Goal: Task Accomplishment & Management: Manage account settings

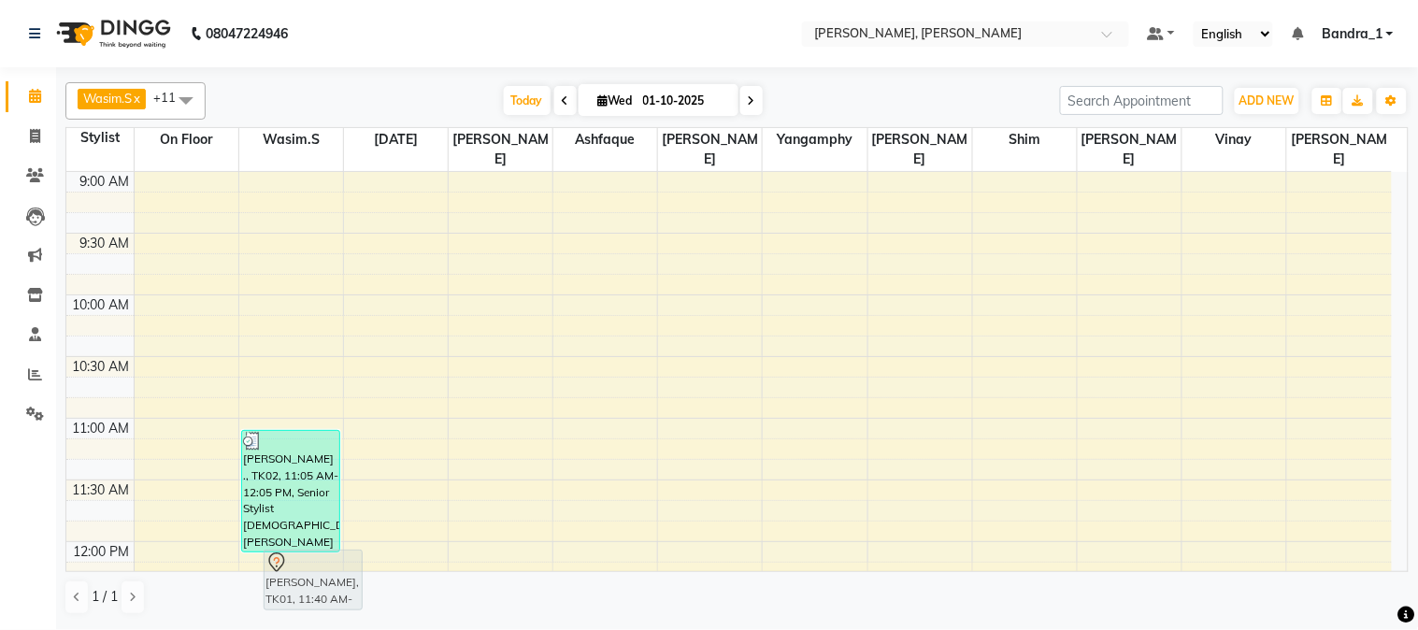
scroll to position [6, 0]
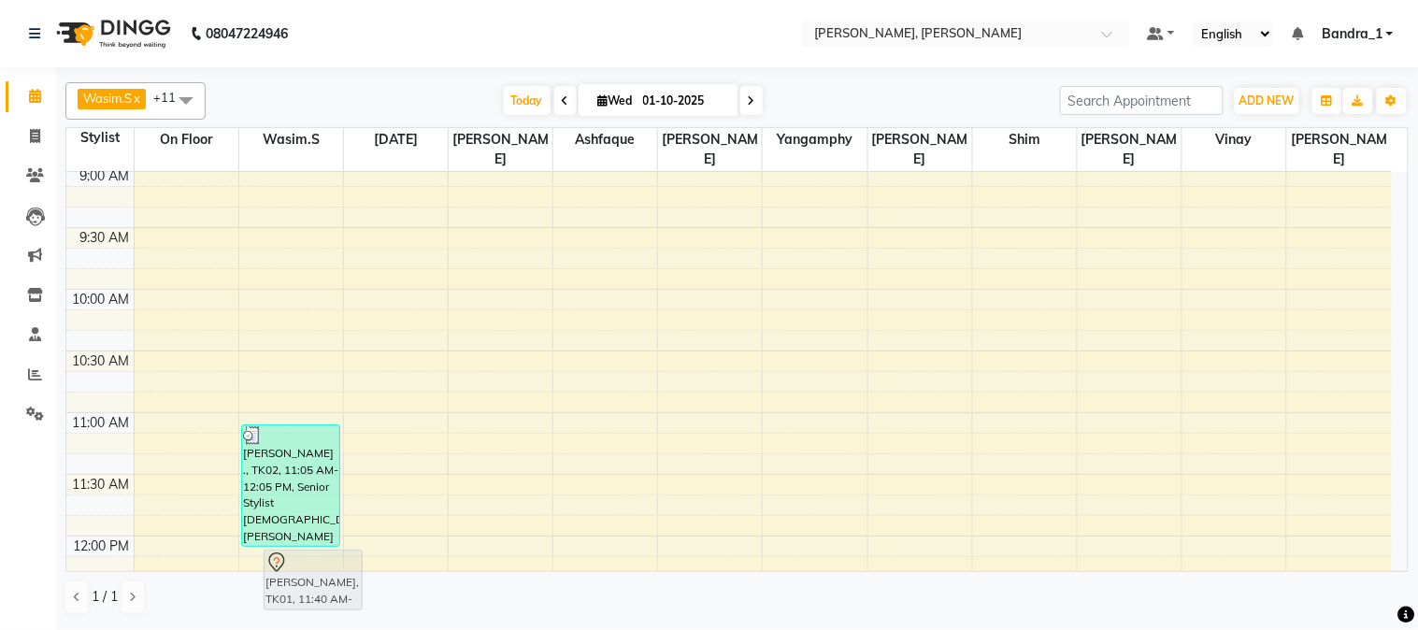
drag, startPoint x: 379, startPoint y: 521, endPoint x: 290, endPoint y: 580, distance: 106.6
click at [295, 572] on full-calendar "Stylist On Floor Wasim.S Raja Abdul Ashfaque Jajo Yangamphy Naomi Shim Samad Vi…" at bounding box center [737, 349] width 1344 height 445
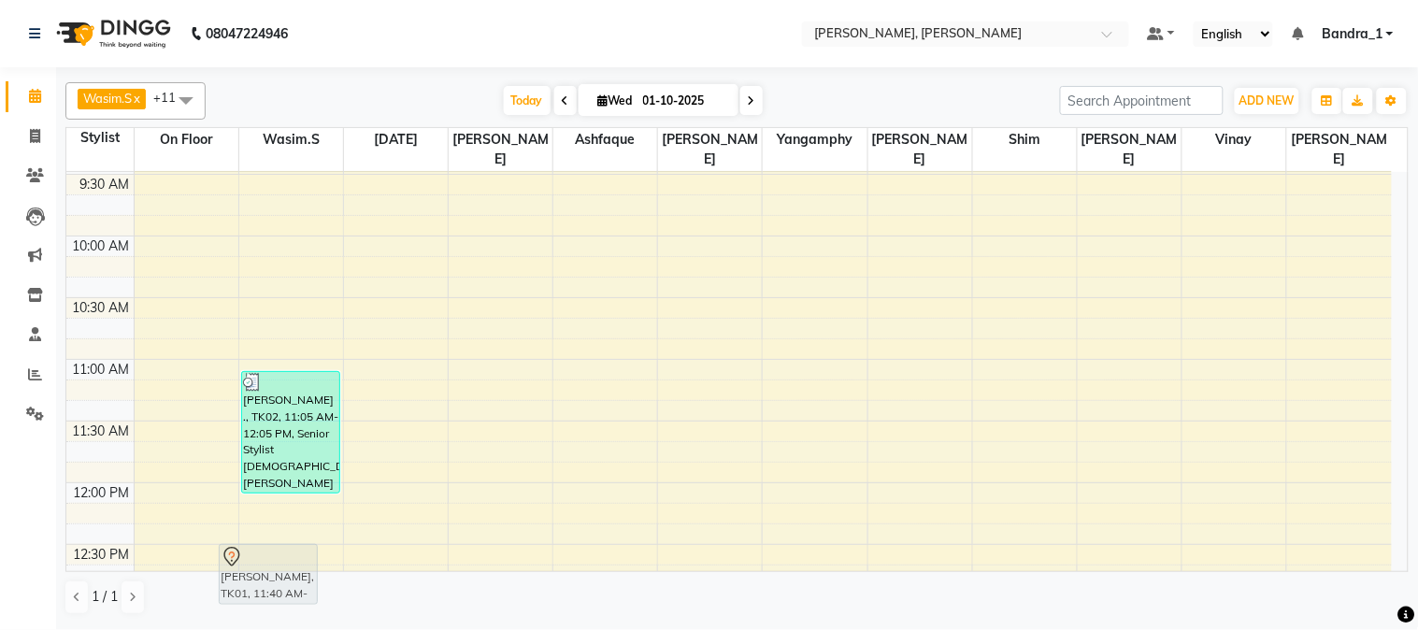
drag, startPoint x: 408, startPoint y: 499, endPoint x: 278, endPoint y: 468, distance: 133.8
click at [281, 566] on full-calendar "Stylist On Floor Wasim.S Raja Abdul Ashfaque Jajo Yangamphy Naomi Shim Samad Vi…" at bounding box center [737, 349] width 1344 height 445
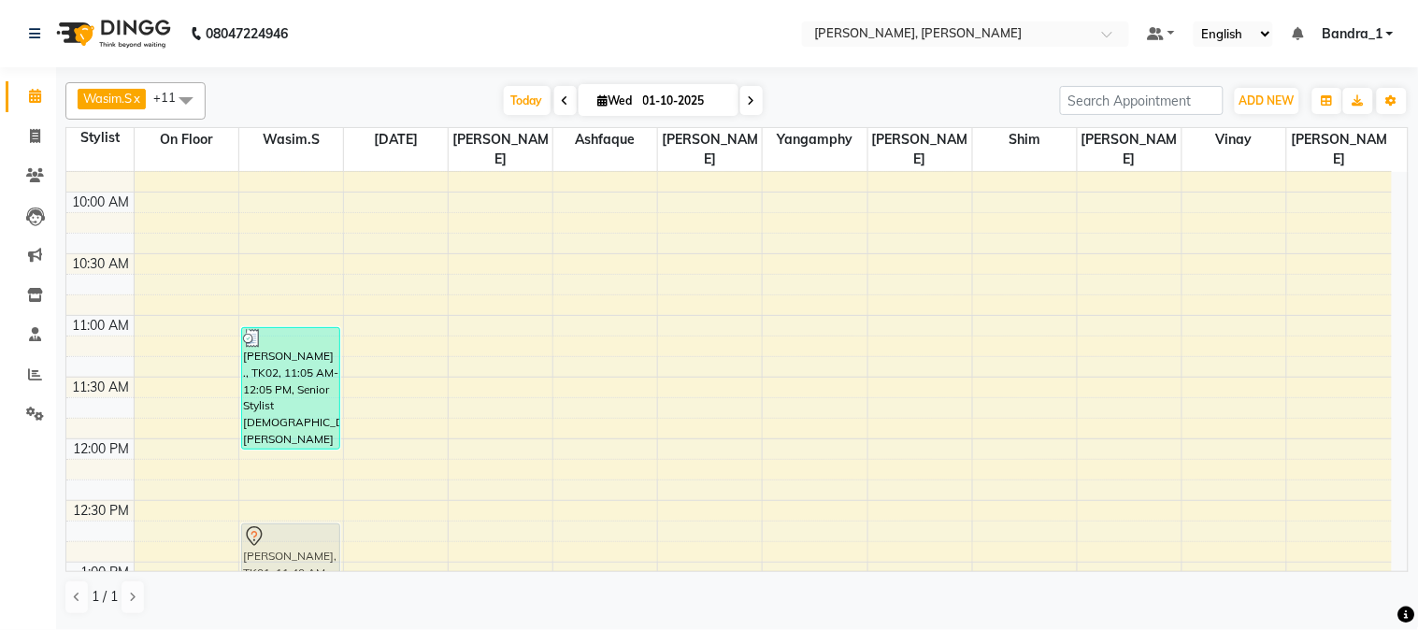
drag, startPoint x: 389, startPoint y: 417, endPoint x: 279, endPoint y: 536, distance: 162.1
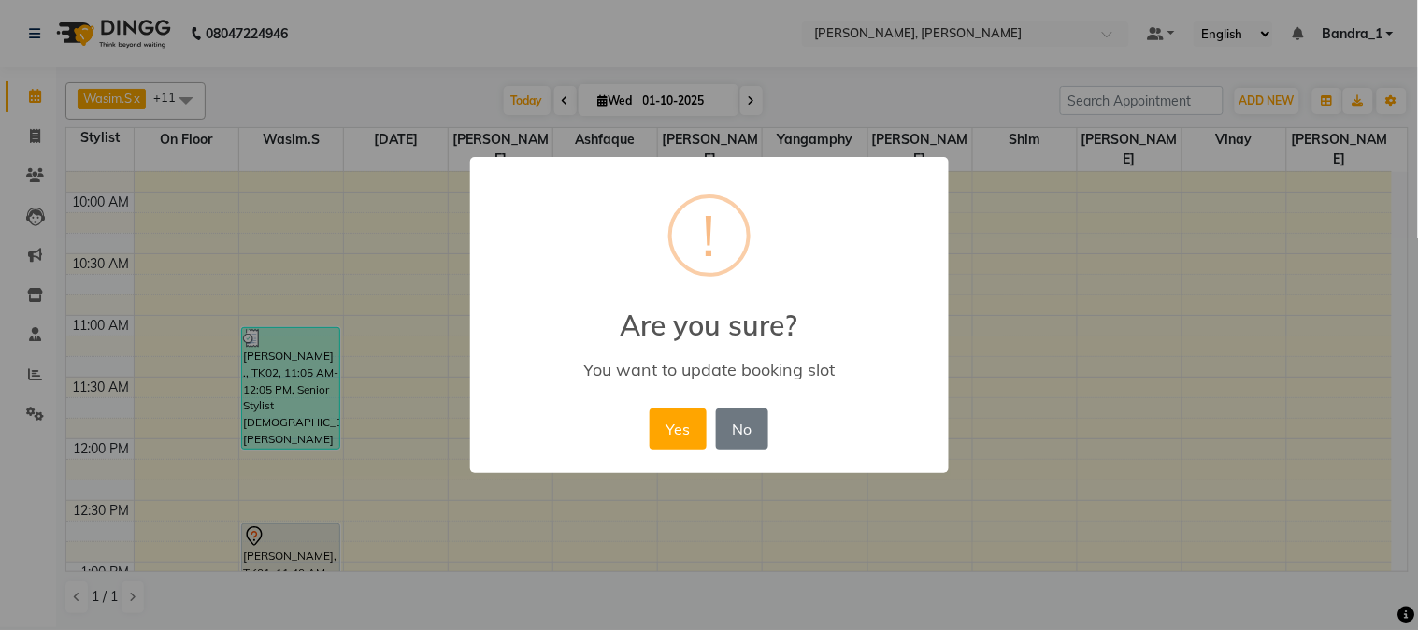
scroll to position [103, 0]
click at [681, 437] on button "Yes" at bounding box center [678, 429] width 57 height 41
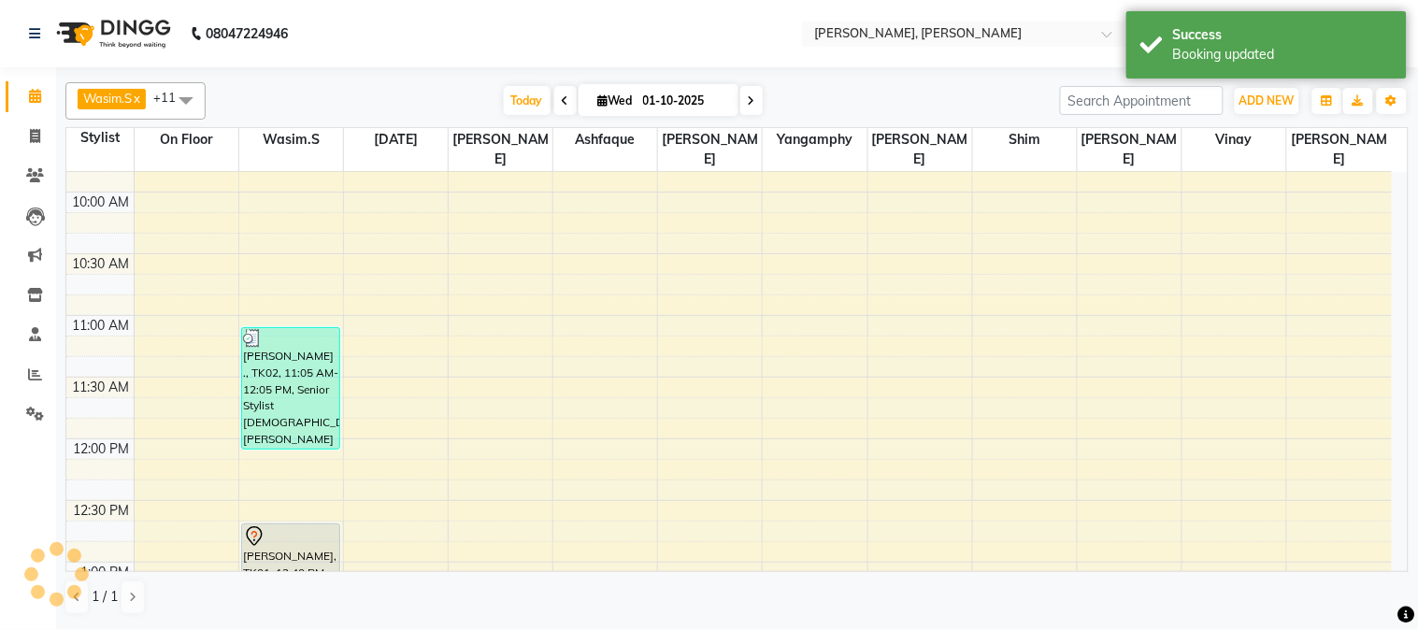
click at [284, 531] on div "JYOTI ROWKAVI, TK01, 12:40 PM-01:10 PM, Senior Stylist. Root Touch Up" at bounding box center [290, 554] width 97 height 59
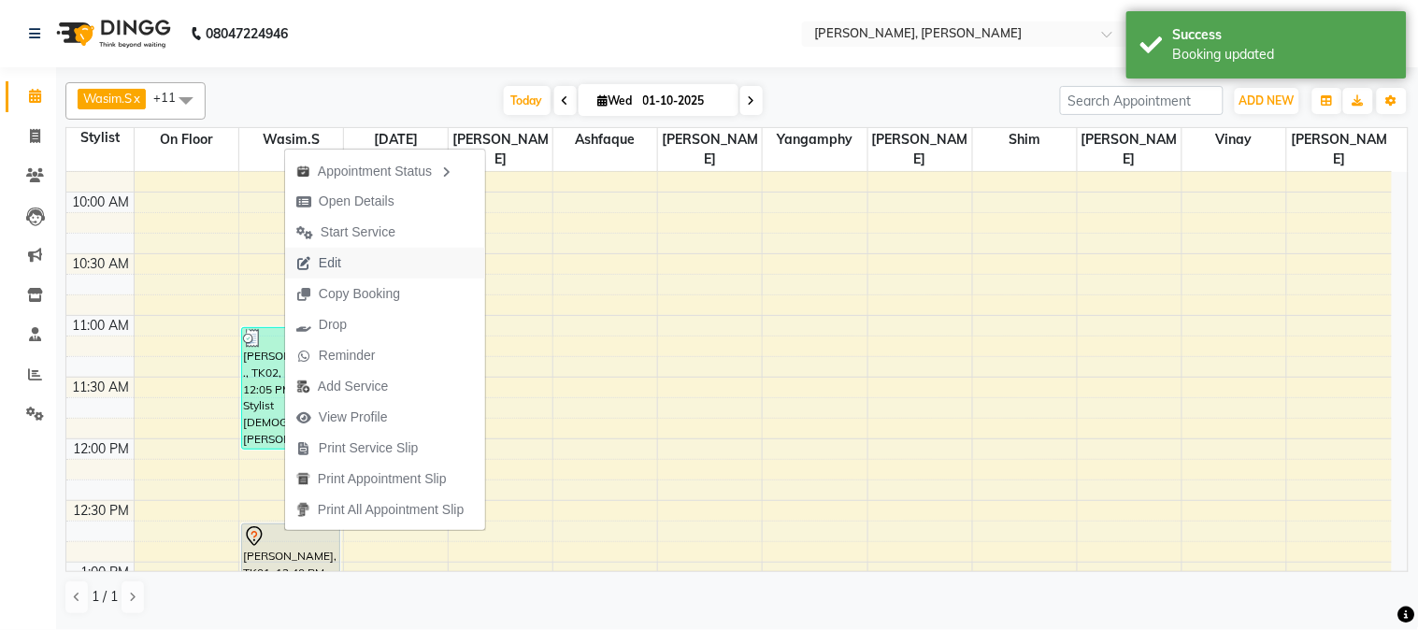
click at [366, 265] on button "Edit" at bounding box center [385, 263] width 200 height 31
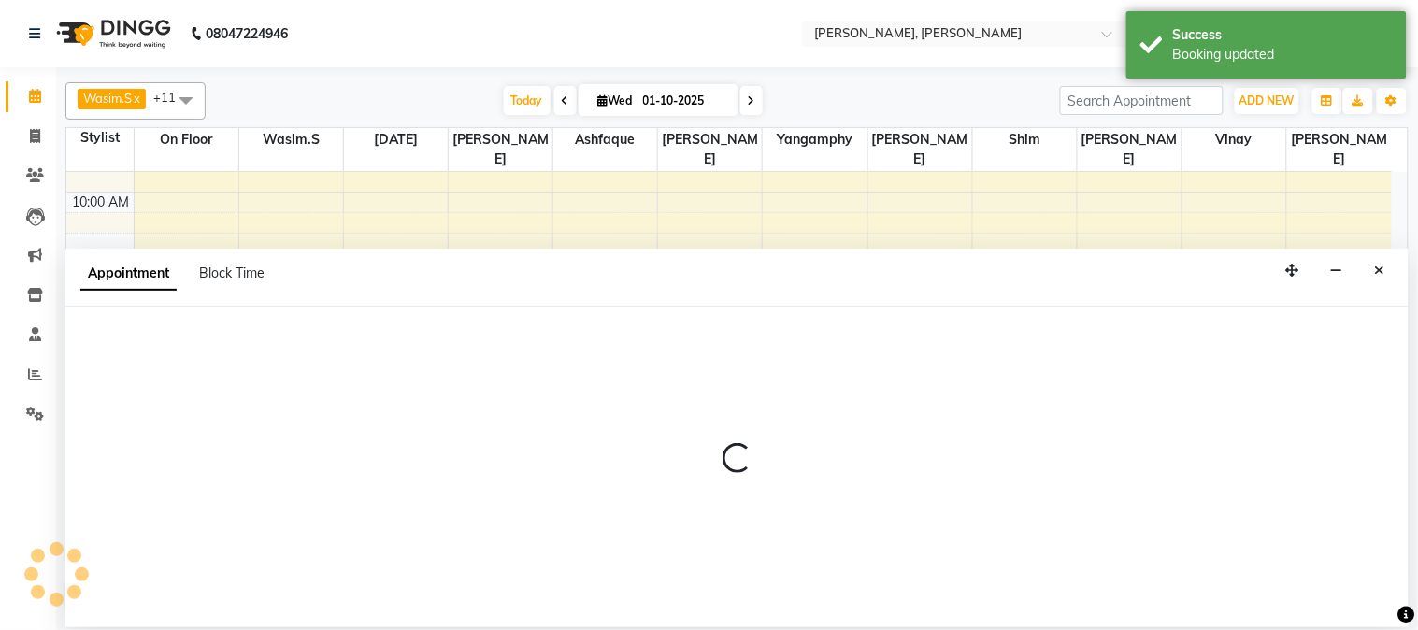
select select "tentative"
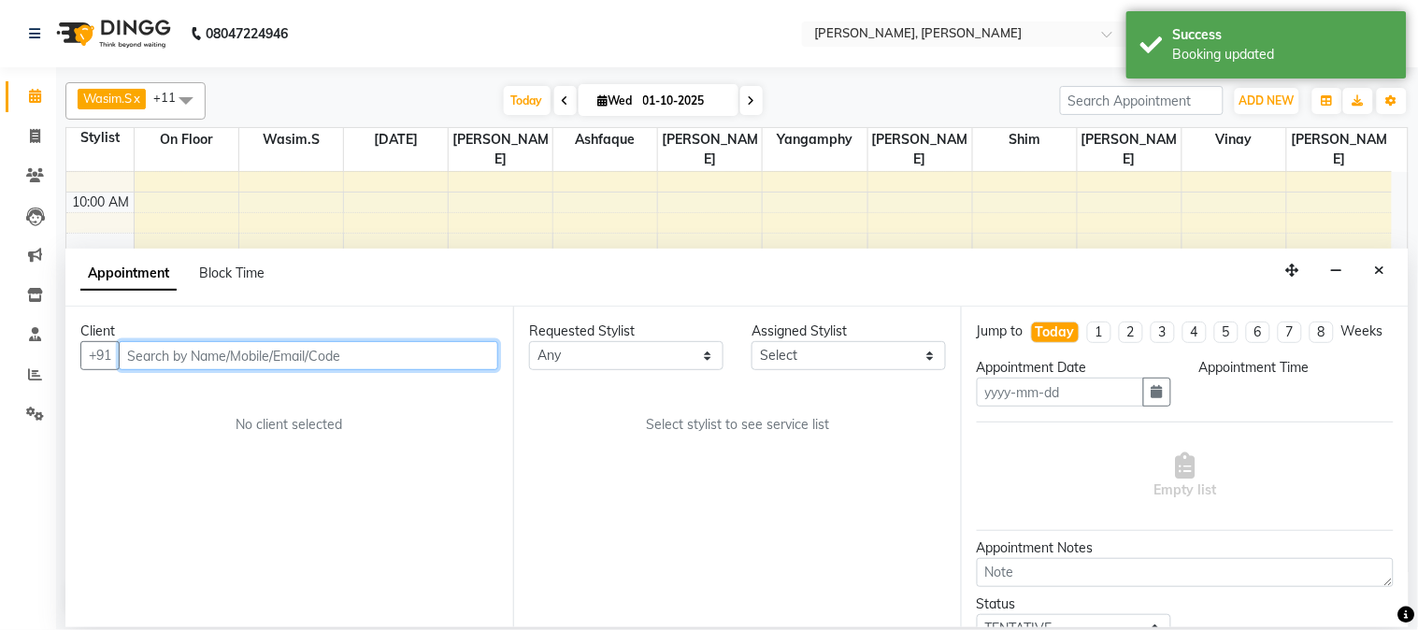
type input "01-10-2025"
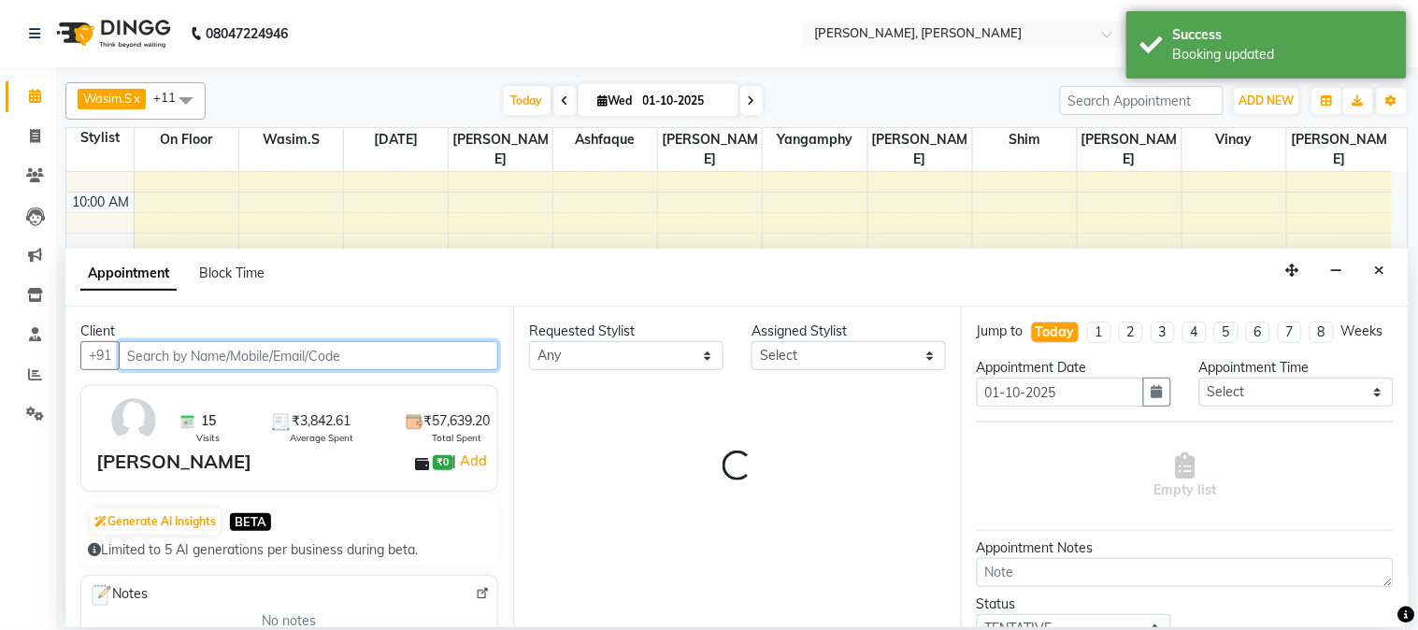
scroll to position [993, 0]
click at [301, 353] on input "text" at bounding box center [309, 355] width 380 height 29
select select "54154"
select select "303"
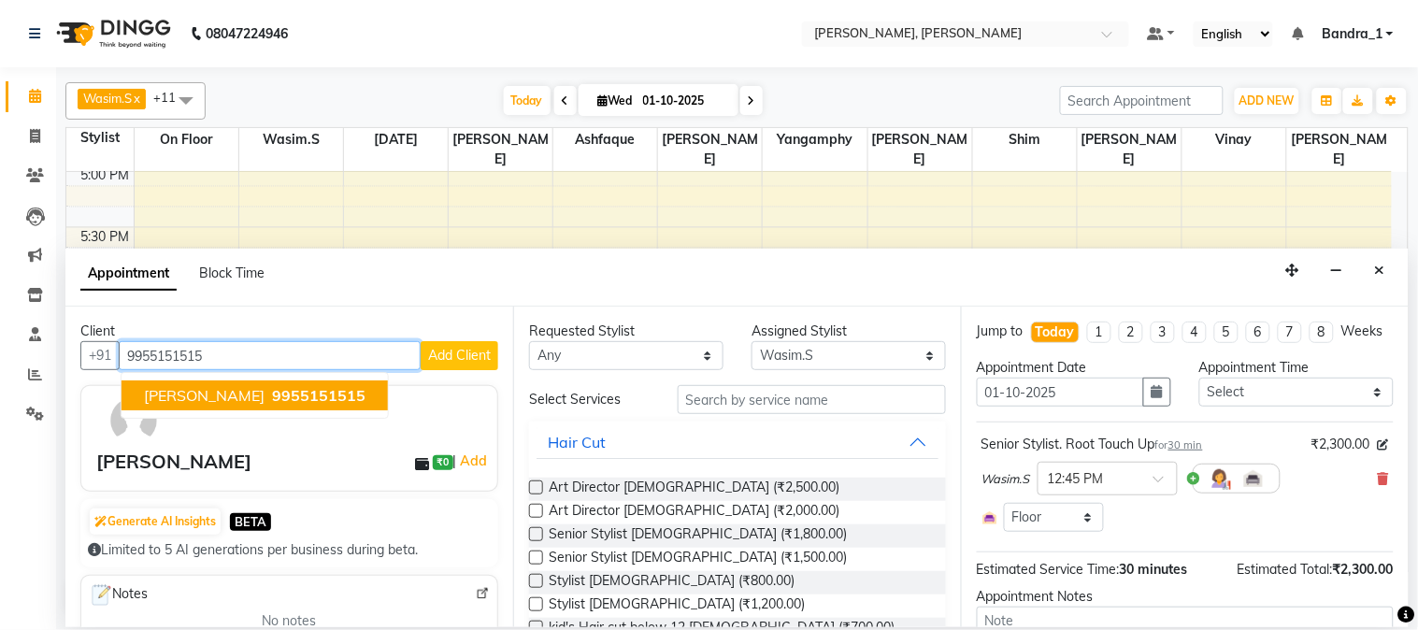
click at [291, 397] on span "9955151515" at bounding box center [319, 395] width 94 height 19
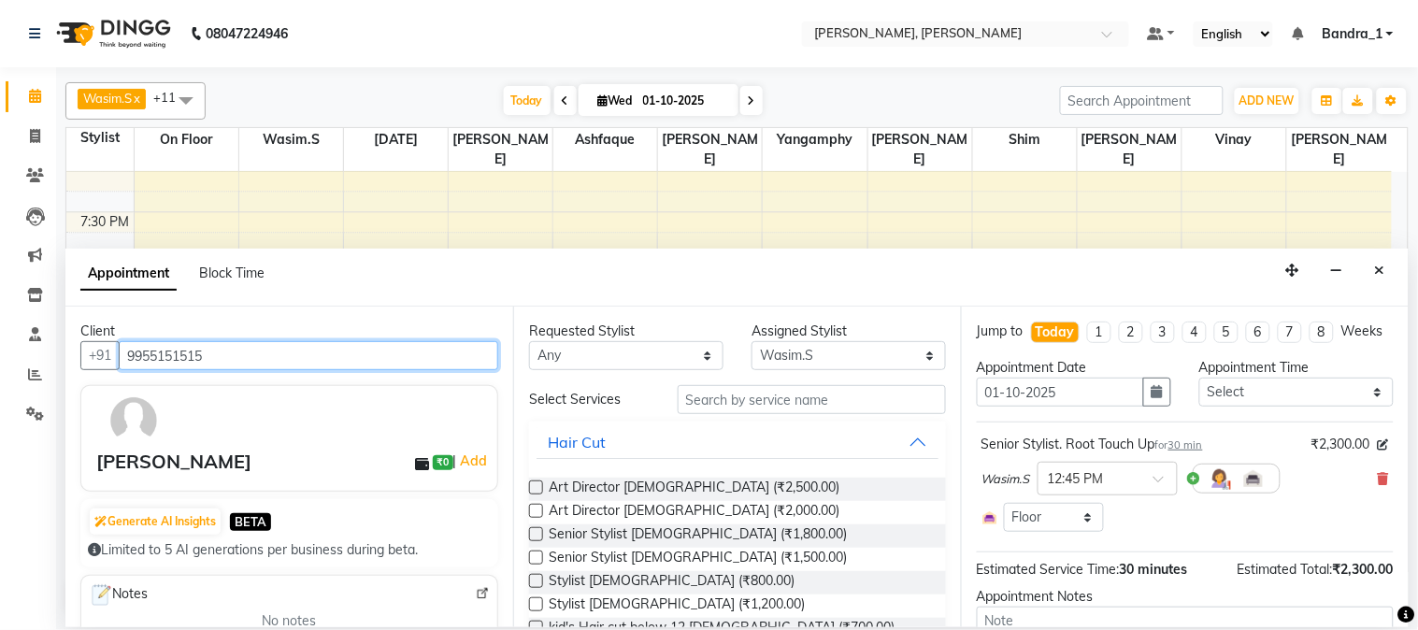
scroll to position [1316, 0]
type input "9955151515"
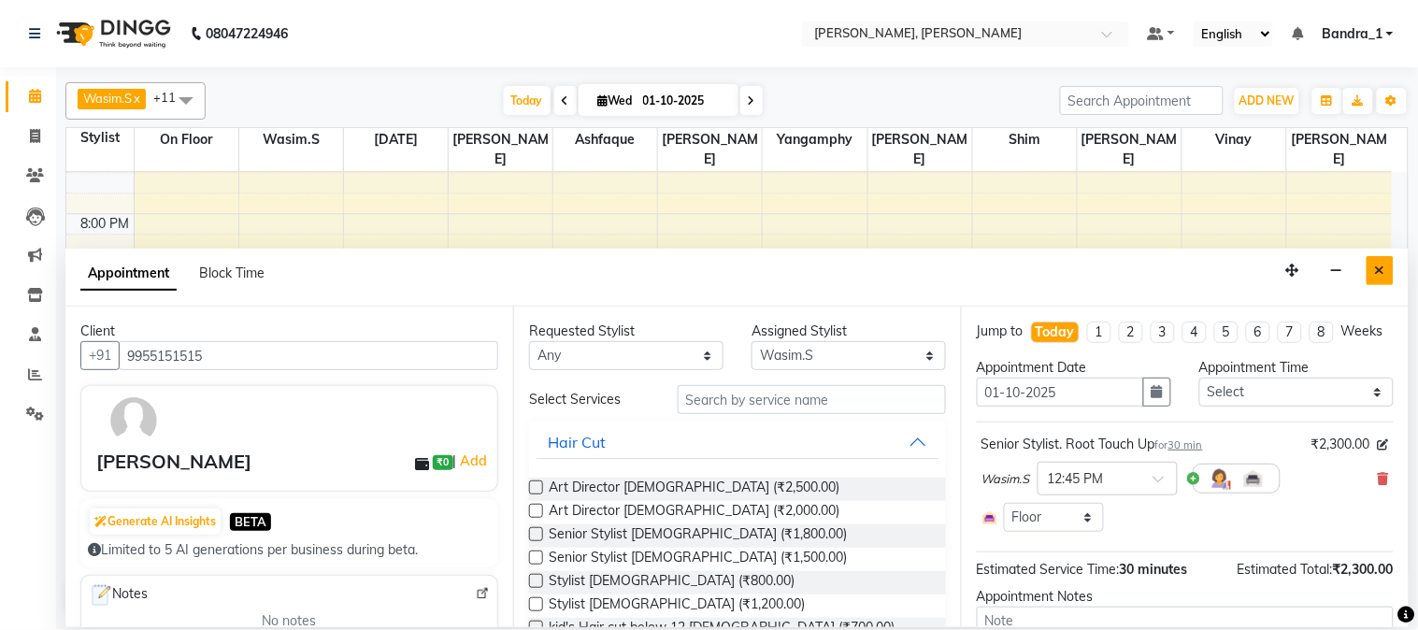
click at [1378, 267] on icon "Close" at bounding box center [1380, 270] width 10 height 13
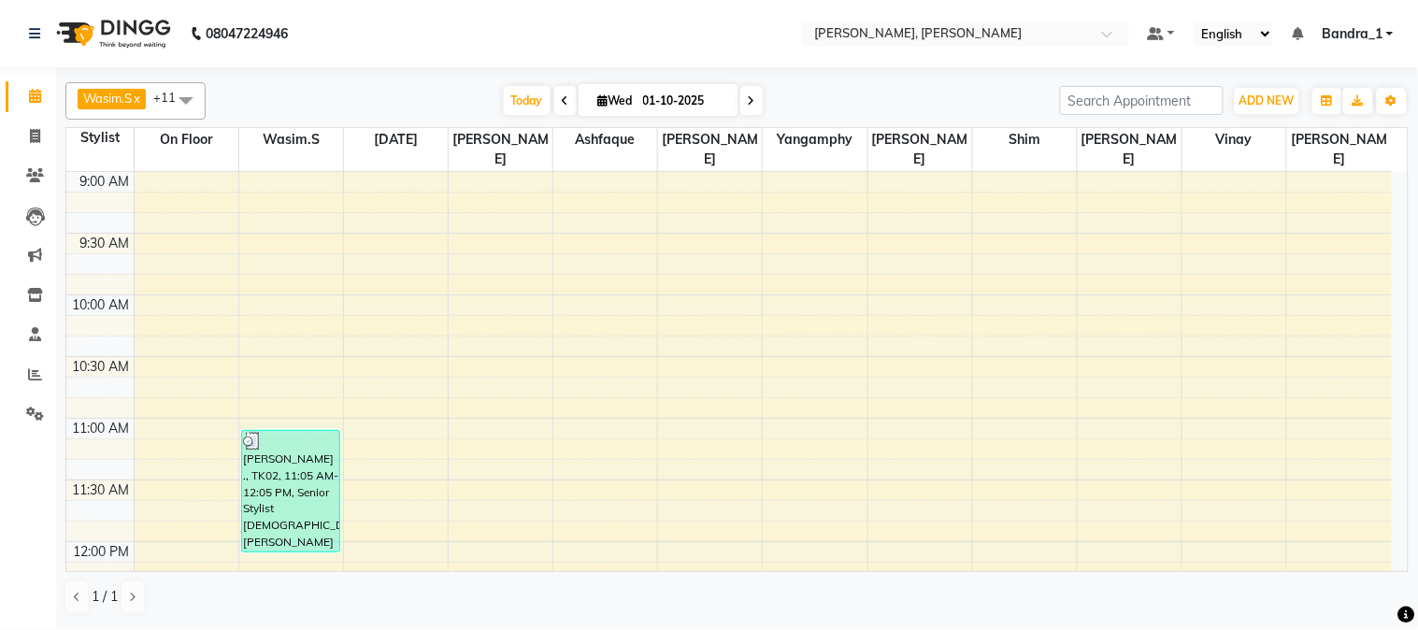
scroll to position [415, 0]
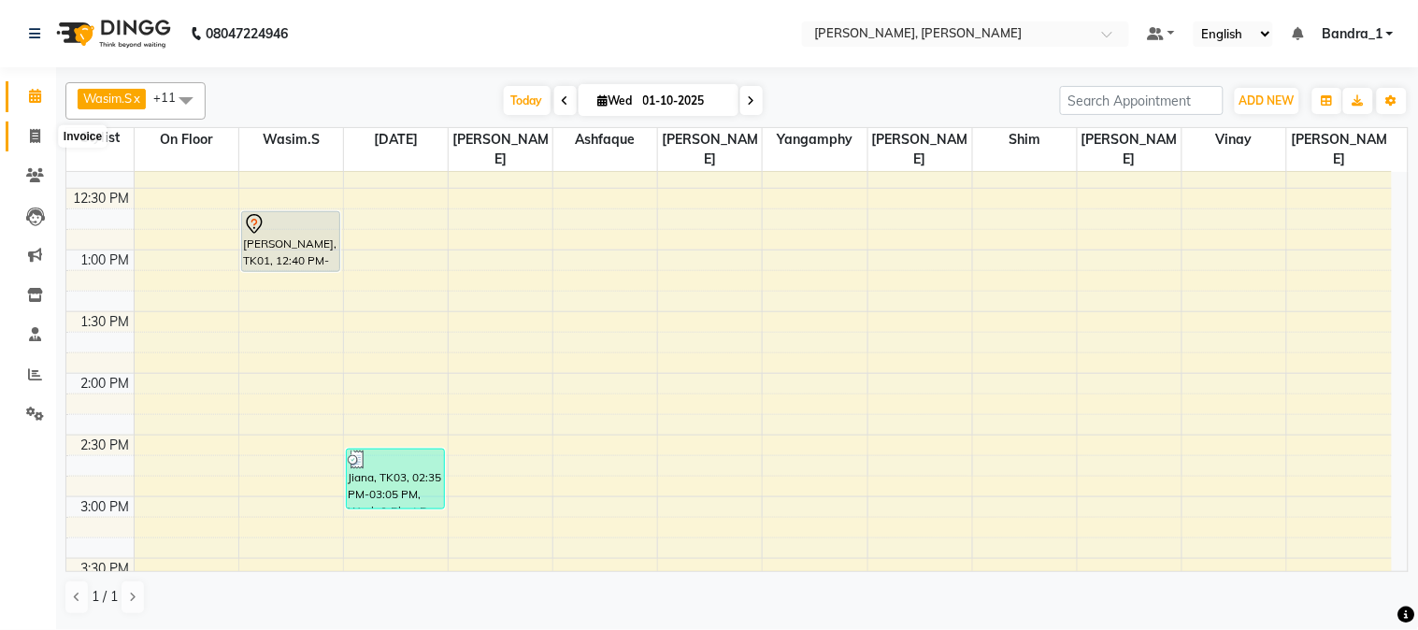
click at [32, 135] on icon at bounding box center [35, 136] width 10 height 14
select select "7997"
select select "service"
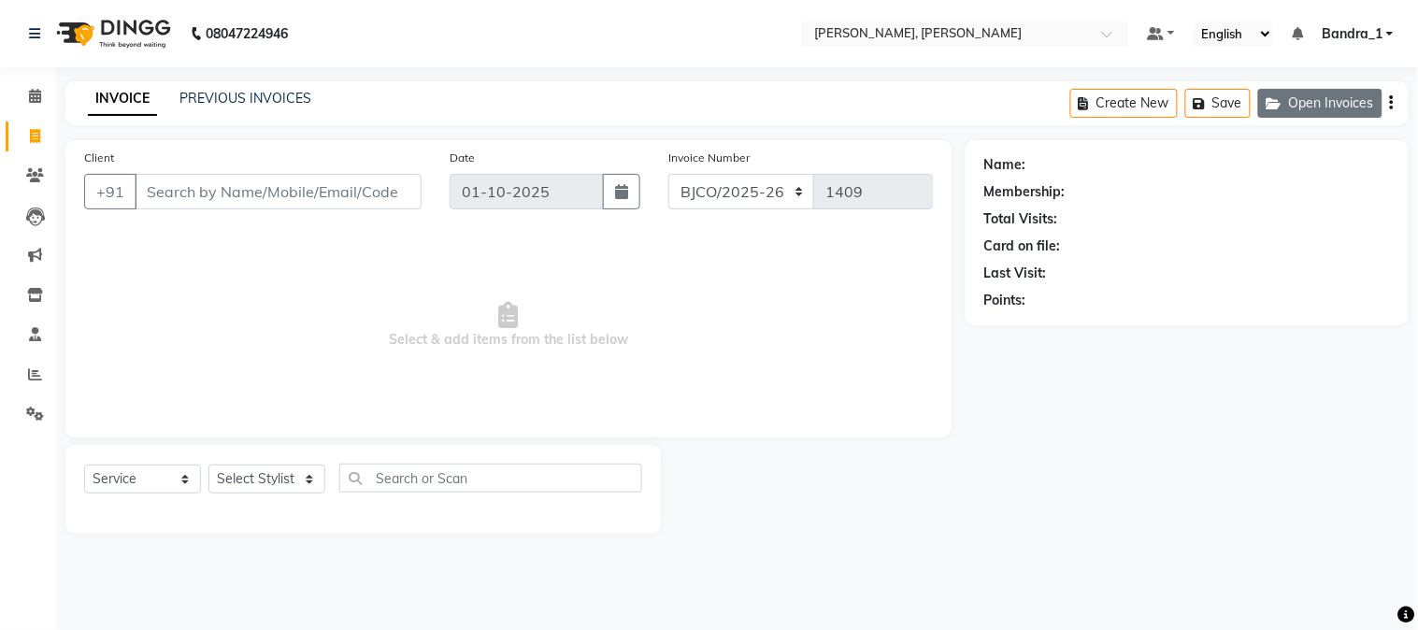
click at [1298, 92] on button "Open Invoices" at bounding box center [1321, 103] width 124 height 29
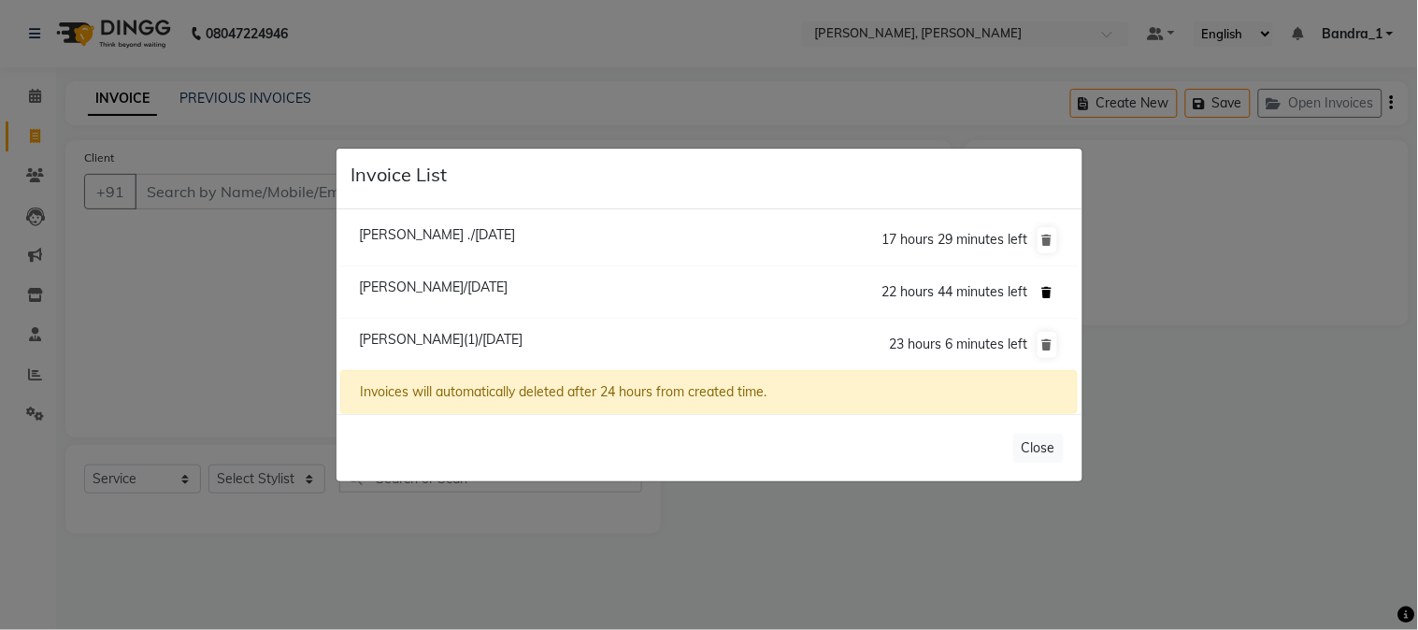
click at [1041, 291] on button at bounding box center [1048, 293] width 20 height 26
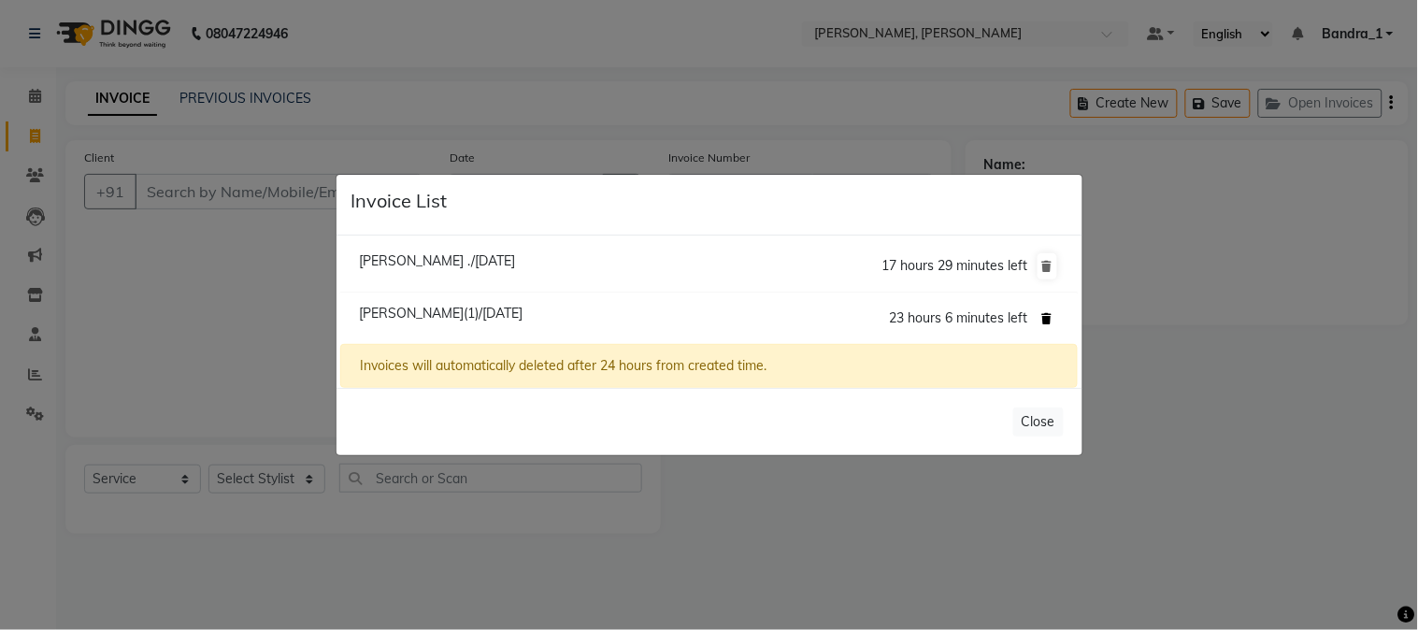
click at [1045, 313] on icon at bounding box center [1048, 318] width 10 height 11
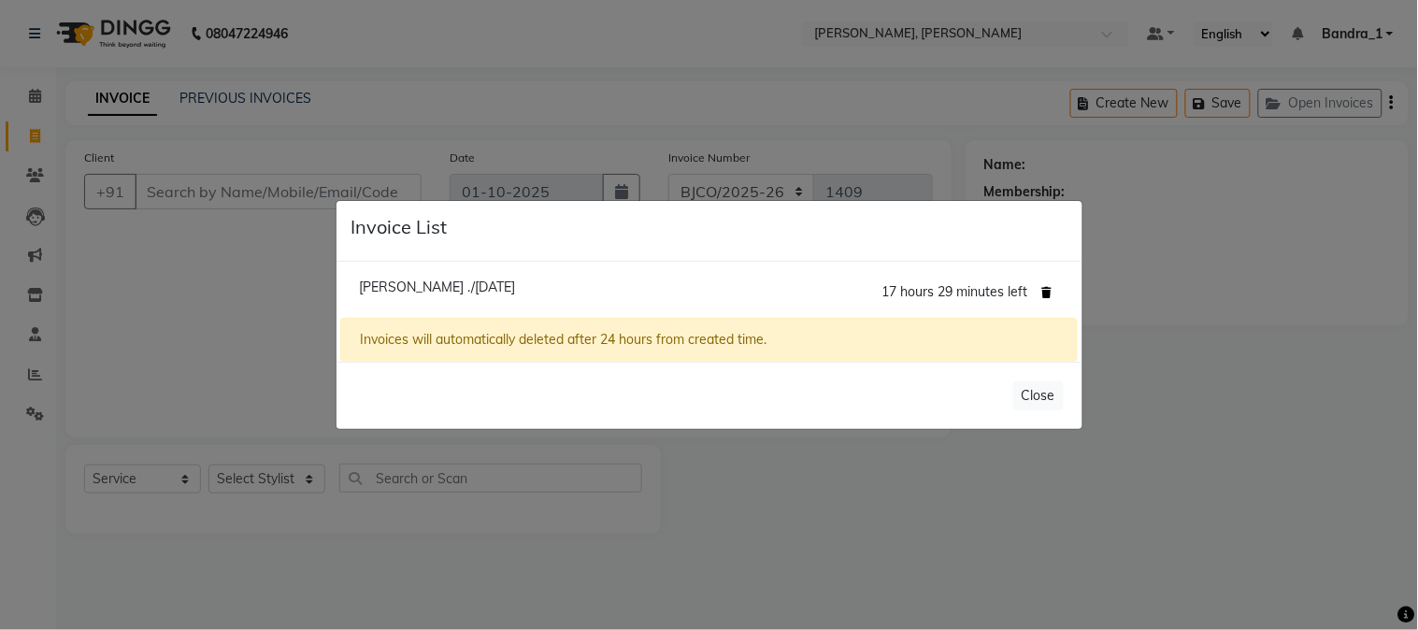
click at [1050, 292] on icon at bounding box center [1048, 292] width 10 height 11
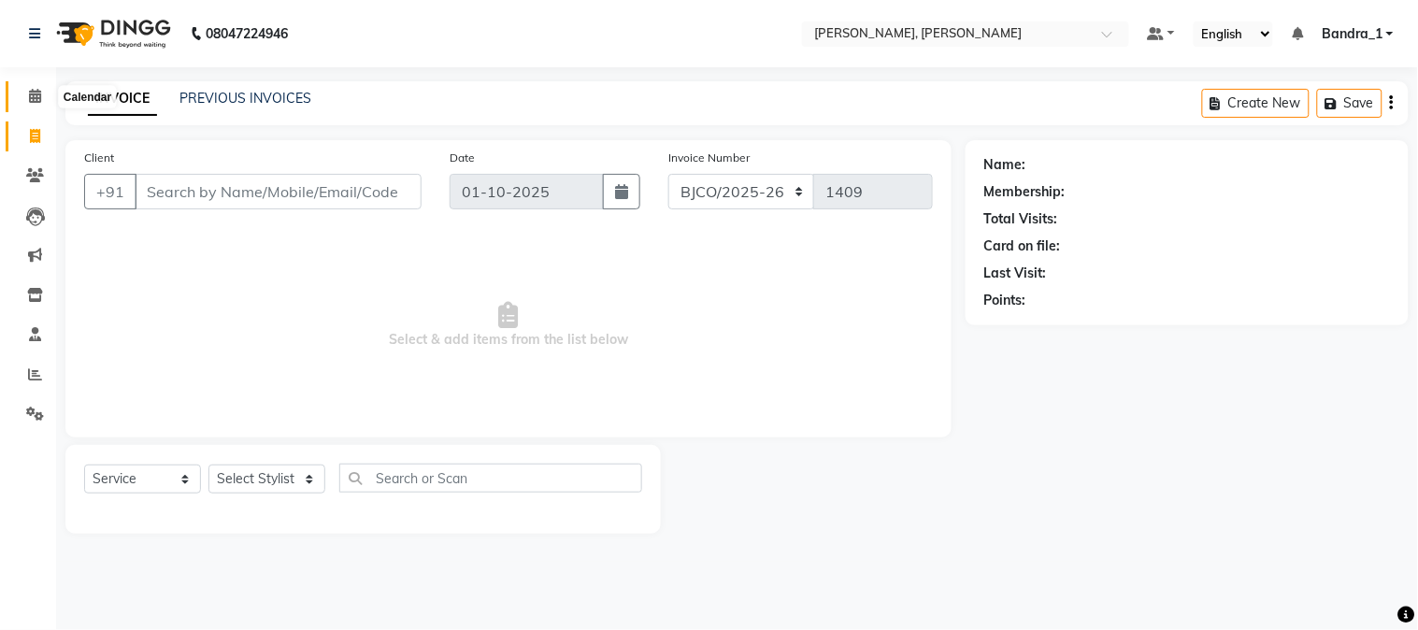
click at [29, 91] on icon at bounding box center [35, 96] width 12 height 14
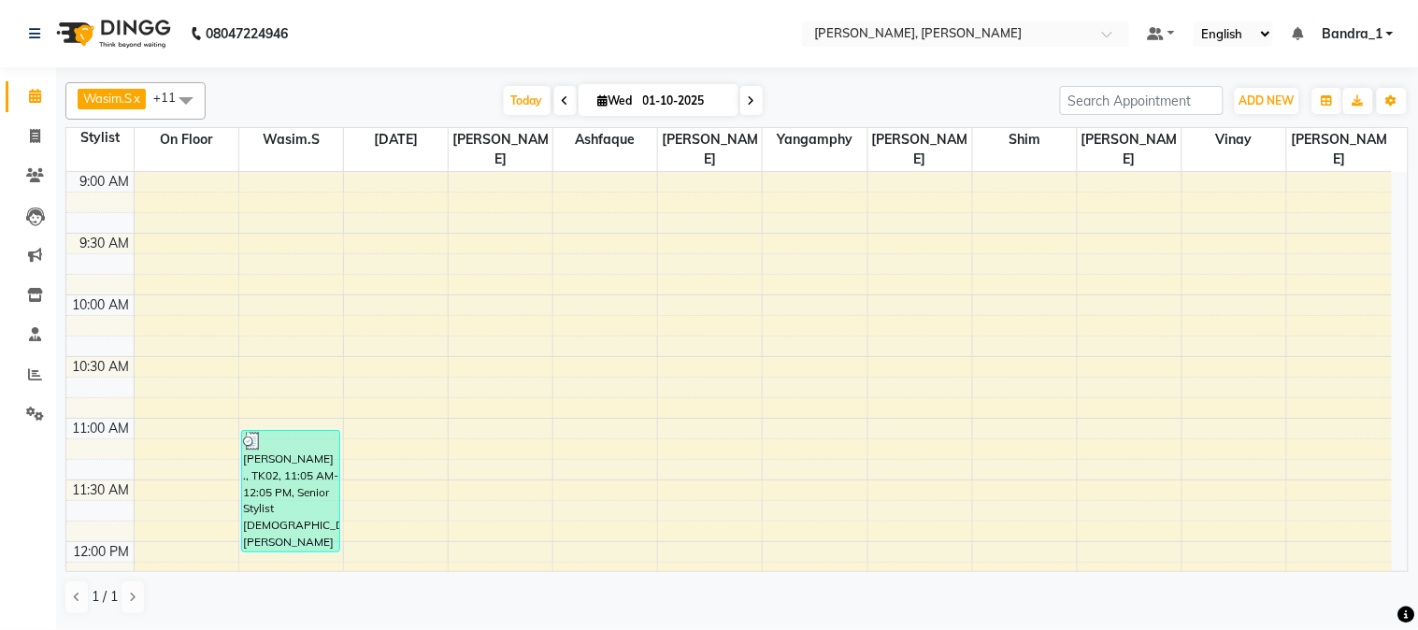
scroll to position [415, 0]
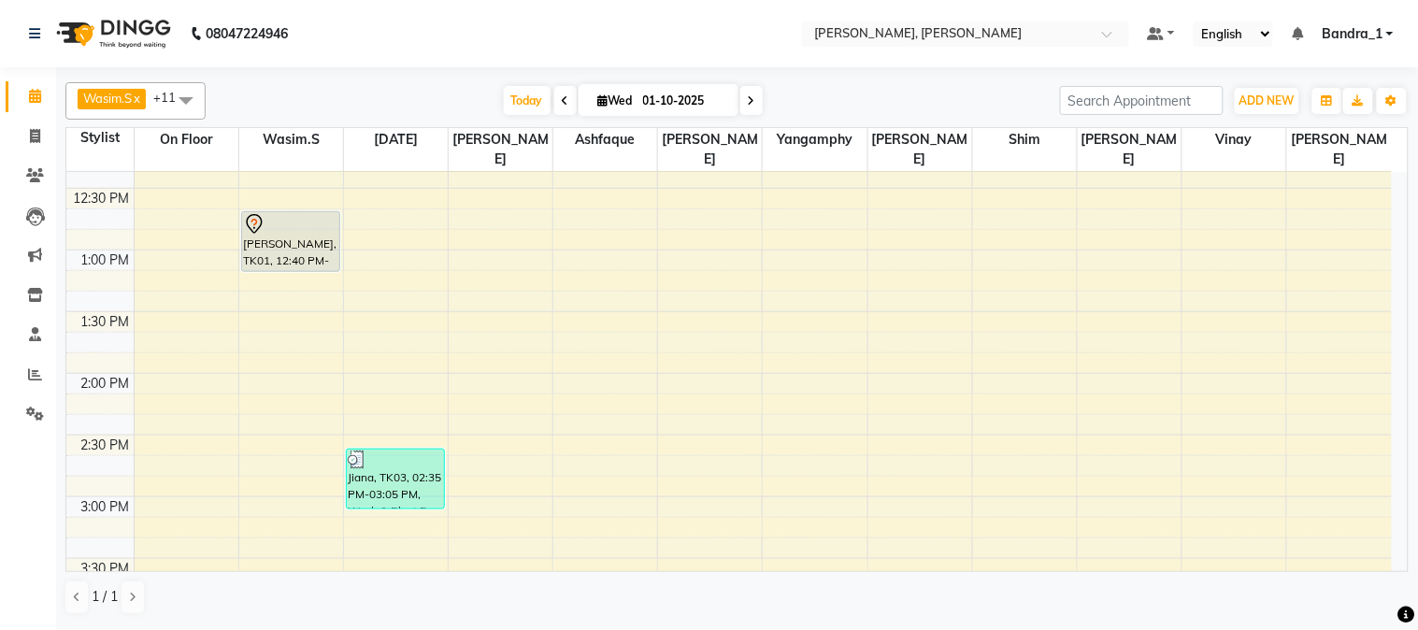
click at [281, 213] on div at bounding box center [290, 224] width 95 height 22
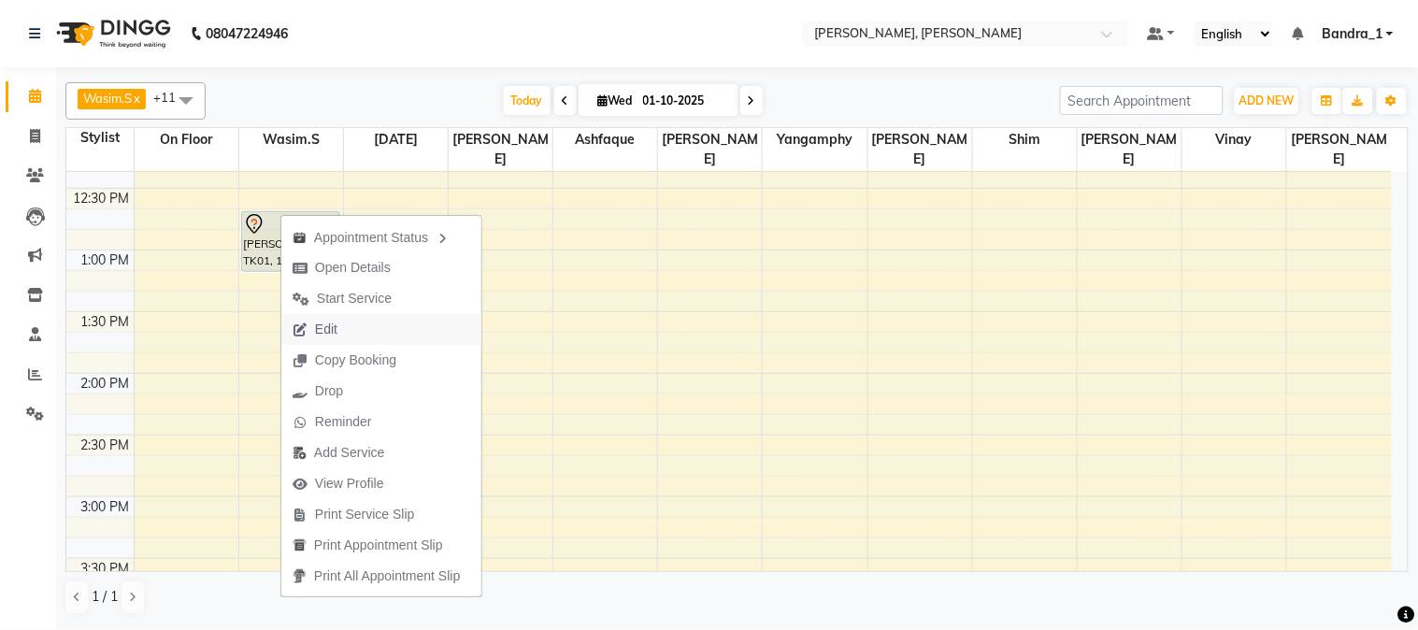
click at [353, 329] on button "Edit" at bounding box center [381, 329] width 200 height 31
select select "tentative"
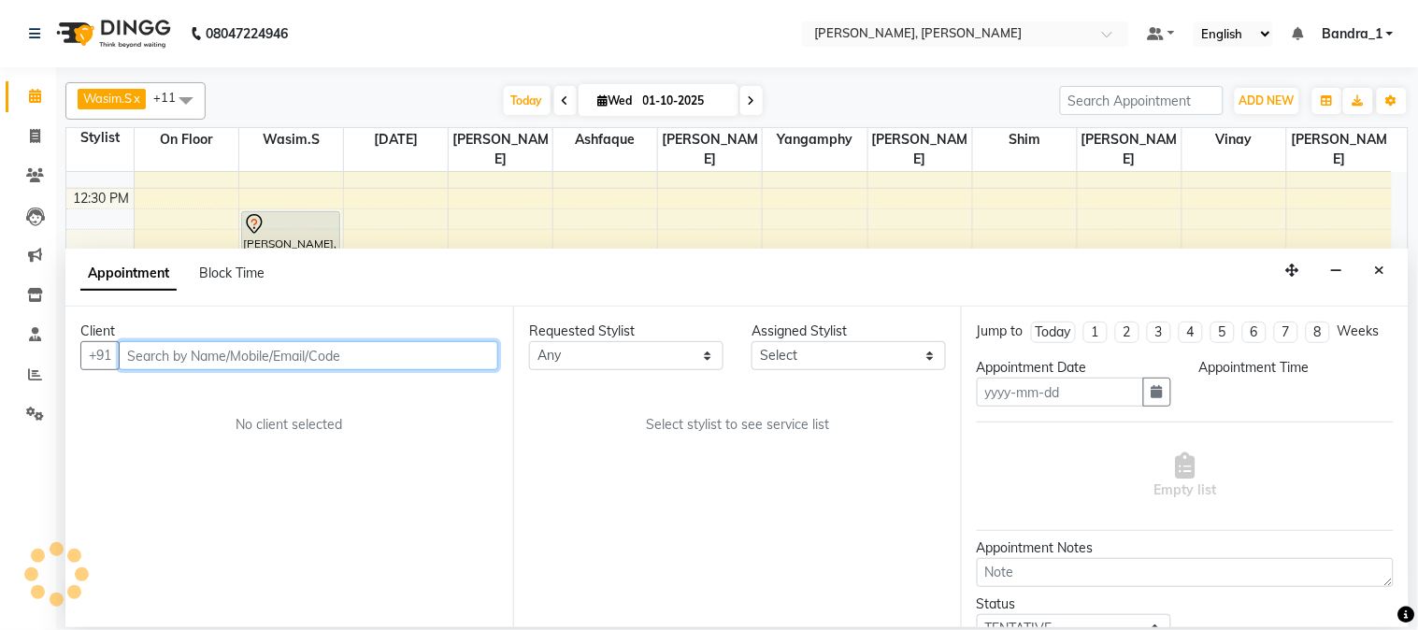
type input "01-10-2025"
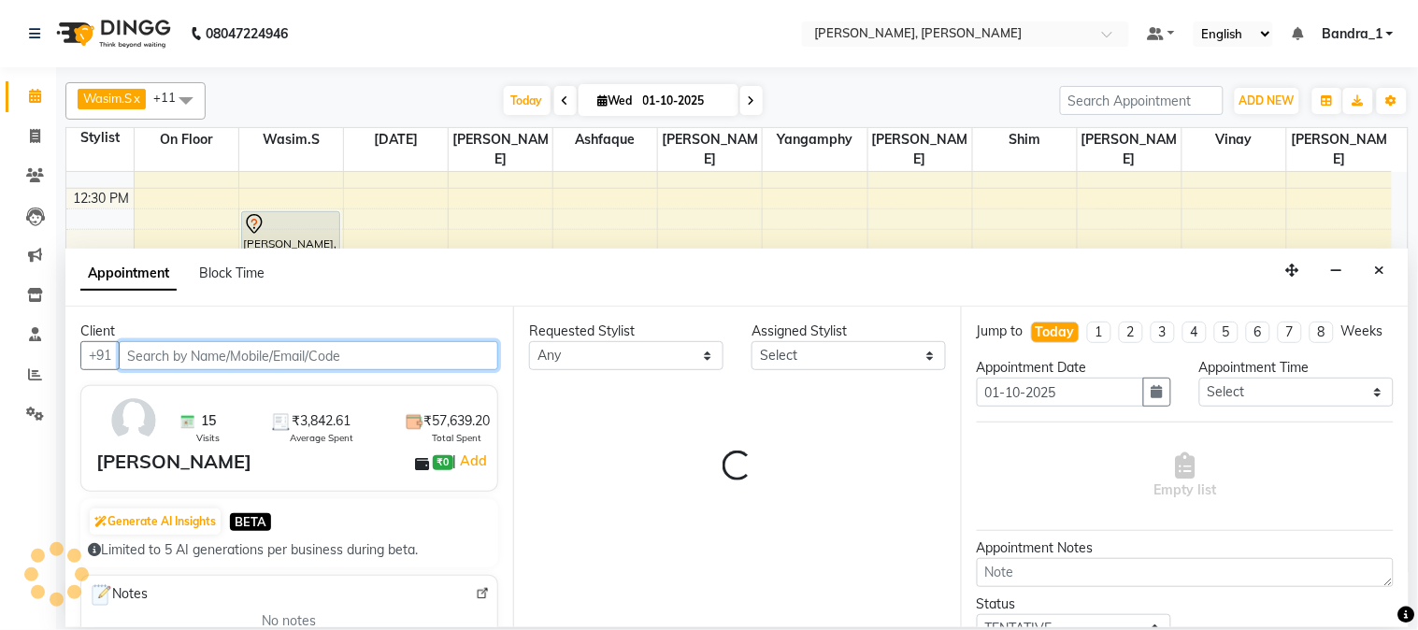
select select "54154"
select select "303"
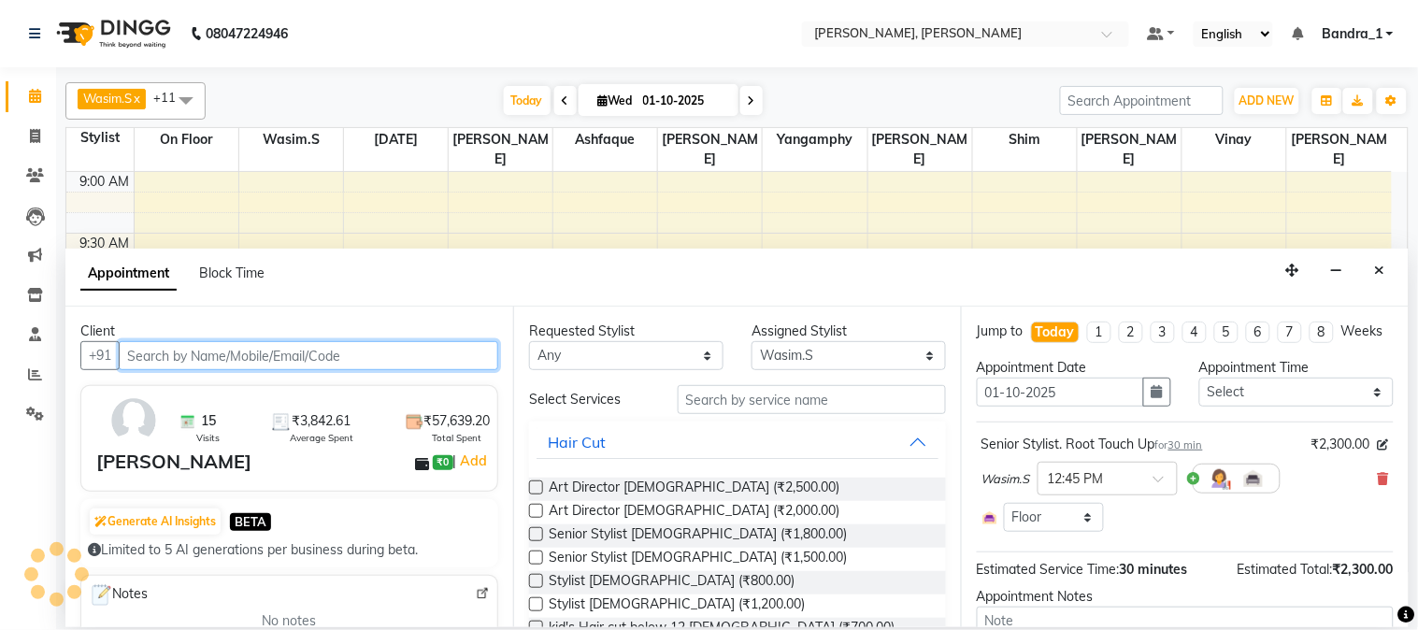
scroll to position [993, 0]
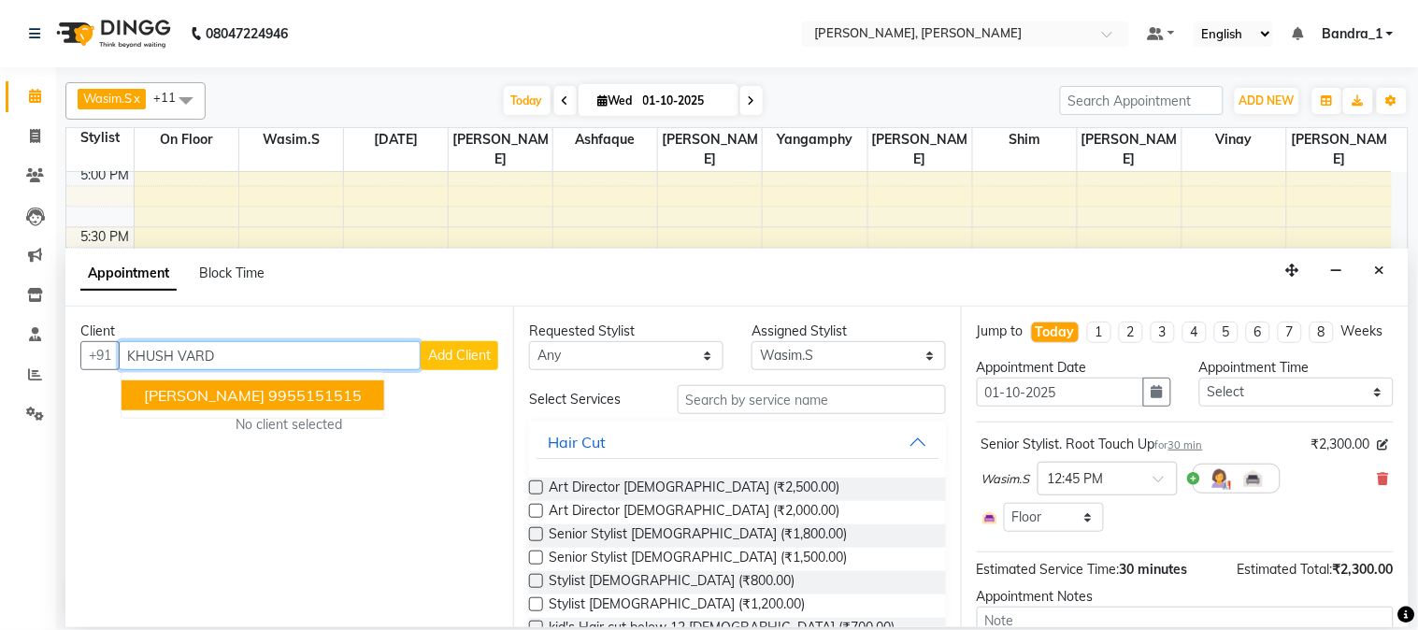
drag, startPoint x: 299, startPoint y: 388, endPoint x: 633, endPoint y: 379, distance: 333.9
click at [299, 389] on ngb-highlight "9955151515" at bounding box center [315, 395] width 94 height 19
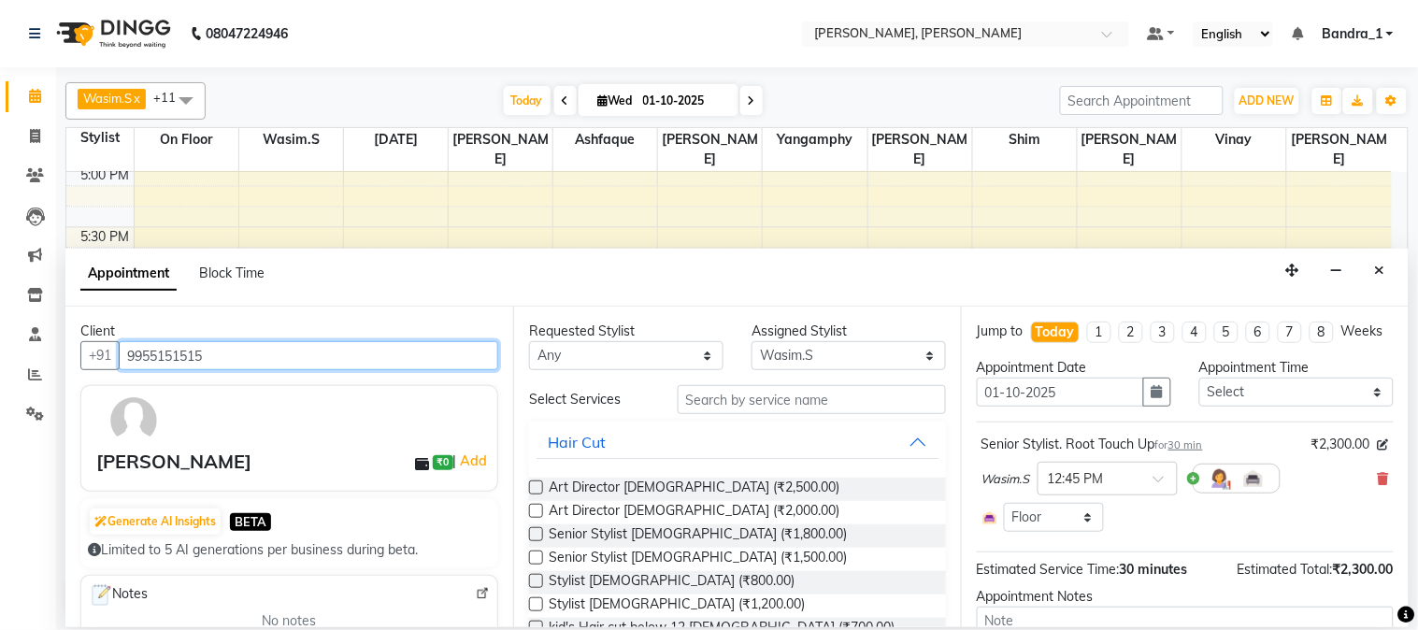
type input "9955151515"
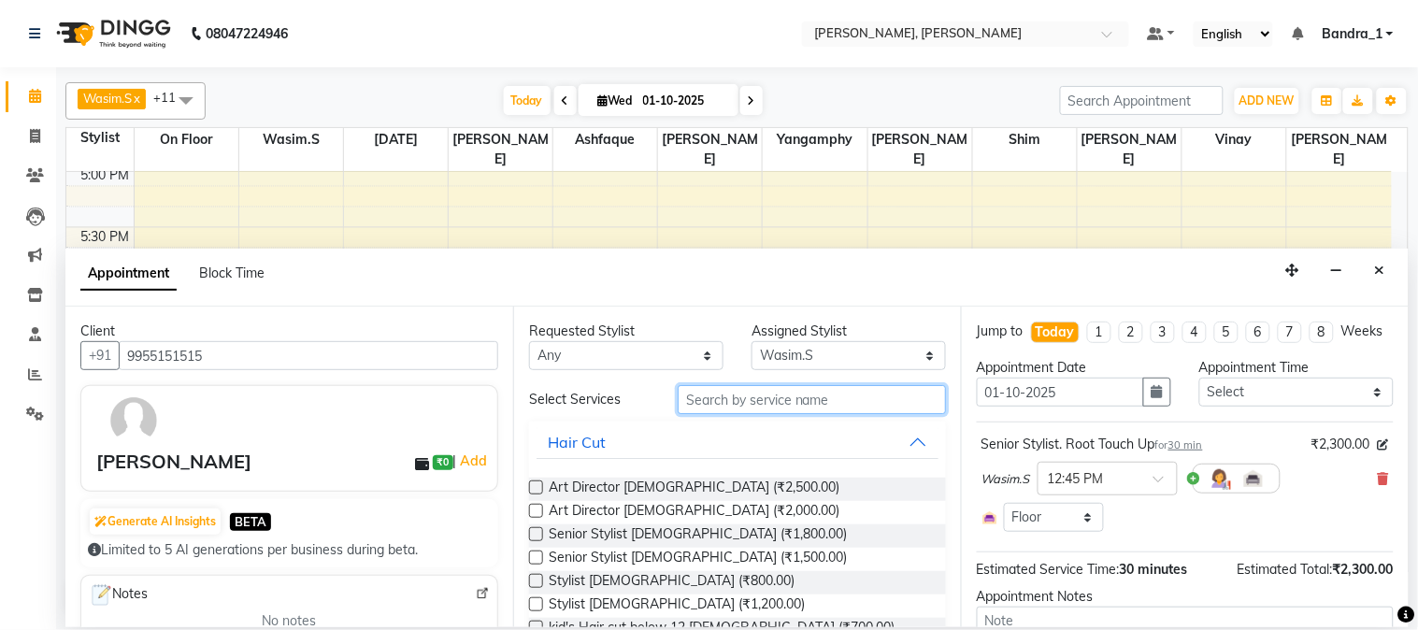
click at [804, 409] on input "text" at bounding box center [812, 399] width 268 height 29
type input "H"
click at [531, 556] on label at bounding box center [536, 558] width 14 height 14
click at [531, 556] on input "checkbox" at bounding box center [535, 560] width 12 height 12
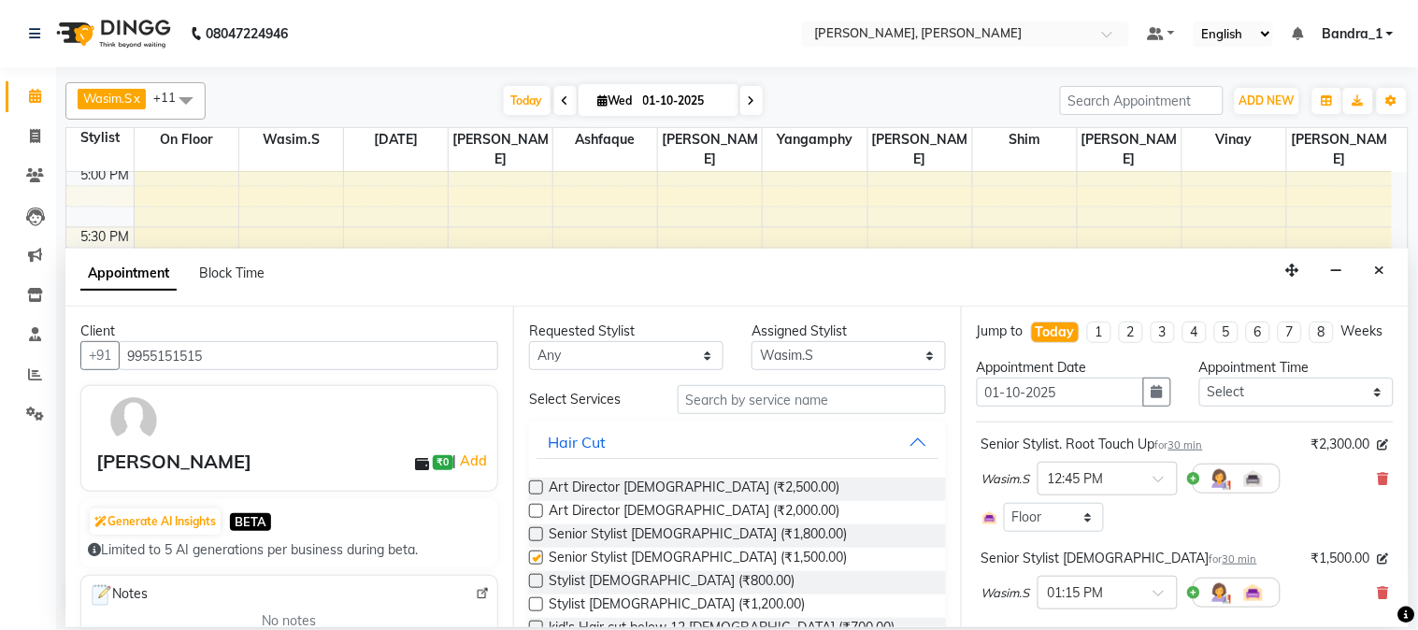
checkbox input "false"
click at [742, 398] on input "text" at bounding box center [812, 399] width 268 height 29
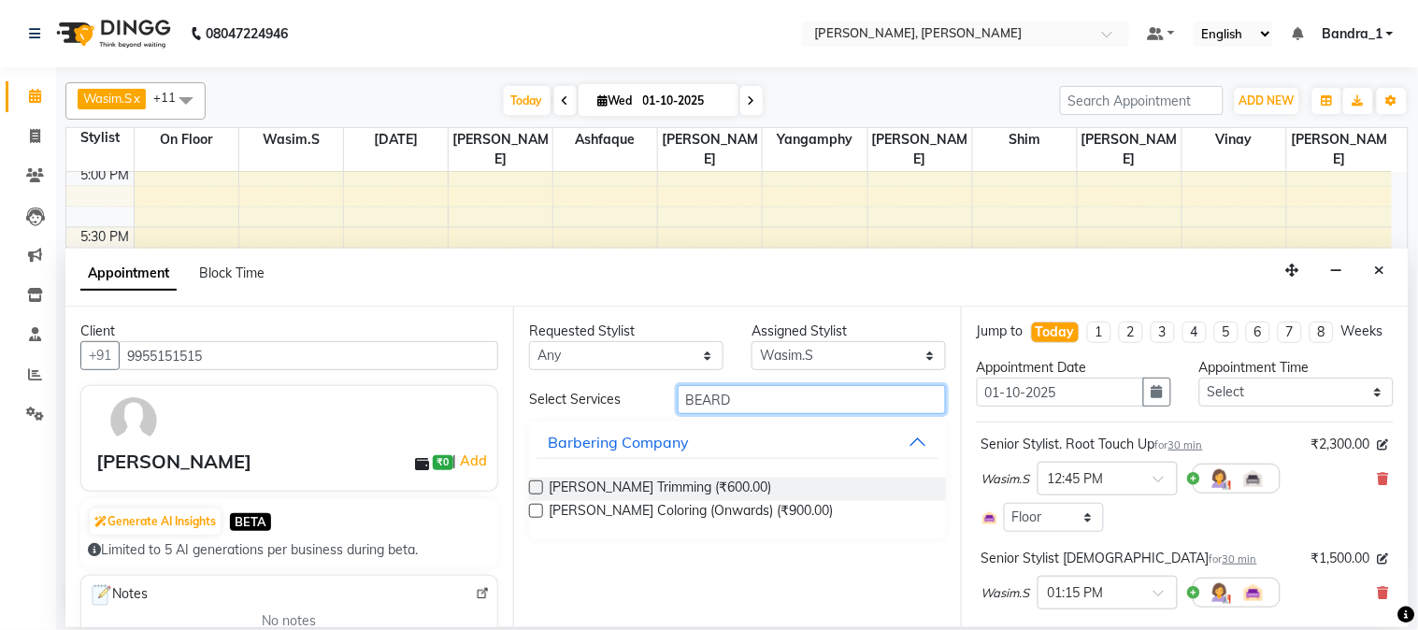
type input "BEARD"
click at [536, 482] on label at bounding box center [536, 488] width 14 height 14
click at [536, 483] on input "checkbox" at bounding box center [535, 489] width 12 height 12
checkbox input "false"
click at [893, 355] on select "Select Abdul Afsha Arslan Ashfaque ASLAM Attham Catherine Eshan Gladis Gopal Ja…" at bounding box center [849, 355] width 194 height 29
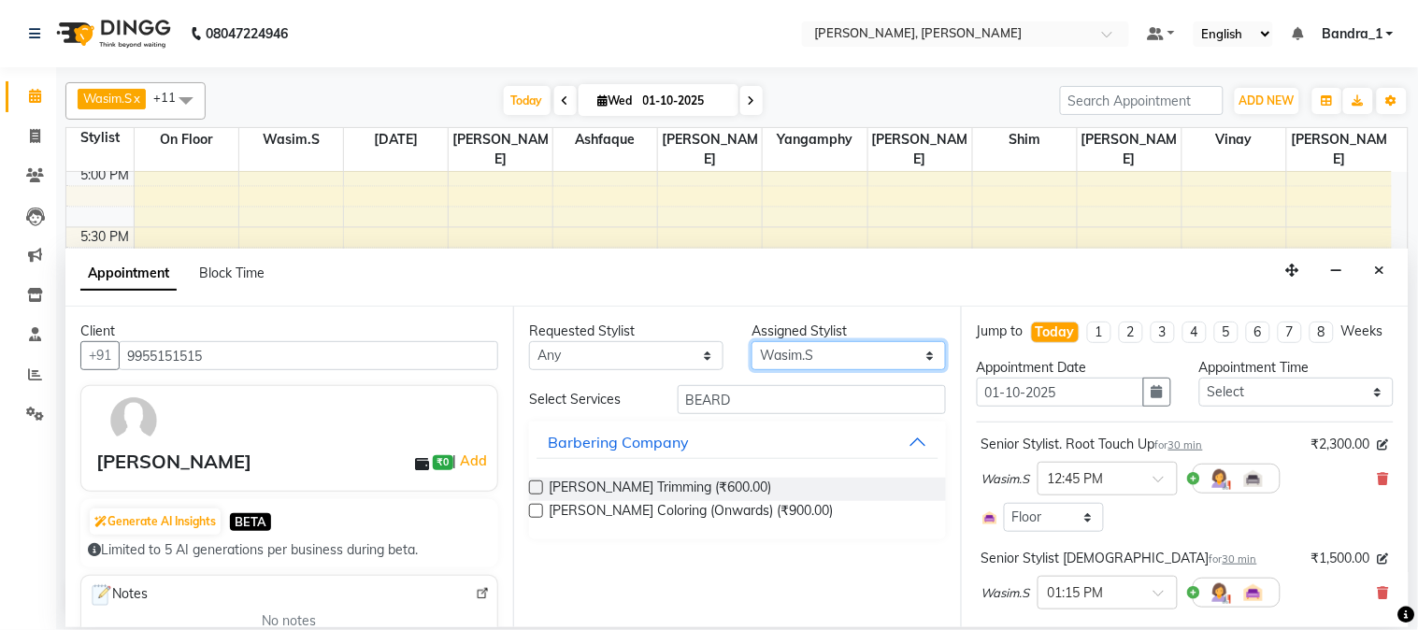
select select "64098"
click at [752, 341] on select "Select Abdul Afsha Arslan Ashfaque ASLAM Attham Catherine Eshan Gladis Gopal Ja…" at bounding box center [849, 355] width 194 height 29
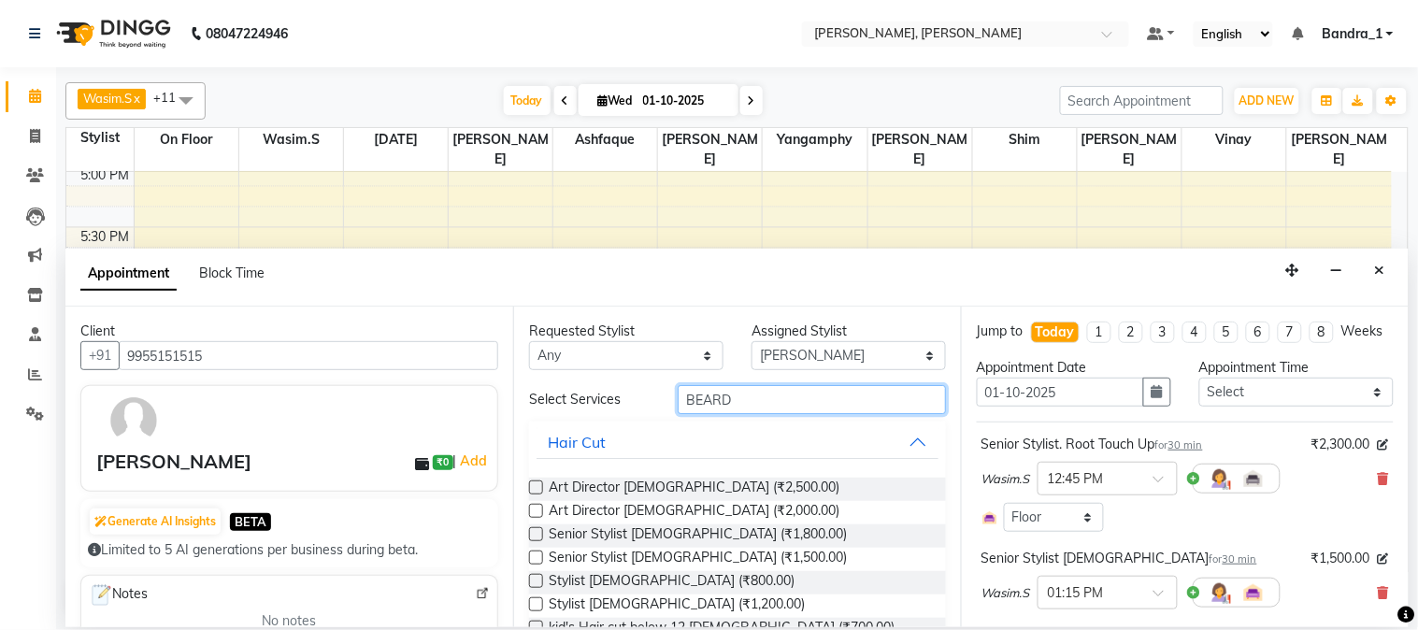
click at [770, 396] on input "BEARD" at bounding box center [812, 399] width 268 height 29
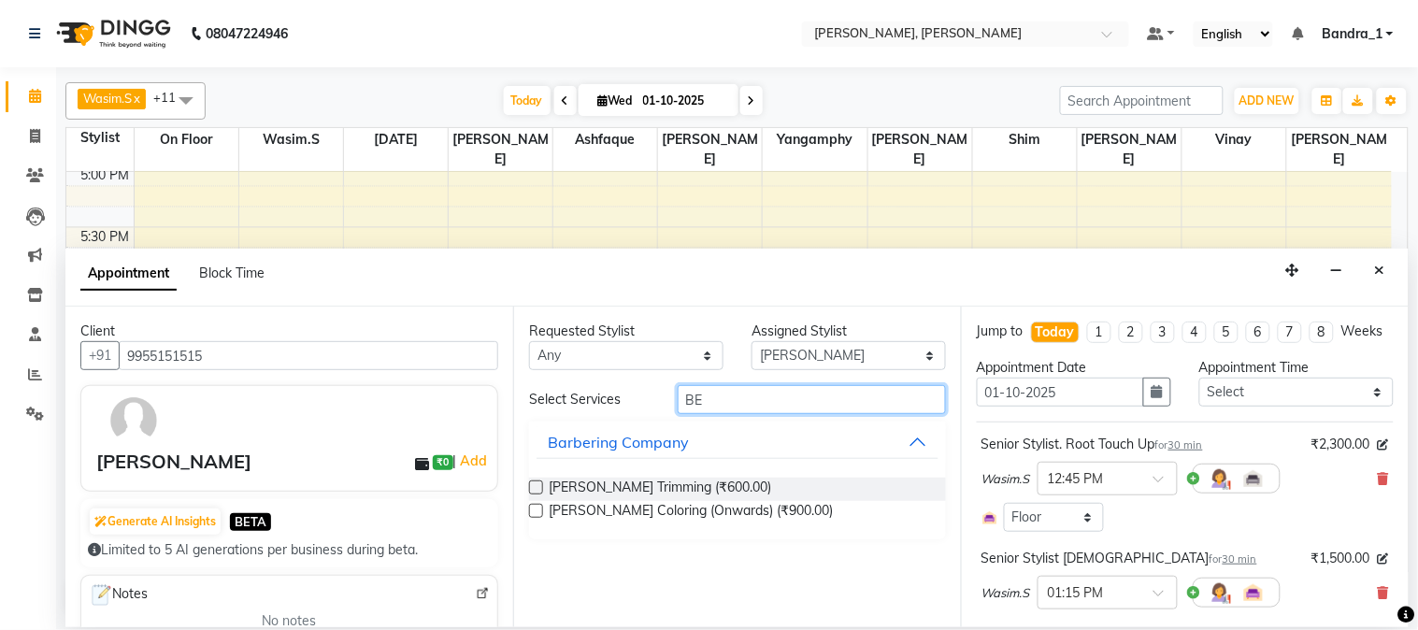
type input "B"
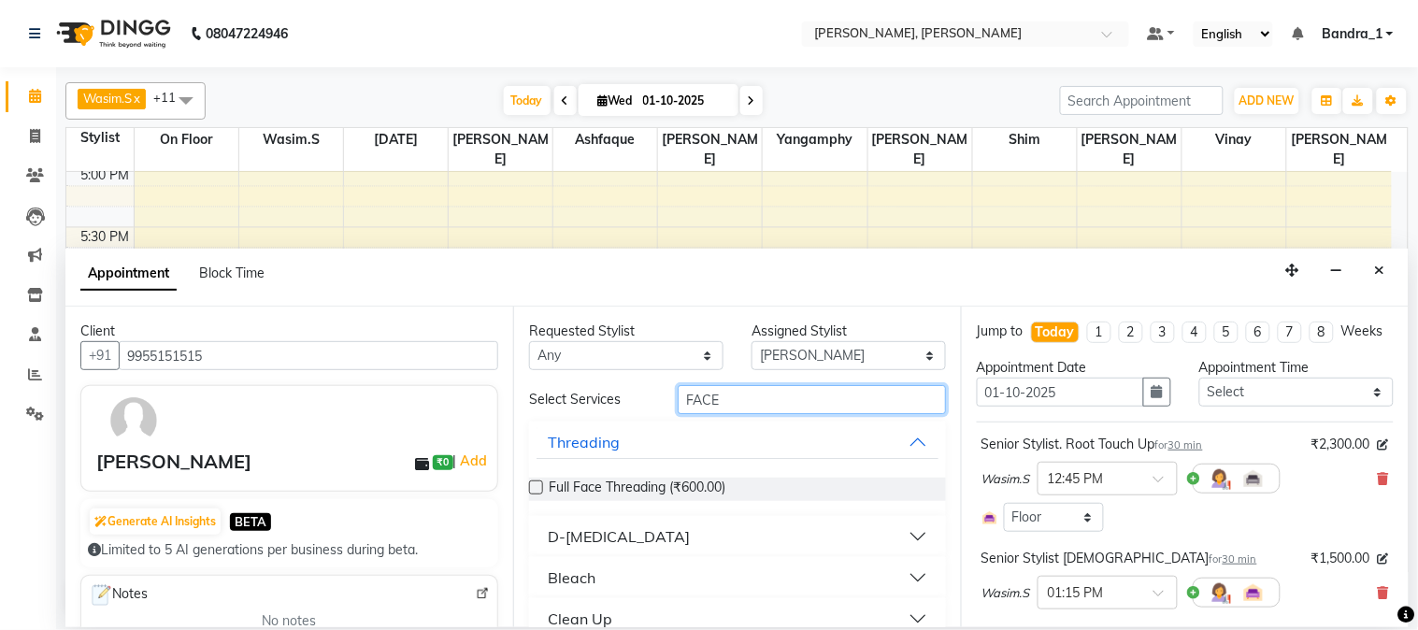
type input "FACE"
click at [909, 534] on button "D-Tanning" at bounding box center [738, 537] width 402 height 34
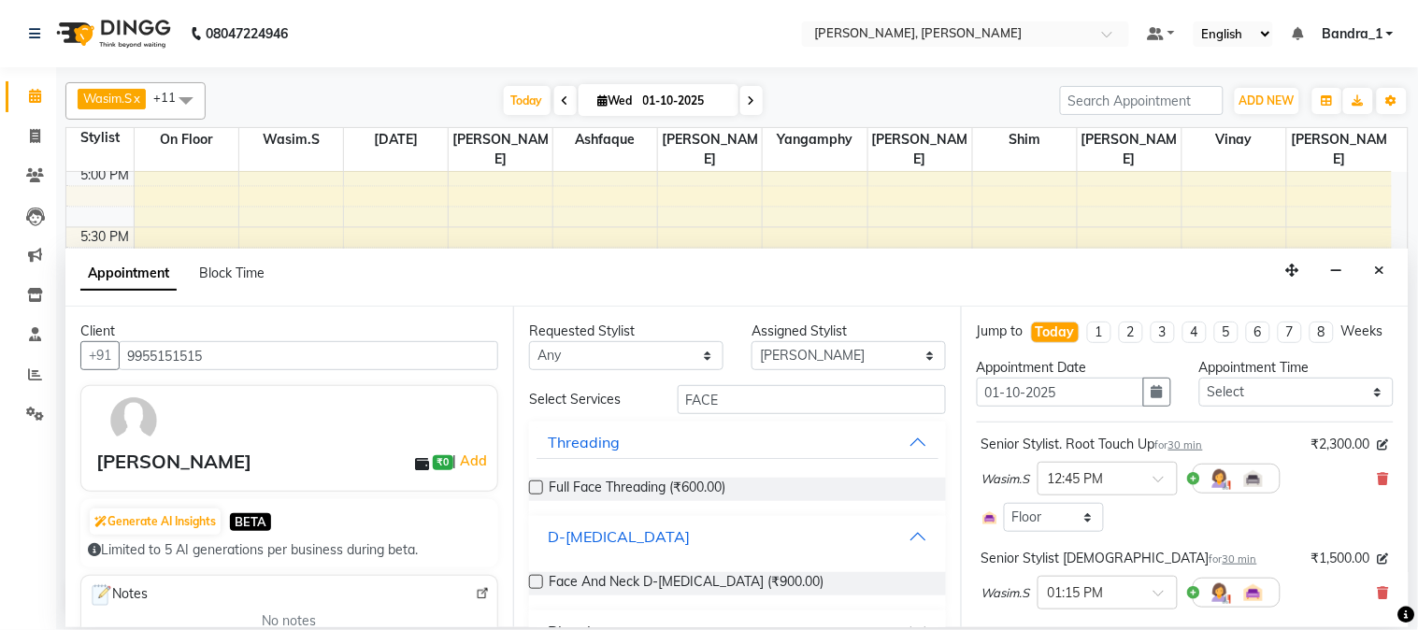
scroll to position [162, 0]
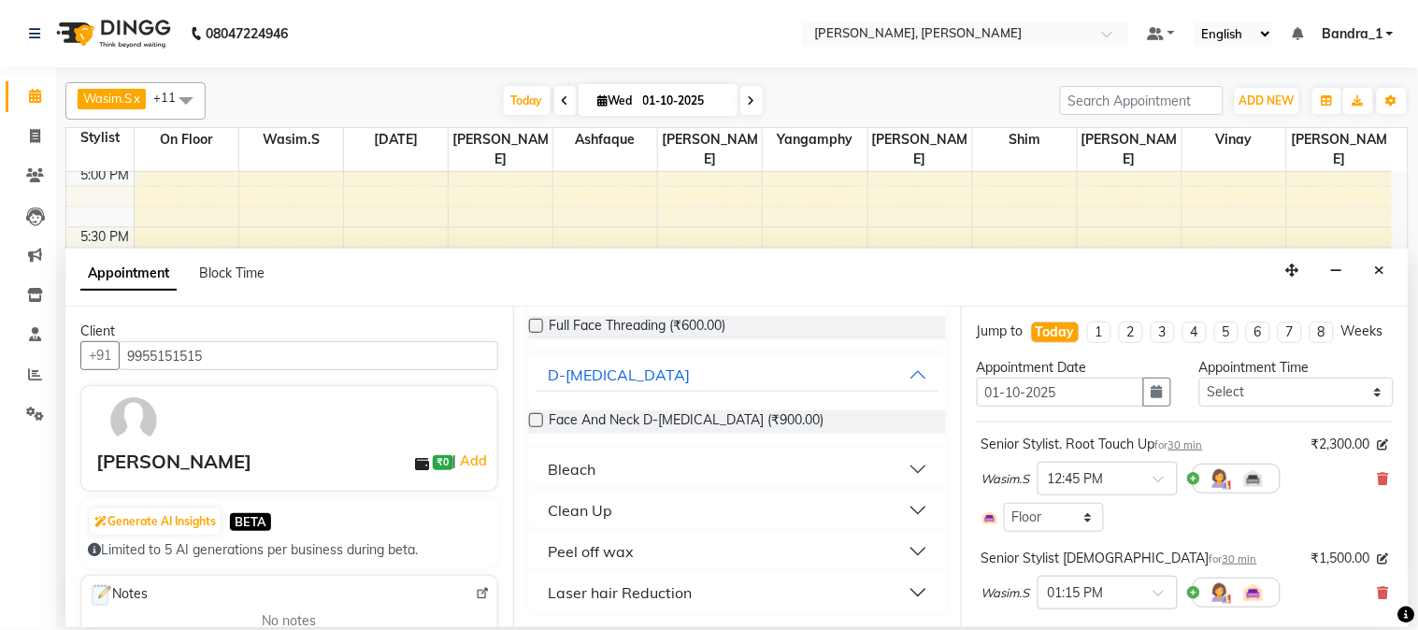
click at [540, 424] on label at bounding box center [536, 420] width 14 height 14
click at [540, 424] on input "checkbox" at bounding box center [535, 422] width 12 height 12
checkbox input "false"
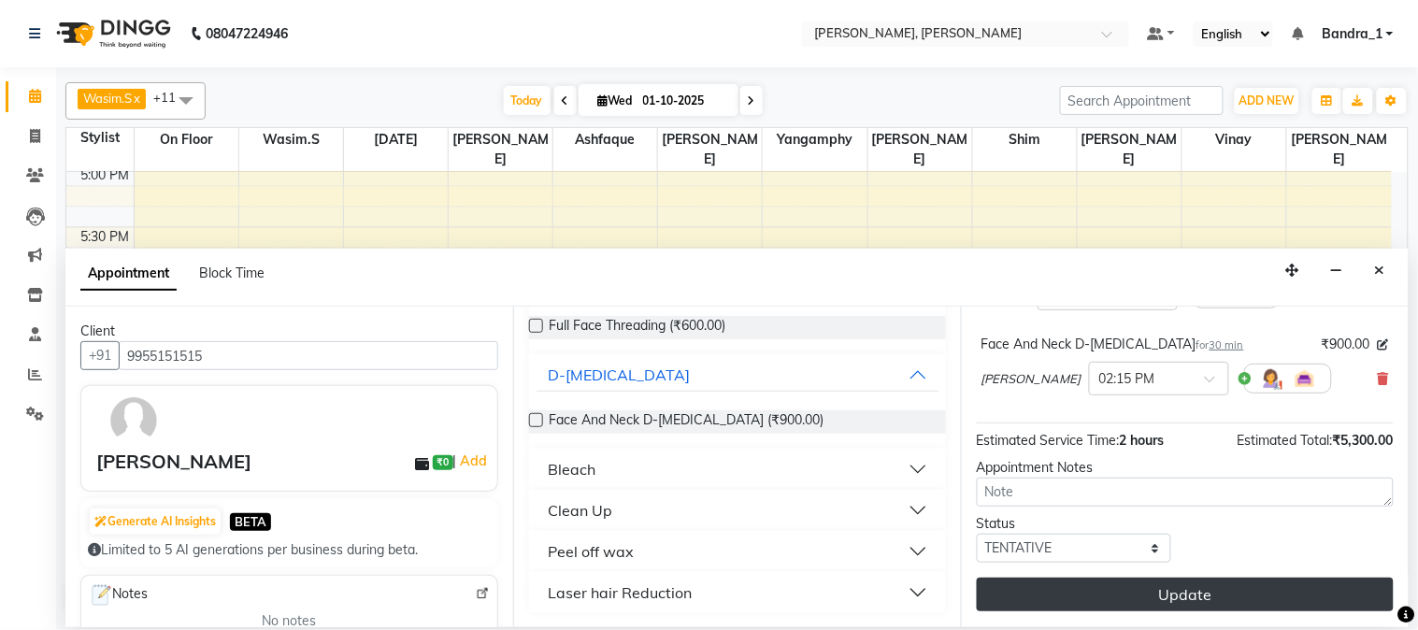
click at [1179, 596] on button "Update" at bounding box center [1185, 595] width 417 height 34
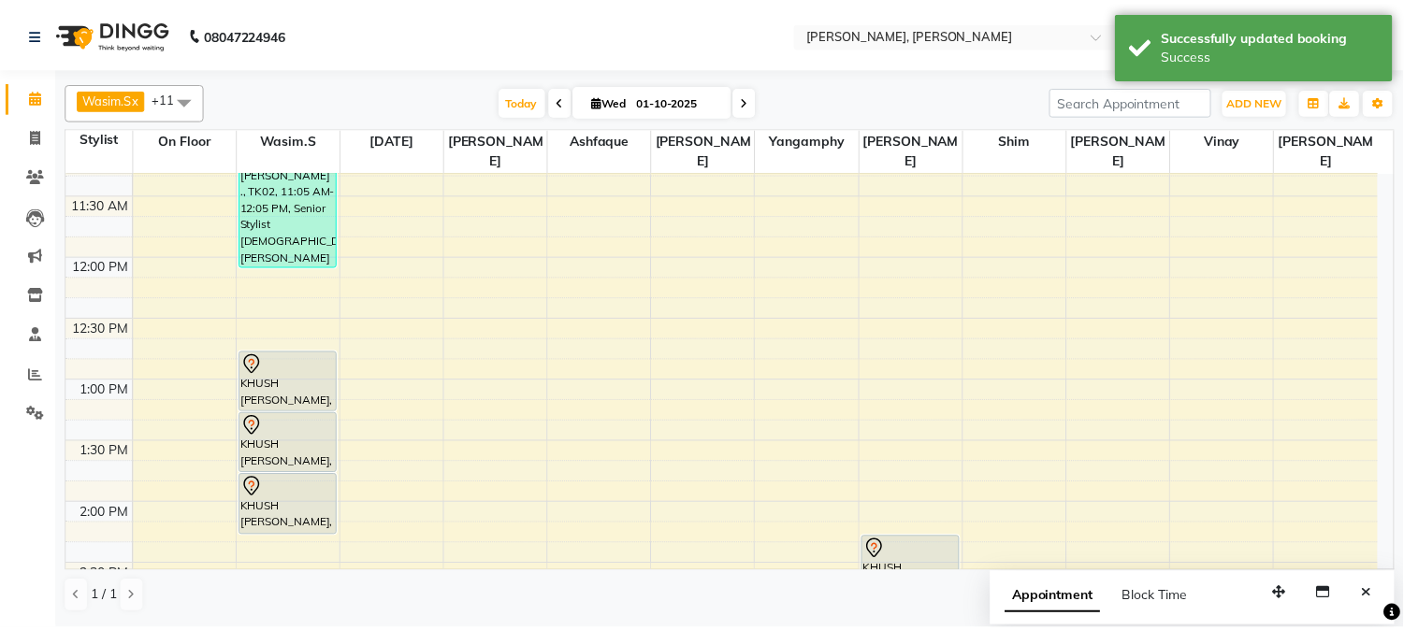
scroll to position [162, 0]
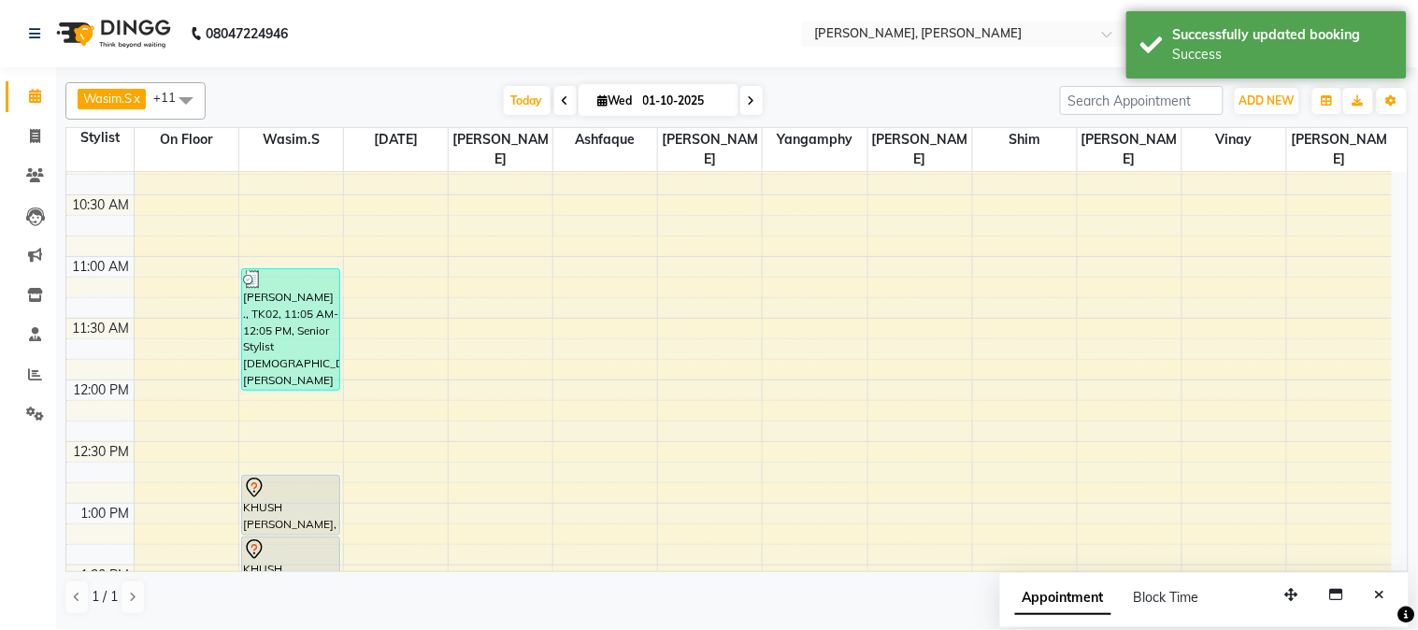
click at [295, 480] on div "KHUSH [PERSON_NAME], TK01, 12:45 PM-01:15 PM, Senior Stylist. Root Touch Up" at bounding box center [290, 505] width 97 height 59
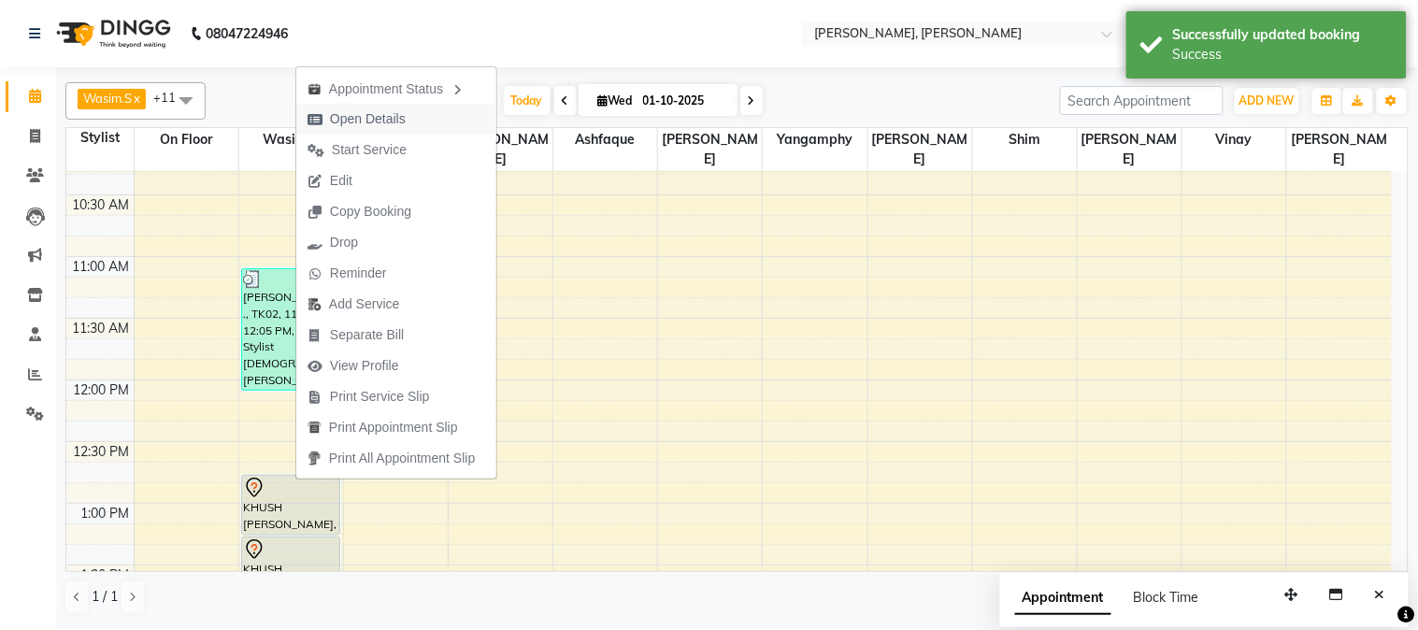
click at [341, 126] on span "Open Details" at bounding box center [368, 119] width 76 height 20
select select "7"
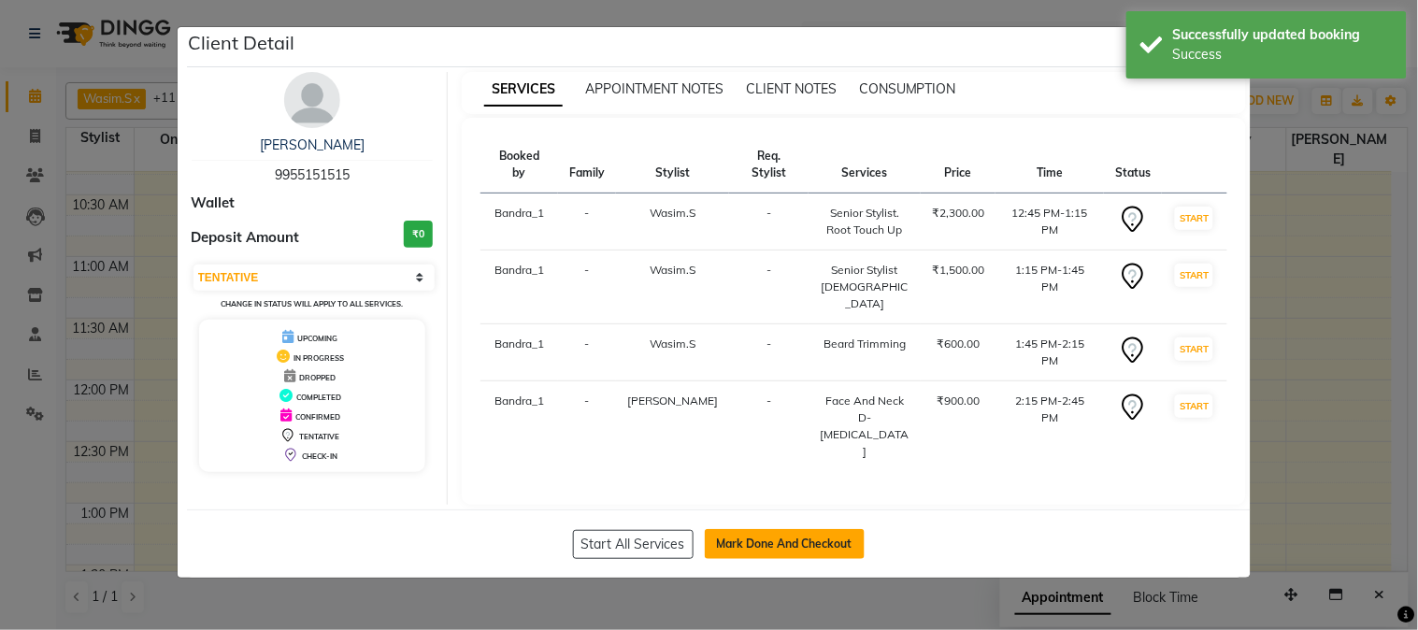
click at [791, 529] on button "Mark Done And Checkout" at bounding box center [785, 544] width 160 height 30
select select "service"
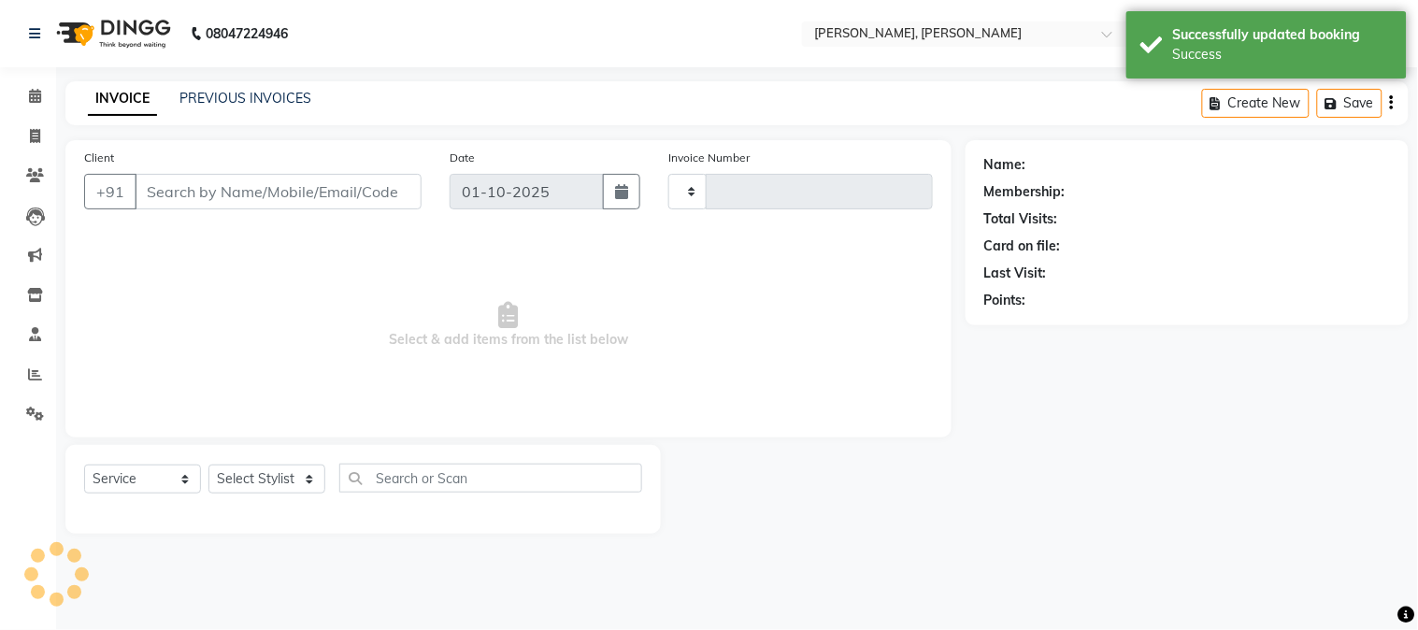
type input "1409"
select select "7997"
type input "9955151515"
select select "64098"
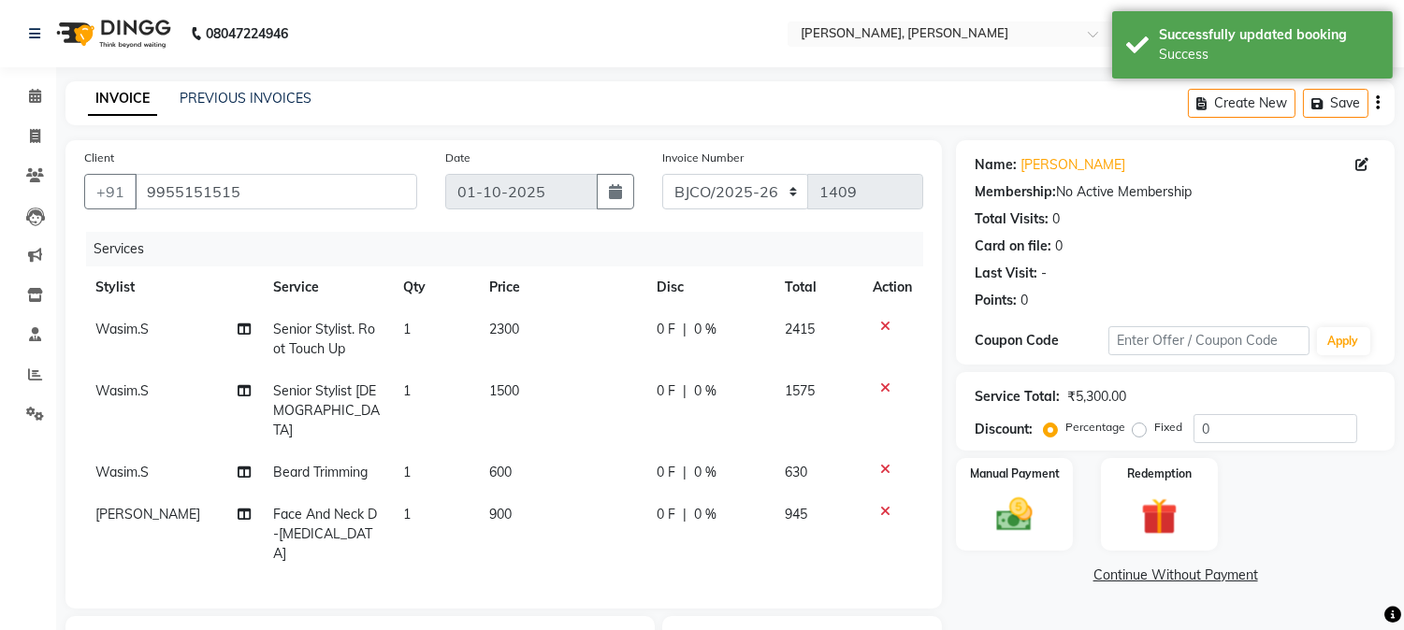
click at [884, 325] on icon at bounding box center [885, 326] width 10 height 13
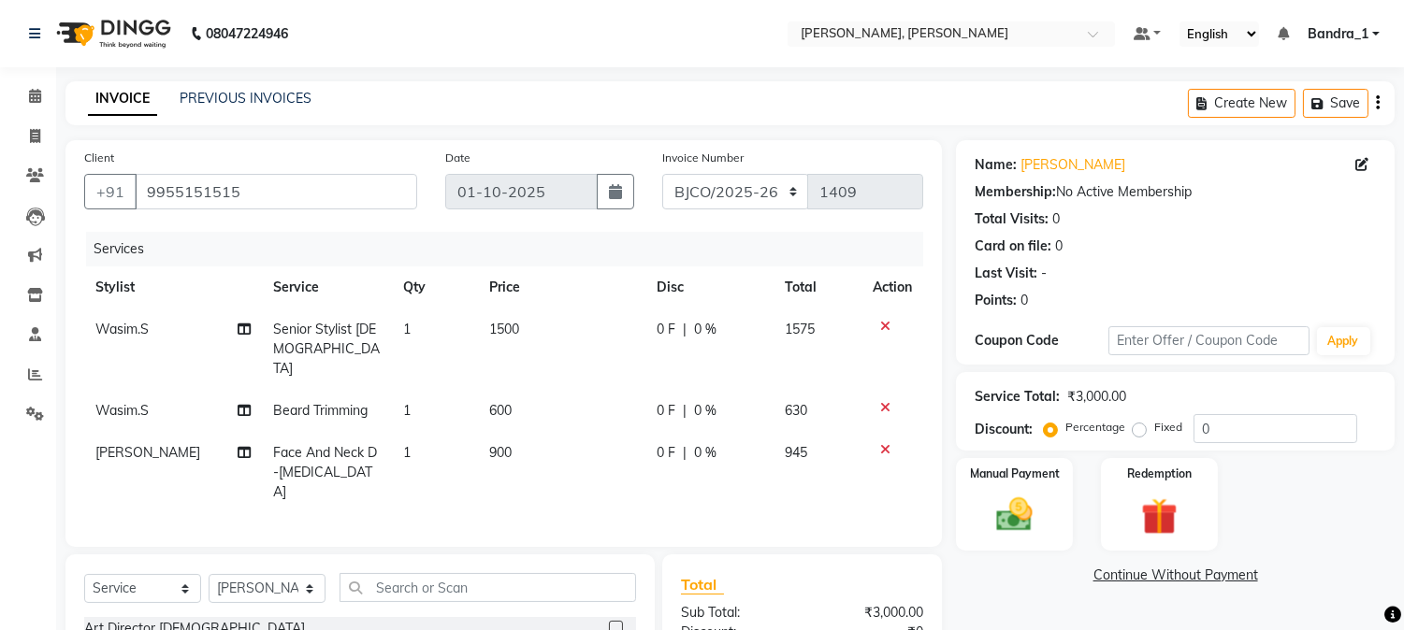
click at [489, 402] on span "600" at bounding box center [500, 410] width 22 height 17
select select "54154"
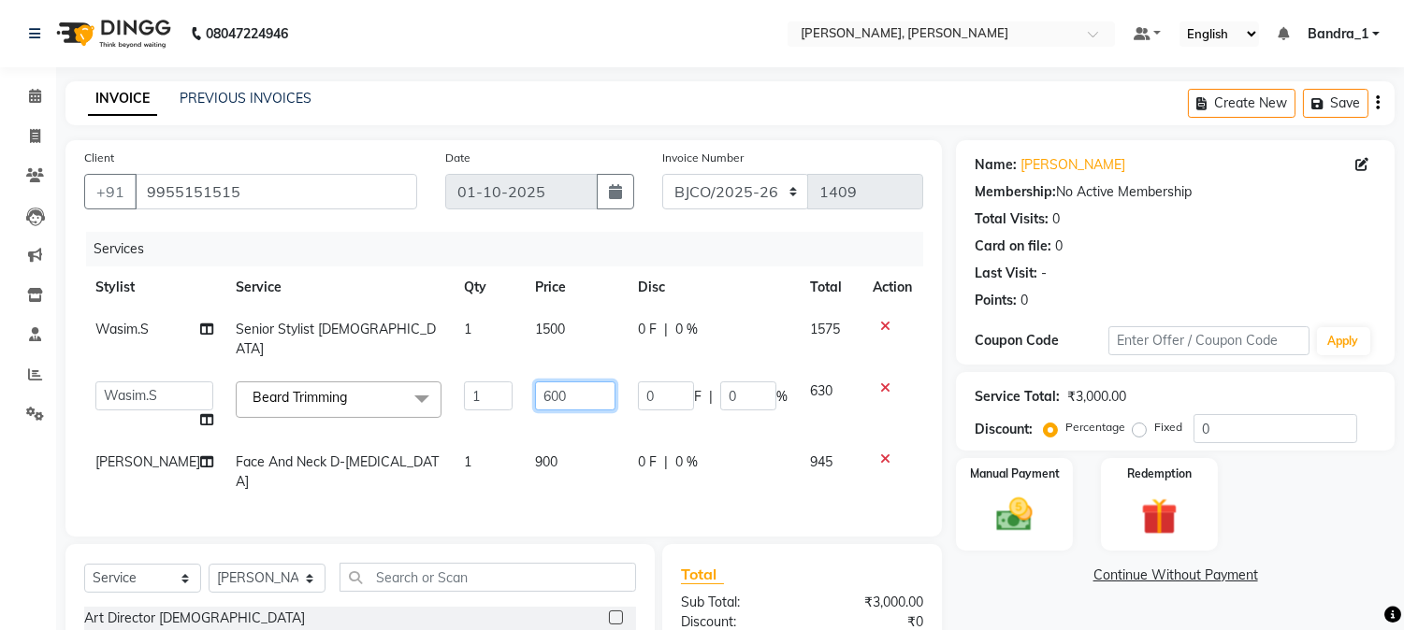
click at [546, 388] on input "600" at bounding box center [575, 395] width 80 height 29
type input "6"
type input "1000"
click at [545, 441] on td "900" at bounding box center [575, 472] width 103 height 62
select select "64098"
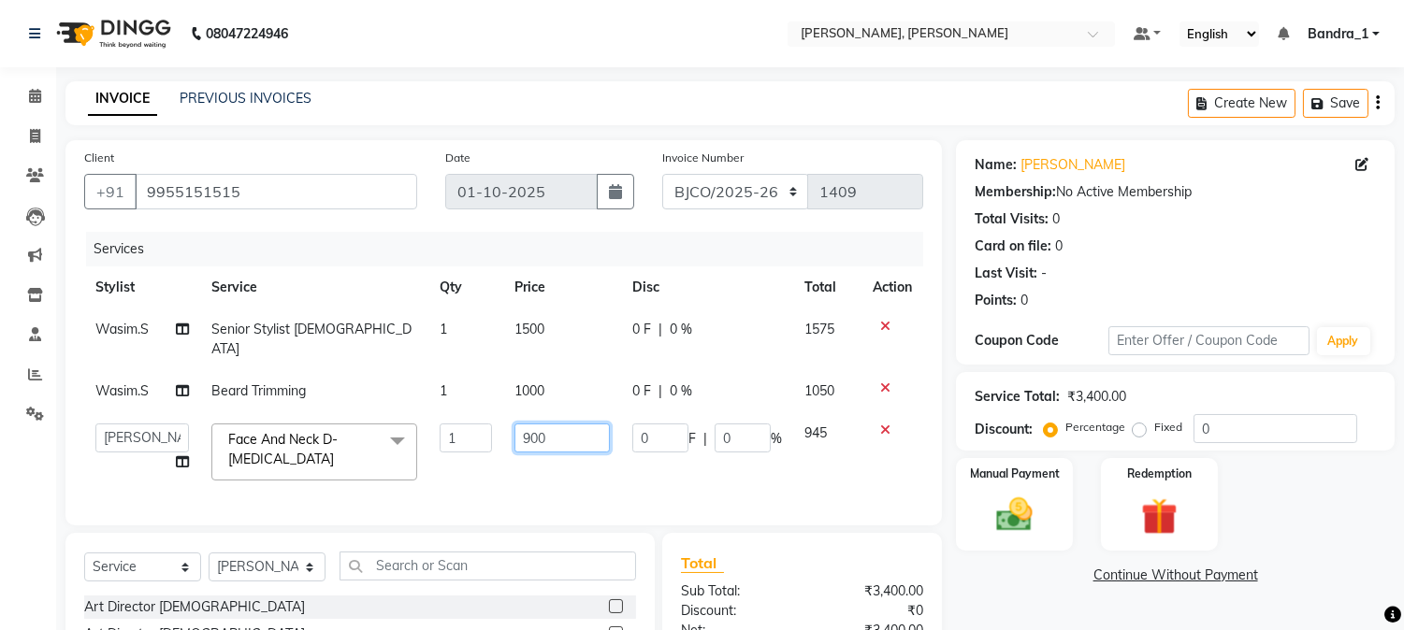
click at [580, 424] on input "900" at bounding box center [561, 438] width 95 height 29
type input "9"
type input "1500"
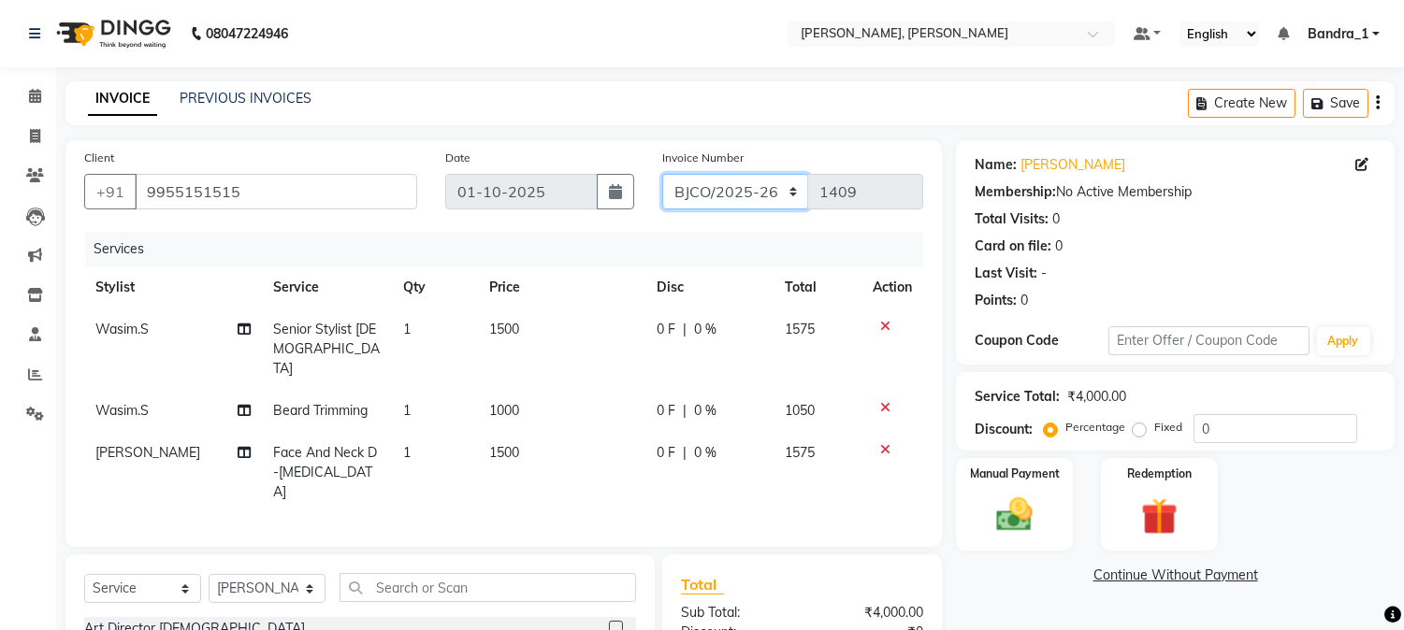
click at [746, 185] on select "CPGS/2025-26 BJCO/2025-26 Pre/2025" at bounding box center [735, 192] width 147 height 36
select select "7998"
click at [662, 174] on select "CPGS/2025-26 BJCO/2025-26 Pre/2025" at bounding box center [735, 192] width 147 height 36
type input "0488"
click at [1023, 511] on img at bounding box center [1015, 516] width 62 height 44
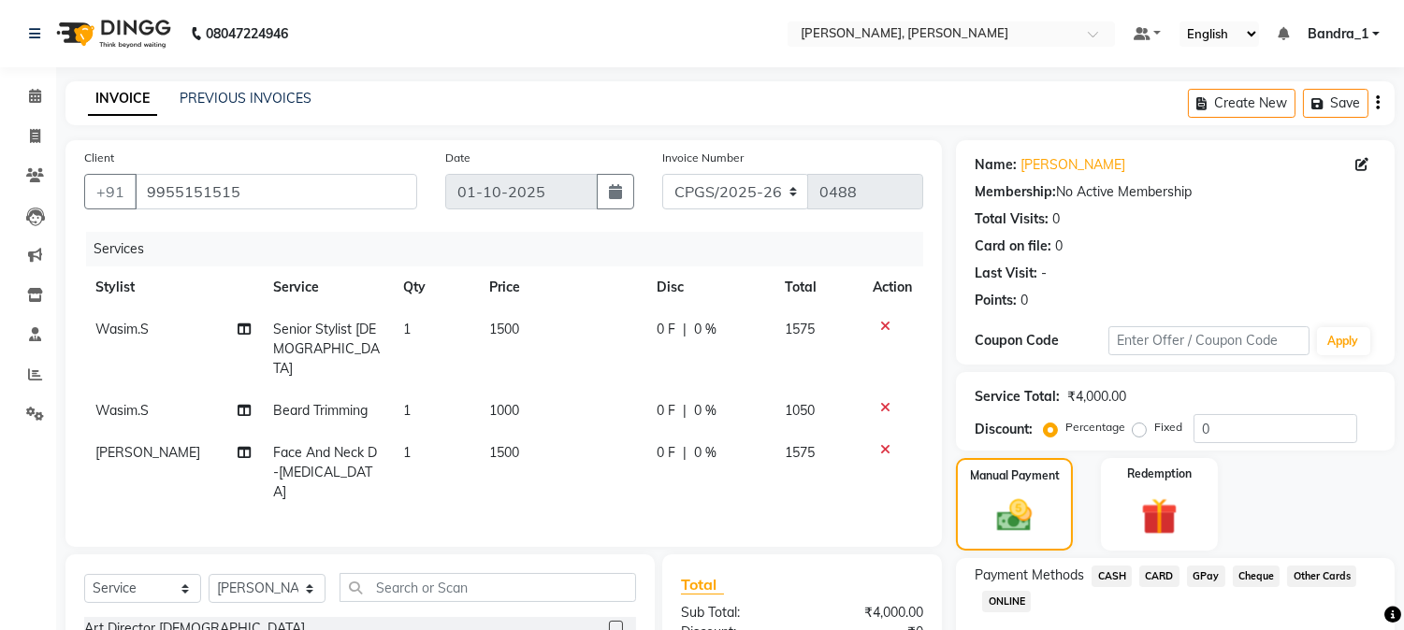
scroll to position [203, 0]
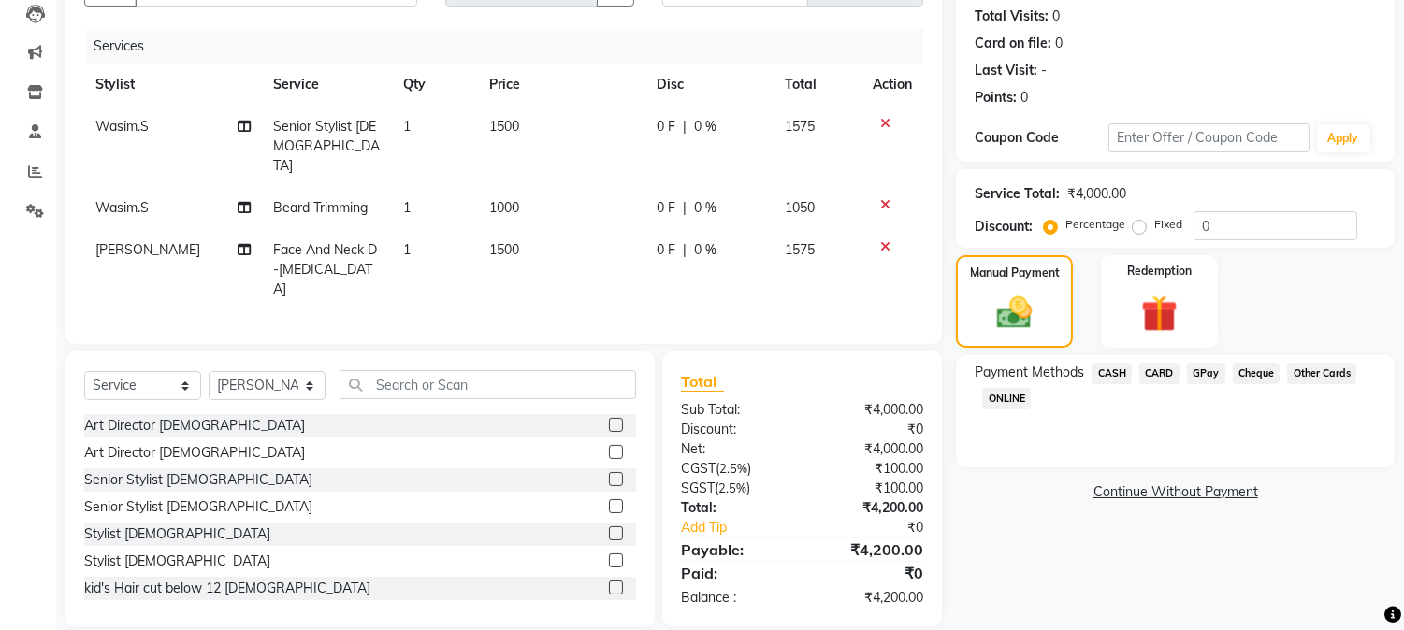
click at [1109, 367] on span "CASH" at bounding box center [1111, 374] width 40 height 22
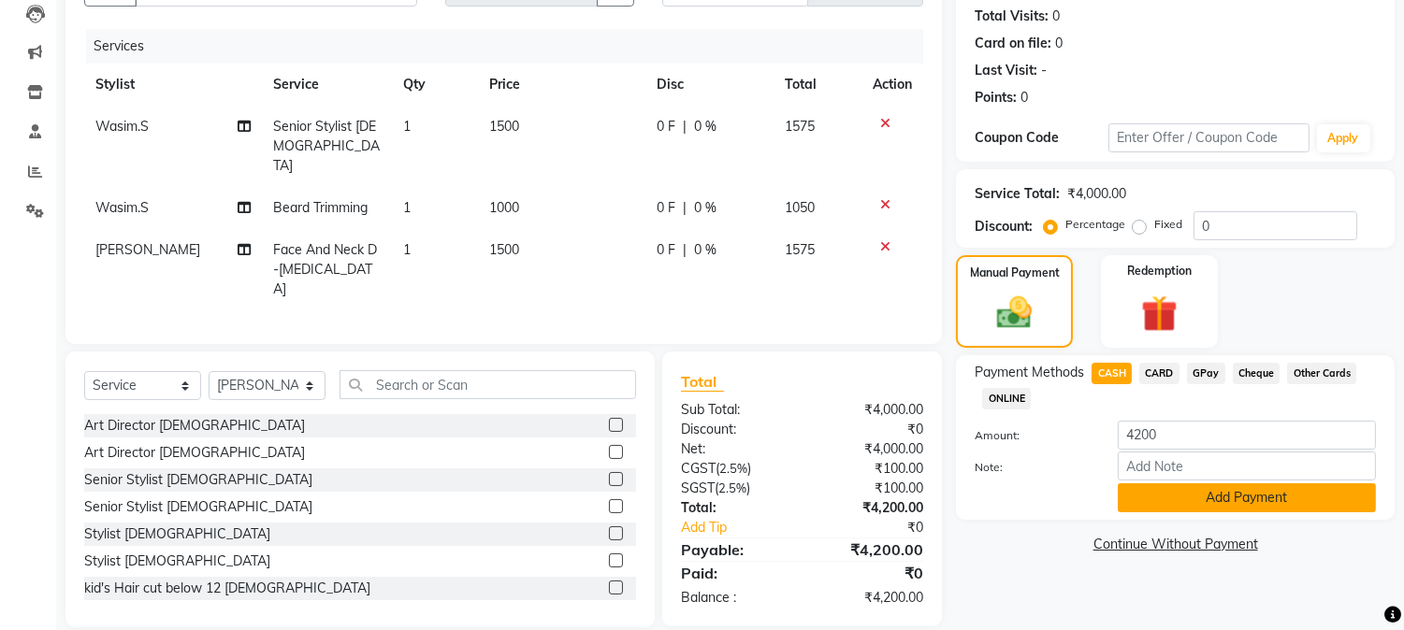
click at [1234, 499] on button "Add Payment" at bounding box center [1246, 497] width 258 height 29
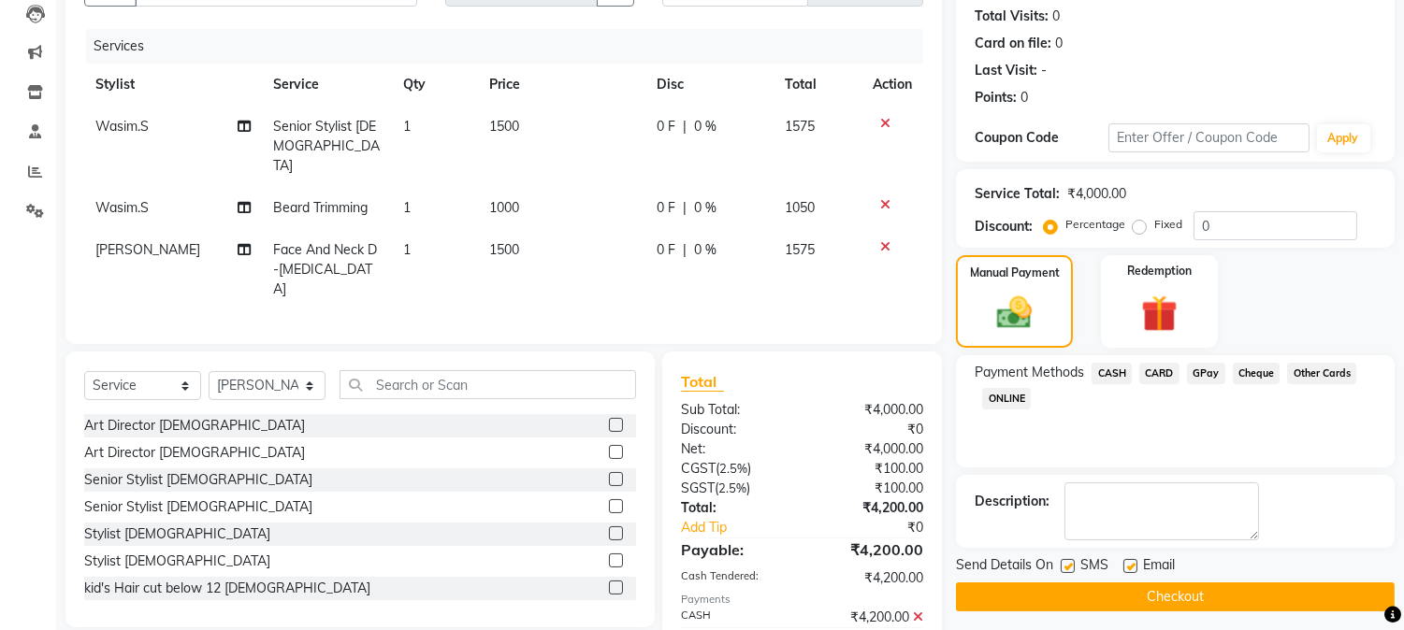
scroll to position [268, 0]
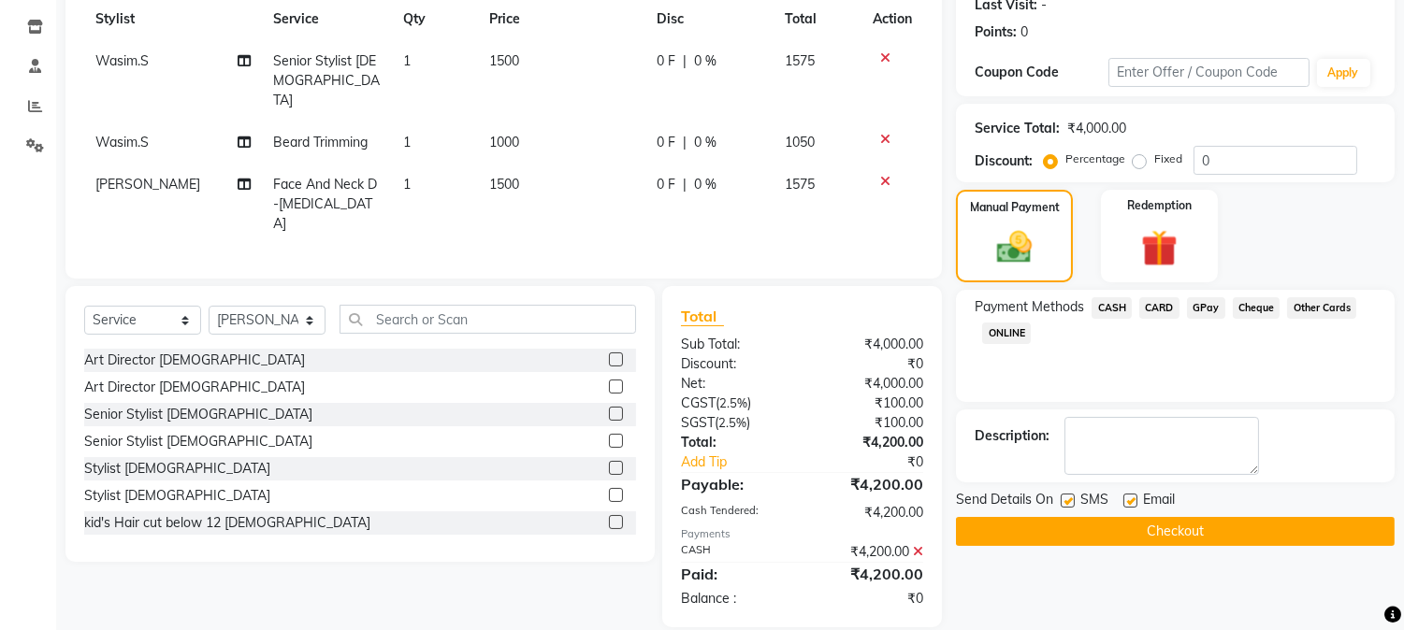
click at [1131, 497] on label at bounding box center [1130, 501] width 14 height 14
click at [1131, 497] on input "checkbox" at bounding box center [1129, 502] width 12 height 12
checkbox input "false"
drag, startPoint x: 1055, startPoint y: 497, endPoint x: 1068, endPoint y: 499, distance: 13.2
click at [1068, 499] on div "Send Details On SMS Email" at bounding box center [1175, 501] width 439 height 23
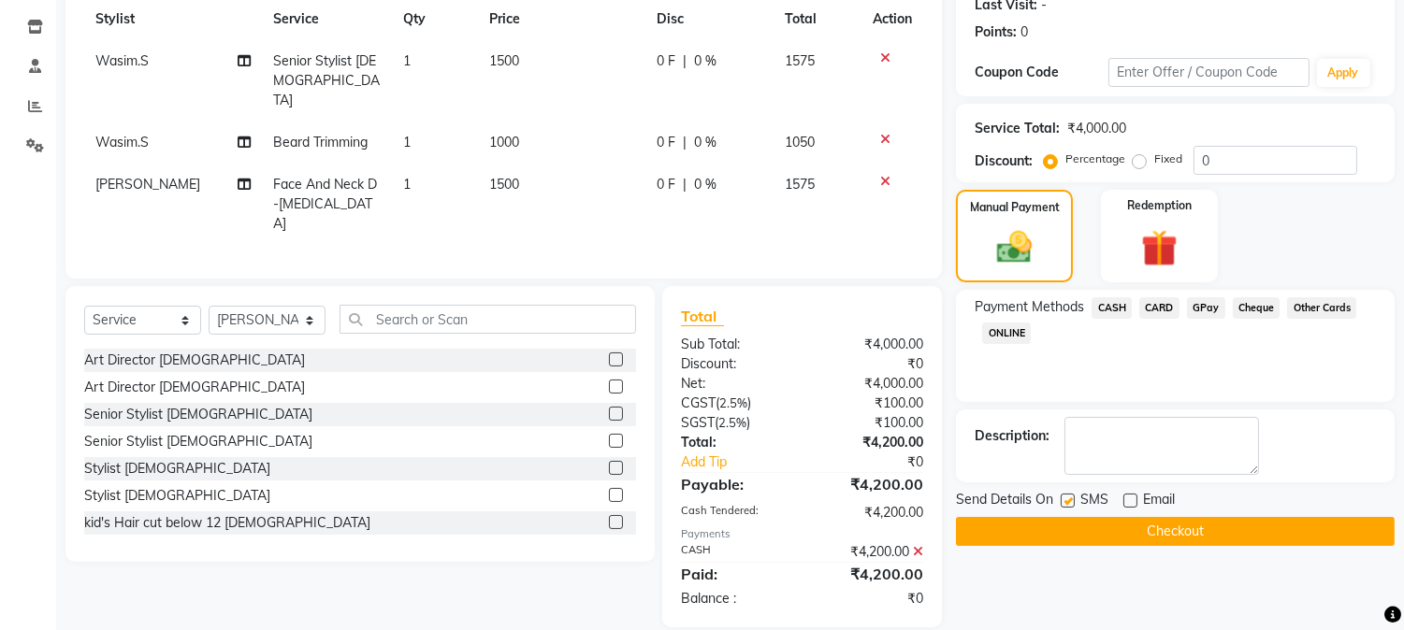
click at [1068, 499] on label at bounding box center [1067, 501] width 14 height 14
click at [1068, 499] on input "checkbox" at bounding box center [1066, 502] width 12 height 12
checkbox input "false"
drag, startPoint x: 1073, startPoint y: 516, endPoint x: 1048, endPoint y: 528, distance: 28.0
click at [1073, 517] on button "Checkout" at bounding box center [1175, 531] width 439 height 29
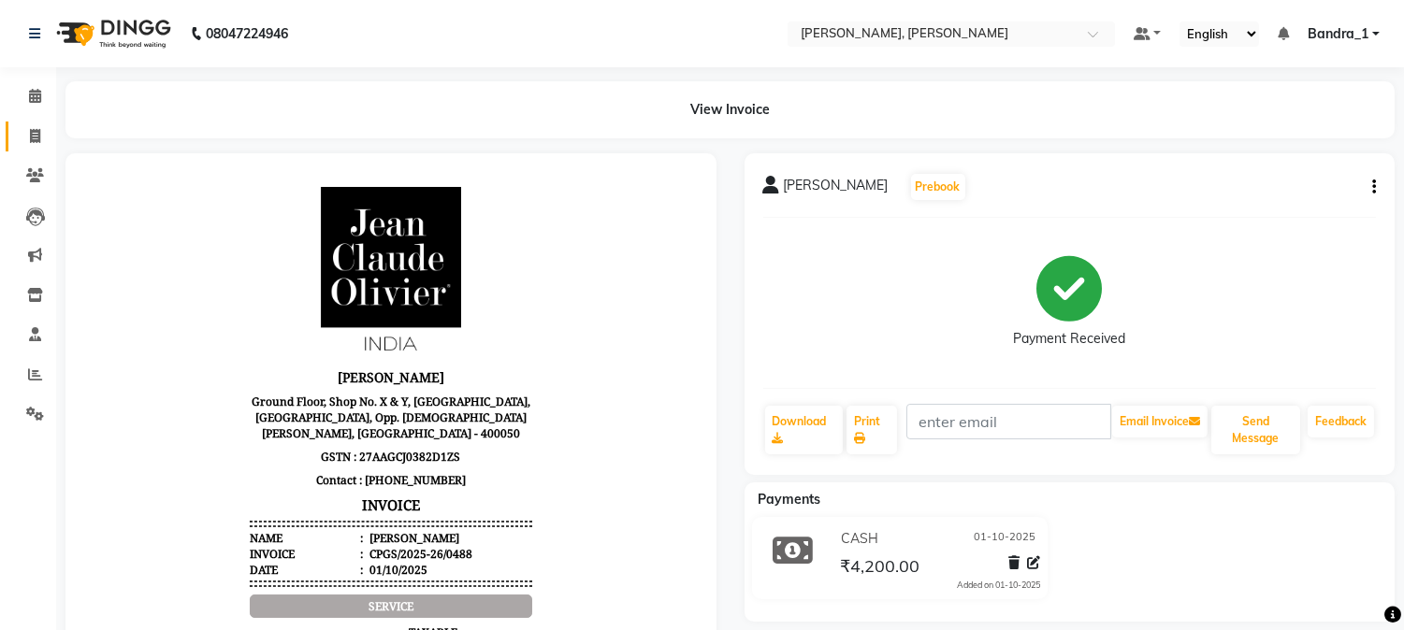
click at [35, 134] on icon at bounding box center [35, 136] width 10 height 14
select select "7997"
select select "service"
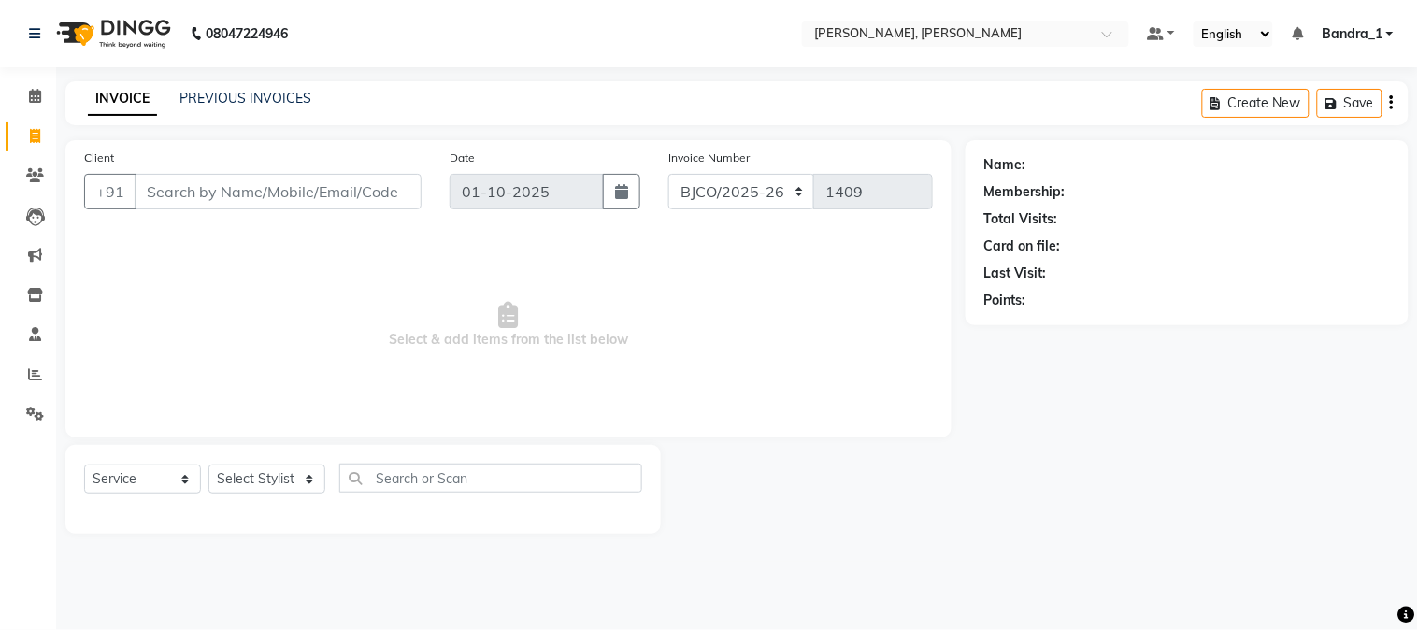
click at [255, 187] on input "Client" at bounding box center [278, 192] width 287 height 36
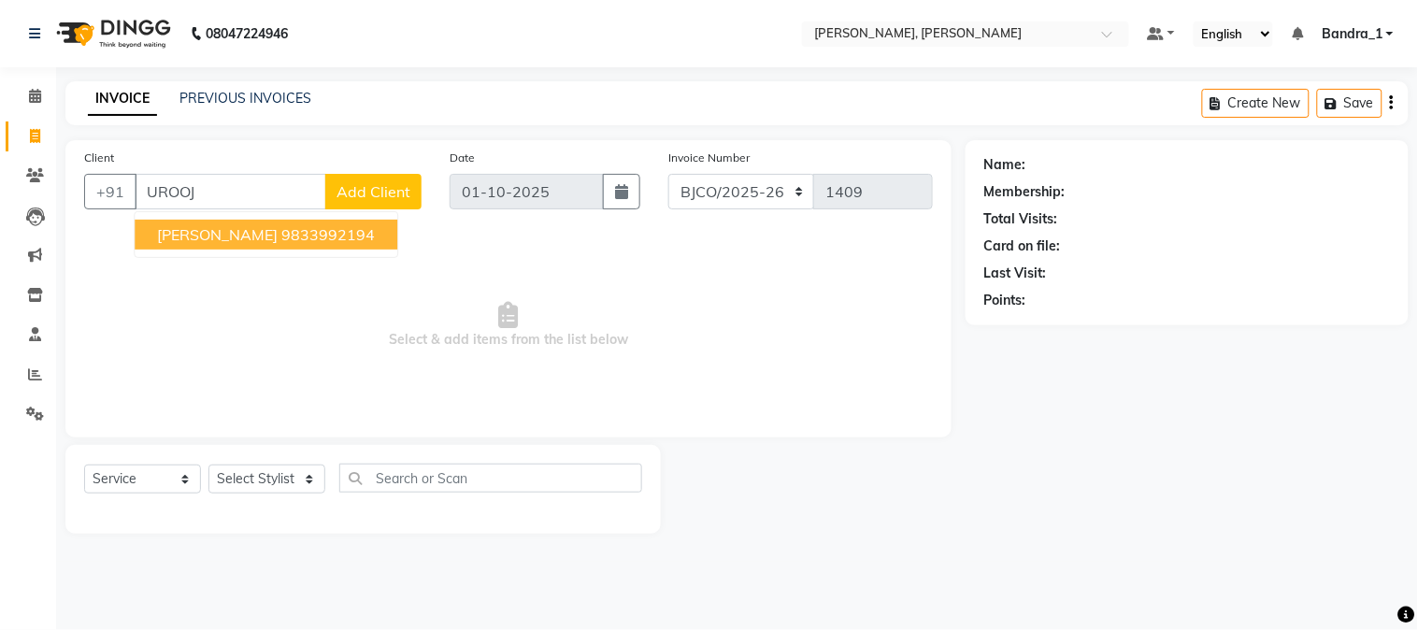
click at [300, 227] on ngb-highlight "9833992194" at bounding box center [328, 234] width 94 height 19
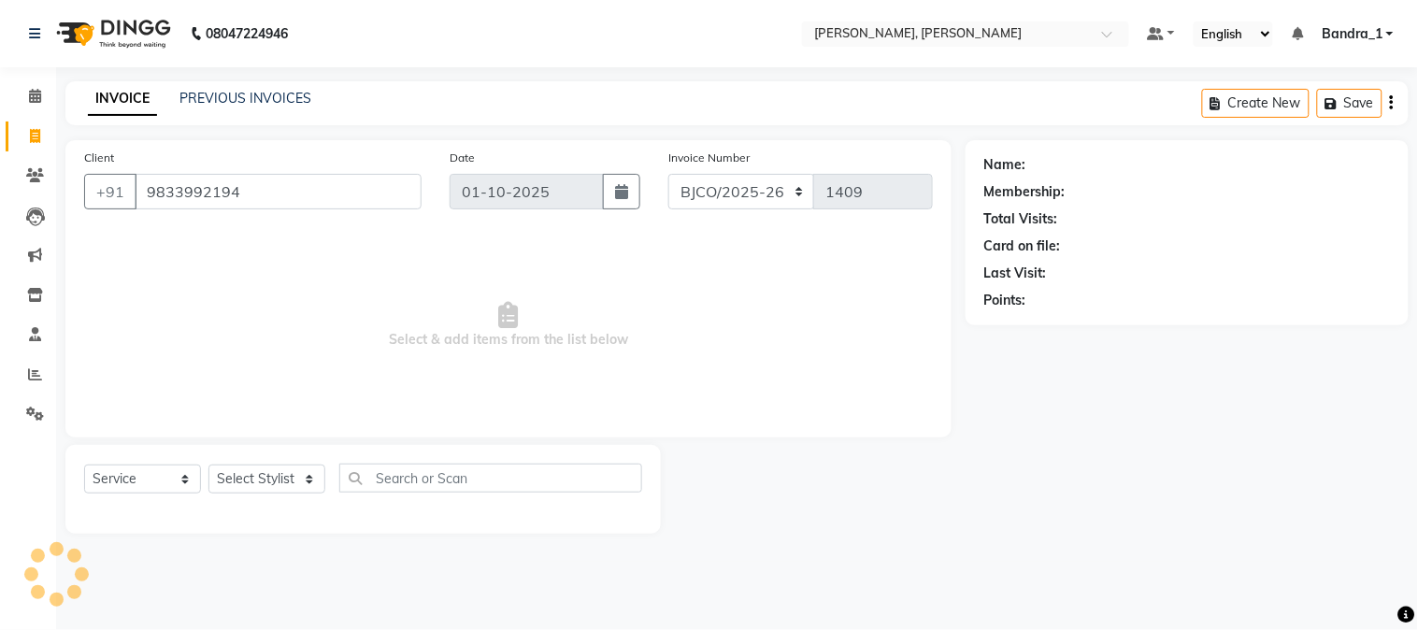
type input "9833992194"
click at [281, 475] on select "Select Stylist Abdul Afsha Arslan Ashfaque ASLAM Attham Bandra_1 Bandra_store C…" at bounding box center [267, 479] width 117 height 29
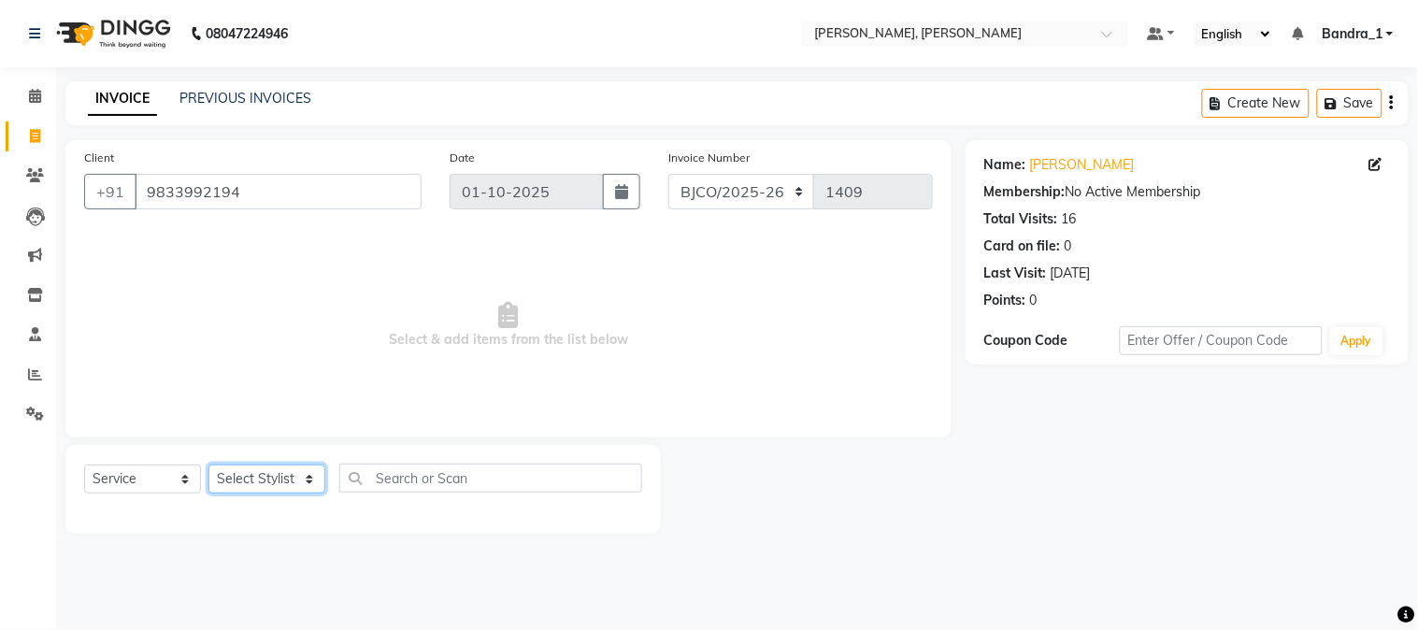
select select "72175"
click at [209, 466] on select "Select Stylist Abdul Afsha Arslan Ashfaque ASLAM Attham Bandra_1 Bandra_store C…" at bounding box center [267, 479] width 117 height 29
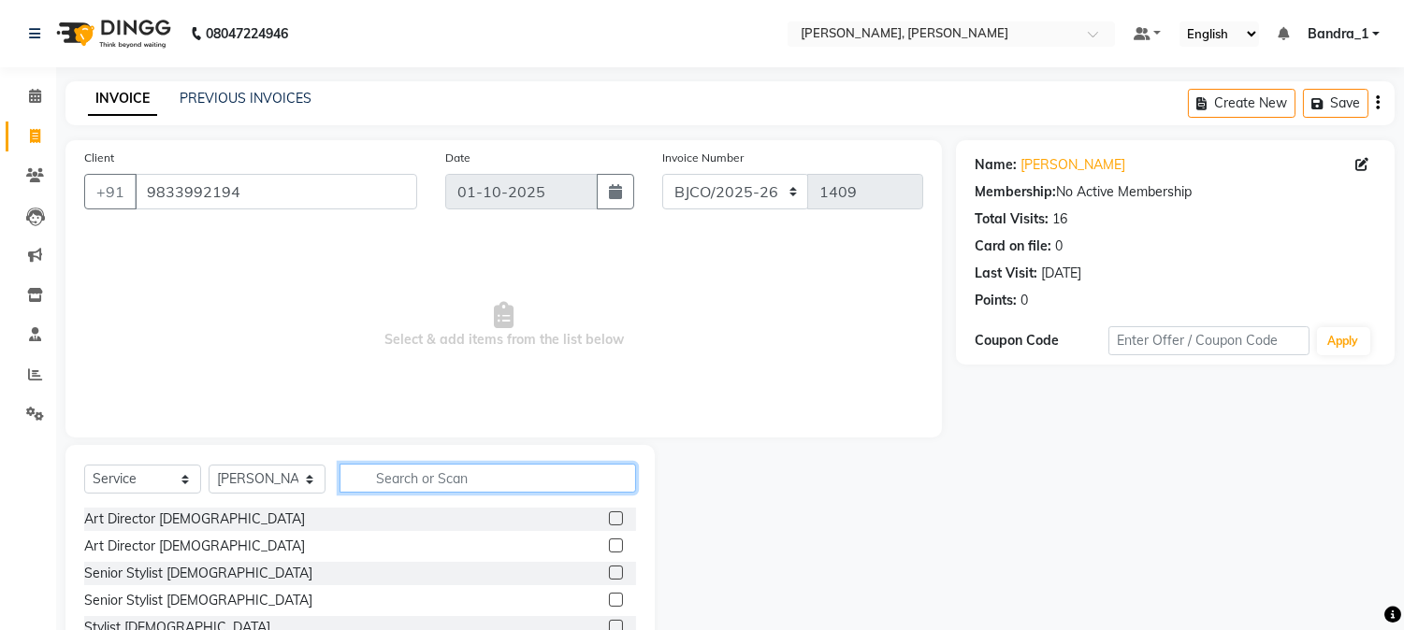
click at [445, 473] on input "text" at bounding box center [487, 478] width 296 height 29
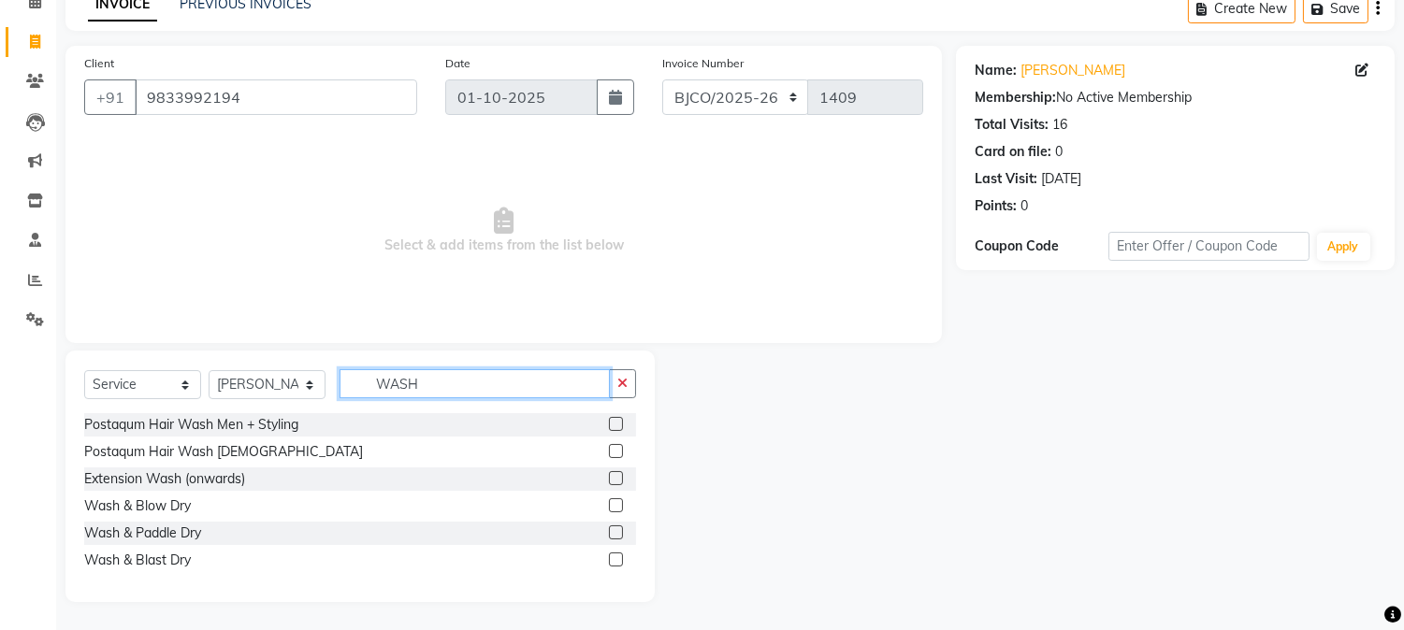
type input "WASH"
click at [617, 559] on label at bounding box center [616, 560] width 14 height 14
click at [617, 559] on input "checkbox" at bounding box center [615, 560] width 12 height 12
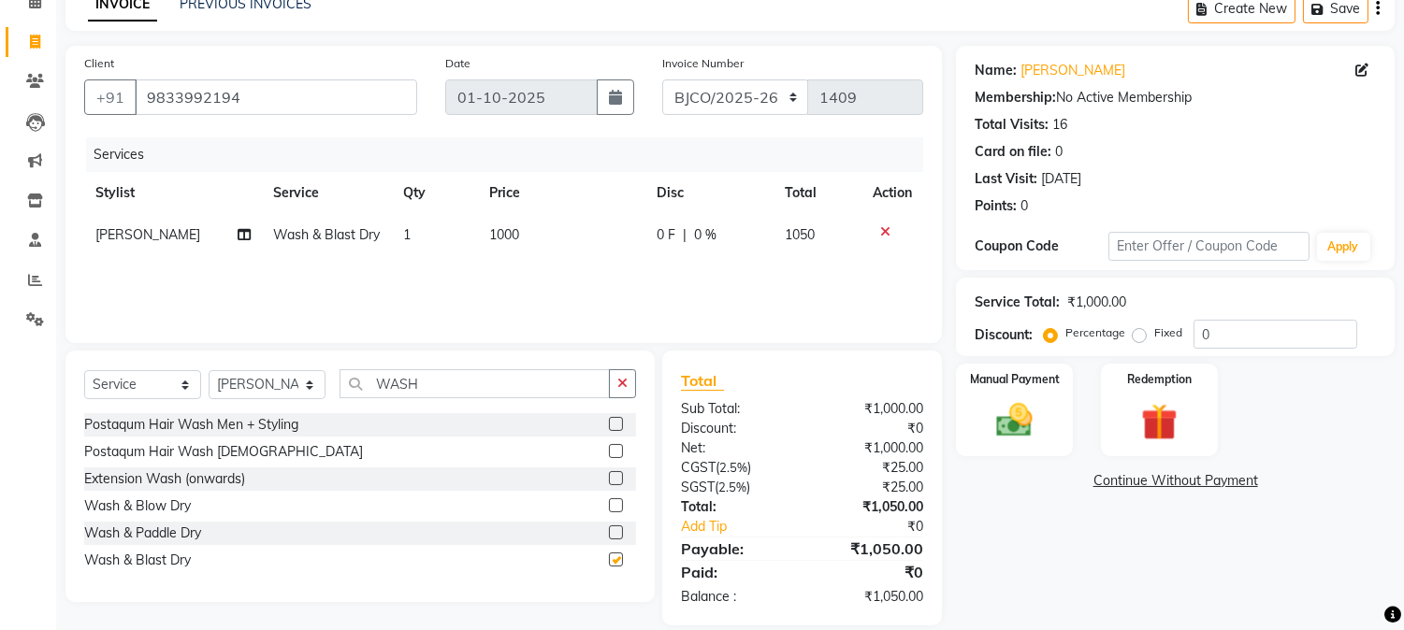
checkbox input "false"
click at [614, 478] on label at bounding box center [616, 478] width 14 height 14
click at [614, 478] on input "checkbox" at bounding box center [615, 479] width 12 height 12
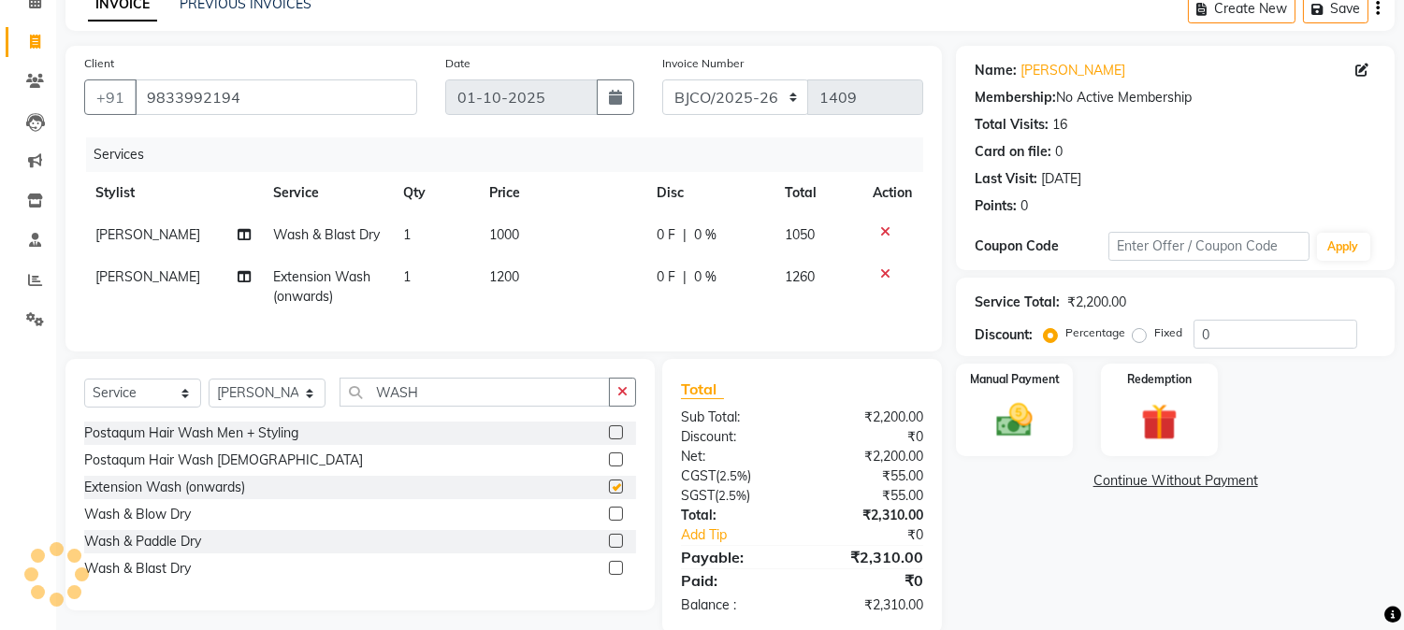
checkbox input "false"
click at [884, 225] on icon at bounding box center [885, 231] width 10 height 13
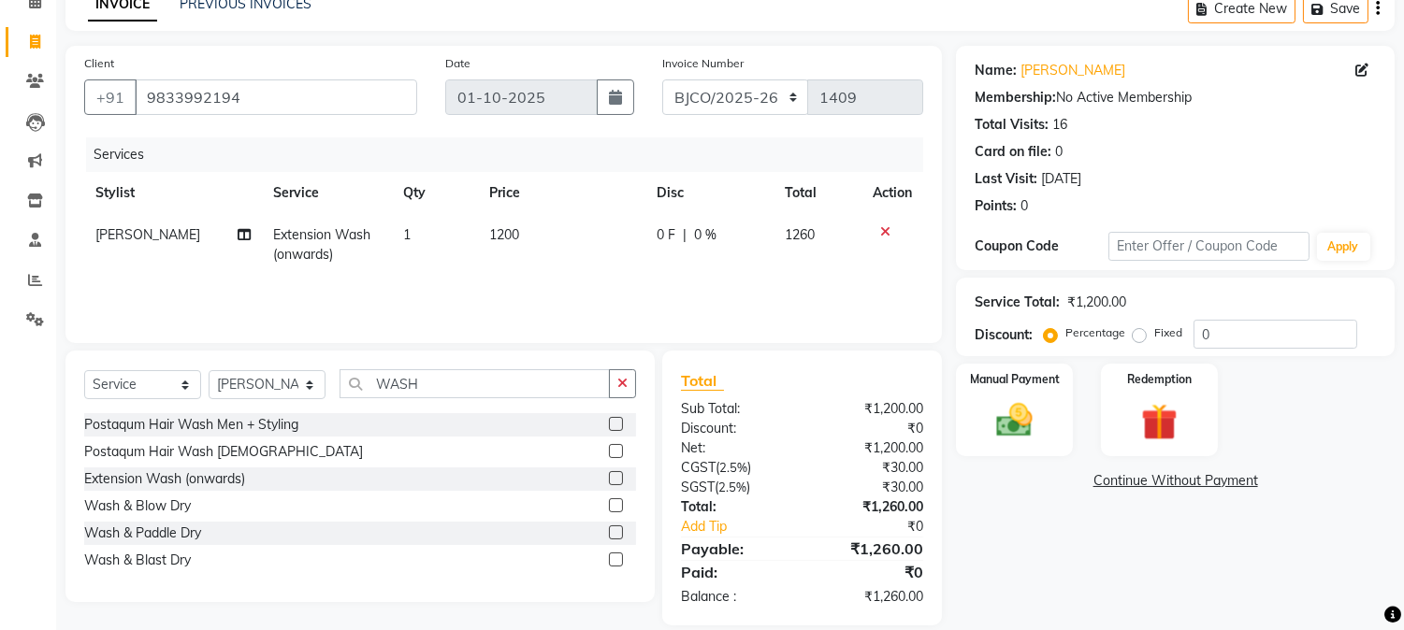
click at [884, 230] on icon at bounding box center [885, 231] width 10 height 13
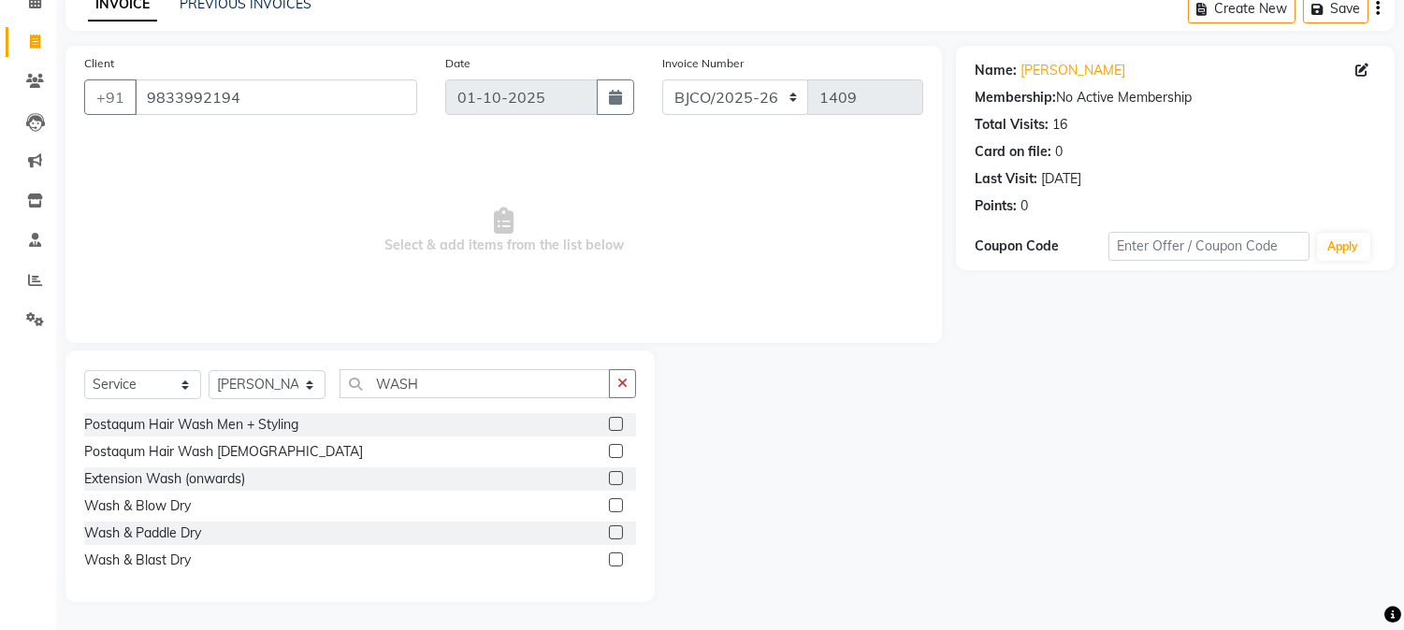
click at [617, 506] on label at bounding box center [616, 505] width 14 height 14
click at [617, 506] on input "checkbox" at bounding box center [615, 506] width 12 height 12
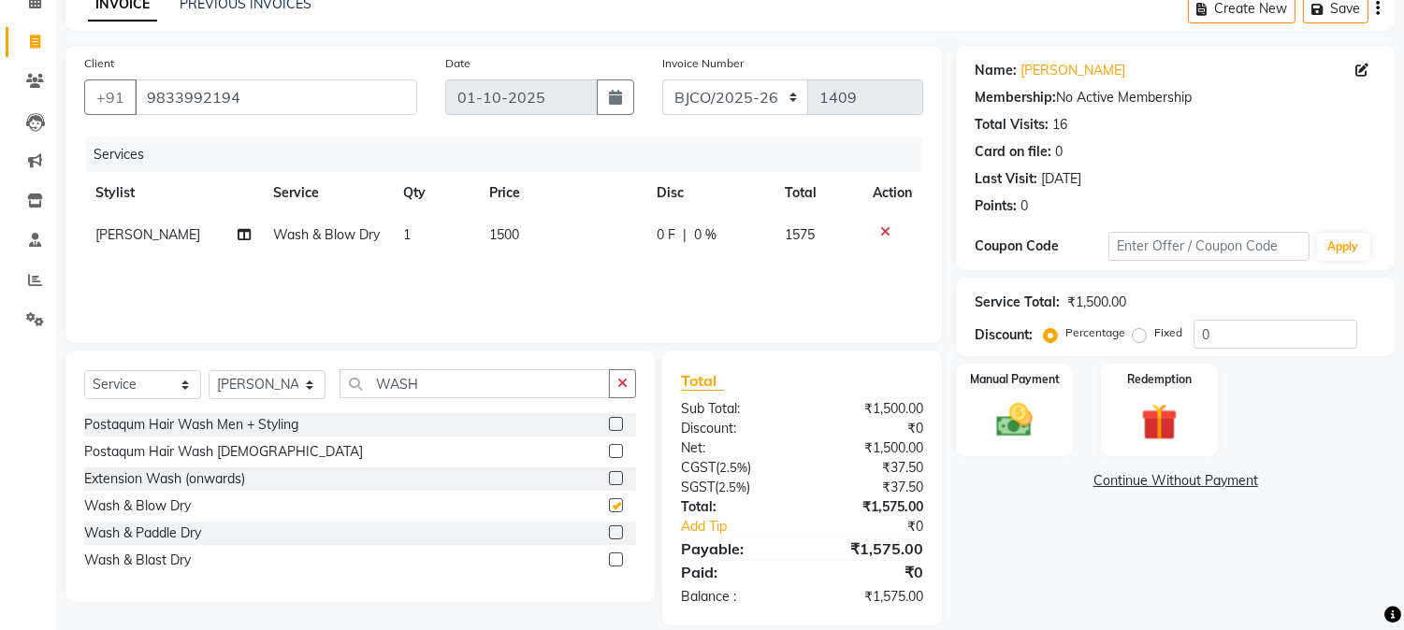
checkbox input "false"
click at [1014, 405] on img at bounding box center [1015, 421] width 62 height 44
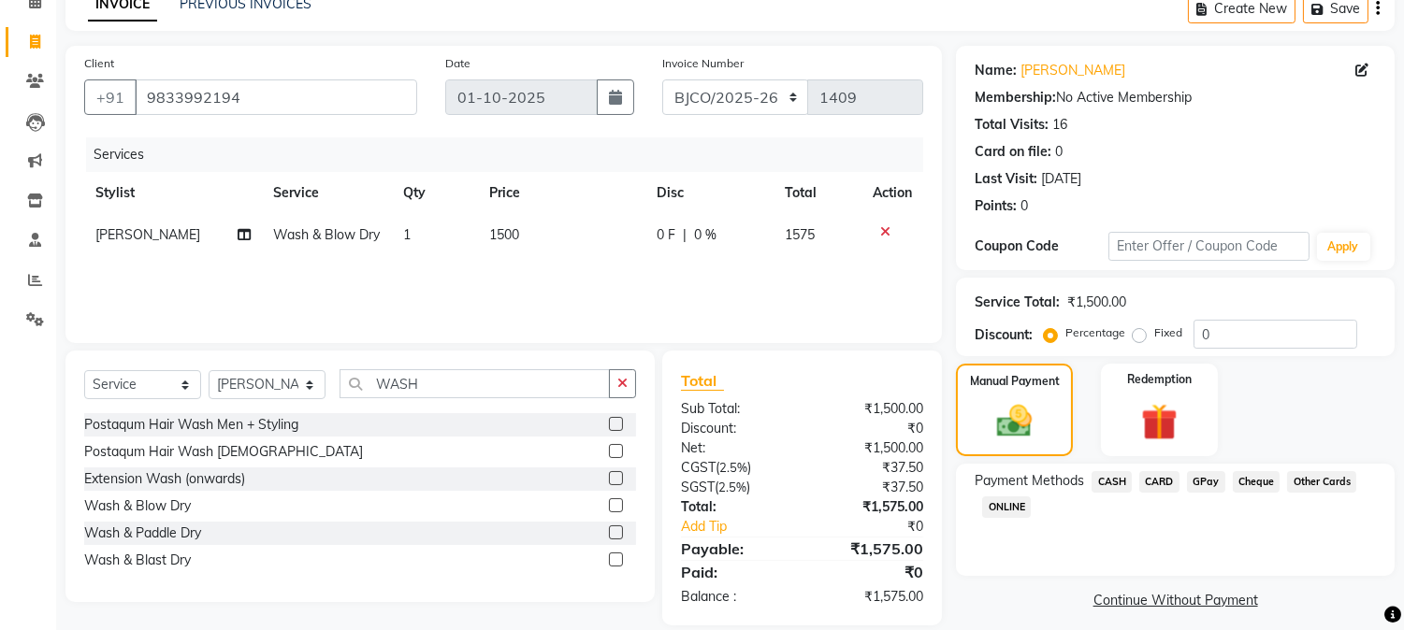
click at [1207, 481] on span "GPay" at bounding box center [1206, 482] width 38 height 22
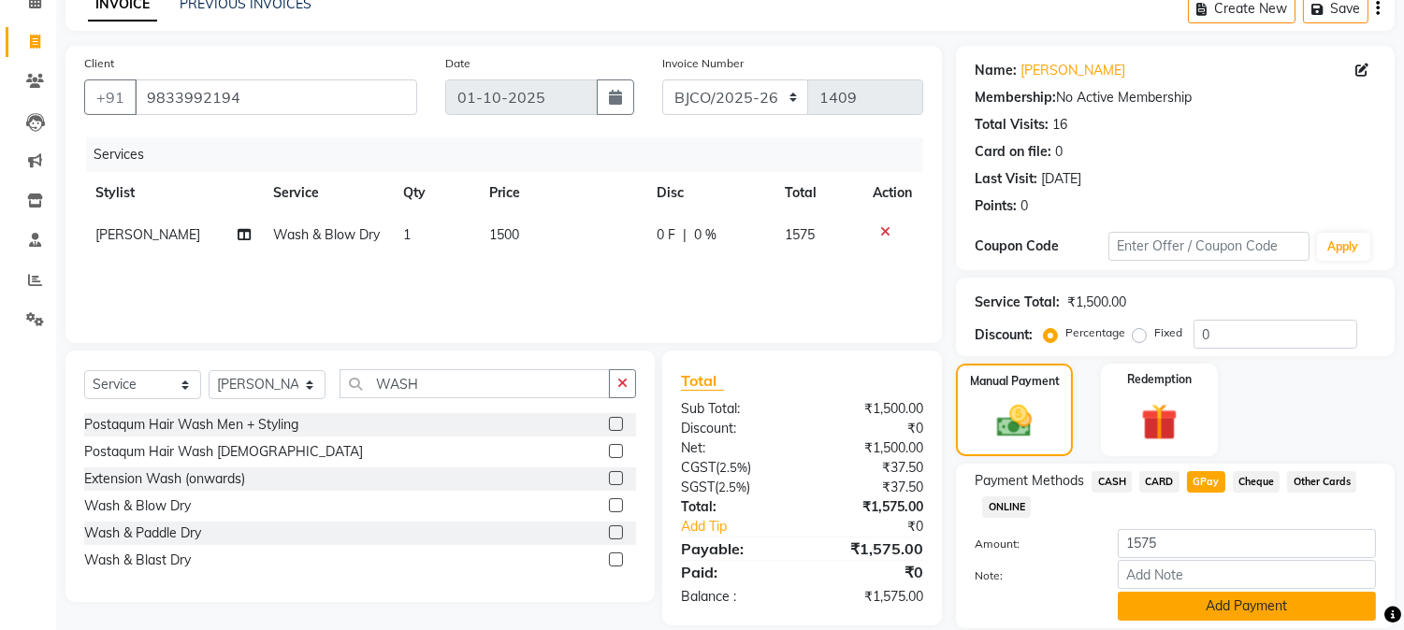
click at [1254, 602] on button "Add Payment" at bounding box center [1246, 606] width 258 height 29
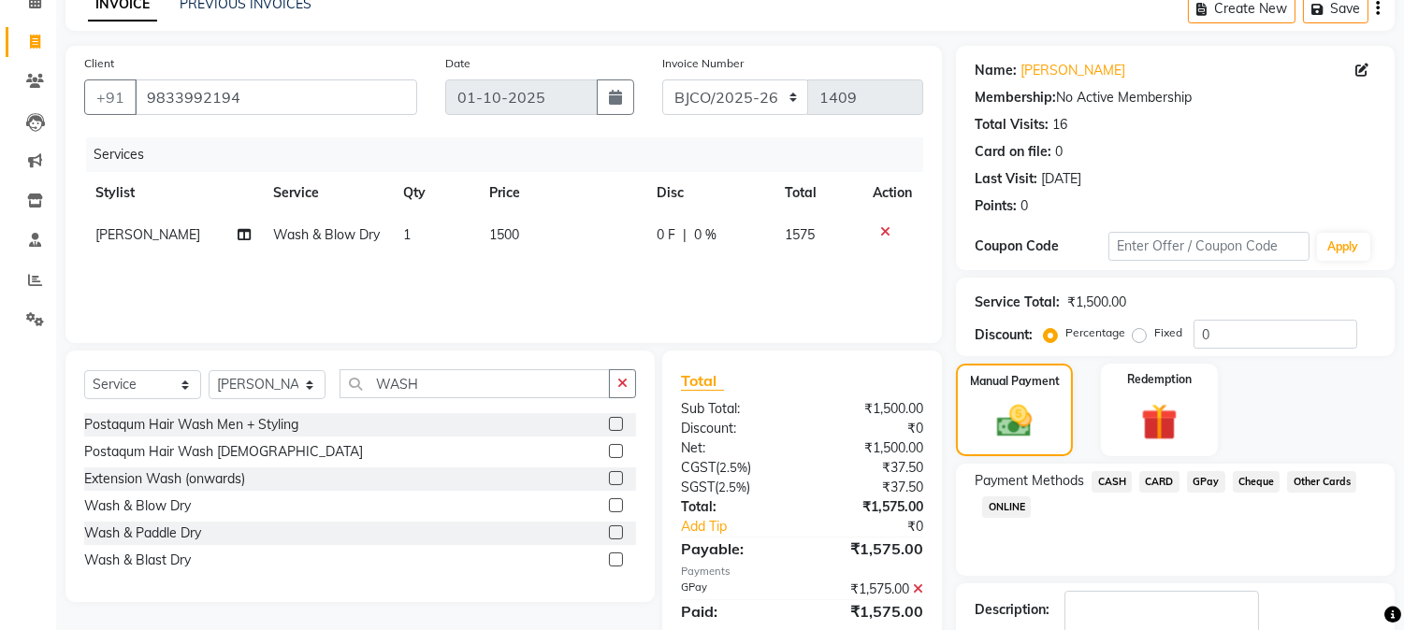
scroll to position [210, 0]
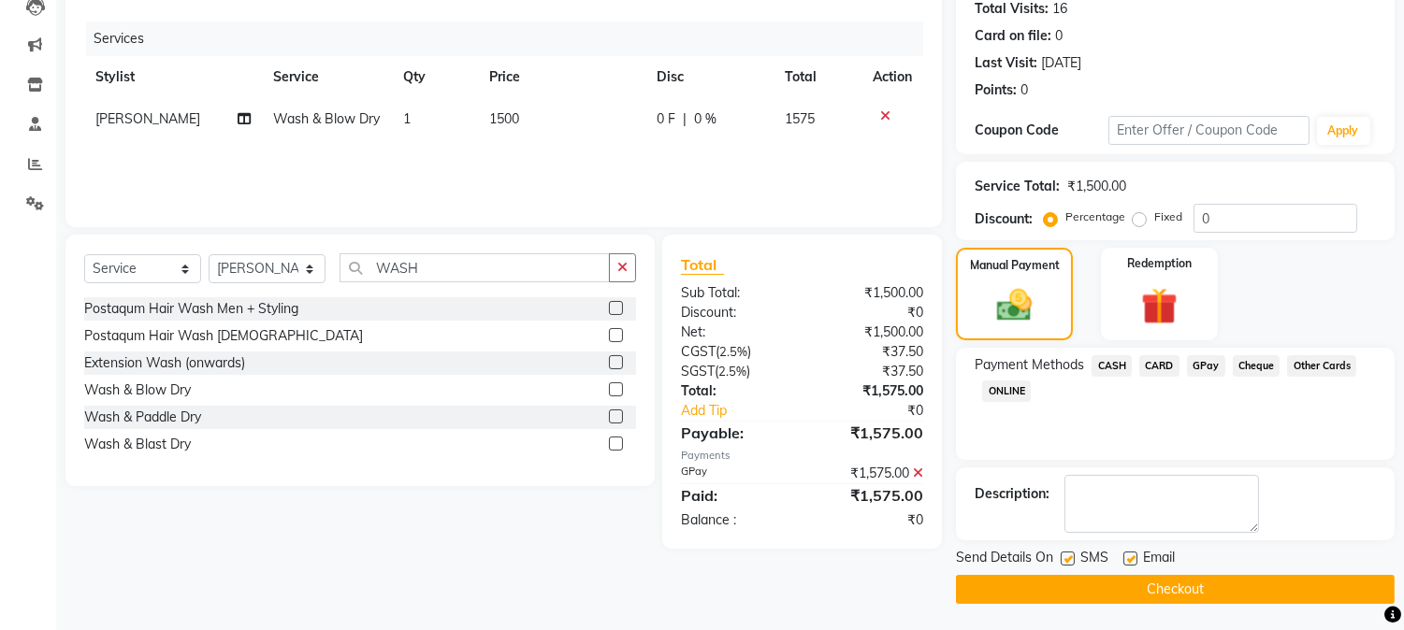
click at [1178, 586] on button "Checkout" at bounding box center [1175, 589] width 439 height 29
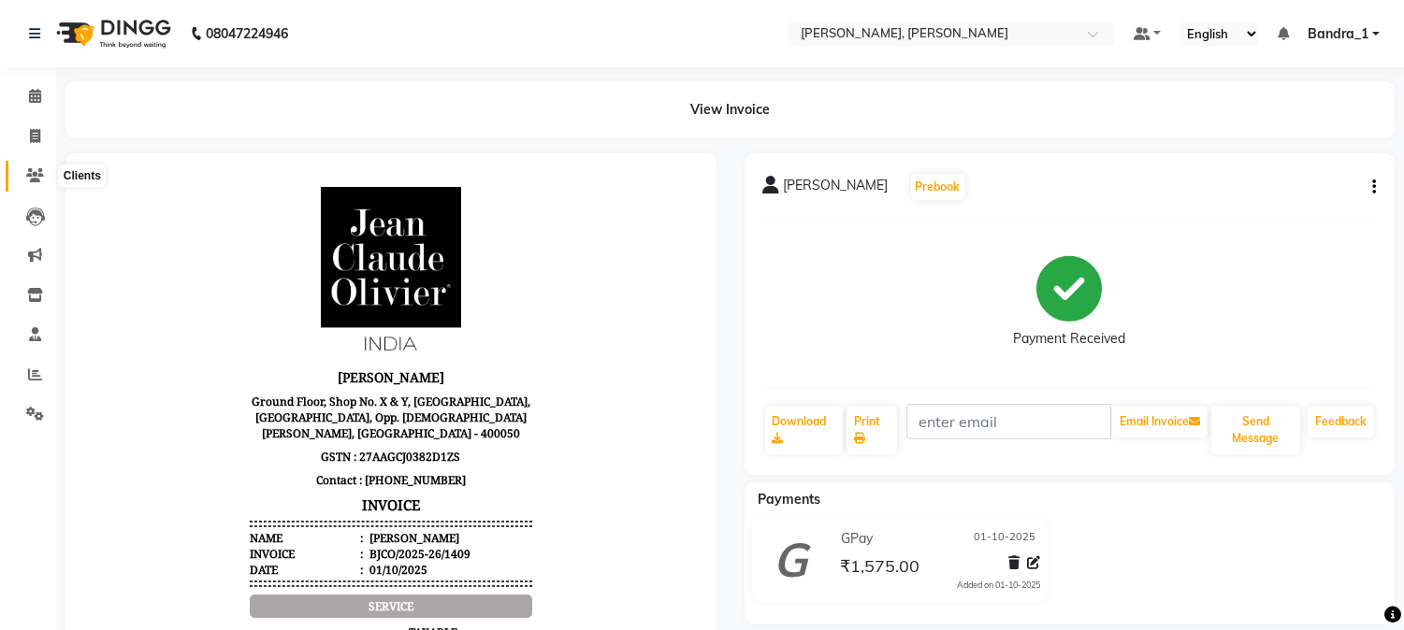
click at [36, 166] on span at bounding box center [35, 177] width 33 height 22
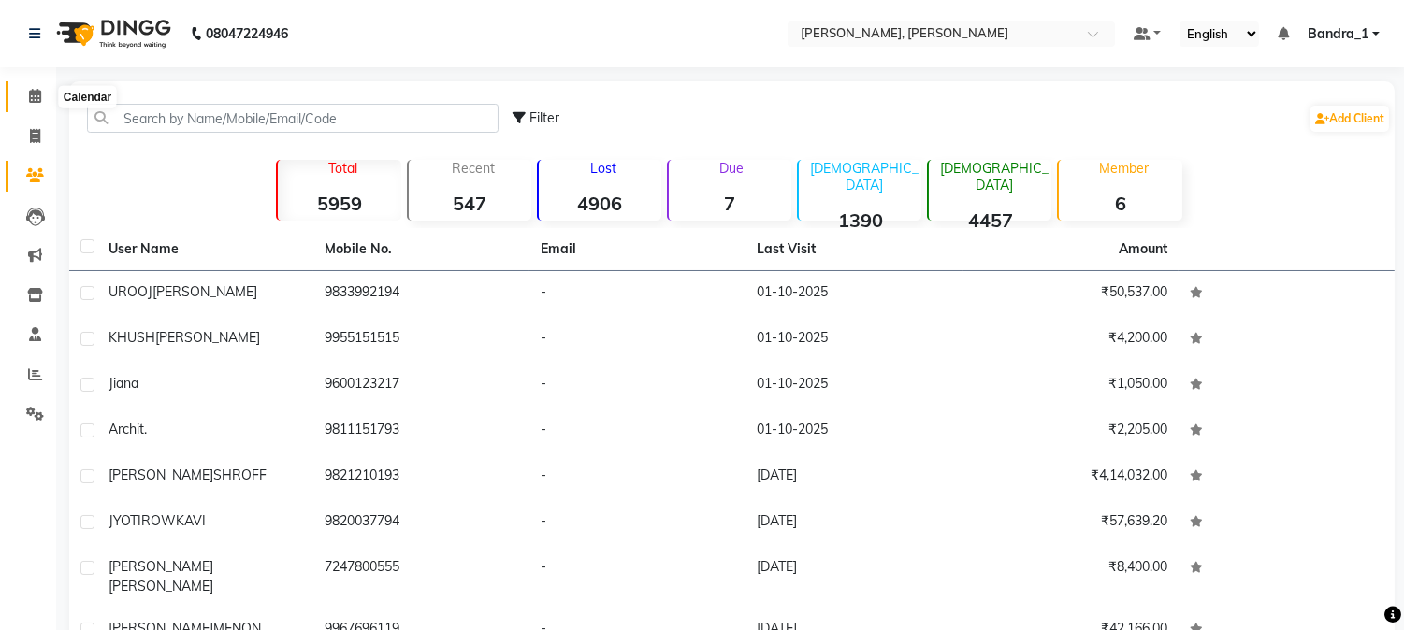
click at [38, 106] on span at bounding box center [35, 97] width 33 height 22
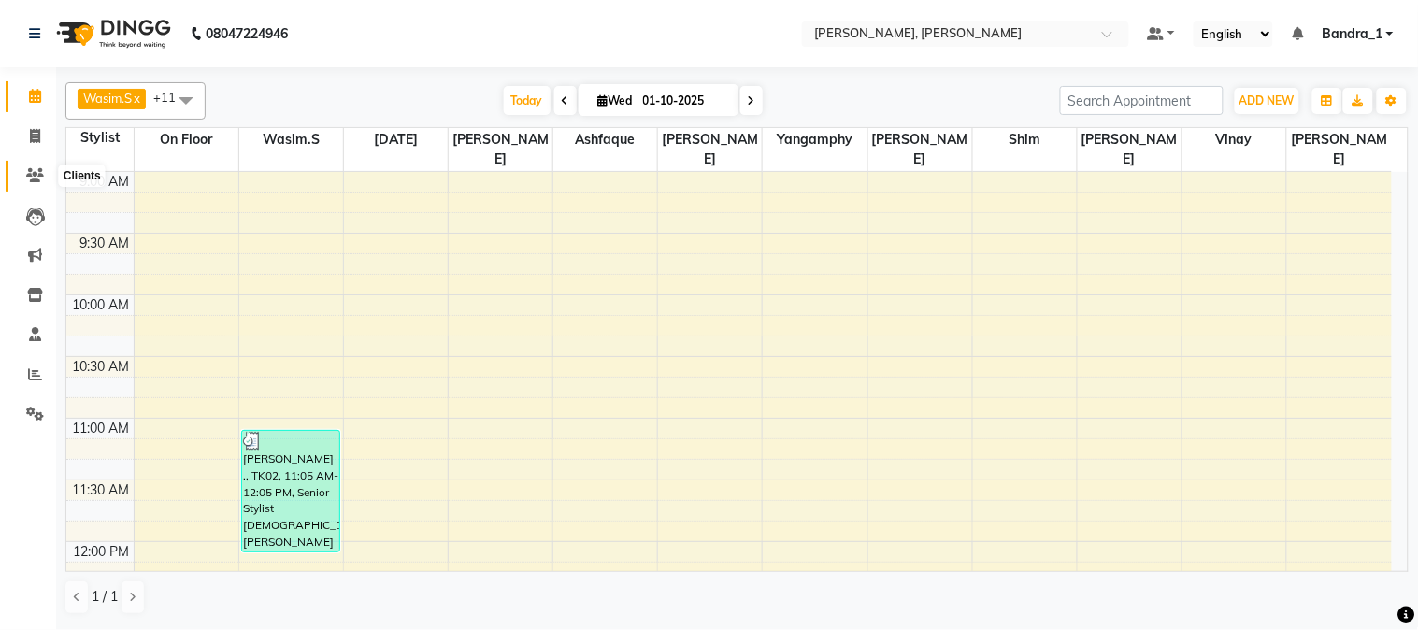
click at [39, 178] on icon at bounding box center [35, 175] width 18 height 14
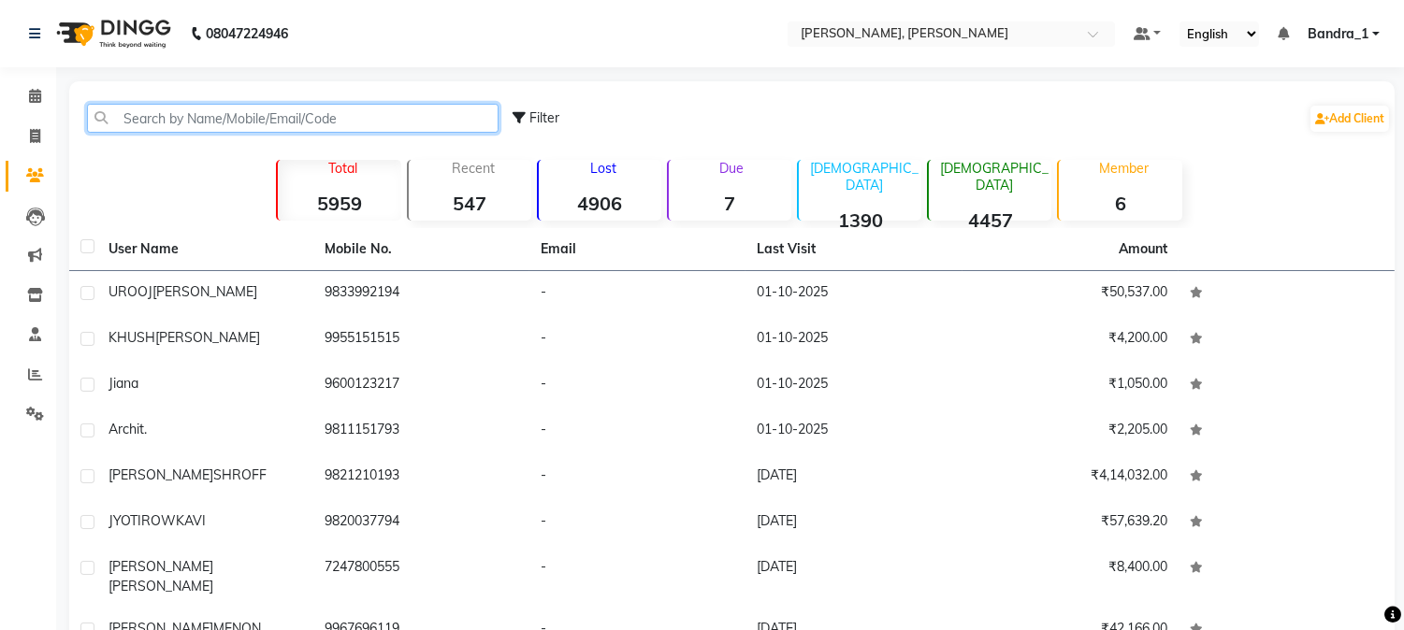
click at [213, 122] on input "text" at bounding box center [292, 118] width 411 height 29
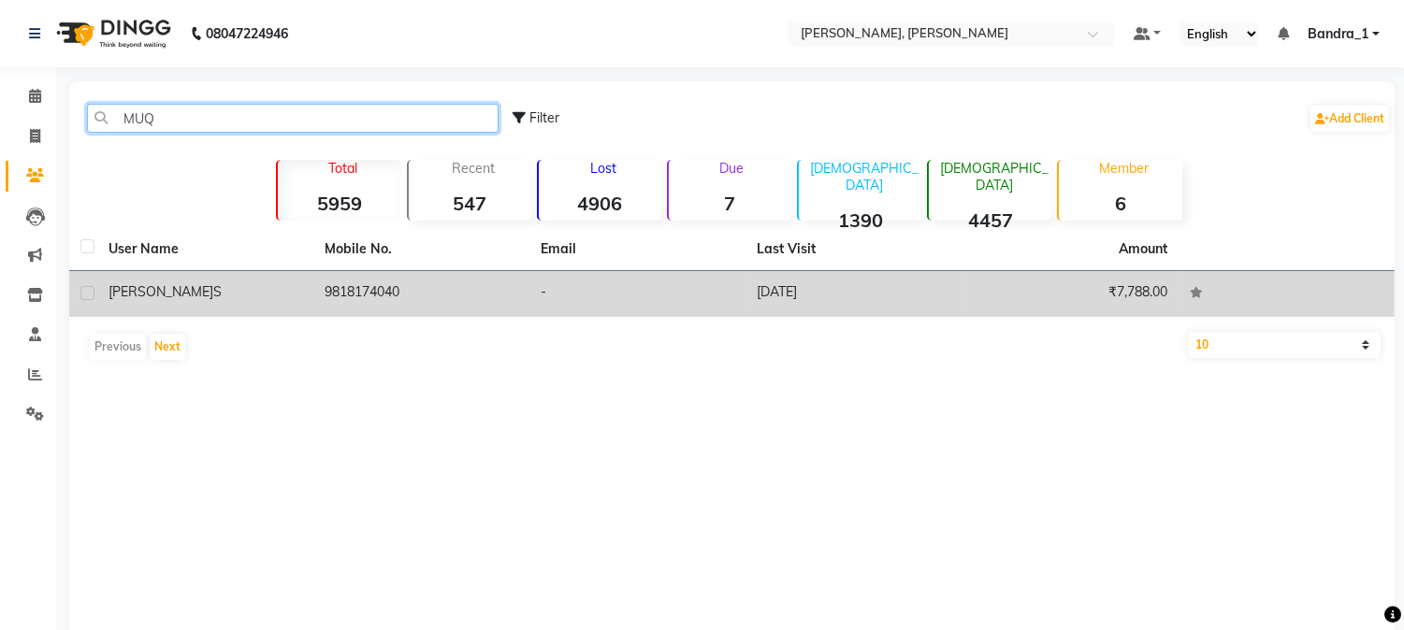
type input "MUQ"
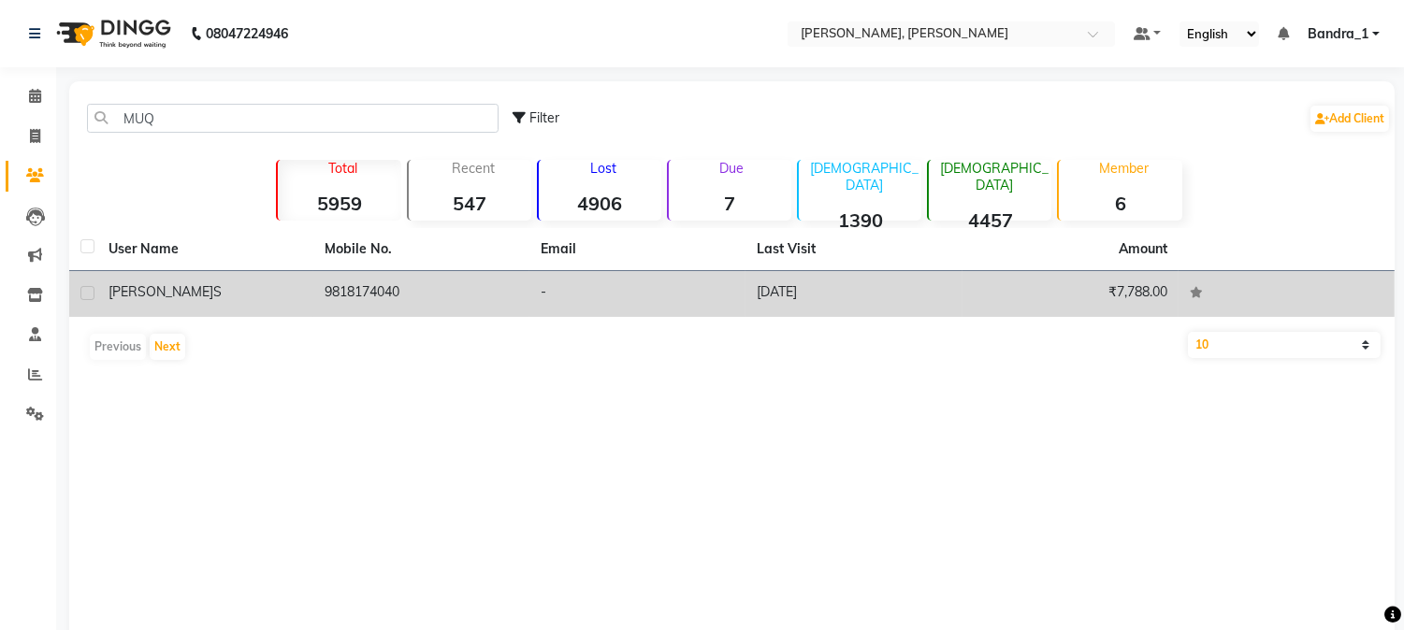
click at [276, 292] on div "MUQEET S" at bounding box center [205, 292] width 194 height 20
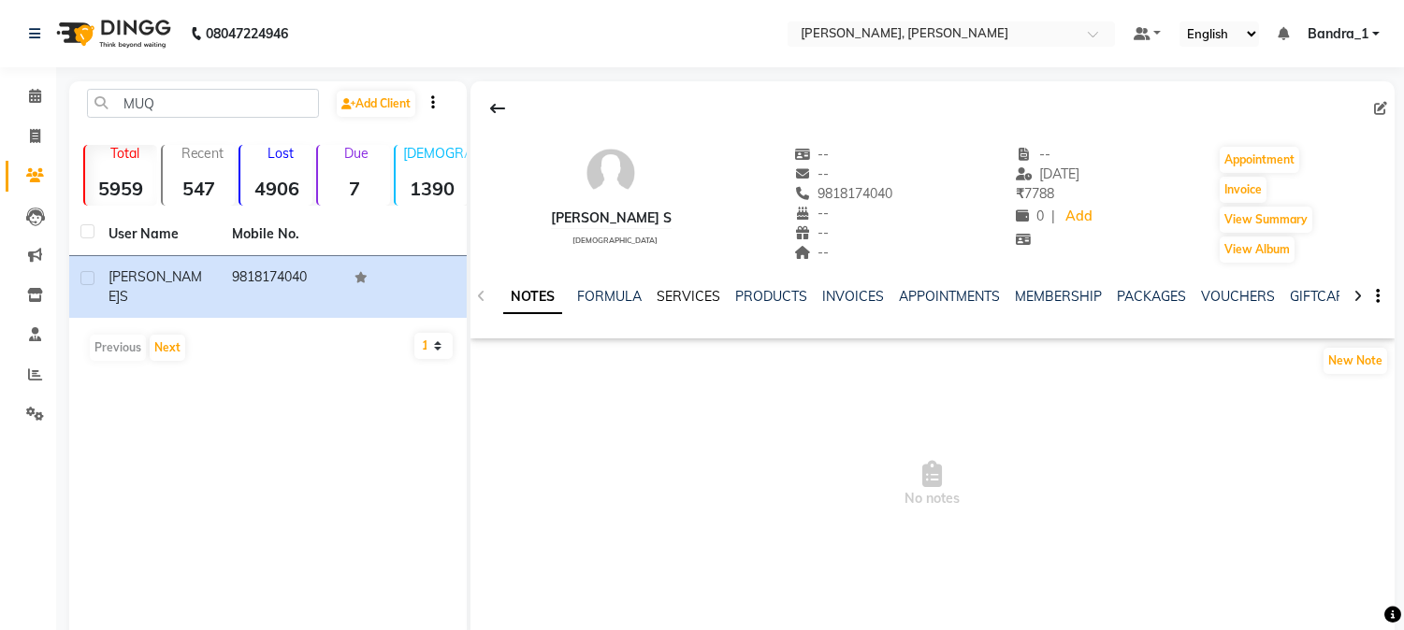
click at [669, 295] on link "SERVICES" at bounding box center [688, 296] width 64 height 17
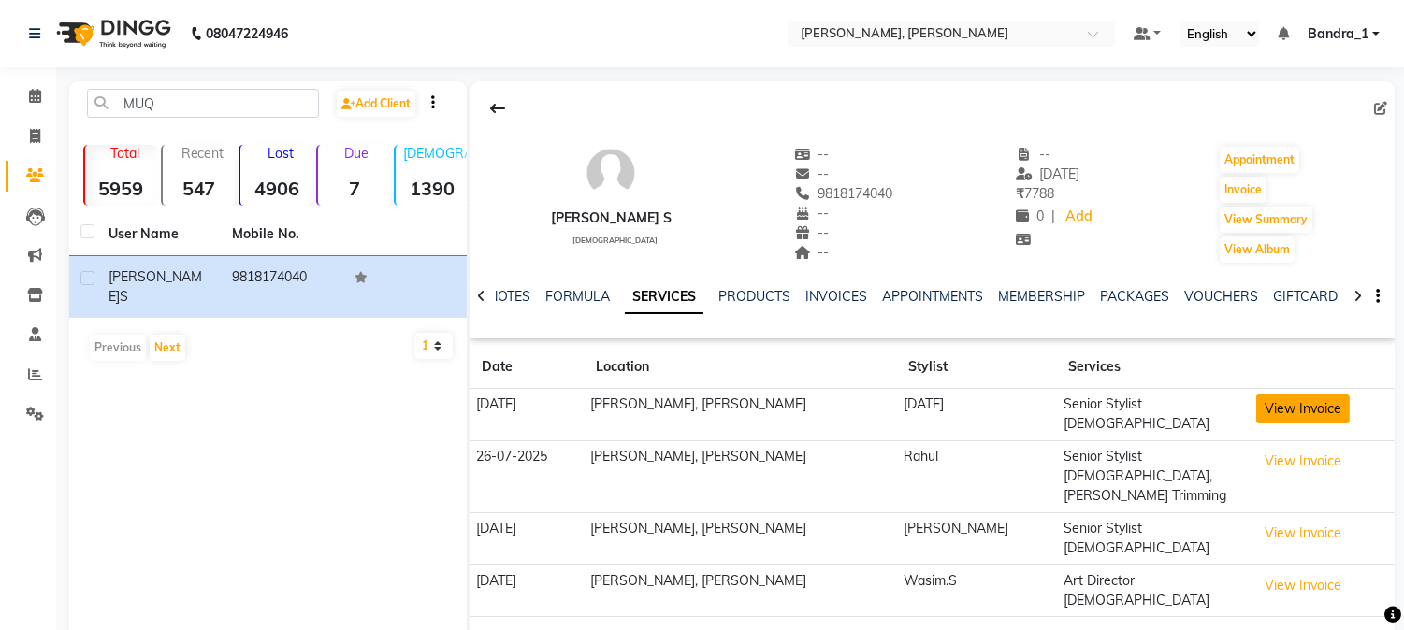
click at [1256, 409] on button "View Invoice" at bounding box center [1303, 409] width 94 height 29
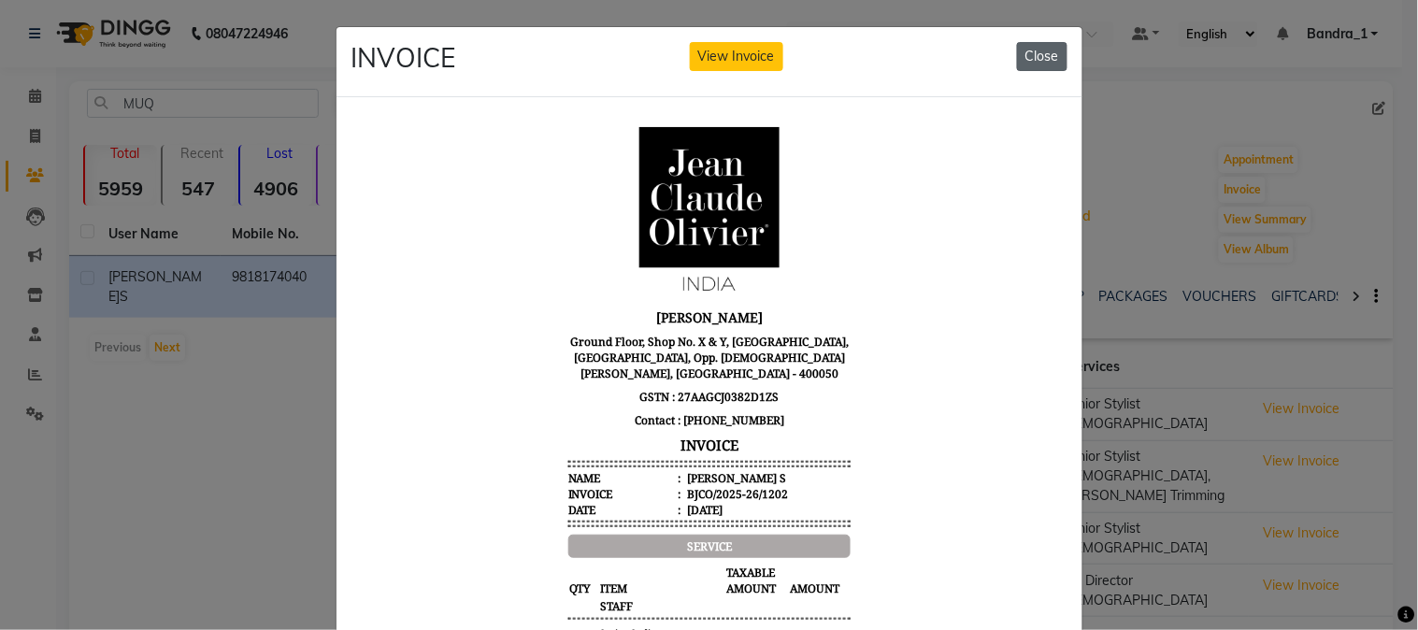
click at [1044, 44] on button "Close" at bounding box center [1042, 56] width 50 height 29
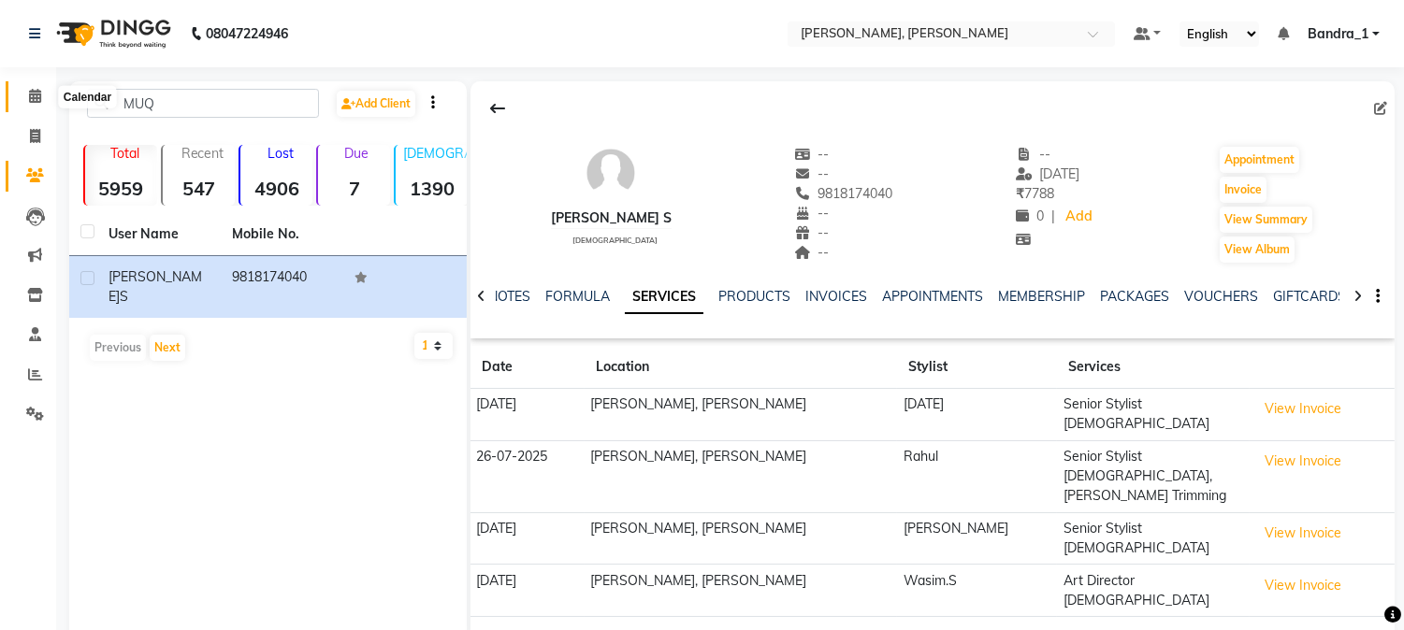
click at [38, 95] on icon at bounding box center [35, 96] width 12 height 14
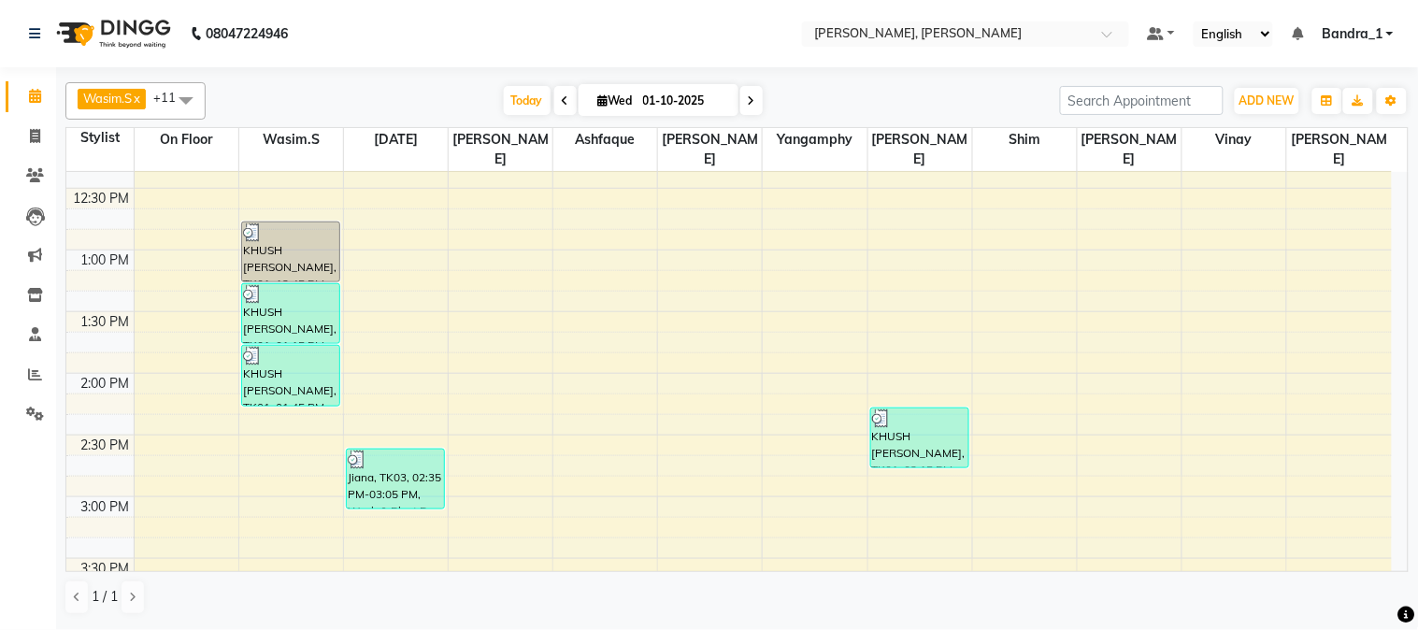
scroll to position [830, 0]
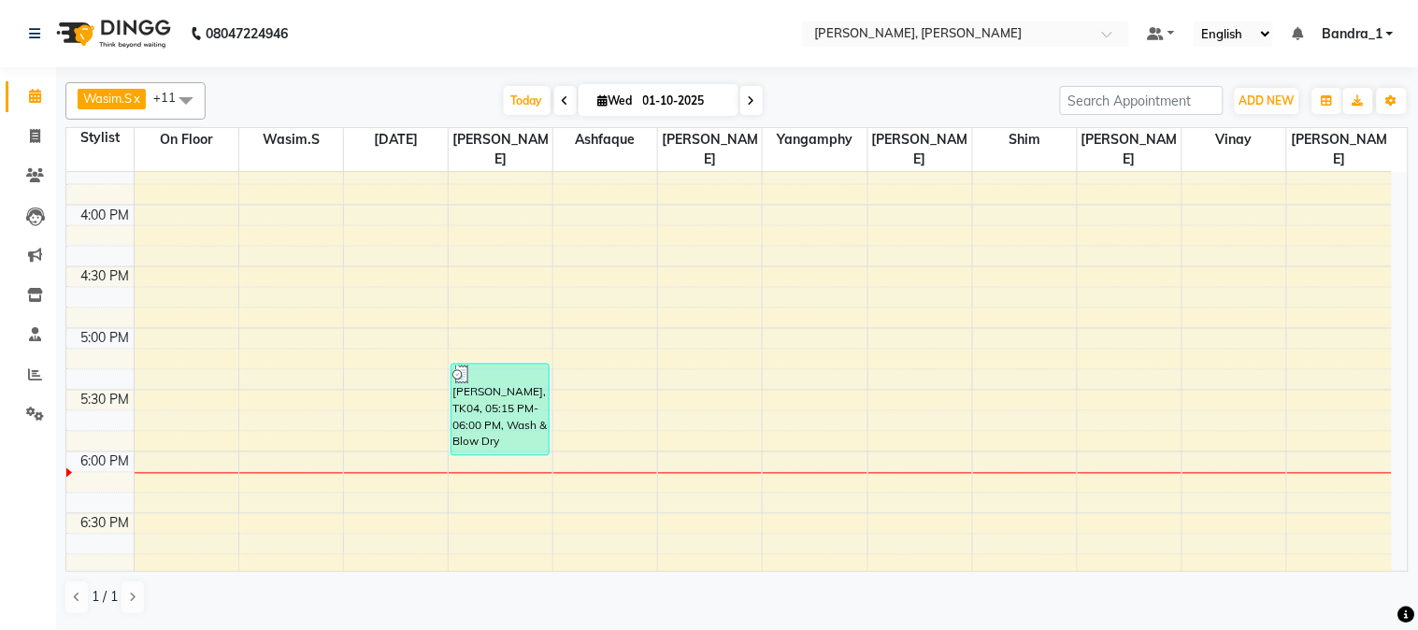
click at [276, 359] on div "9:00 AM 9:30 AM 10:00 AM 10:30 AM 11:00 AM 11:30 AM 12:00 PM 12:30 PM 1:00 PM 1…" at bounding box center [729, 205] width 1326 height 1727
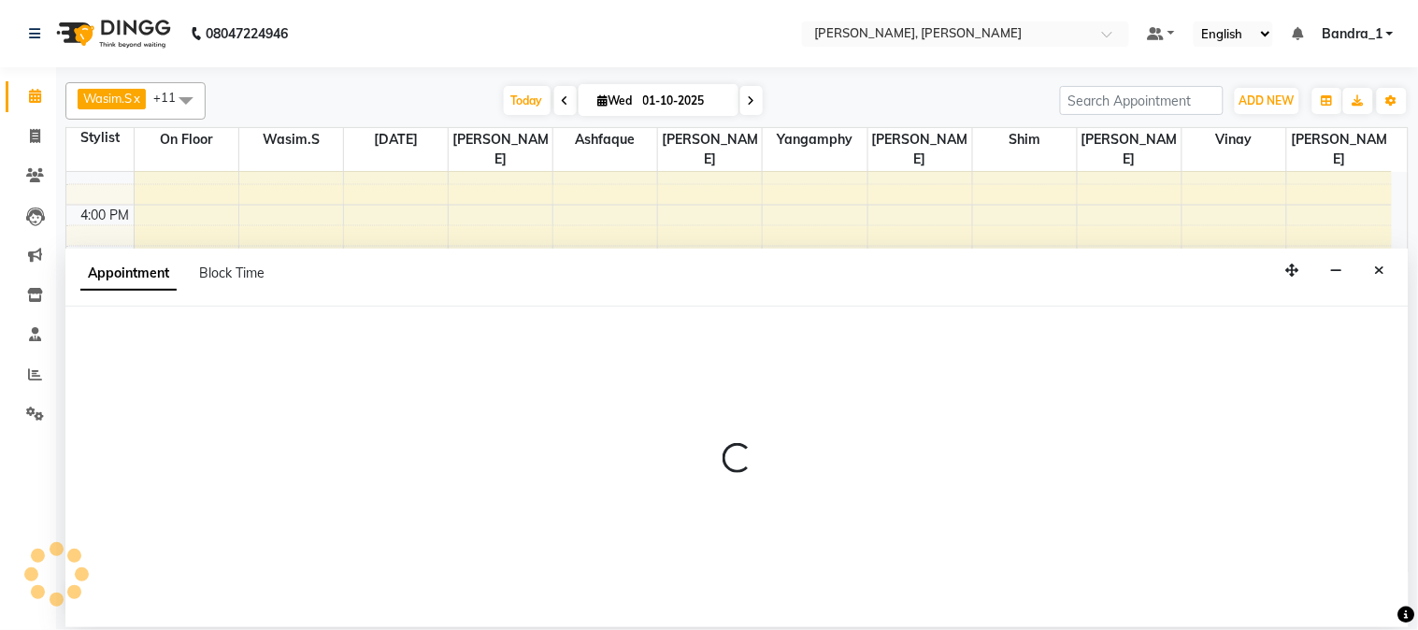
select select "54154"
select select "tentative"
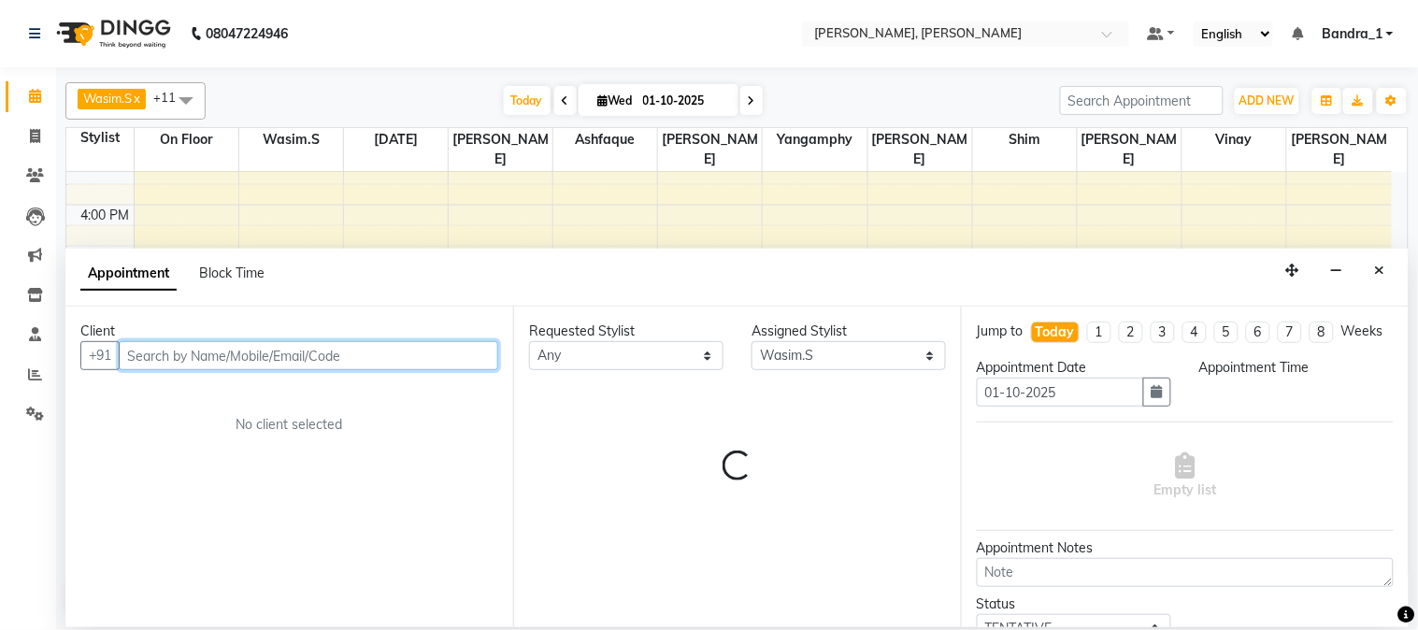
click at [163, 353] on input "text" at bounding box center [309, 355] width 380 height 29
select select "1035"
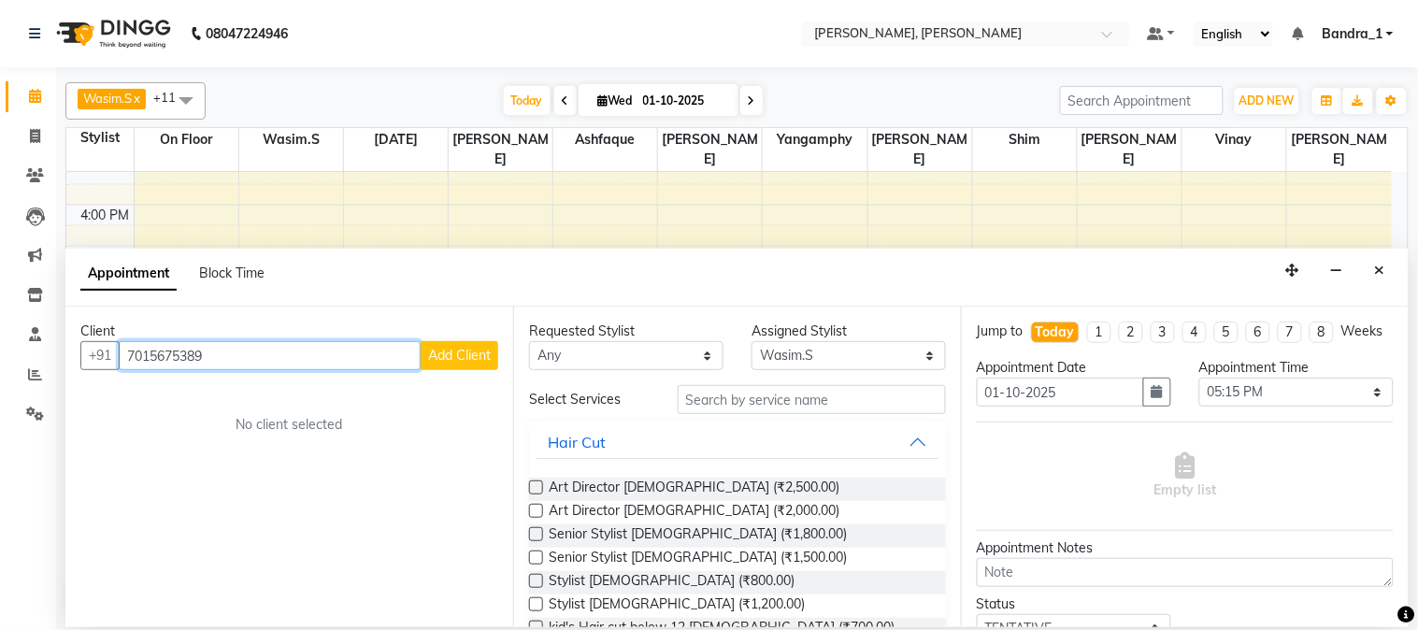
type input "7015675389"
click at [483, 349] on span "Add Client" at bounding box center [459, 355] width 63 height 17
select select "22"
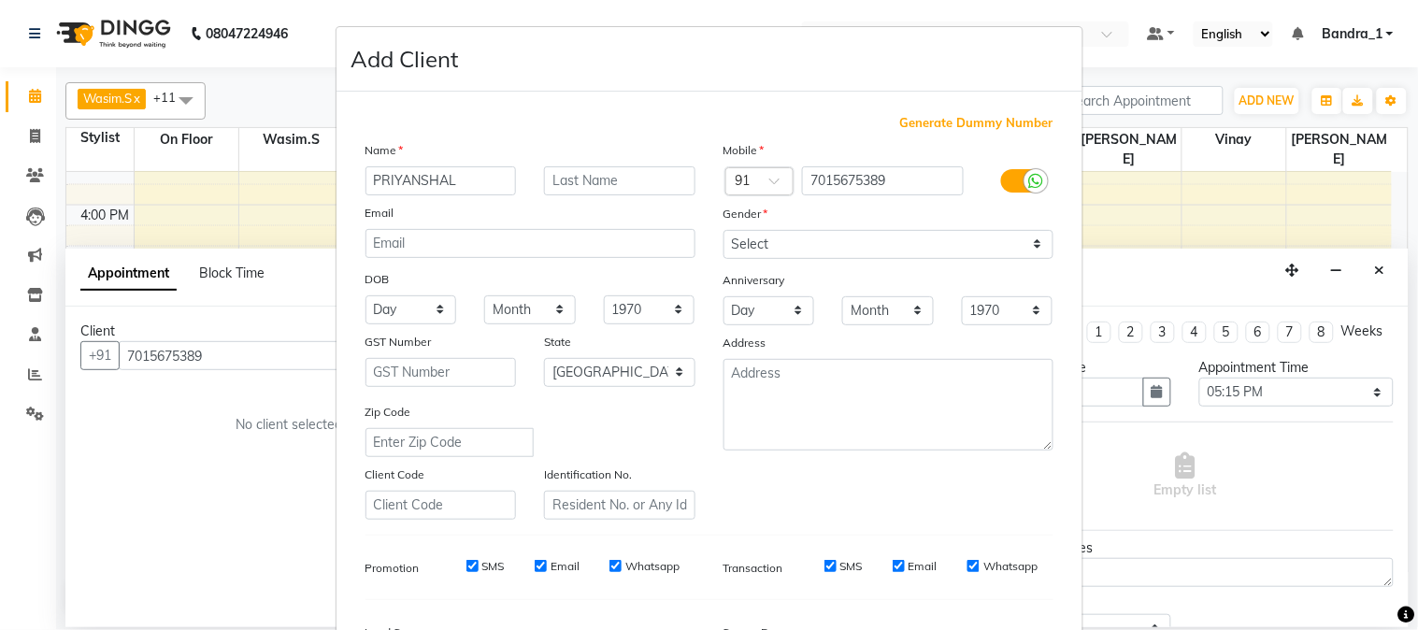
type input "PRIYANSHAL"
click at [593, 170] on input "text" at bounding box center [619, 180] width 151 height 29
type input "H"
click at [797, 249] on select "Select Male Female Other Prefer Not To Say" at bounding box center [889, 244] width 330 height 29
select select "male"
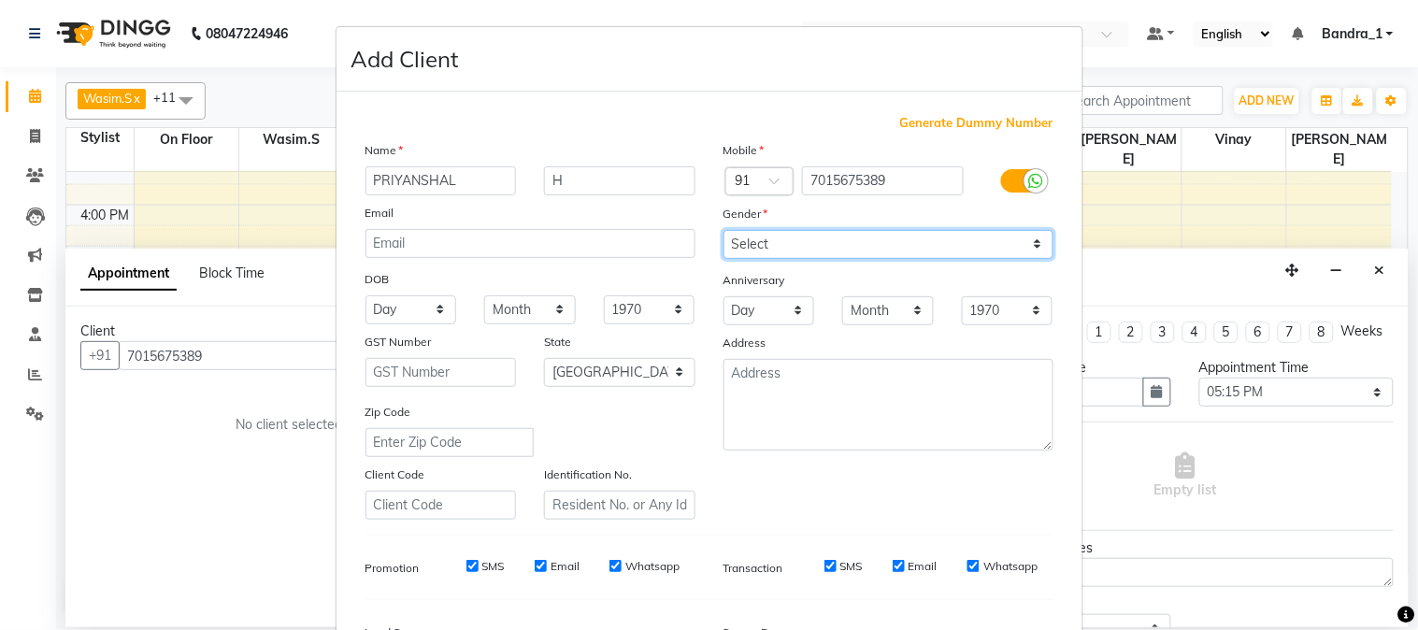
click at [724, 230] on select "Select Male Female Other Prefer Not To Say" at bounding box center [889, 244] width 330 height 29
drag, startPoint x: 462, startPoint y: 570, endPoint x: 535, endPoint y: 570, distance: 72.9
click at [467, 570] on input "SMS" at bounding box center [473, 566] width 12 height 12
checkbox input "false"
drag, startPoint x: 528, startPoint y: 569, endPoint x: 609, endPoint y: 563, distance: 80.6
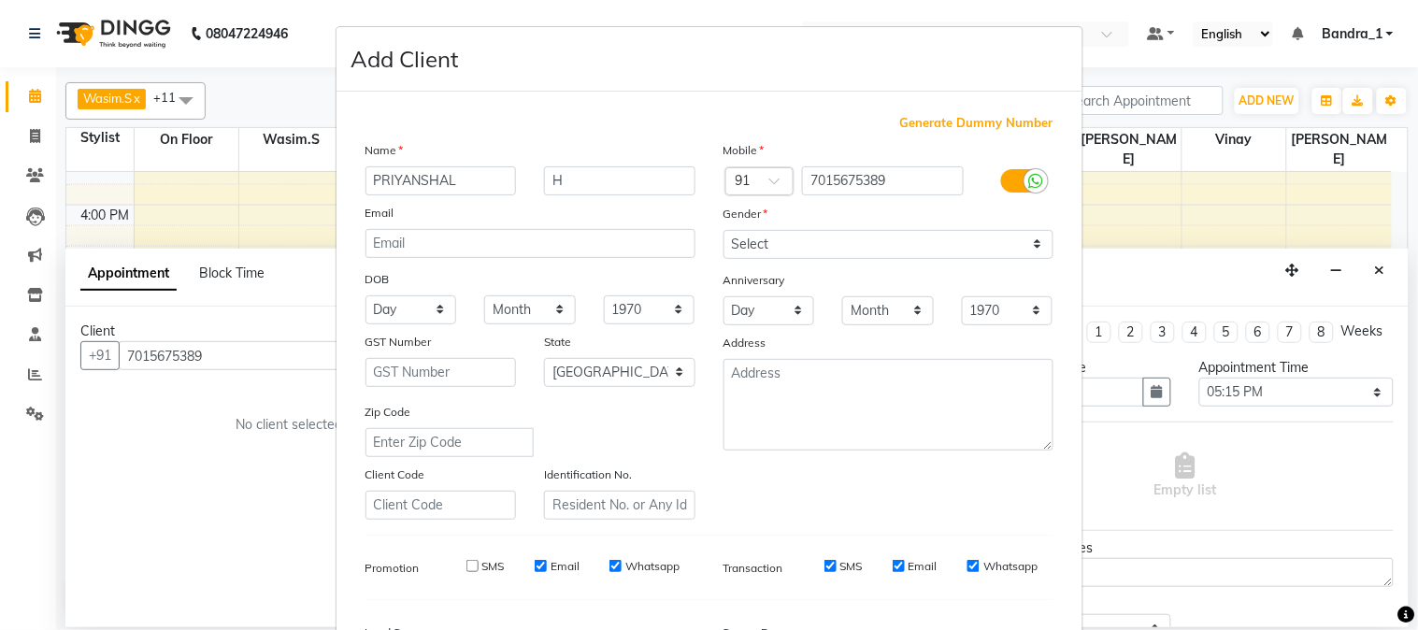
click at [535, 569] on input "Email" at bounding box center [541, 566] width 12 height 12
checkbox input "false"
drag, startPoint x: 608, startPoint y: 568, endPoint x: 723, endPoint y: 554, distance: 115.9
click at [613, 568] on div "Whatsapp" at bounding box center [645, 566] width 70 height 17
click at [825, 566] on input "SMS" at bounding box center [831, 566] width 12 height 12
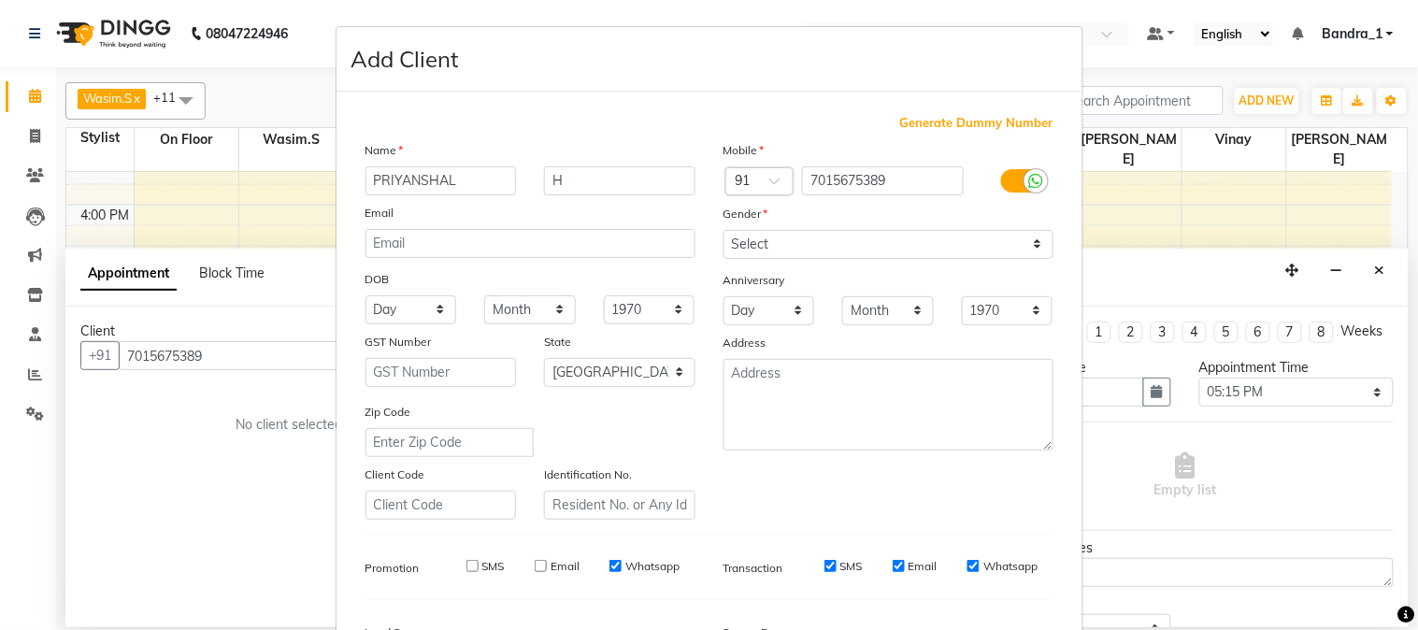
checkbox input "false"
click at [610, 566] on input "Whatsapp" at bounding box center [616, 566] width 12 height 12
checkbox input "false"
click at [893, 561] on input "Email" at bounding box center [899, 566] width 12 height 12
checkbox input "false"
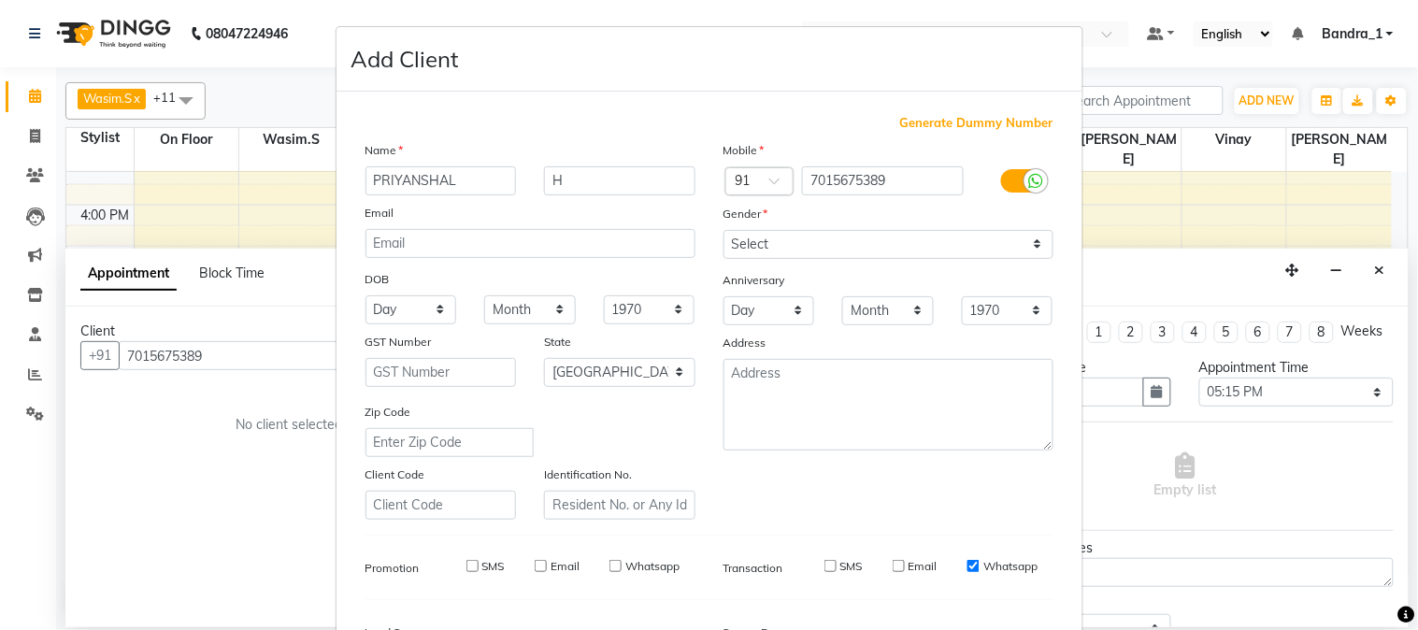
click at [968, 566] on input "Whatsapp" at bounding box center [974, 566] width 12 height 12
checkbox input "false"
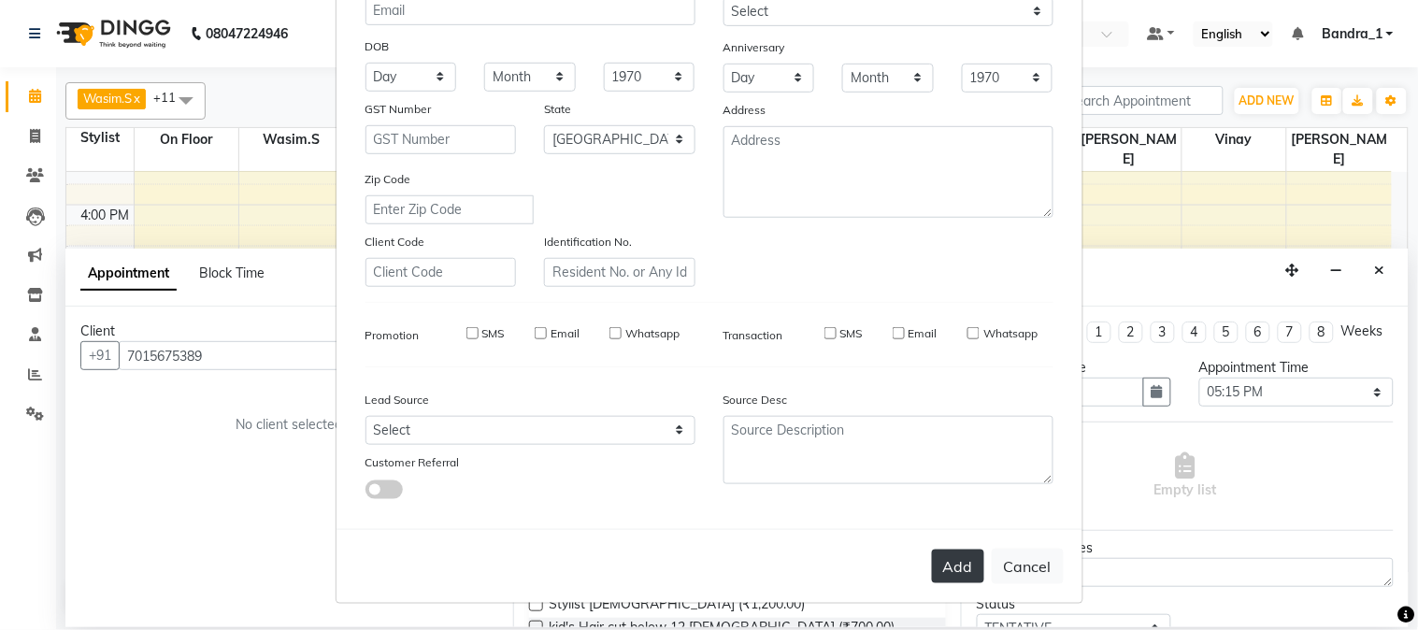
click at [957, 572] on button "Add" at bounding box center [958, 567] width 52 height 34
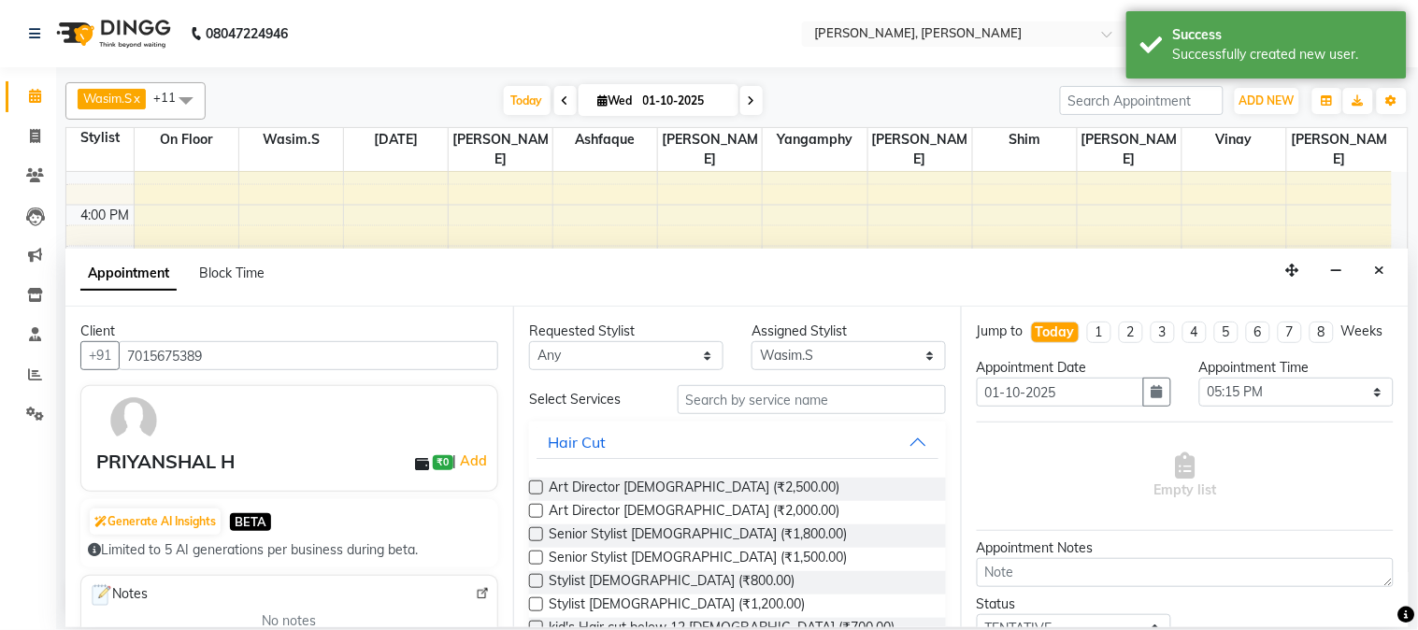
click at [534, 553] on label at bounding box center [536, 558] width 14 height 14
click at [534, 554] on input "checkbox" at bounding box center [535, 560] width 12 height 12
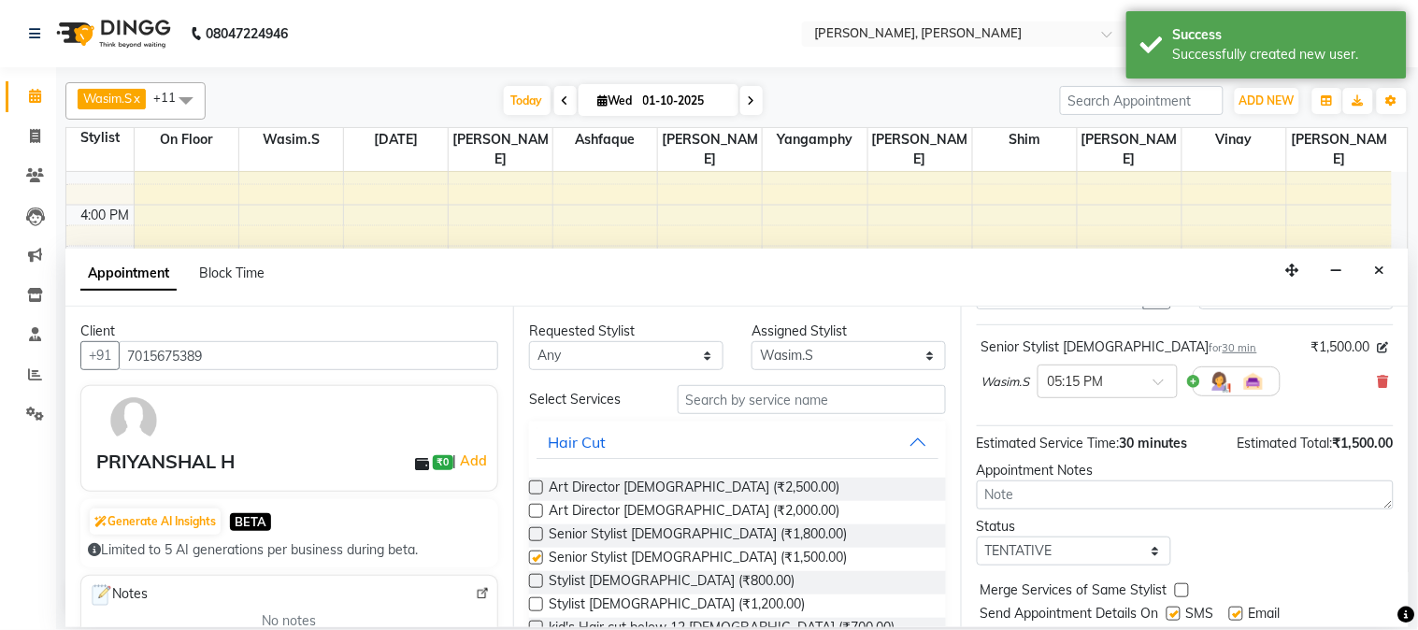
checkbox input "false"
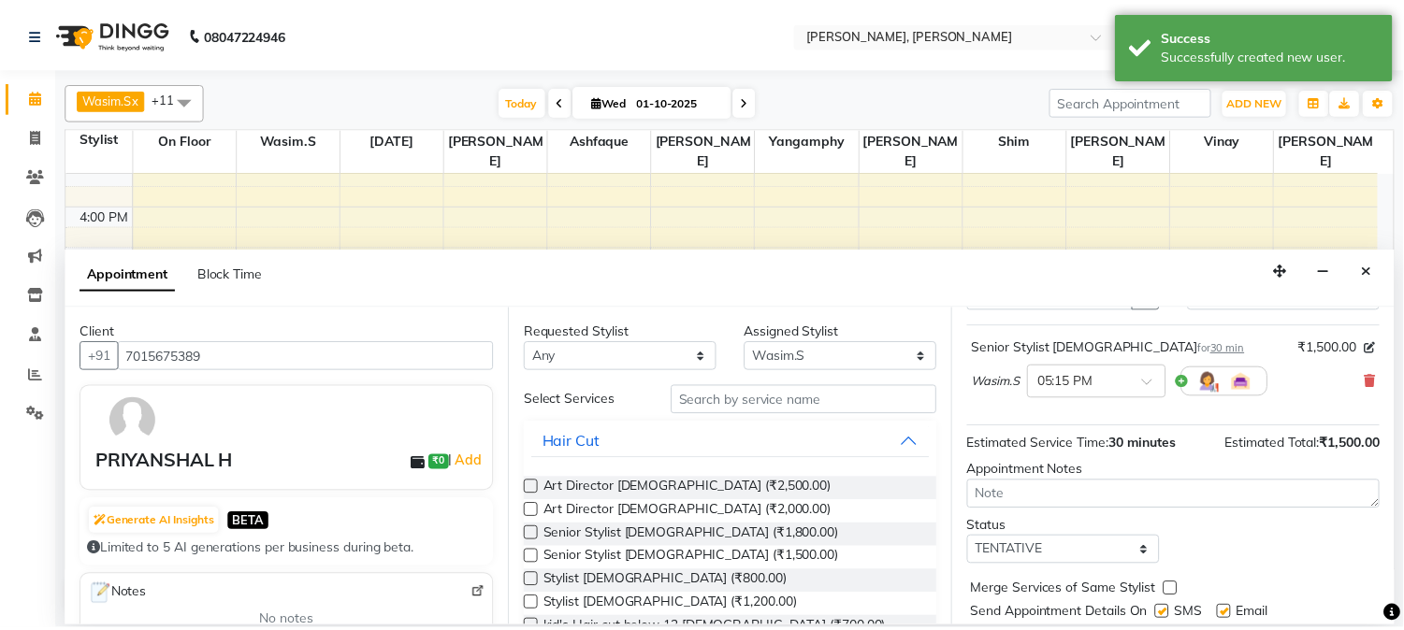
scroll to position [171, 0]
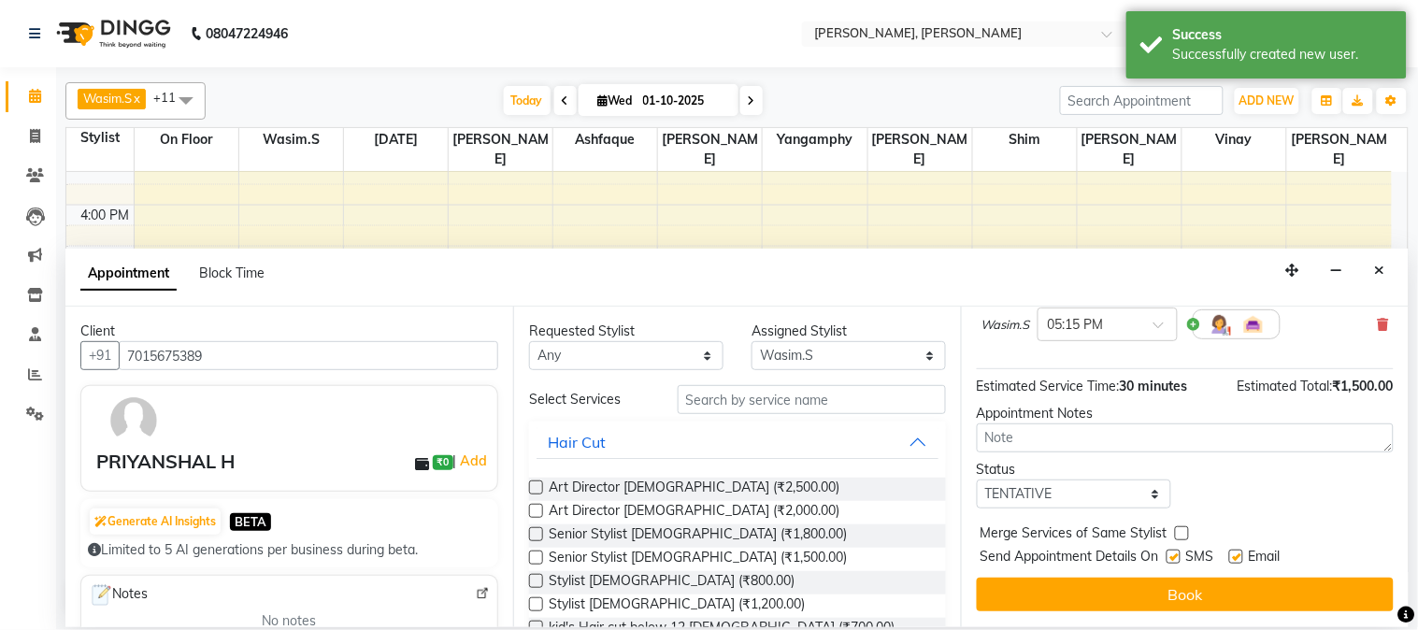
click at [1172, 554] on label at bounding box center [1174, 557] width 14 height 14
click at [1172, 554] on input "checkbox" at bounding box center [1173, 559] width 12 height 12
checkbox input "false"
click at [1232, 557] on label at bounding box center [1237, 557] width 14 height 14
click at [1232, 557] on input "checkbox" at bounding box center [1236, 559] width 12 height 12
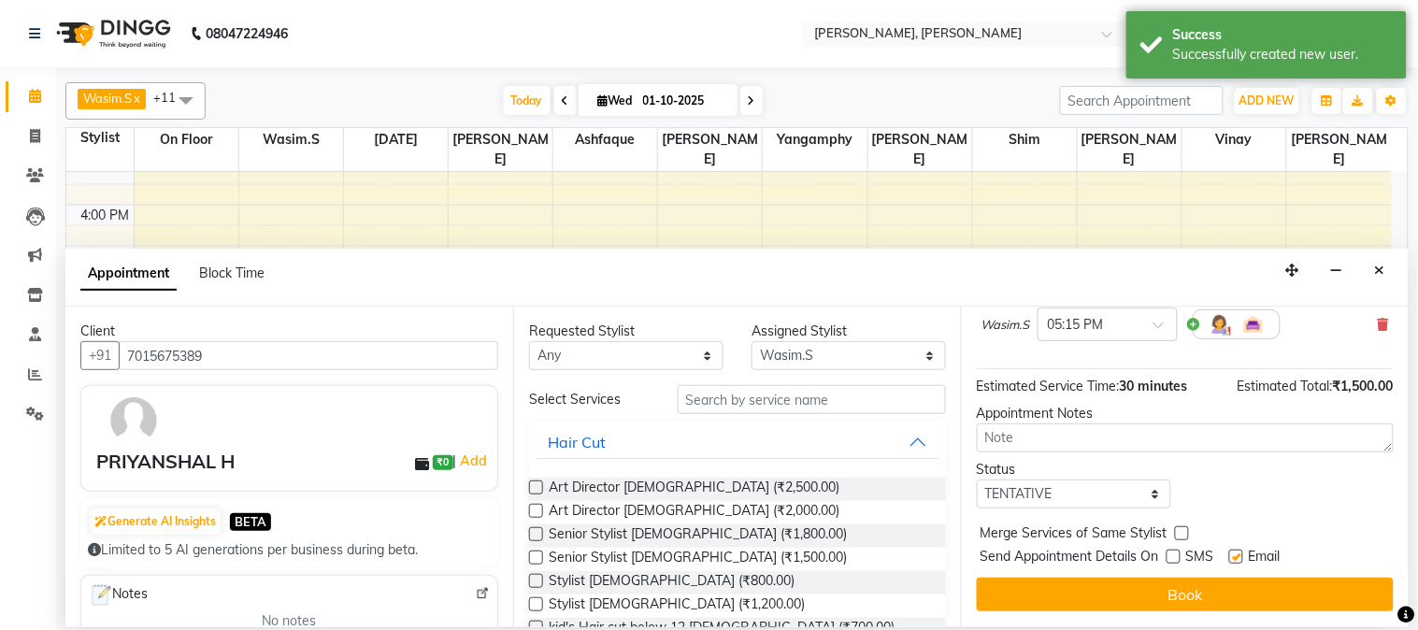
checkbox input "false"
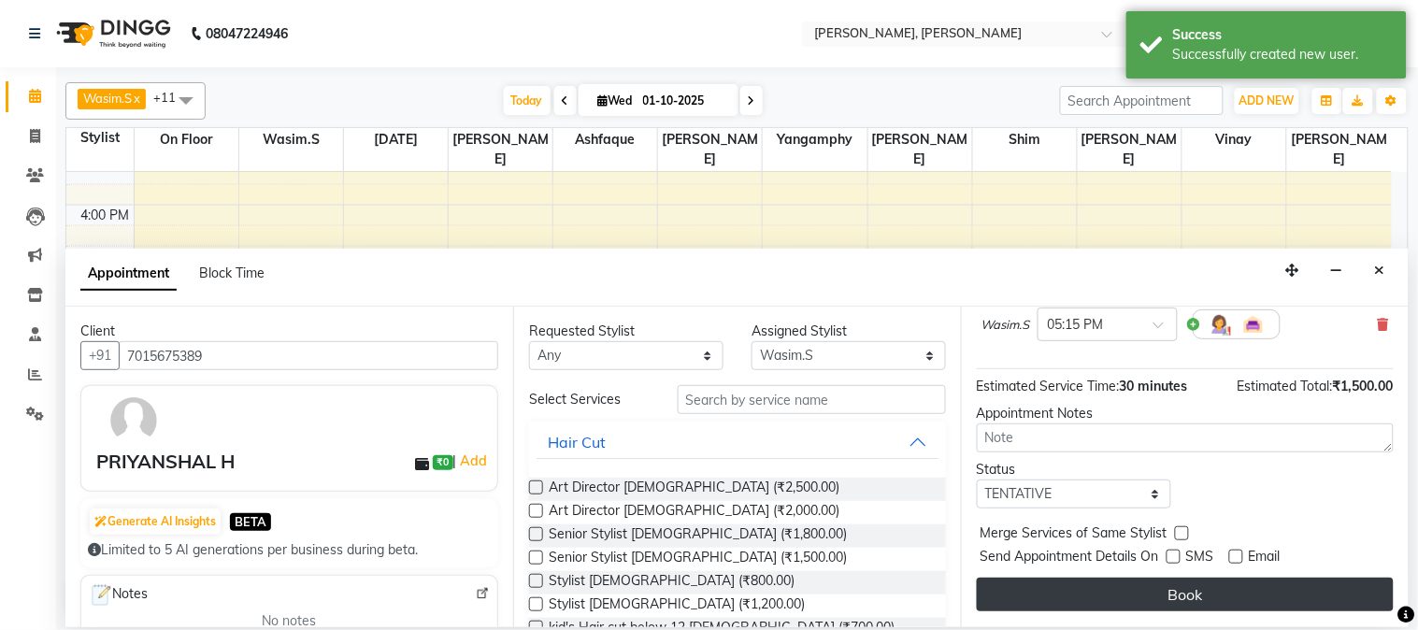
click at [1222, 603] on button "Book" at bounding box center [1185, 595] width 417 height 34
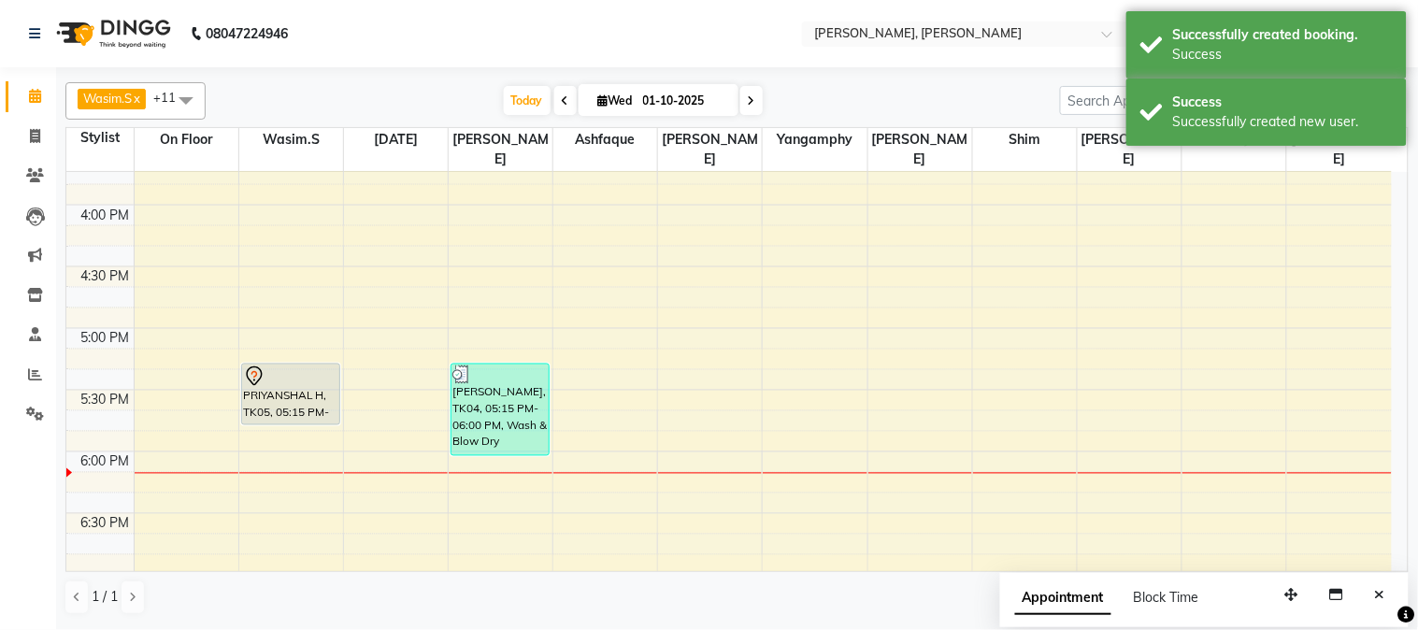
click at [264, 379] on div "PRIYANSHAL H, TK05, 05:15 PM-05:45 PM, Senior Stylist [DEMOGRAPHIC_DATA]" at bounding box center [290, 395] width 97 height 60
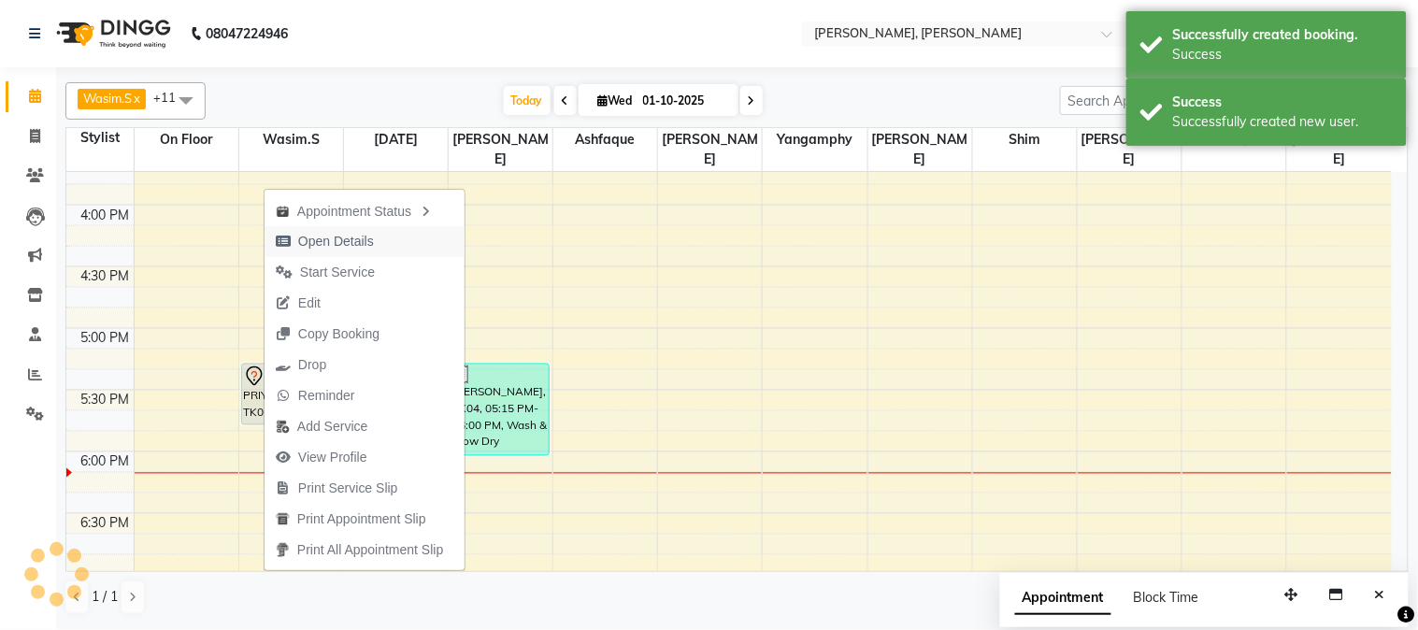
click at [339, 239] on span "Open Details" at bounding box center [336, 242] width 76 height 20
select select "7"
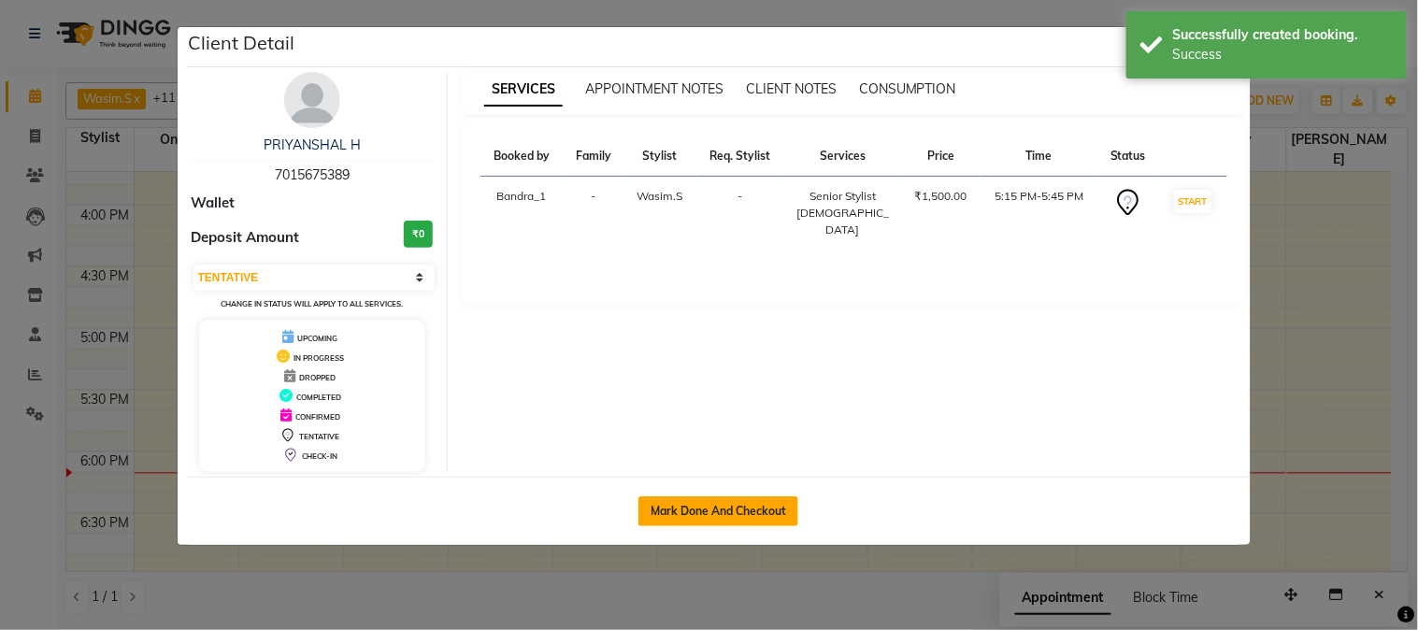
click at [757, 509] on button "Mark Done And Checkout" at bounding box center [719, 512] width 160 height 30
select select "service"
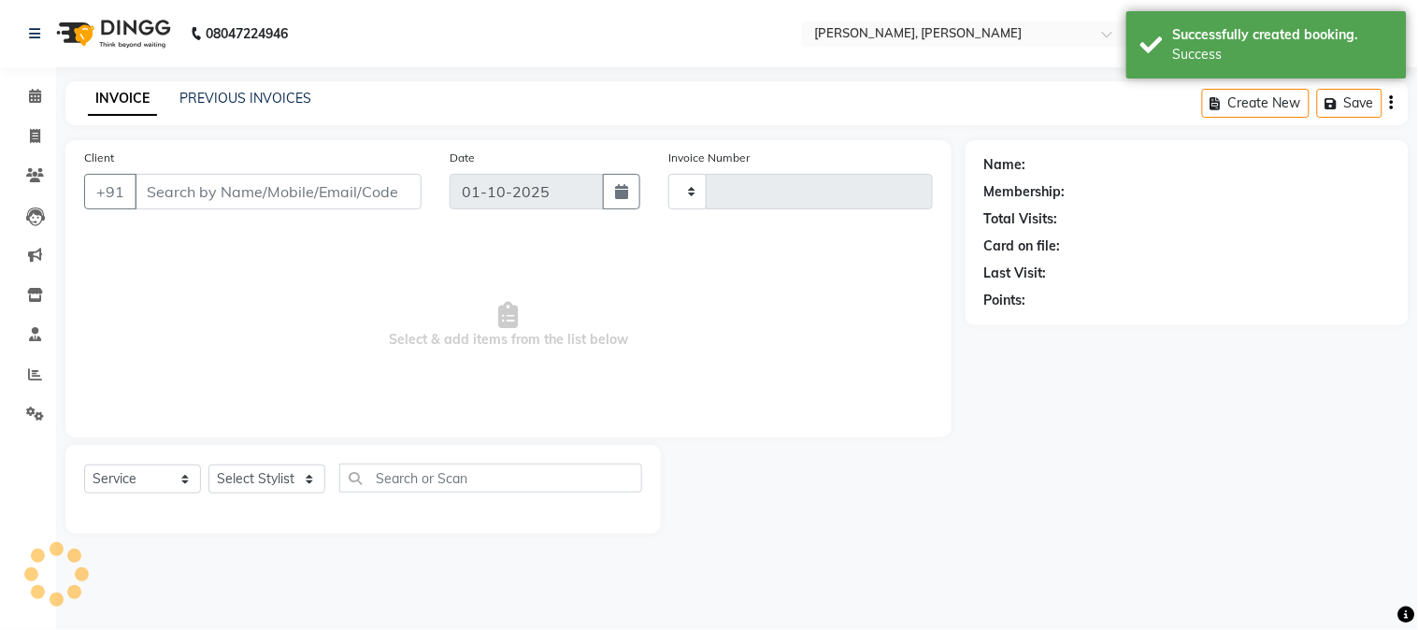
type input "1410"
select select "7997"
type input "7015675389"
select select "54154"
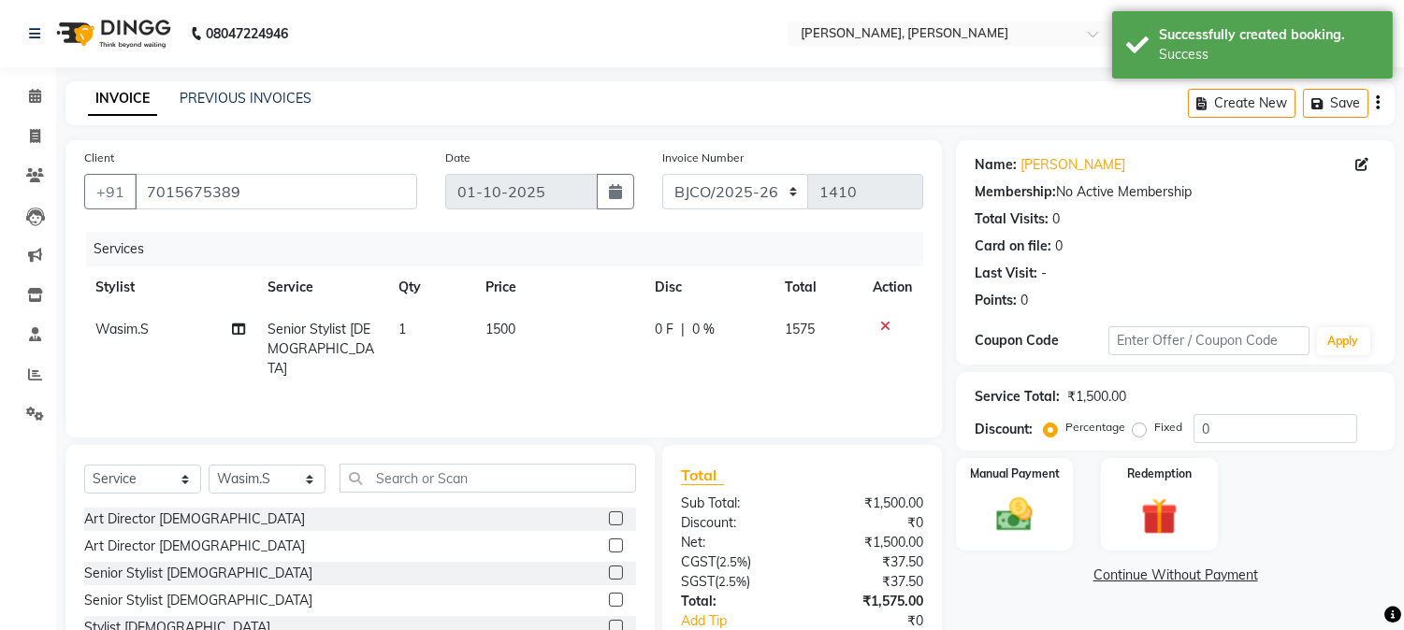
scroll to position [118, 0]
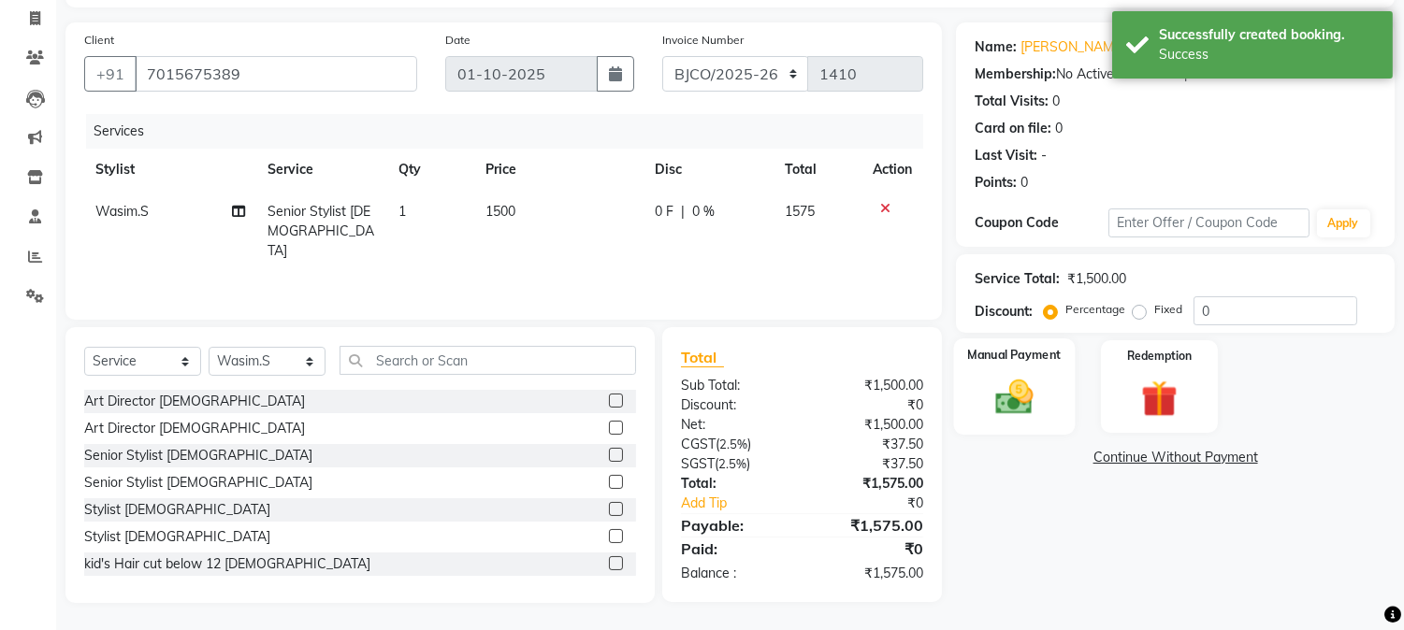
click at [1015, 404] on img at bounding box center [1015, 398] width 62 height 44
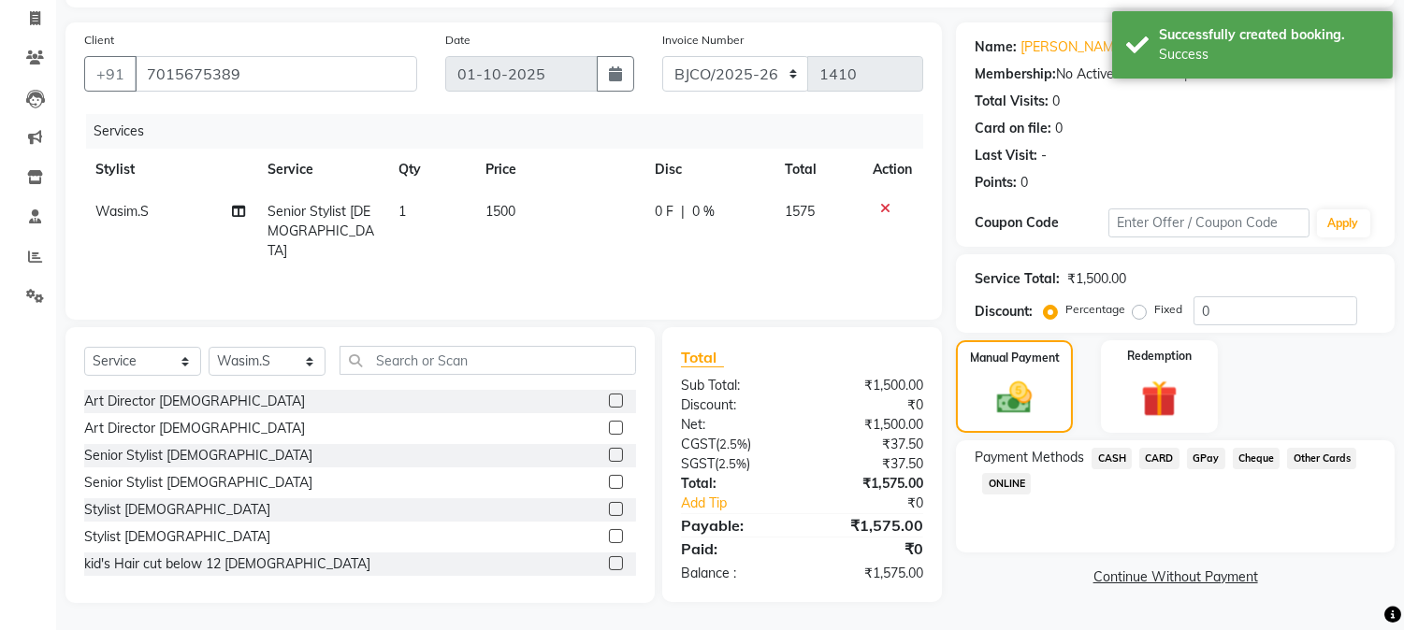
click at [1212, 462] on span "GPay" at bounding box center [1206, 459] width 38 height 22
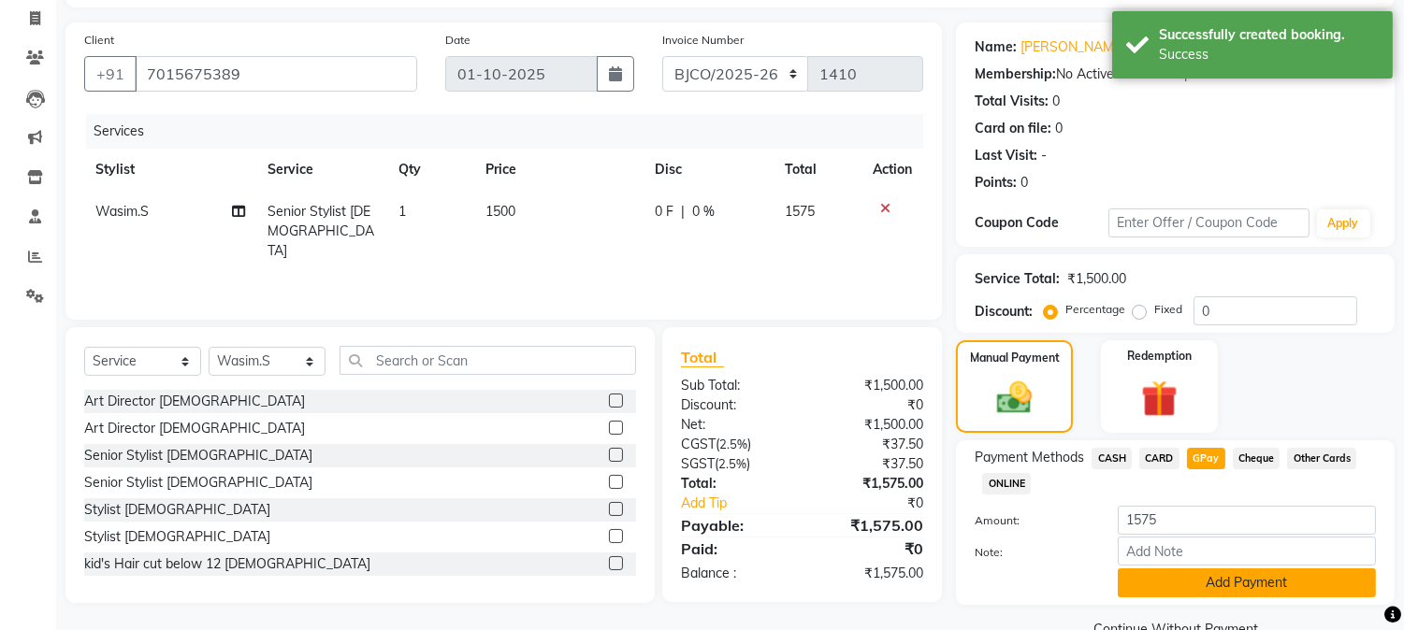
click at [1220, 577] on button "Add Payment" at bounding box center [1246, 583] width 258 height 29
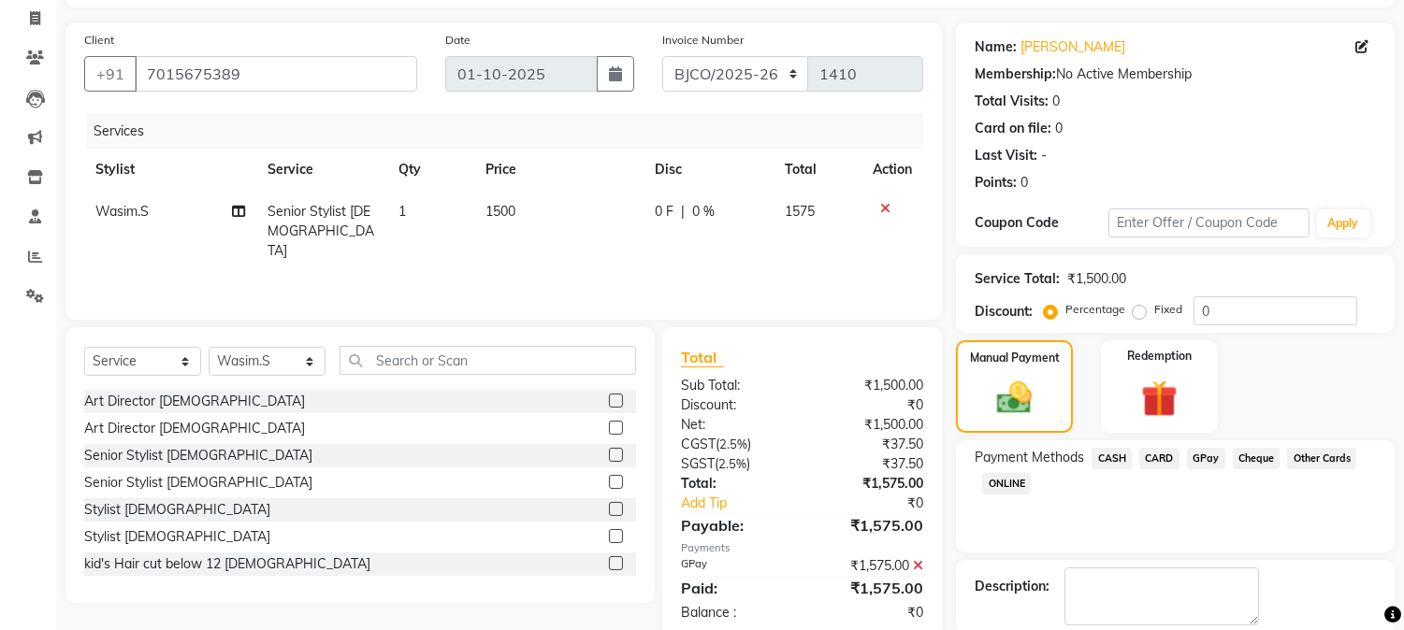
scroll to position [210, 0]
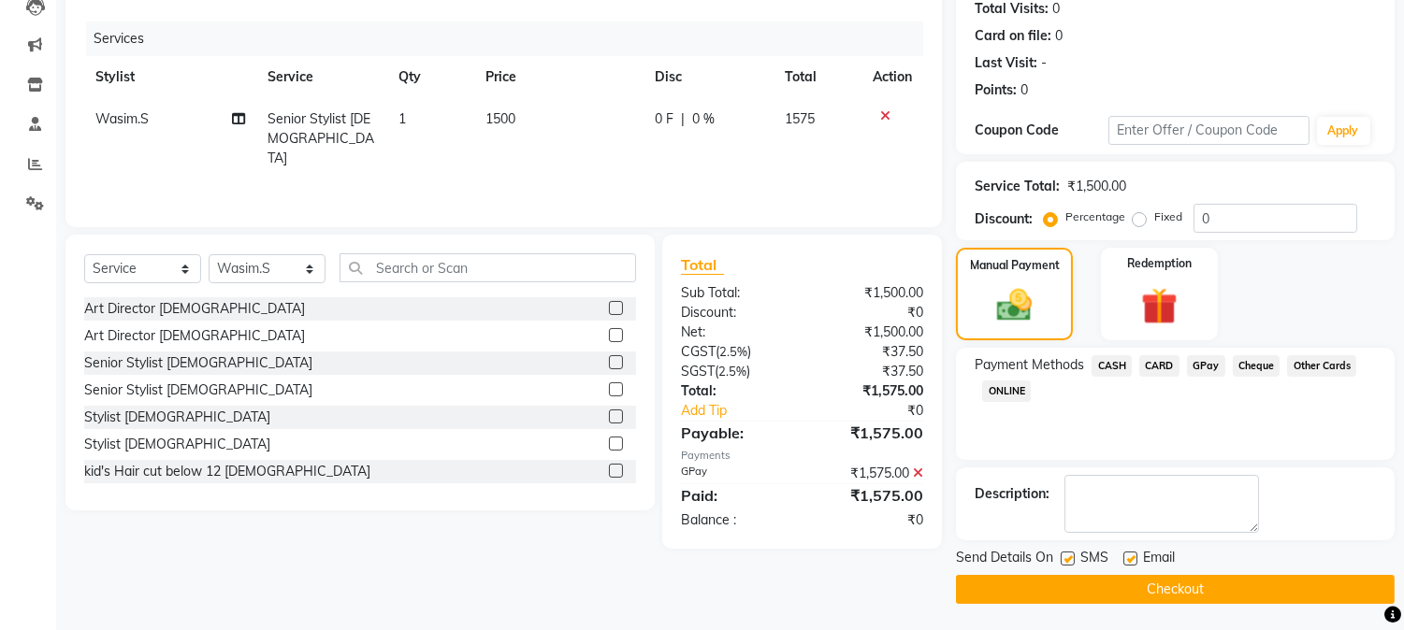
click at [1126, 554] on label at bounding box center [1130, 559] width 14 height 14
click at [1126, 554] on input "checkbox" at bounding box center [1129, 560] width 12 height 12
checkbox input "false"
drag, startPoint x: 1069, startPoint y: 553, endPoint x: 1070, endPoint y: 576, distance: 23.4
click at [1068, 556] on label at bounding box center [1067, 559] width 14 height 14
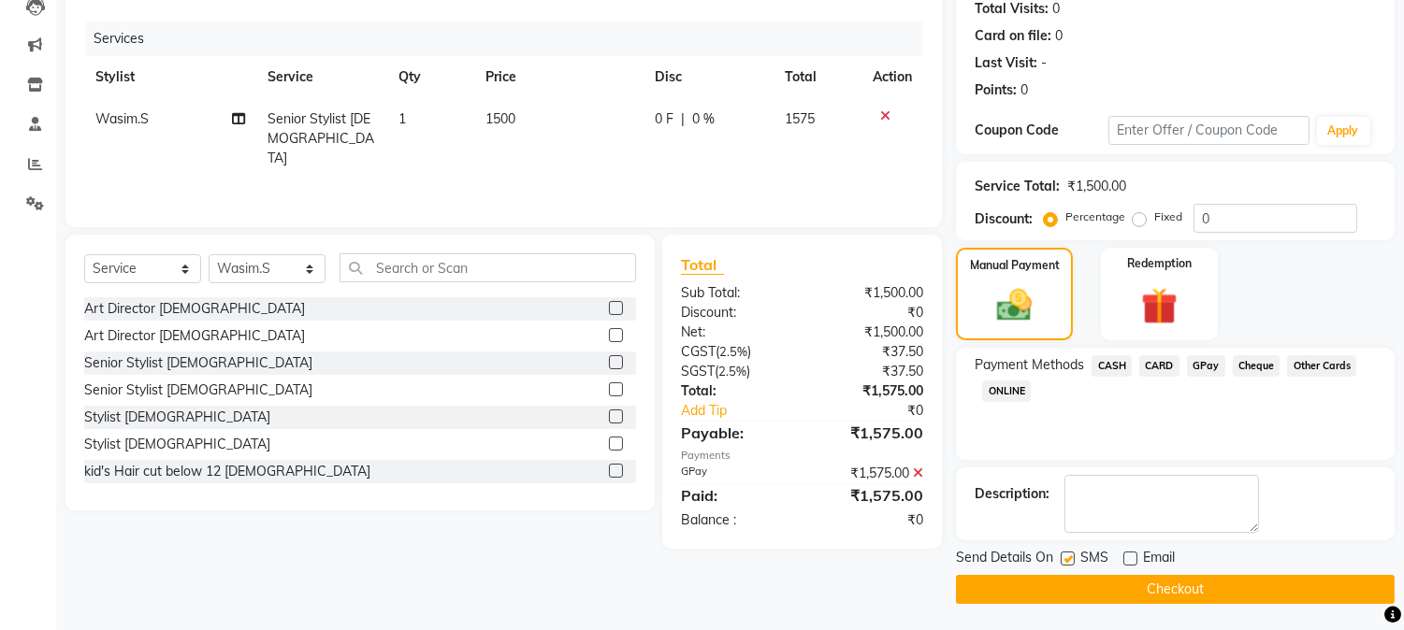
click at [1068, 556] on input "checkbox" at bounding box center [1066, 560] width 12 height 12
checkbox input "false"
drag, startPoint x: 1070, startPoint y: 587, endPoint x: 978, endPoint y: 591, distance: 91.7
click at [1070, 589] on button "Checkout" at bounding box center [1175, 589] width 439 height 29
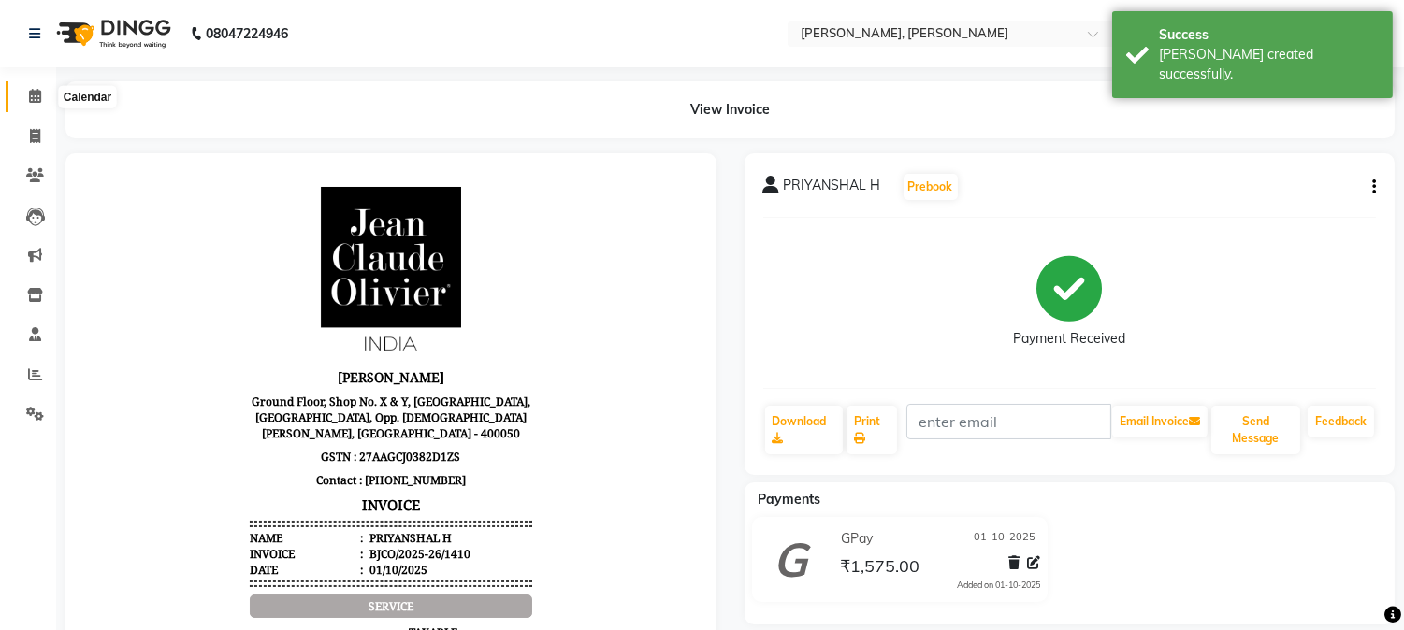
click at [34, 97] on icon at bounding box center [35, 96] width 12 height 14
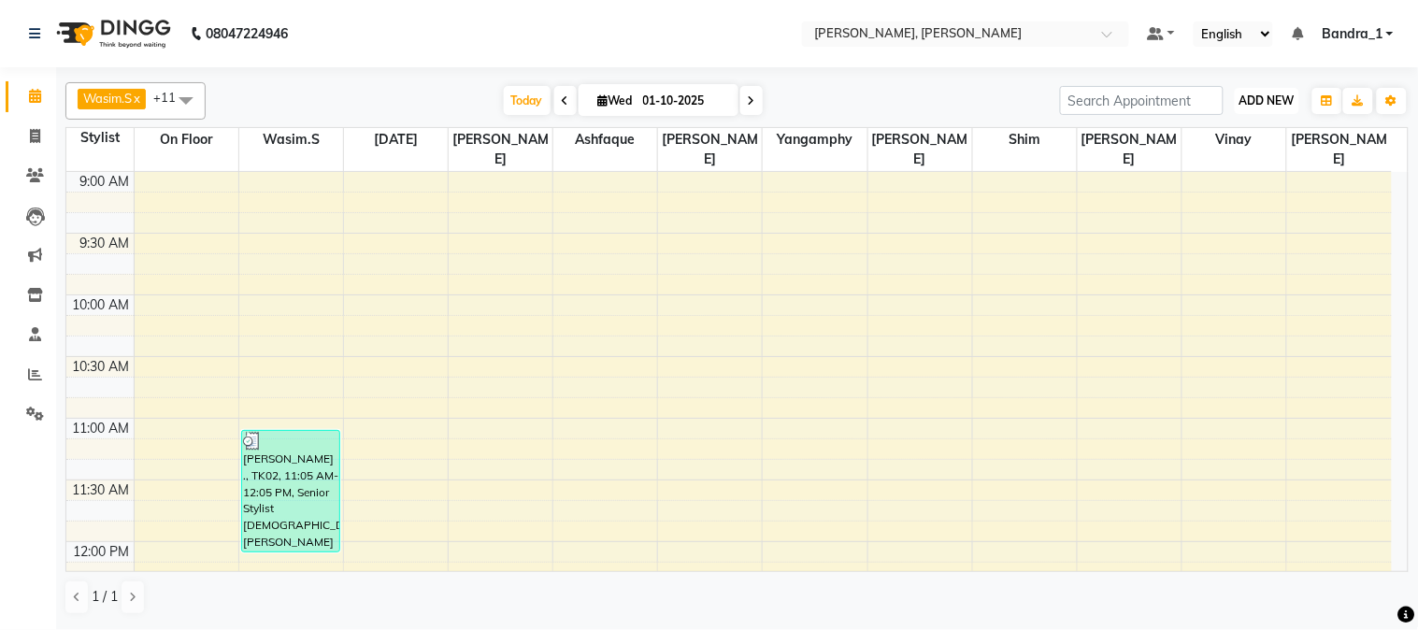
click at [1287, 108] on span "ADD NEW" at bounding box center [1267, 101] width 55 height 14
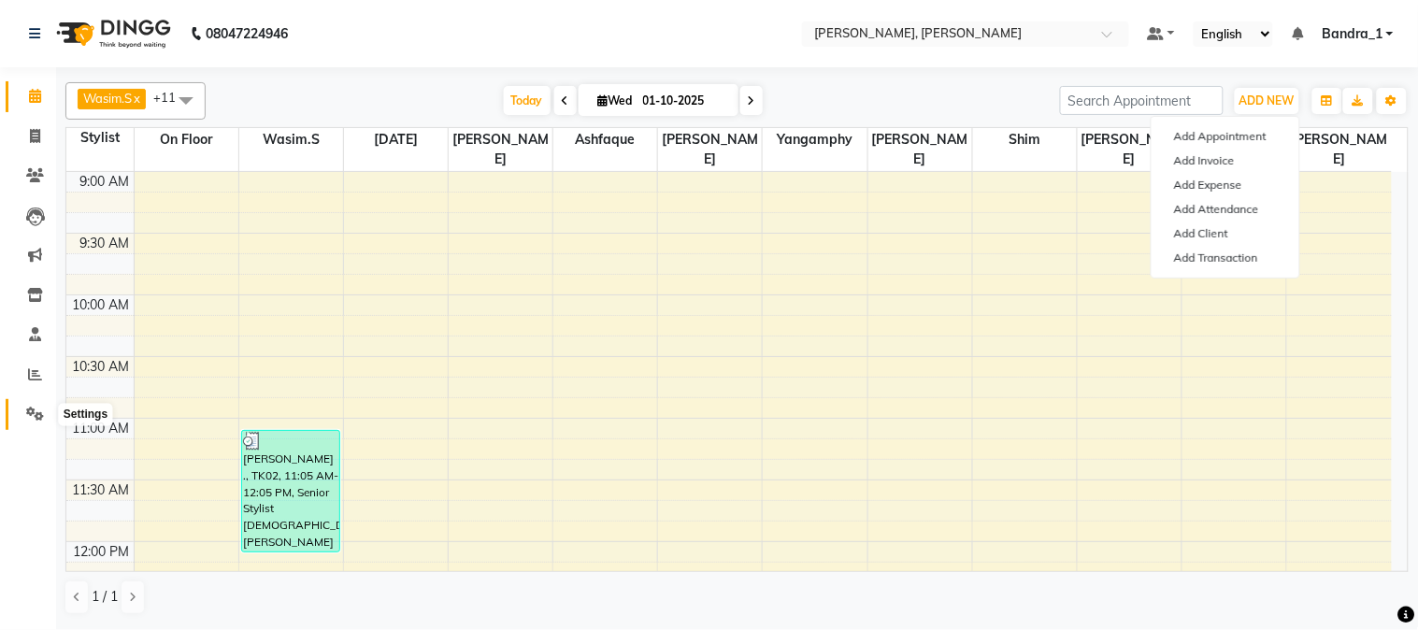
click at [26, 414] on icon at bounding box center [35, 414] width 18 height 14
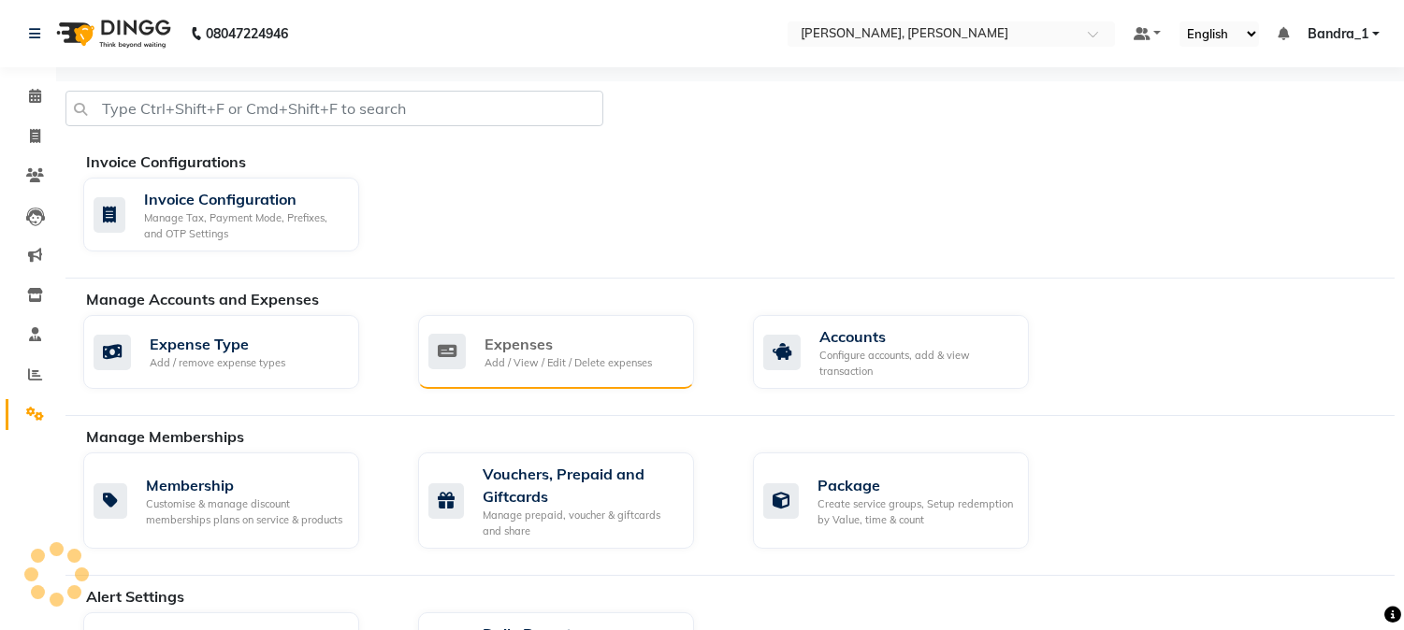
click at [544, 344] on div "Expenses" at bounding box center [567, 344] width 167 height 22
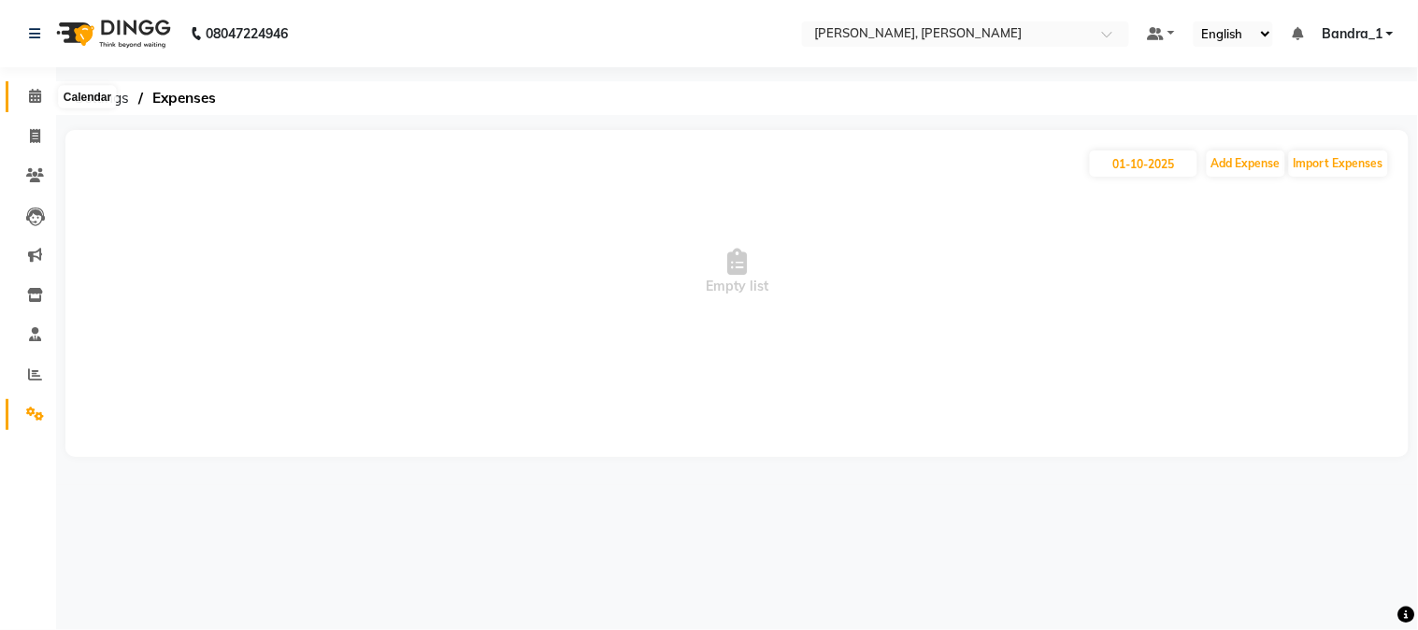
click at [33, 107] on span at bounding box center [35, 97] width 33 height 22
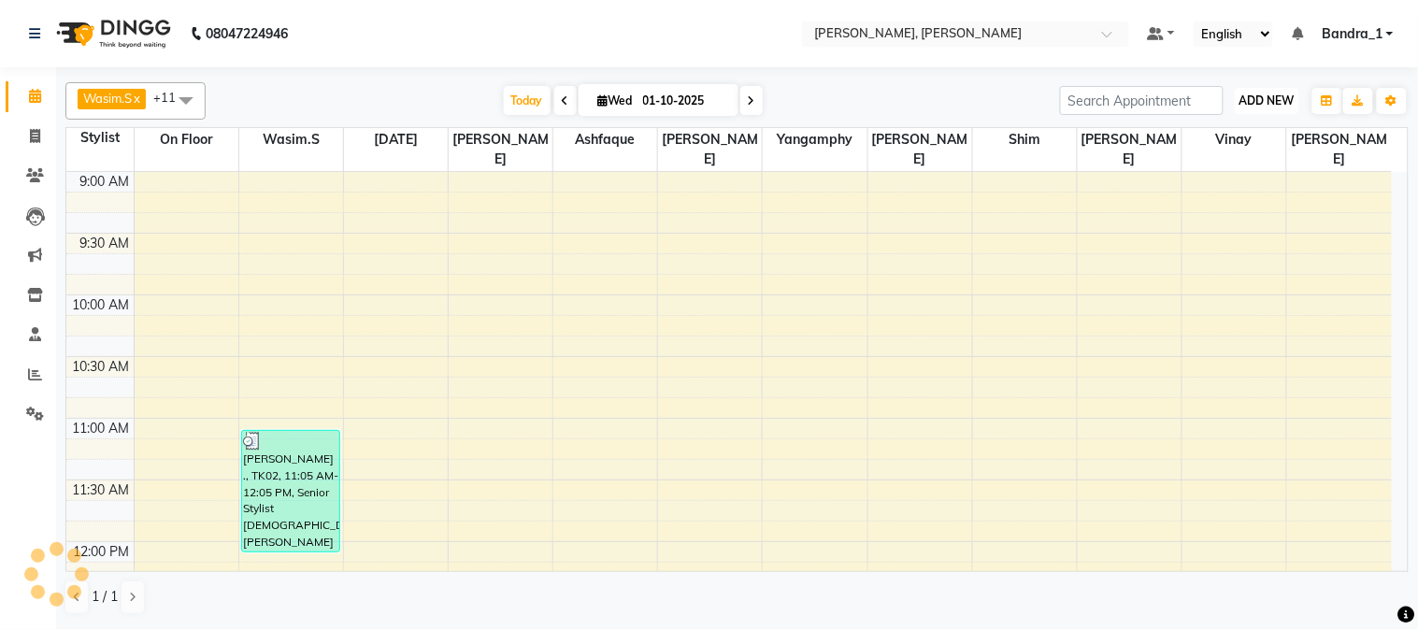
click at [1268, 100] on span "ADD NEW" at bounding box center [1267, 101] width 55 height 14
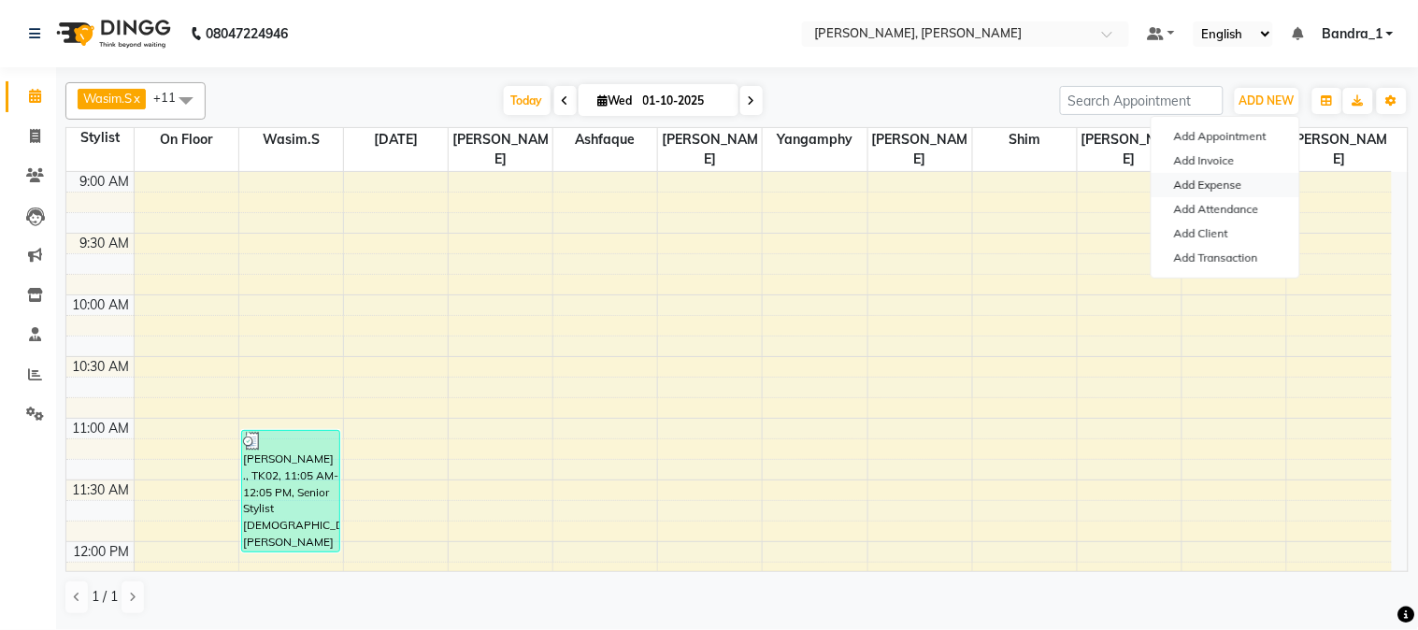
click at [1244, 187] on link "Add Expense" at bounding box center [1226, 185] width 148 height 24
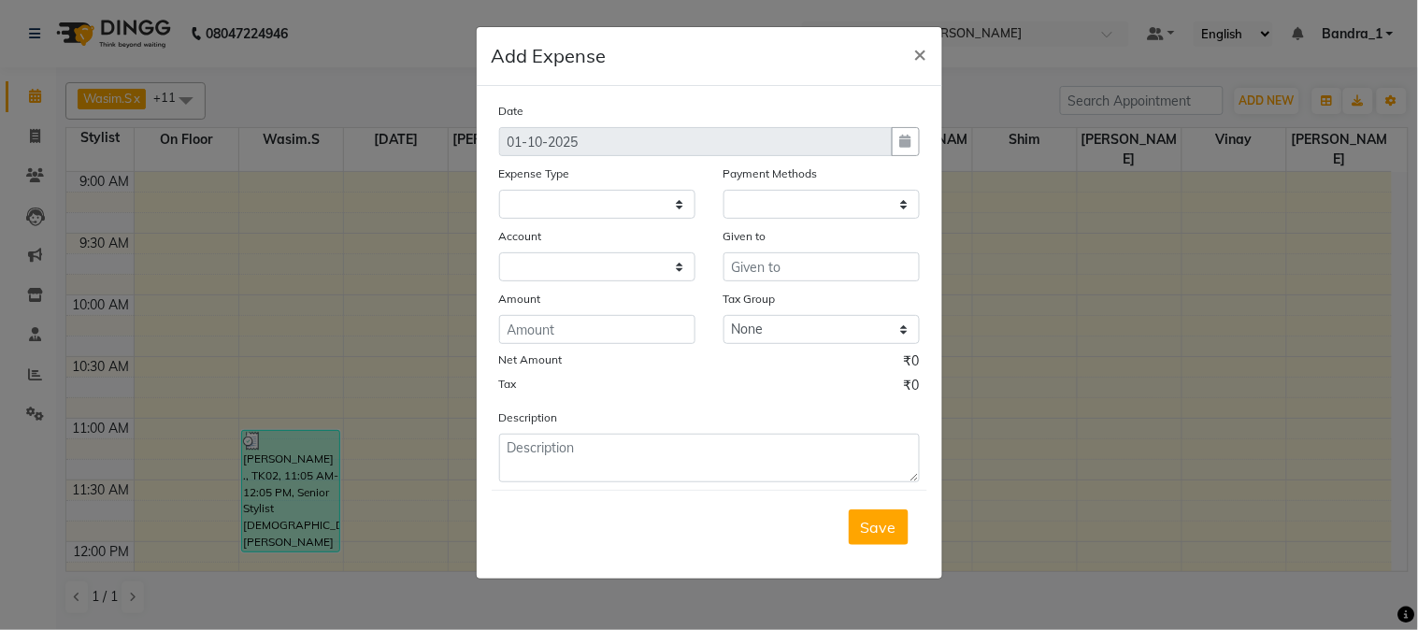
select select "1"
select select "2374"
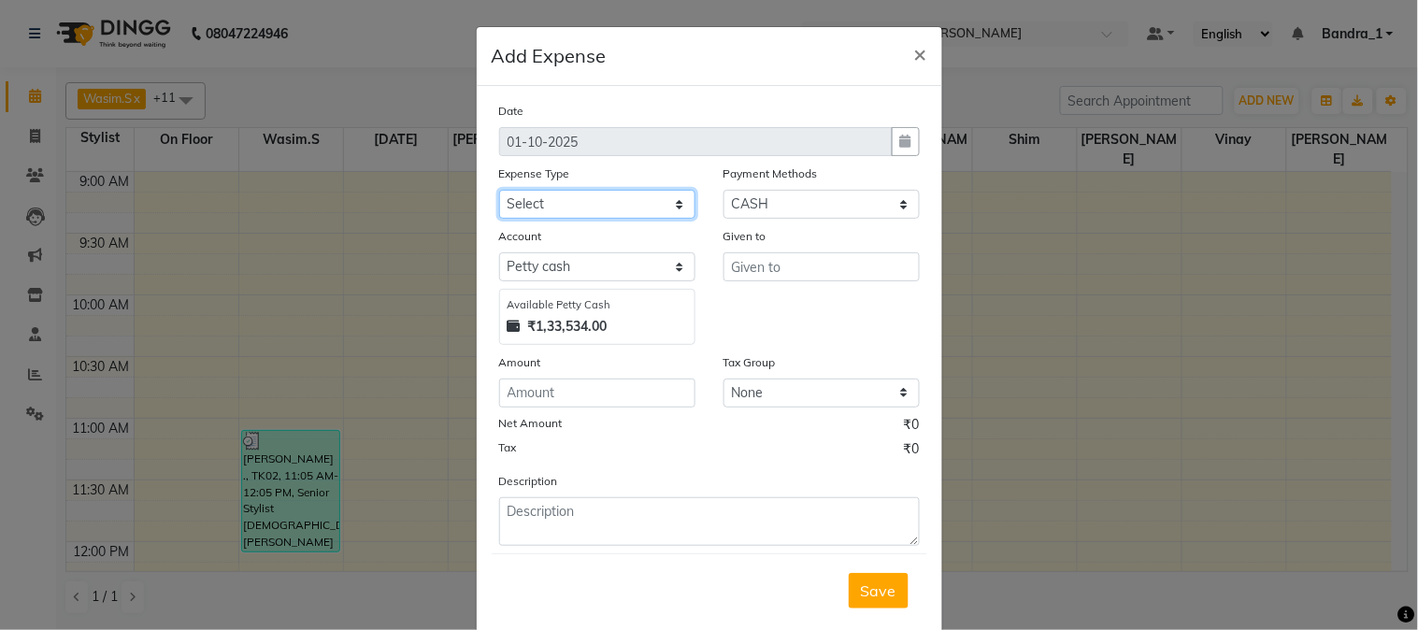
click at [653, 203] on select "Select Advance Salary Amazon B M C Cash transfer to bank Cash transfer to hub C…" at bounding box center [597, 204] width 196 height 29
select select "507"
click at [499, 190] on select "Select Advance Salary Amazon B M C Cash transfer to bank Cash transfer to hub C…" at bounding box center [597, 204] width 196 height 29
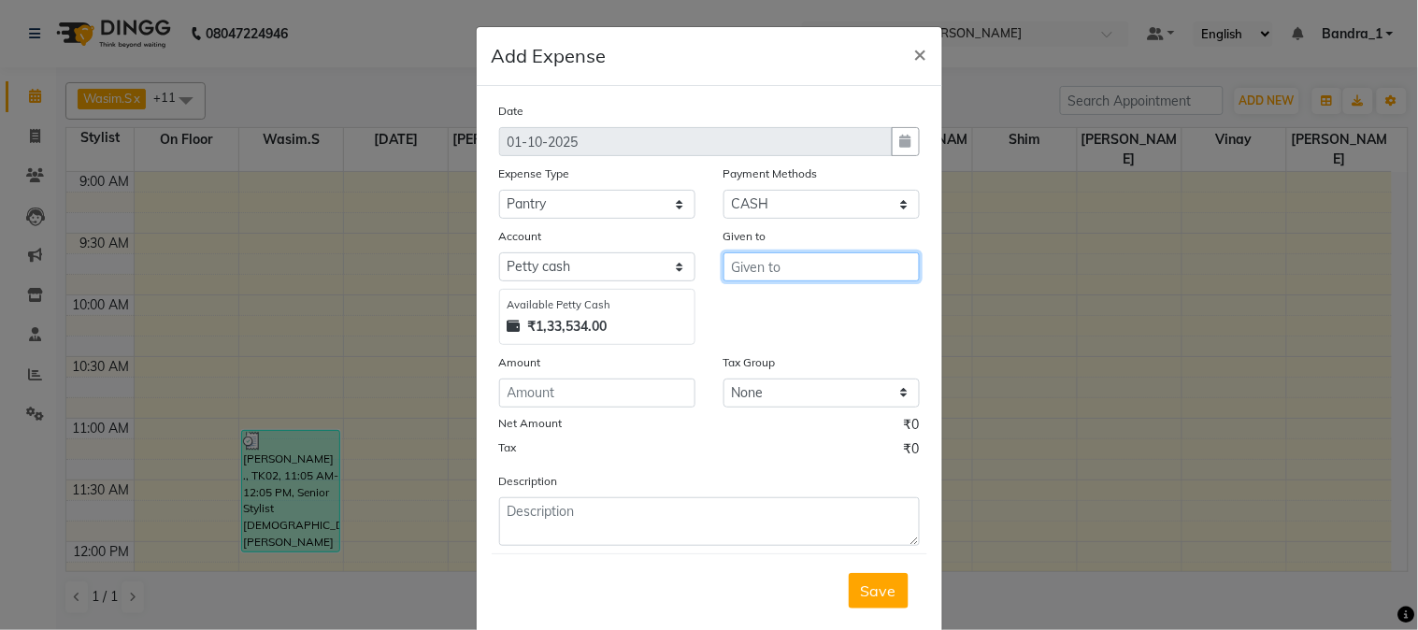
click at [896, 277] on input "text" at bounding box center [822, 266] width 196 height 29
type input "PANCHSHEEL STORES"
click at [537, 366] on div "Amount" at bounding box center [597, 366] width 196 height 26
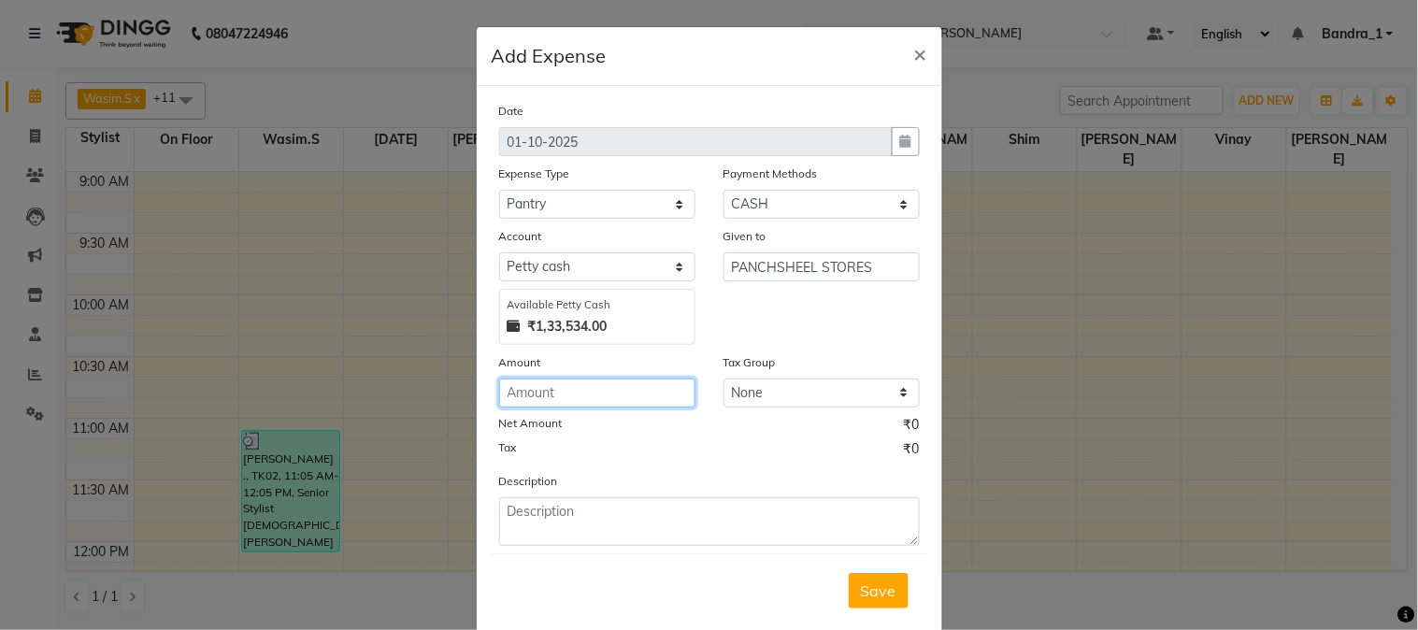
click at [540, 389] on input "number" at bounding box center [597, 393] width 196 height 29
type input "90"
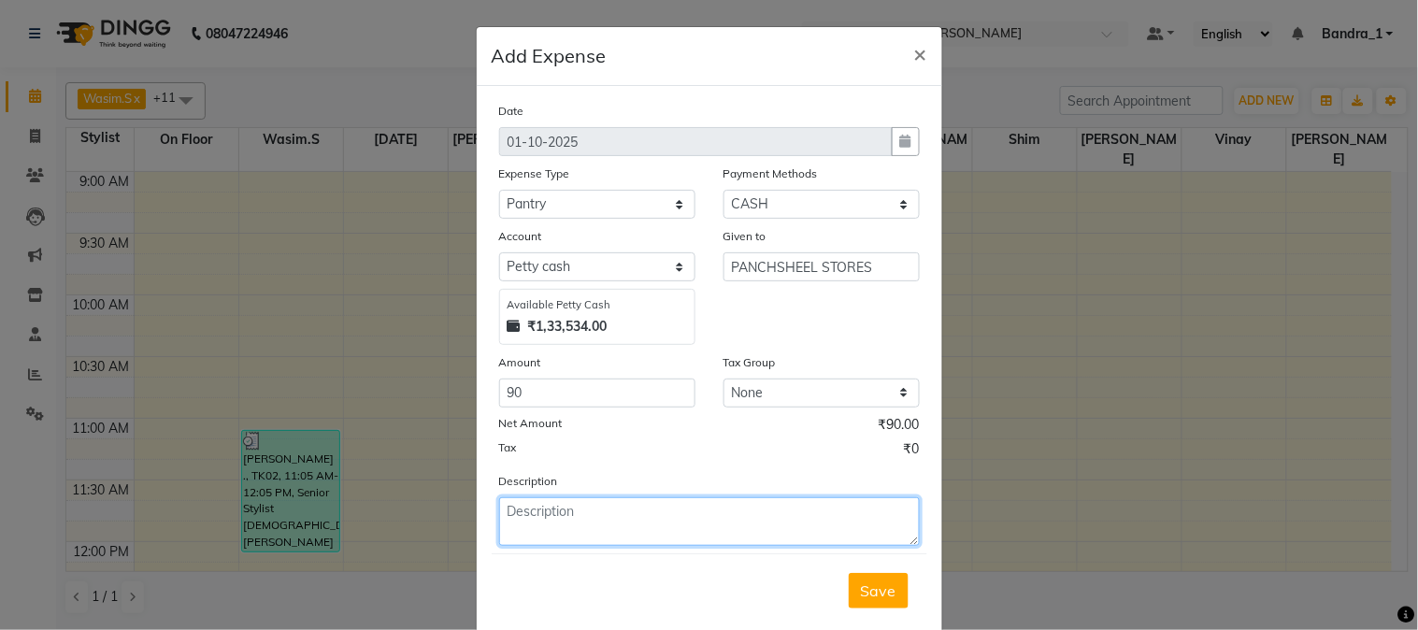
click at [540, 529] on textarea at bounding box center [709, 521] width 421 height 49
click at [769, 531] on textarea "FOR STAFF TEACOFFEE/" at bounding box center [709, 521] width 421 height 49
click at [600, 518] on textarea "FOR STAFF TEACOFFEE" at bounding box center [709, 521] width 421 height 49
type textarea "FOR STAFF TEA/COFFEE"
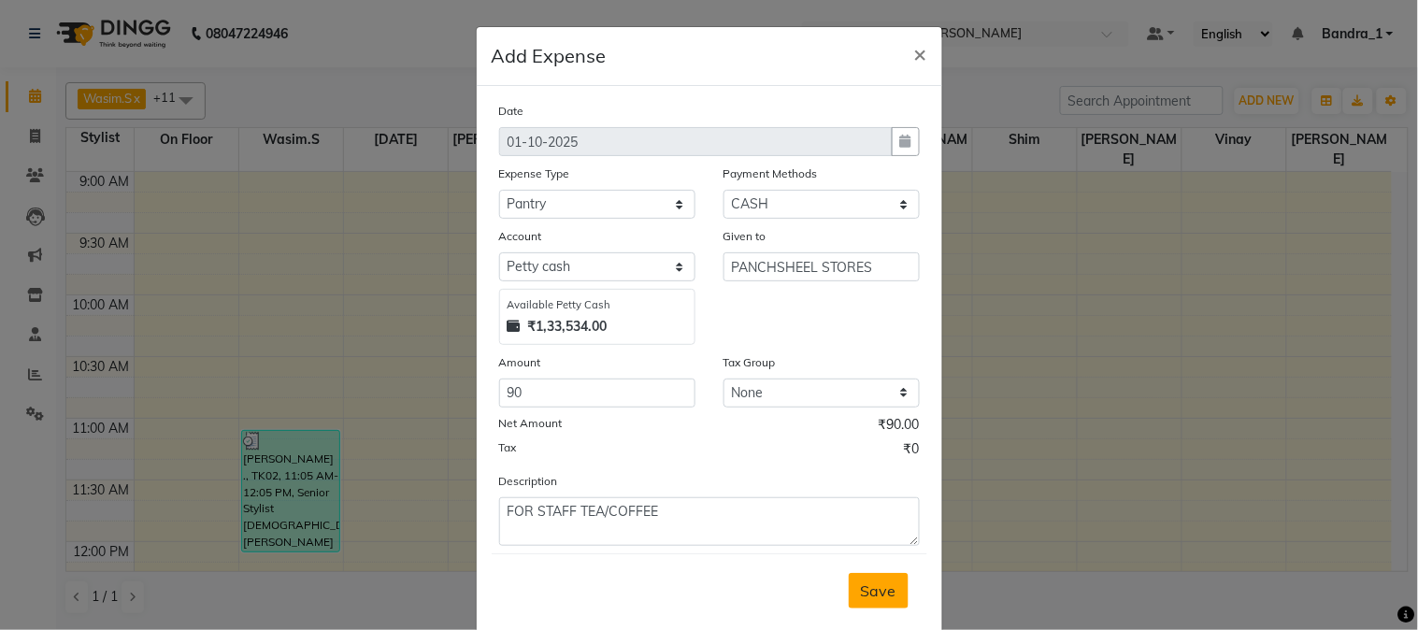
click at [872, 603] on button "Save" at bounding box center [879, 591] width 60 height 36
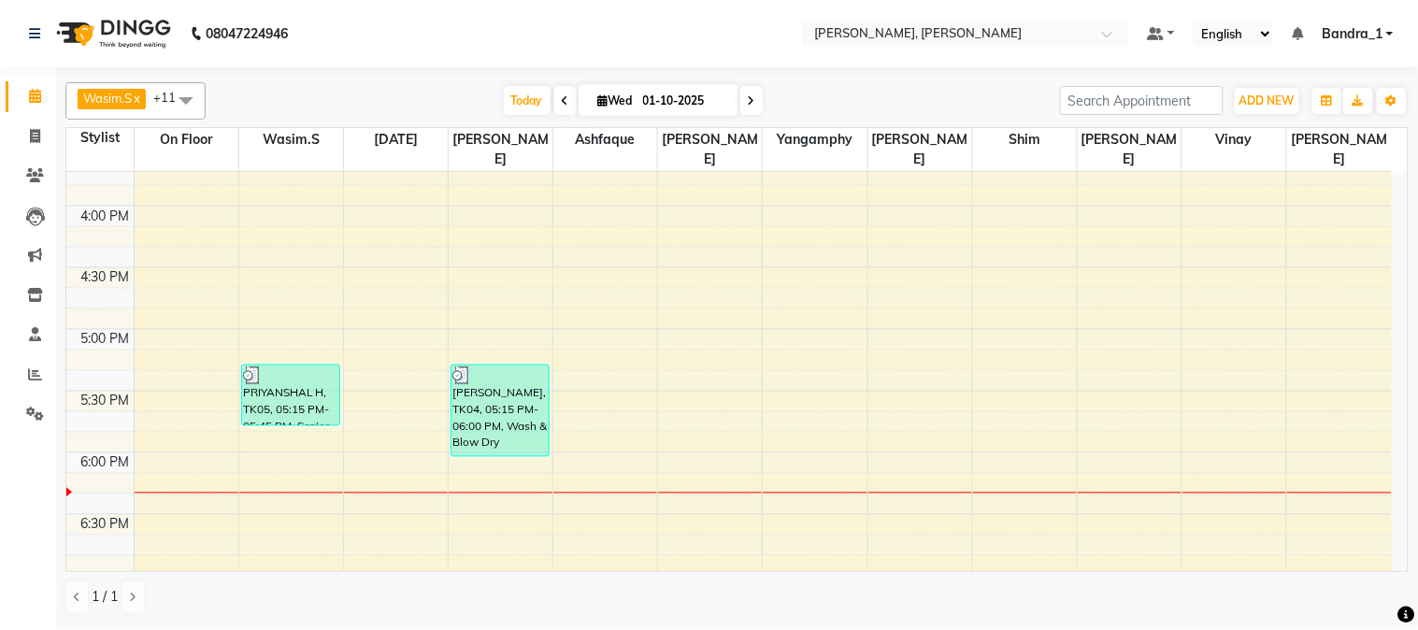
scroll to position [830, 0]
click at [369, 338] on div "9:00 AM 9:30 AM 10:00 AM 10:30 AM 11:00 AM 11:30 AM 12:00 PM 12:30 PM 1:00 PM 1…" at bounding box center [729, 205] width 1326 height 1727
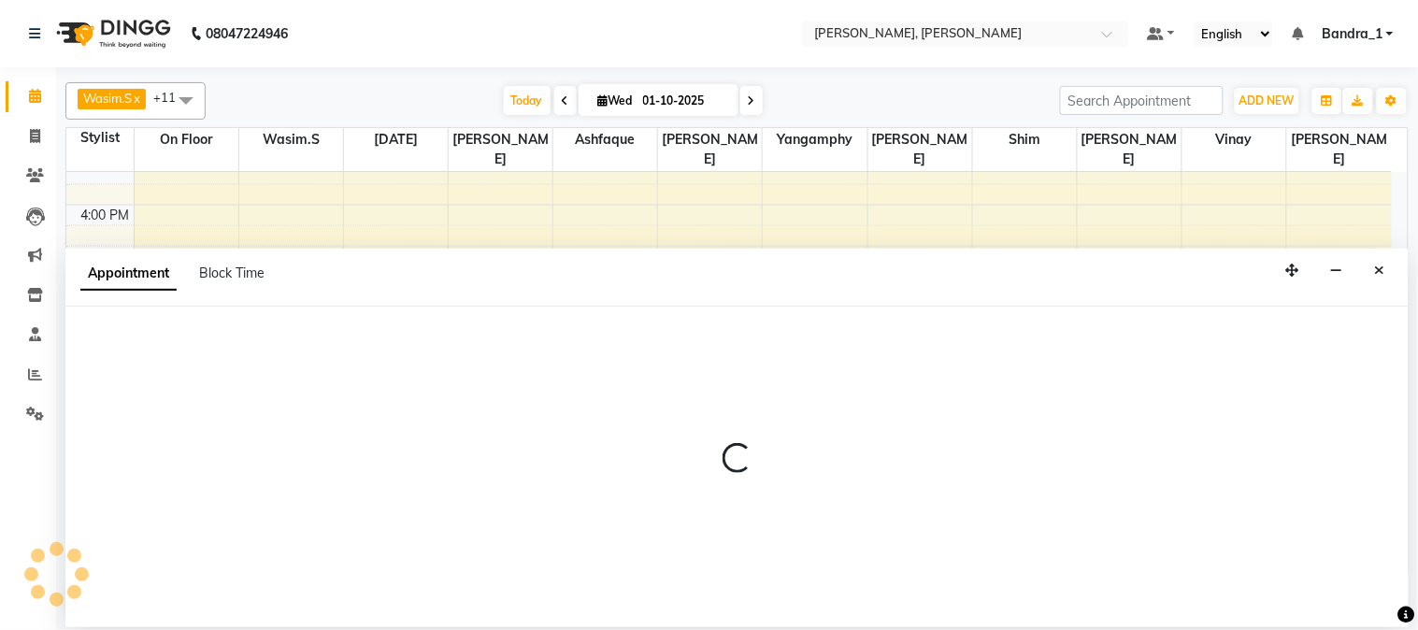
select select "58043"
select select "tentative"
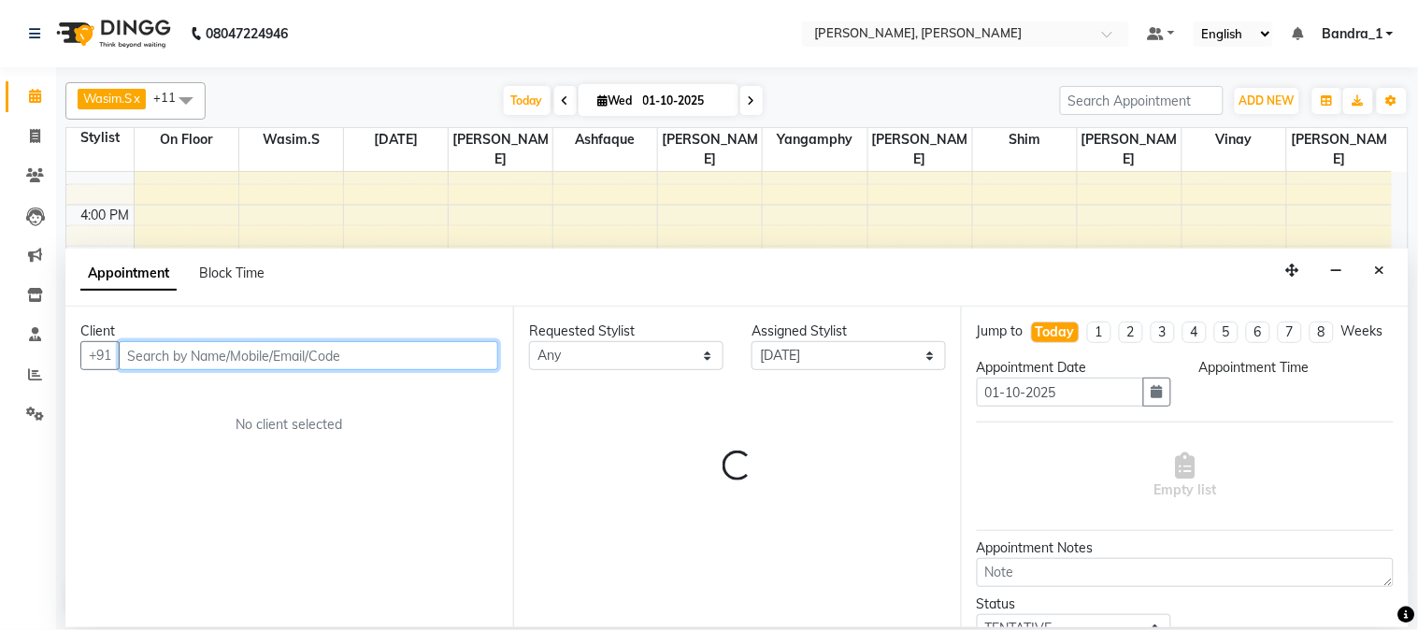
select select "1035"
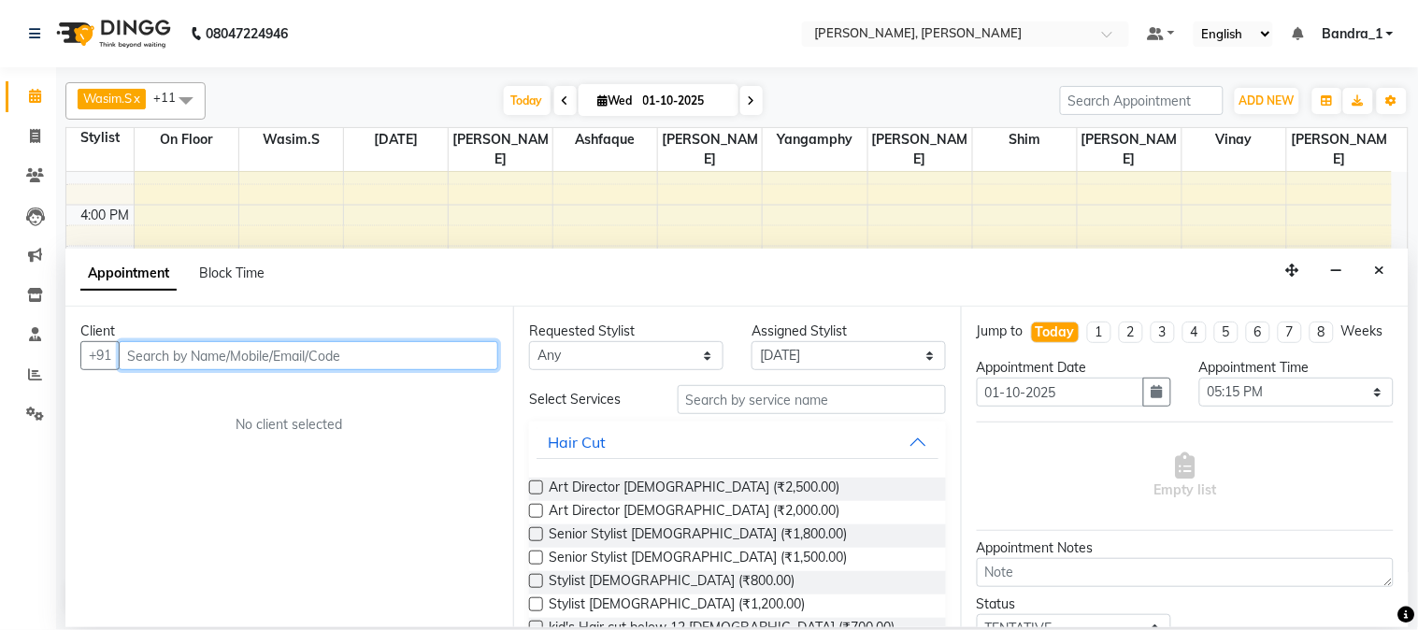
click at [163, 349] on input "text" at bounding box center [309, 355] width 380 height 29
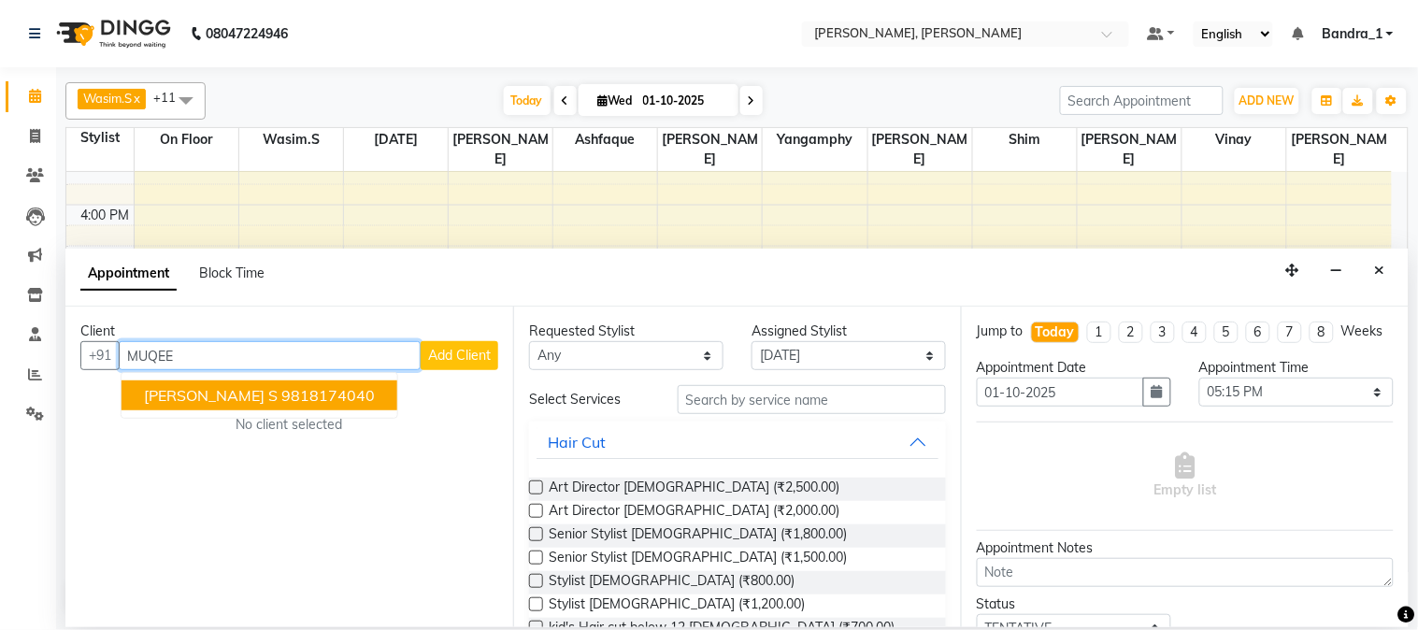
click at [190, 390] on span "MUQEET S" at bounding box center [211, 395] width 134 height 19
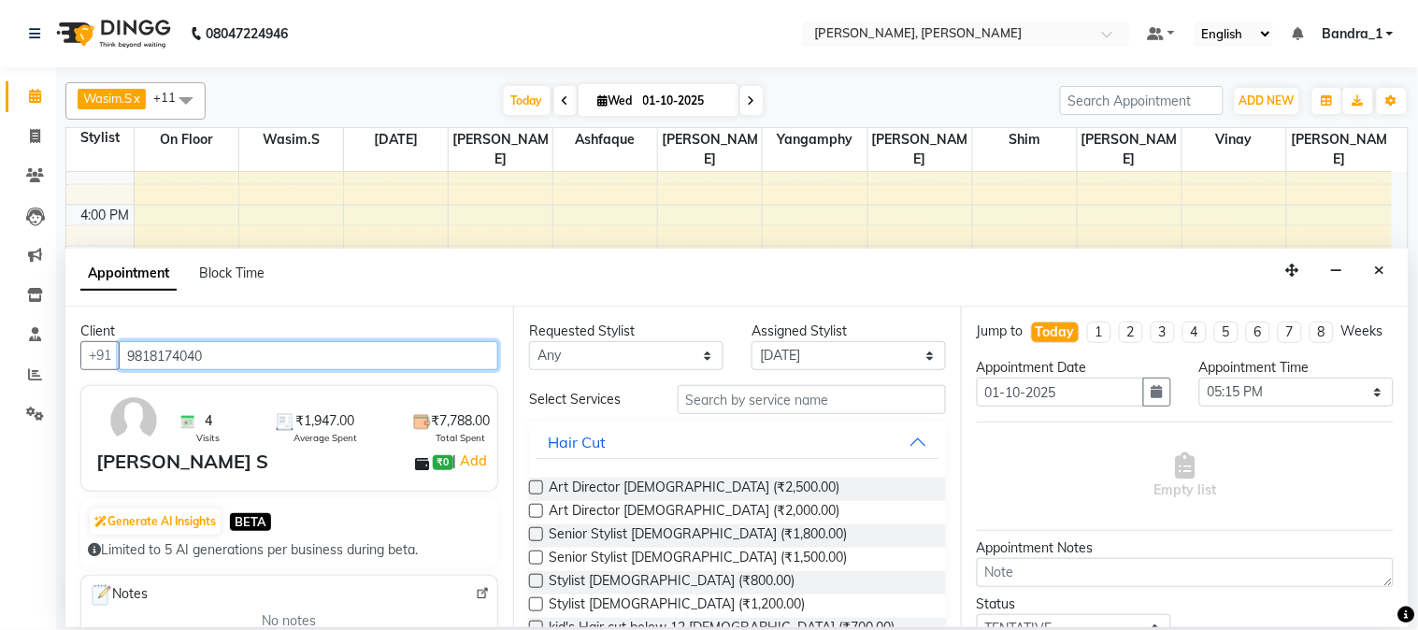
type input "9818174040"
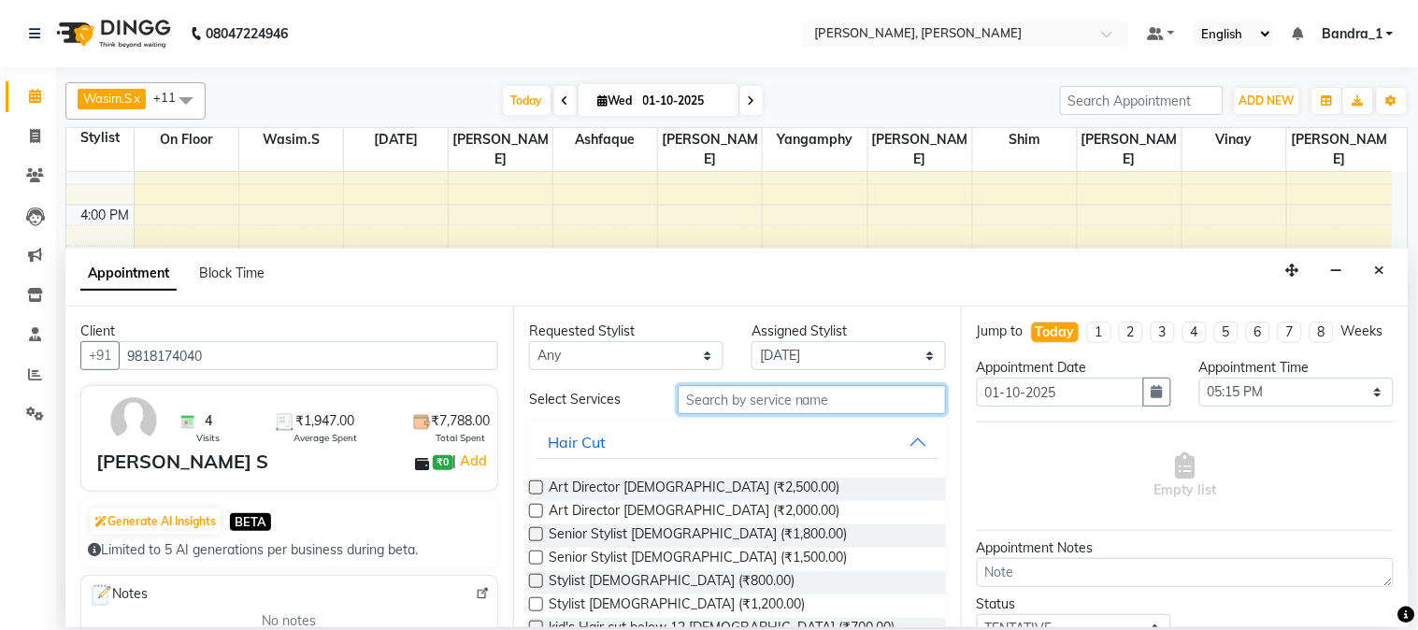
click at [768, 396] on input "text" at bounding box center [812, 399] width 268 height 29
click at [530, 556] on label at bounding box center [536, 558] width 14 height 14
click at [530, 556] on input "checkbox" at bounding box center [535, 560] width 12 height 12
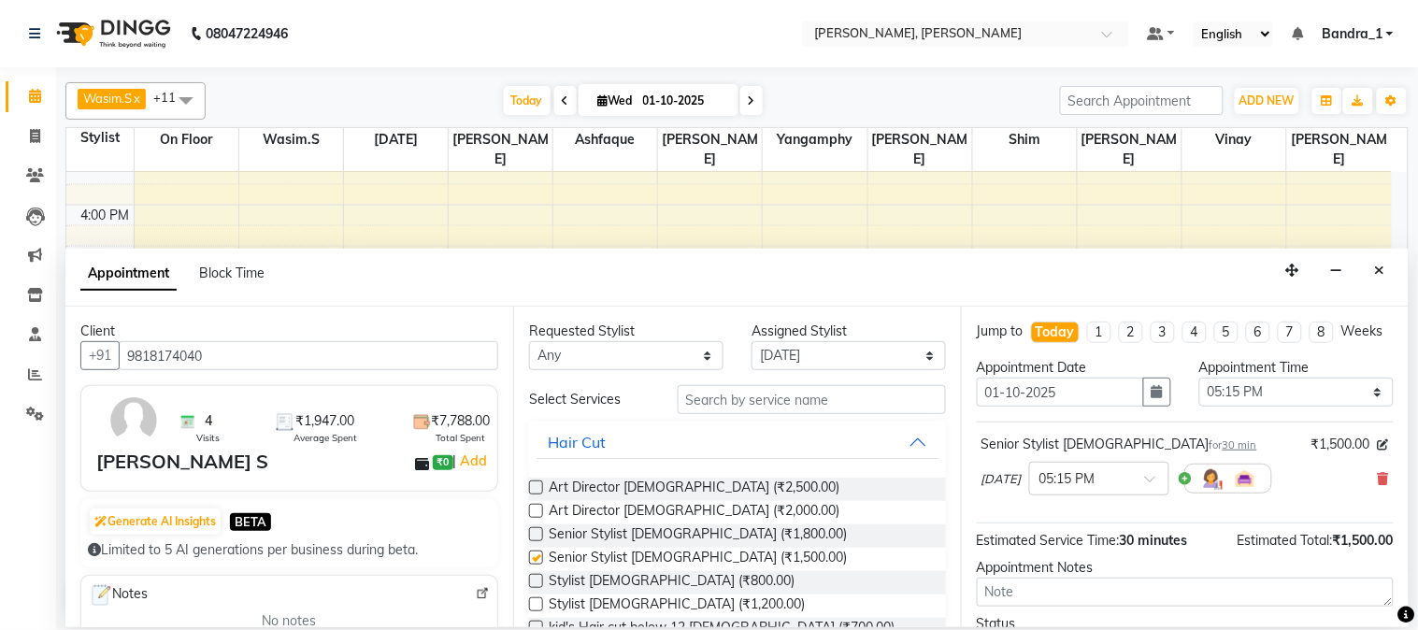
checkbox input "false"
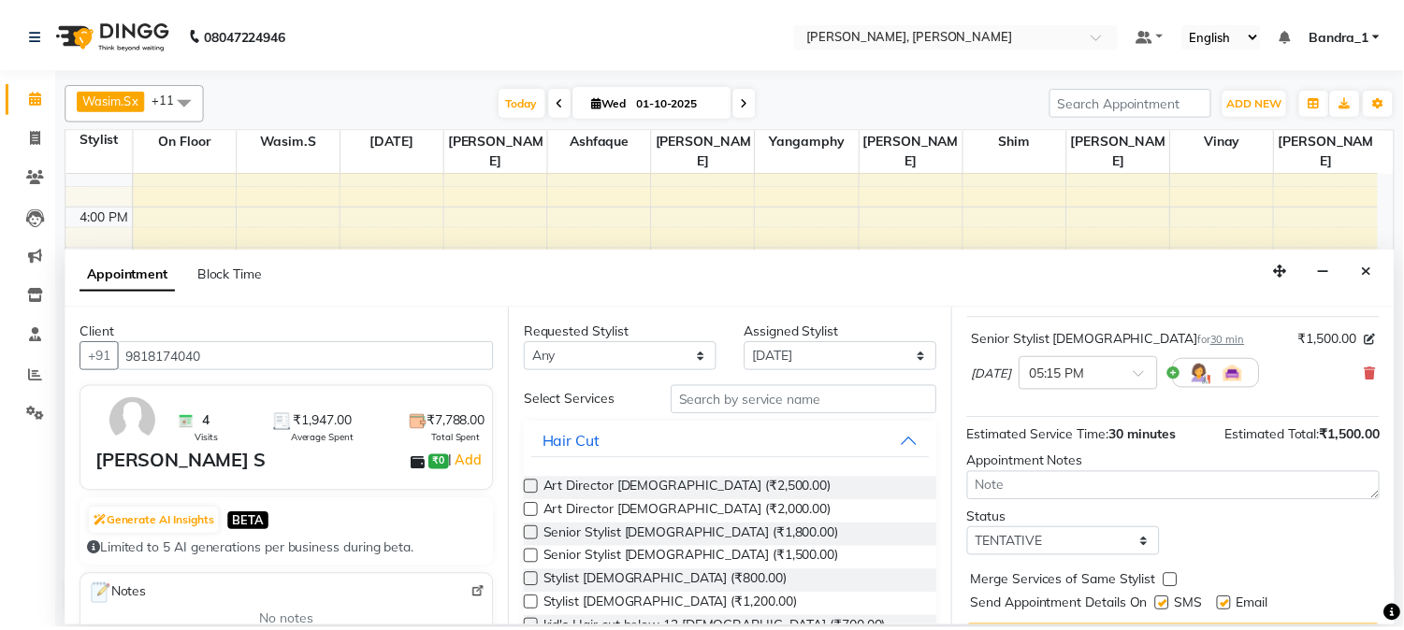
scroll to position [171, 0]
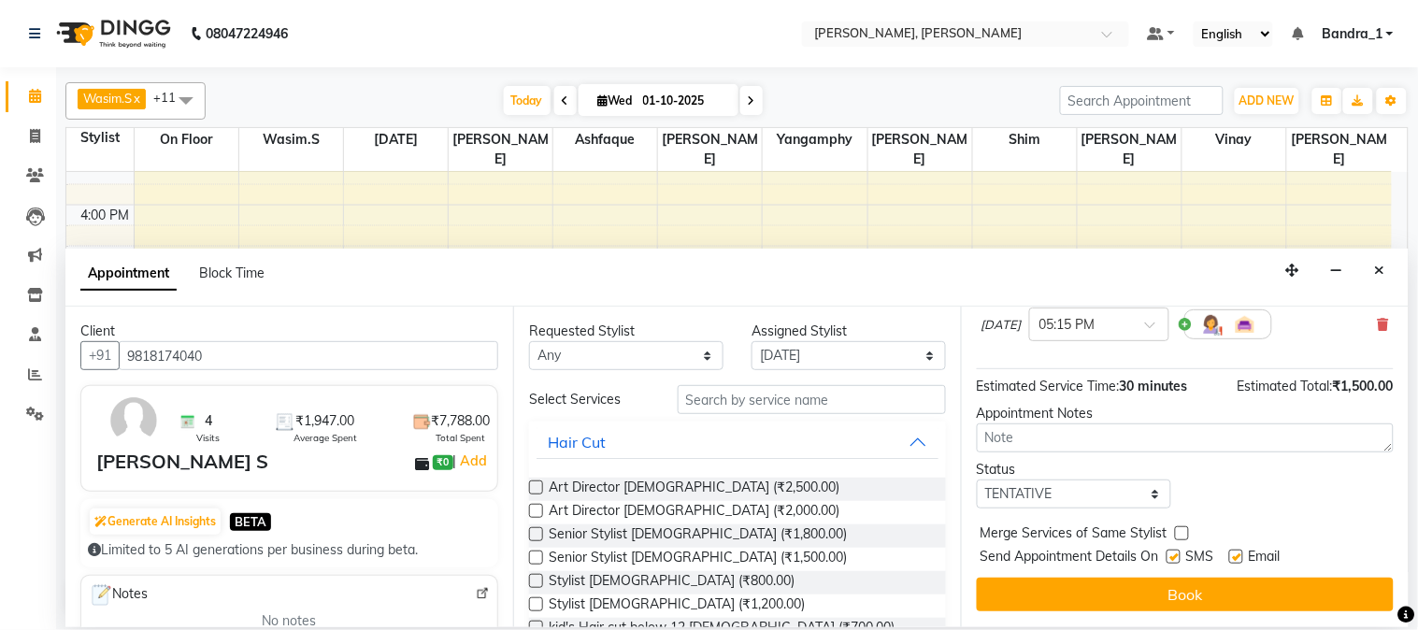
click at [1176, 562] on label at bounding box center [1174, 557] width 14 height 14
click at [1176, 562] on input "checkbox" at bounding box center [1173, 559] width 12 height 12
checkbox input "false"
click at [1244, 554] on label at bounding box center [1237, 557] width 14 height 14
click at [1242, 554] on input "checkbox" at bounding box center [1236, 559] width 12 height 12
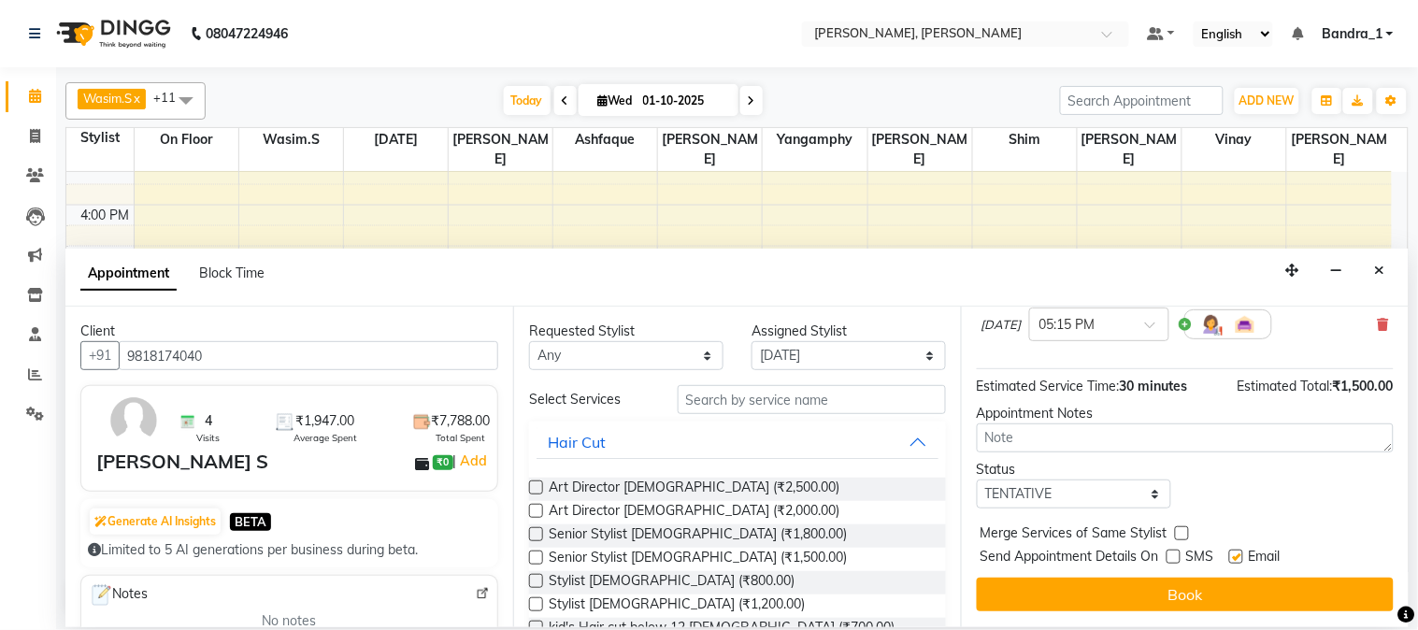
checkbox input "false"
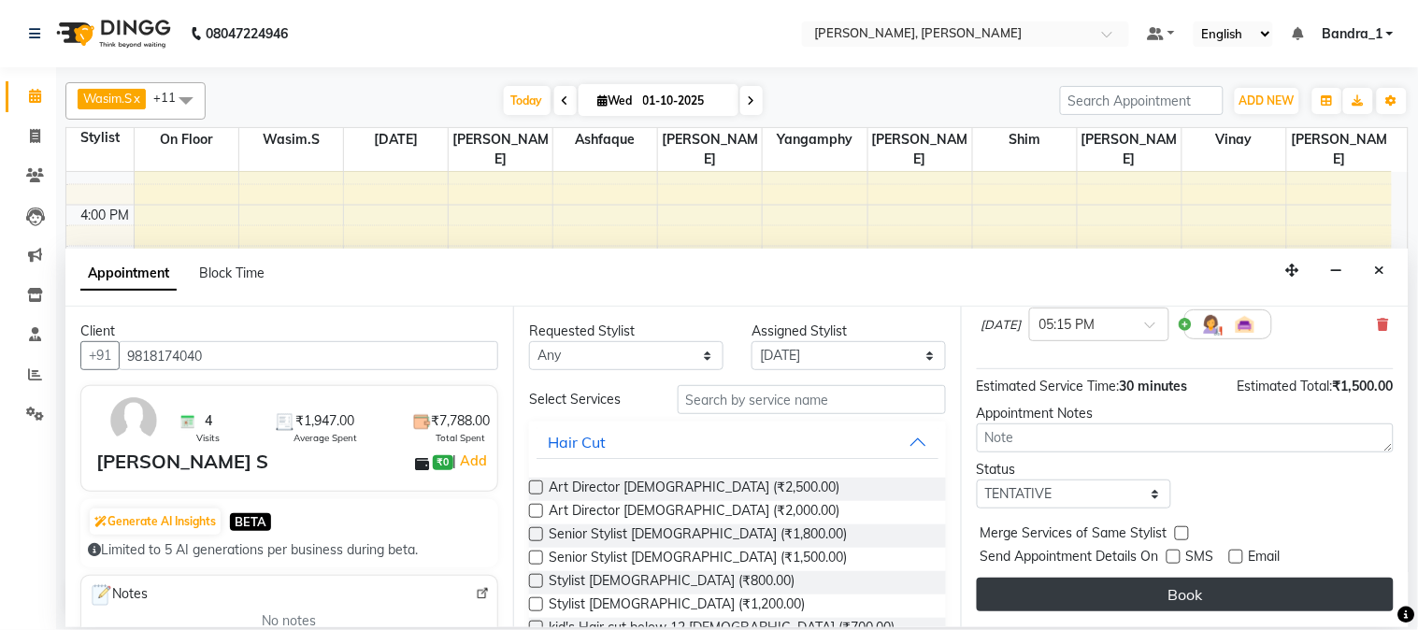
click at [1232, 596] on button "Book" at bounding box center [1185, 595] width 417 height 34
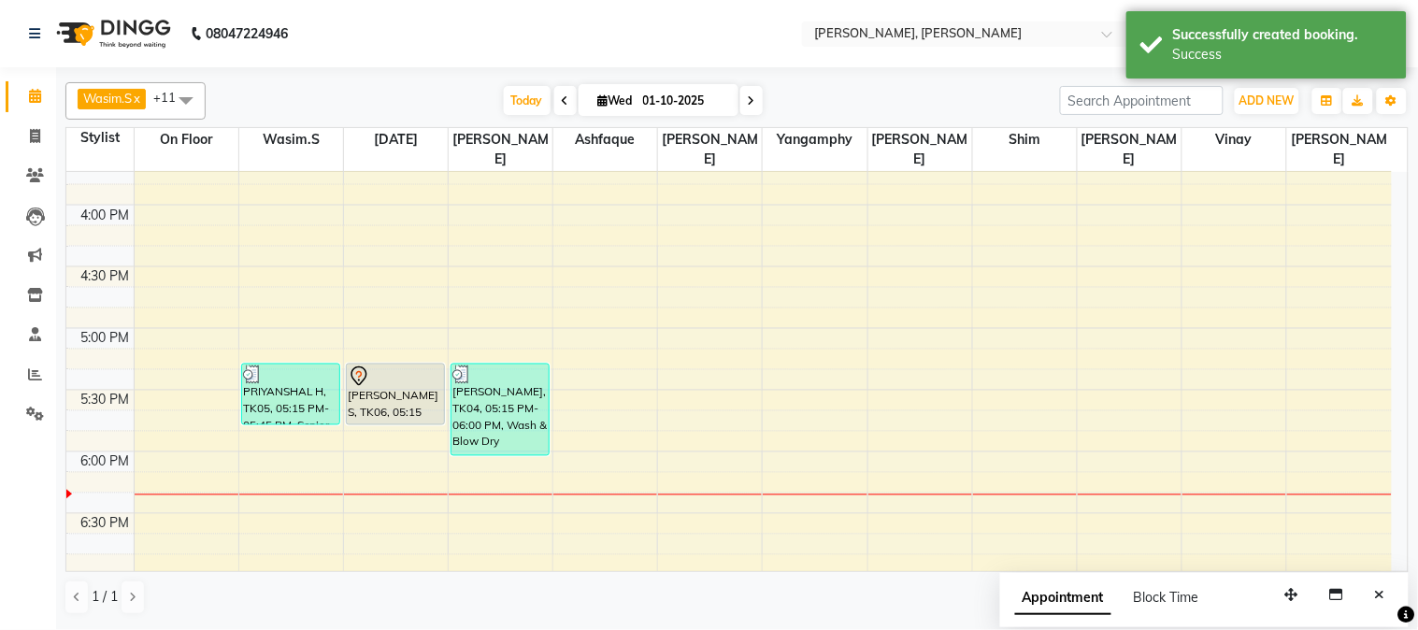
click at [412, 381] on div "[PERSON_NAME] S, TK06, 05:15 PM-05:45 PM, Senior Stylist [DEMOGRAPHIC_DATA]" at bounding box center [395, 395] width 97 height 60
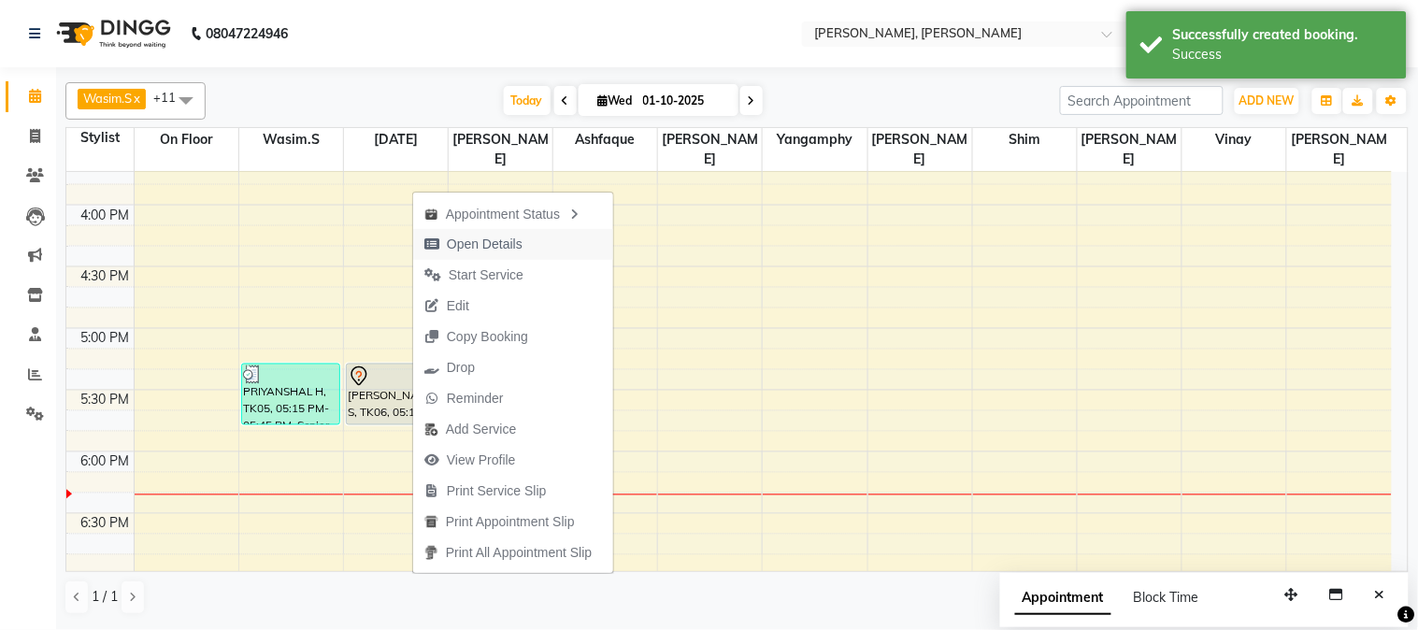
click at [518, 238] on span "Open Details" at bounding box center [485, 245] width 76 height 20
select select "7"
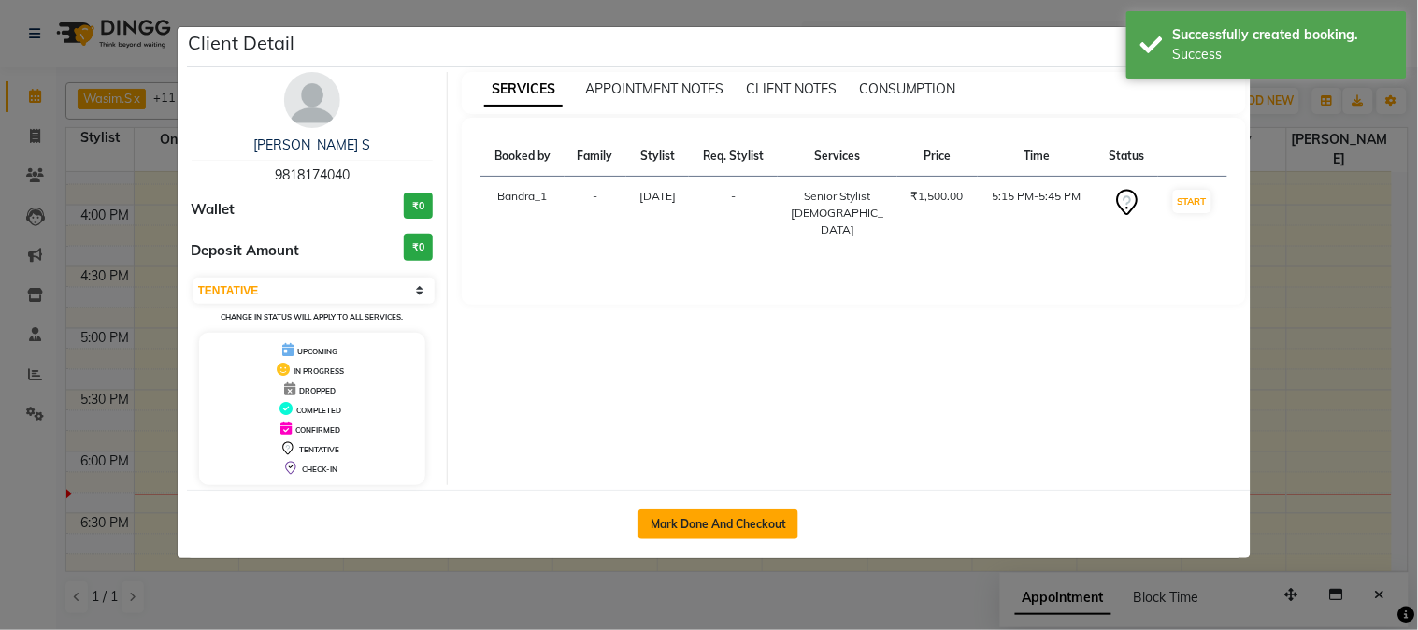
click at [696, 527] on button "Mark Done And Checkout" at bounding box center [719, 525] width 160 height 30
select select "7997"
select select "service"
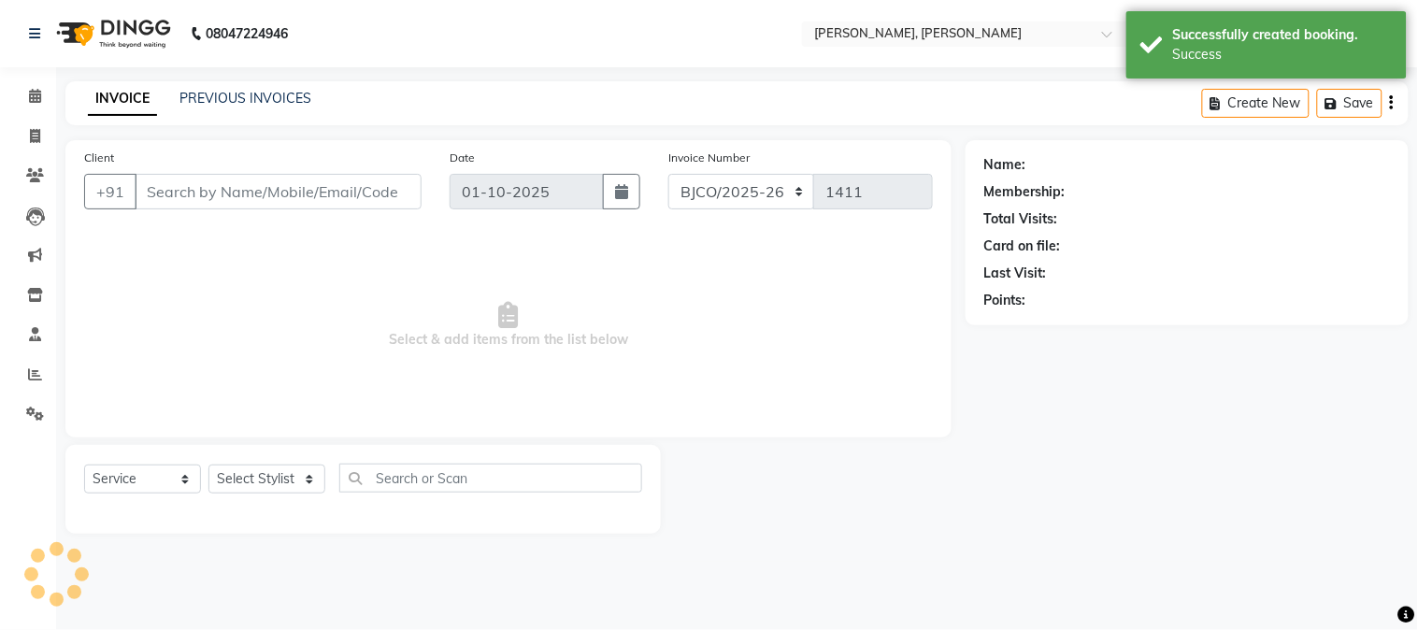
type input "9818174040"
select select "58043"
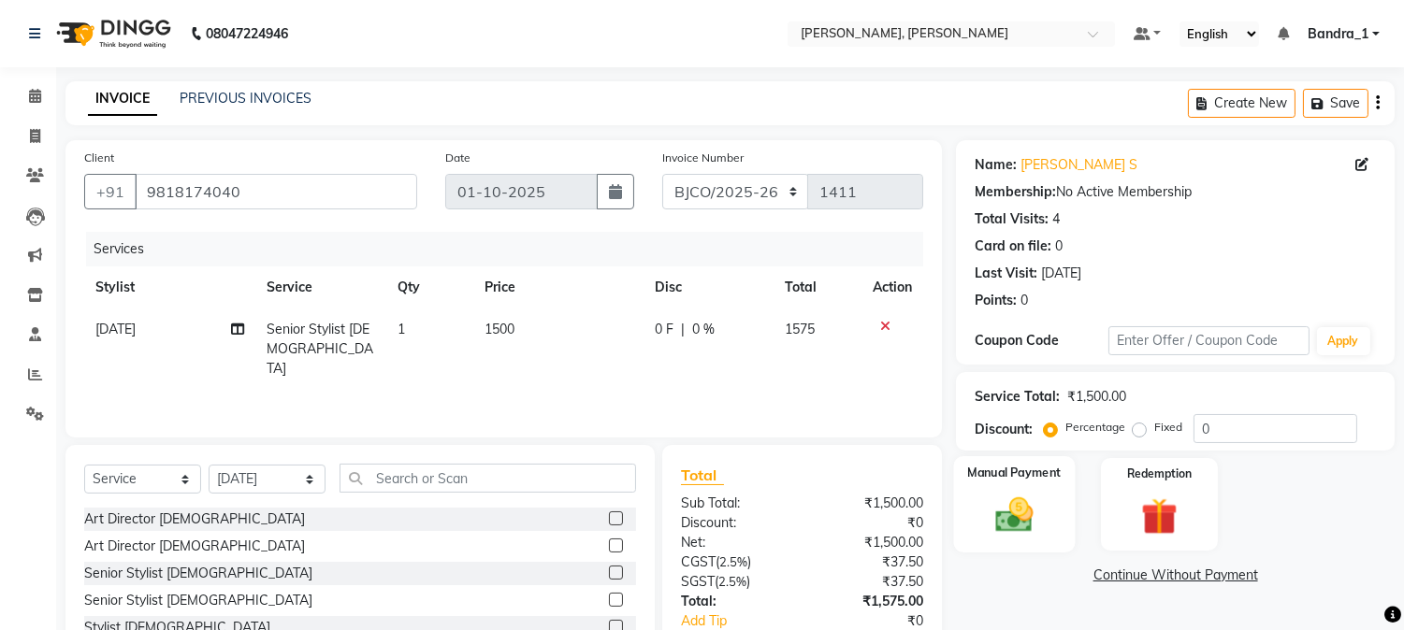
scroll to position [118, 0]
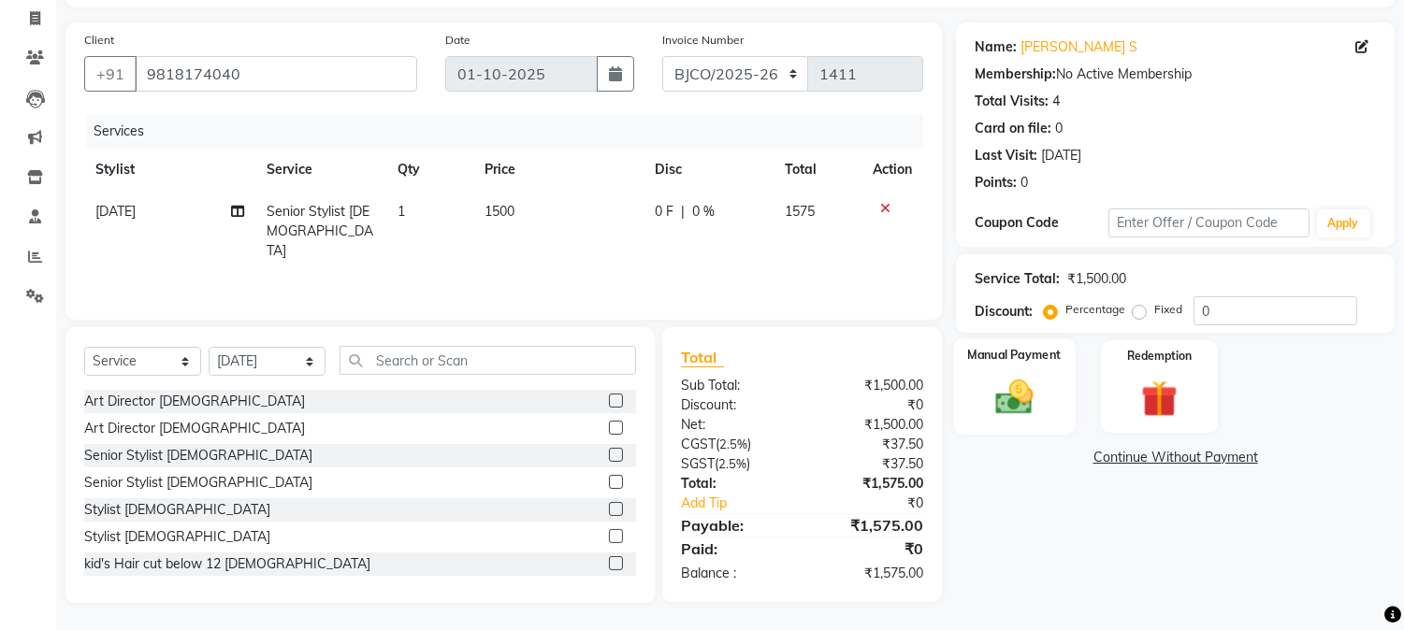
click at [1050, 396] on div "Manual Payment" at bounding box center [1015, 385] width 122 height 95
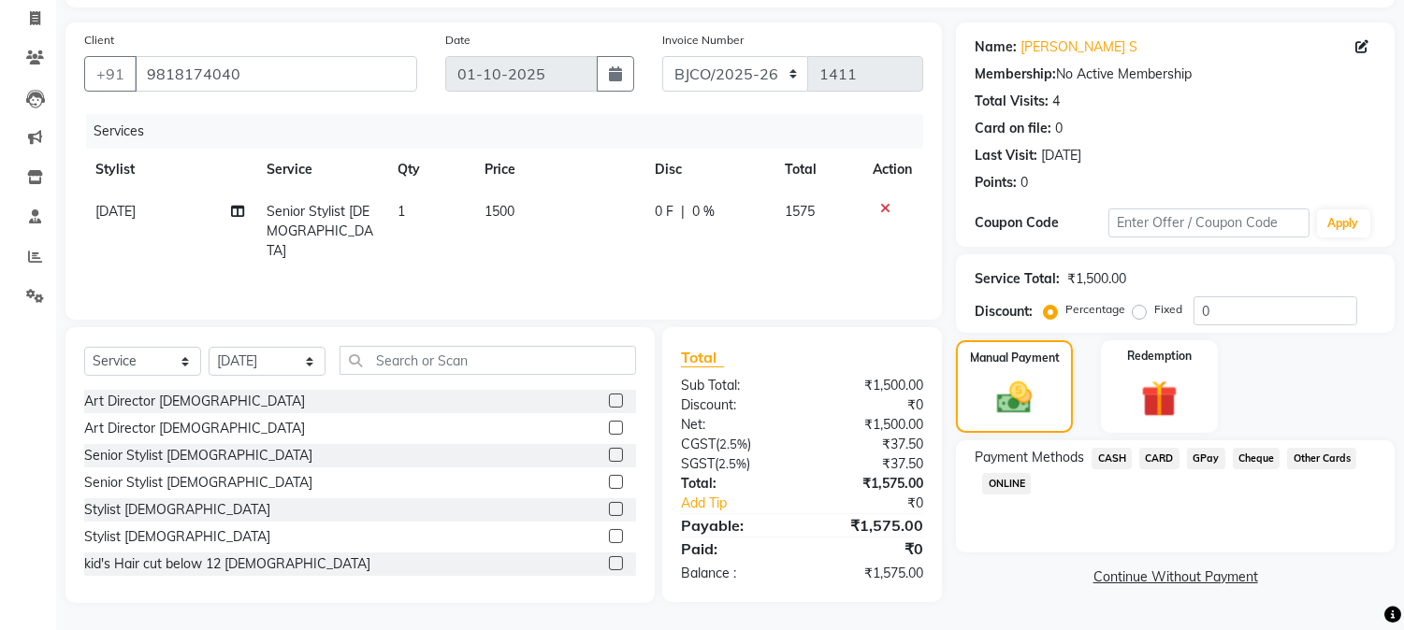
click at [1166, 451] on span "CARD" at bounding box center [1159, 459] width 40 height 22
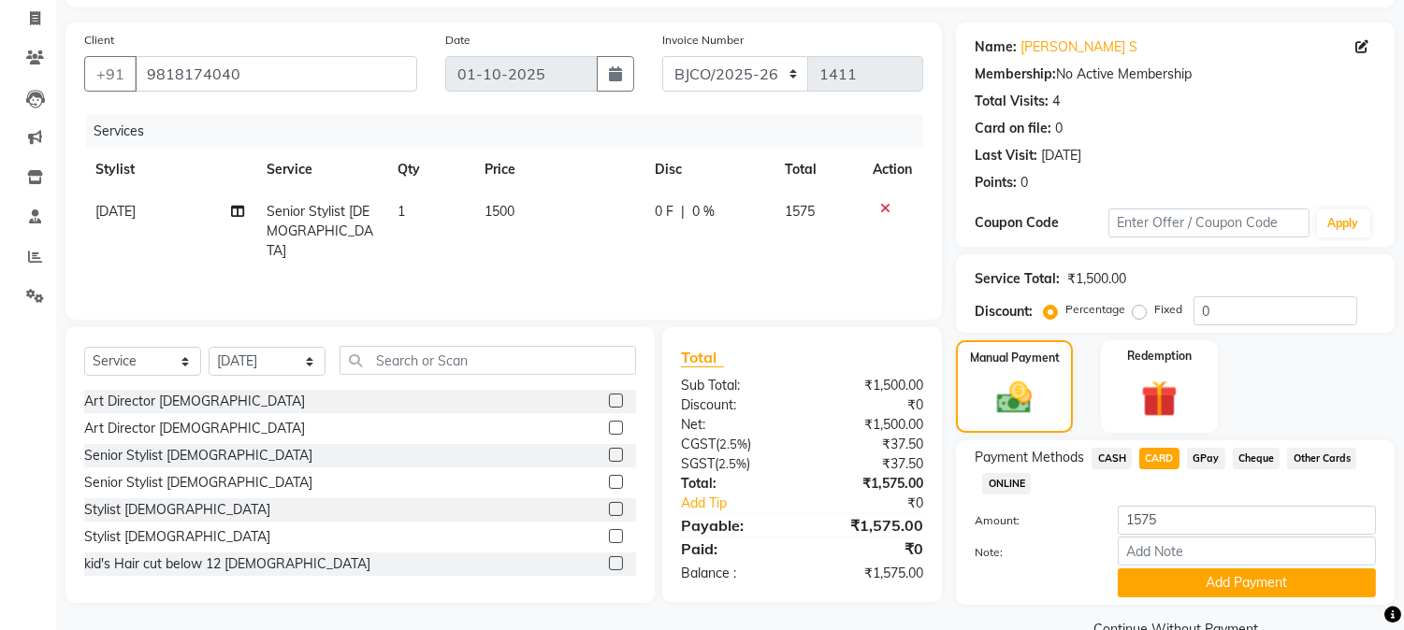
scroll to position [159, 0]
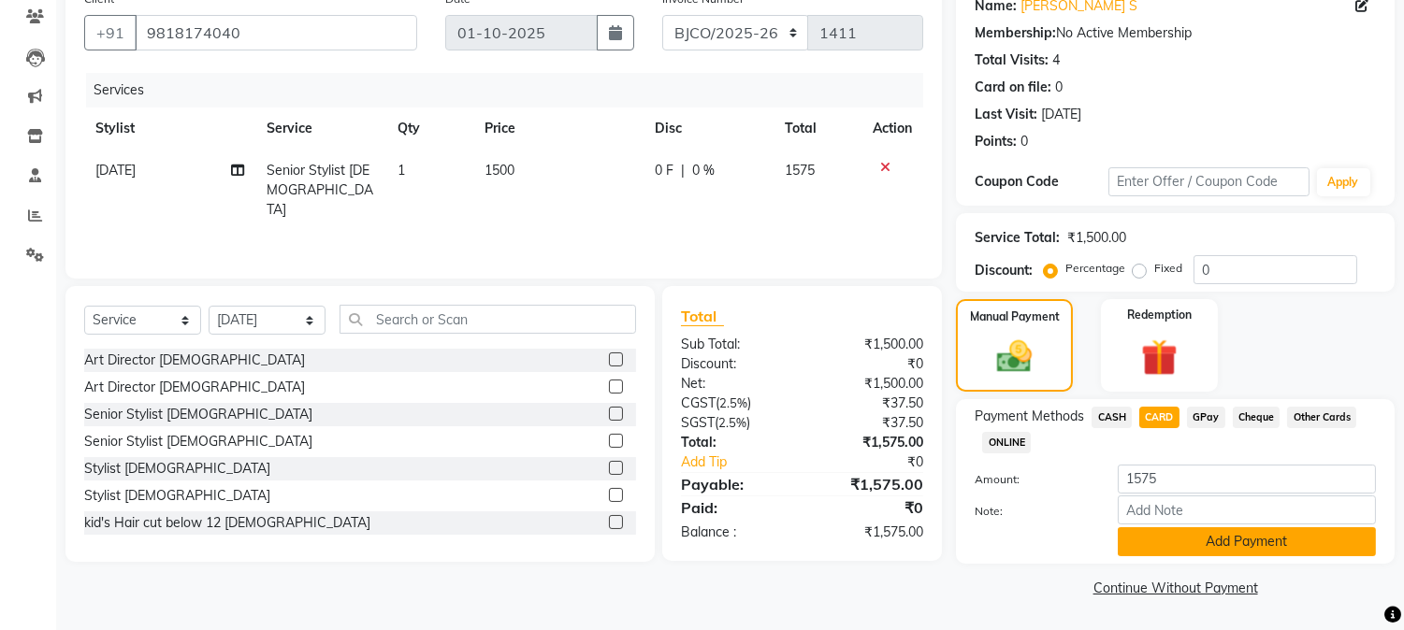
drag, startPoint x: 1204, startPoint y: 565, endPoint x: 1206, endPoint y: 542, distance: 22.5
click at [1204, 549] on div "Name: Muqeet S Membership: No Active Membership Total Visits: 4 Card on file: 0…" at bounding box center [1182, 291] width 453 height 621
click at [1206, 542] on button "Add Payment" at bounding box center [1246, 541] width 258 height 29
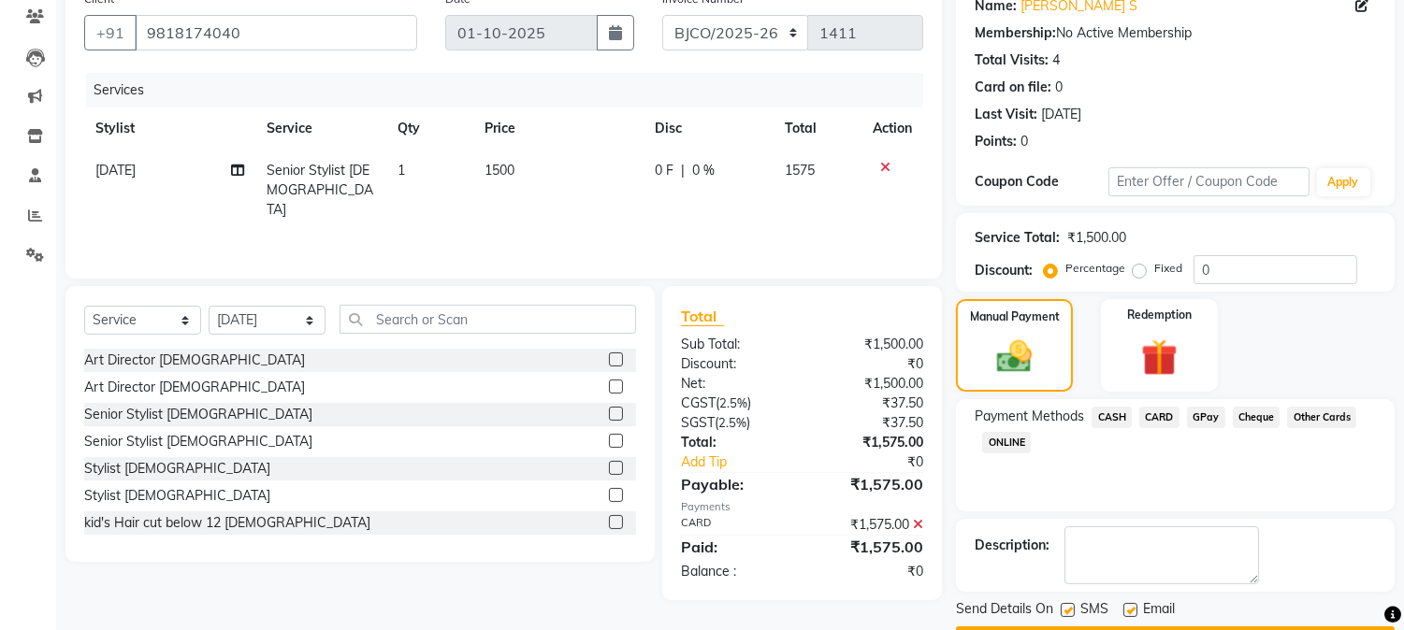
scroll to position [210, 0]
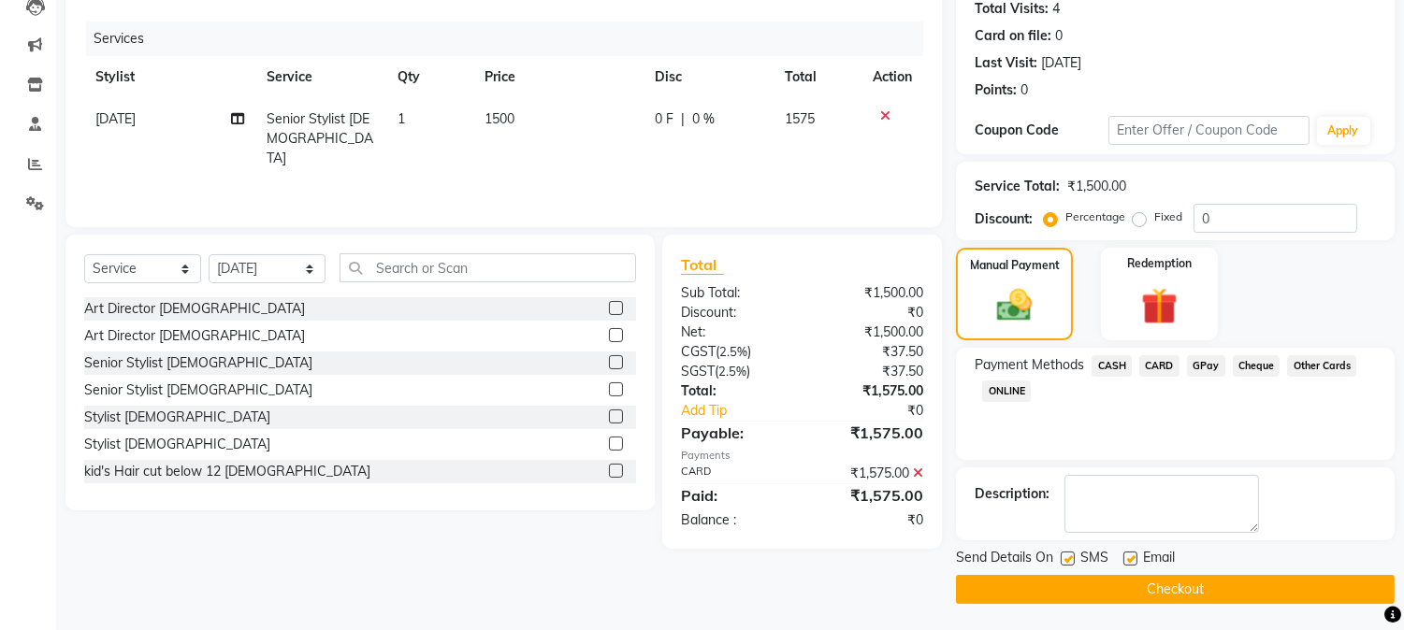
click at [1128, 553] on label at bounding box center [1130, 559] width 14 height 14
click at [1128, 554] on input "checkbox" at bounding box center [1129, 560] width 12 height 12
checkbox input "false"
click at [1067, 556] on label at bounding box center [1067, 559] width 14 height 14
click at [1067, 556] on input "checkbox" at bounding box center [1066, 560] width 12 height 12
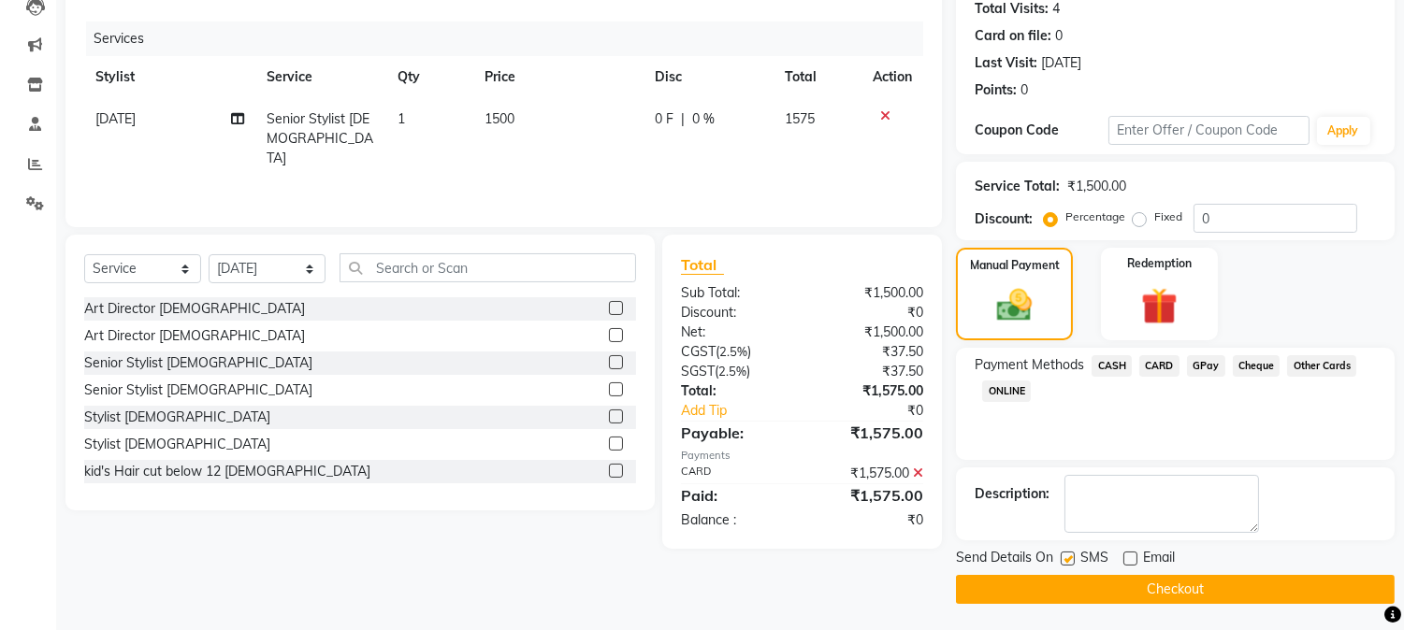
checkbox input "false"
click at [1100, 589] on button "Checkout" at bounding box center [1175, 589] width 439 height 29
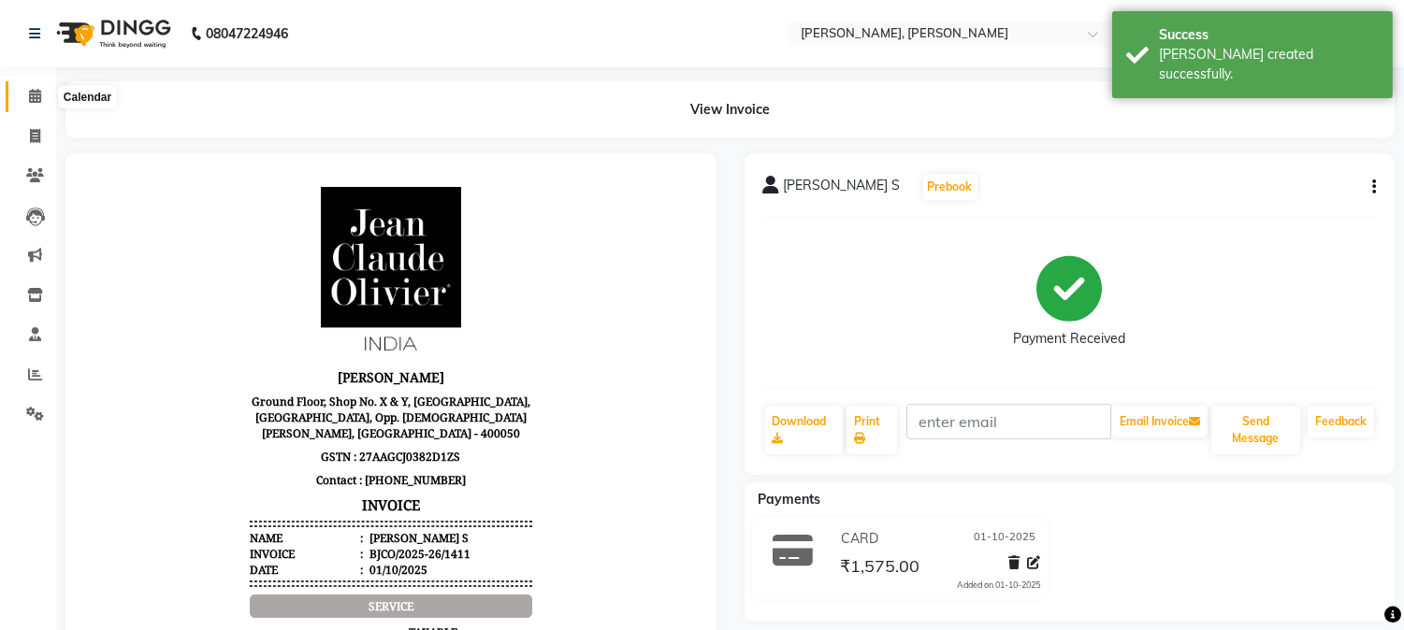
click at [29, 100] on icon at bounding box center [35, 96] width 12 height 14
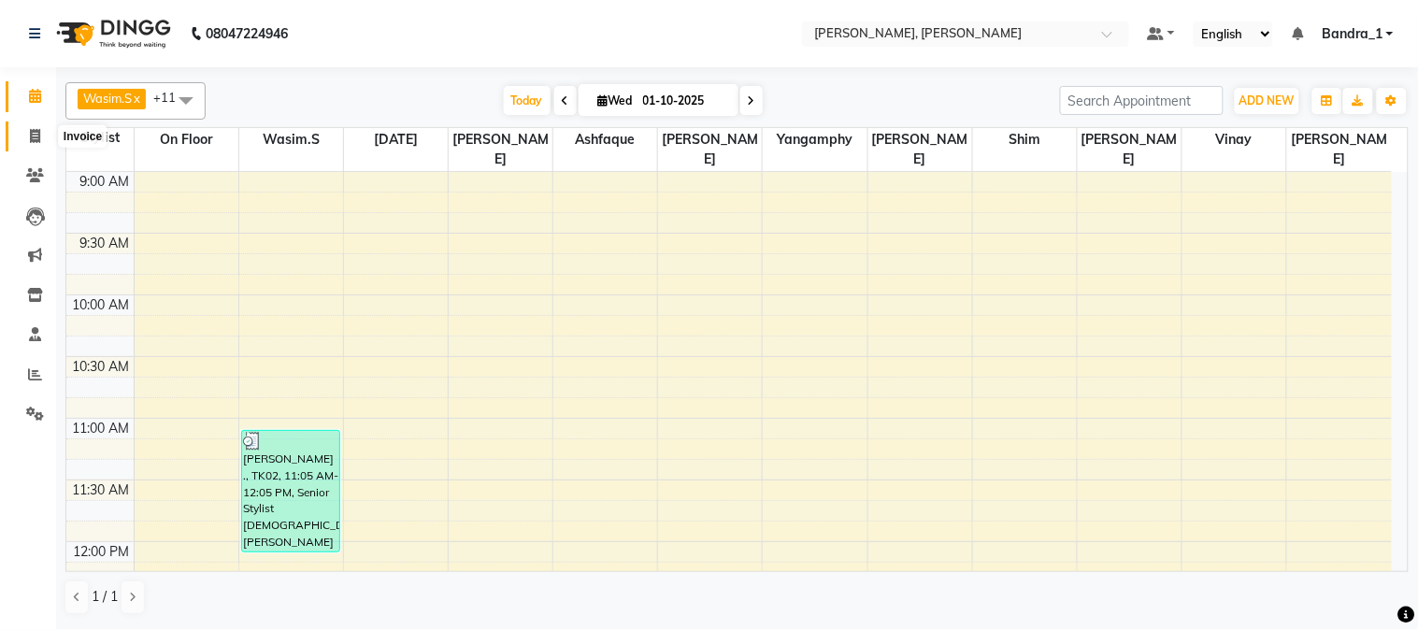
click at [37, 137] on icon at bounding box center [35, 136] width 10 height 14
select select "7997"
select select "service"
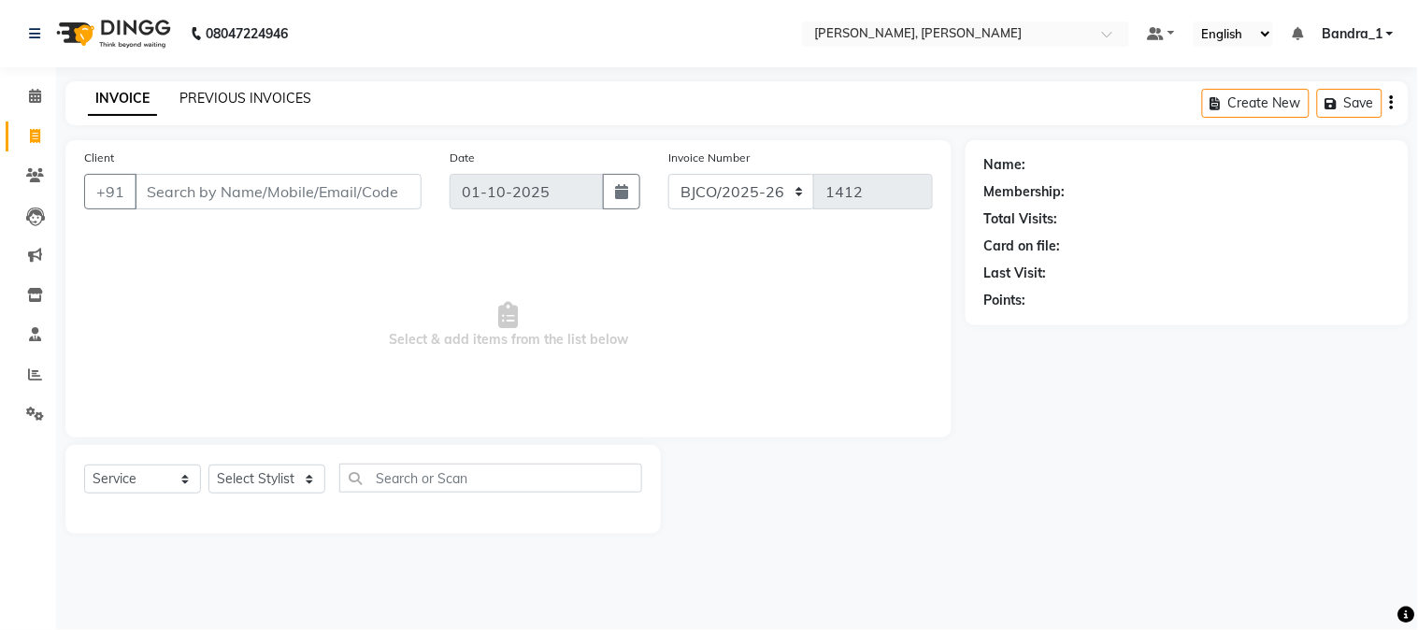
click at [257, 101] on link "PREVIOUS INVOICES" at bounding box center [246, 98] width 132 height 17
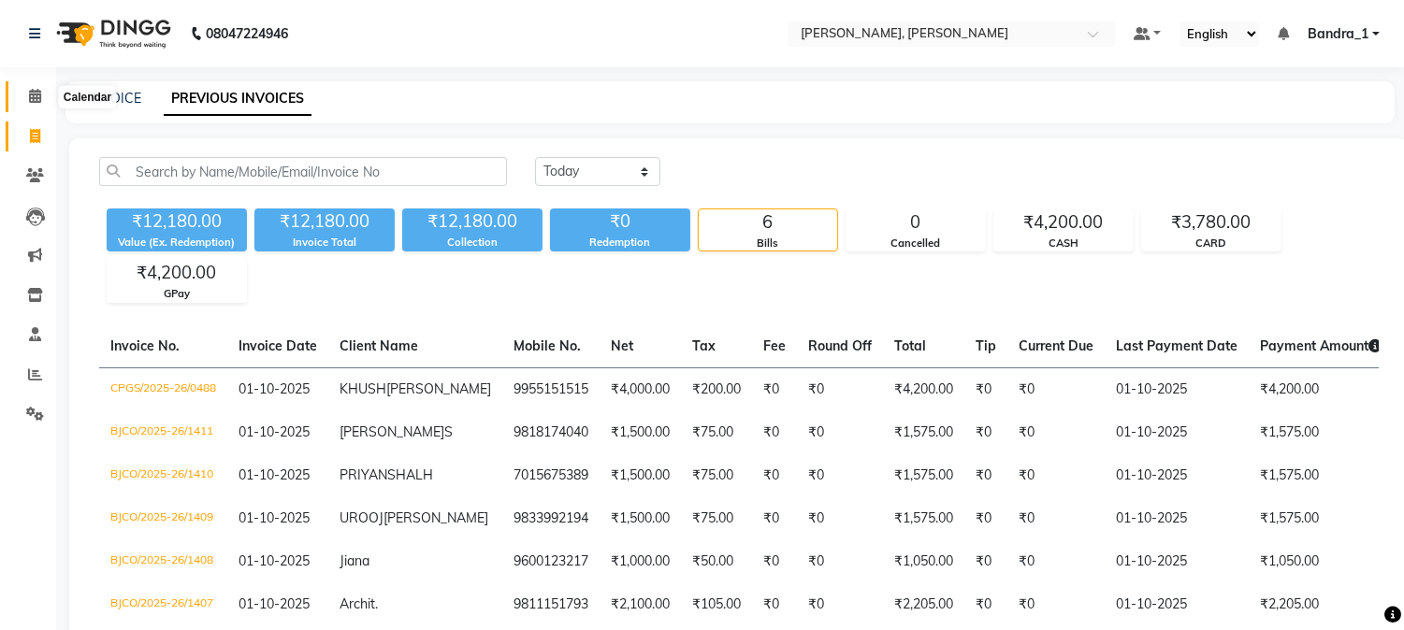
click at [25, 91] on span at bounding box center [35, 97] width 33 height 22
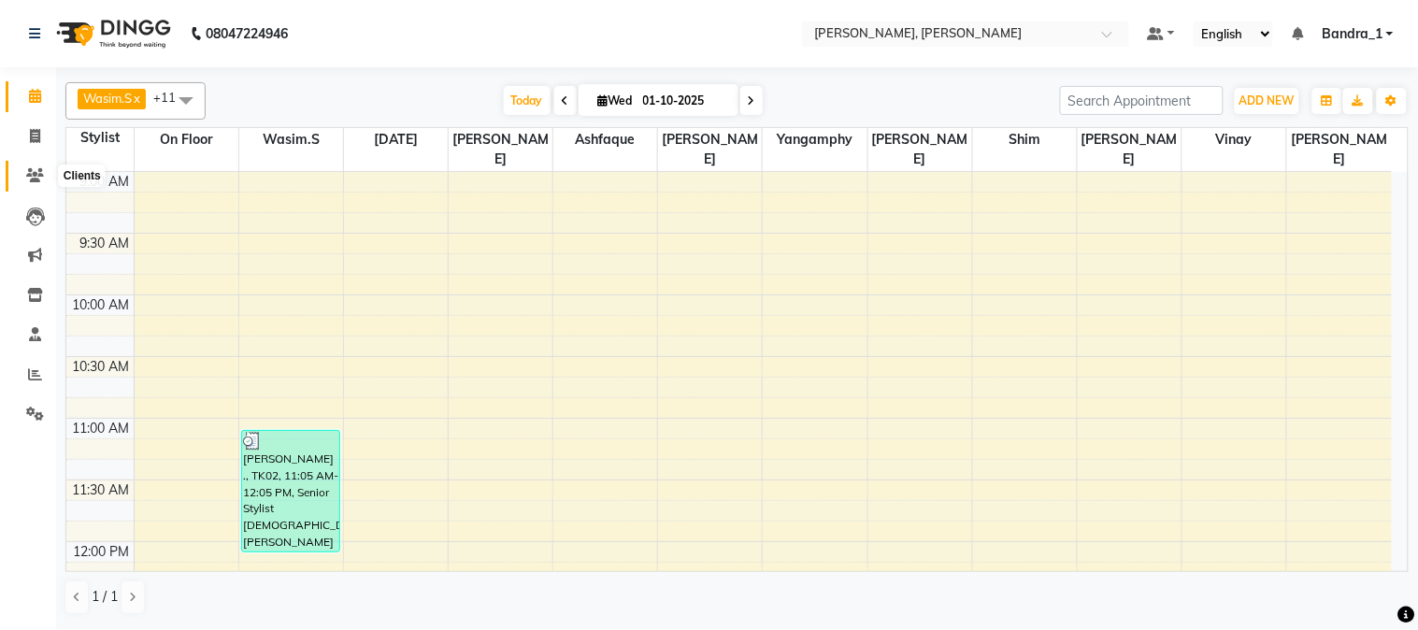
click at [37, 183] on span at bounding box center [35, 177] width 33 height 22
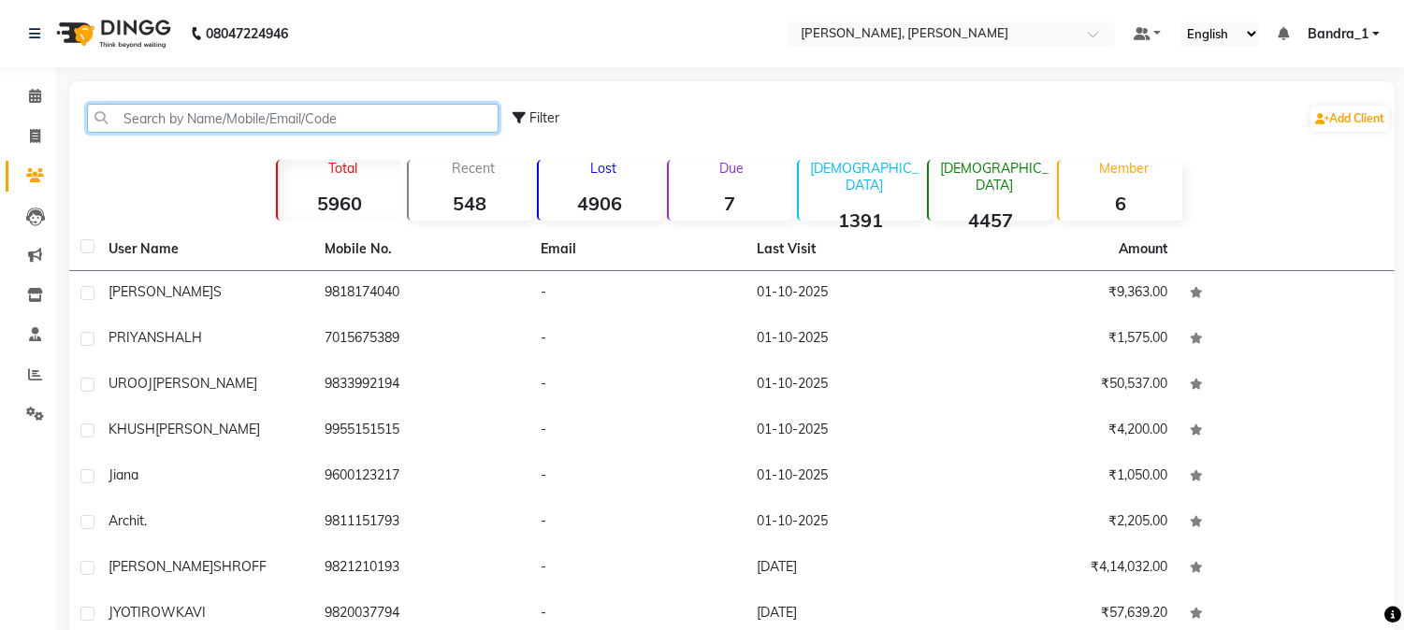
click at [248, 108] on input "text" at bounding box center [292, 118] width 411 height 29
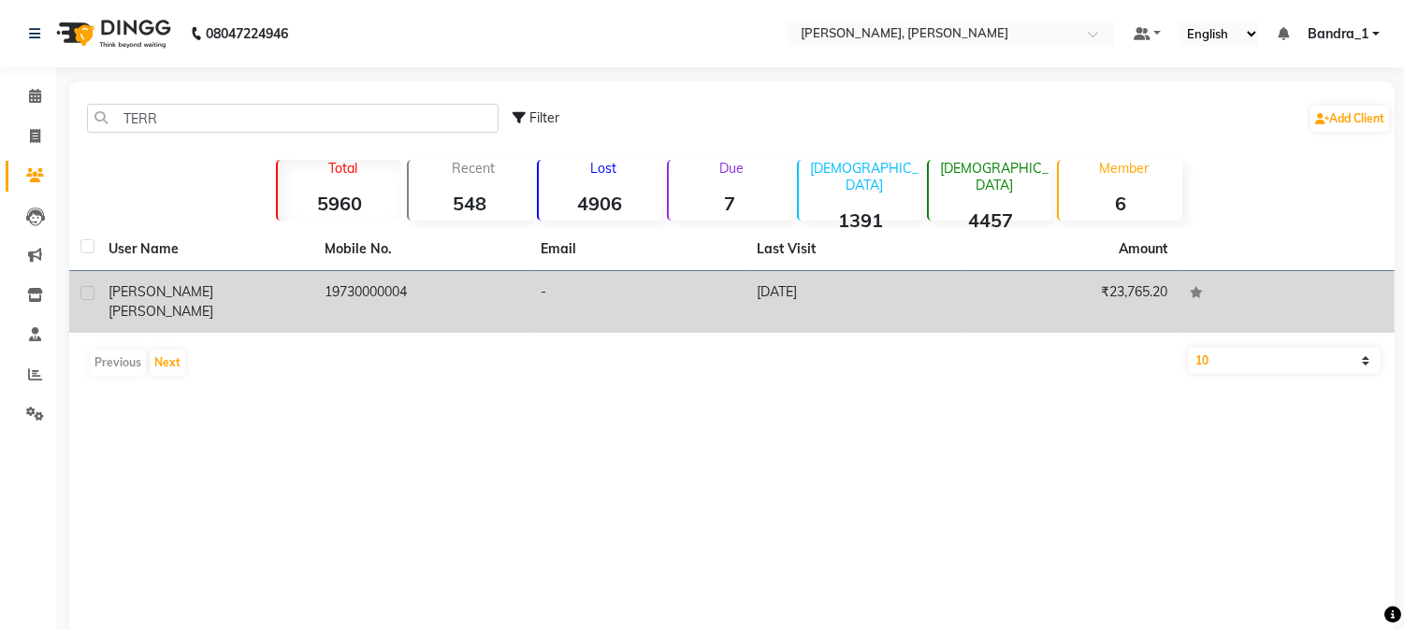
click at [275, 271] on td "TERRENCE LEWIS" at bounding box center [205, 302] width 216 height 62
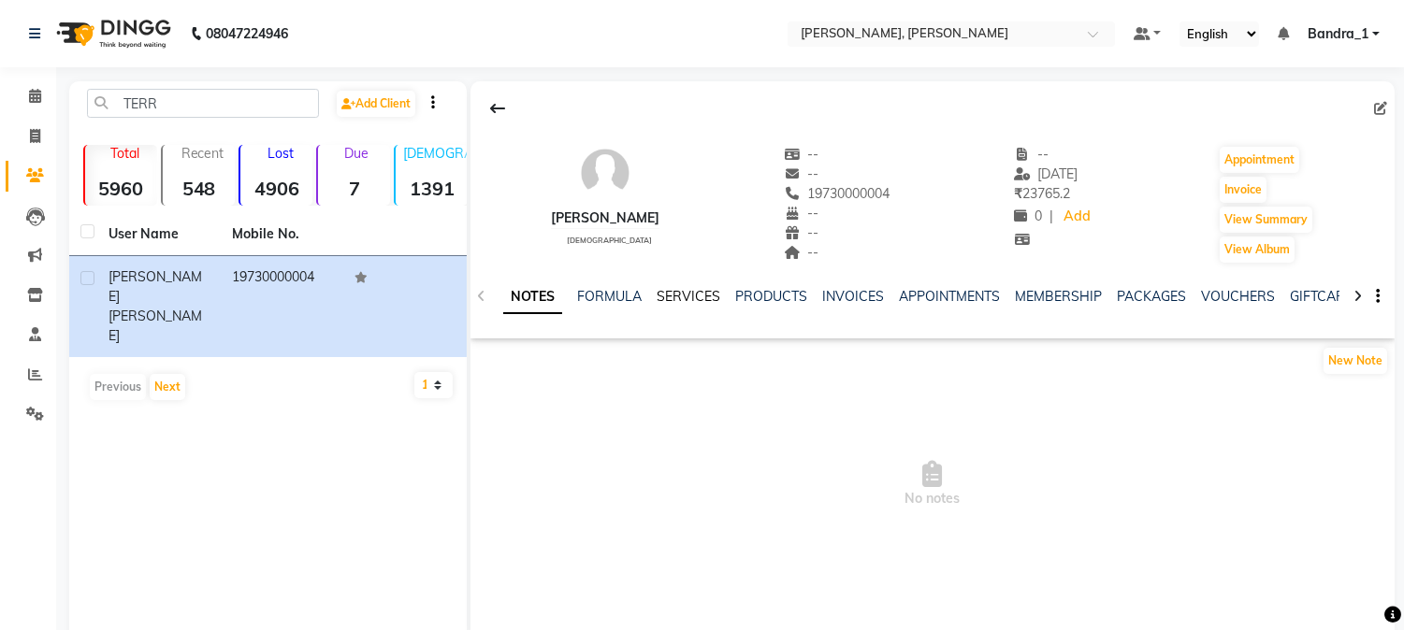
click at [684, 299] on link "SERVICES" at bounding box center [688, 296] width 64 height 17
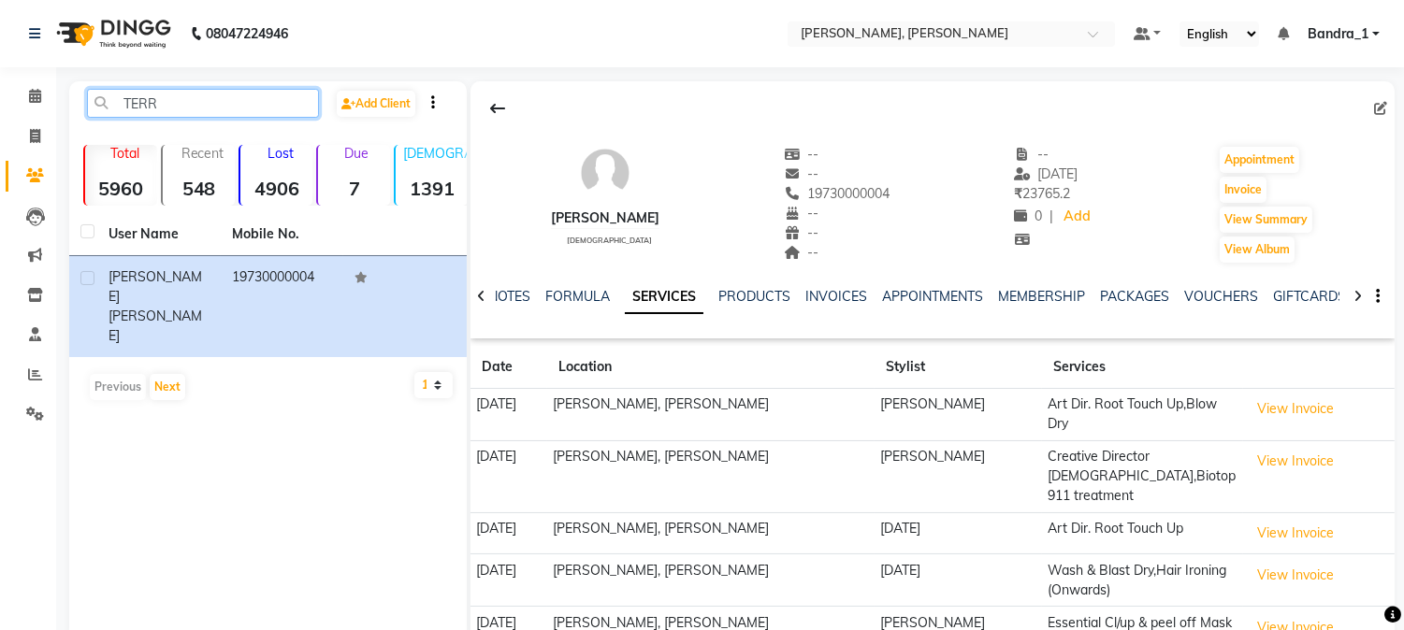
click at [194, 112] on input "TERR" at bounding box center [203, 103] width 232 height 29
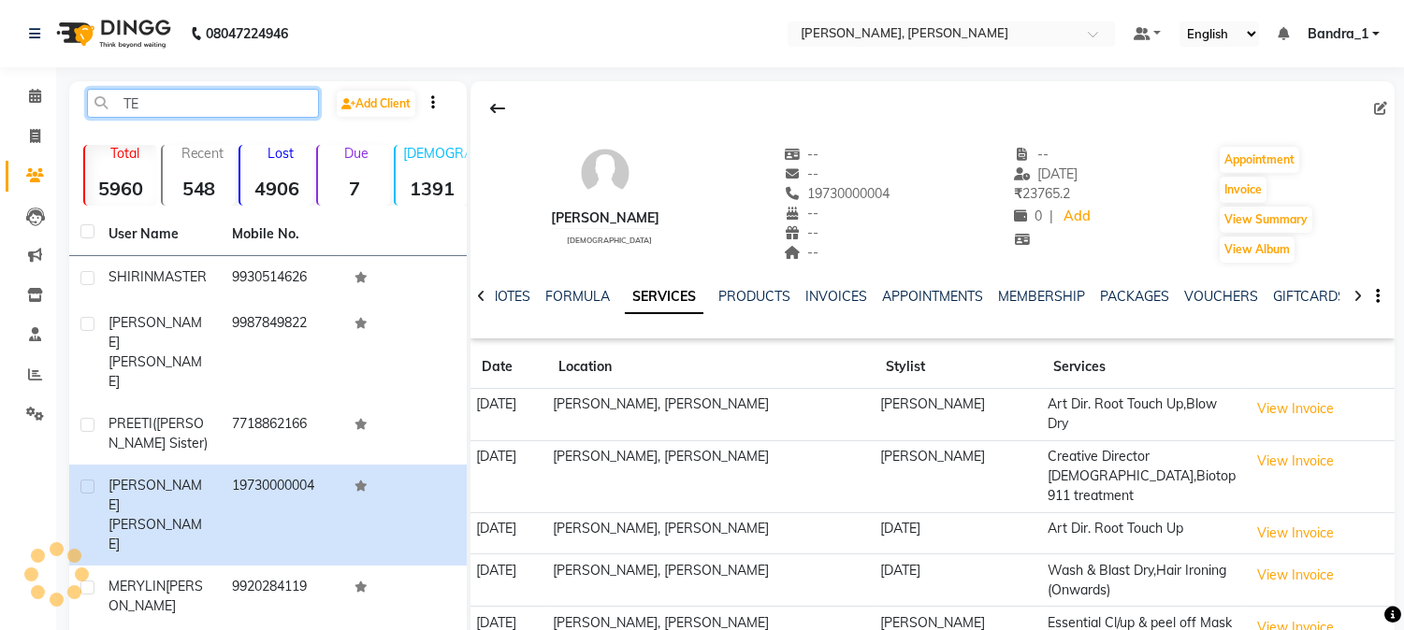
type input "T"
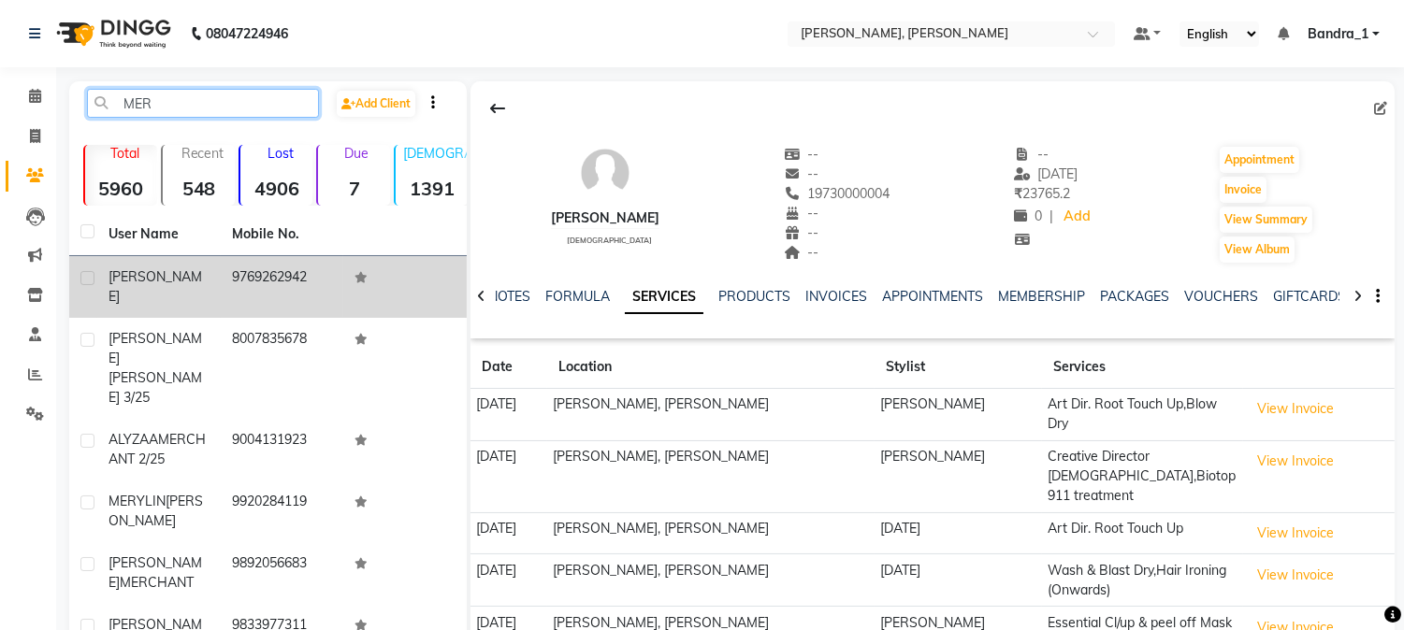
type input "MER"
click at [174, 284] on div "MERLYN" at bounding box center [158, 286] width 101 height 39
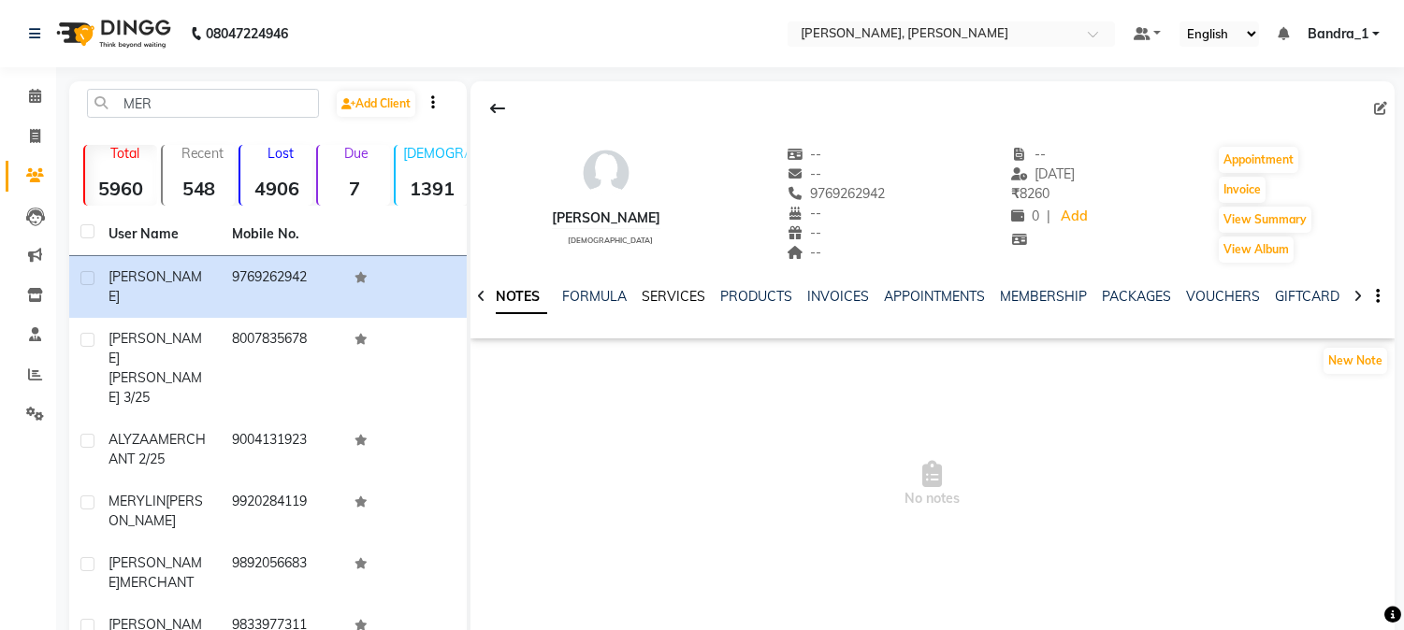
click at [683, 294] on link "SERVICES" at bounding box center [673, 296] width 64 height 17
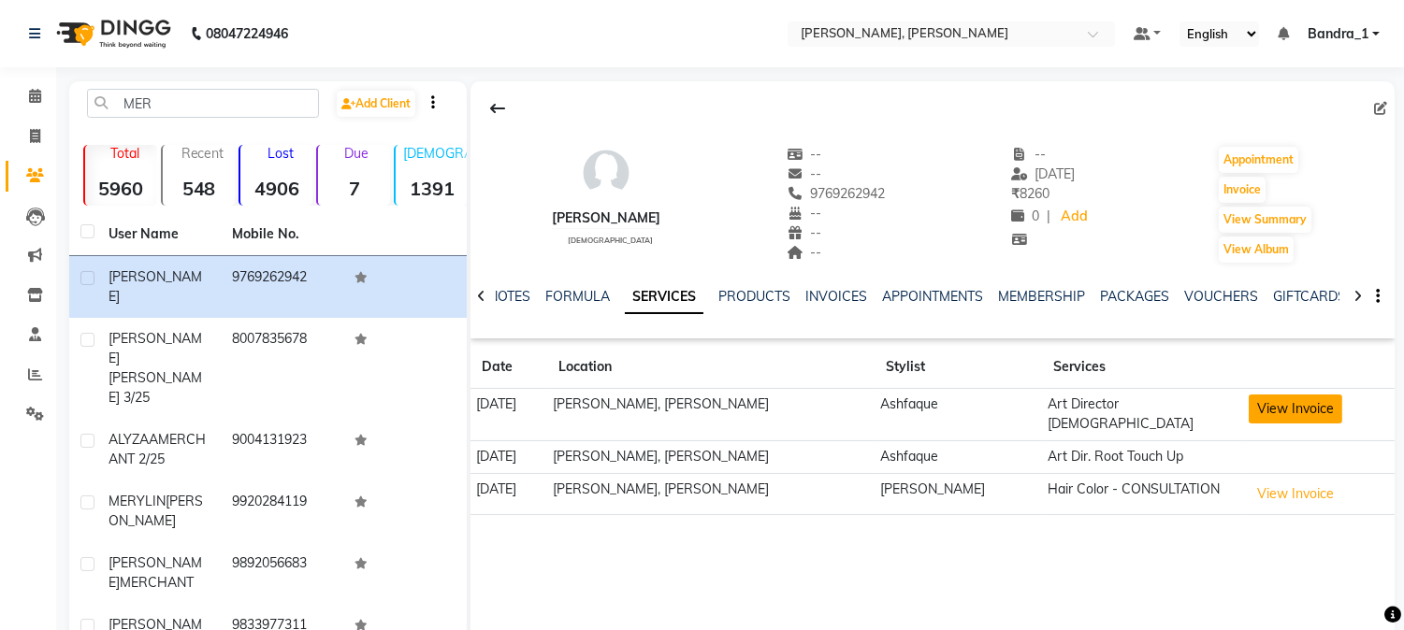
click at [1279, 404] on button "View Invoice" at bounding box center [1295, 409] width 94 height 29
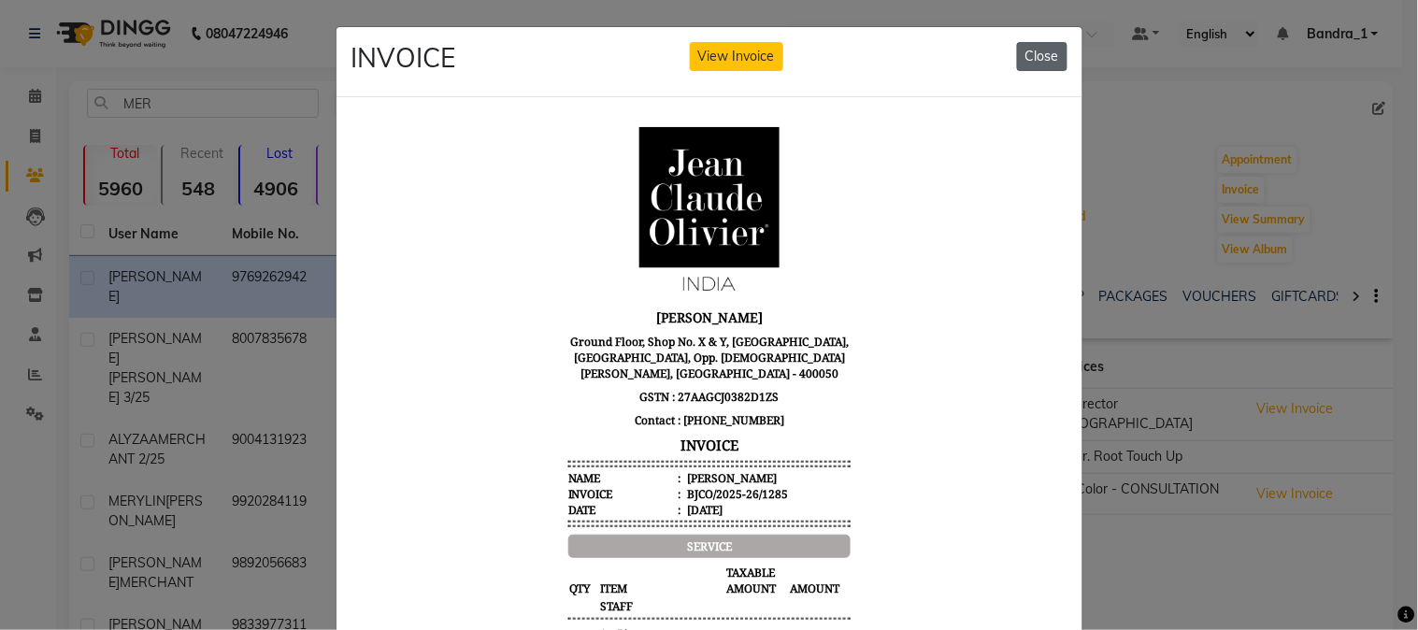
click at [1057, 58] on button "Close" at bounding box center [1042, 56] width 50 height 29
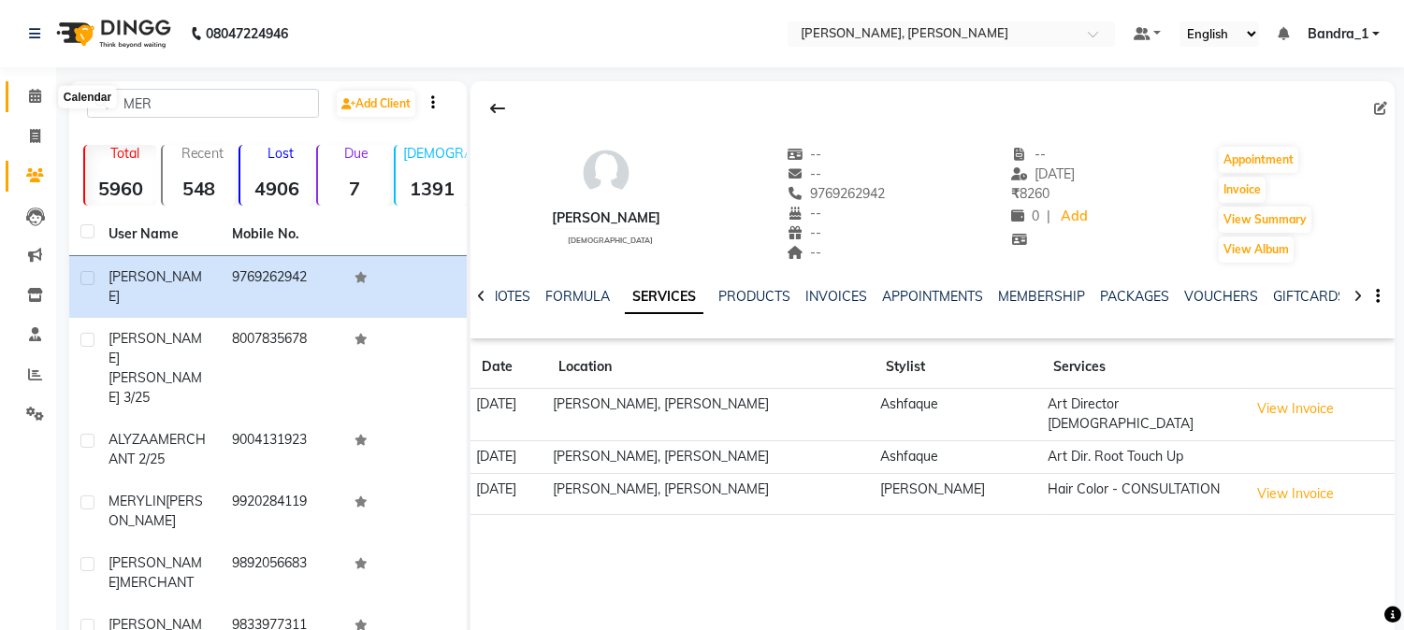
click at [43, 94] on span at bounding box center [35, 97] width 33 height 22
select select "10"
select select "2025"
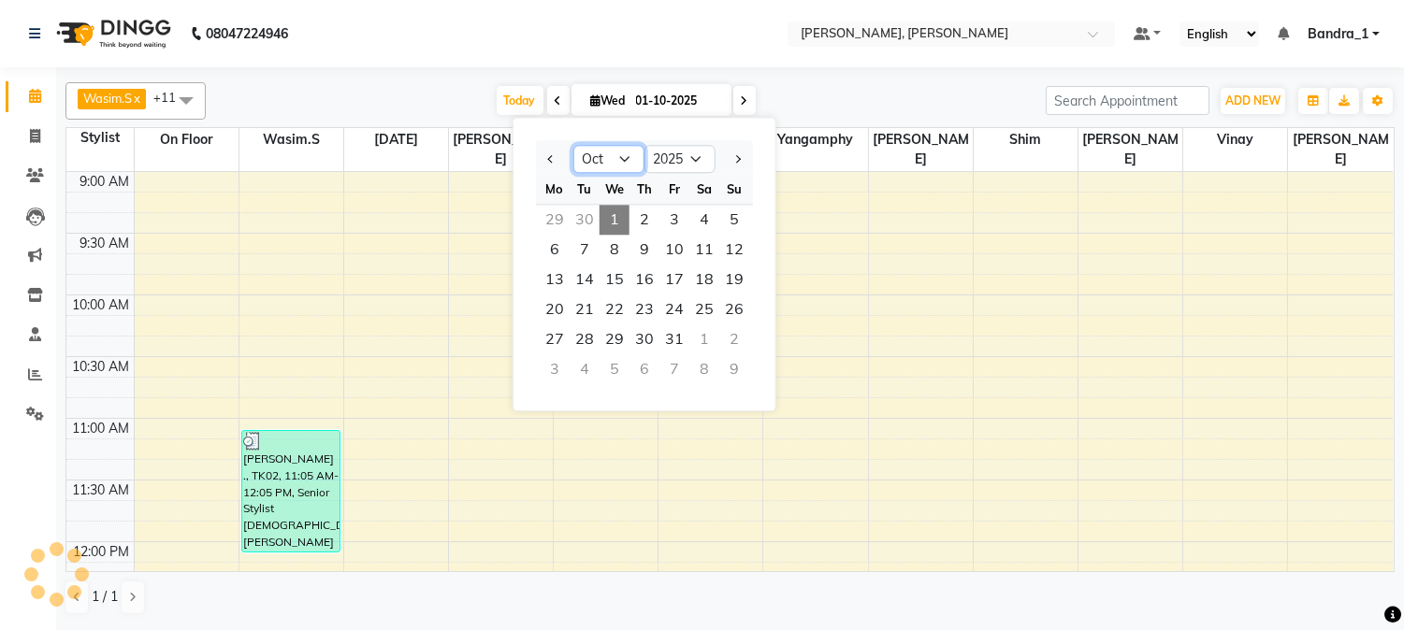
click at [628, 163] on select "Jan Feb Mar Apr May Jun Jul Aug Sep Oct Nov Dec" at bounding box center [608, 160] width 71 height 28
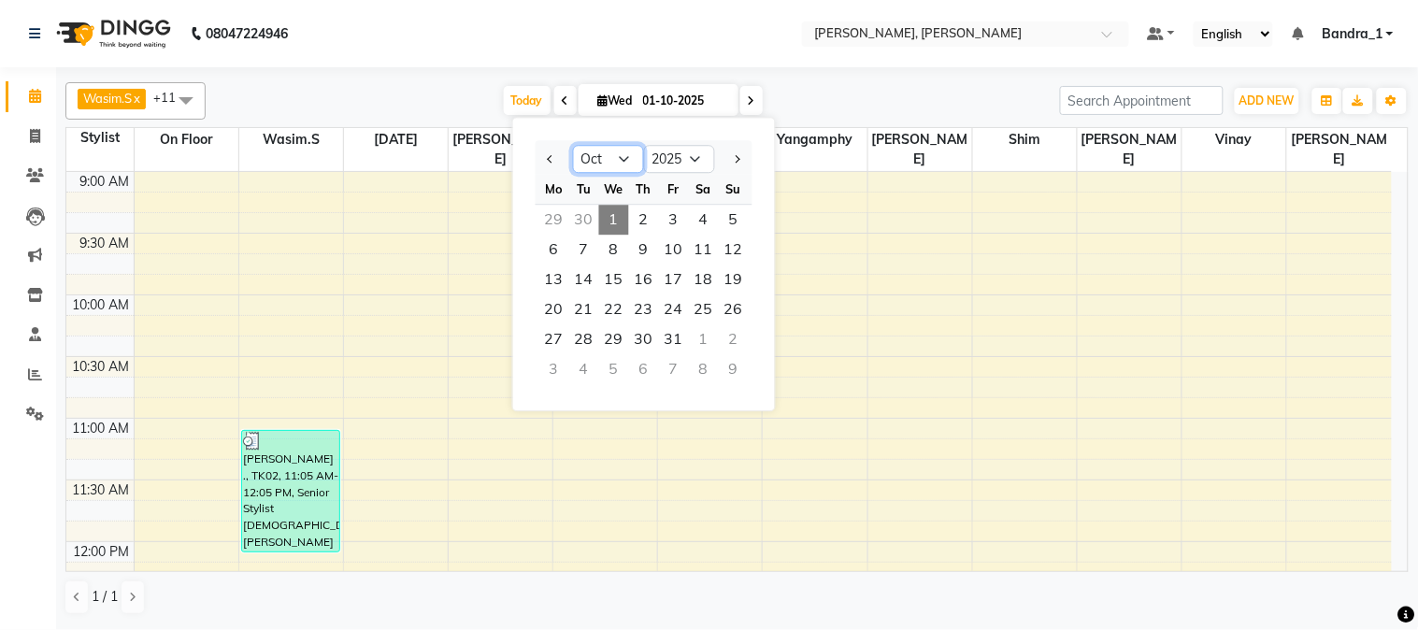
select select "9"
click at [573, 146] on select "Jan Feb Mar Apr May Jun Jul Aug Sep Oct Nov Dec" at bounding box center [608, 160] width 71 height 28
click at [648, 240] on span "11" at bounding box center [644, 250] width 30 height 30
type input "11-09-2025"
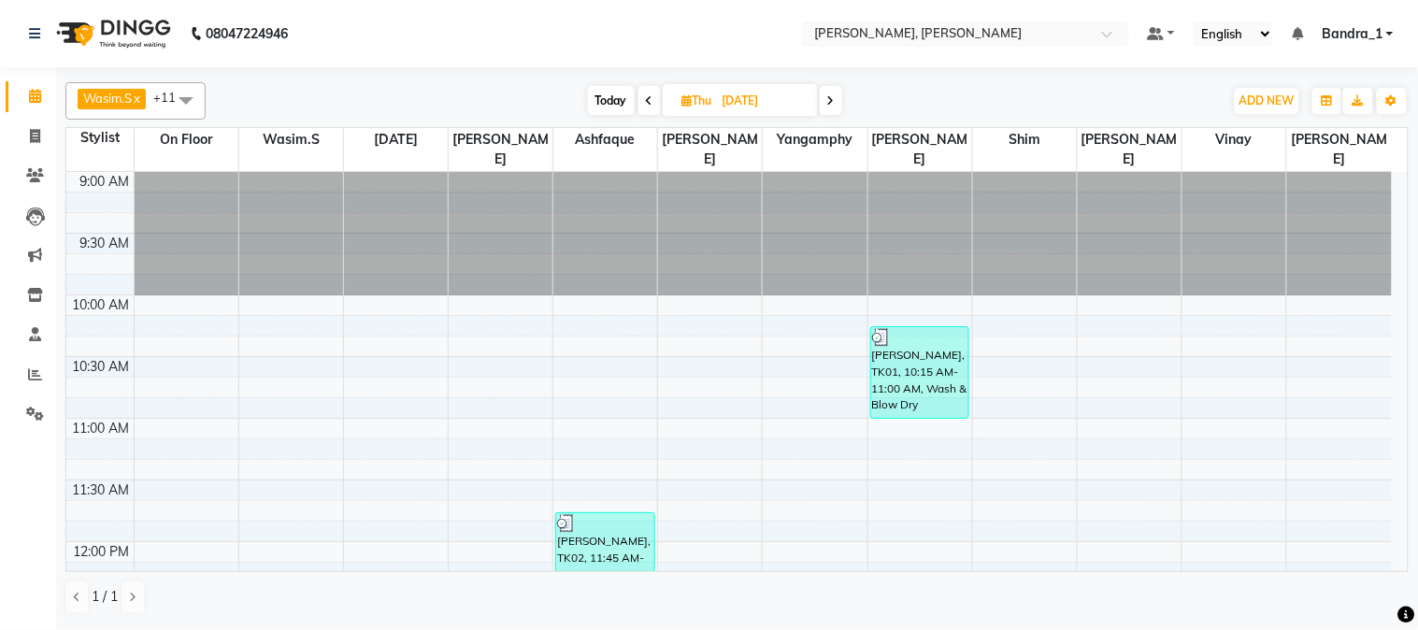
click at [643, 536] on div "MERLYN, TK02, 11:45 AM-12:15 PM, Art Dir. Root Touch Up" at bounding box center [604, 542] width 97 height 59
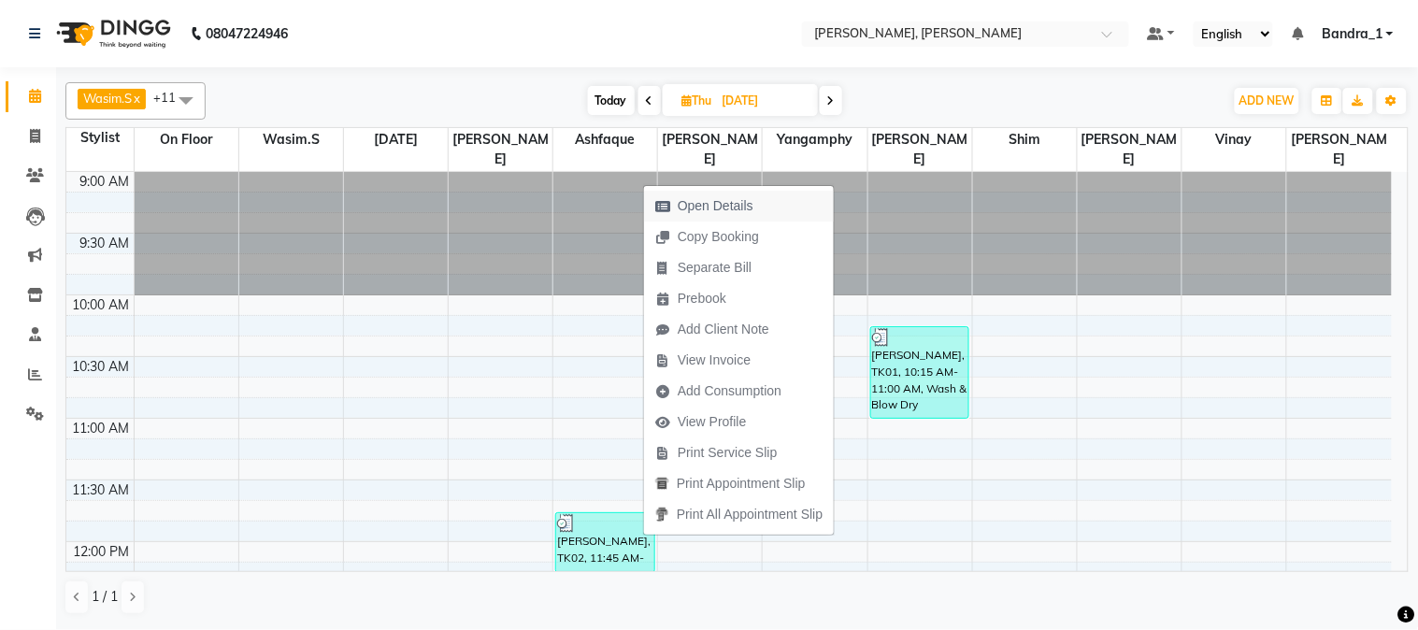
click at [757, 206] on span "Open Details" at bounding box center [704, 206] width 121 height 31
select select "3"
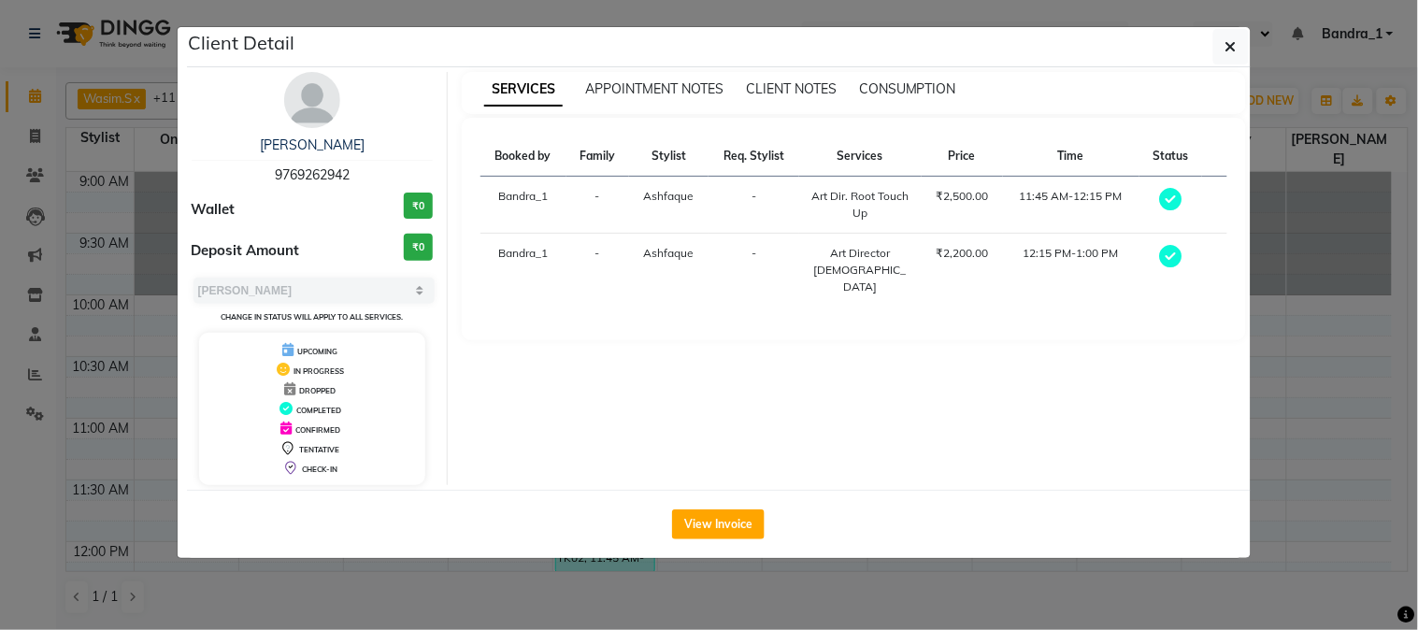
click at [754, 507] on div "View Invoice" at bounding box center [719, 524] width 1064 height 68
click at [748, 516] on button "View Invoice" at bounding box center [718, 525] width 93 height 30
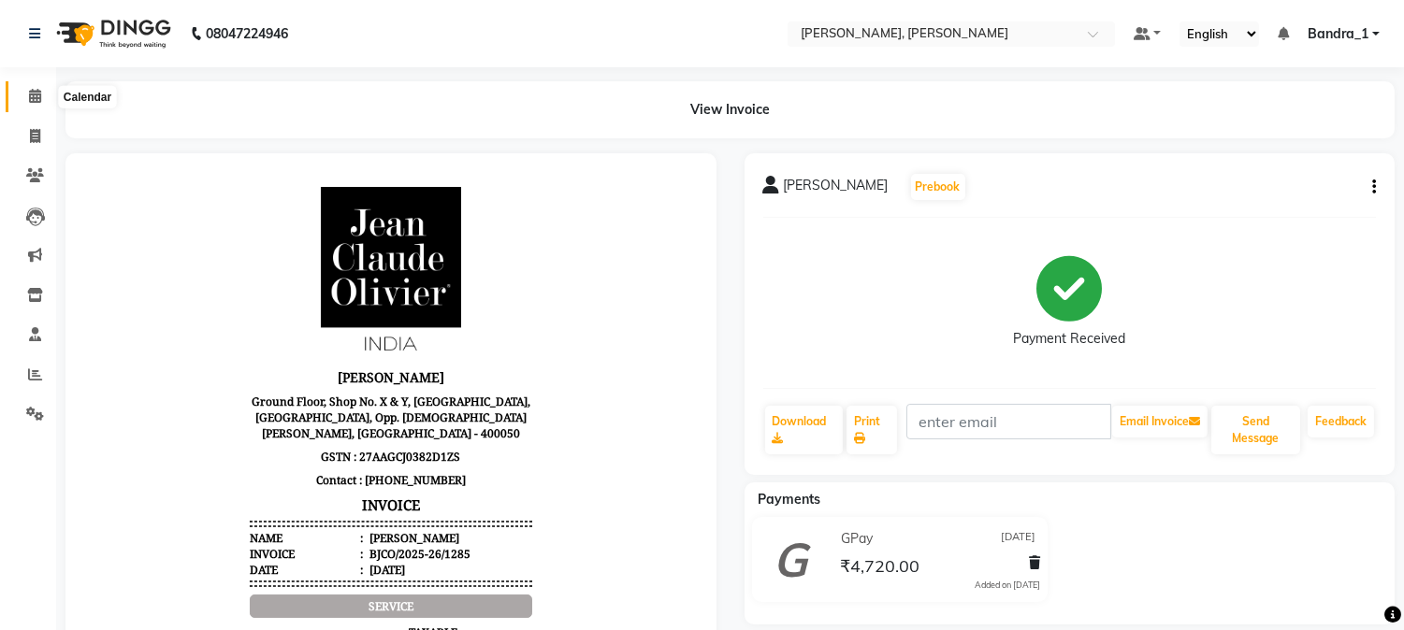
click at [33, 92] on icon at bounding box center [35, 96] width 12 height 14
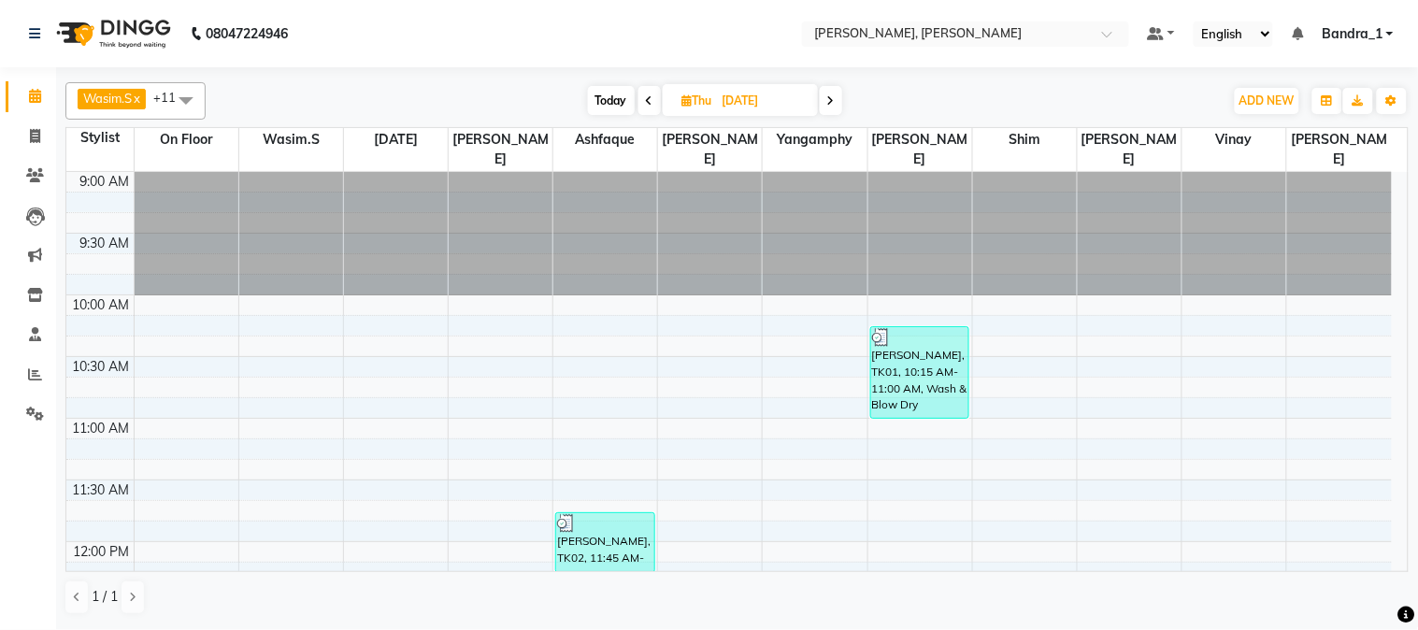
click at [573, 514] on img at bounding box center [566, 523] width 19 height 19
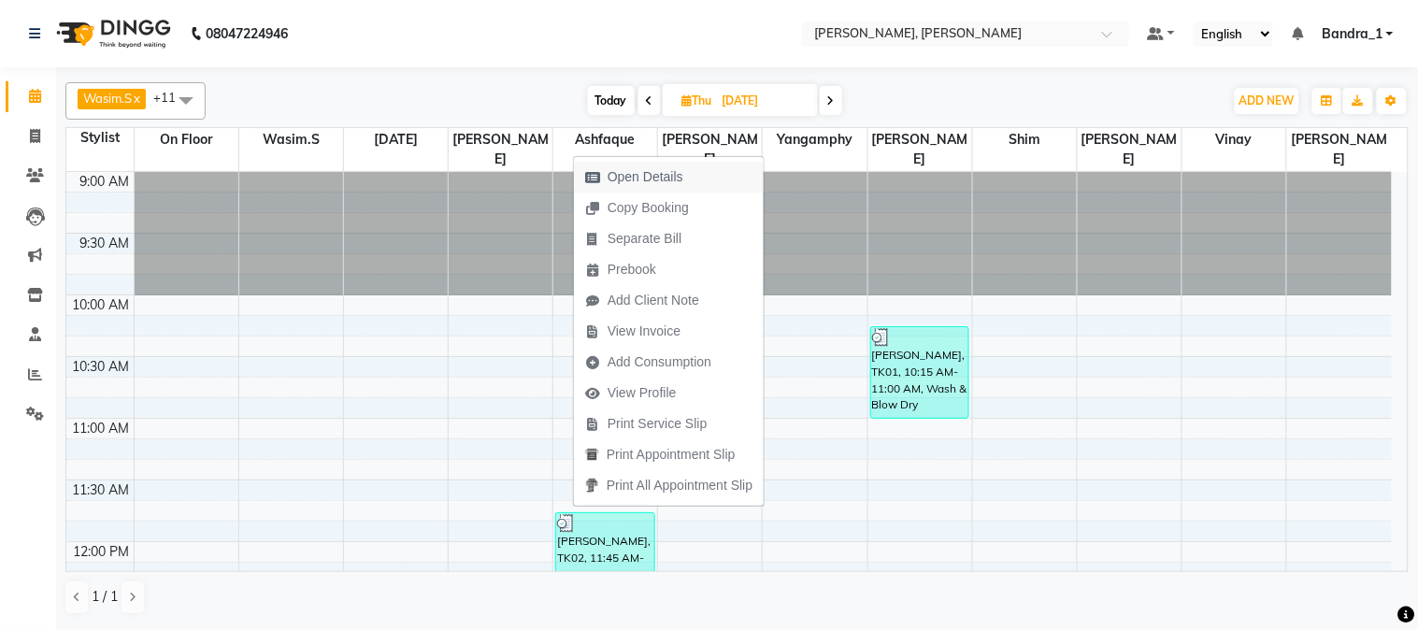
click at [658, 170] on span "Open Details" at bounding box center [646, 177] width 76 height 20
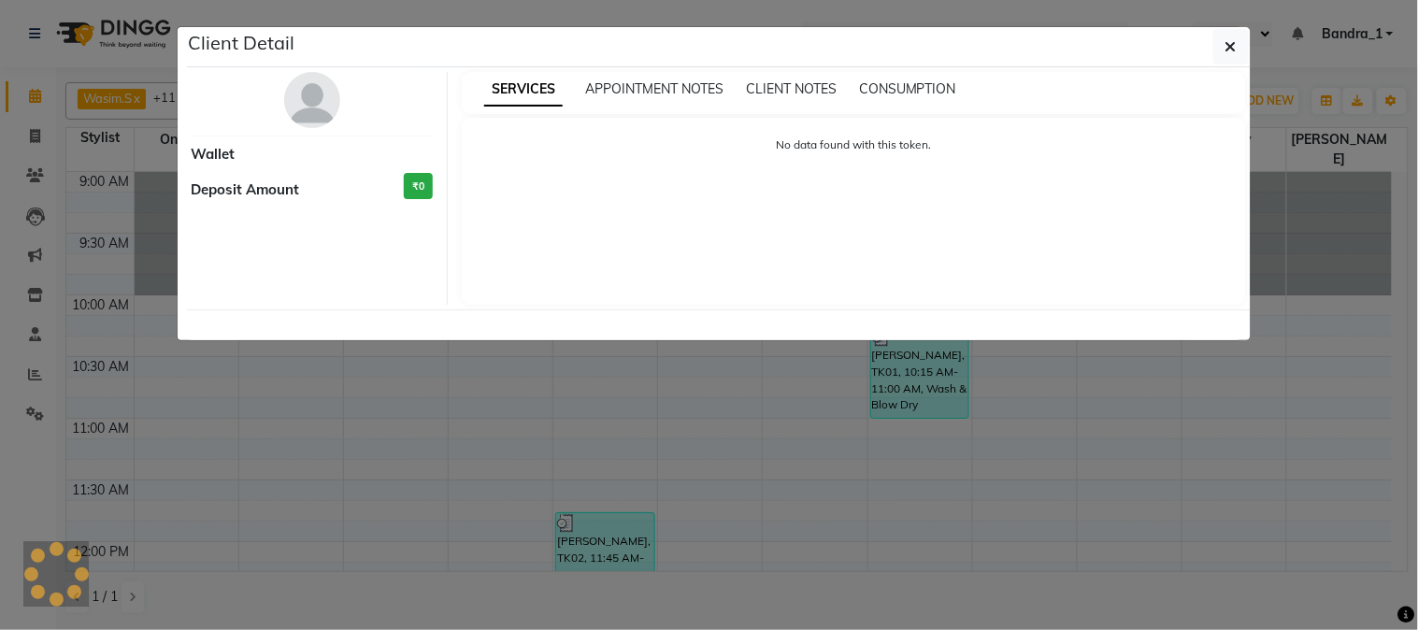
select select "3"
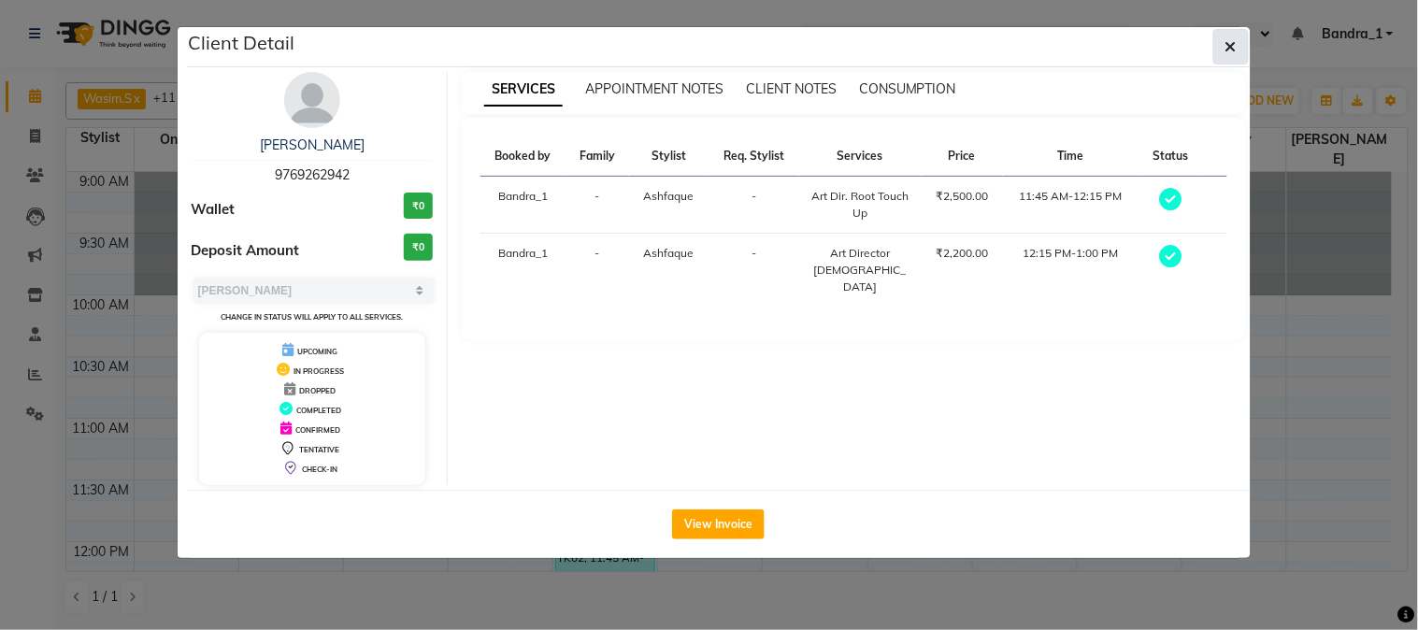
click at [1228, 43] on icon "button" at bounding box center [1231, 46] width 11 height 15
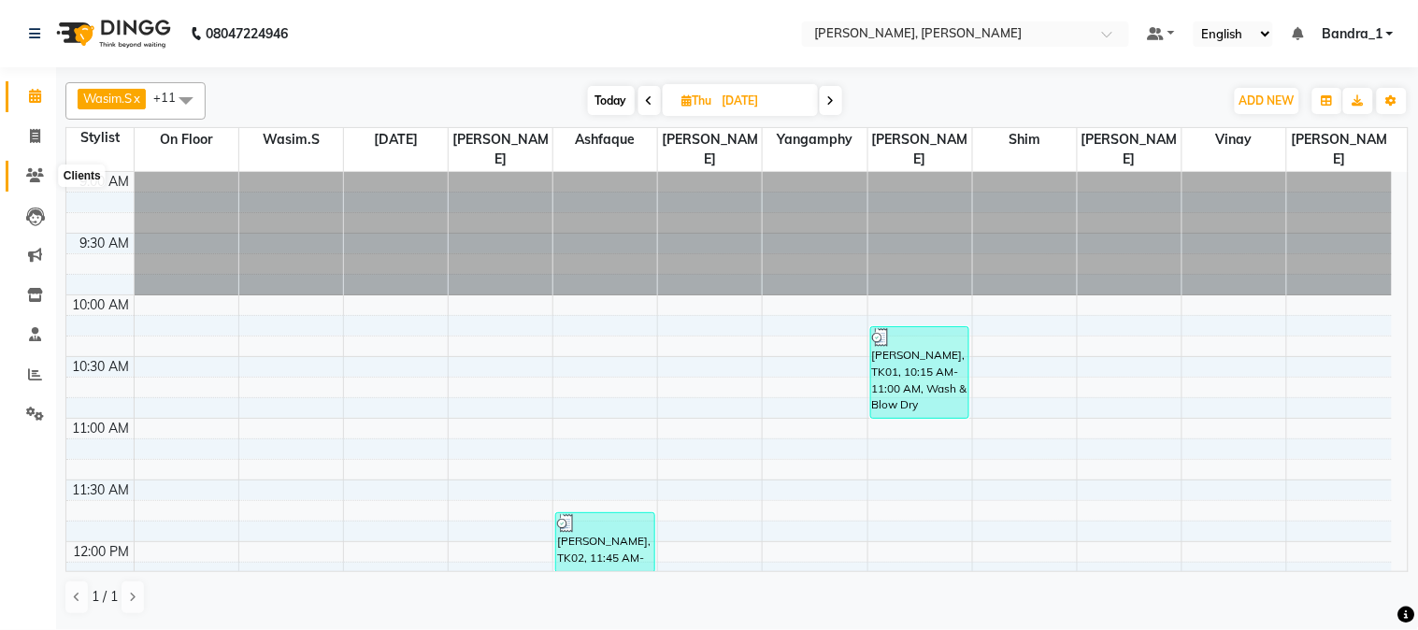
click at [33, 180] on icon at bounding box center [35, 175] width 18 height 14
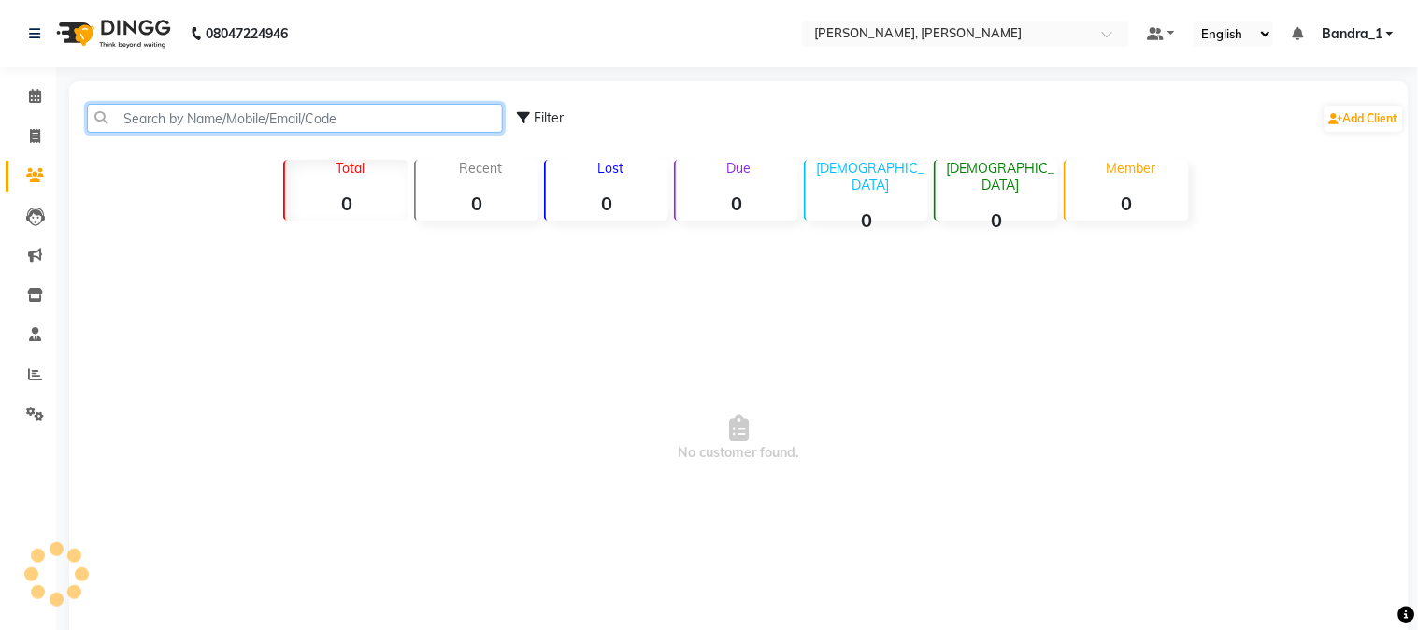
click at [165, 120] on input "text" at bounding box center [295, 118] width 416 height 29
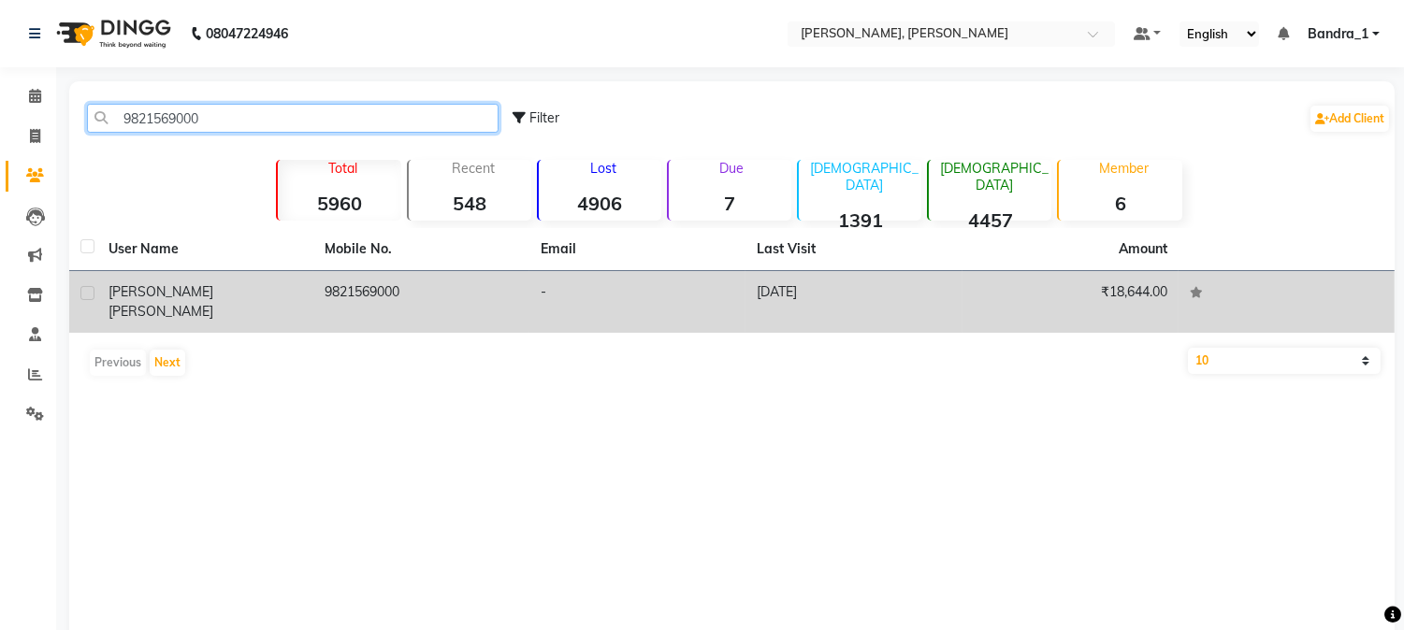
type input "9821569000"
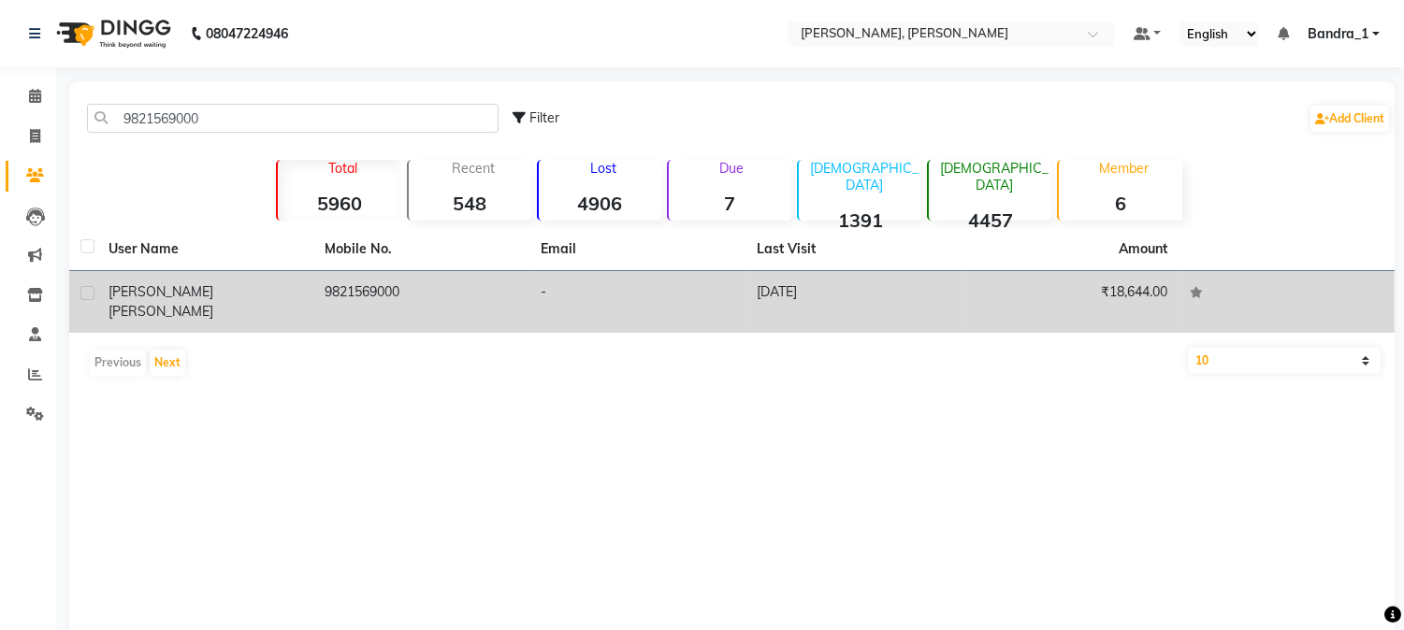
click at [159, 293] on span "[PERSON_NAME]" at bounding box center [160, 291] width 105 height 17
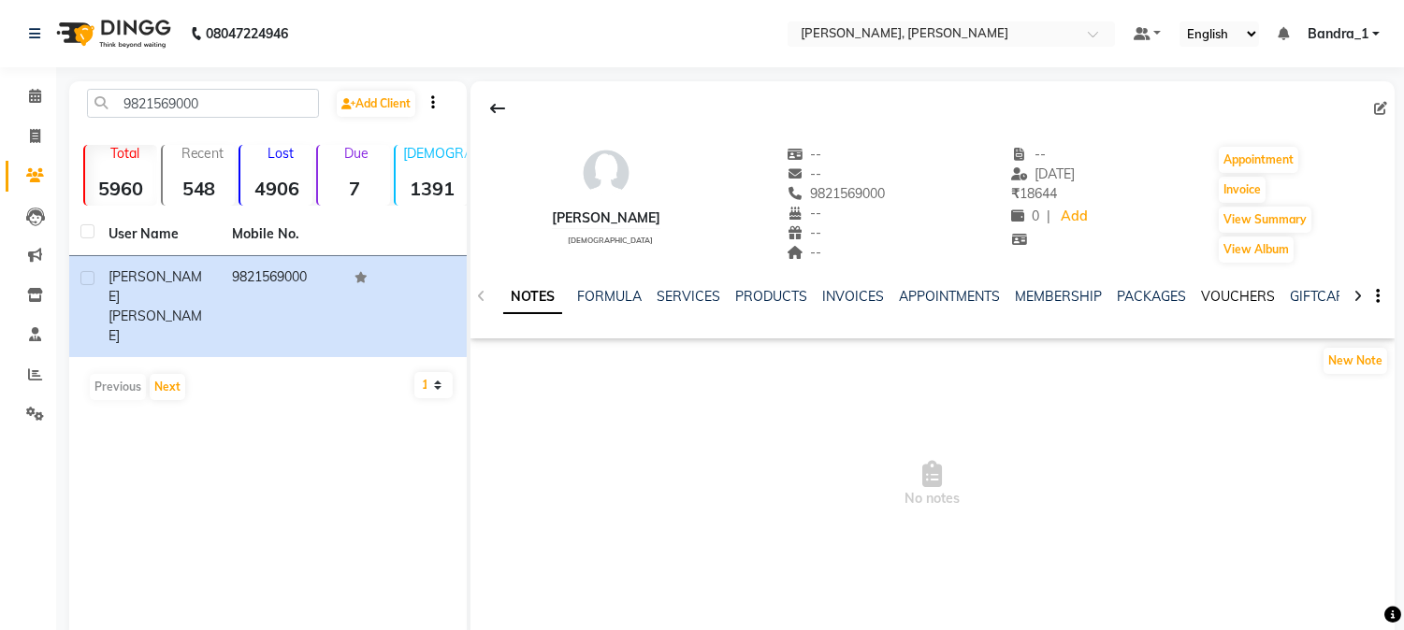
click at [1262, 295] on link "VOUCHERS" at bounding box center [1238, 296] width 74 height 17
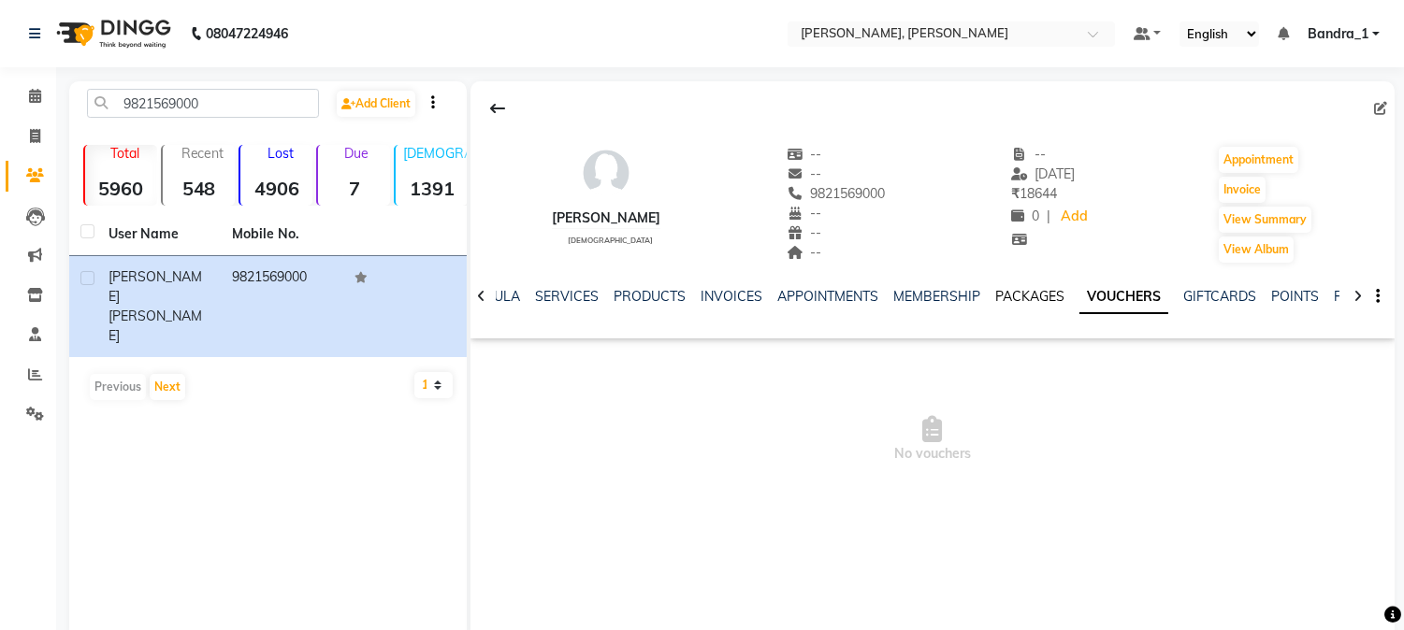
click at [1017, 303] on link "PACKAGES" at bounding box center [1029, 296] width 69 height 17
click at [1137, 292] on link "VOUCHERS" at bounding box center [1146, 296] width 74 height 17
click at [573, 293] on link "SERVICES" at bounding box center [567, 296] width 64 height 17
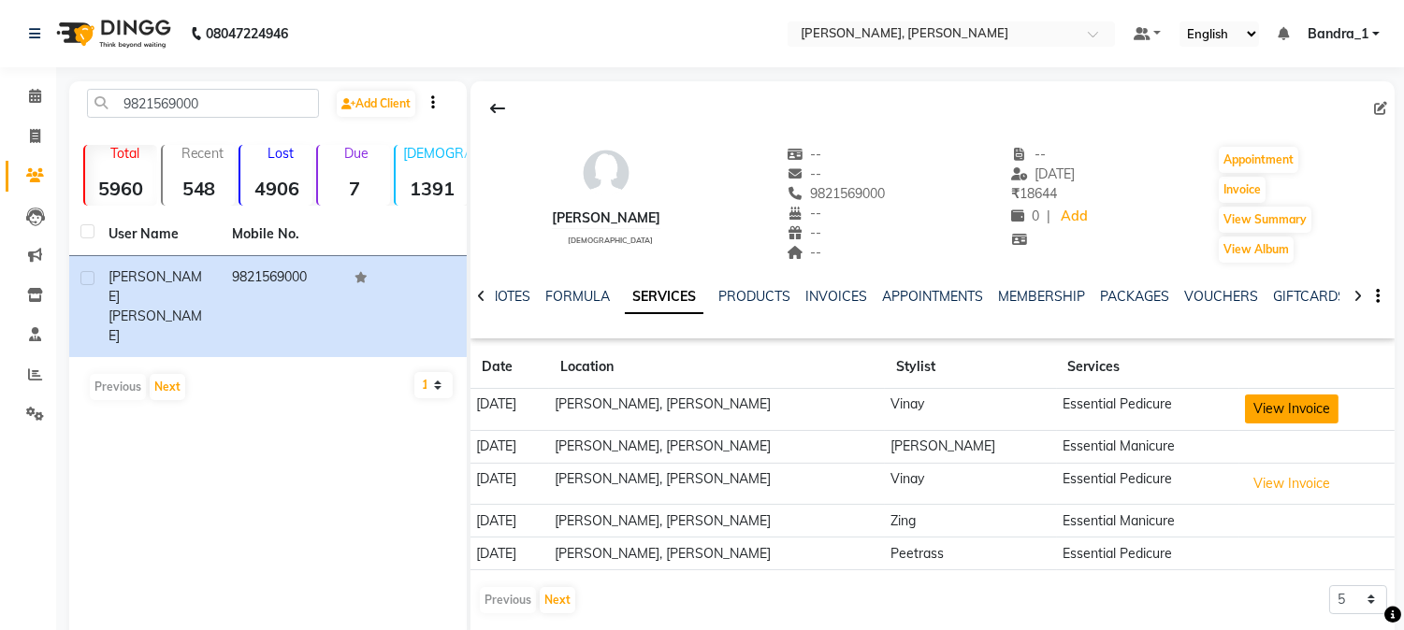
click at [1311, 408] on button "View Invoice" at bounding box center [1292, 409] width 94 height 29
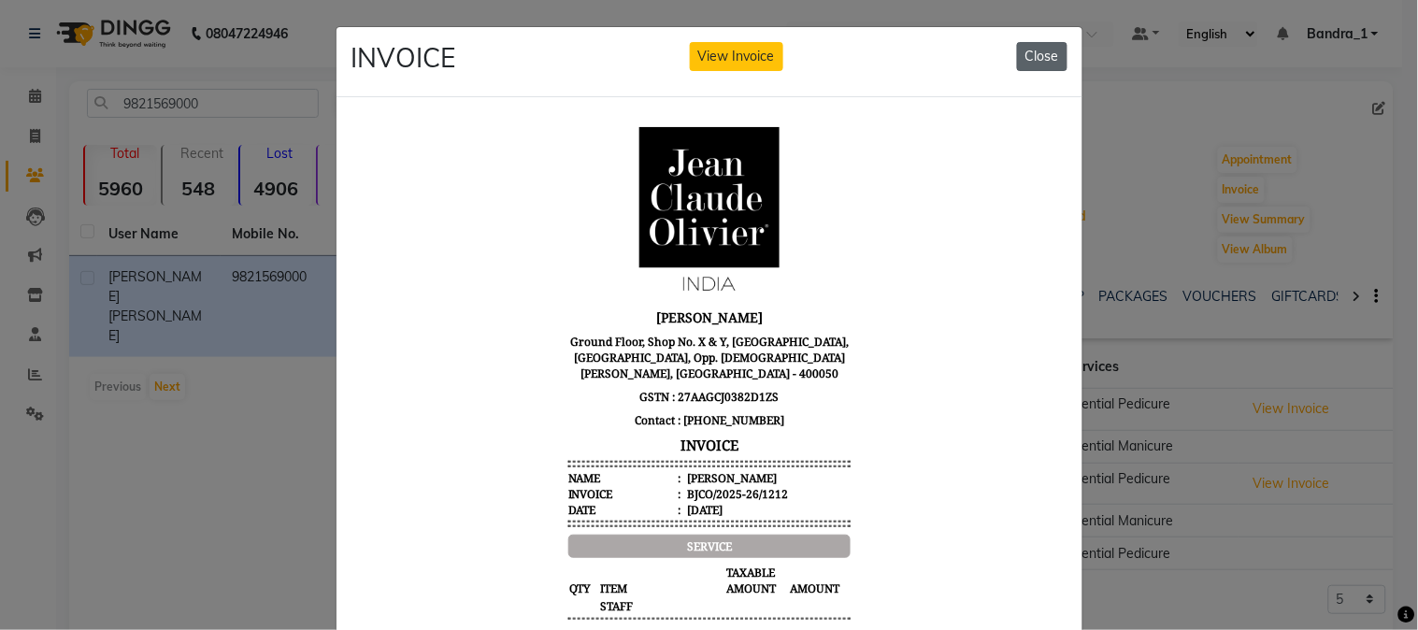
click at [1032, 45] on button "Close" at bounding box center [1042, 56] width 50 height 29
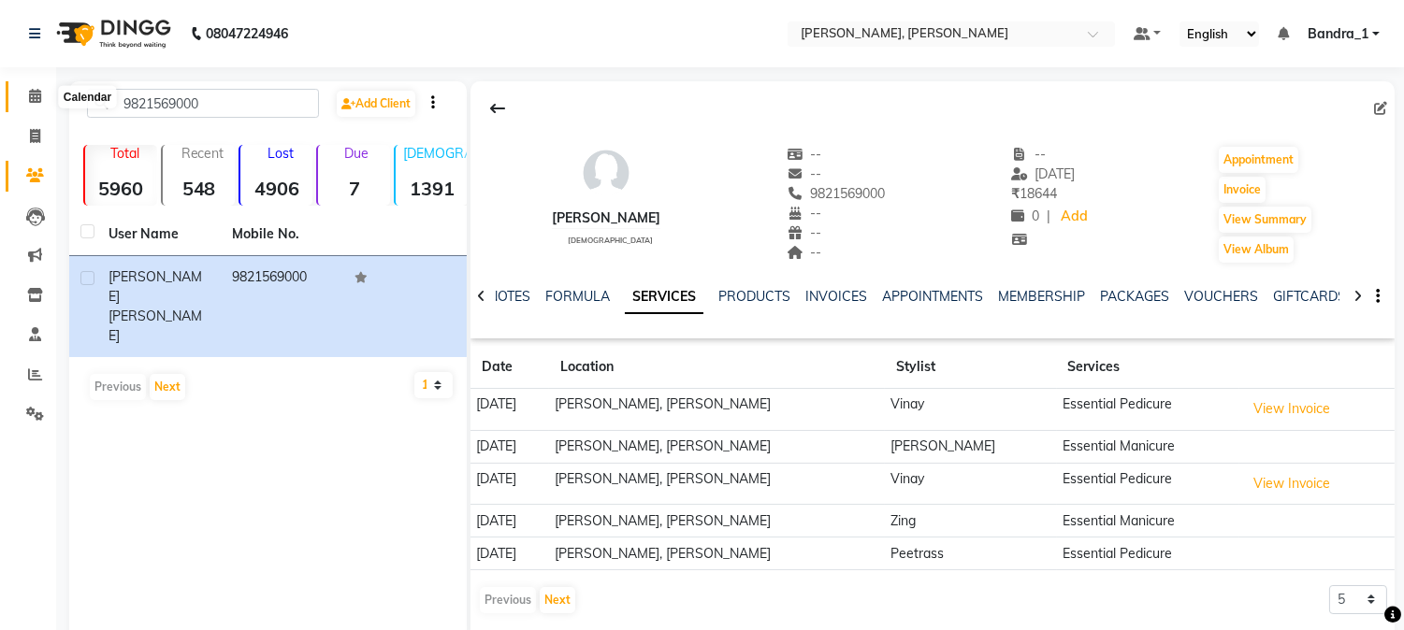
click at [35, 88] on span at bounding box center [35, 97] width 33 height 22
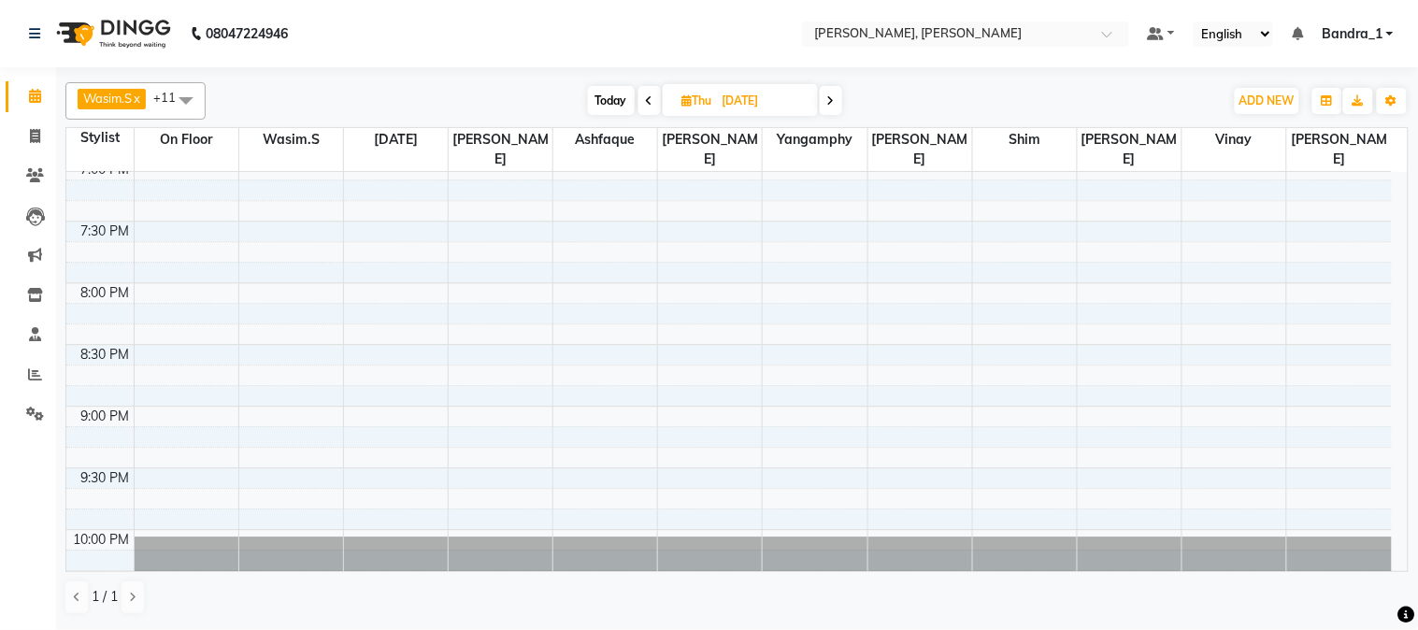
scroll to position [830, 0]
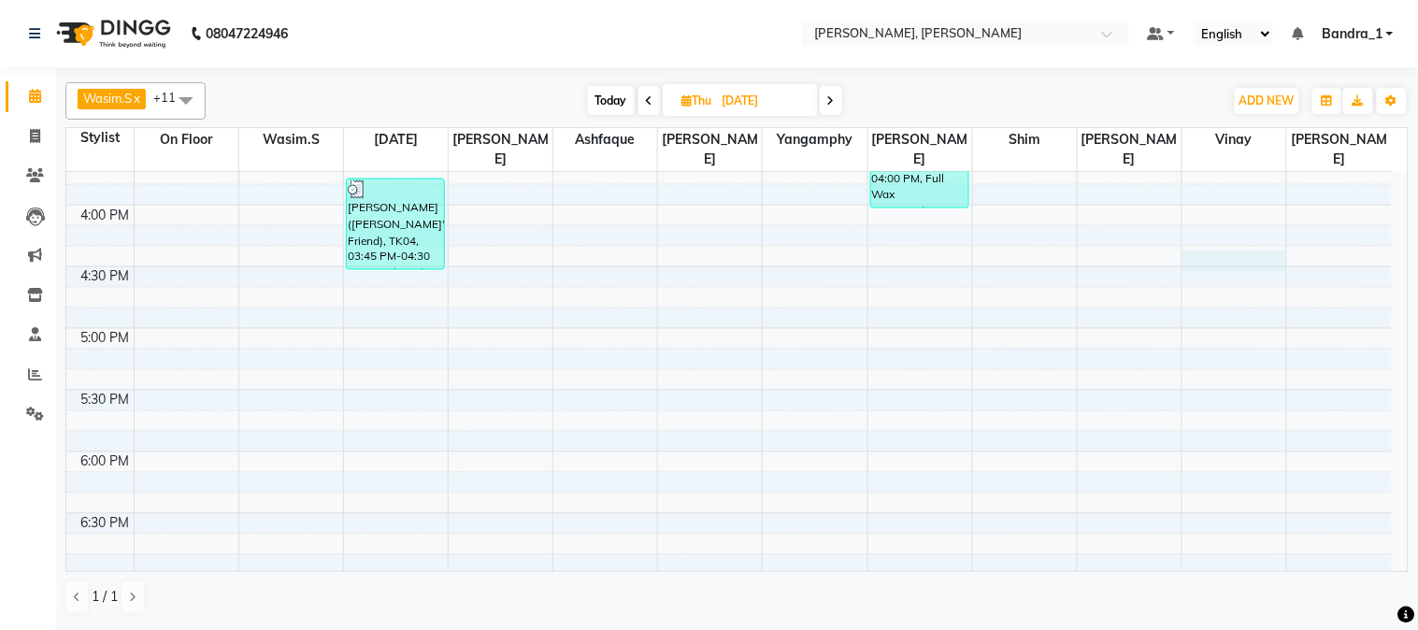
click at [1232, 238] on div "9:00 AM 9:30 AM 10:00 AM 10:30 AM 11:00 AM 11:30 AM 12:00 PM 12:30 PM 1:00 PM 1…" at bounding box center [729, 205] width 1326 height 1727
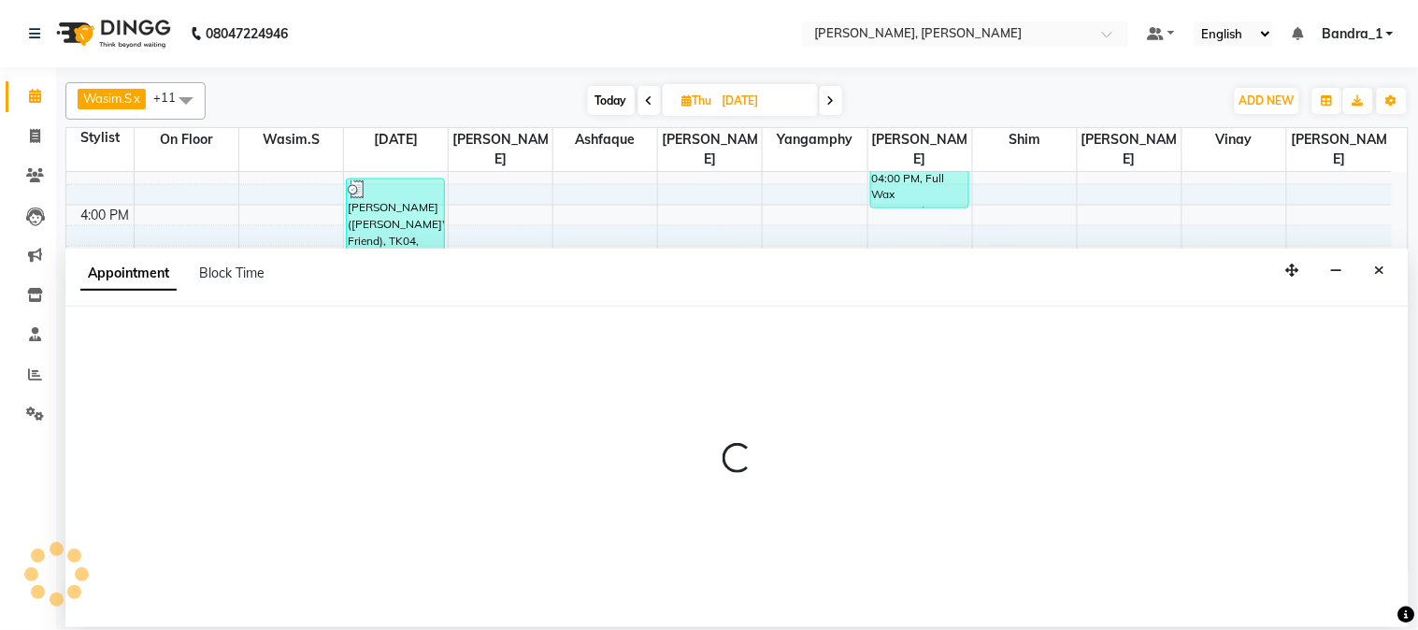
select select "54771"
select select "tentative"
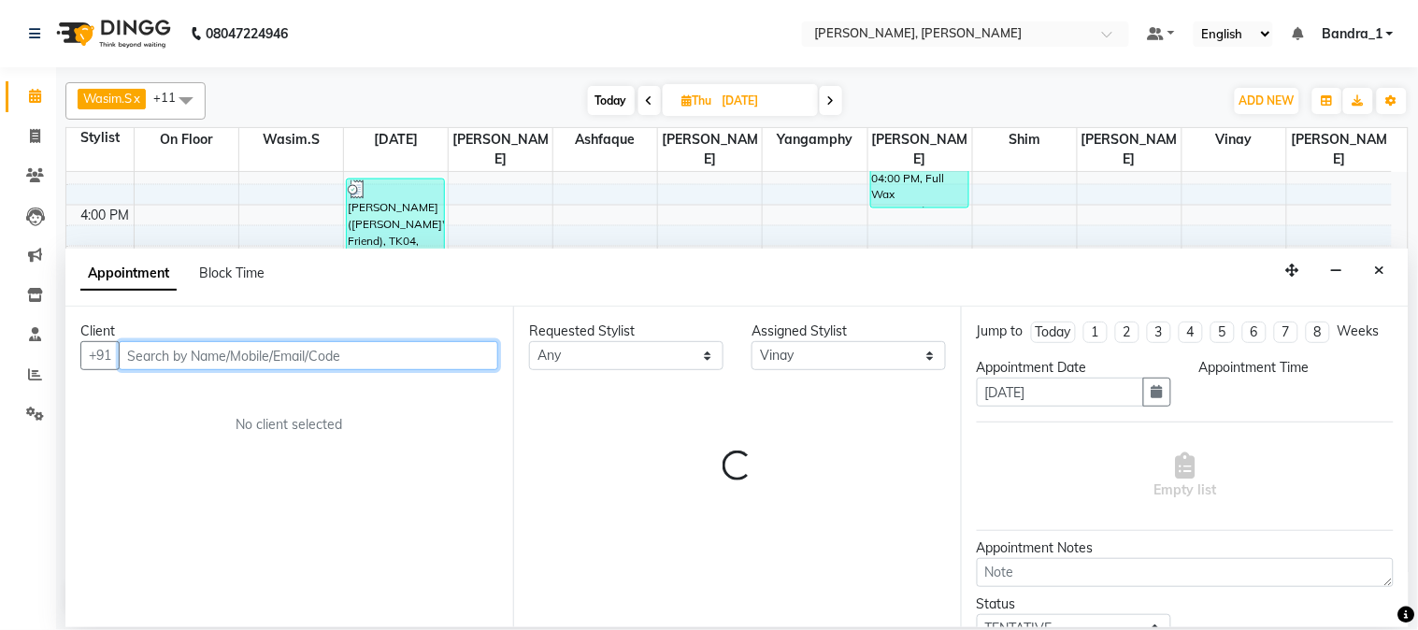
select select "975"
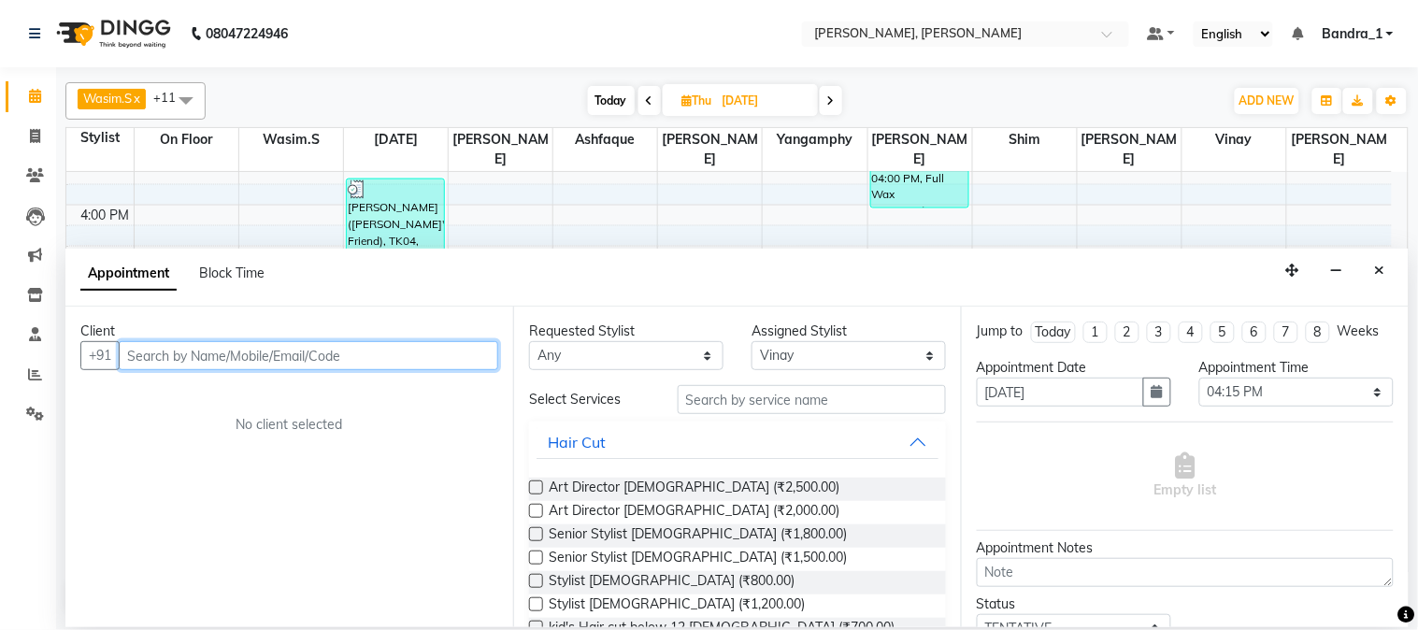
click at [322, 357] on input "text" at bounding box center [309, 355] width 380 height 29
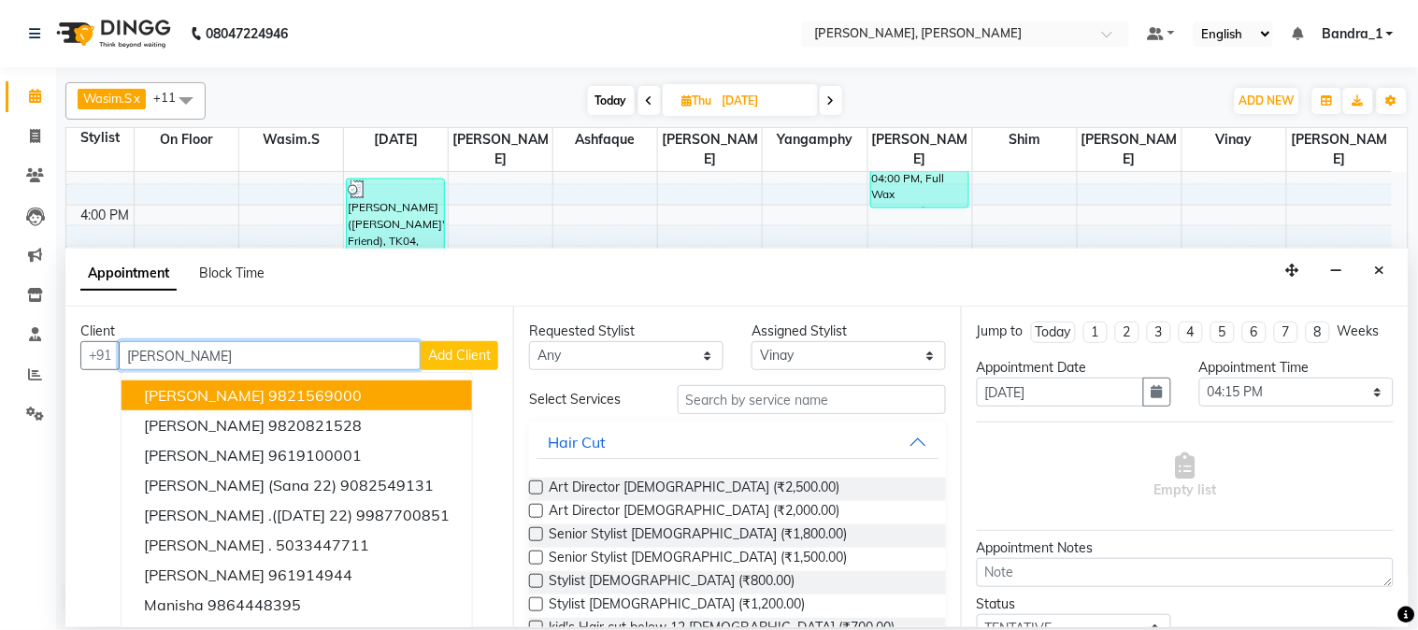
click at [319, 387] on ngb-highlight "9821569000" at bounding box center [315, 395] width 94 height 19
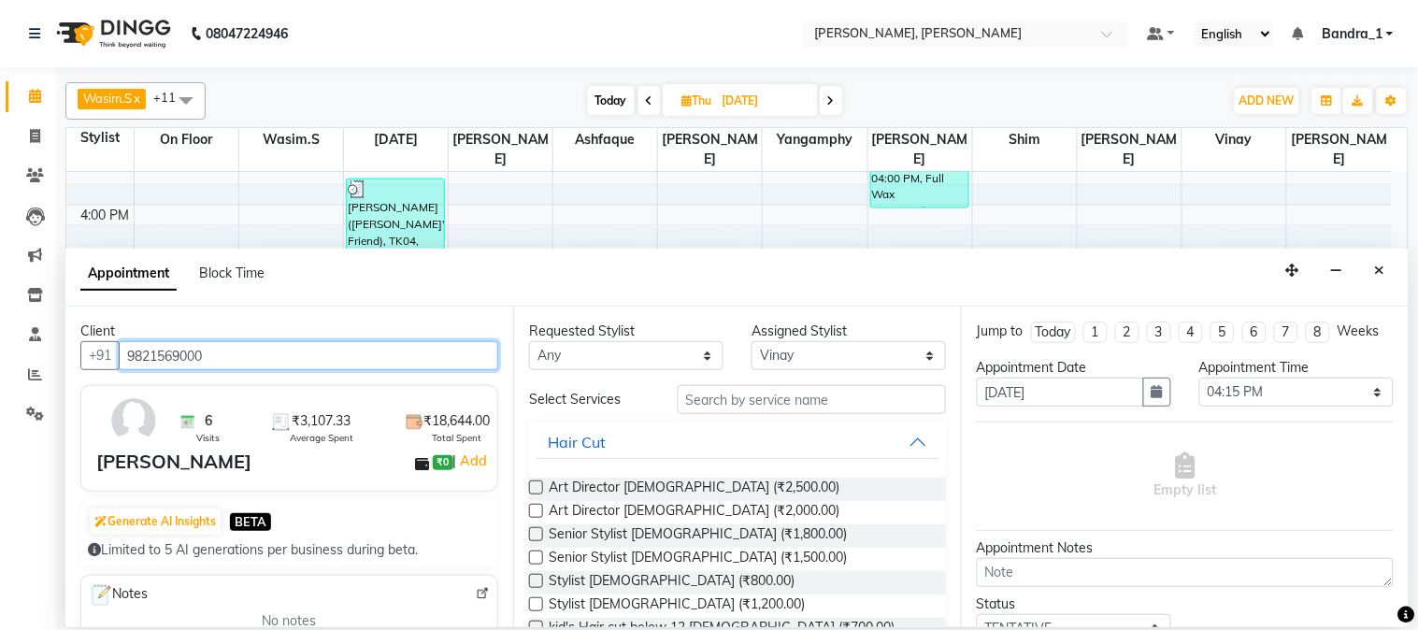
type input "9821569000"
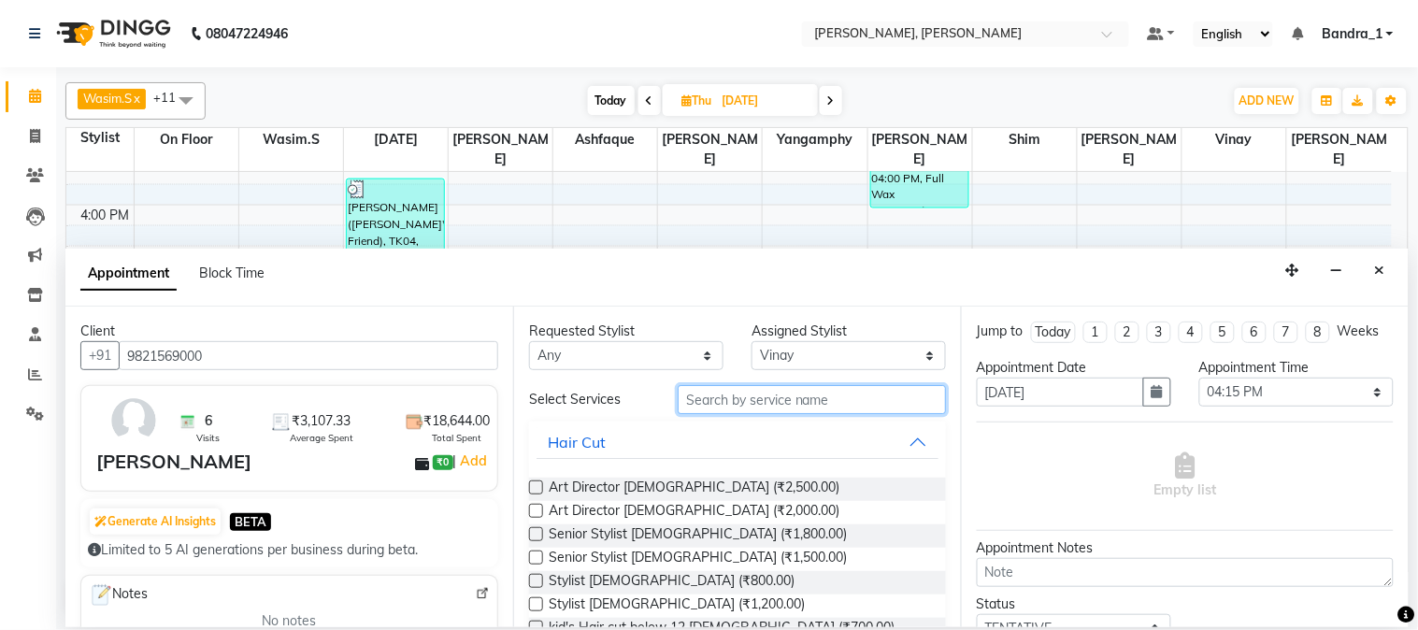
click at [778, 396] on input "text" at bounding box center [812, 399] width 268 height 29
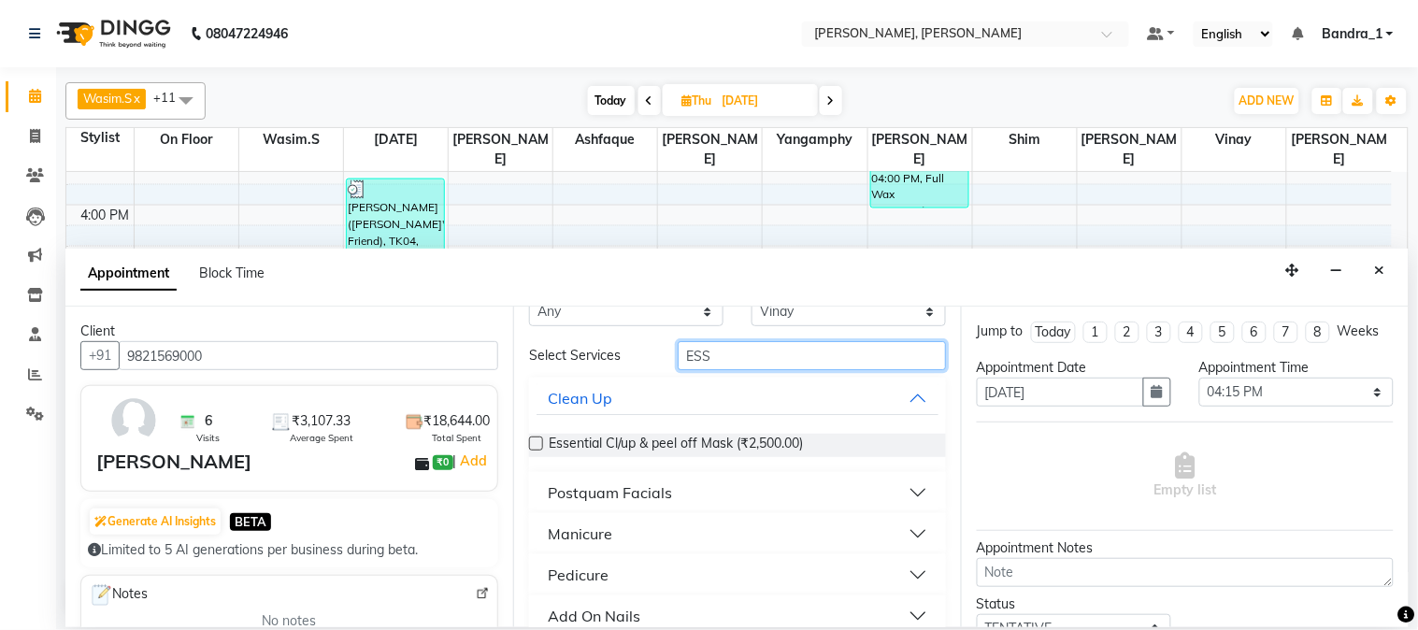
scroll to position [68, 0]
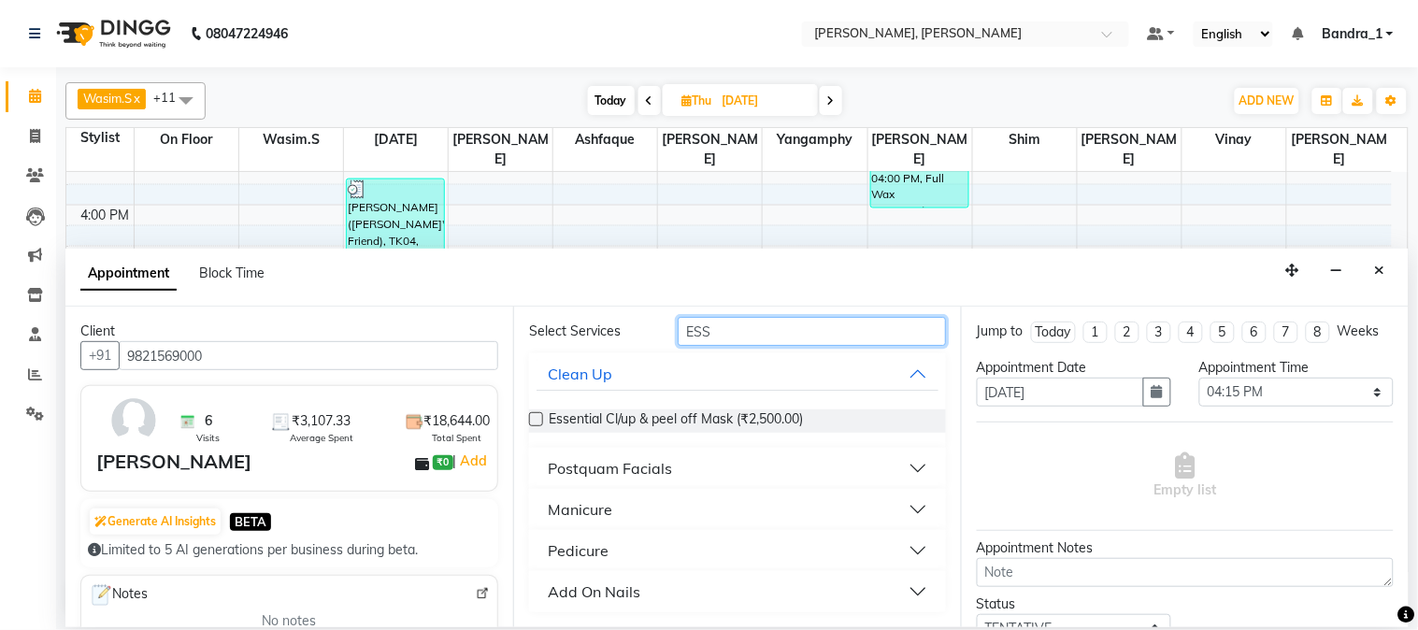
type input "ESS"
click at [901, 538] on button "Pedicure" at bounding box center [738, 551] width 402 height 34
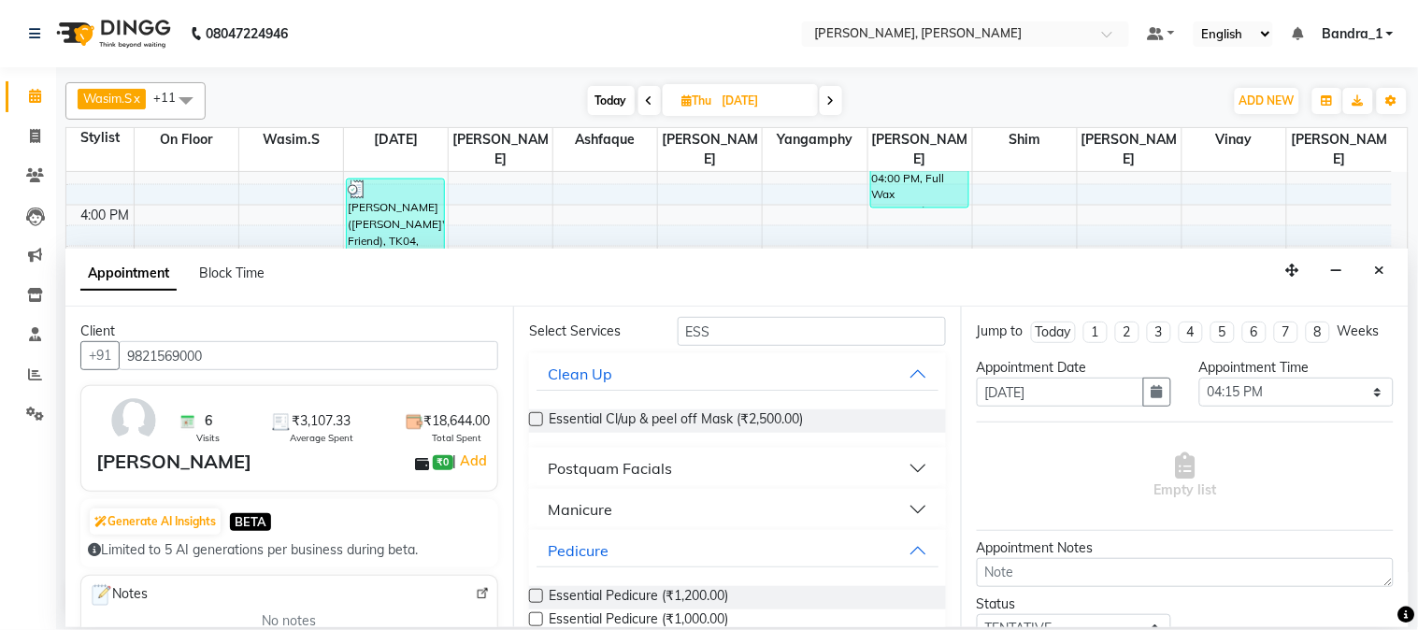
click at [537, 593] on label at bounding box center [536, 596] width 14 height 14
click at [537, 593] on input "checkbox" at bounding box center [535, 598] width 12 height 12
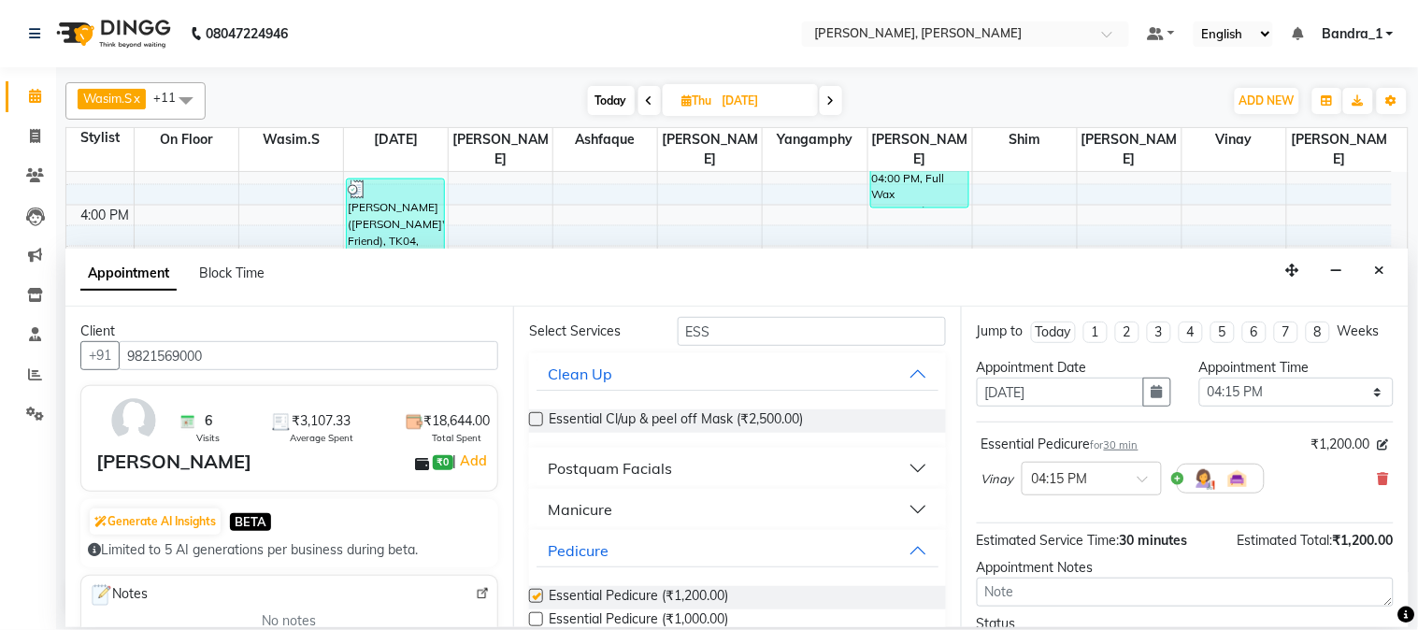
checkbox input "false"
click at [751, 334] on input "ESS" at bounding box center [812, 331] width 268 height 29
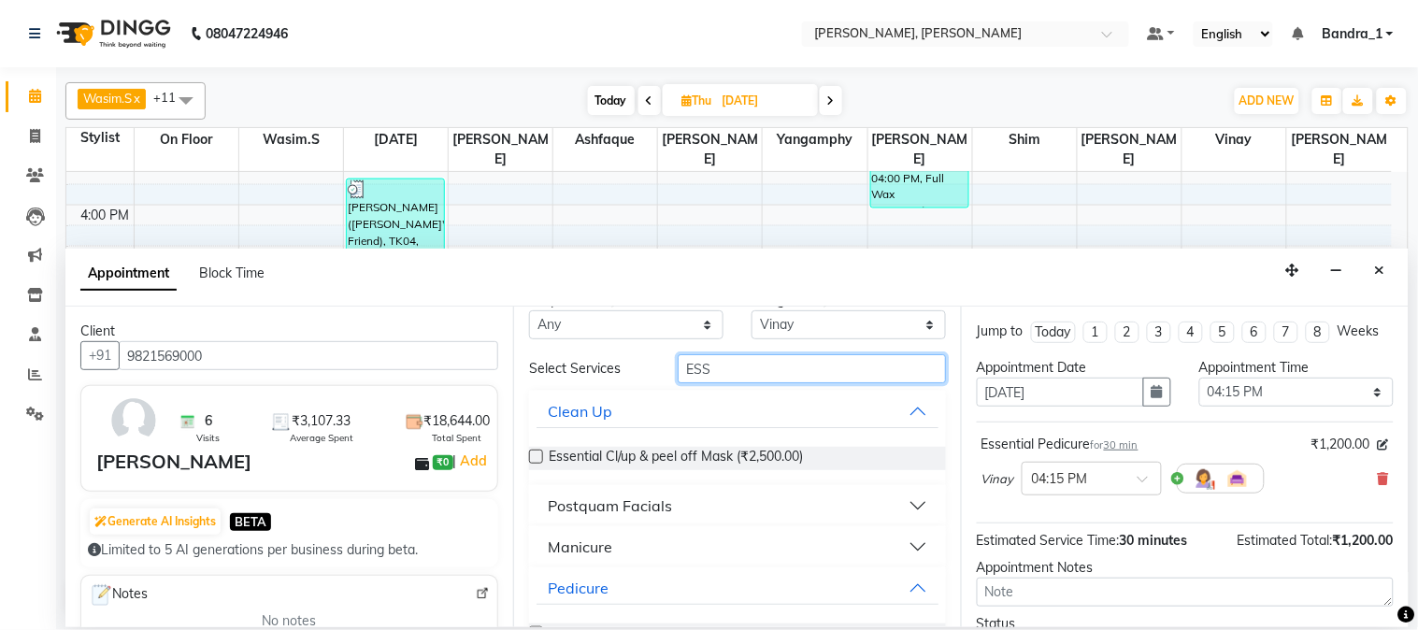
scroll to position [0, 0]
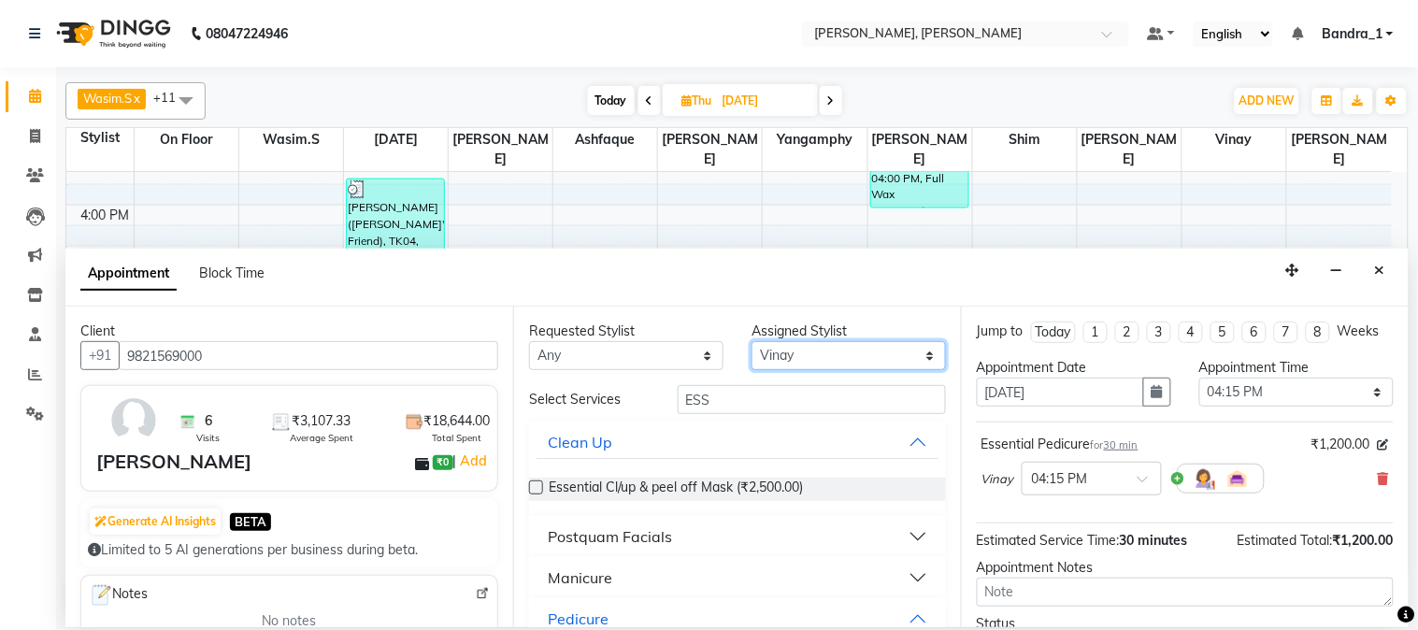
click at [765, 360] on select "Select Abdul Afsha Arslan Ashfaque ASLAM Attham Catherine Eshan Gladis Gopal Ja…" at bounding box center [849, 355] width 194 height 29
select select "84345"
click at [752, 341] on select "Select Abdul Afsha Arslan Ashfaque ASLAM Attham Catherine Eshan Gladis Gopal Ja…" at bounding box center [849, 355] width 194 height 29
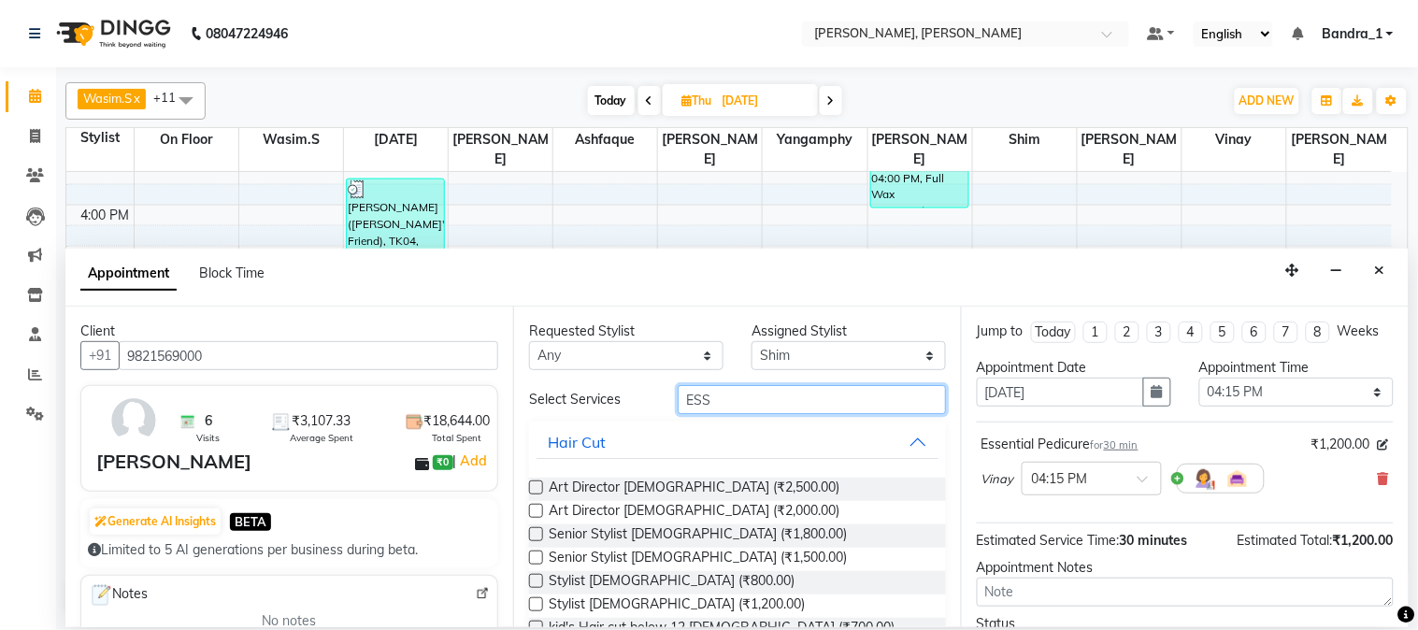
click at [772, 412] on input "ESS" at bounding box center [812, 399] width 268 height 29
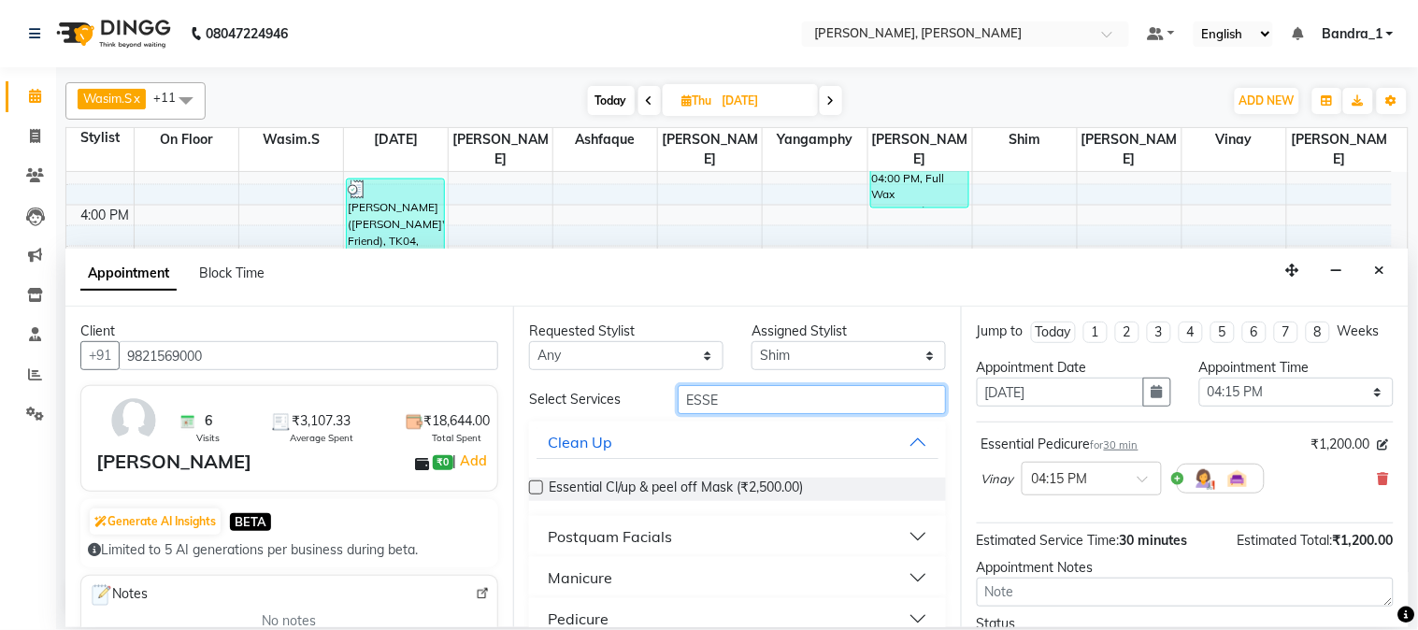
type input "ESSE"
click at [615, 618] on button "Pedicure" at bounding box center [738, 619] width 402 height 34
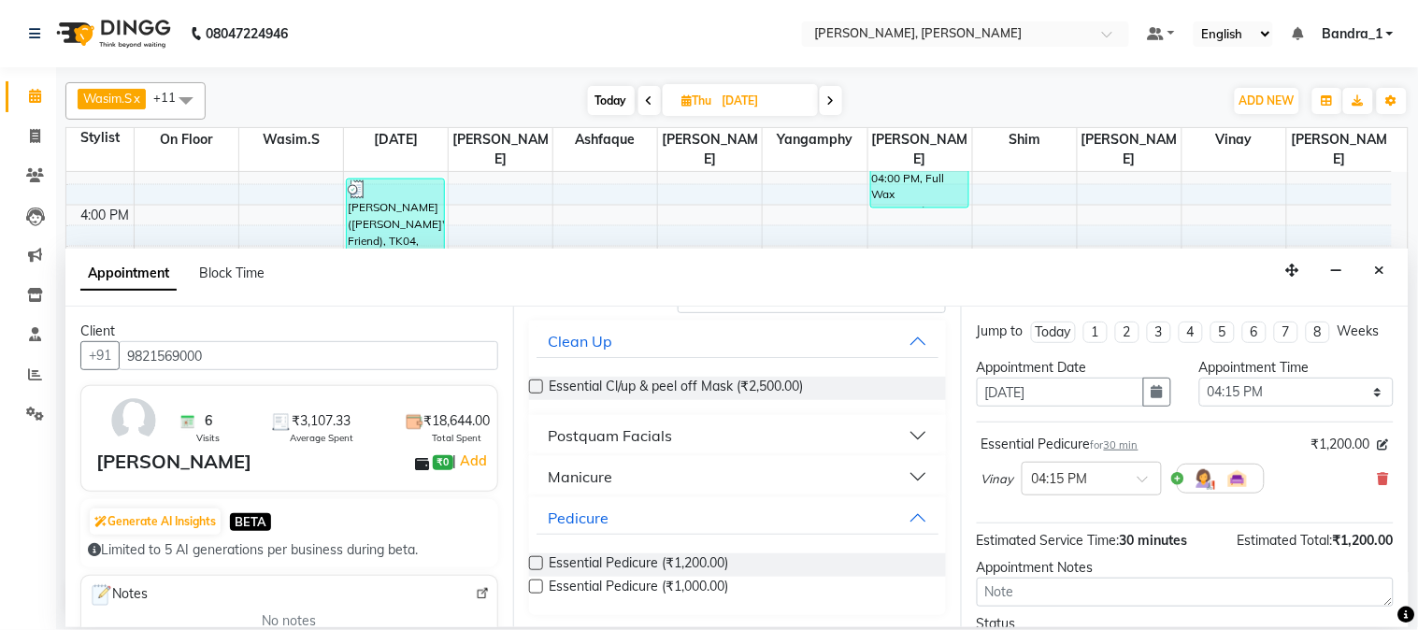
click at [534, 563] on label at bounding box center [536, 563] width 14 height 14
click at [534, 563] on input "checkbox" at bounding box center [535, 565] width 12 height 12
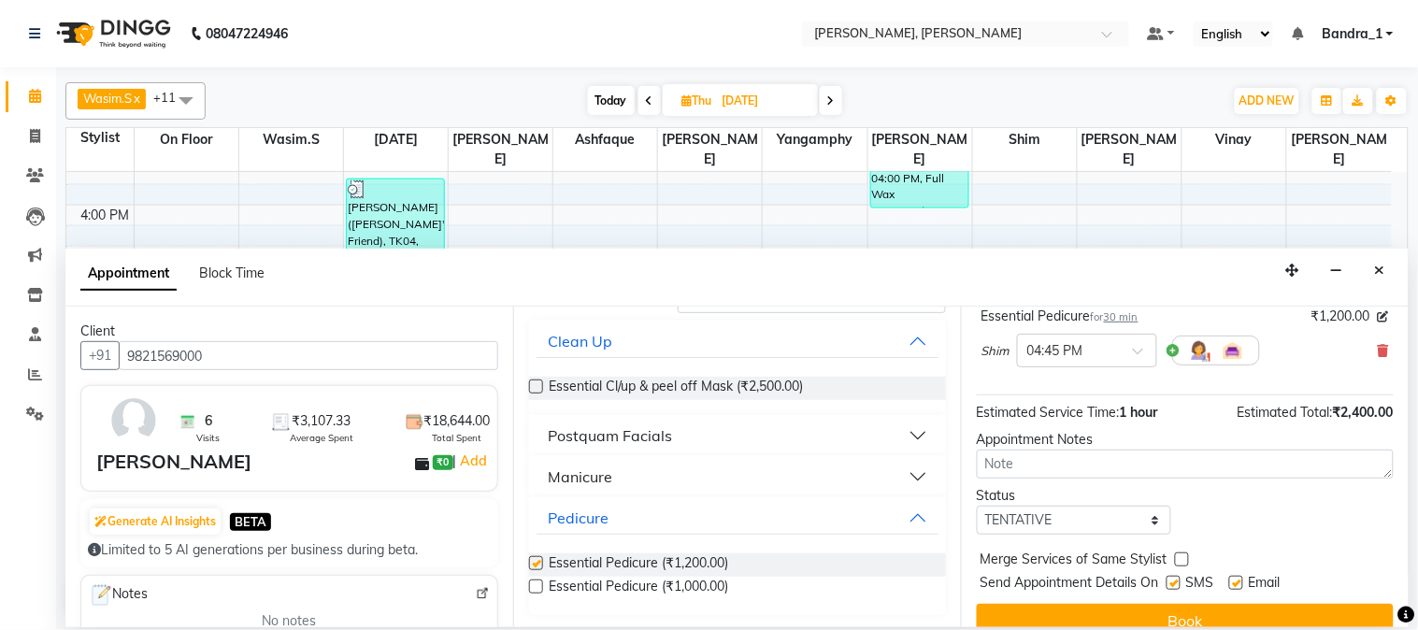
checkbox input "false"
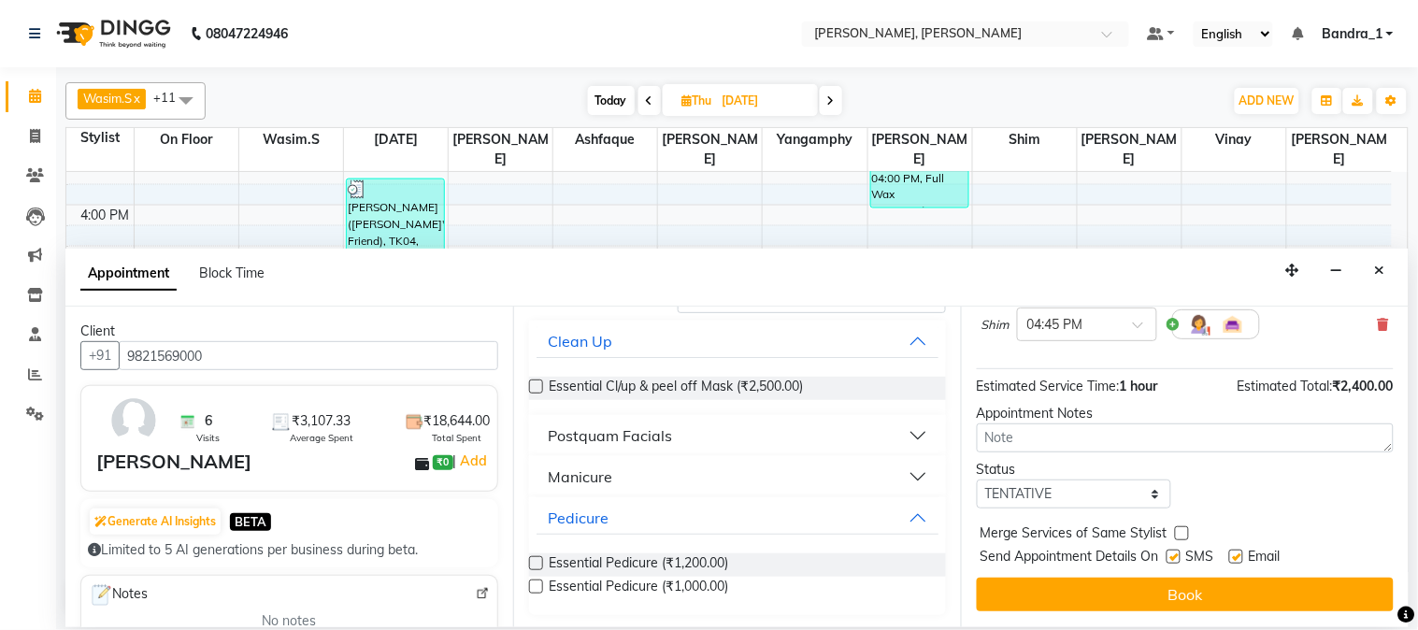
click at [1172, 557] on label at bounding box center [1174, 557] width 14 height 14
click at [1172, 557] on input "checkbox" at bounding box center [1173, 559] width 12 height 12
checkbox input "false"
click at [1237, 562] on label at bounding box center [1237, 557] width 14 height 14
click at [1237, 562] on input "checkbox" at bounding box center [1236, 559] width 12 height 12
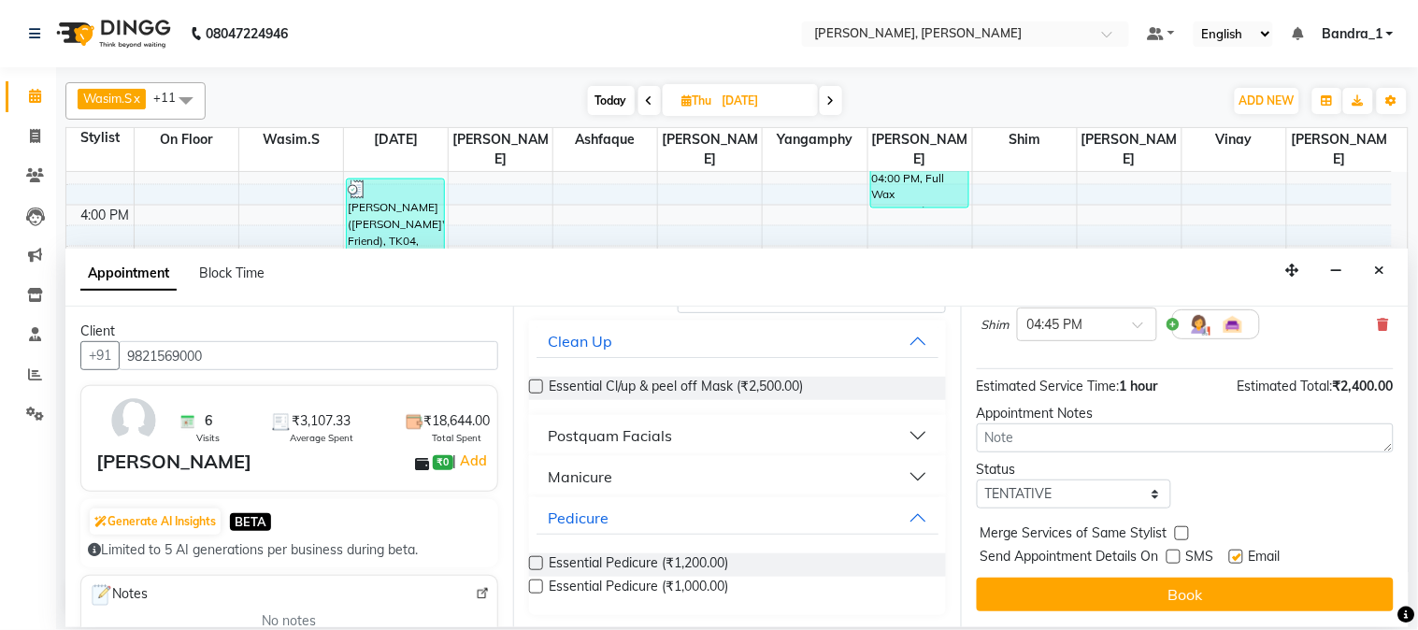
checkbox input "false"
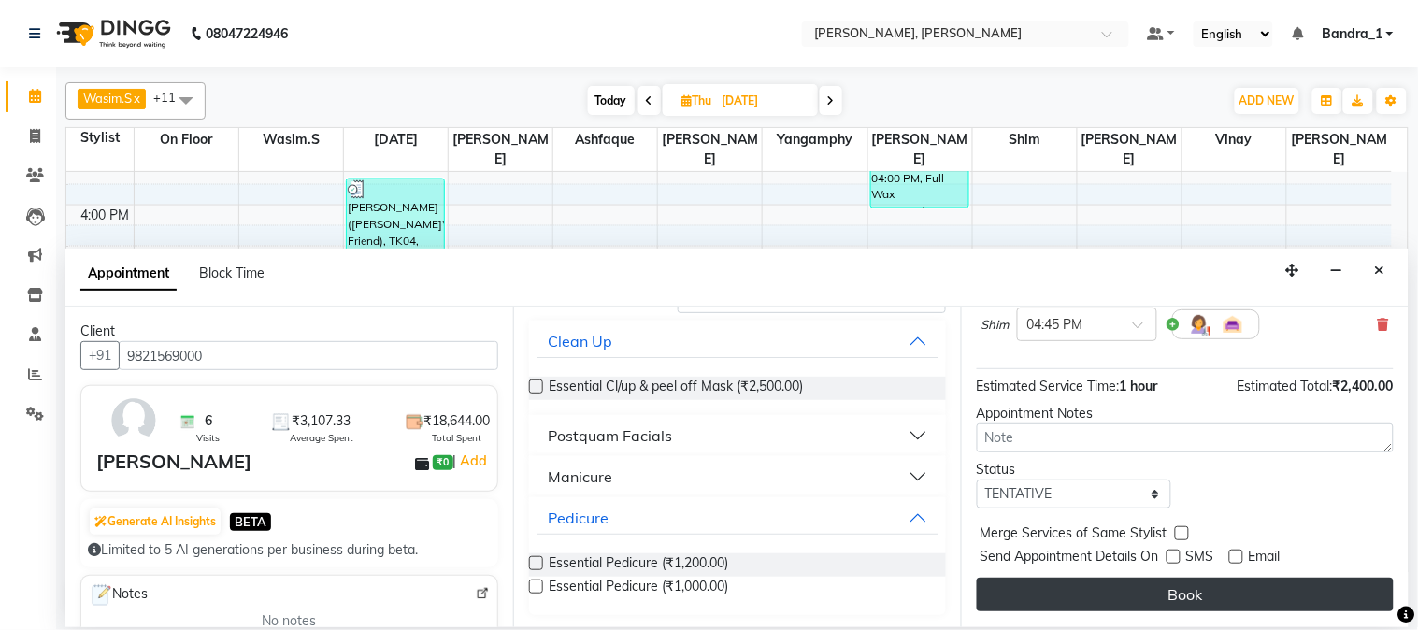
click at [1189, 596] on button "Book" at bounding box center [1185, 595] width 417 height 34
click at [1164, 599] on button "Book" at bounding box center [1185, 595] width 417 height 34
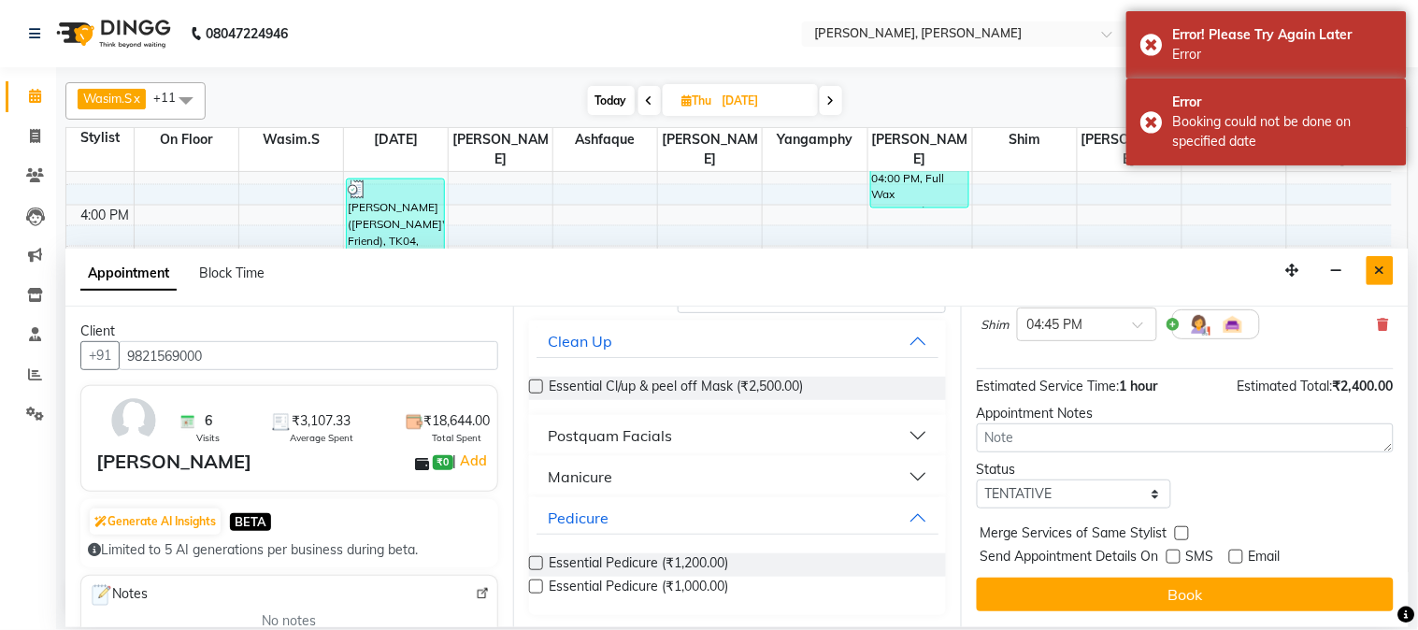
click at [1382, 282] on button "Close" at bounding box center [1380, 270] width 27 height 29
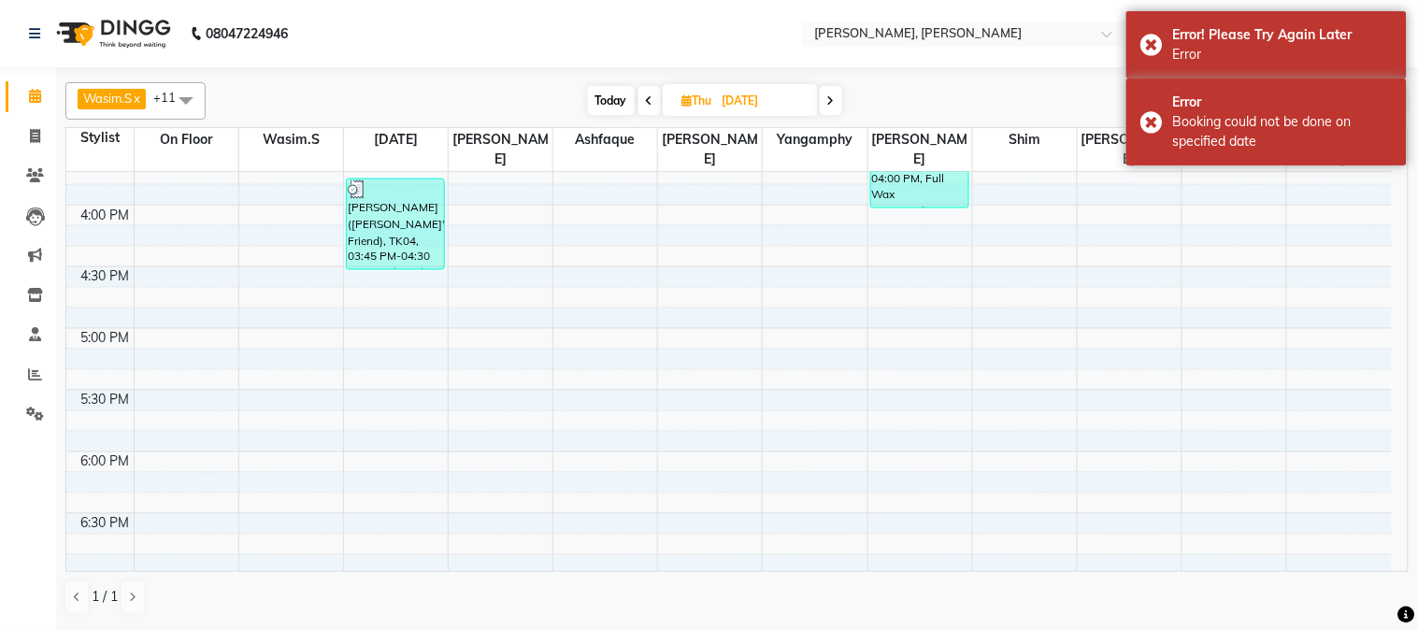
click at [752, 99] on input "11-09-2025" at bounding box center [764, 101] width 94 height 28
select select "9"
select select "2025"
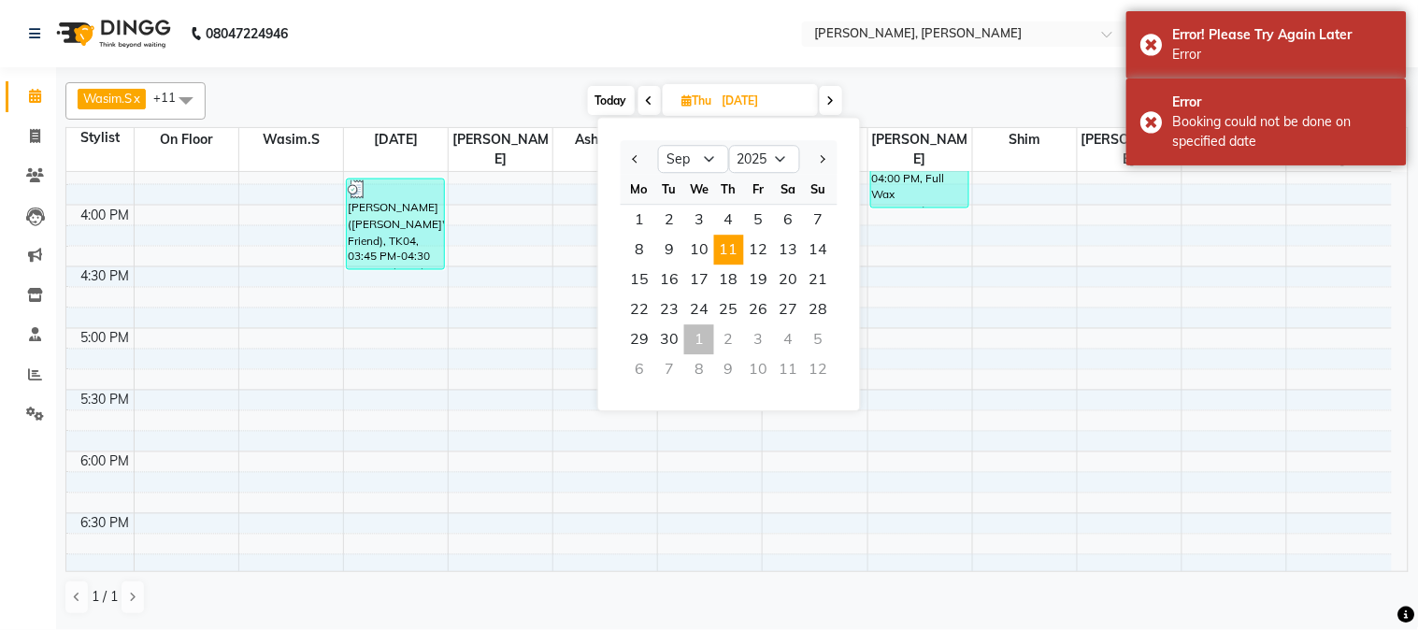
click at [697, 337] on div "1" at bounding box center [699, 339] width 30 height 30
type input "01-10-2025"
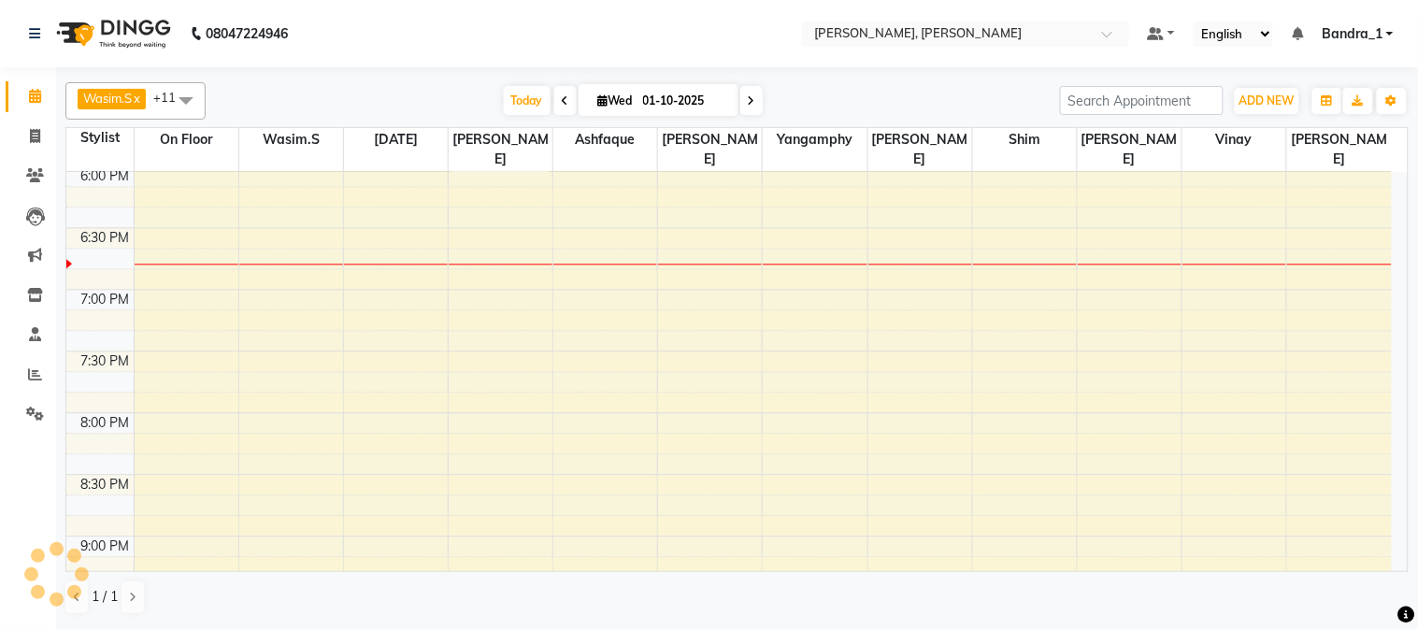
scroll to position [701, 0]
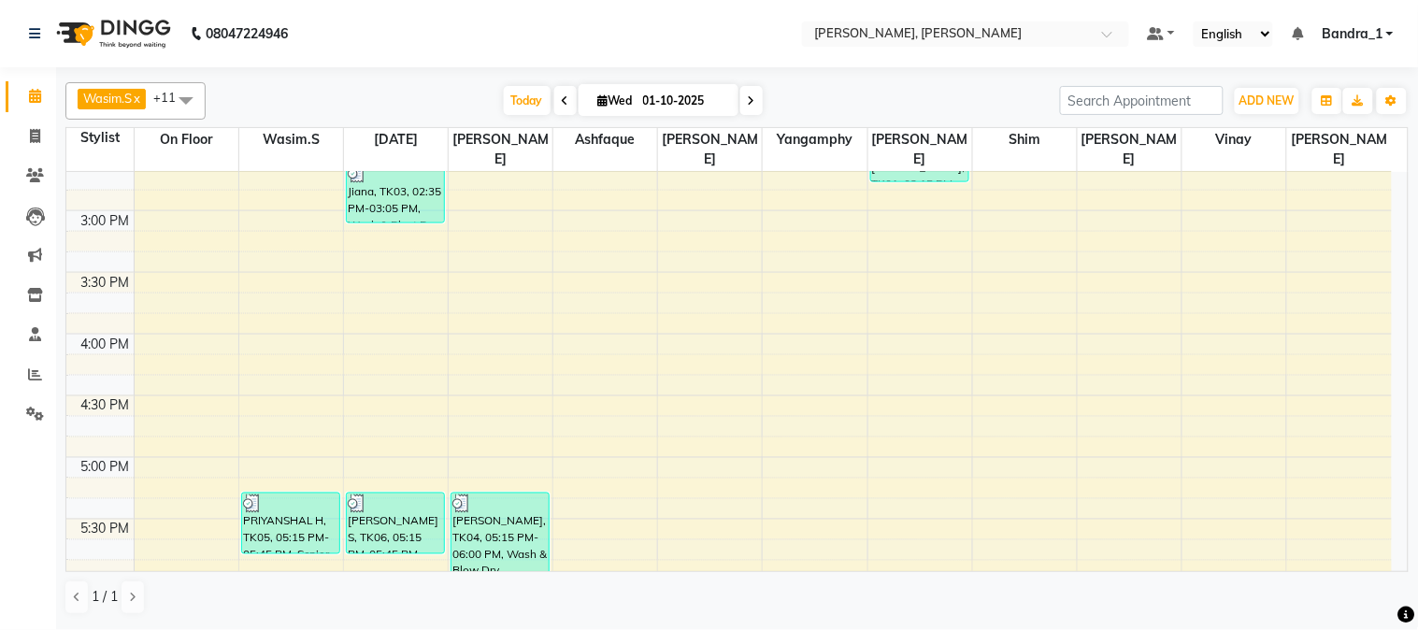
click at [1217, 482] on div "9:00 AM 9:30 AM 10:00 AM 10:30 AM 11:00 AM 11:30 AM 12:00 PM 12:30 PM 1:00 PM 1…" at bounding box center [729, 334] width 1326 height 1727
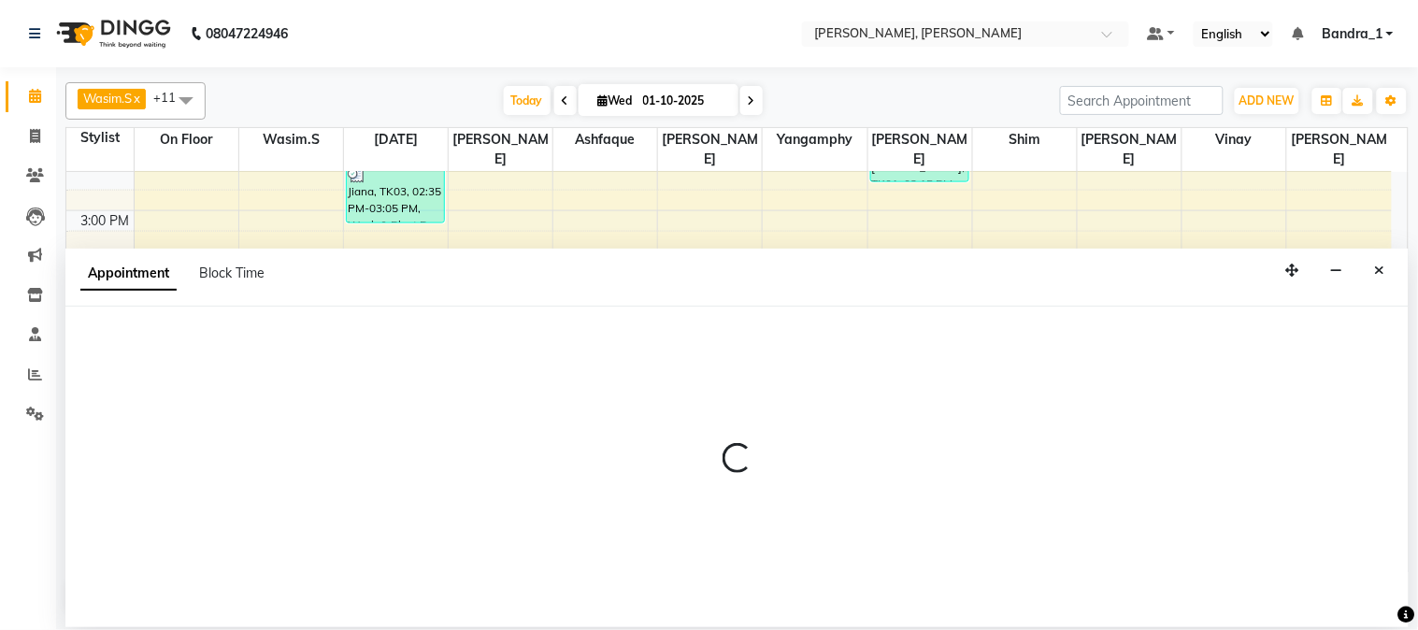
select select "54771"
select select "tentative"
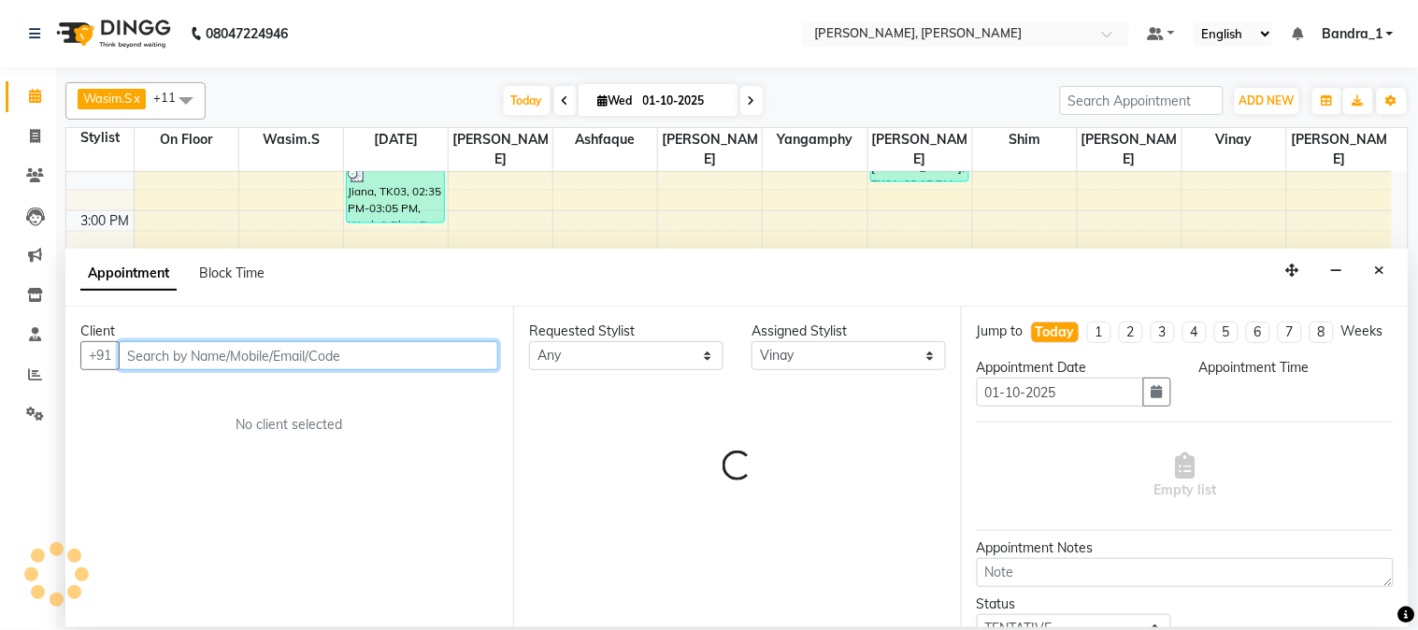
select select "1035"
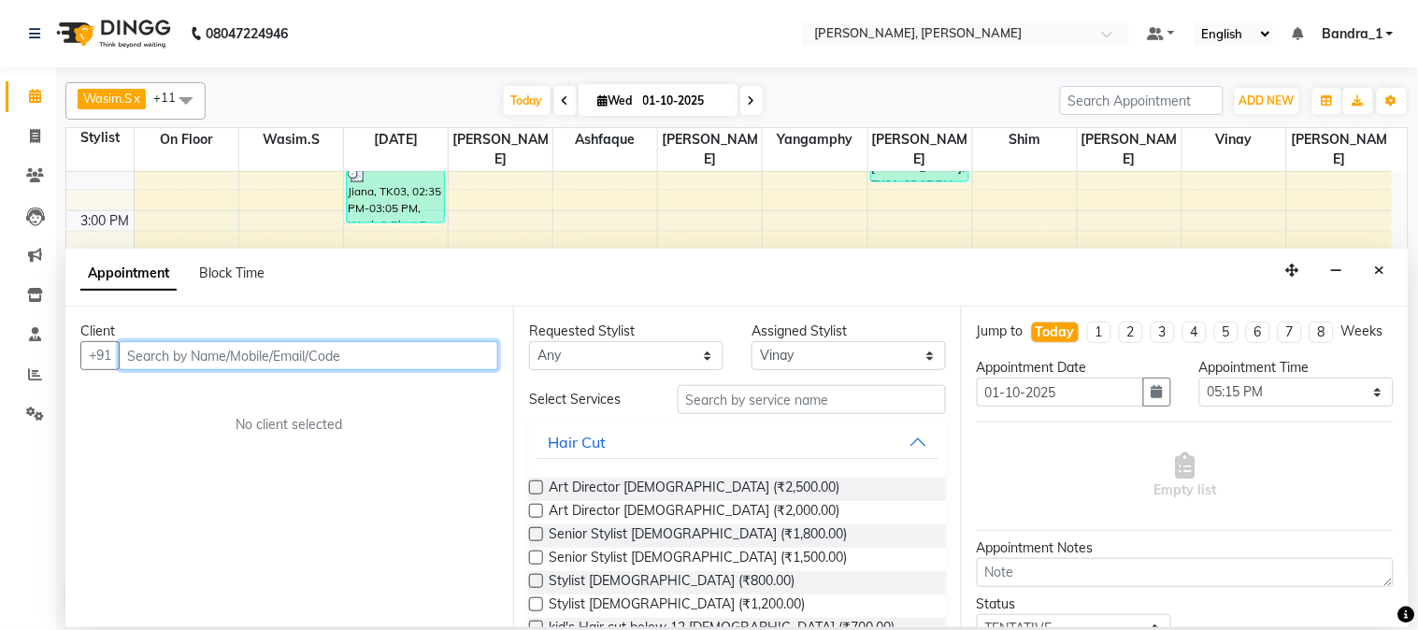
click at [209, 360] on input "text" at bounding box center [309, 355] width 380 height 29
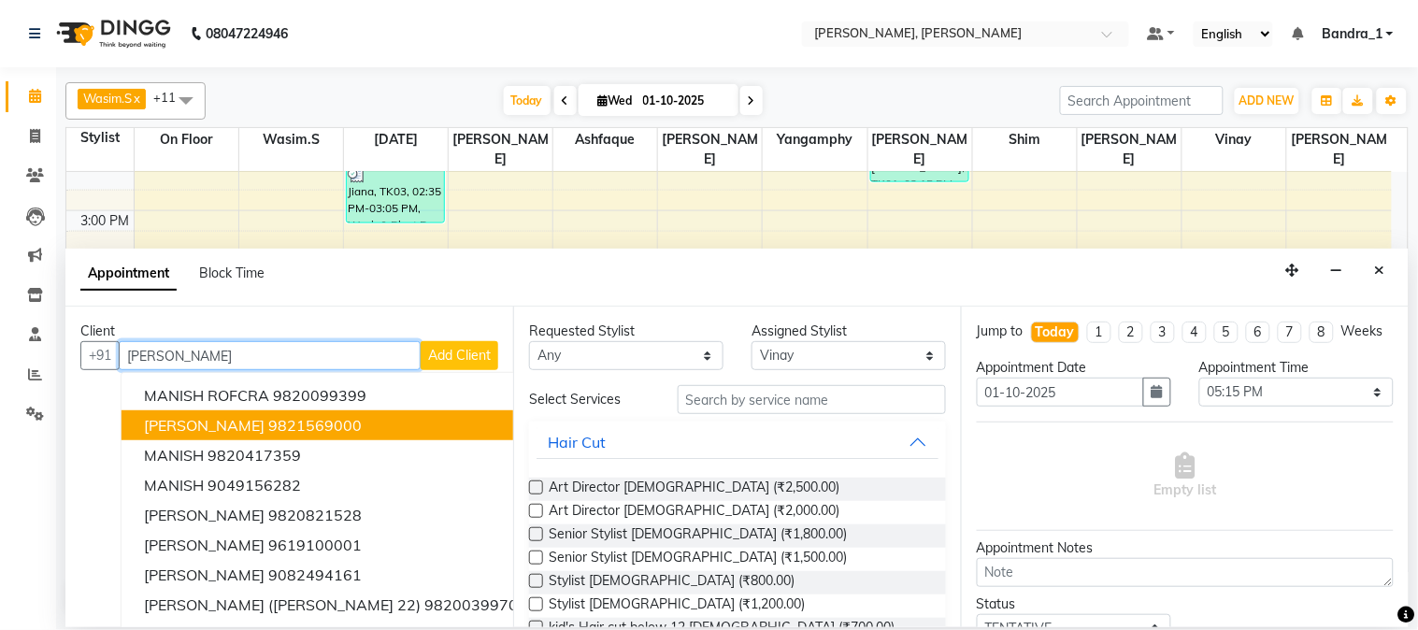
click at [241, 416] on span "MANISHA POOJARI" at bounding box center [204, 425] width 121 height 19
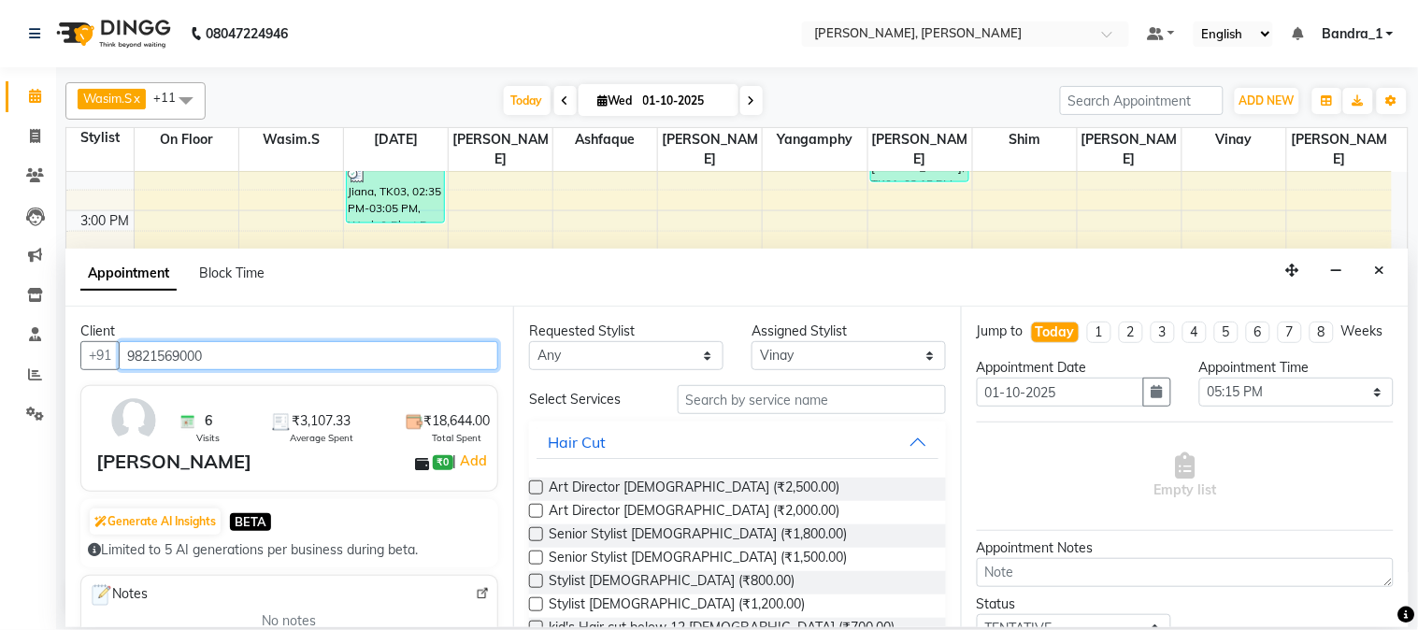
type input "9821569000"
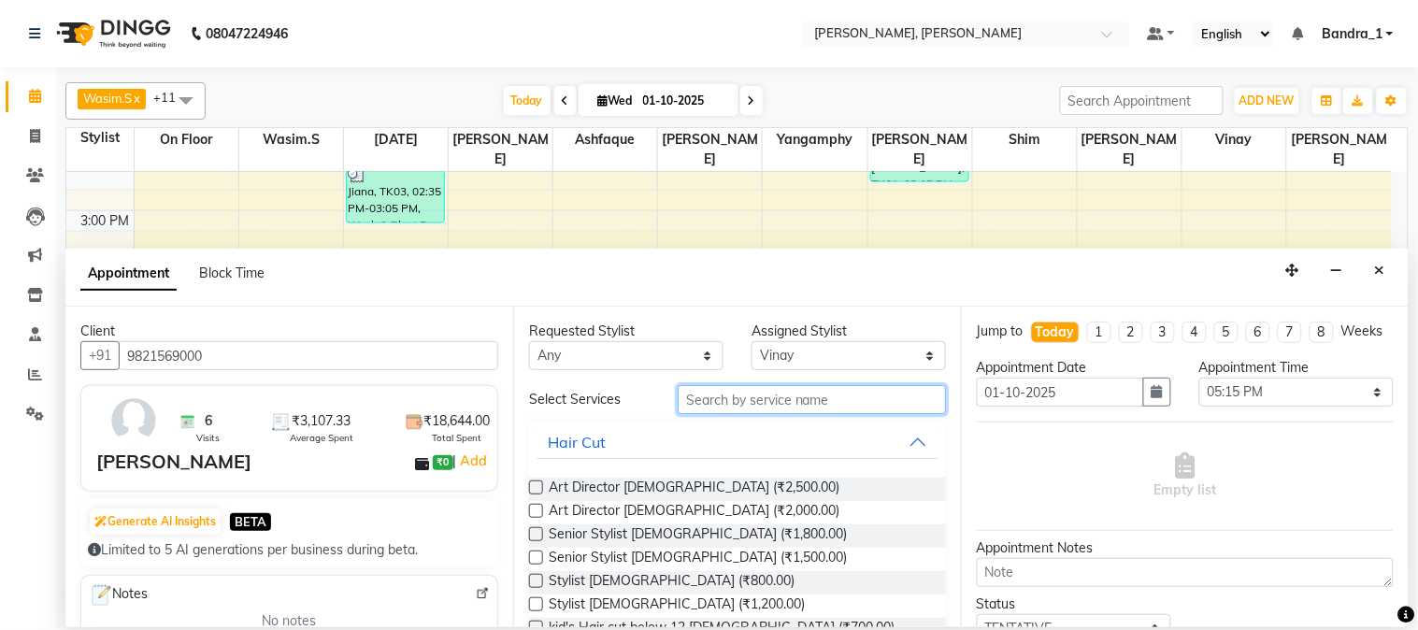
click at [748, 398] on input "text" at bounding box center [812, 399] width 268 height 29
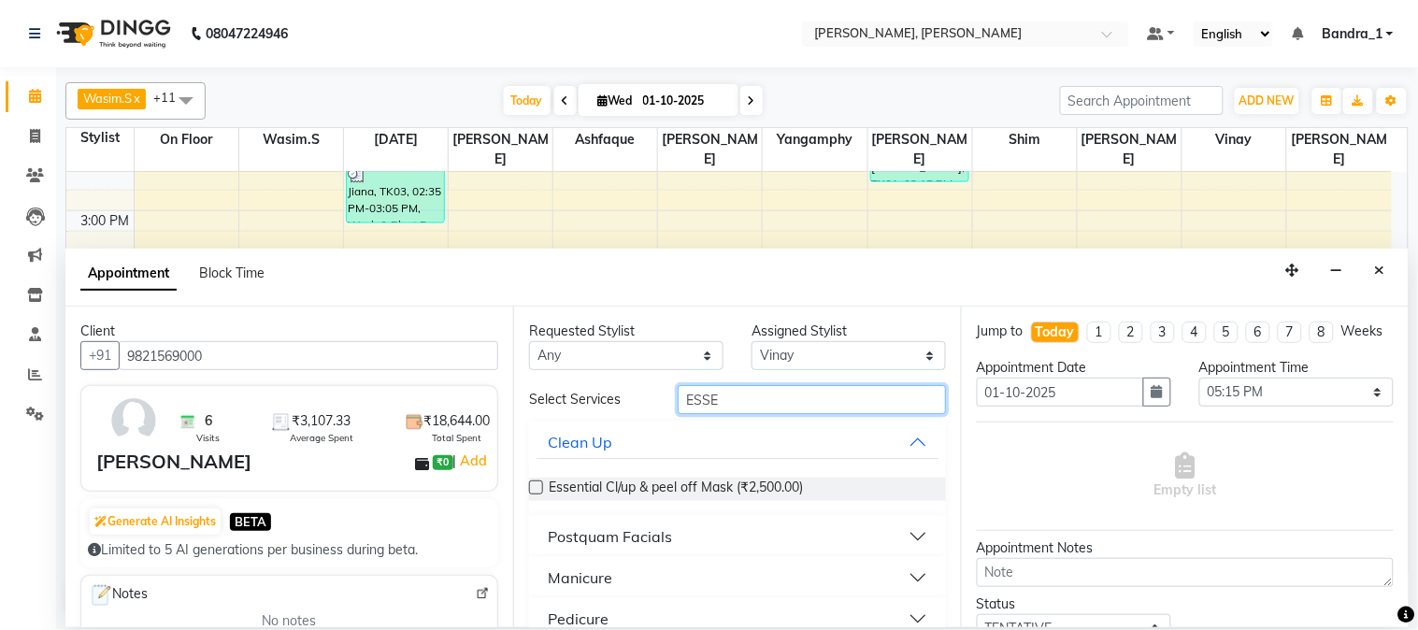
scroll to position [26, 0]
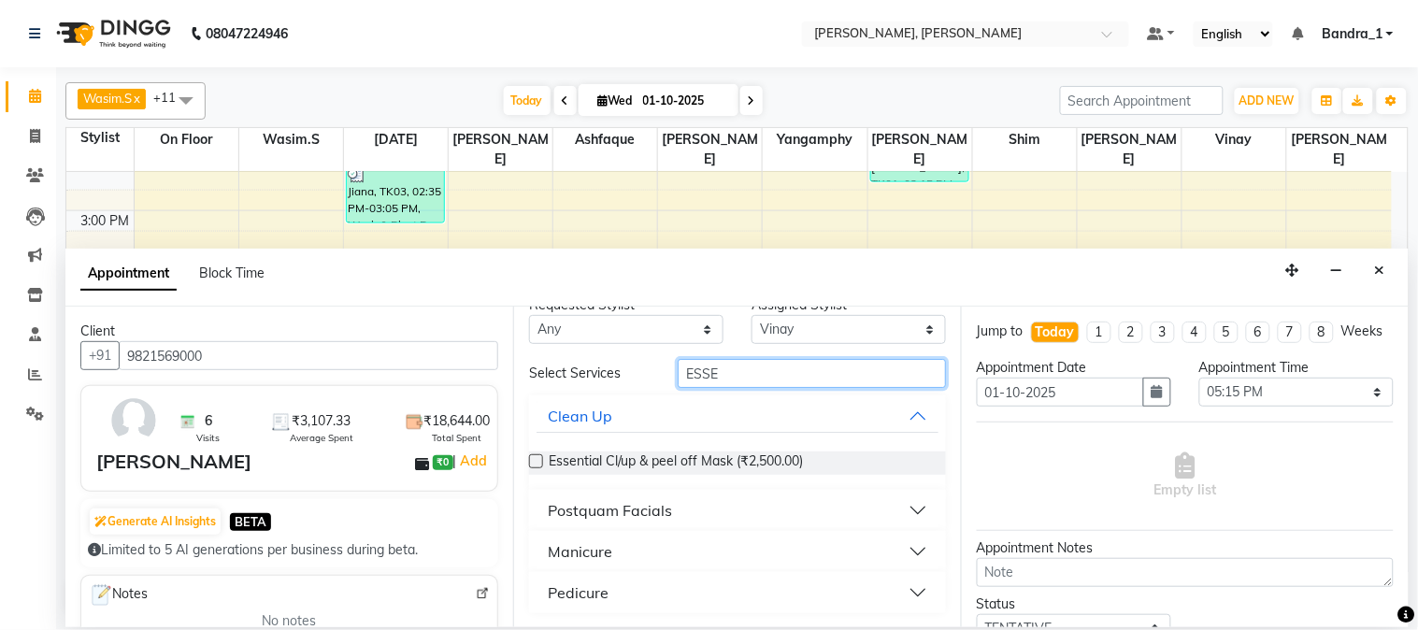
type input "ESSE"
click at [895, 585] on button "Pedicure" at bounding box center [738, 593] width 402 height 34
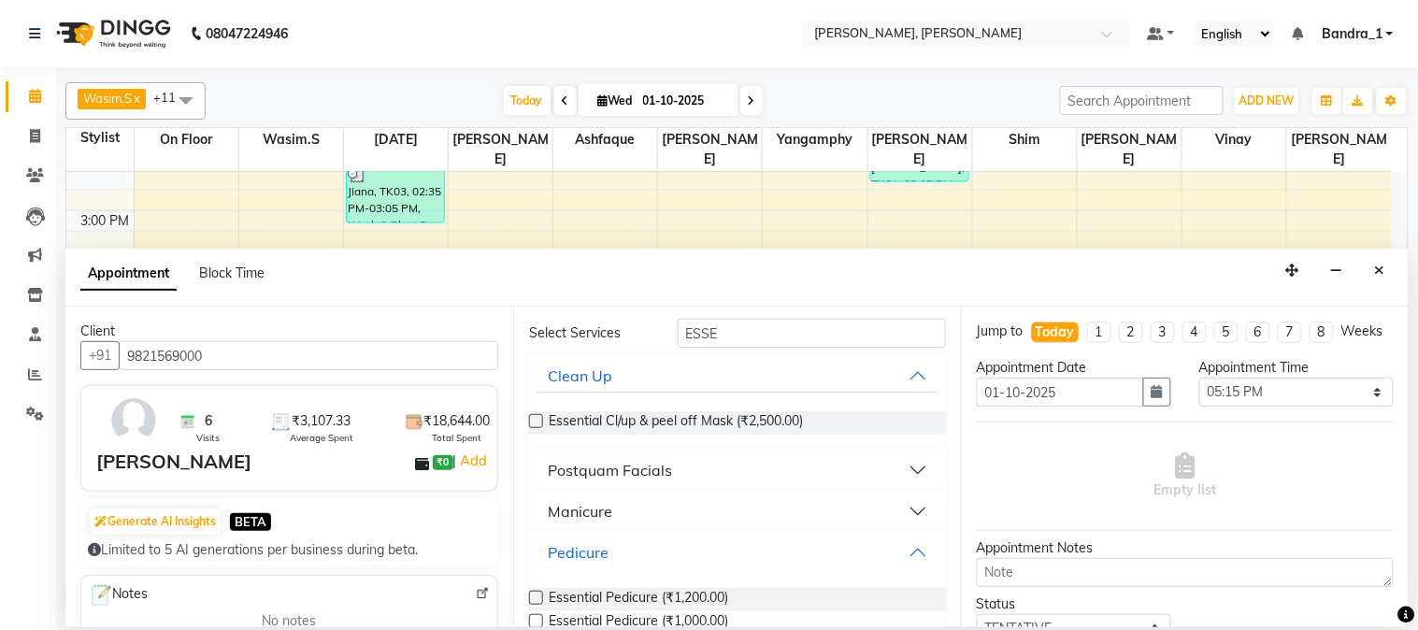
scroll to position [104, 0]
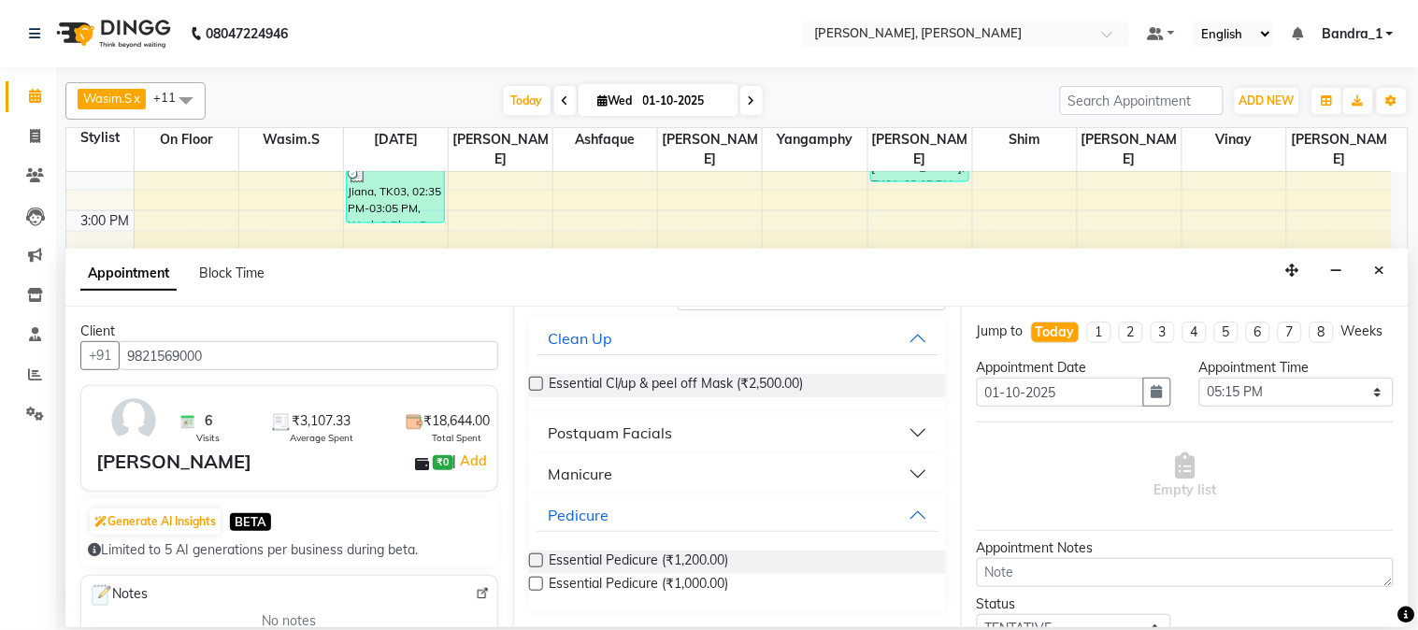
click at [537, 558] on label at bounding box center [536, 561] width 14 height 14
click at [537, 558] on input "checkbox" at bounding box center [535, 562] width 12 height 12
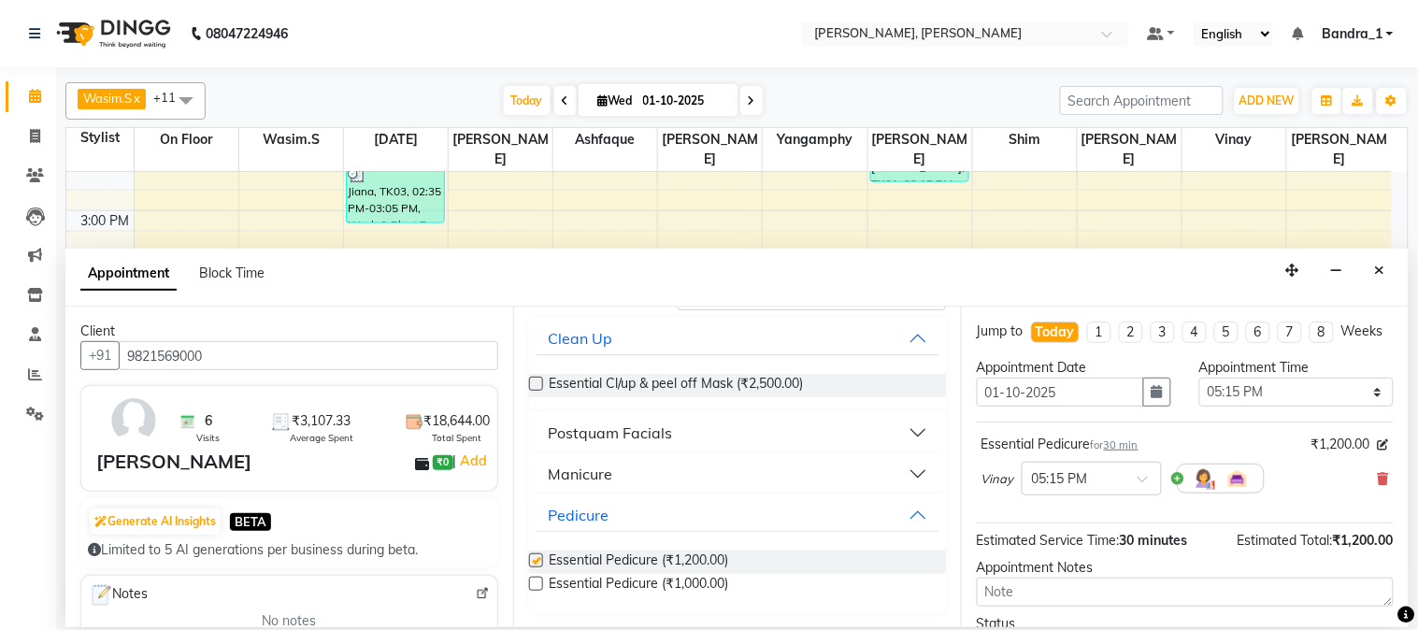
checkbox input "false"
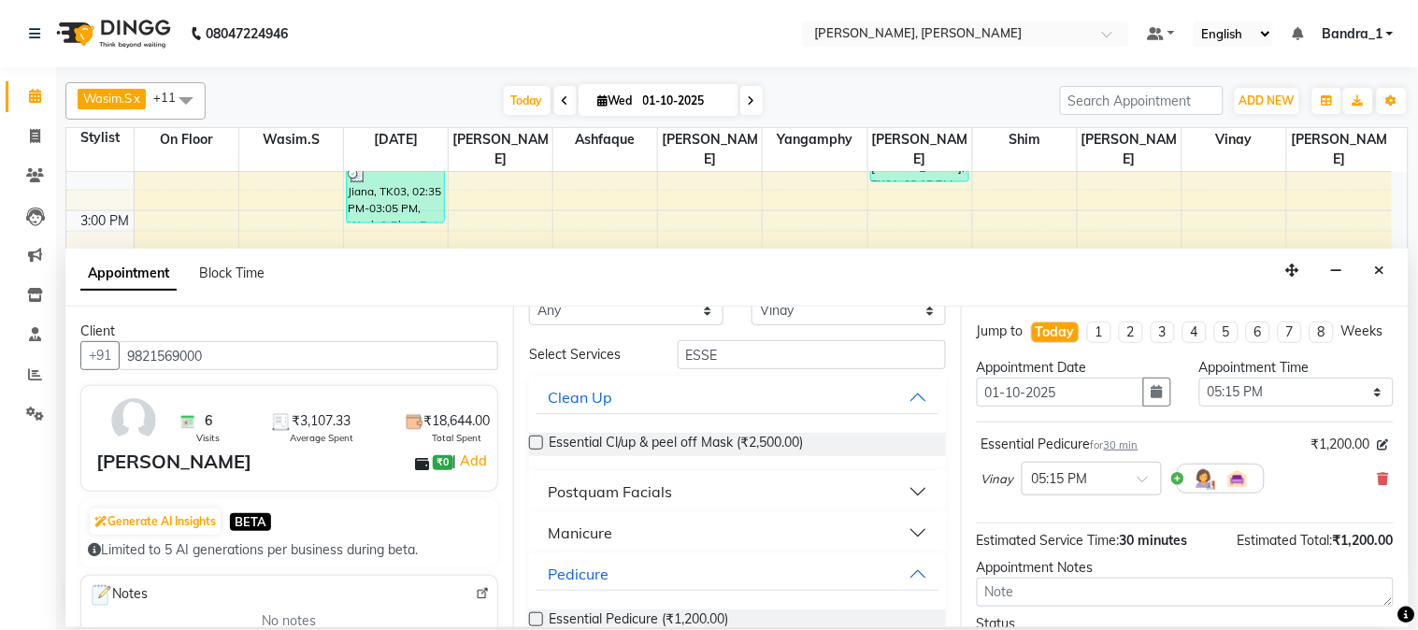
scroll to position [0, 0]
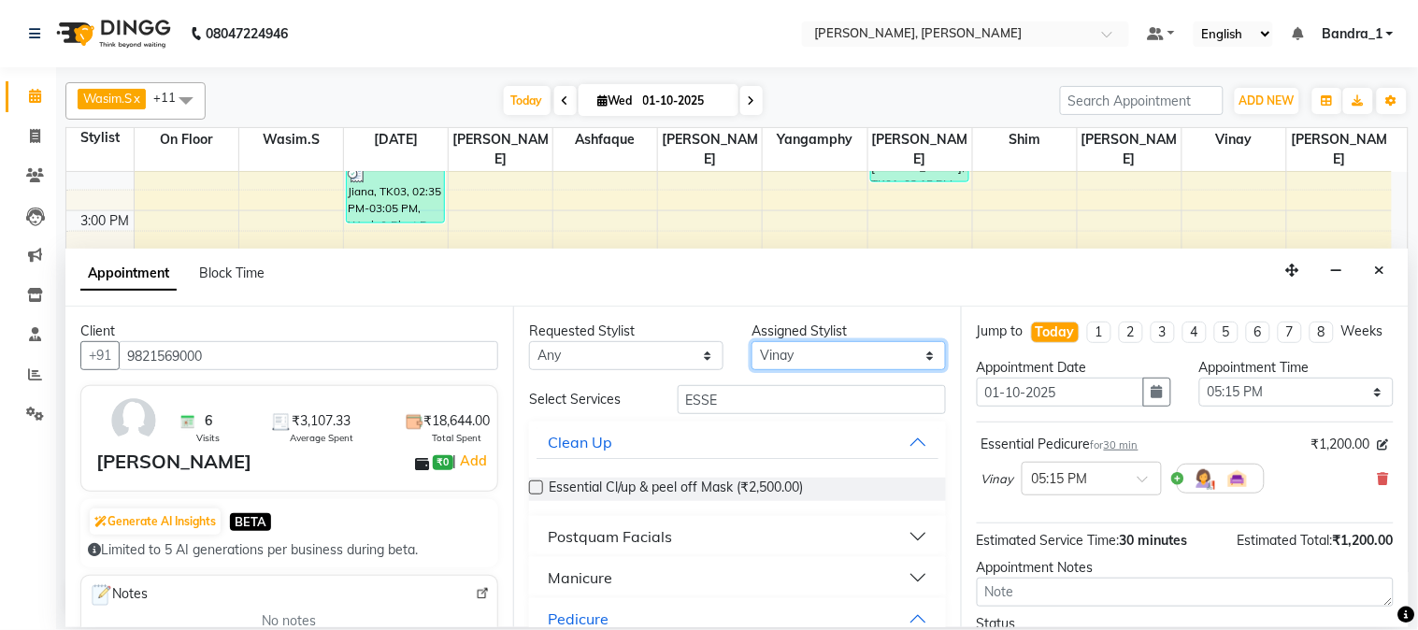
click at [851, 353] on select "Select Abdul Afsha Arslan Ashfaque ASLAM Attham Catherine Eshan Gladis Gopal Ja…" at bounding box center [849, 355] width 194 height 29
select select "84345"
click at [752, 341] on select "Select Abdul Afsha Arslan Ashfaque ASLAM Attham Catherine Eshan Gladis Gopal Ja…" at bounding box center [849, 355] width 194 height 29
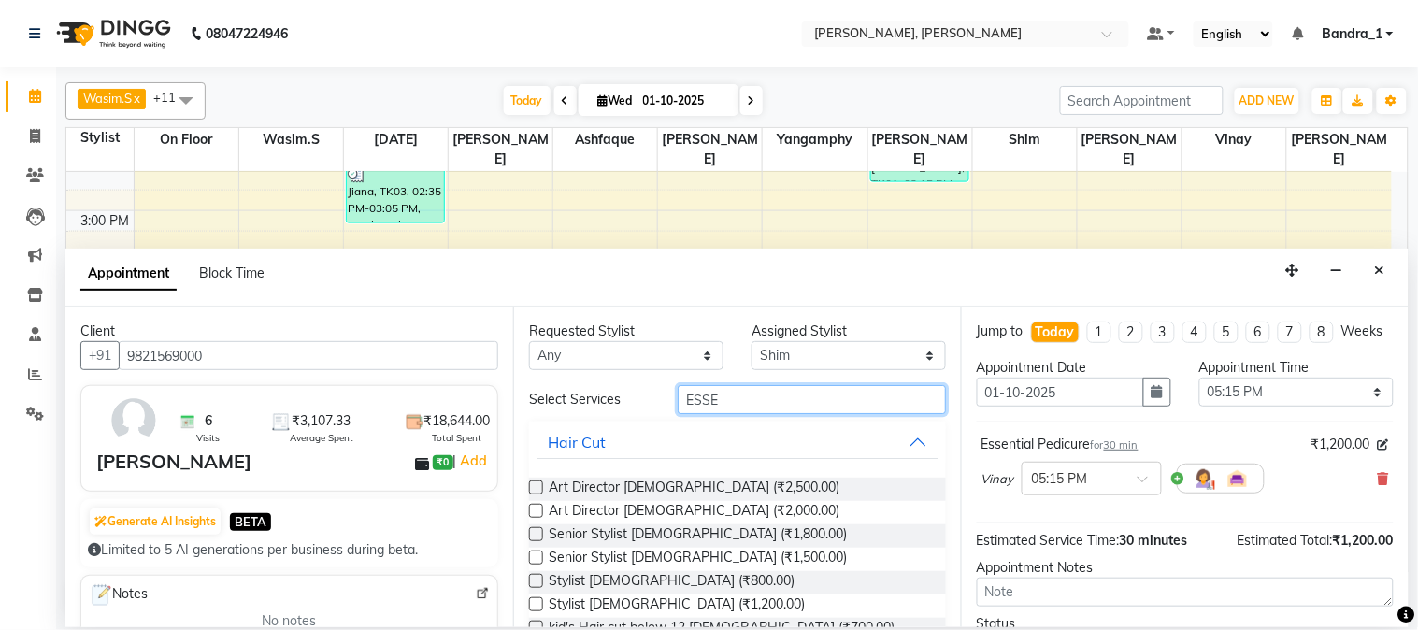
click at [823, 409] on input "ESSE" at bounding box center [812, 399] width 268 height 29
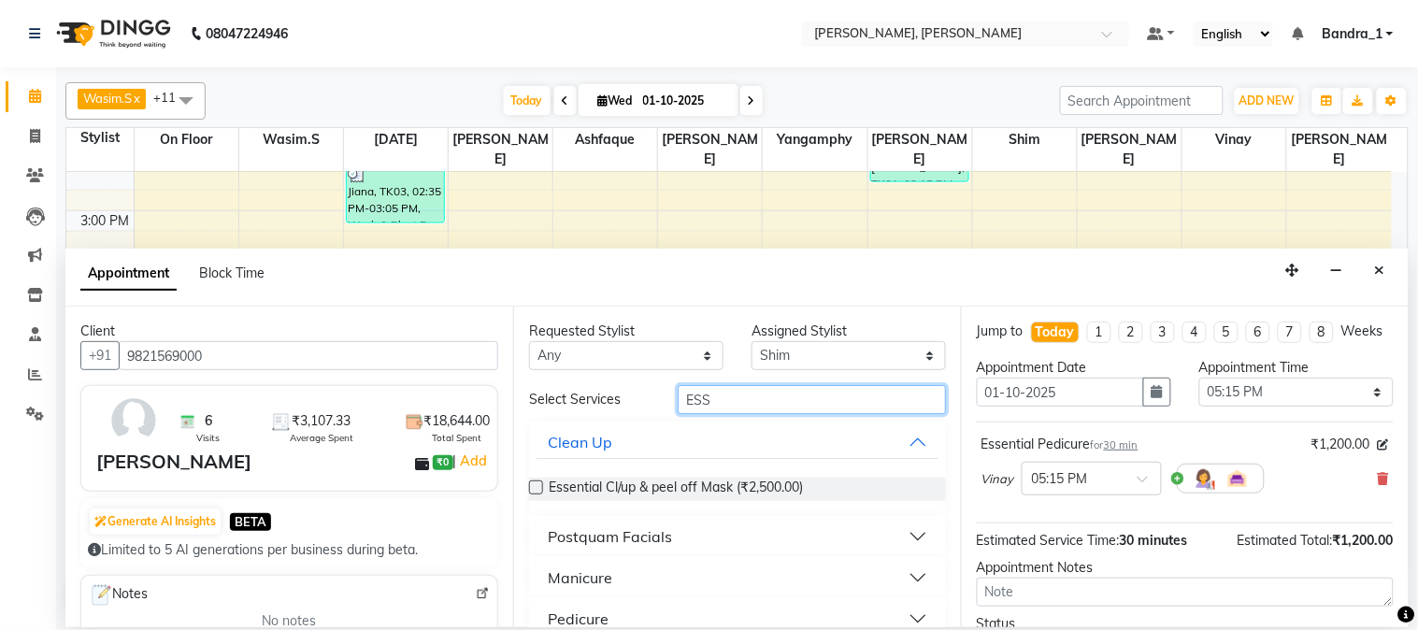
type input "ESSE"
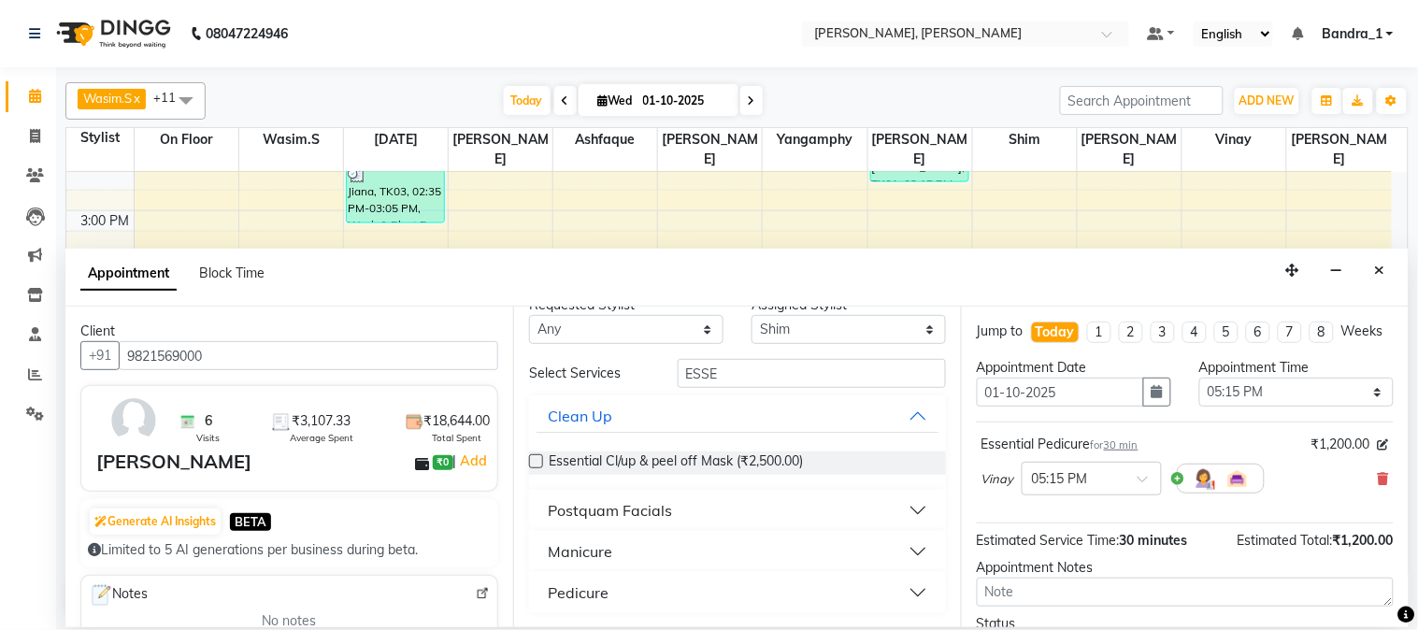
click at [908, 544] on button "Manicure" at bounding box center [738, 552] width 402 height 34
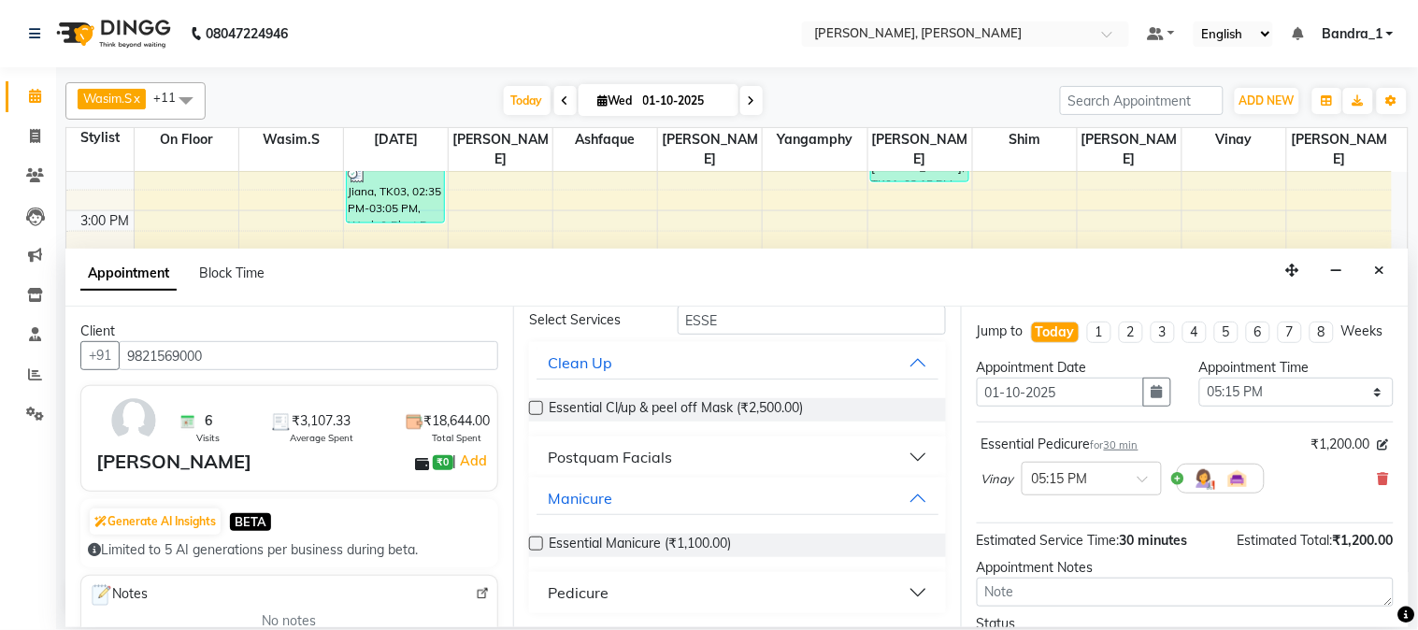
click at [530, 540] on label at bounding box center [536, 544] width 14 height 14
click at [530, 540] on input "checkbox" at bounding box center [535, 546] width 12 height 12
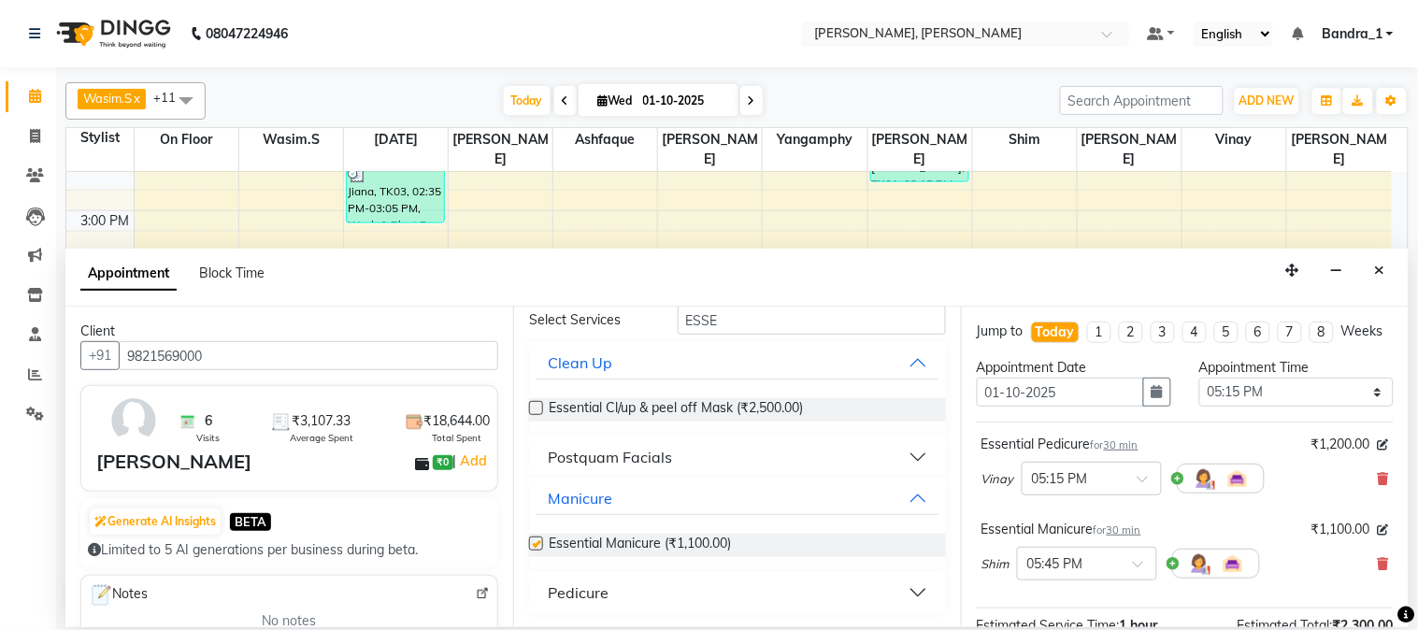
checkbox input "false"
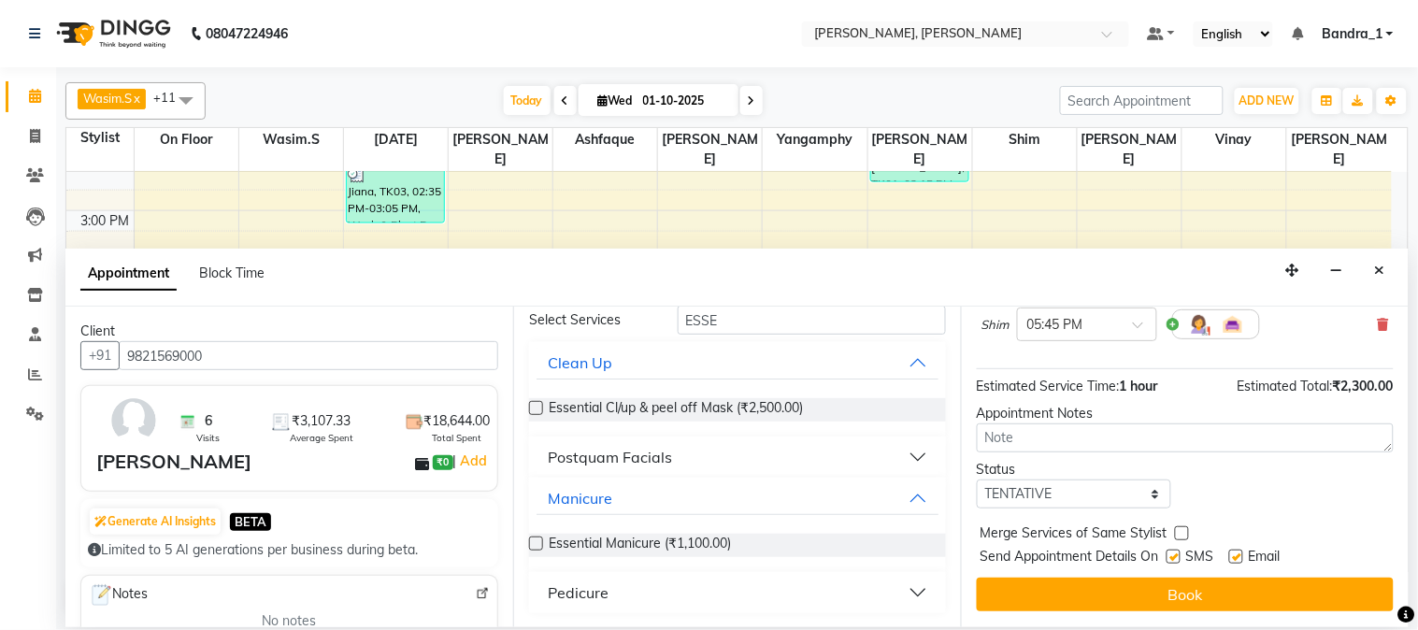
drag, startPoint x: 1178, startPoint y: 557, endPoint x: 1202, endPoint y: 557, distance: 23.4
click at [1180, 557] on label at bounding box center [1174, 557] width 14 height 14
click at [1179, 557] on input "checkbox" at bounding box center [1173, 559] width 12 height 12
checkbox input "false"
click at [1239, 557] on label at bounding box center [1237, 557] width 14 height 14
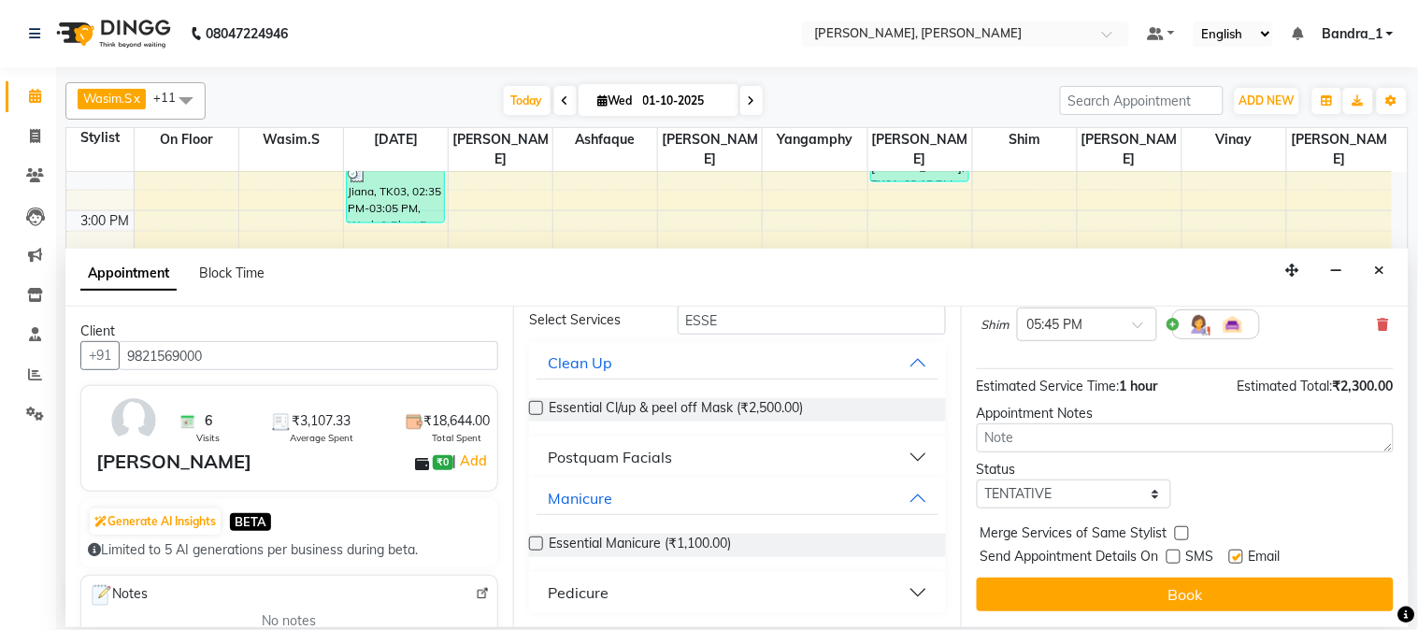
click at [1239, 557] on input "checkbox" at bounding box center [1236, 559] width 12 height 12
checkbox input "false"
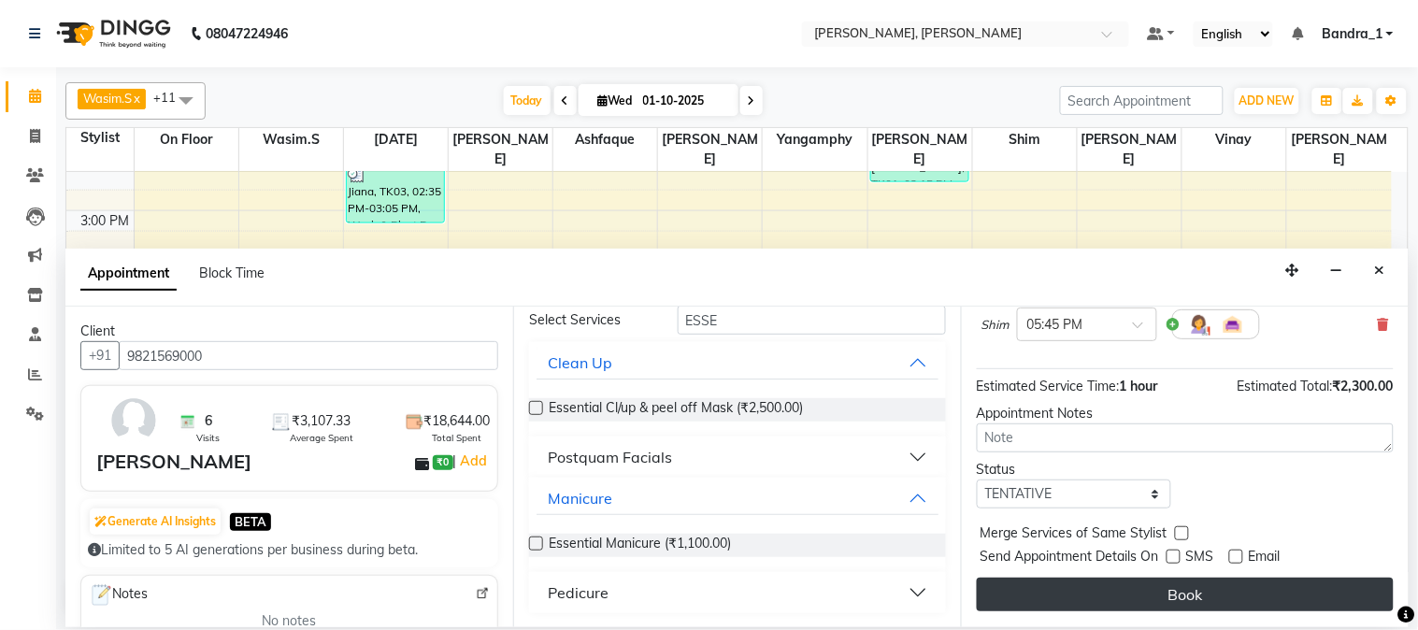
click at [1232, 586] on button "Book" at bounding box center [1185, 595] width 417 height 34
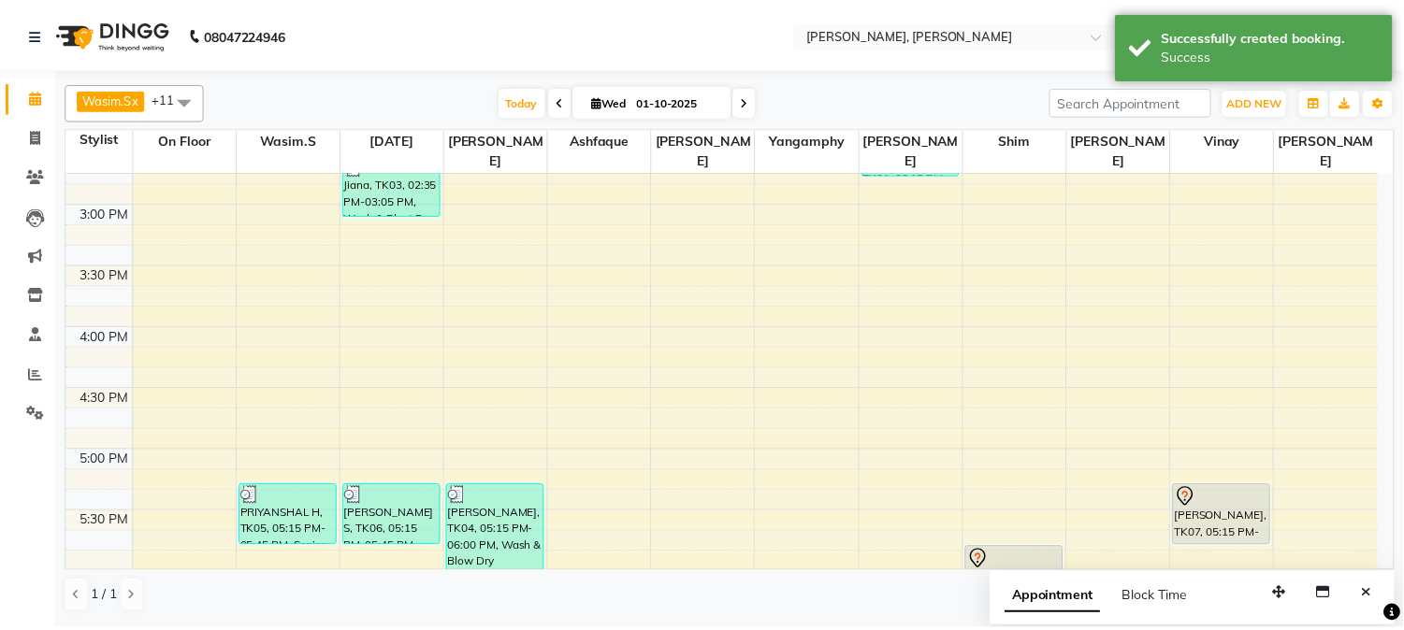
scroll to position [701, 0]
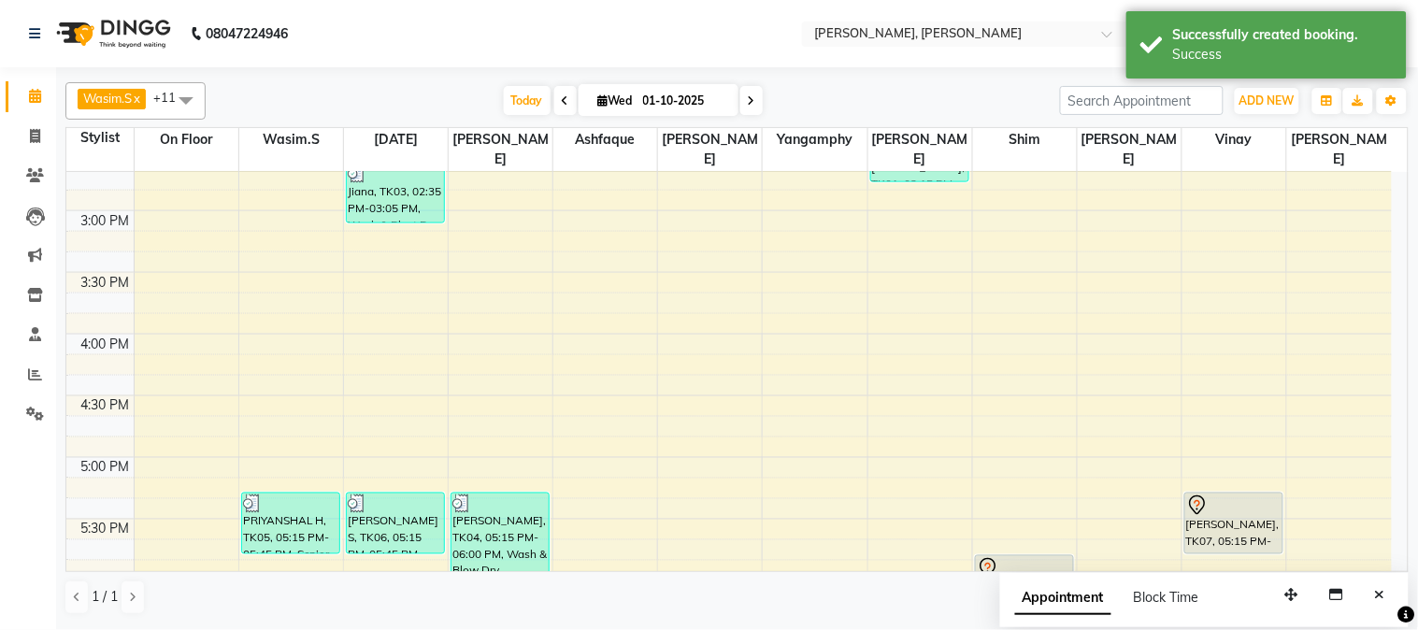
click at [1211, 495] on div at bounding box center [1234, 506] width 95 height 22
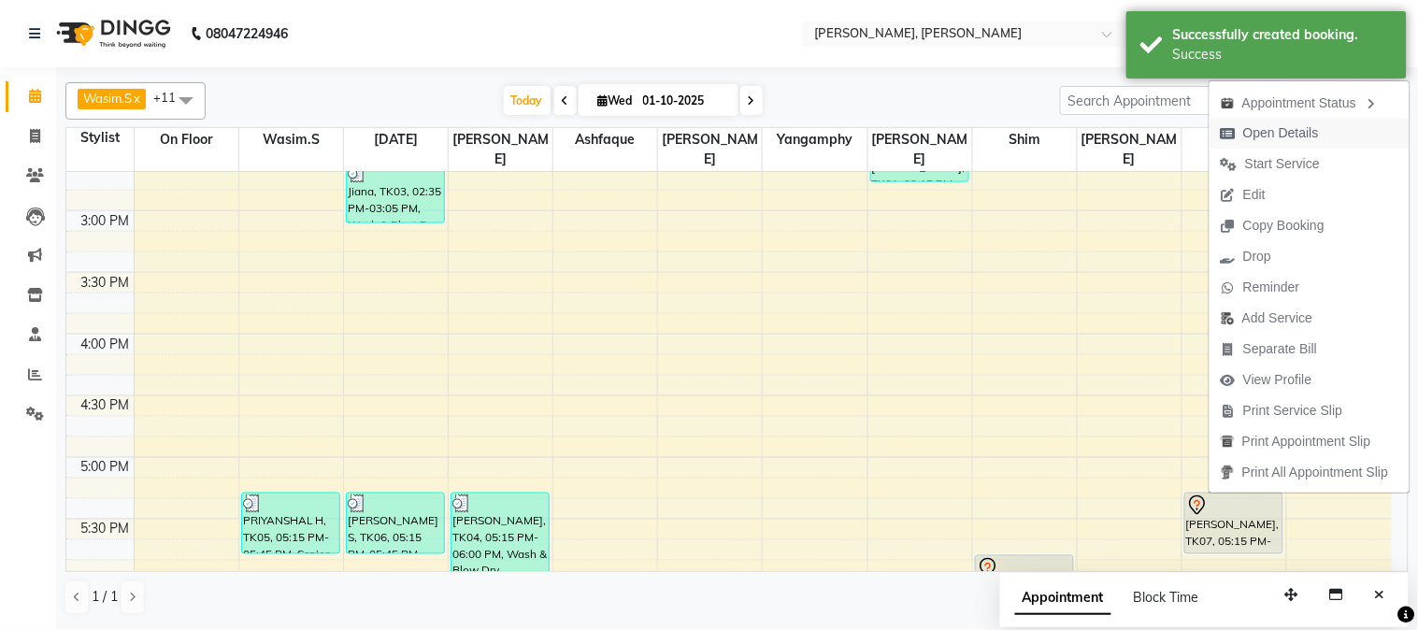
click at [1279, 129] on span "Open Details" at bounding box center [1282, 133] width 76 height 20
select select "7"
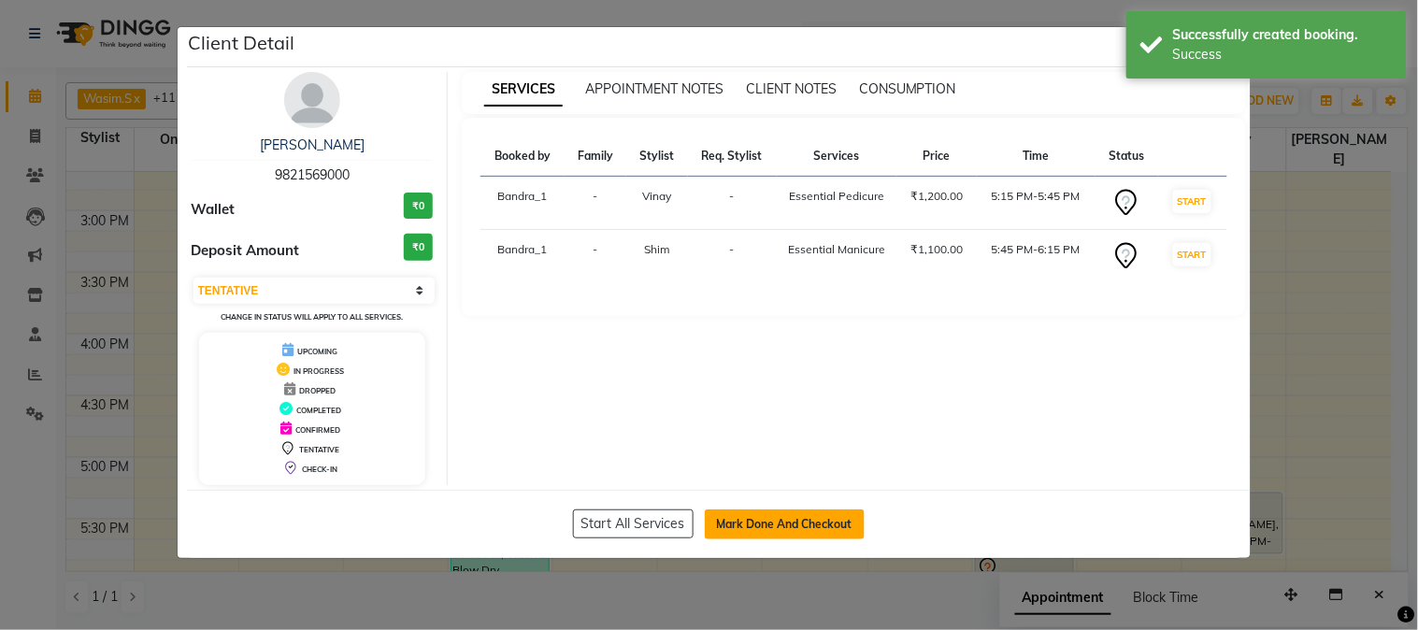
click at [828, 516] on button "Mark Done And Checkout" at bounding box center [785, 525] width 160 height 30
select select "7997"
select select "service"
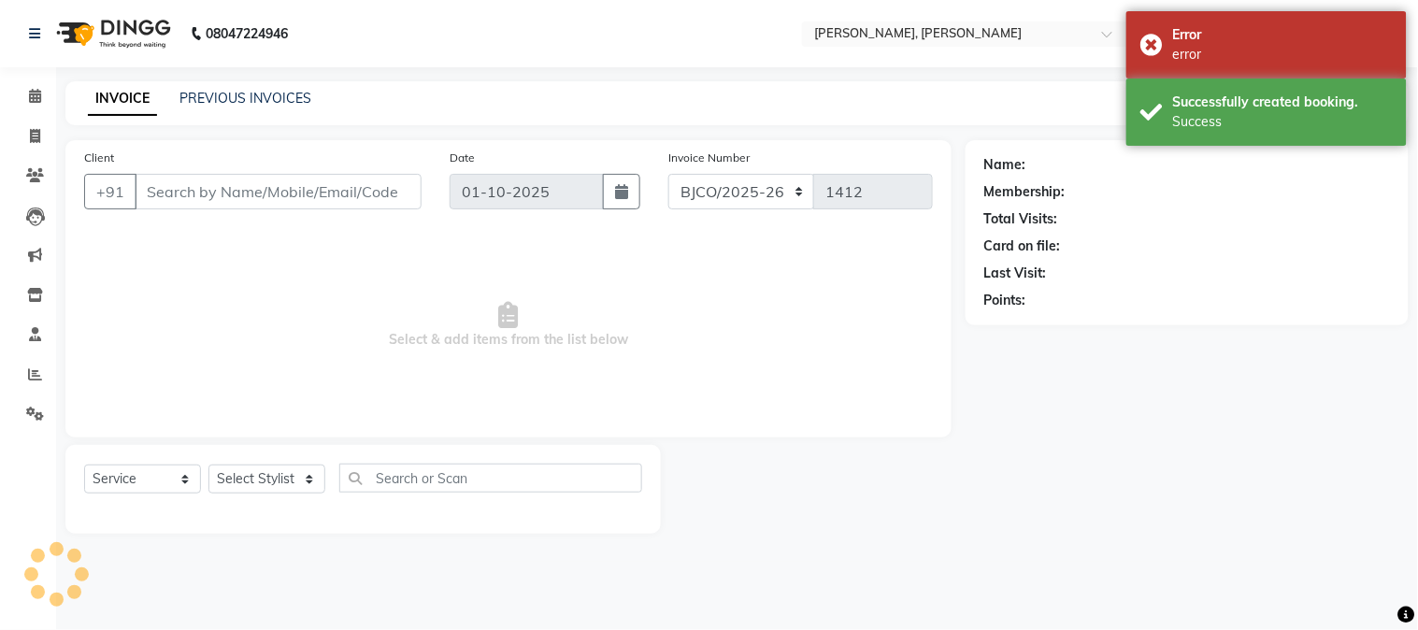
type input "9821569000"
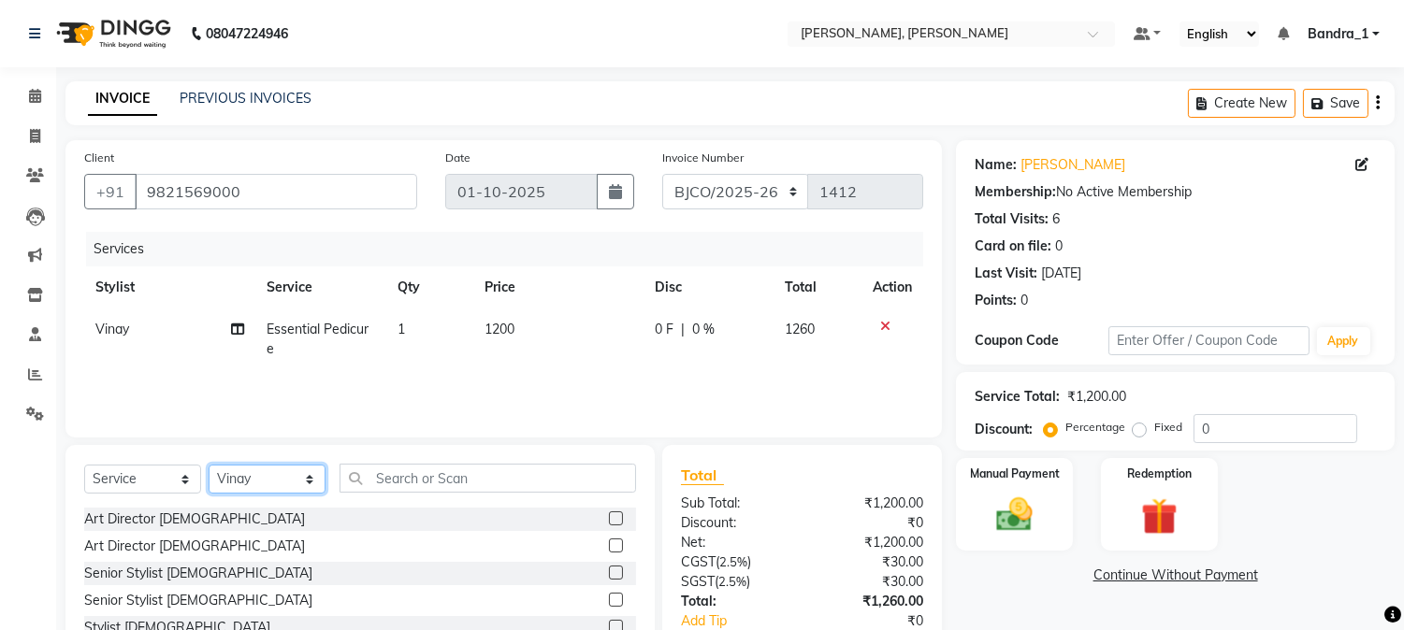
click at [246, 477] on select "Select Stylist Abdul Afsha Arslan Ashfaque ASLAM Attham Bandra_1 Bandra_store C…" at bounding box center [267, 479] width 117 height 29
select select "84345"
click at [209, 466] on select "Select Stylist Abdul Afsha Arslan Ashfaque ASLAM Attham Bandra_1 Bandra_store C…" at bounding box center [267, 479] width 117 height 29
click at [444, 482] on input "text" at bounding box center [487, 478] width 296 height 29
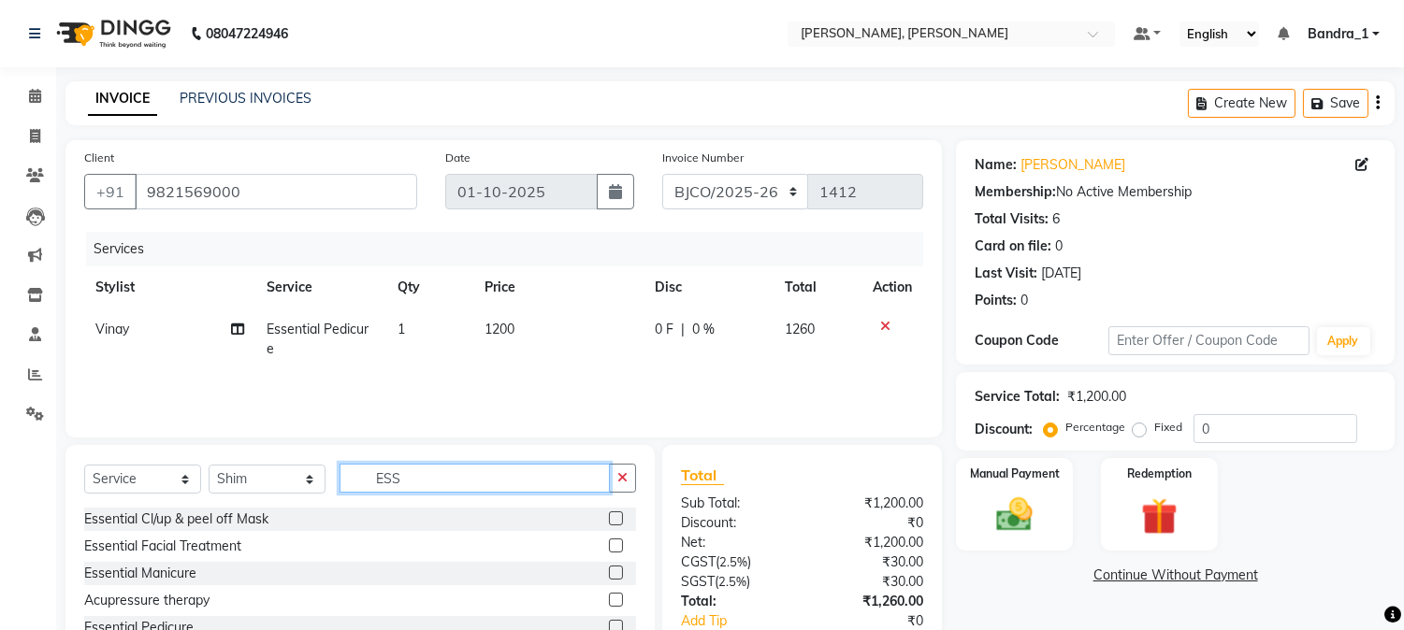
type input "ESS"
click at [609, 575] on label at bounding box center [616, 573] width 14 height 14
click at [609, 575] on input "checkbox" at bounding box center [615, 574] width 12 height 12
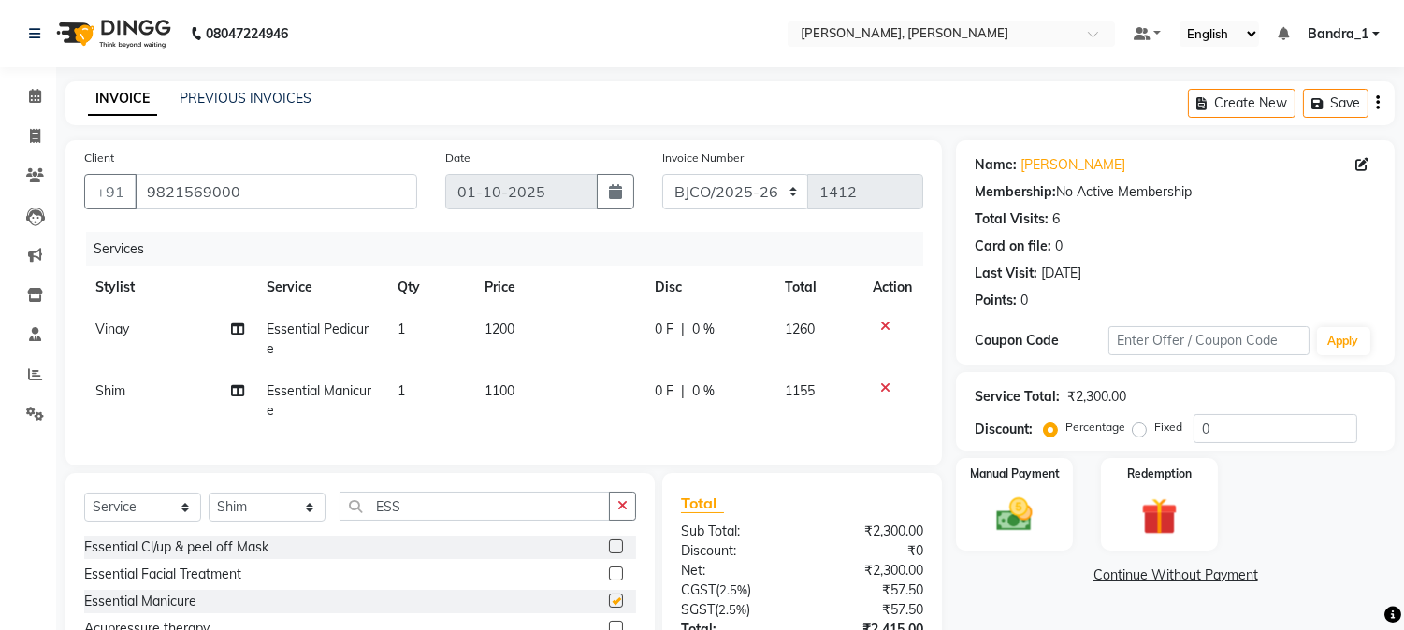
checkbox input "false"
click at [698, 341] on td "0 F | 0 %" at bounding box center [708, 340] width 130 height 62
select select "54771"
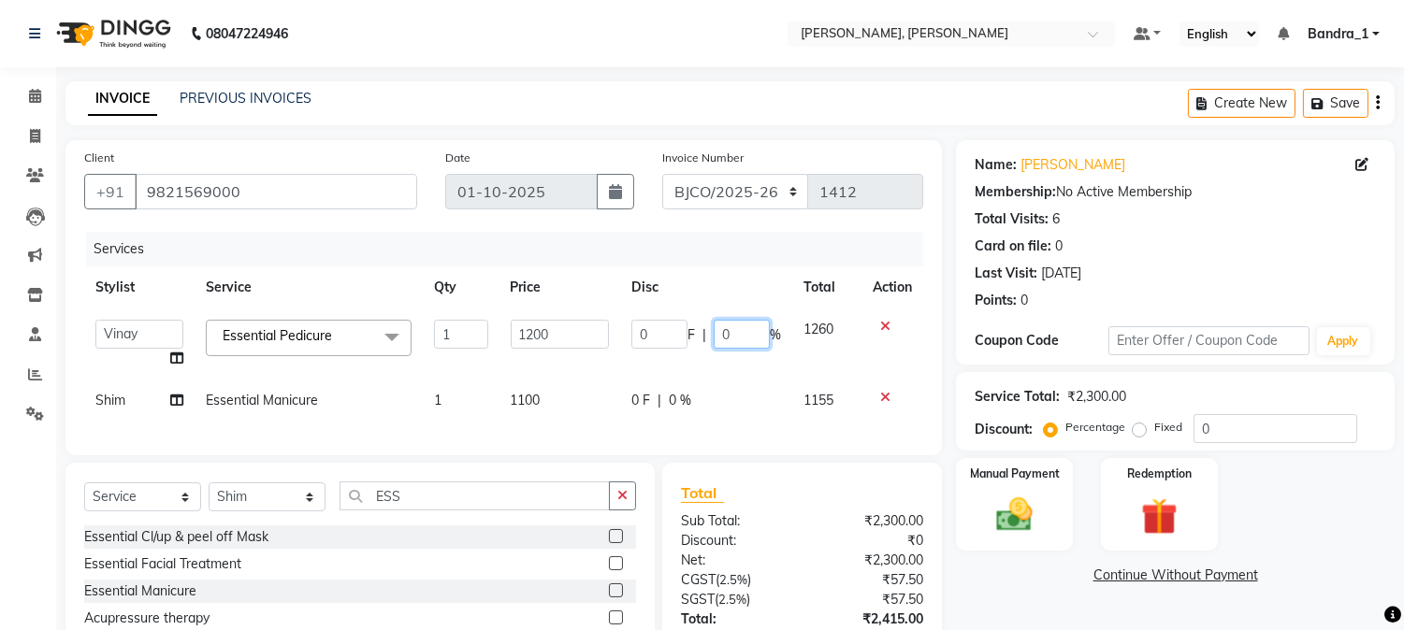
click at [740, 324] on input "0" at bounding box center [741, 334] width 56 height 29
type input "20"
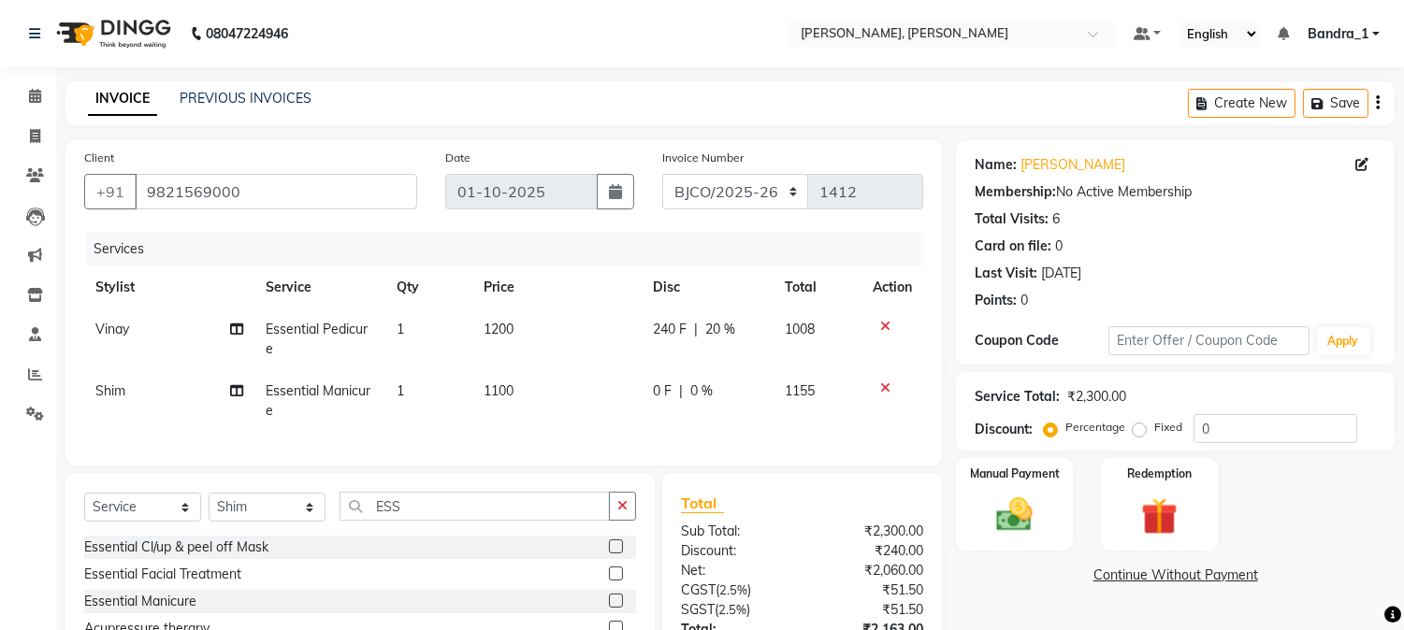
click at [678, 390] on div "0 F | 0 %" at bounding box center [707, 391] width 109 height 20
select select "84345"
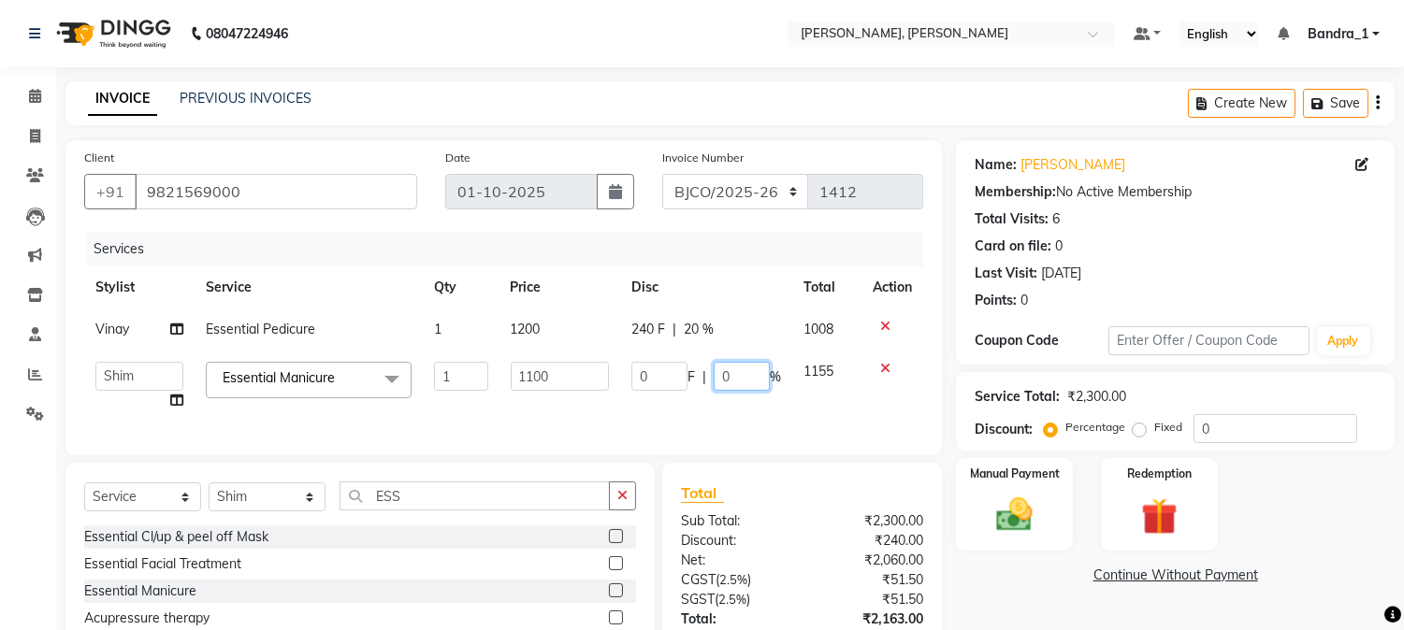
click at [753, 371] on input "0" at bounding box center [741, 376] width 56 height 29
type input "20"
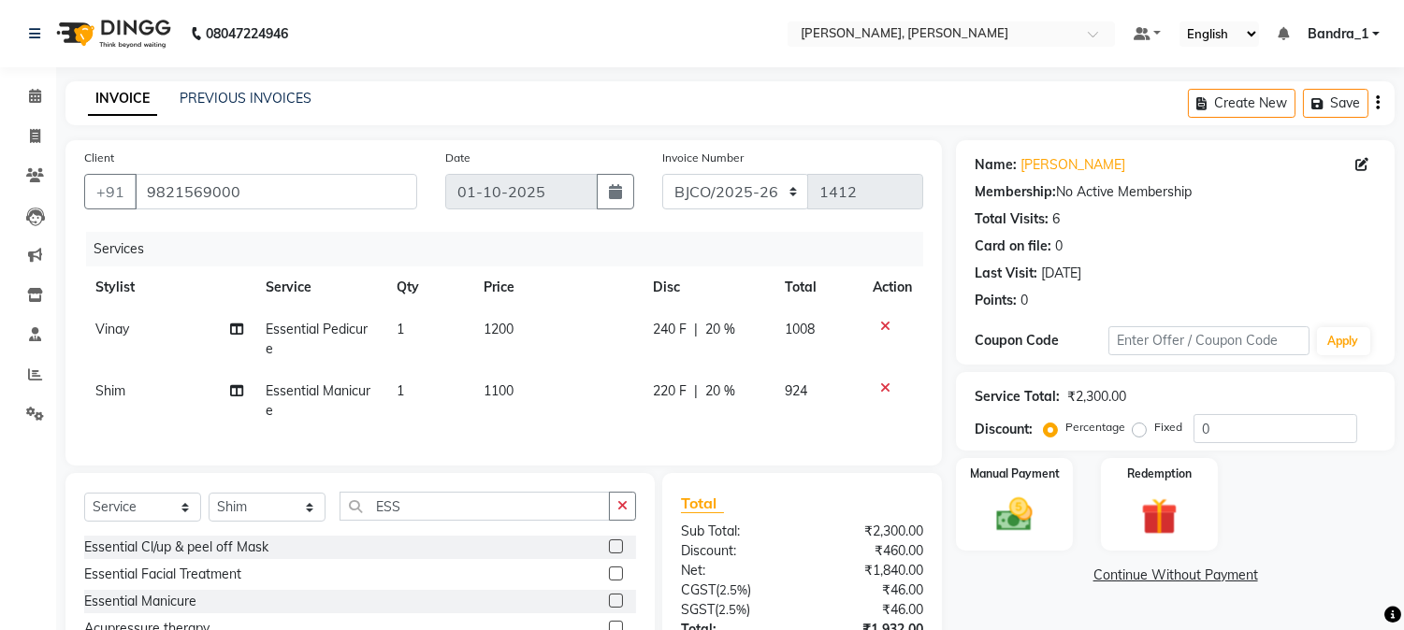
scroll to position [162, 0]
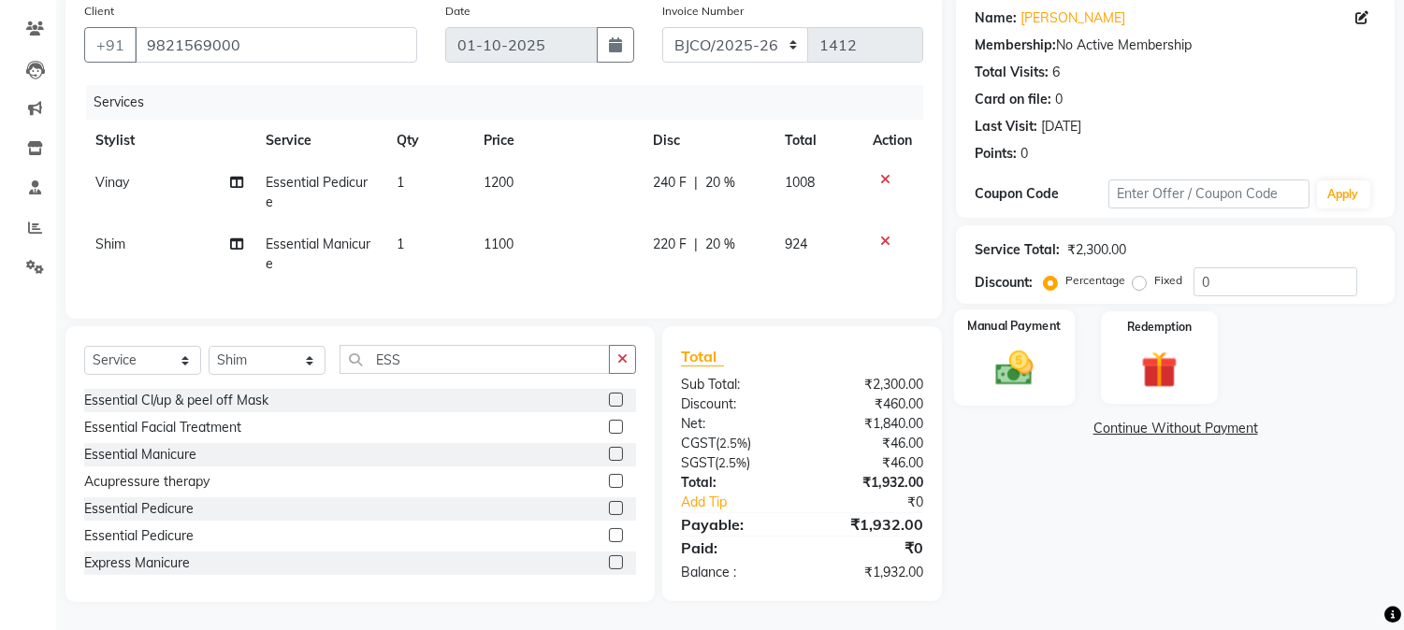
click at [1006, 363] on img at bounding box center [1015, 369] width 62 height 44
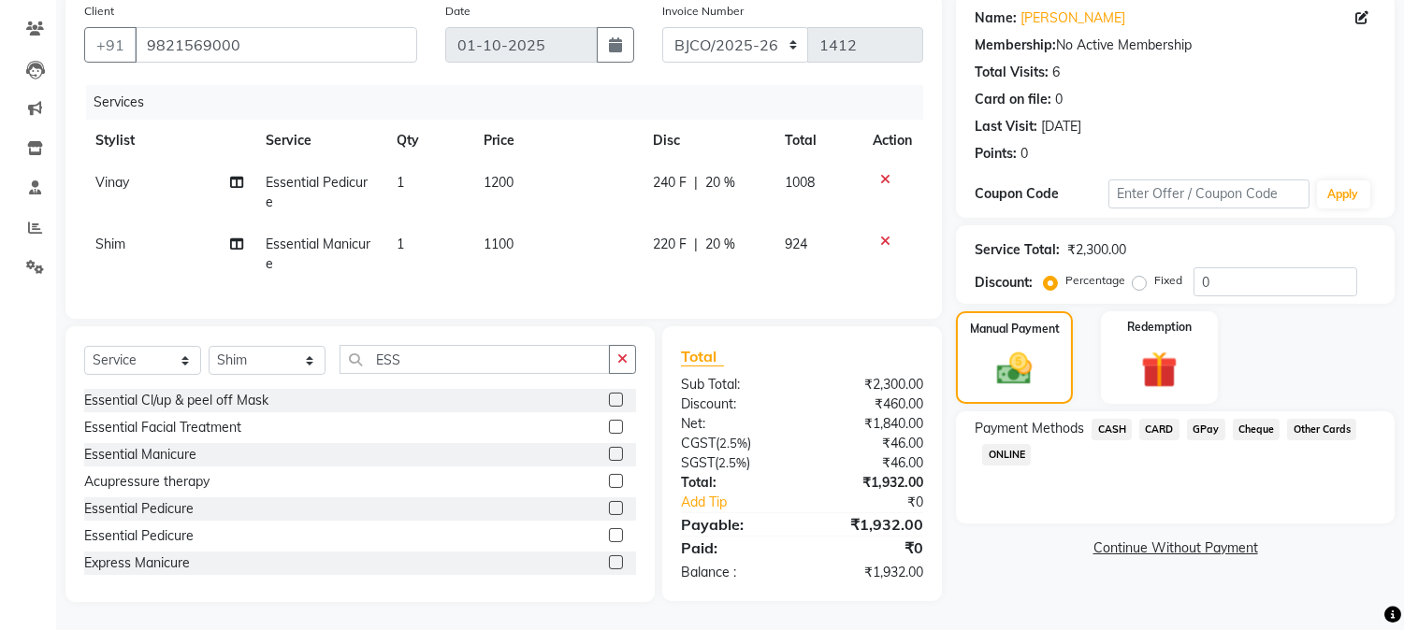
click at [1208, 419] on span "GPay" at bounding box center [1206, 430] width 38 height 22
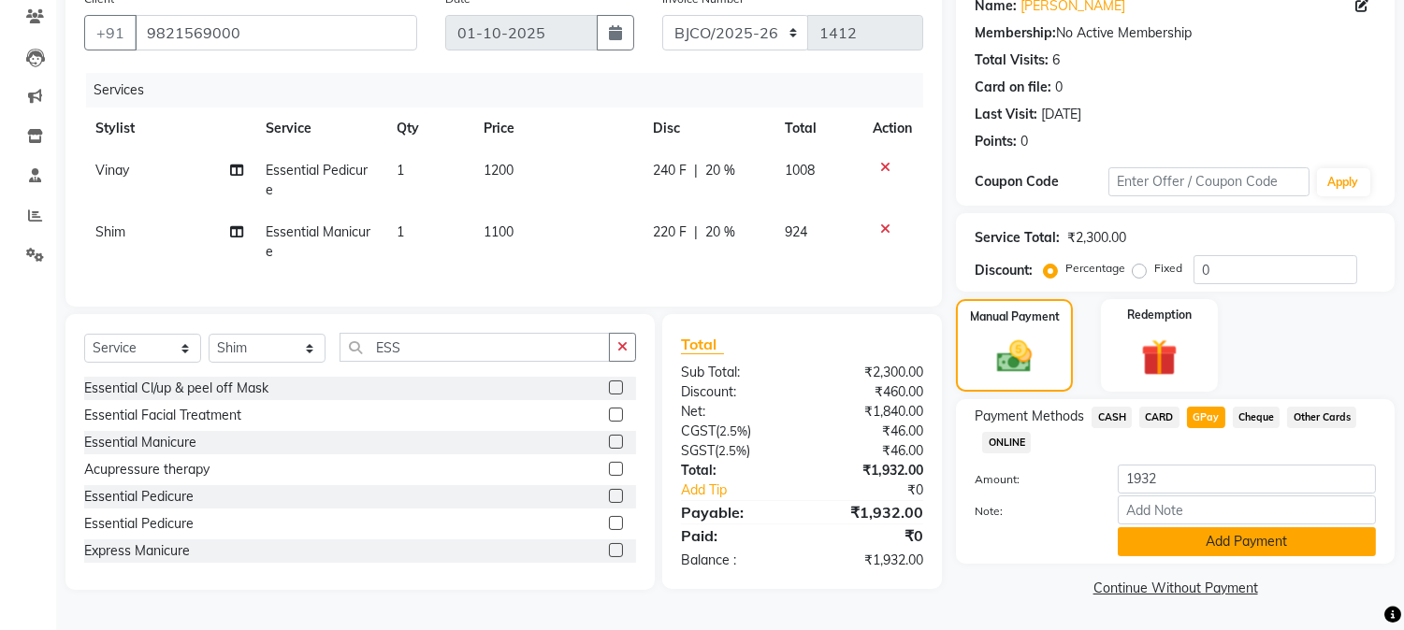
click at [1226, 538] on button "Add Payment" at bounding box center [1246, 541] width 258 height 29
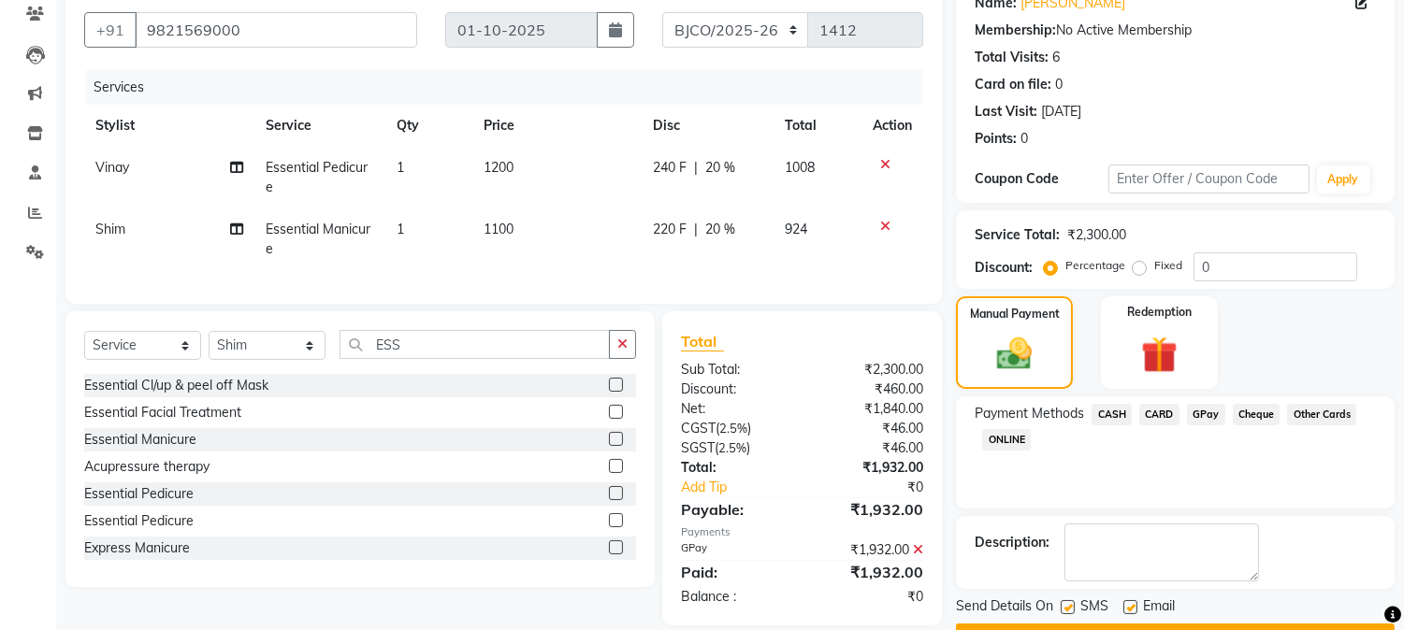
scroll to position [210, 0]
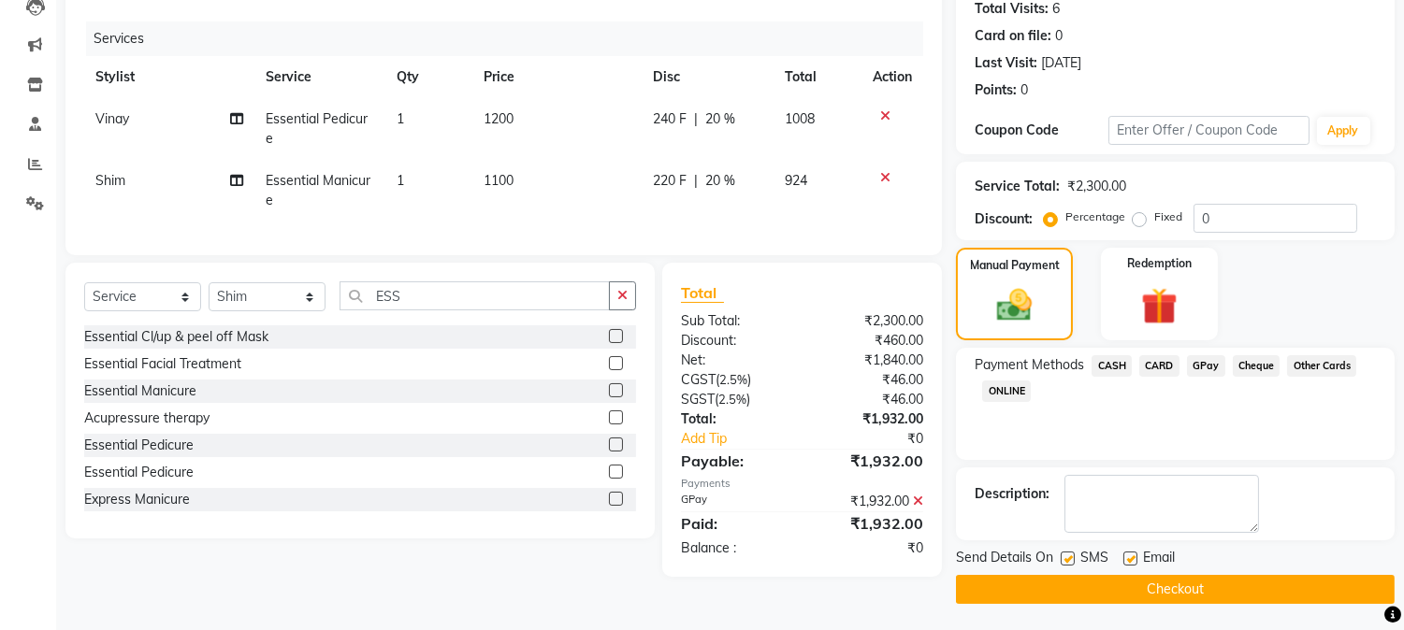
click at [1071, 558] on label at bounding box center [1067, 559] width 14 height 14
click at [1071, 558] on input "checkbox" at bounding box center [1066, 560] width 12 height 12
checkbox input "false"
click at [1131, 553] on label at bounding box center [1130, 559] width 14 height 14
click at [1131, 554] on input "checkbox" at bounding box center [1129, 560] width 12 height 12
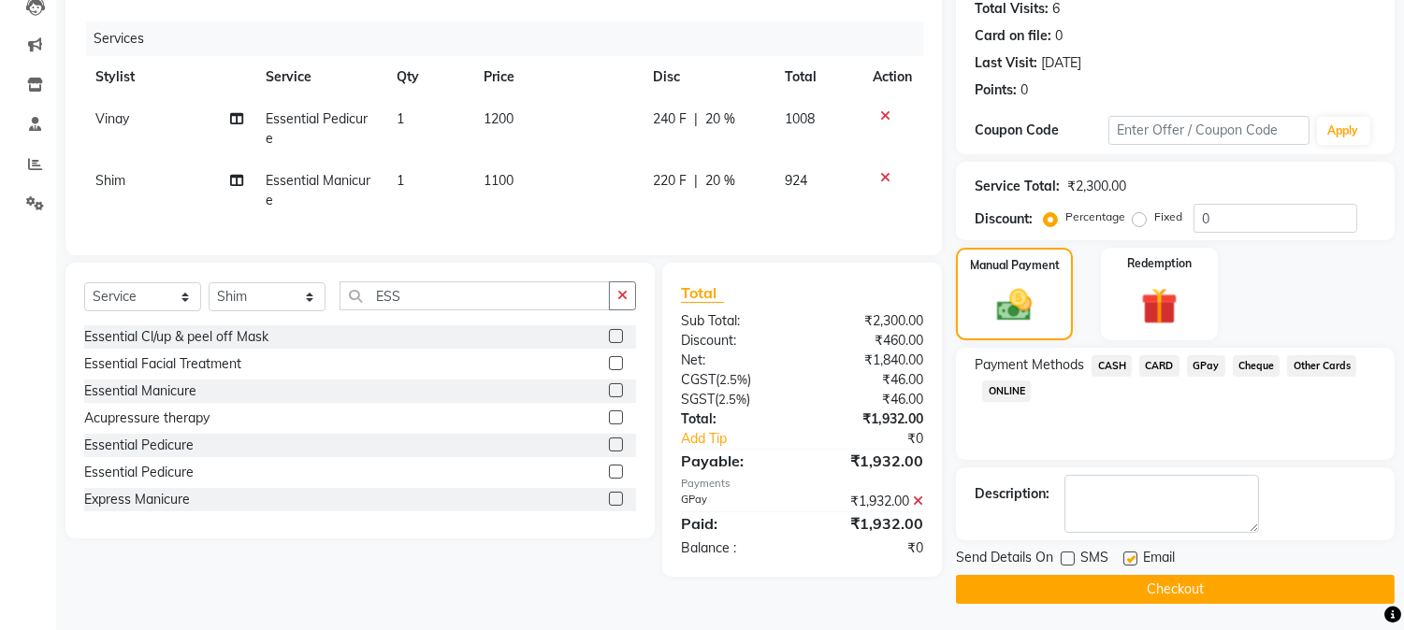
checkbox input "false"
click at [1119, 582] on button "Checkout" at bounding box center [1175, 589] width 439 height 29
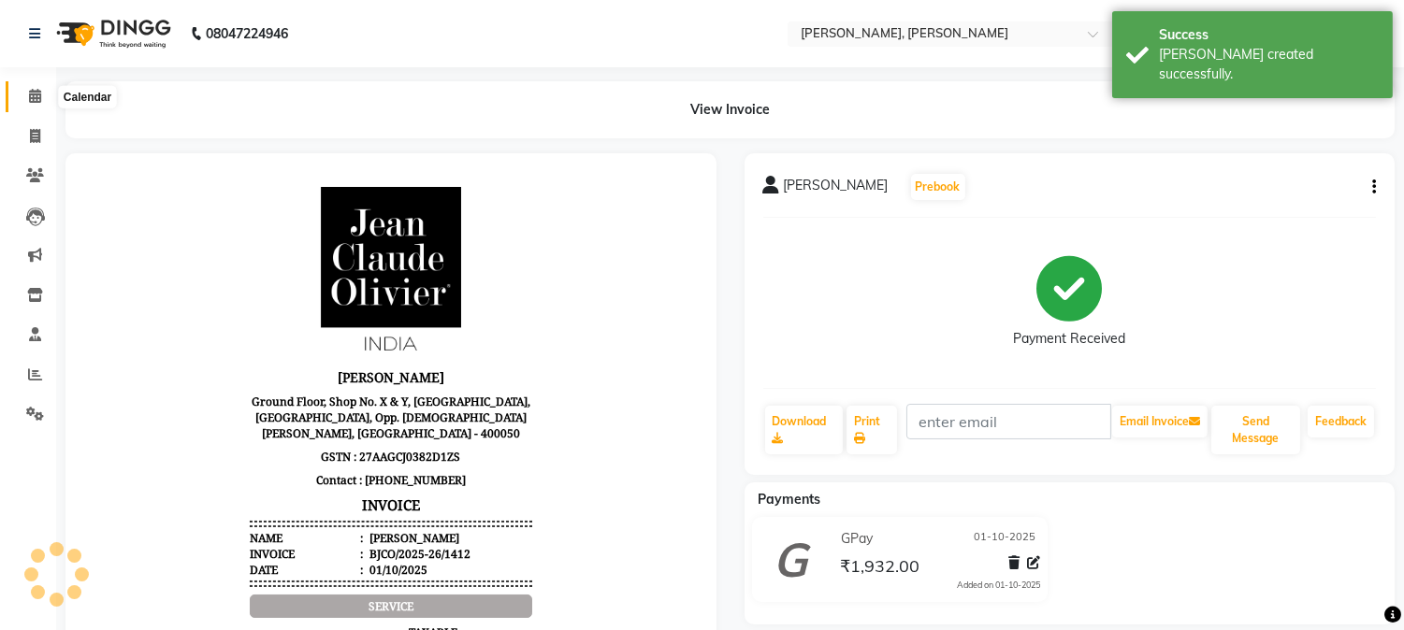
click at [39, 86] on span at bounding box center [35, 97] width 33 height 22
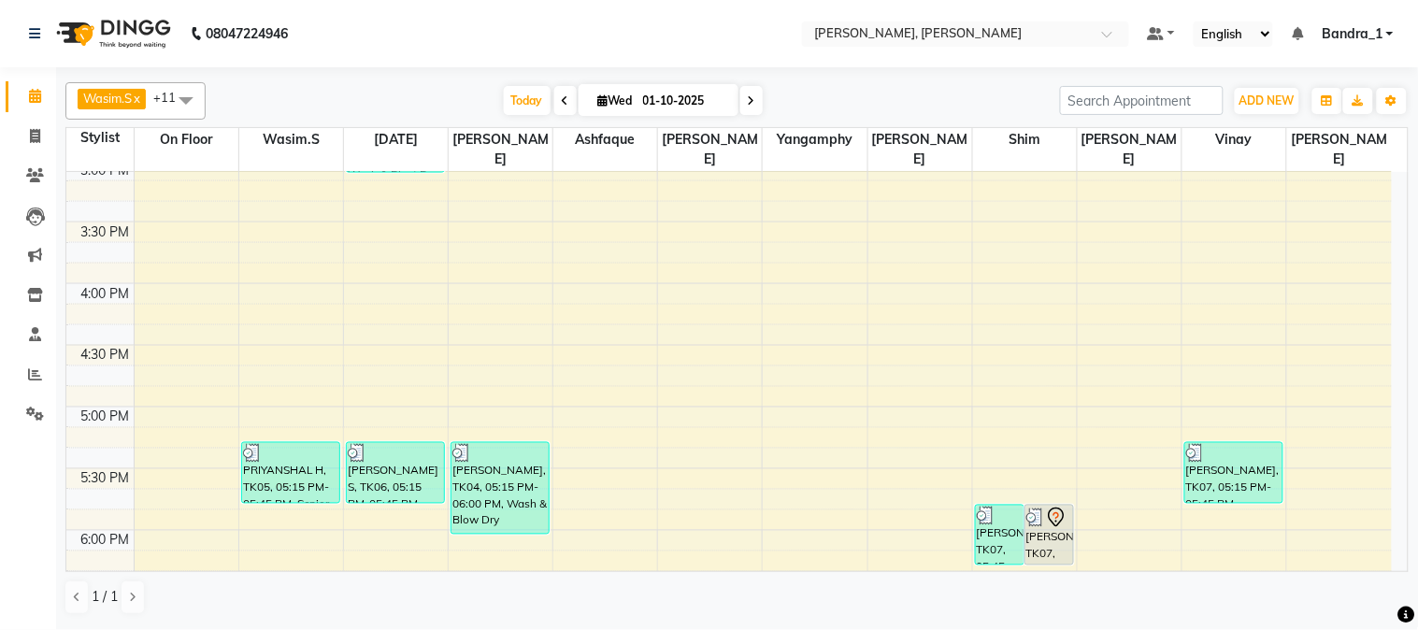
scroll to position [830, 0]
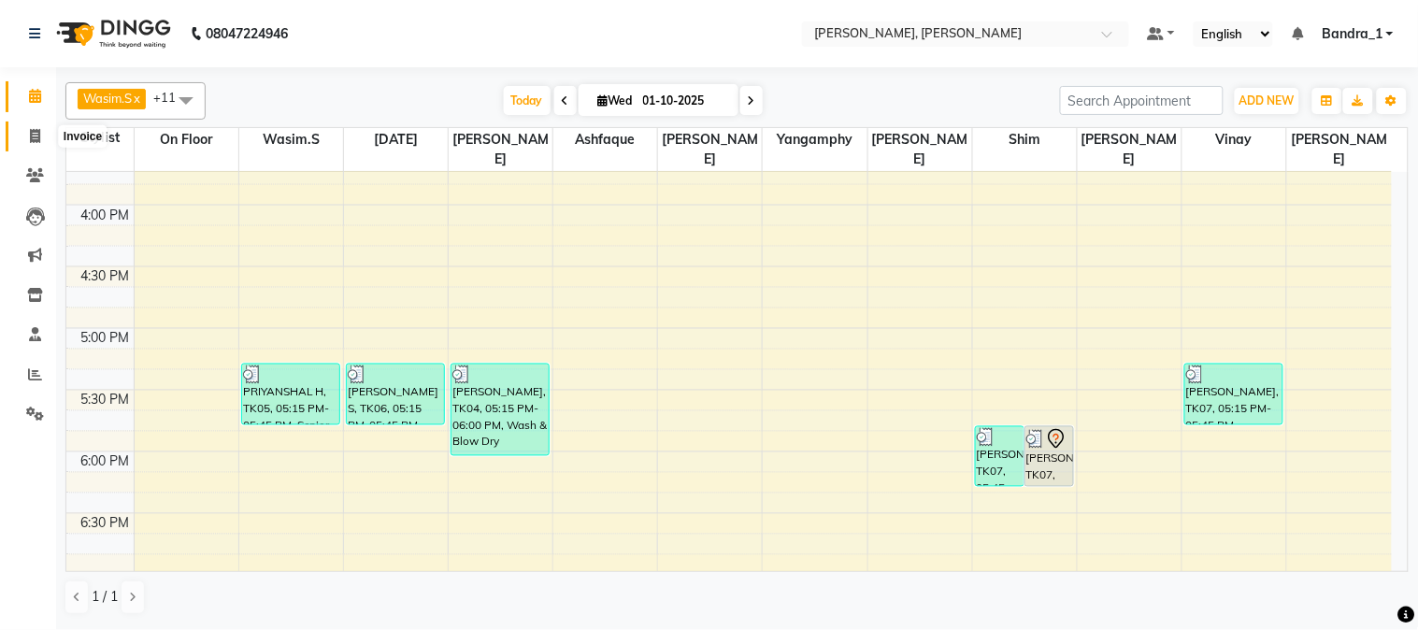
click at [38, 136] on icon at bounding box center [35, 136] width 10 height 14
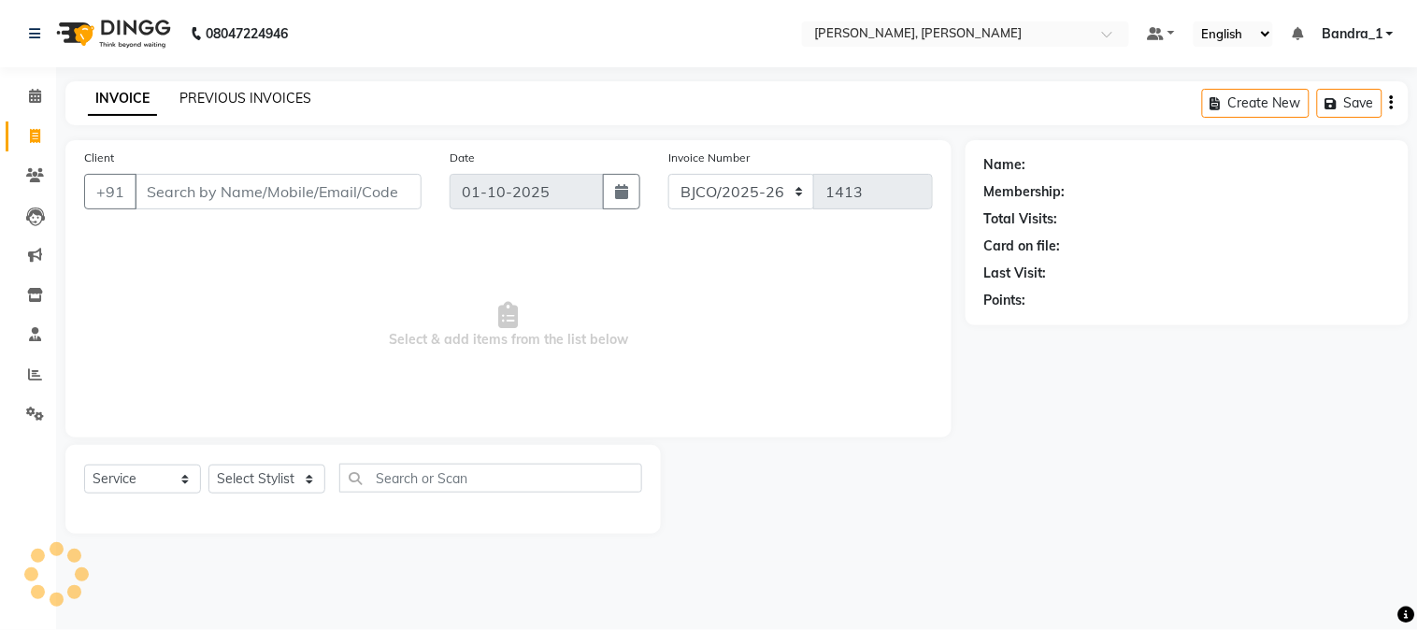
click at [200, 94] on link "PREVIOUS INVOICES" at bounding box center [246, 98] width 132 height 17
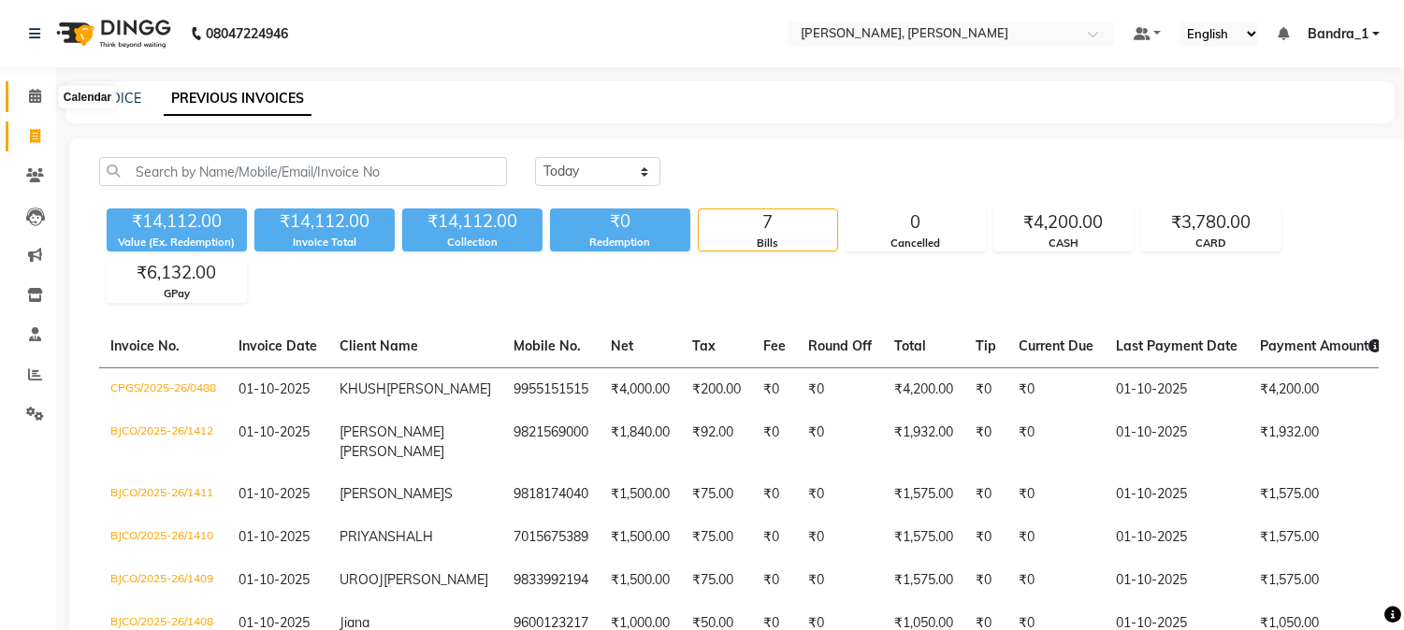
click at [47, 96] on span at bounding box center [35, 97] width 33 height 22
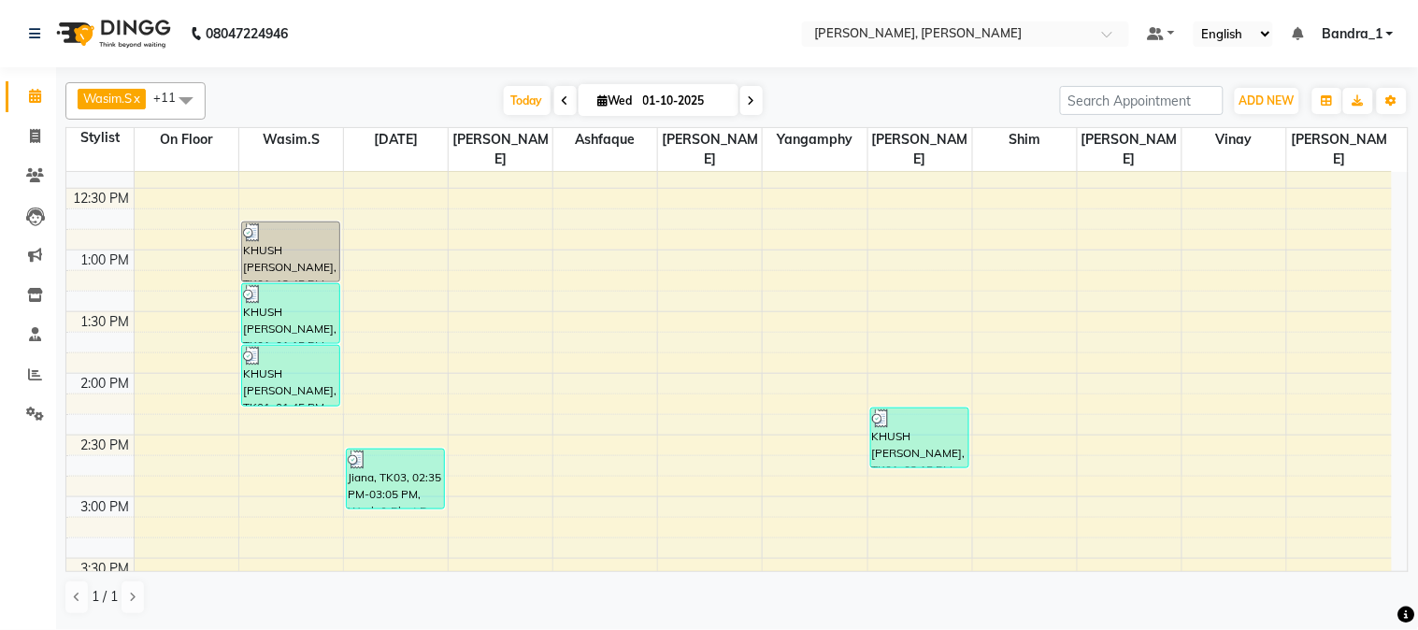
scroll to position [830, 0]
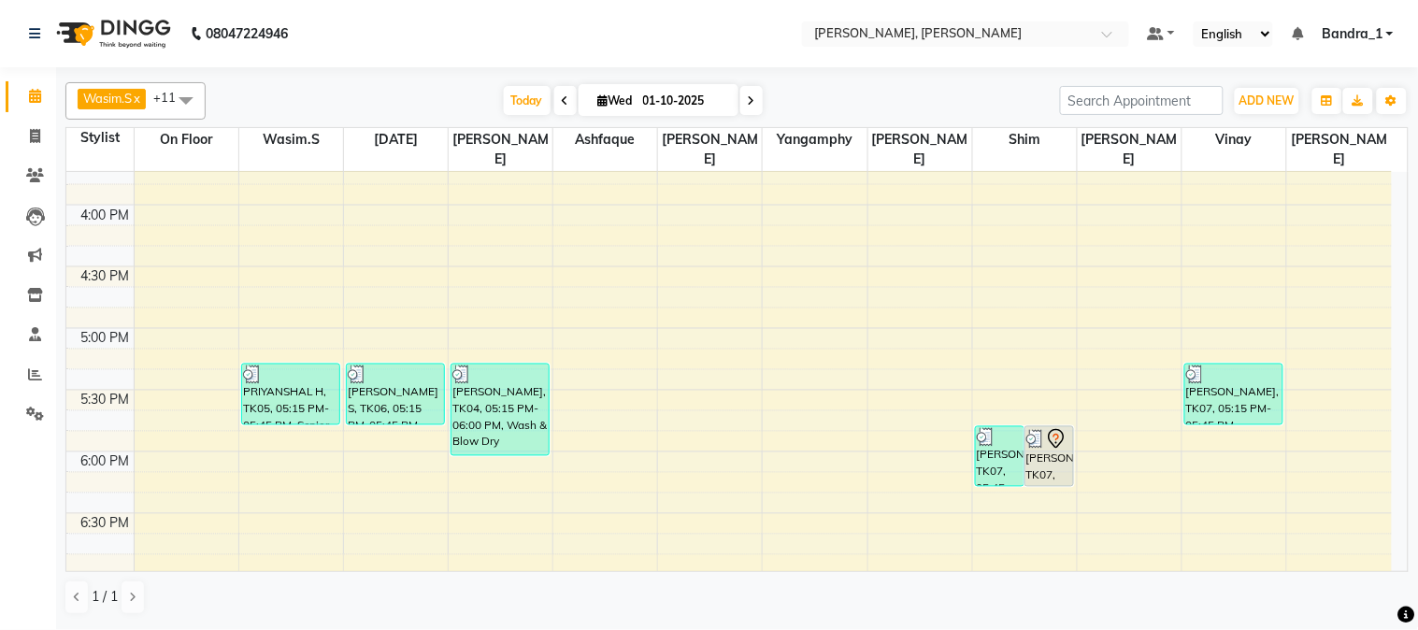
click at [376, 441] on div "9:00 AM 9:30 AM 10:00 AM 10:30 AM 11:00 AM 11:30 AM 12:00 PM 12:30 PM 1:00 PM 1…" at bounding box center [729, 205] width 1326 height 1727
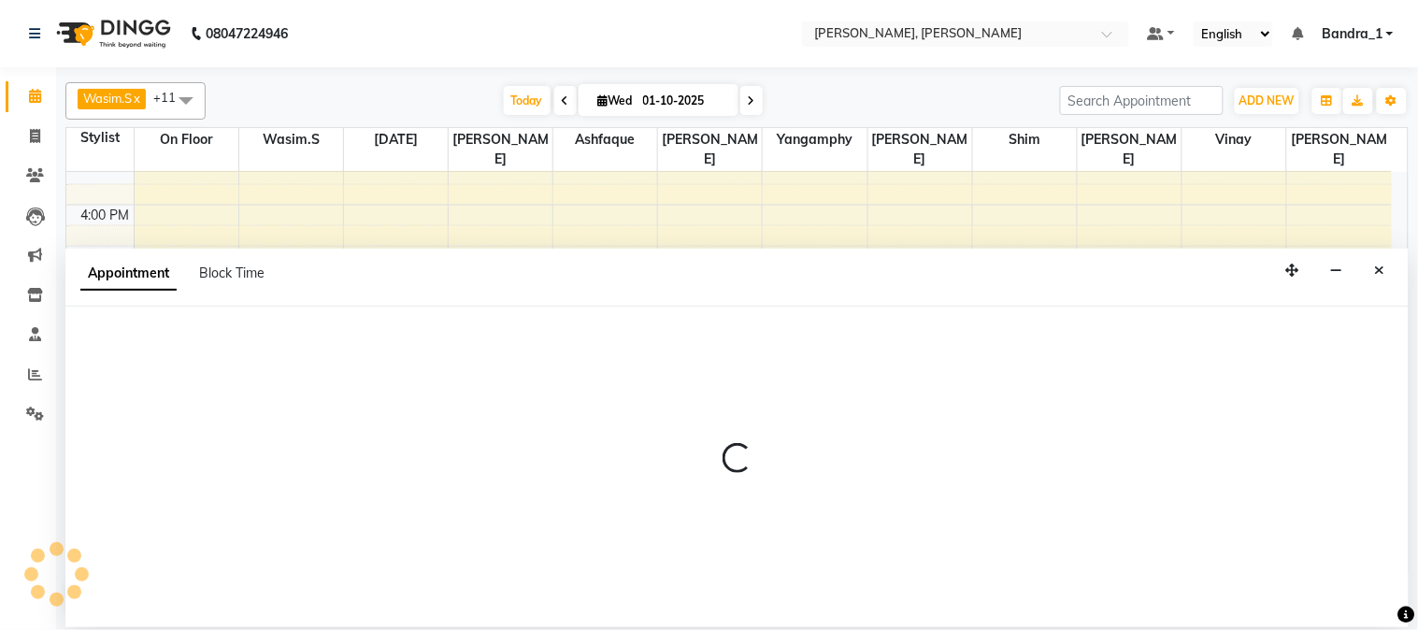
select select "58043"
select select "tentative"
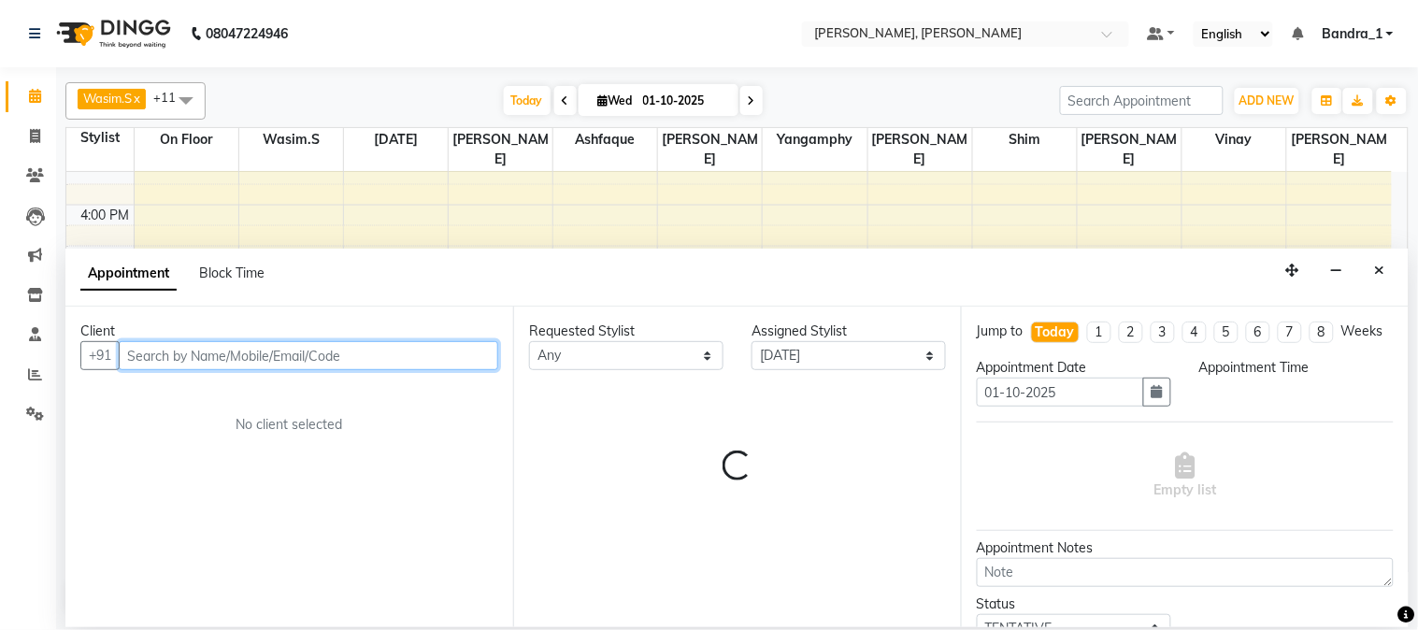
select select "1080"
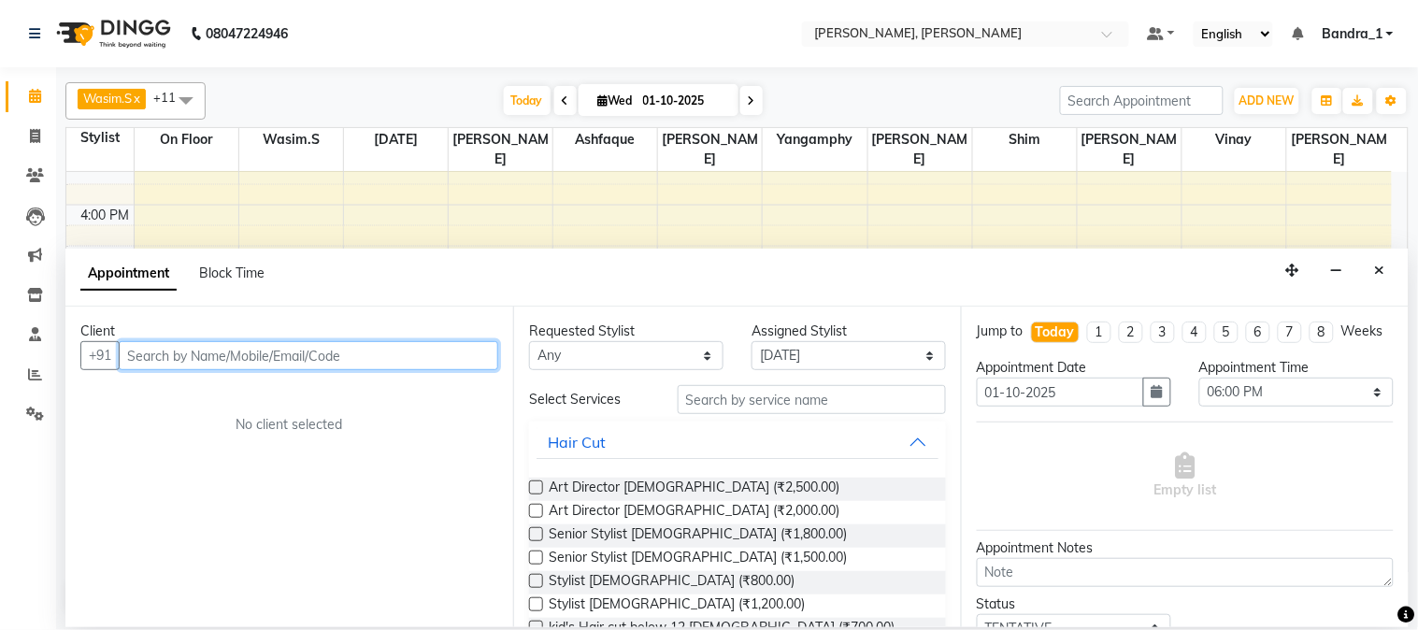
click at [201, 369] on input "text" at bounding box center [309, 355] width 380 height 29
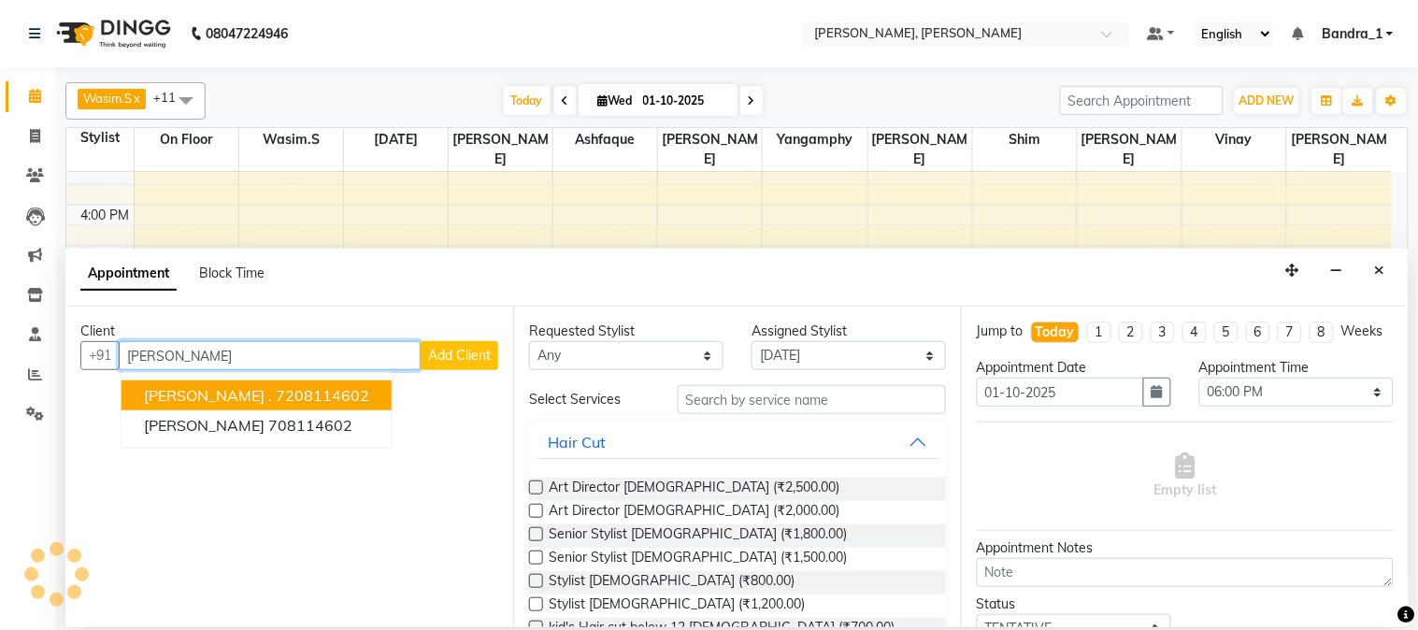
type input "[PERSON_NAME]"
click at [439, 353] on span "Add Client" at bounding box center [459, 355] width 63 height 17
select select "22"
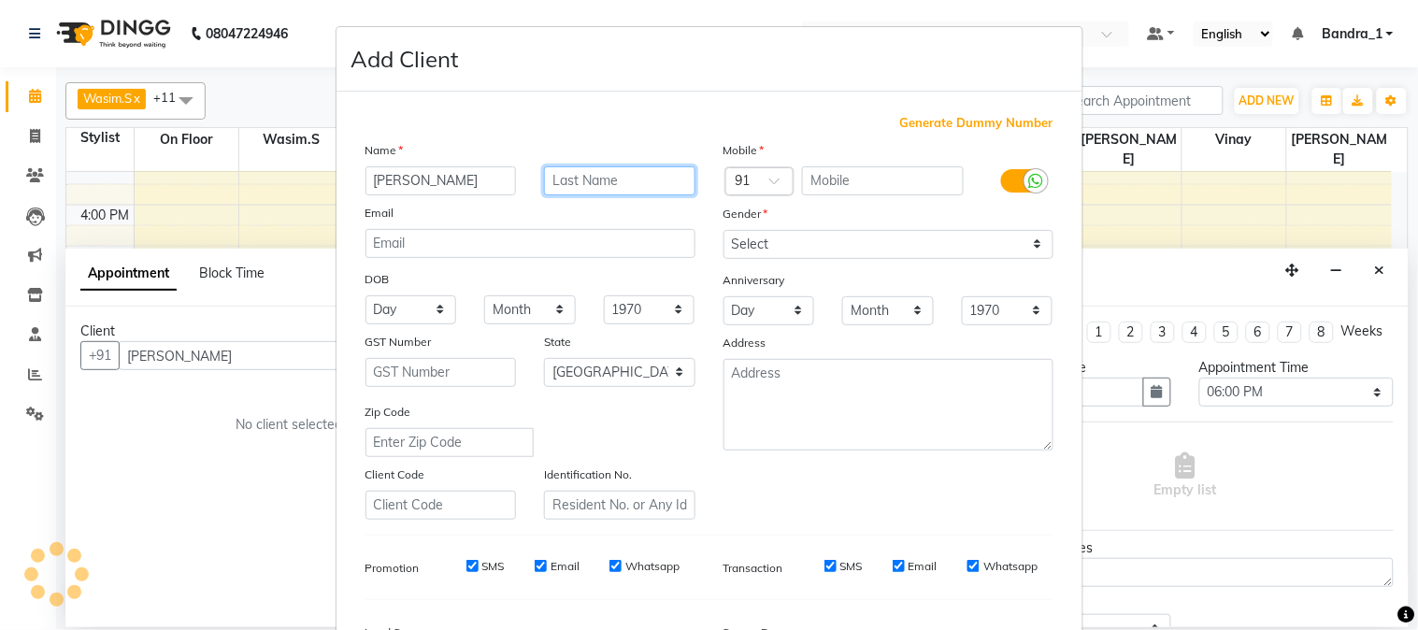
click at [615, 180] on input "text" at bounding box center [619, 180] width 151 height 29
type input "."
click at [1005, 124] on span "Generate Dummy Number" at bounding box center [976, 123] width 153 height 19
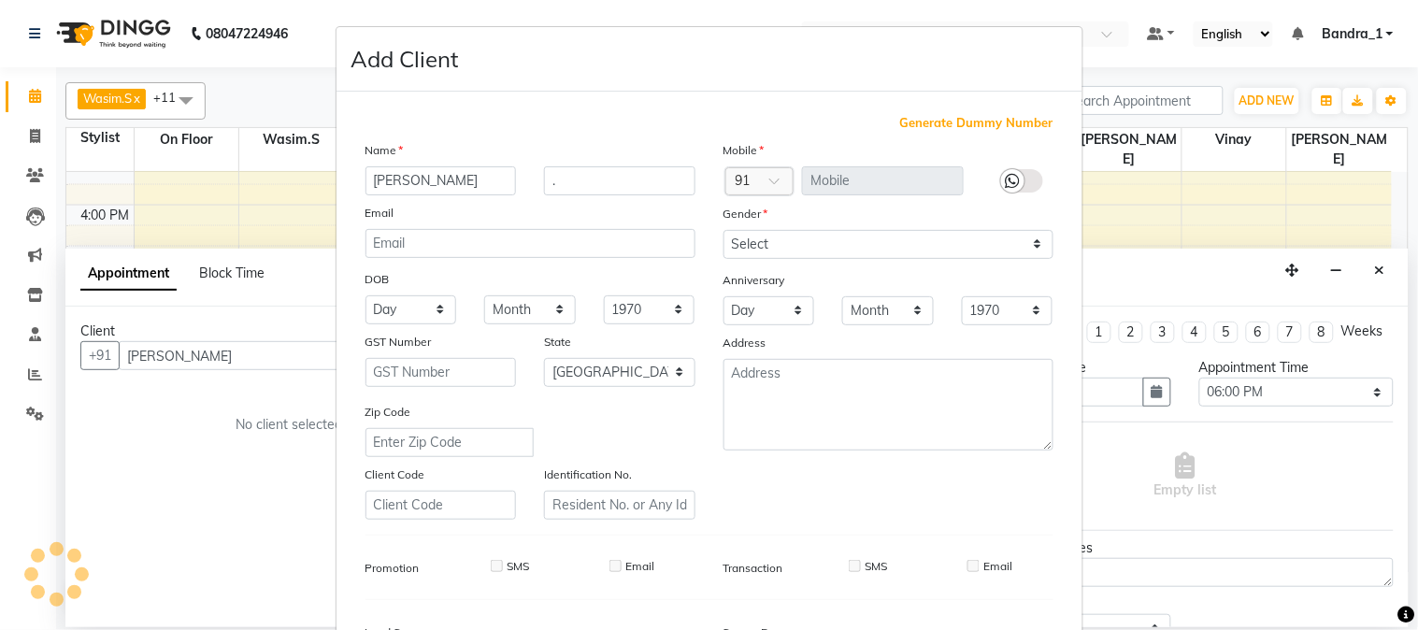
type input "1973000000019"
checkbox input "false"
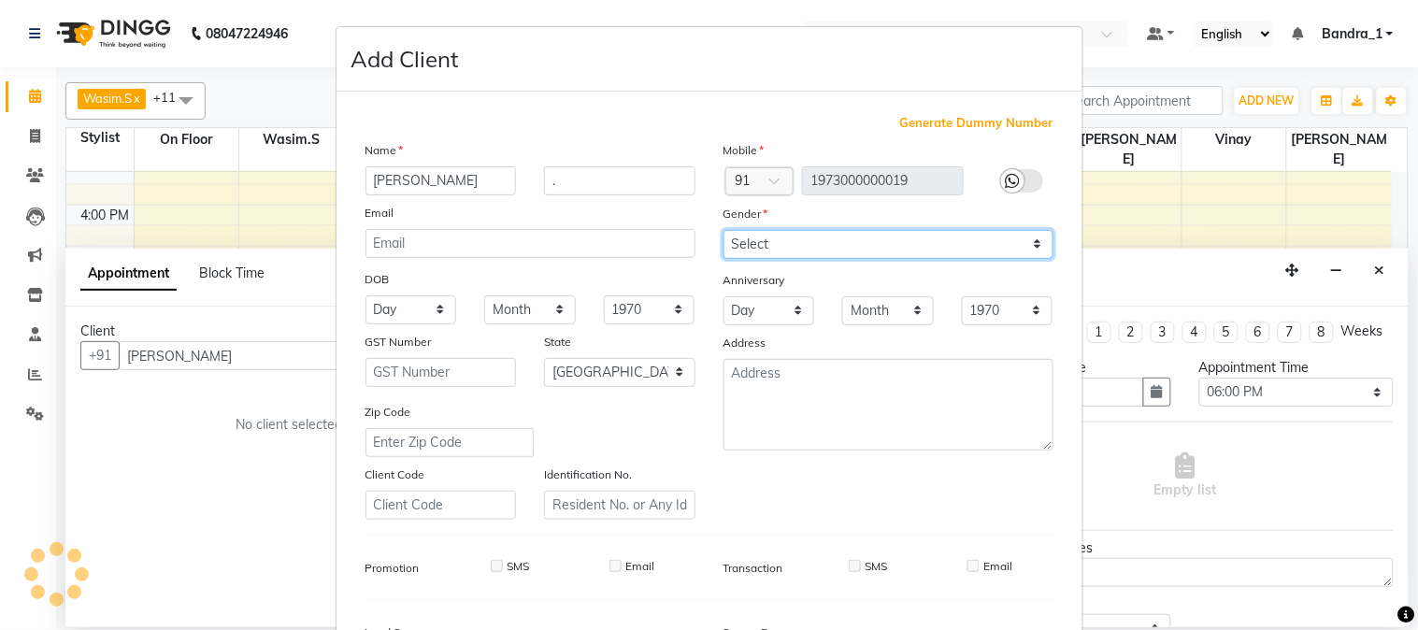
drag, startPoint x: 886, startPoint y: 238, endPoint x: 880, endPoint y: 253, distance: 17.2
click at [886, 238] on select "Select Male Female Other Prefer Not To Say" at bounding box center [889, 244] width 330 height 29
select select "male"
click at [724, 230] on select "Select Male Female Other Prefer Not To Say" at bounding box center [889, 244] width 330 height 29
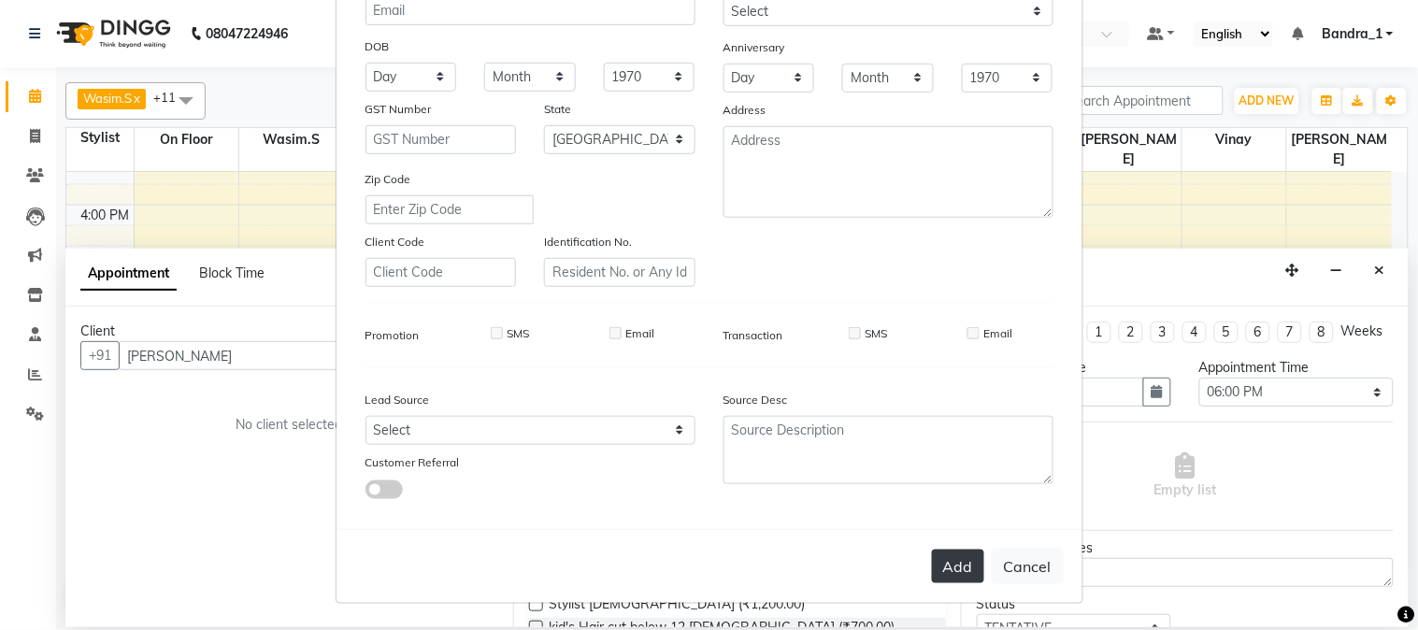
click at [974, 570] on button "Add" at bounding box center [958, 567] width 52 height 34
type input "1973000000019"
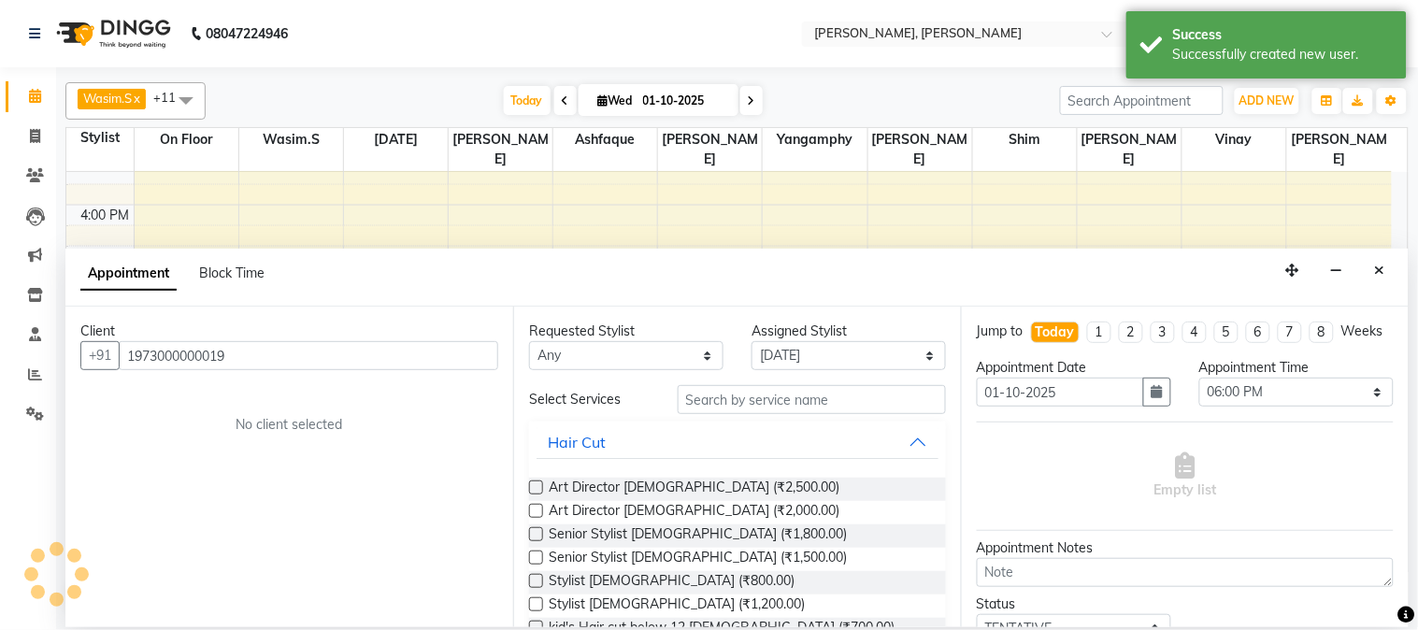
click at [537, 556] on label at bounding box center [536, 558] width 14 height 14
click at [537, 556] on input "checkbox" at bounding box center [535, 560] width 12 height 12
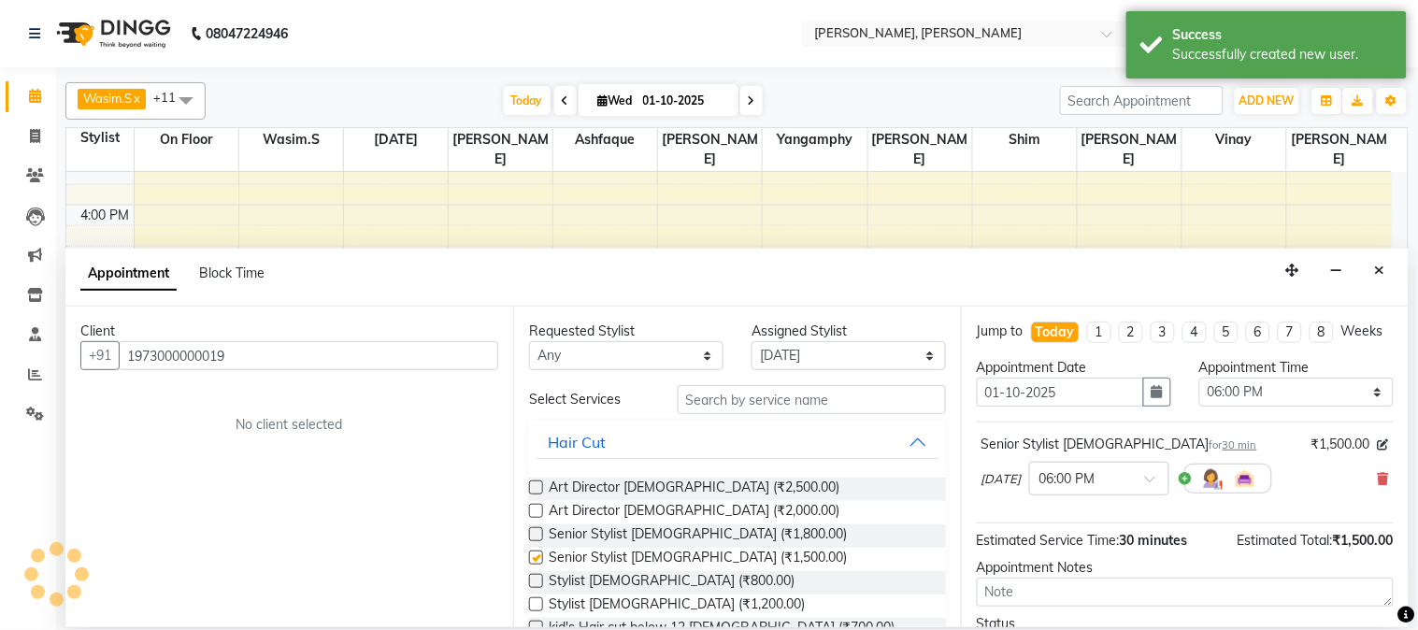
checkbox input "false"
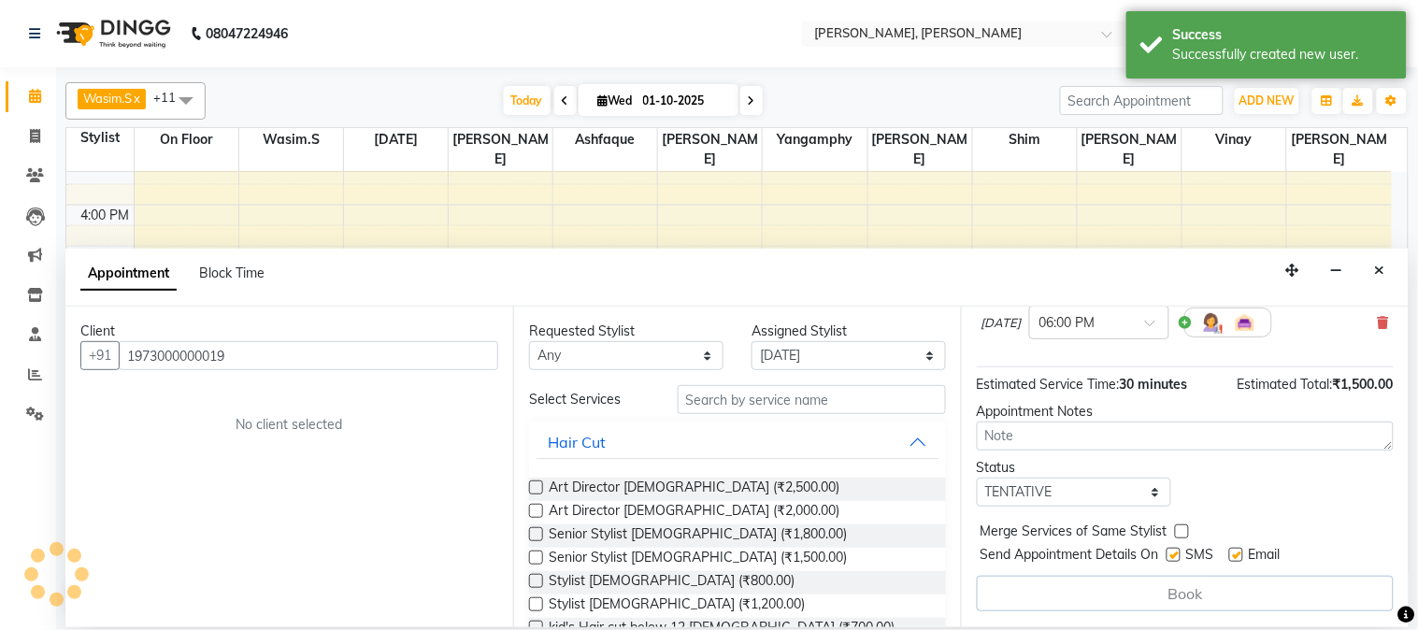
click at [1173, 550] on label at bounding box center [1174, 555] width 14 height 14
click at [1173, 551] on input "checkbox" at bounding box center [1173, 557] width 12 height 12
checkbox input "false"
click at [1239, 554] on label at bounding box center [1237, 555] width 14 height 14
click at [1239, 554] on input "checkbox" at bounding box center [1236, 557] width 12 height 12
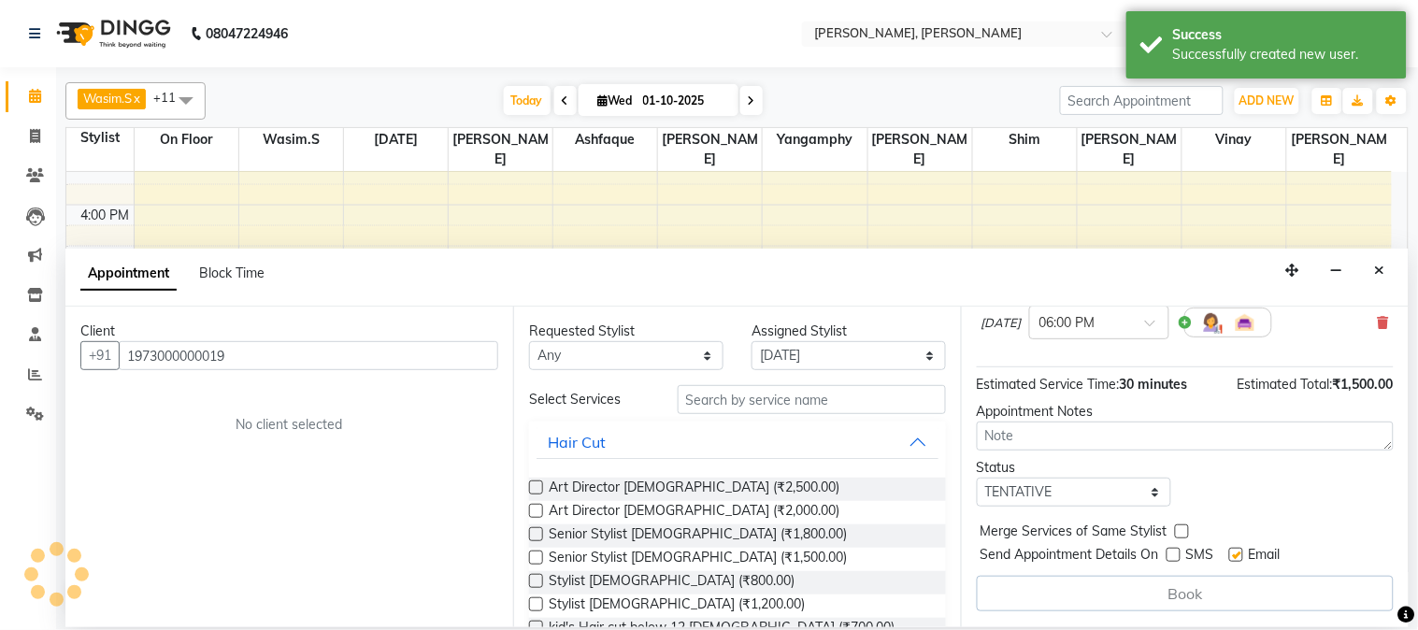
checkbox input "false"
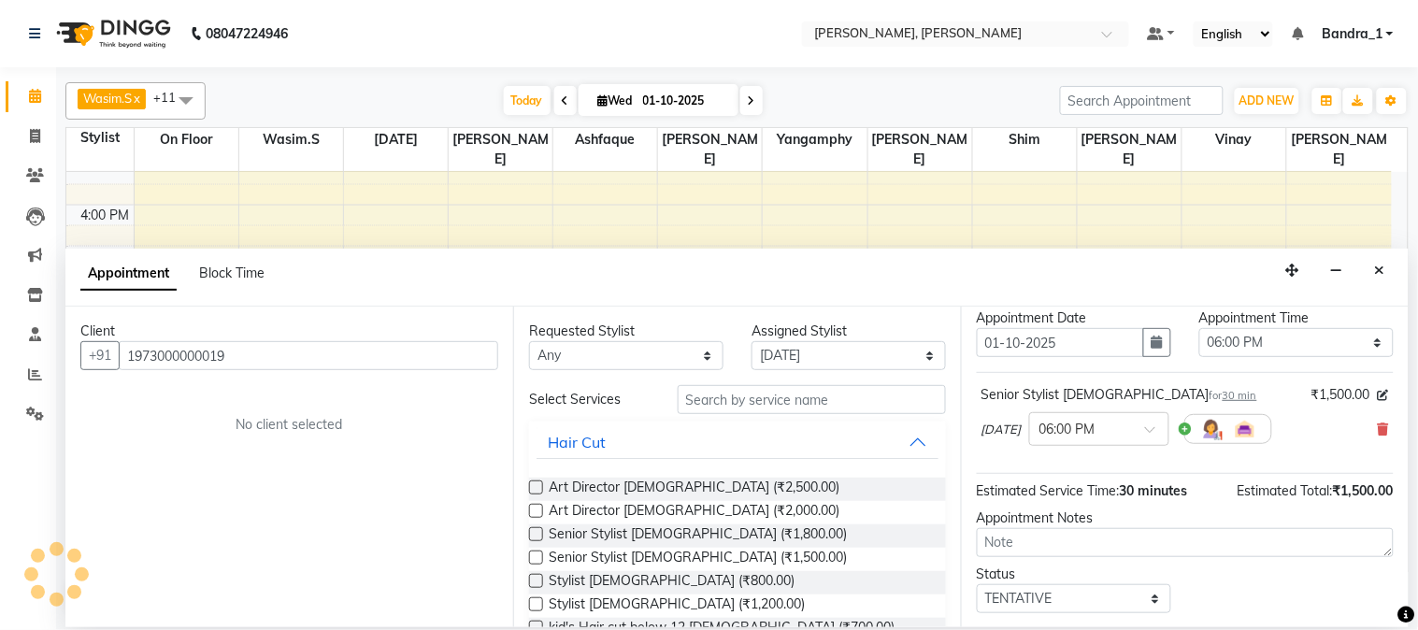
scroll to position [0, 0]
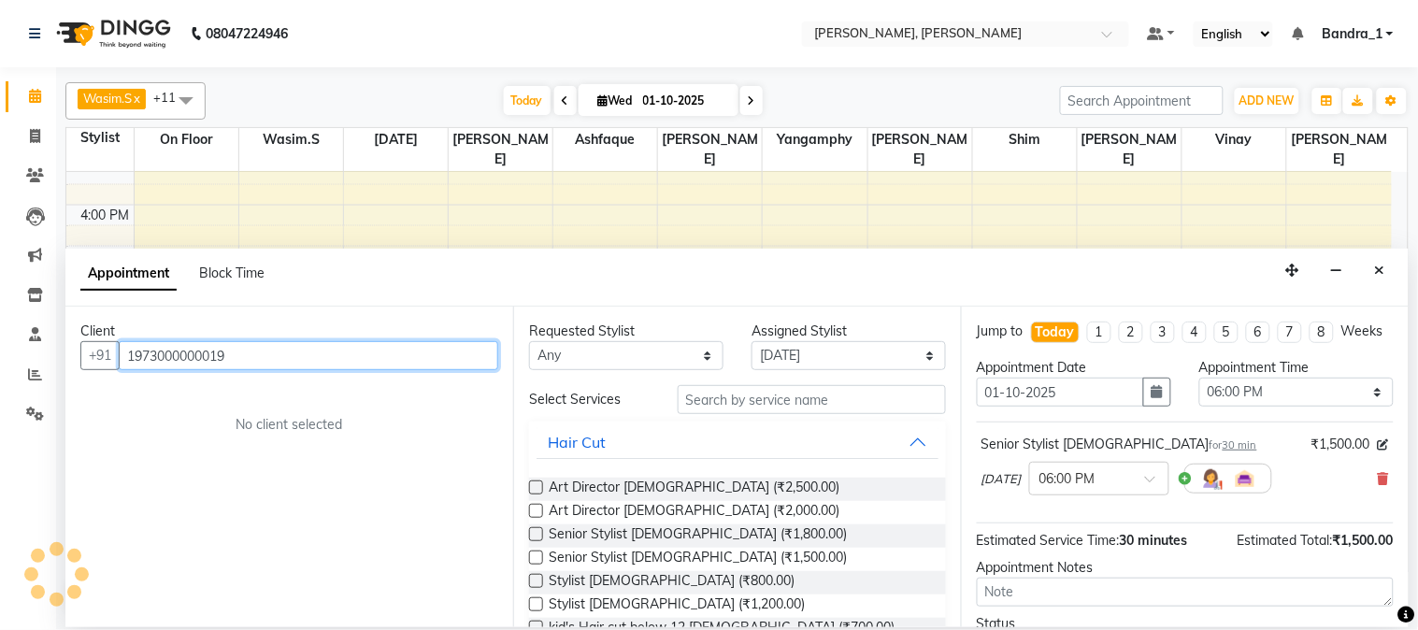
click at [260, 361] on input "1973000000019" at bounding box center [309, 355] width 380 height 29
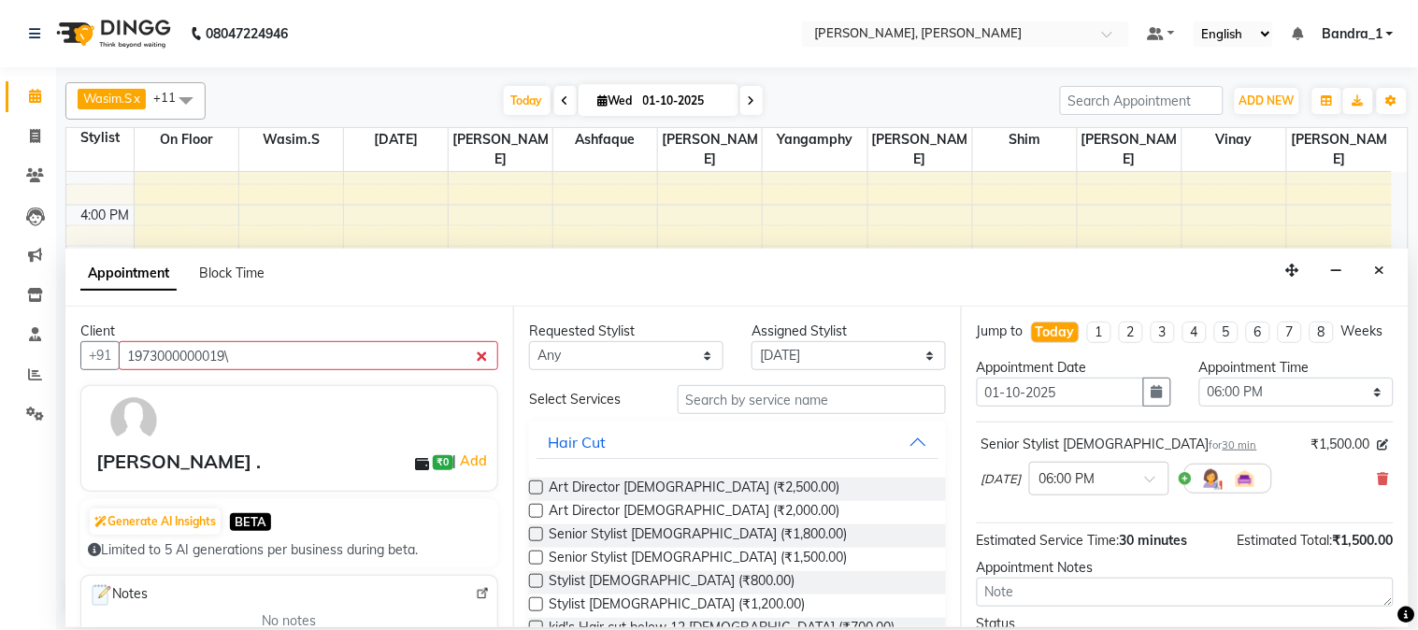
click at [297, 468] on div "ADRIAN . ₹0 | Add" at bounding box center [293, 462] width 394 height 28
click at [162, 454] on div "ADRIAN ." at bounding box center [178, 462] width 165 height 28
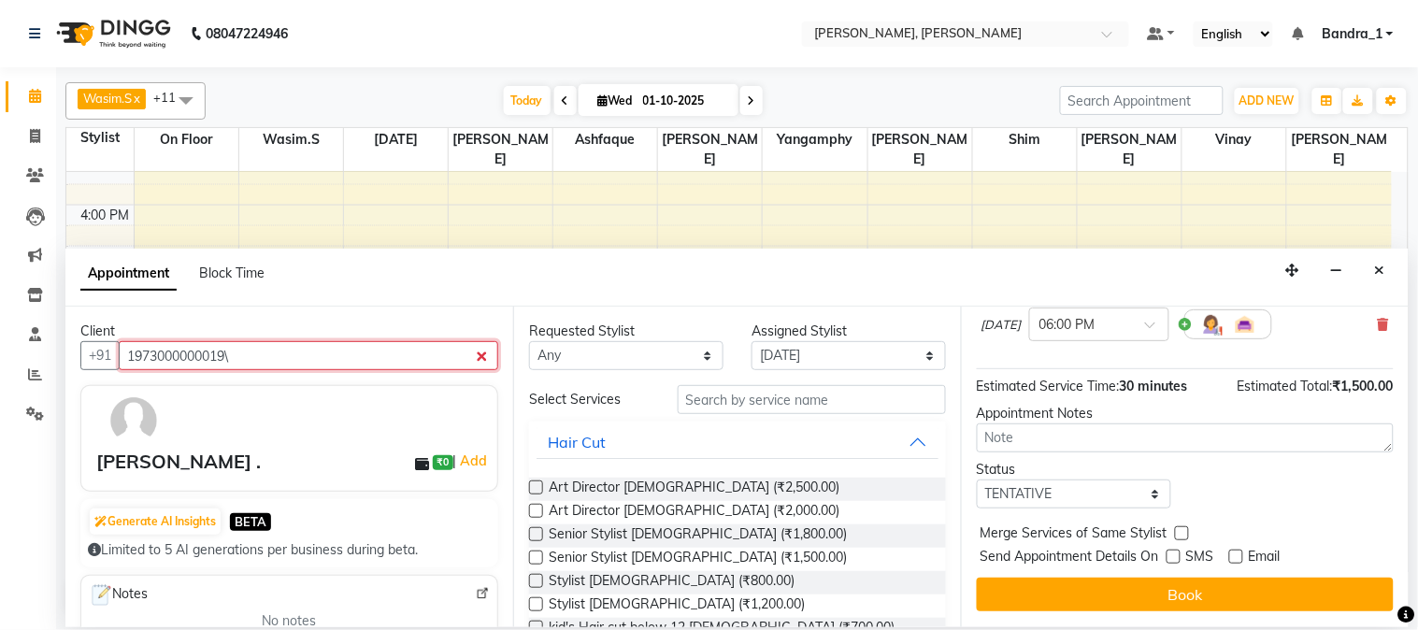
click at [251, 353] on input "1973000000019\" at bounding box center [309, 355] width 380 height 29
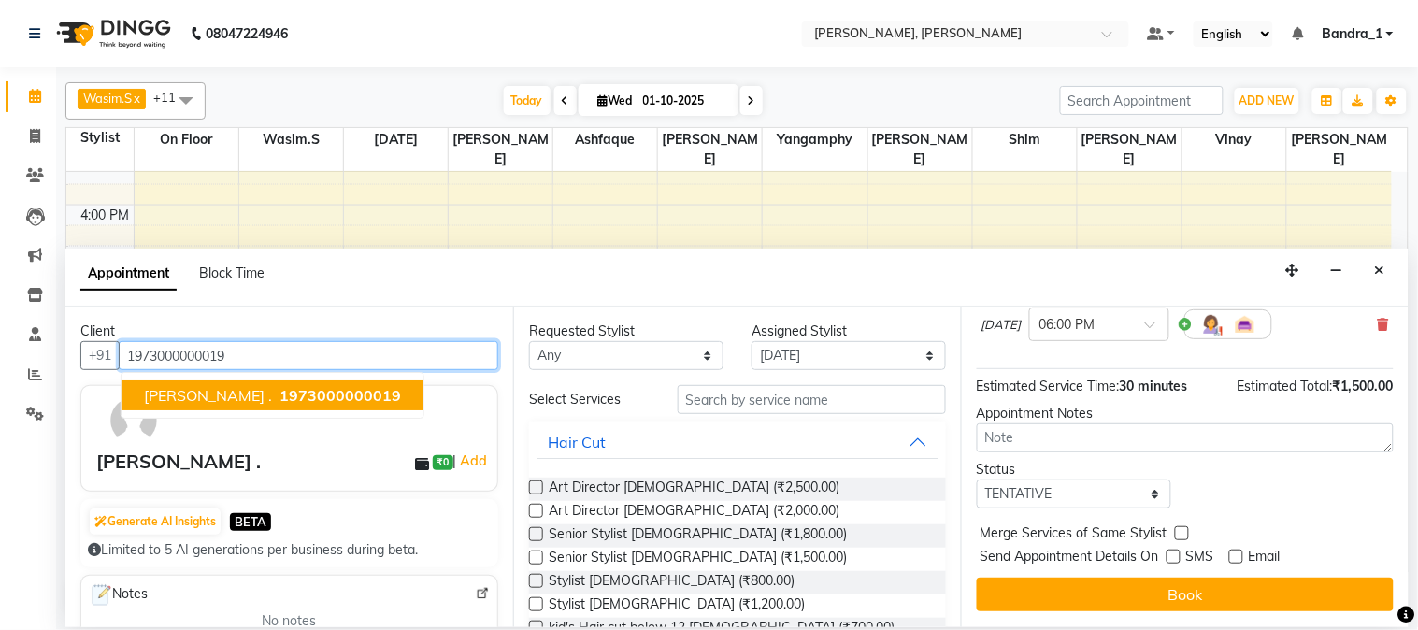
click at [280, 400] on span "1973000000019" at bounding box center [341, 395] width 122 height 19
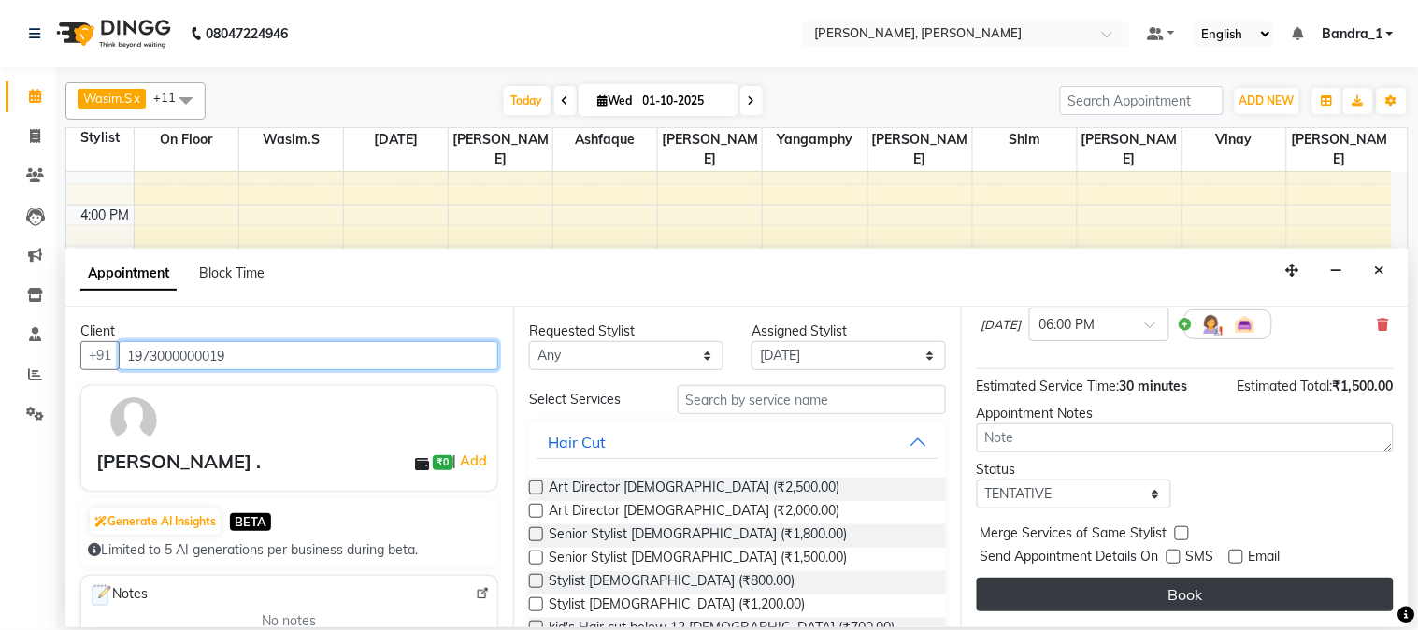
type input "1973000000019"
click at [1253, 596] on button "Book" at bounding box center [1185, 595] width 417 height 34
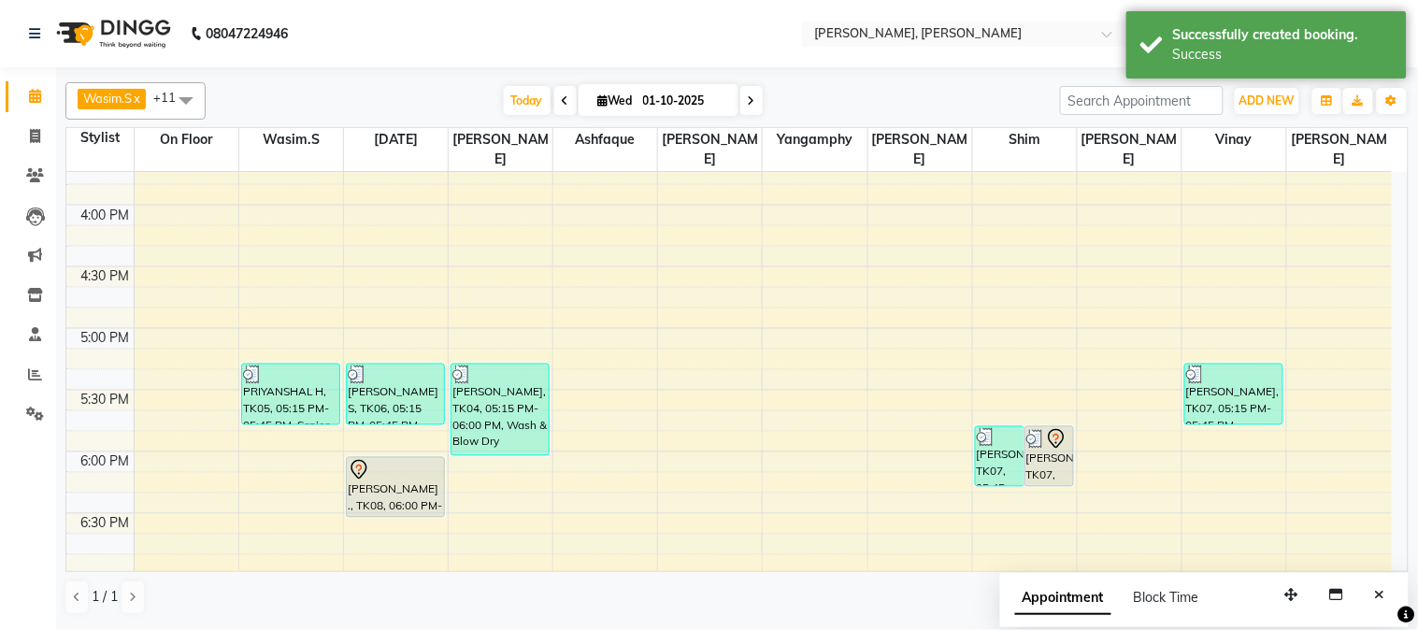
click at [347, 513] on div at bounding box center [395, 516] width 97 height 7
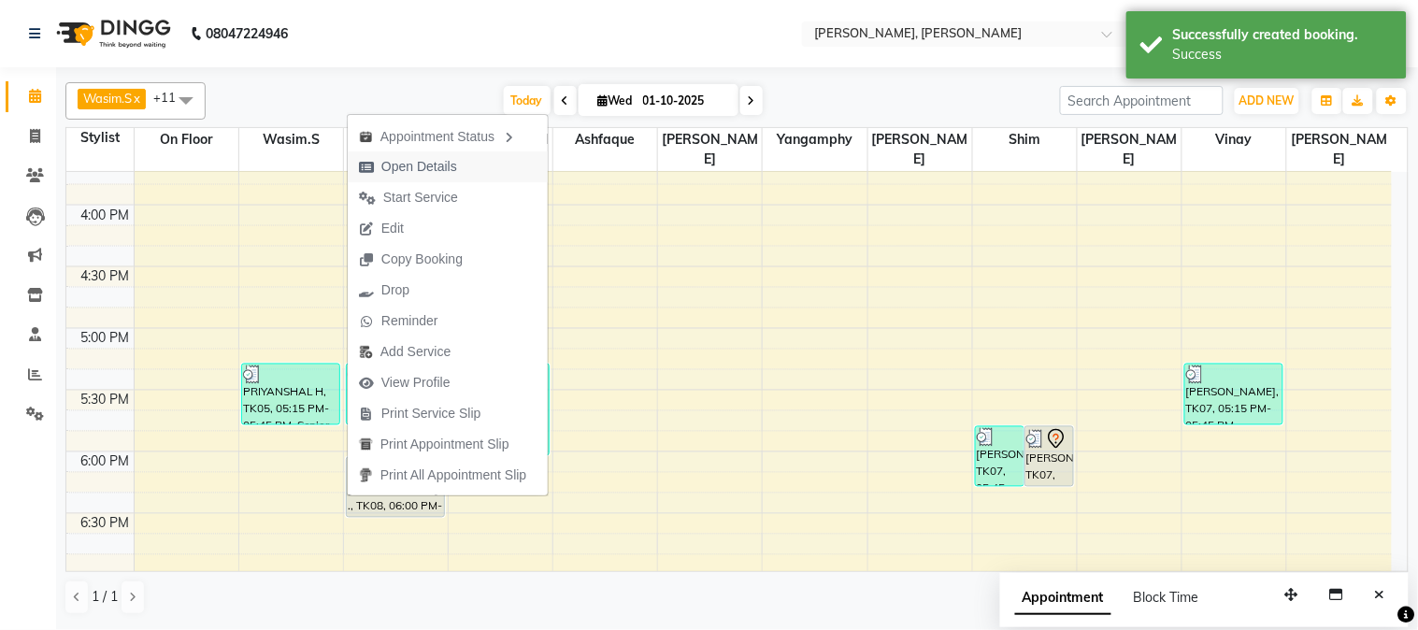
click at [459, 154] on span "Open Details" at bounding box center [408, 166] width 121 height 31
select select "7"
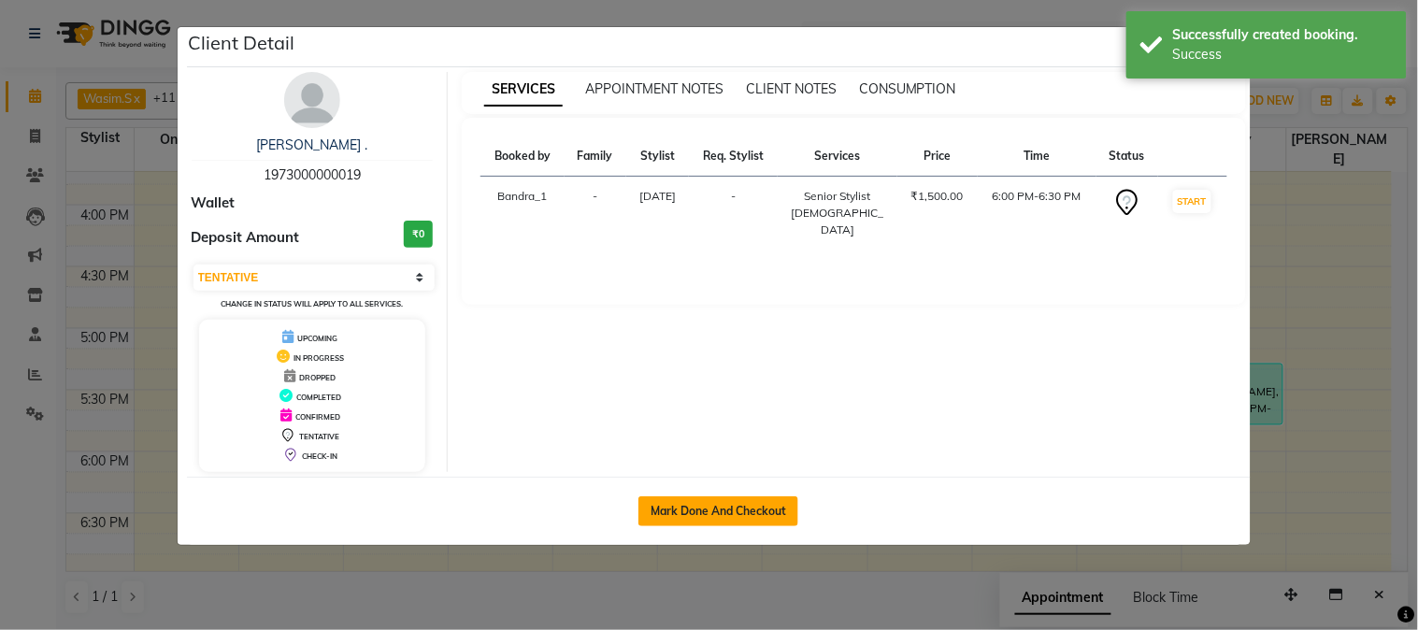
click at [736, 518] on button "Mark Done And Checkout" at bounding box center [719, 512] width 160 height 30
select select "service"
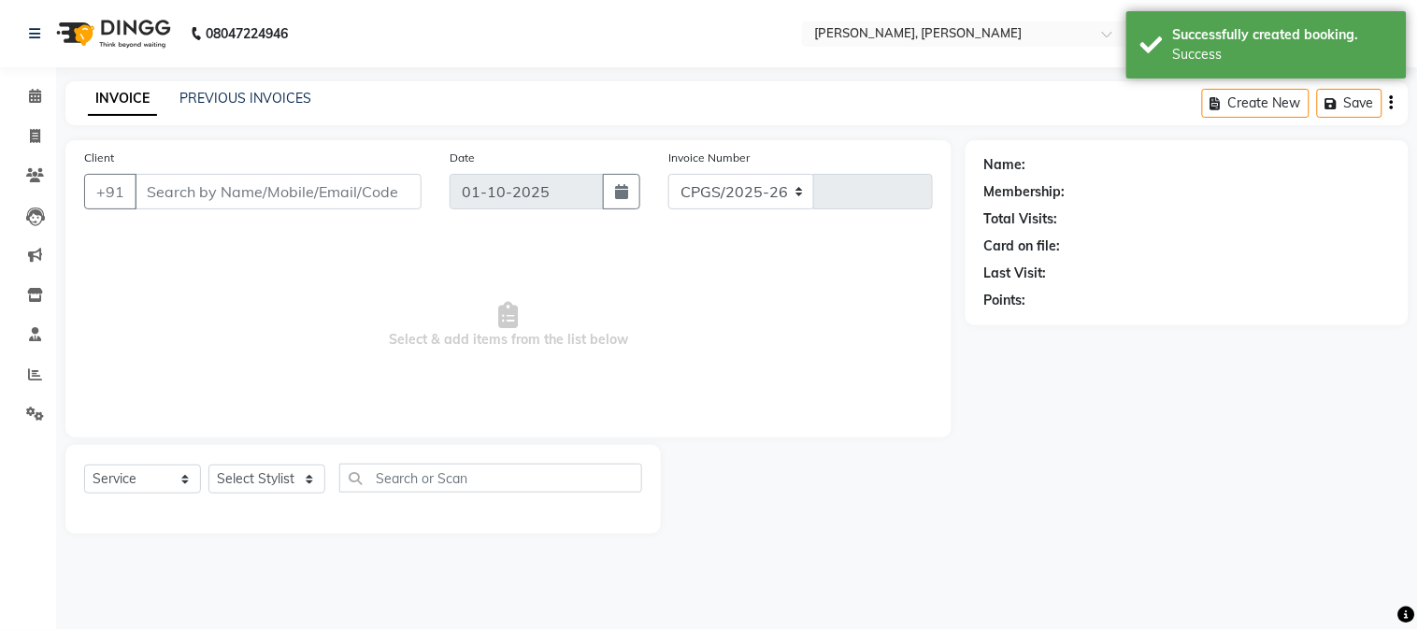
select select "7997"
type input "1413"
type input "1973000000019"
select select "58043"
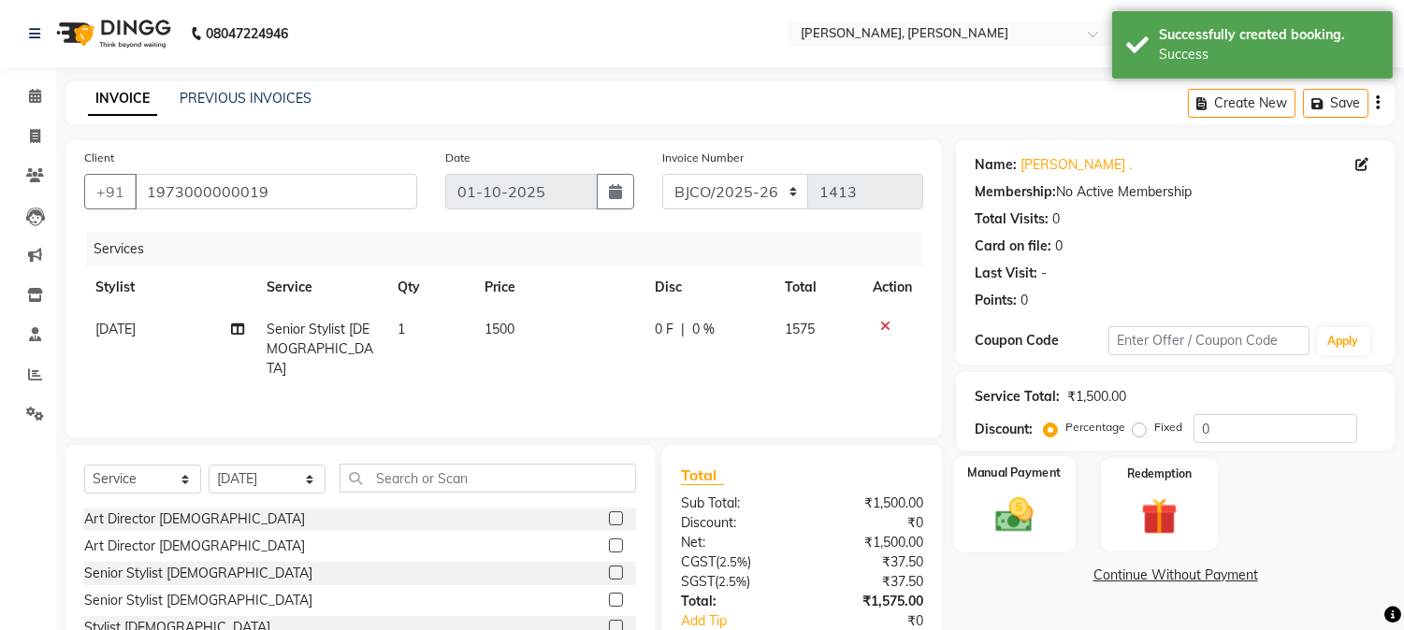
click at [1041, 464] on label "Manual Payment" at bounding box center [1015, 473] width 94 height 18
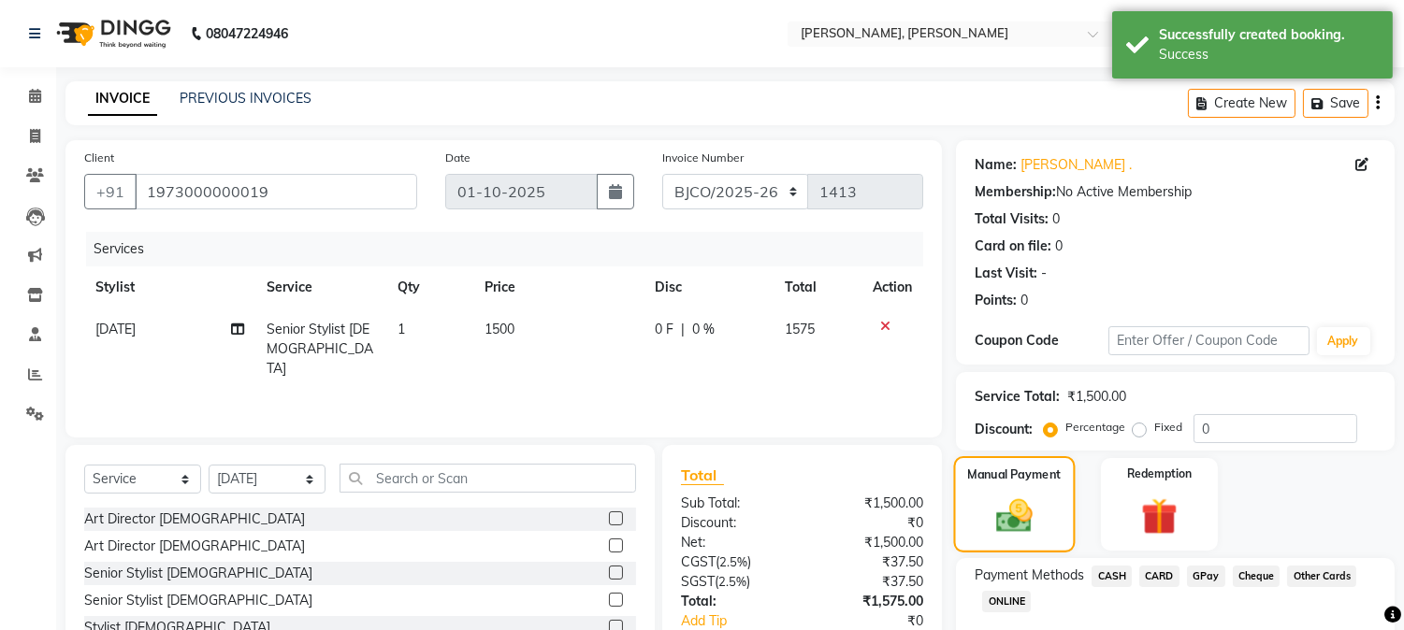
scroll to position [118, 0]
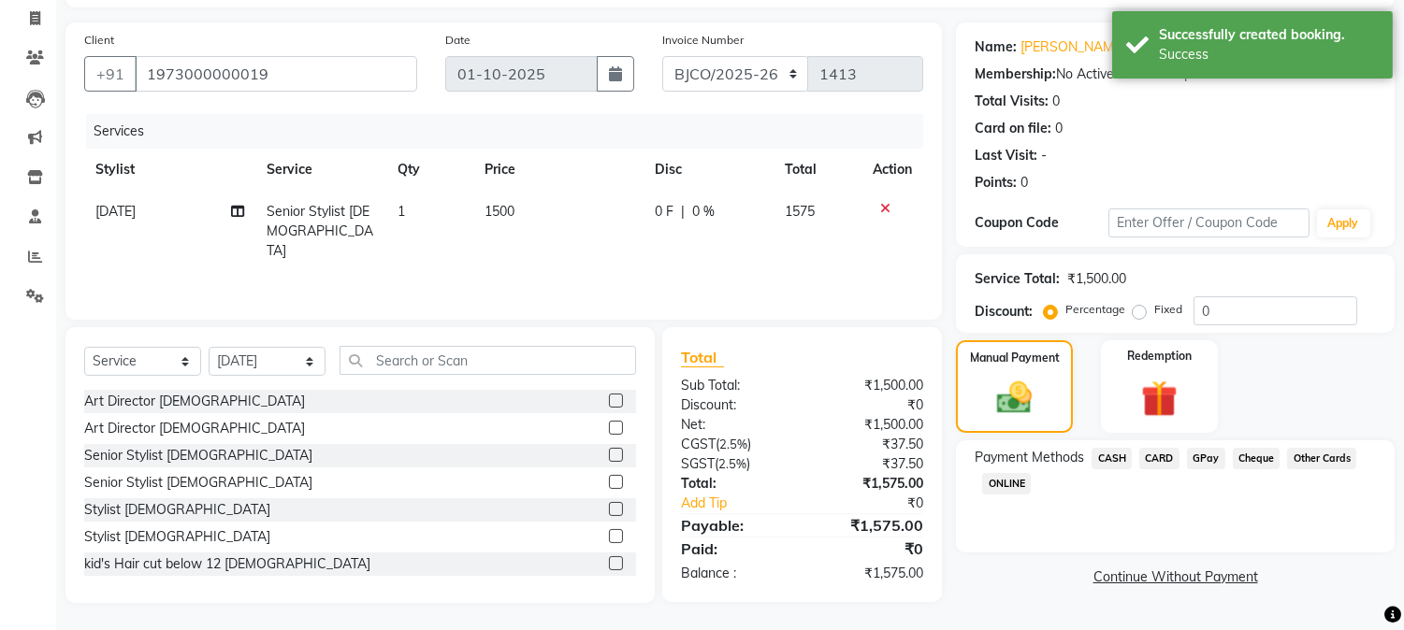
click at [1148, 459] on span "CARD" at bounding box center [1159, 459] width 40 height 22
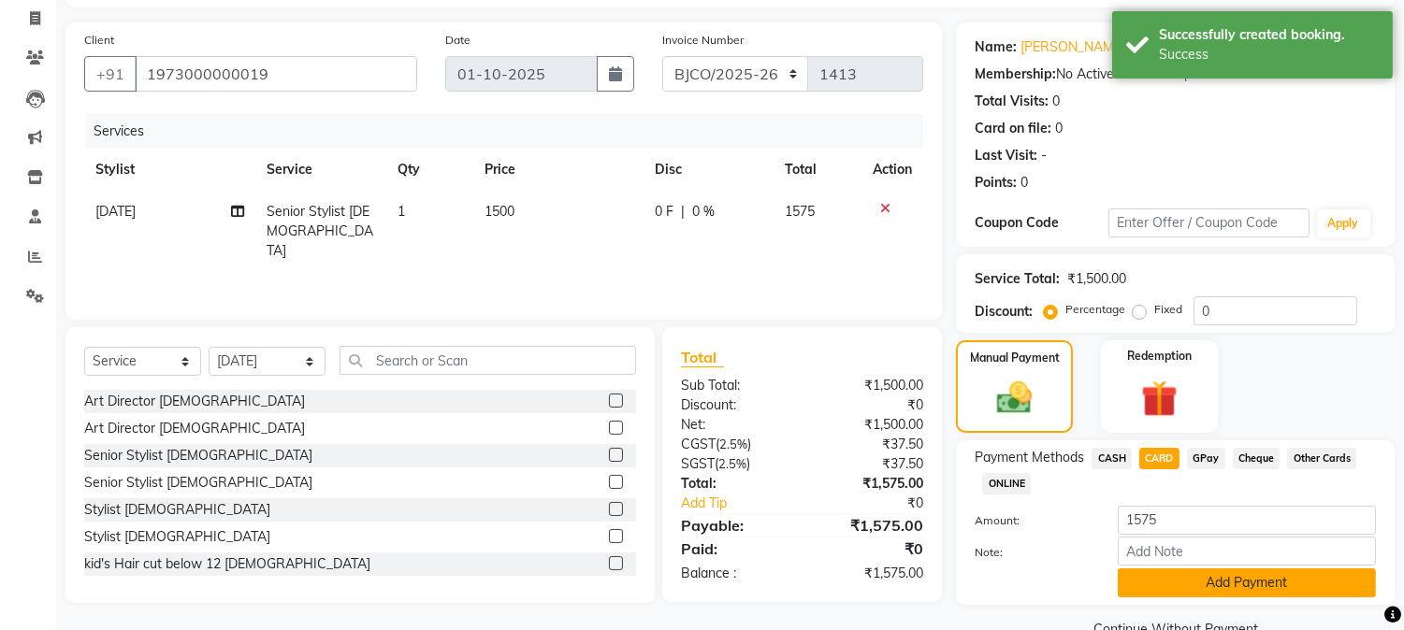
click at [1245, 569] on button "Add Payment" at bounding box center [1246, 583] width 258 height 29
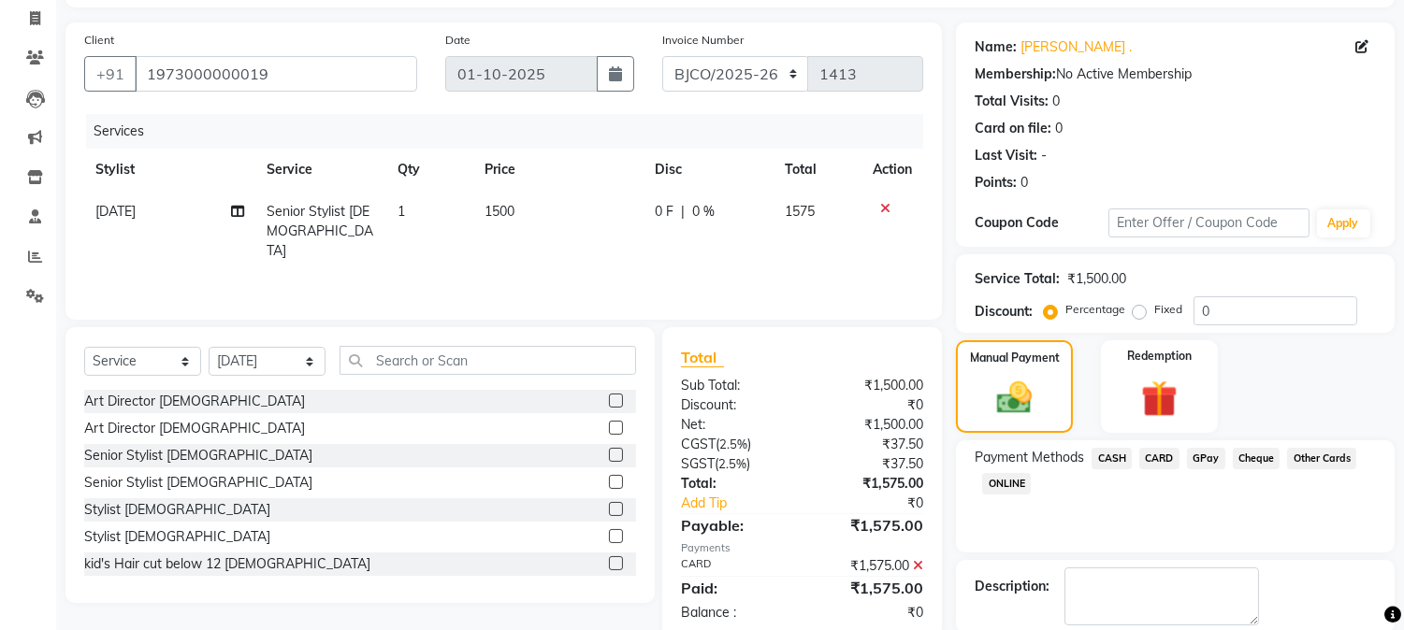
scroll to position [159, 0]
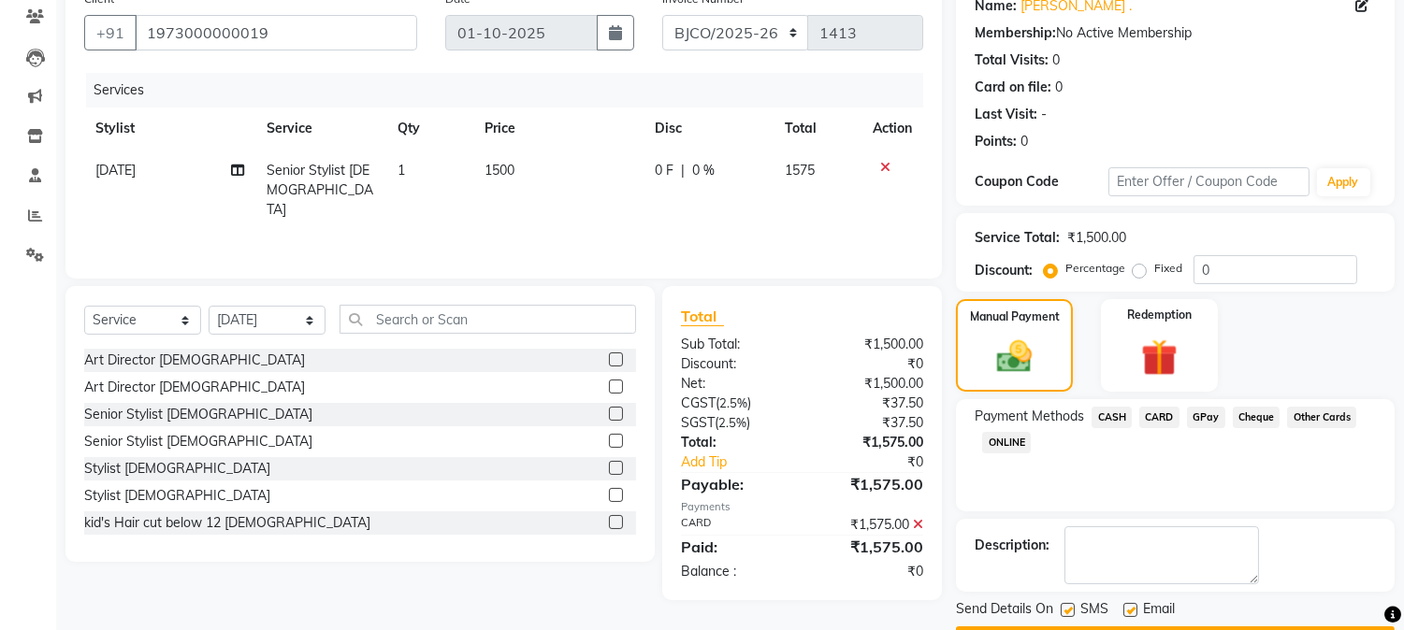
click at [1125, 603] on label at bounding box center [1130, 610] width 14 height 14
click at [1125, 605] on input "checkbox" at bounding box center [1129, 611] width 12 height 12
checkbox input "false"
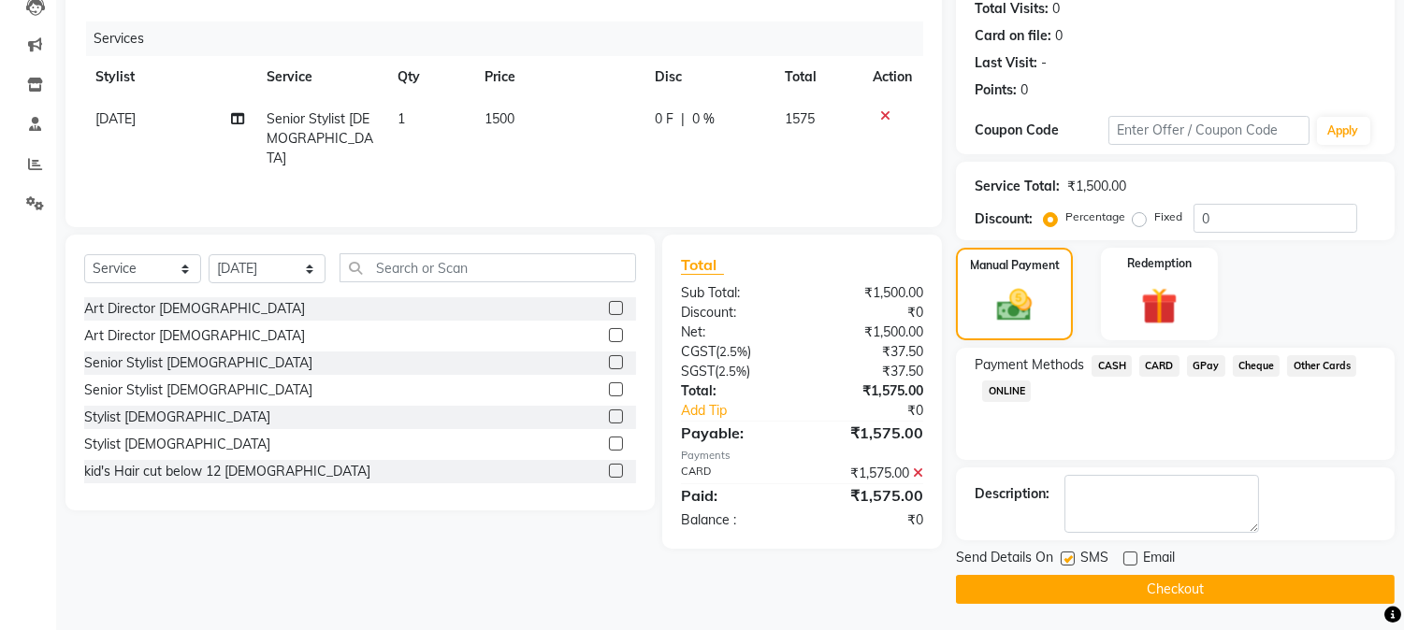
click at [1064, 558] on label at bounding box center [1067, 559] width 14 height 14
click at [1064, 558] on input "checkbox" at bounding box center [1066, 560] width 12 height 12
checkbox input "false"
click at [1082, 597] on button "Checkout" at bounding box center [1175, 589] width 439 height 29
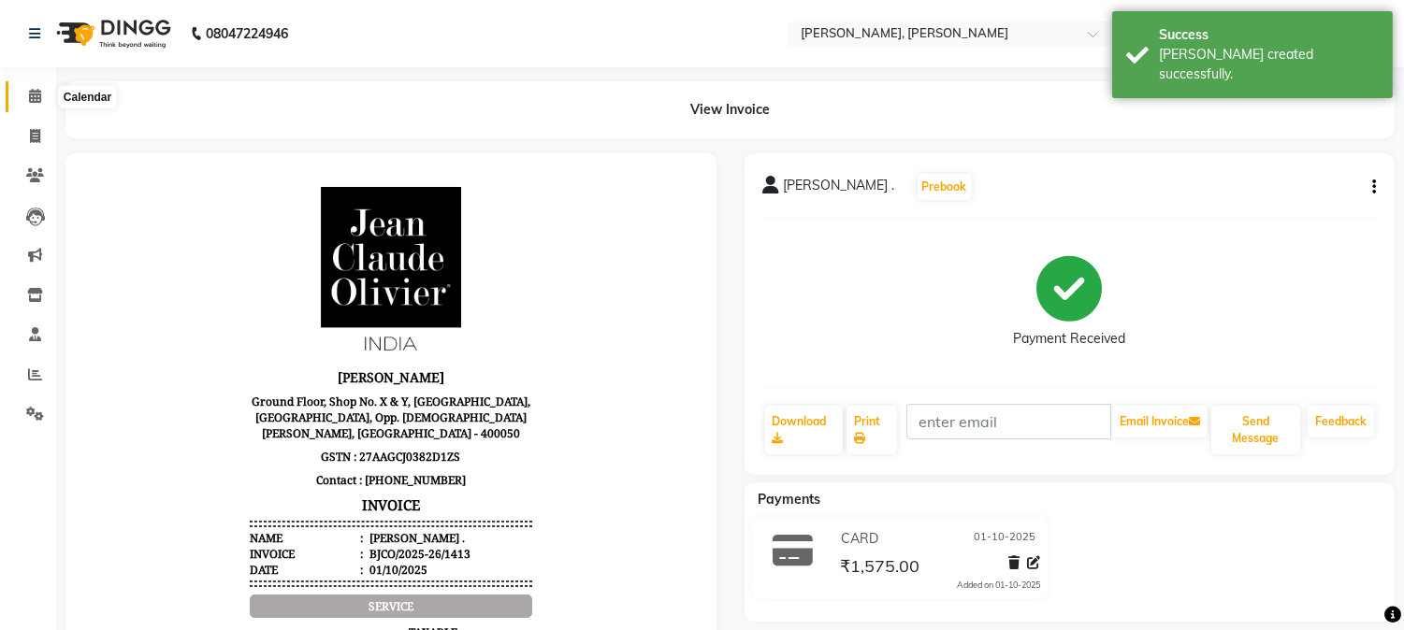
click at [34, 94] on icon at bounding box center [35, 96] width 12 height 14
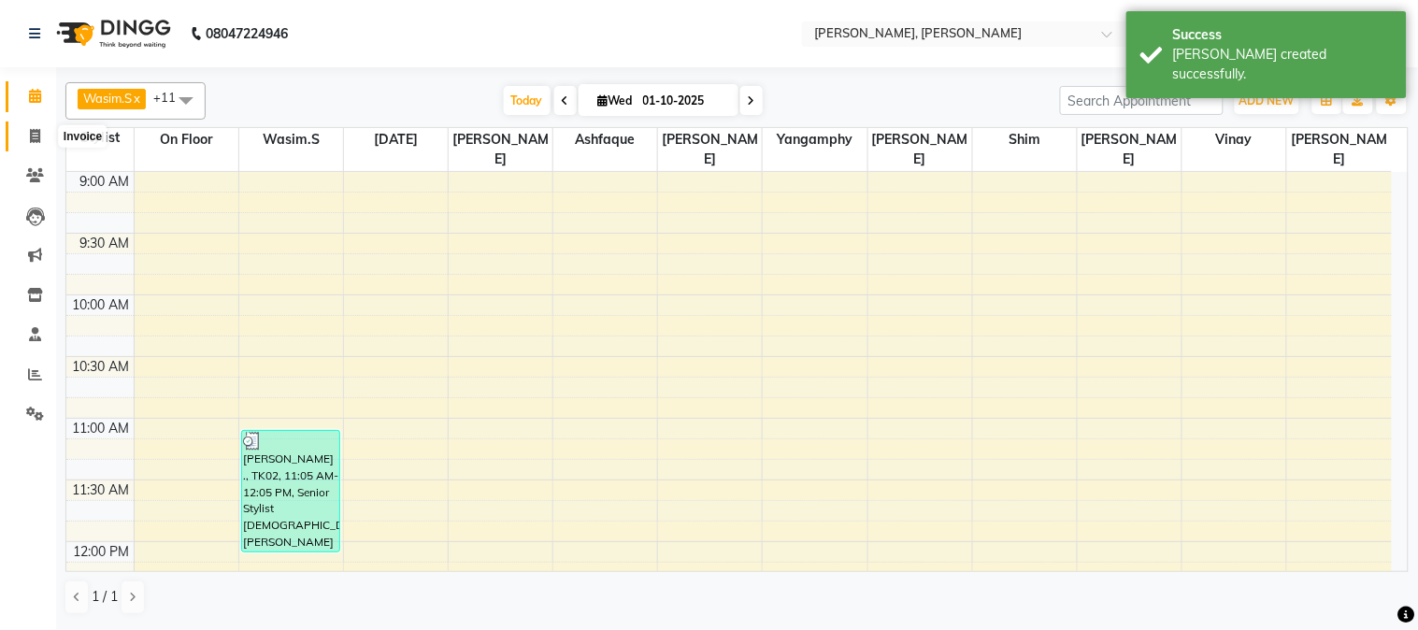
click at [30, 126] on span at bounding box center [35, 137] width 33 height 22
select select "7997"
select select "service"
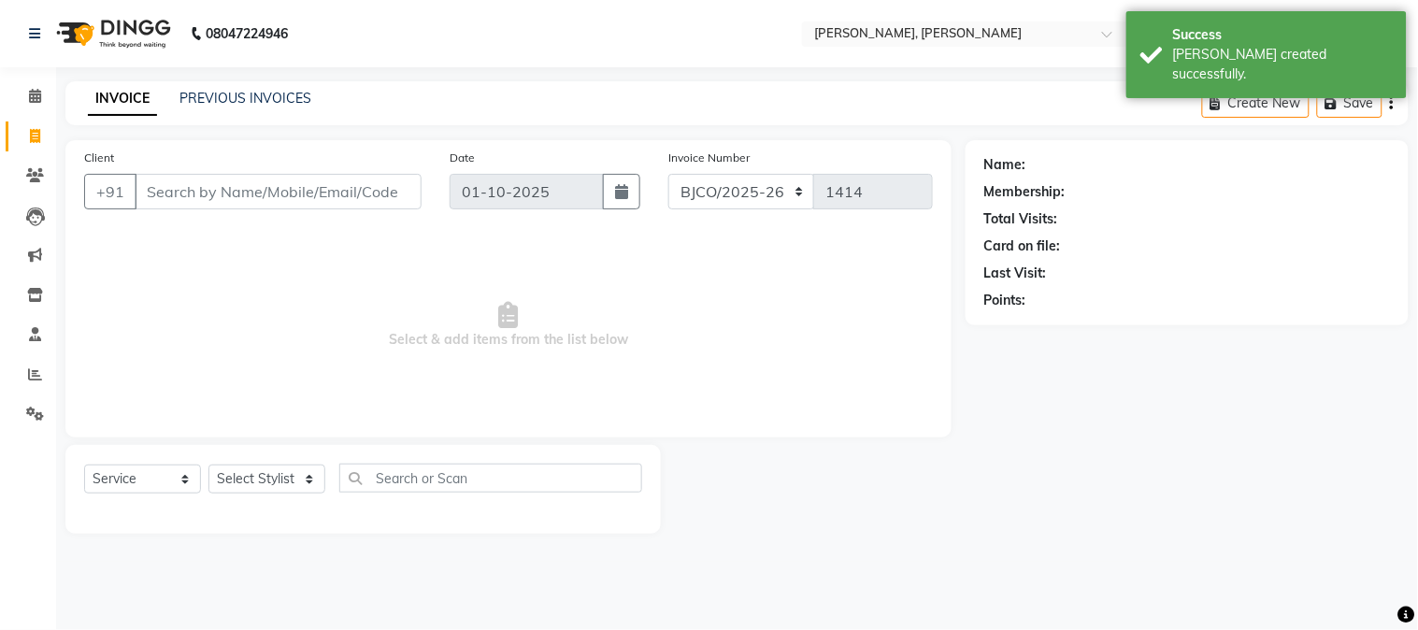
click at [194, 89] on div "PREVIOUS INVOICES" at bounding box center [246, 99] width 132 height 20
click at [199, 104] on link "PREVIOUS INVOICES" at bounding box center [246, 98] width 132 height 17
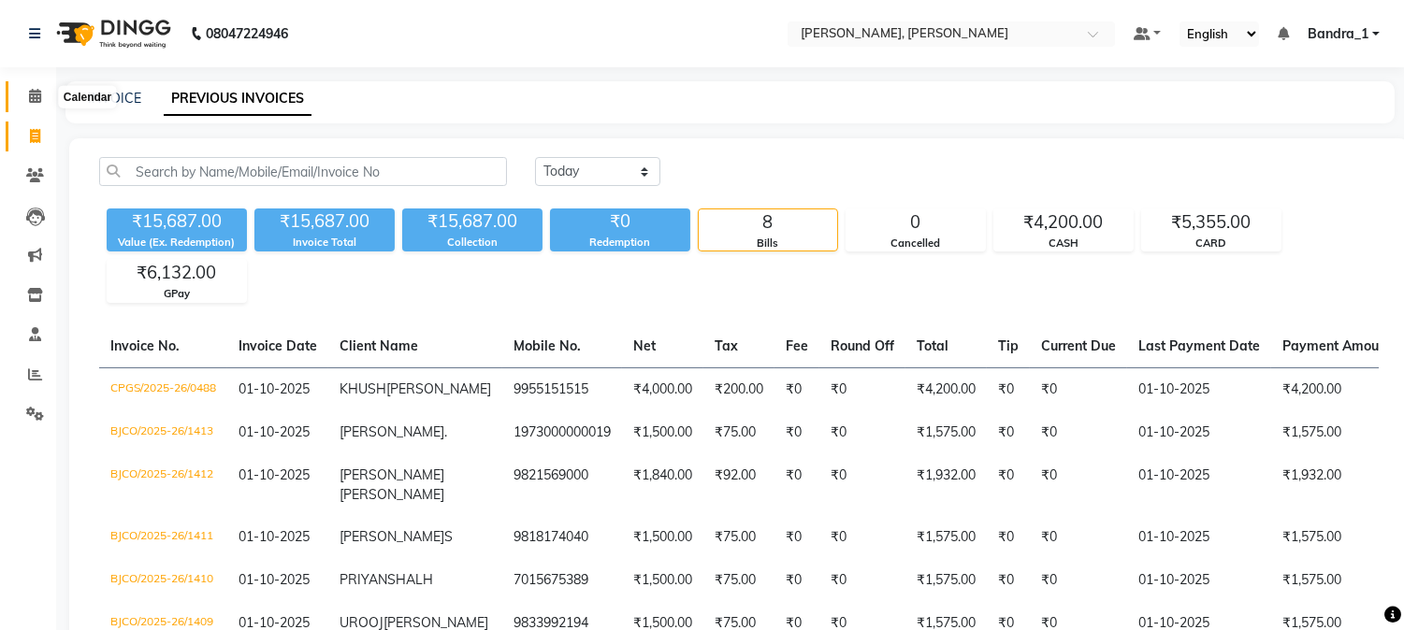
click at [30, 91] on icon at bounding box center [35, 96] width 12 height 14
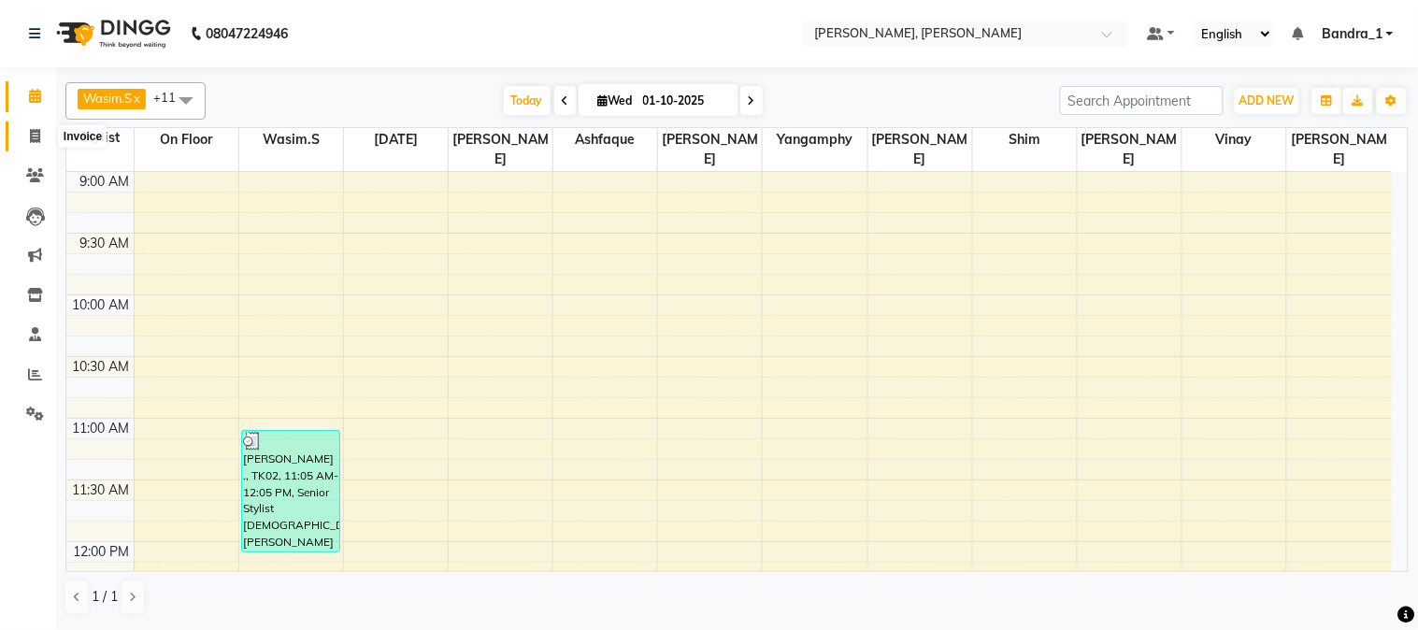
click at [31, 137] on icon at bounding box center [35, 136] width 10 height 14
select select "7997"
select select "service"
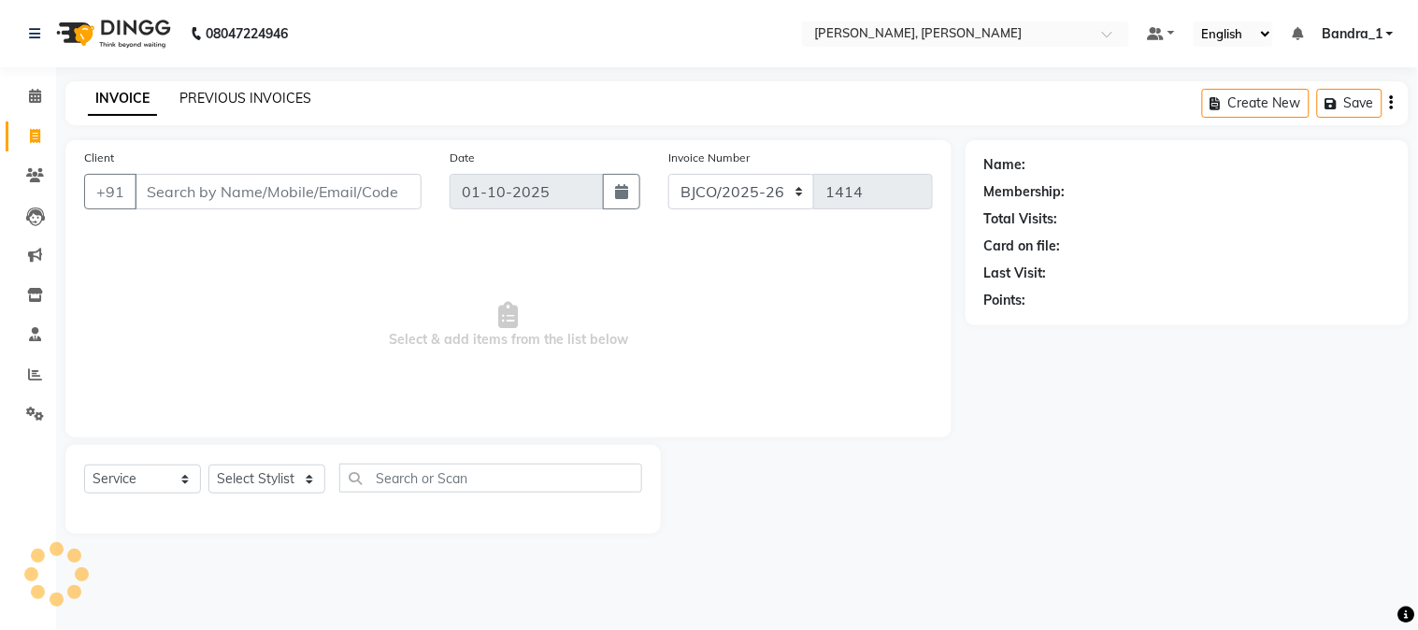
click at [201, 90] on link "PREVIOUS INVOICES" at bounding box center [246, 98] width 132 height 17
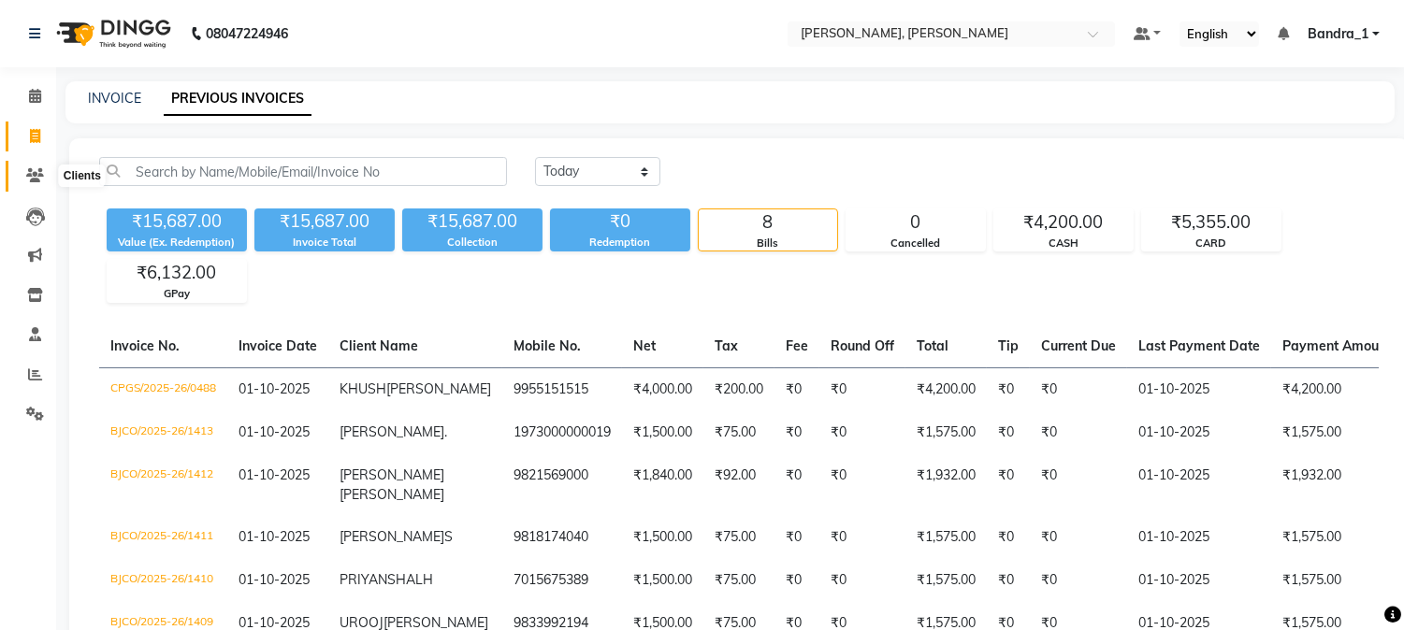
click at [43, 175] on span at bounding box center [35, 177] width 33 height 22
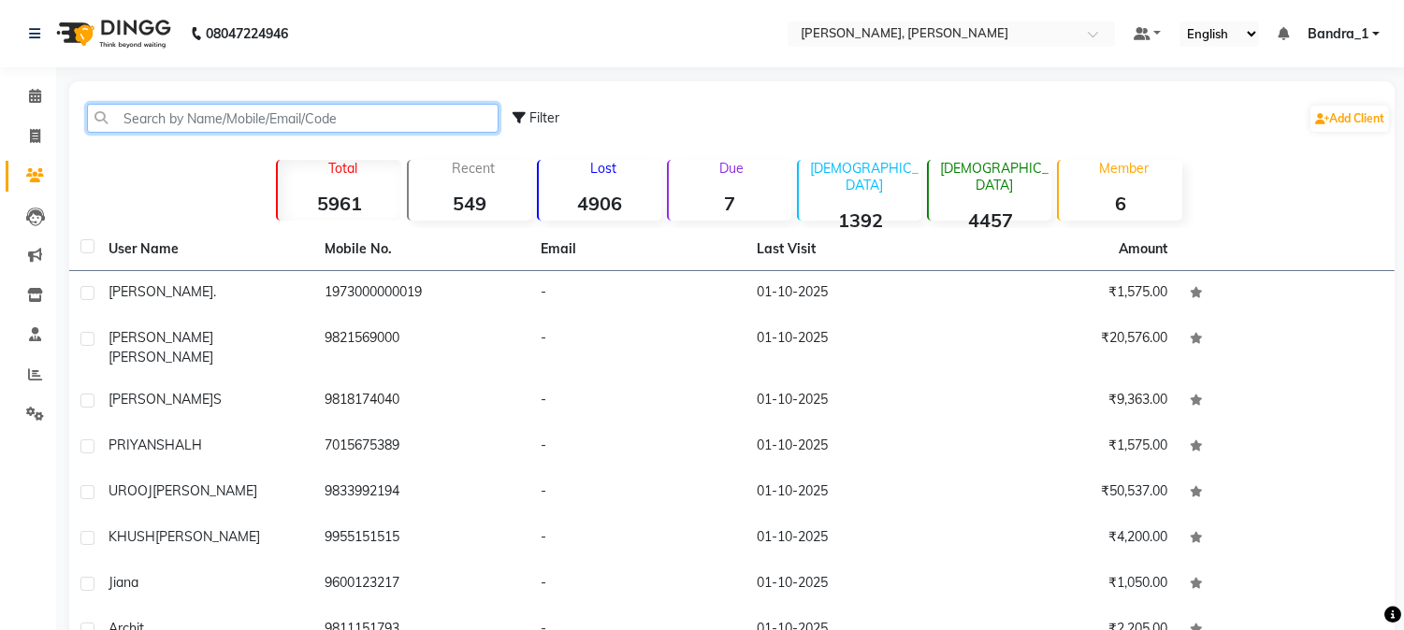
drag, startPoint x: 224, startPoint y: 116, endPoint x: 243, endPoint y: 107, distance: 20.9
click at [243, 107] on input "text" at bounding box center [292, 118] width 411 height 29
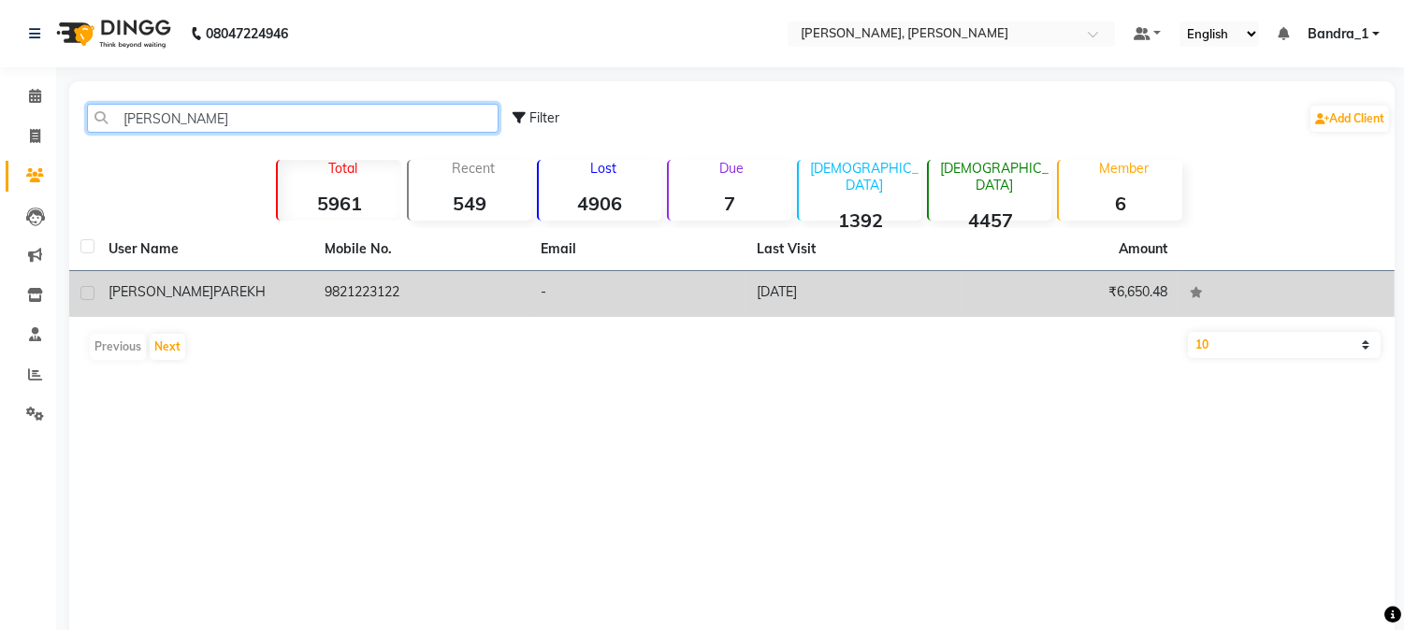
type input "[PERSON_NAME]"
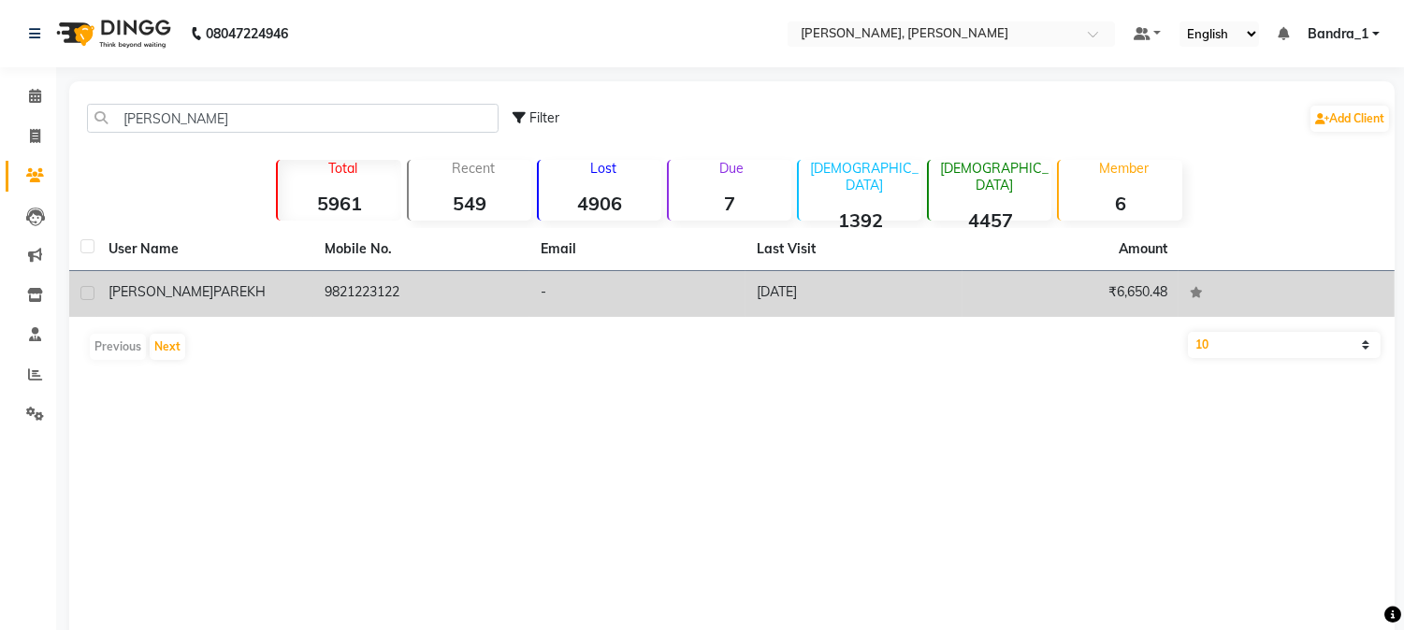
click at [199, 302] on td "GOPIKA PAREKH" at bounding box center [205, 294] width 216 height 46
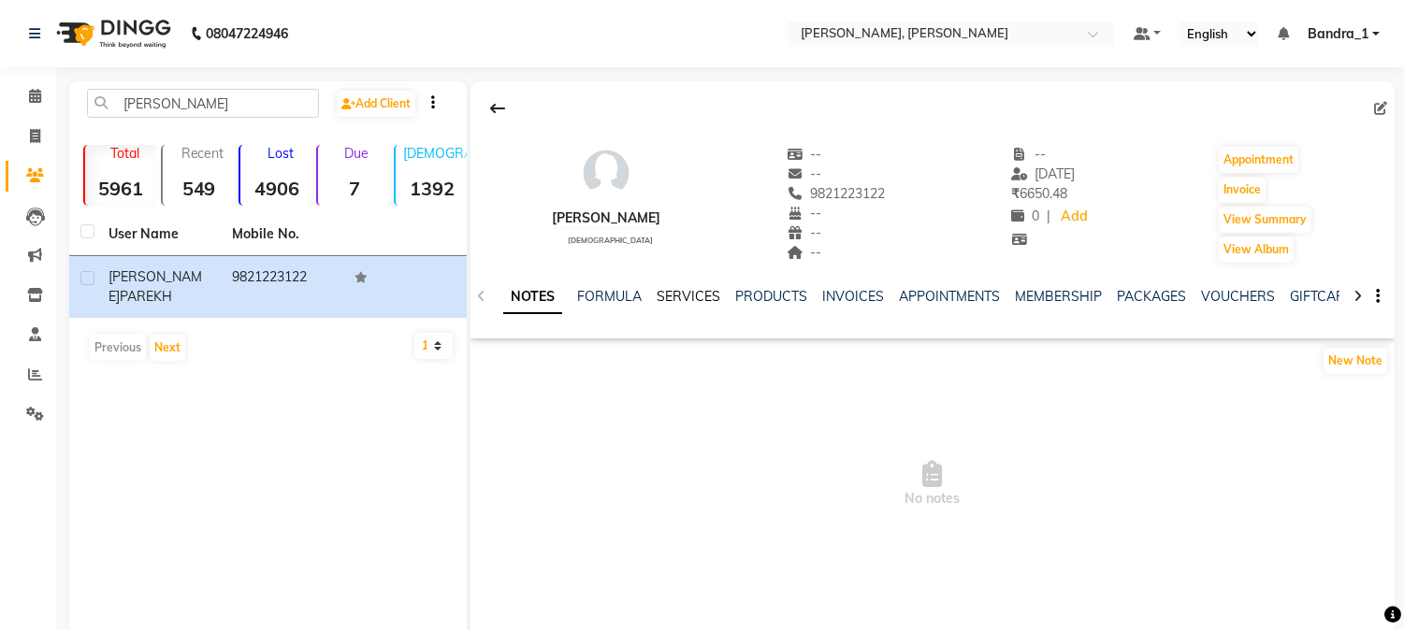
click at [695, 297] on link "SERVICES" at bounding box center [688, 296] width 64 height 17
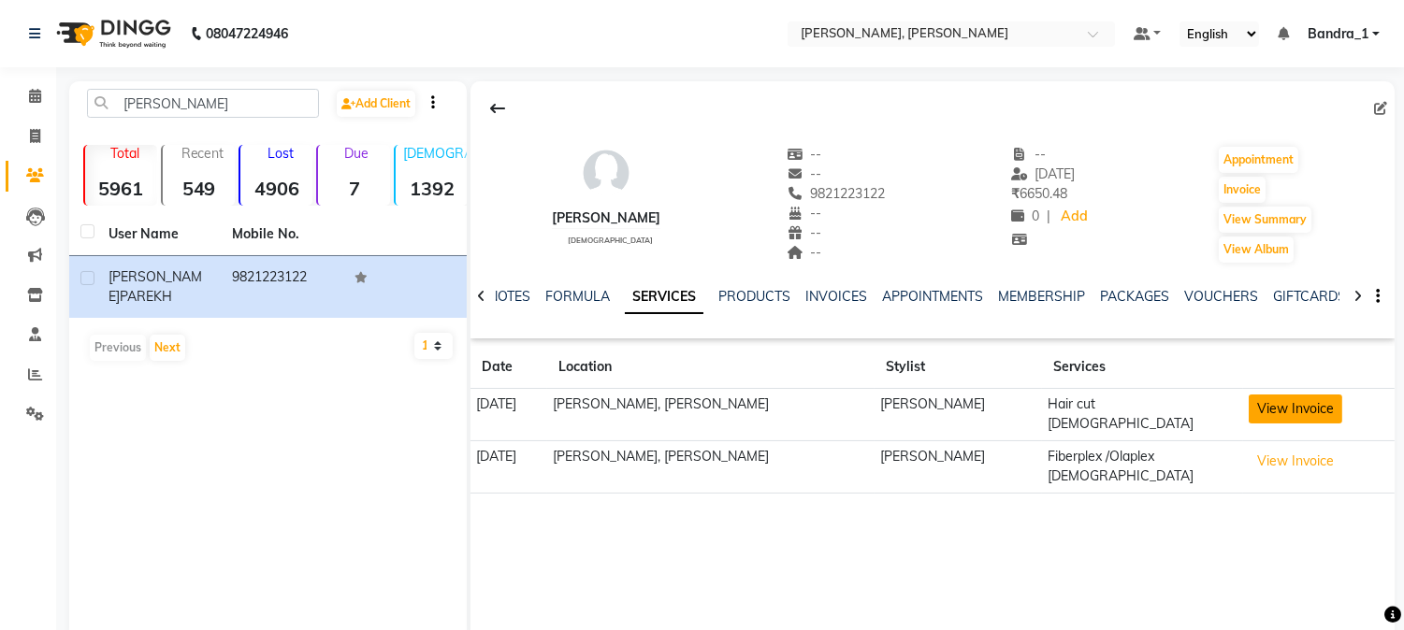
click at [1301, 419] on button "View Invoice" at bounding box center [1295, 409] width 94 height 29
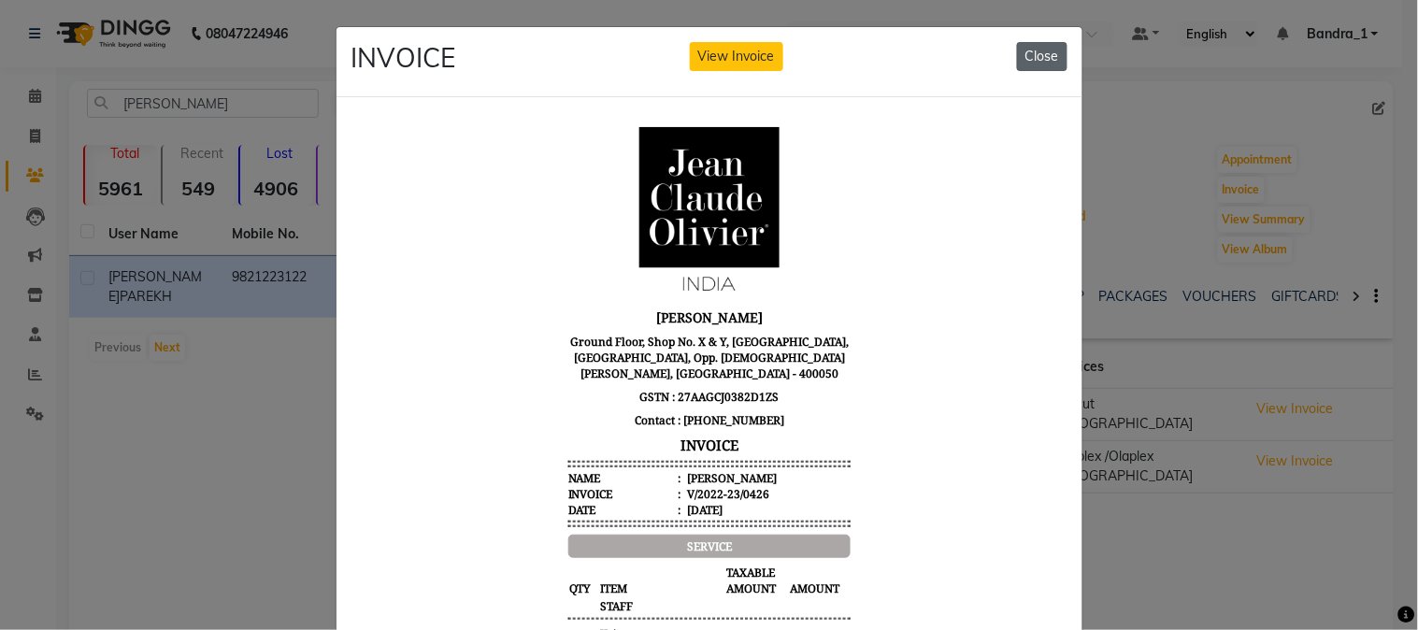
click at [1038, 52] on button "Close" at bounding box center [1042, 56] width 50 height 29
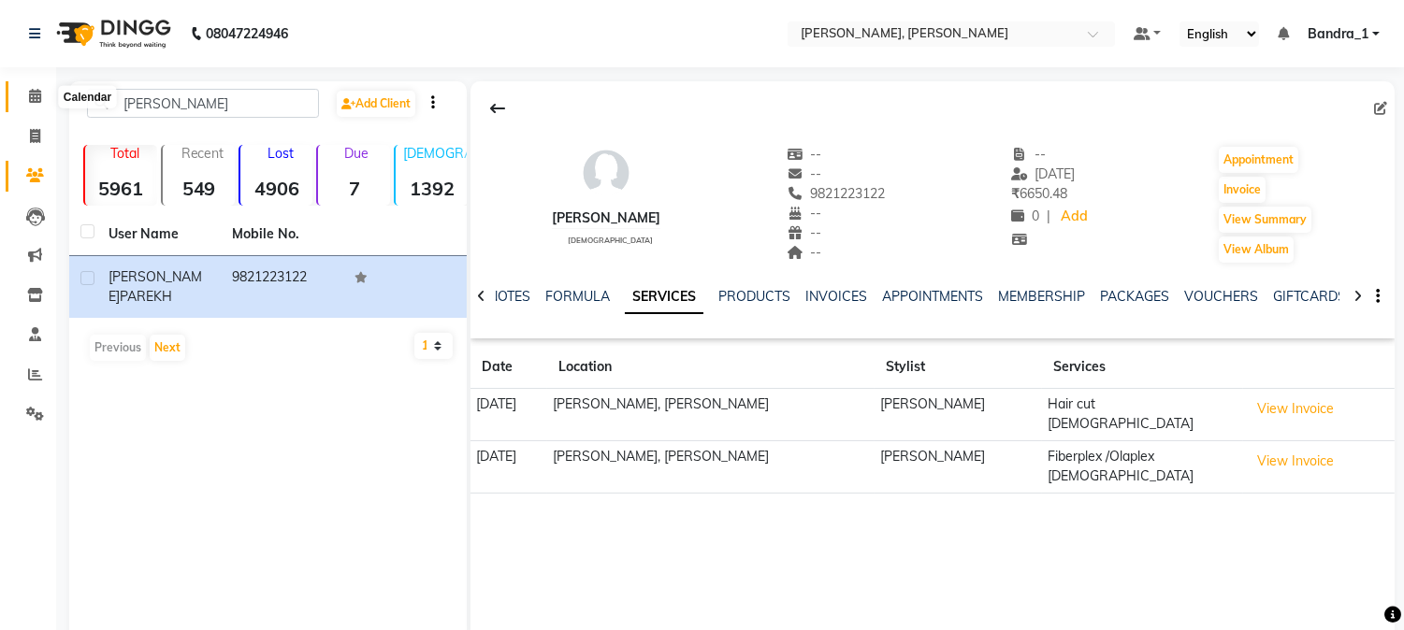
click at [37, 98] on icon at bounding box center [35, 96] width 12 height 14
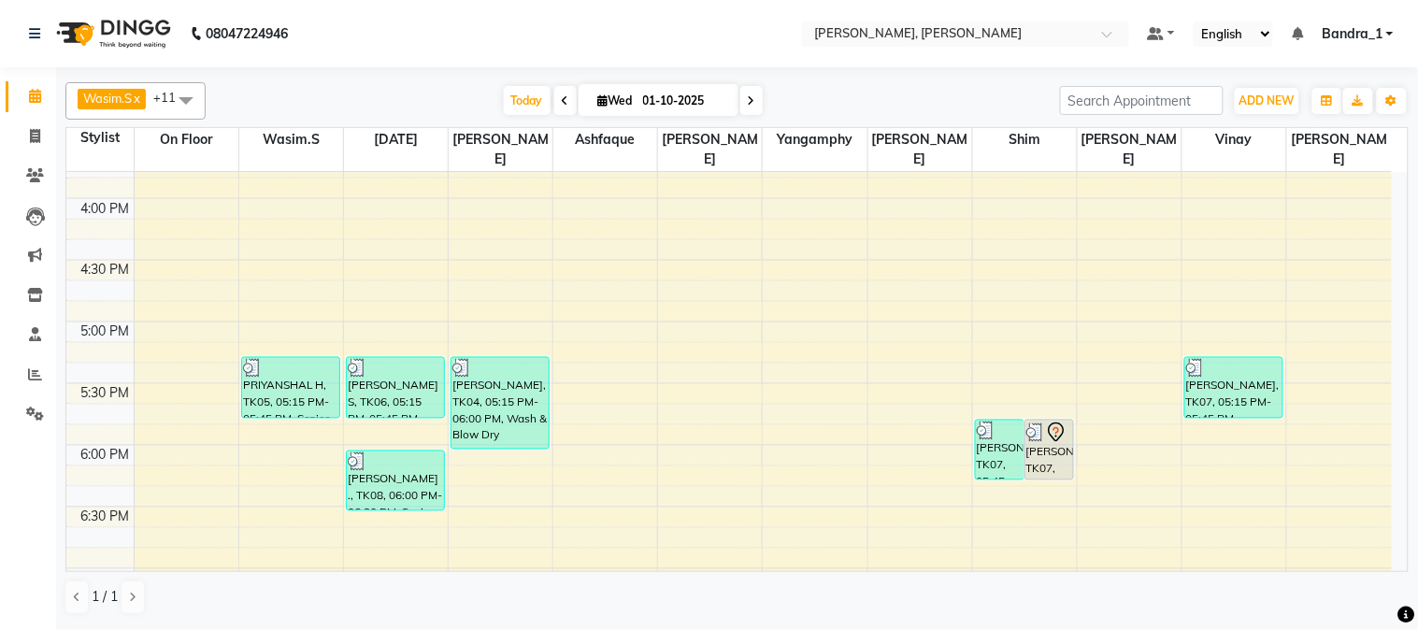
scroll to position [830, 0]
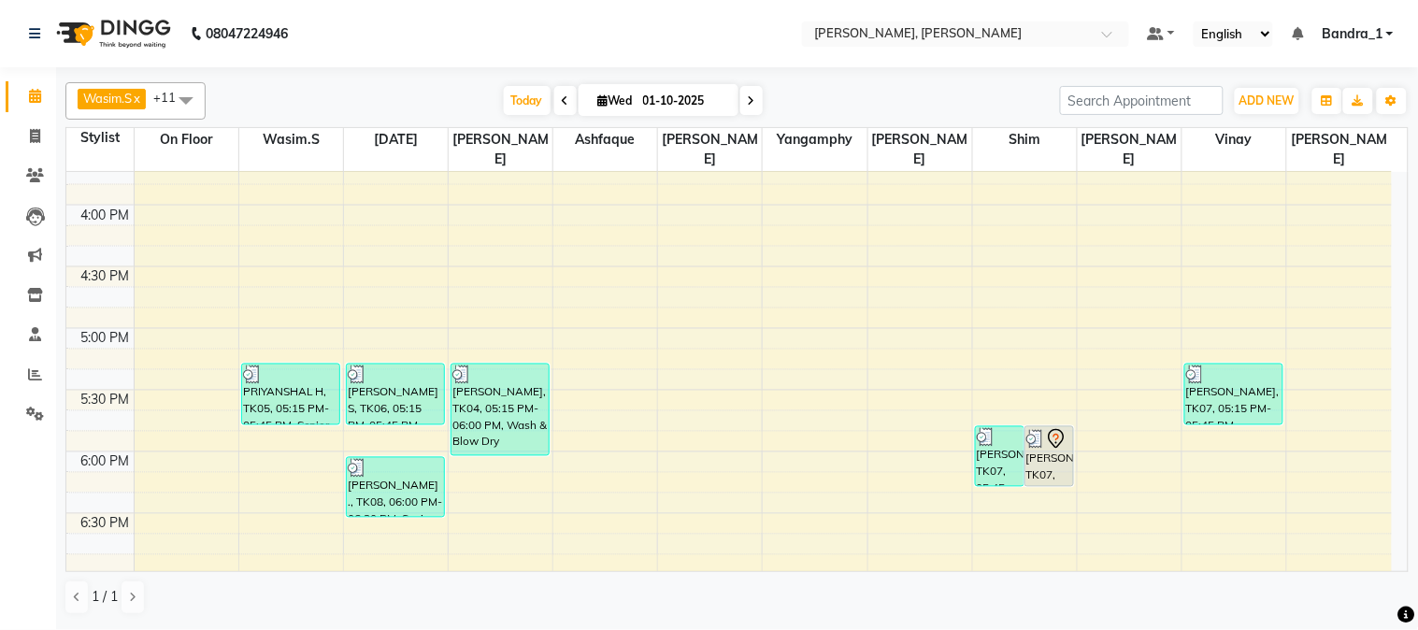
click at [916, 531] on div "9:00 AM 9:30 AM 10:00 AM 10:30 AM 11:00 AM 11:30 AM 12:00 PM 12:30 PM 1:00 PM 1…" at bounding box center [729, 205] width 1326 height 1727
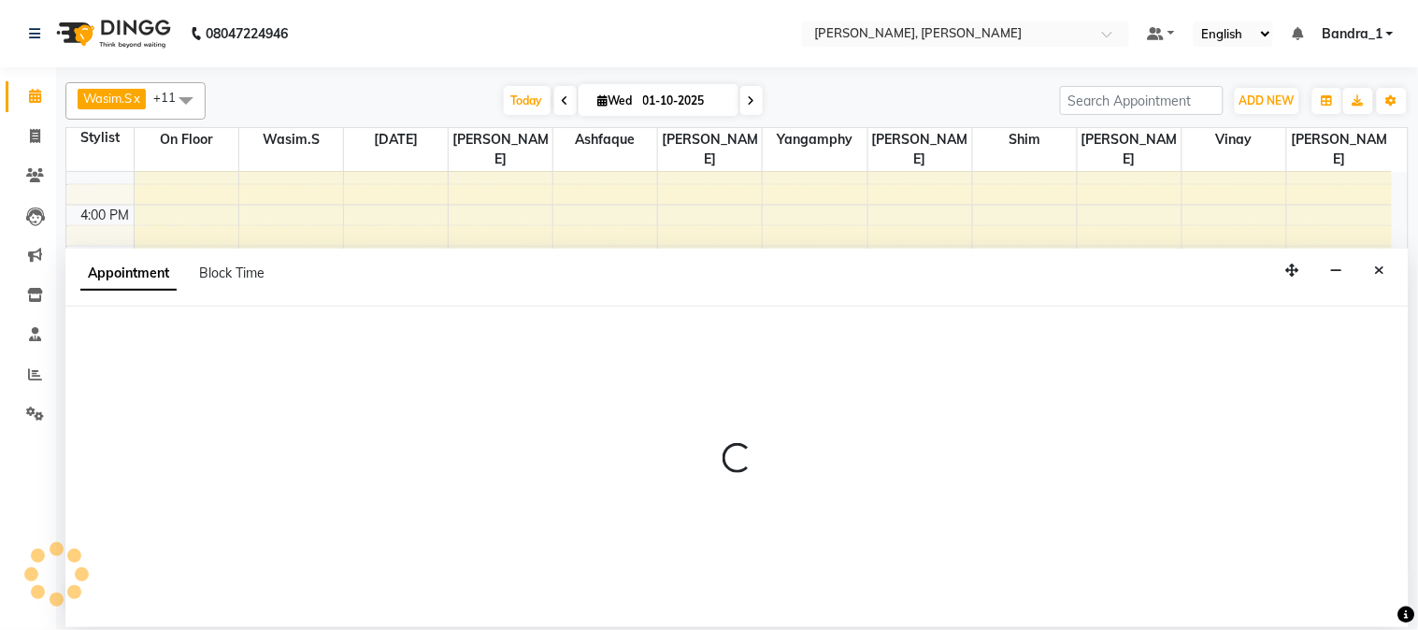
select select "64098"
select select "tentative"
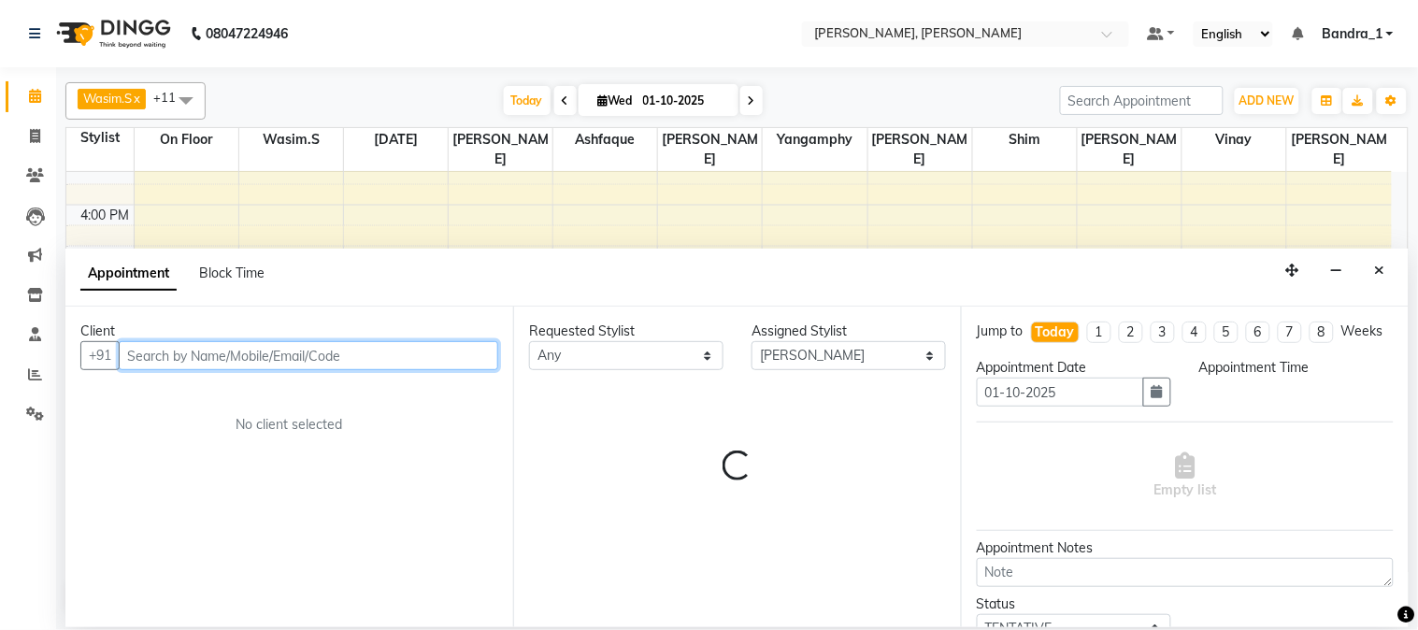
select select "1125"
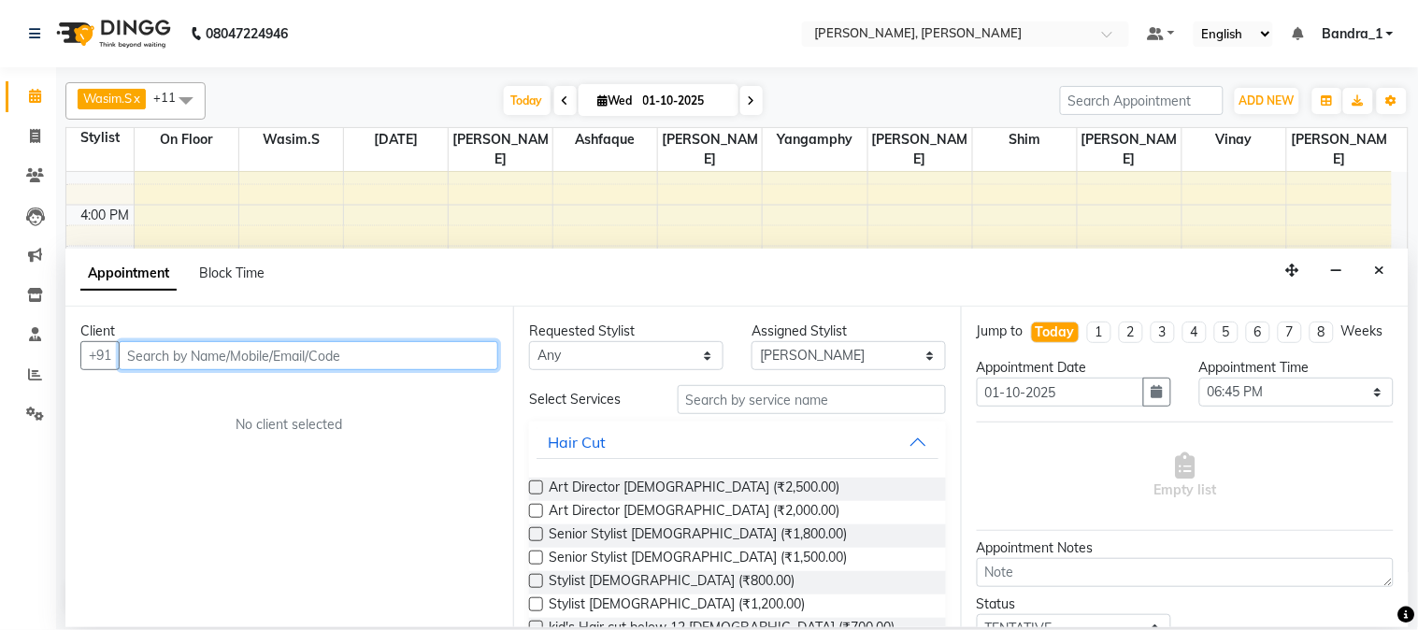
click at [207, 348] on input "text" at bounding box center [309, 355] width 380 height 29
type input "SIONNA"
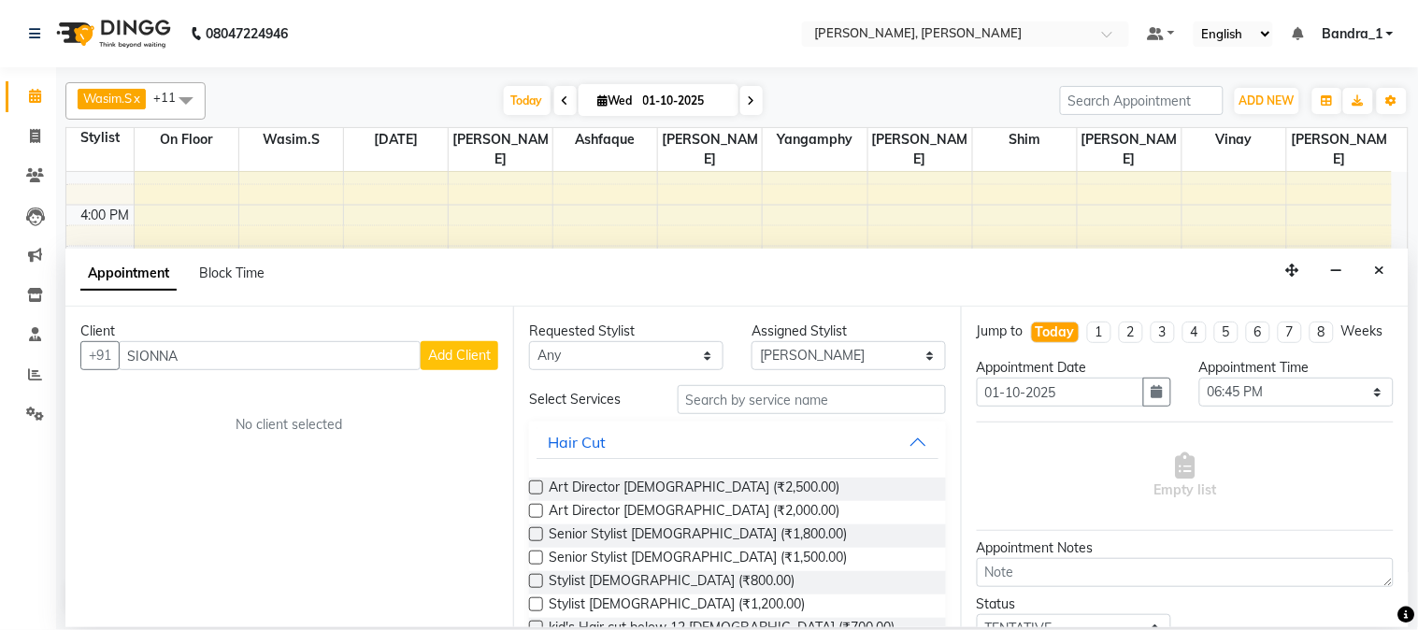
click at [468, 350] on span "Add Client" at bounding box center [459, 355] width 63 height 17
select select "22"
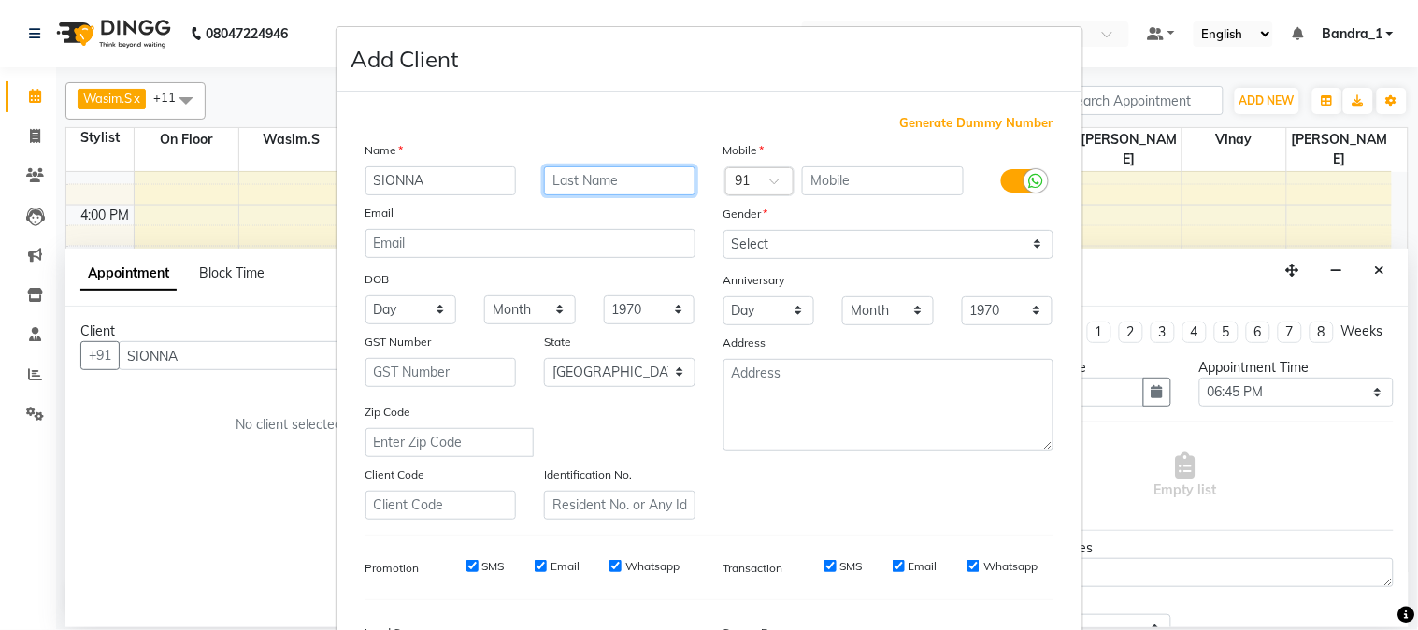
click at [593, 175] on input "text" at bounding box center [619, 180] width 151 height 29
type input "."
click at [814, 181] on input "text" at bounding box center [883, 180] width 162 height 29
type input "9503634770"
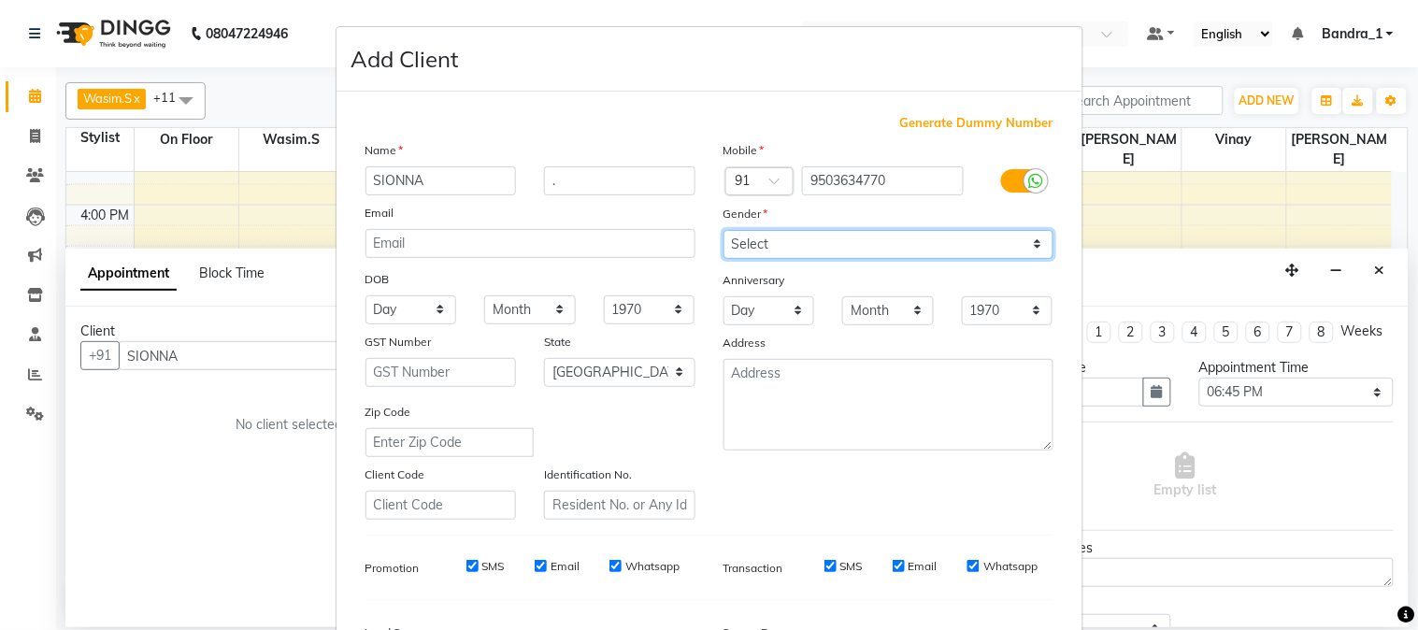
drag, startPoint x: 860, startPoint y: 256, endPoint x: 854, endPoint y: 267, distance: 13.0
click at [860, 256] on select "Select Male Female Other Prefer Not To Say" at bounding box center [889, 244] width 330 height 29
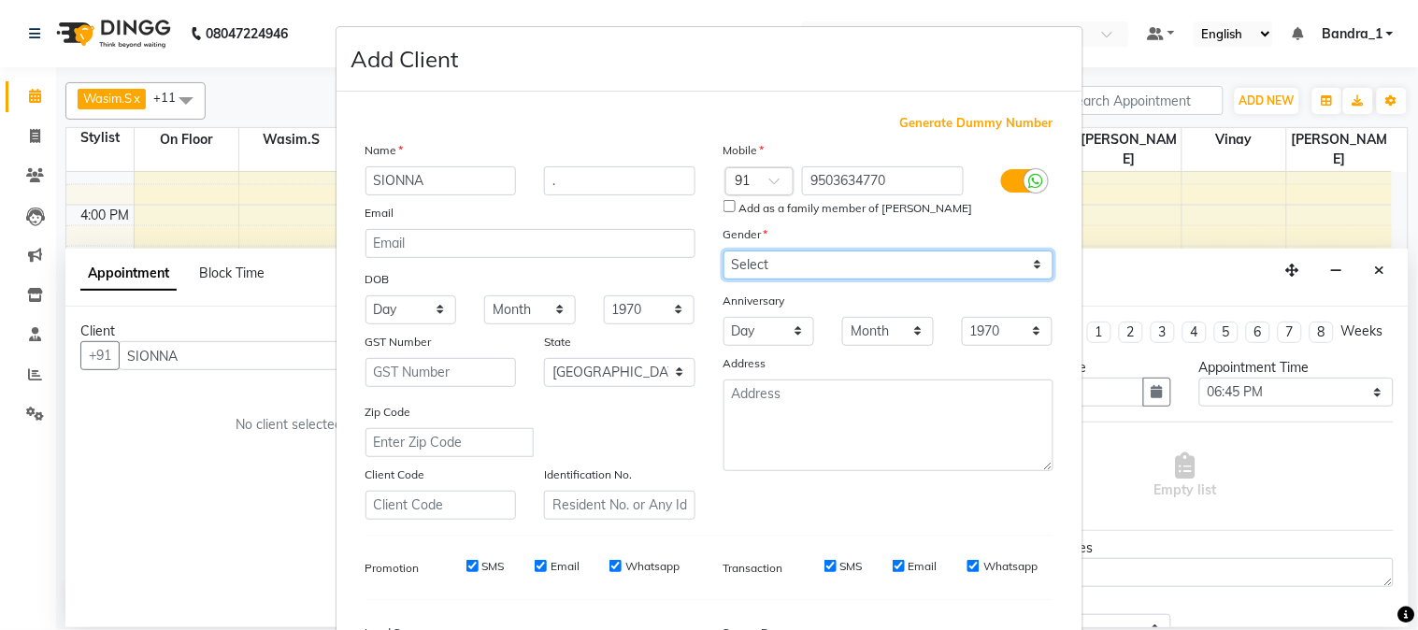
select select "[DEMOGRAPHIC_DATA]"
click at [724, 251] on select "Select Male Female Other Prefer Not To Say" at bounding box center [889, 265] width 330 height 29
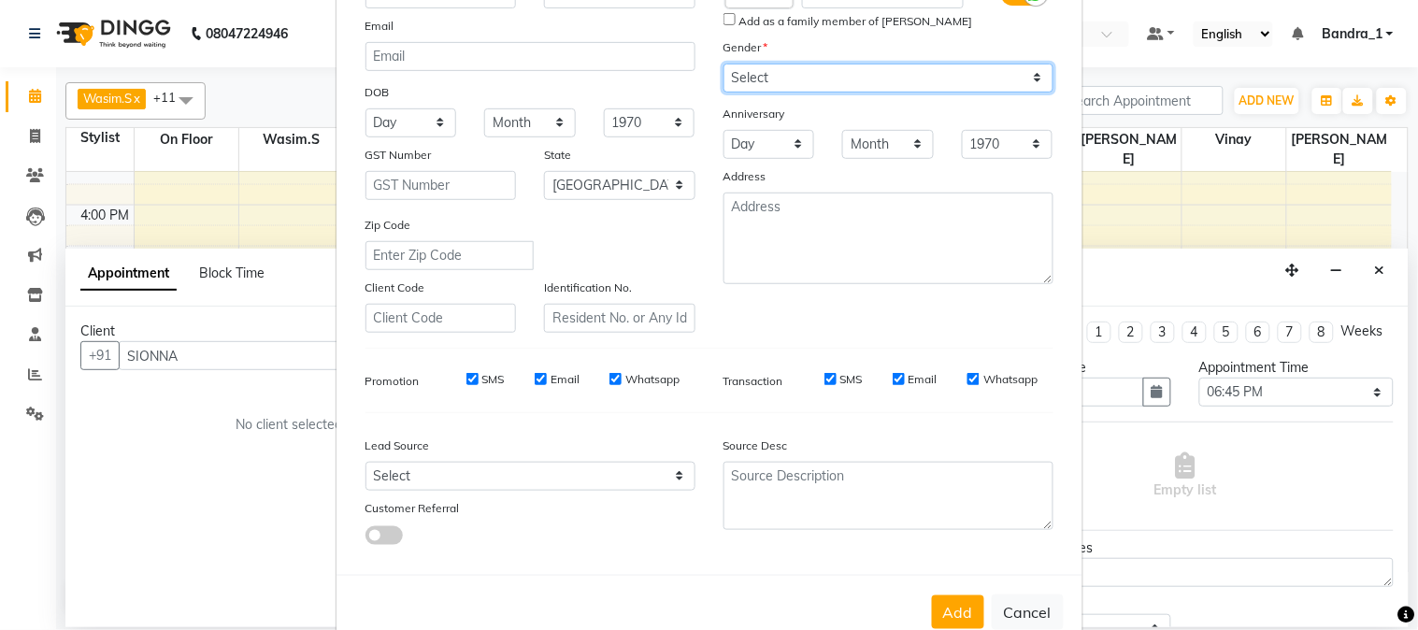
scroll to position [234, 0]
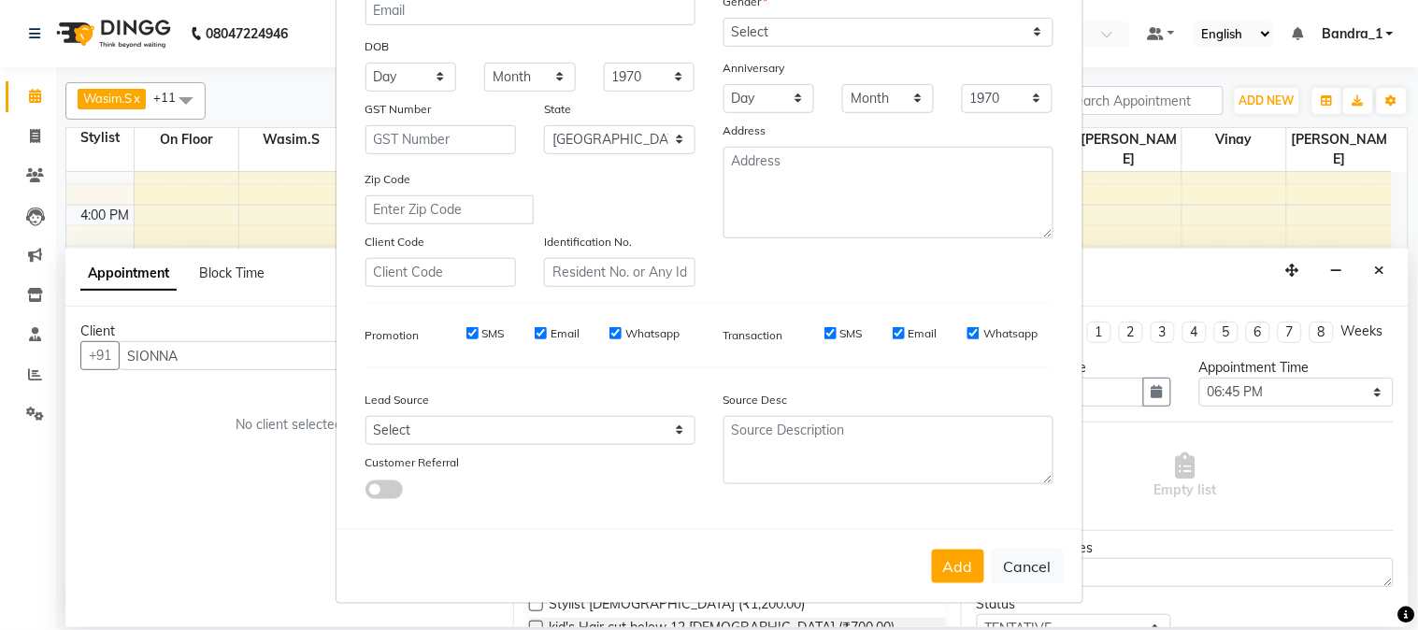
drag, startPoint x: 463, startPoint y: 338, endPoint x: 511, endPoint y: 338, distance: 48.6
click at [477, 338] on div "SMS" at bounding box center [472, 333] width 65 height 17
click at [535, 332] on input "Email" at bounding box center [541, 333] width 12 height 12
checkbox input "false"
click at [467, 330] on input "SMS" at bounding box center [473, 333] width 12 height 12
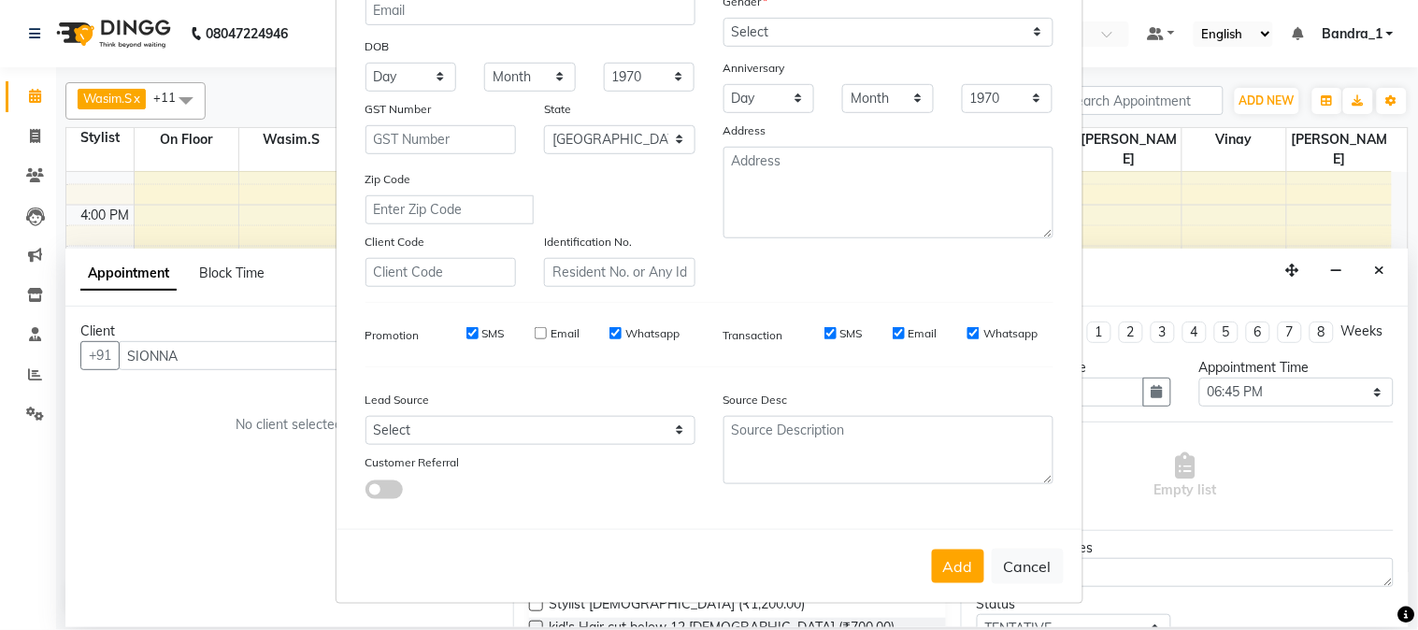
checkbox input "false"
click at [610, 332] on input "Whatsapp" at bounding box center [616, 333] width 12 height 12
checkbox input "false"
click at [825, 332] on input "SMS" at bounding box center [831, 333] width 12 height 12
checkbox input "false"
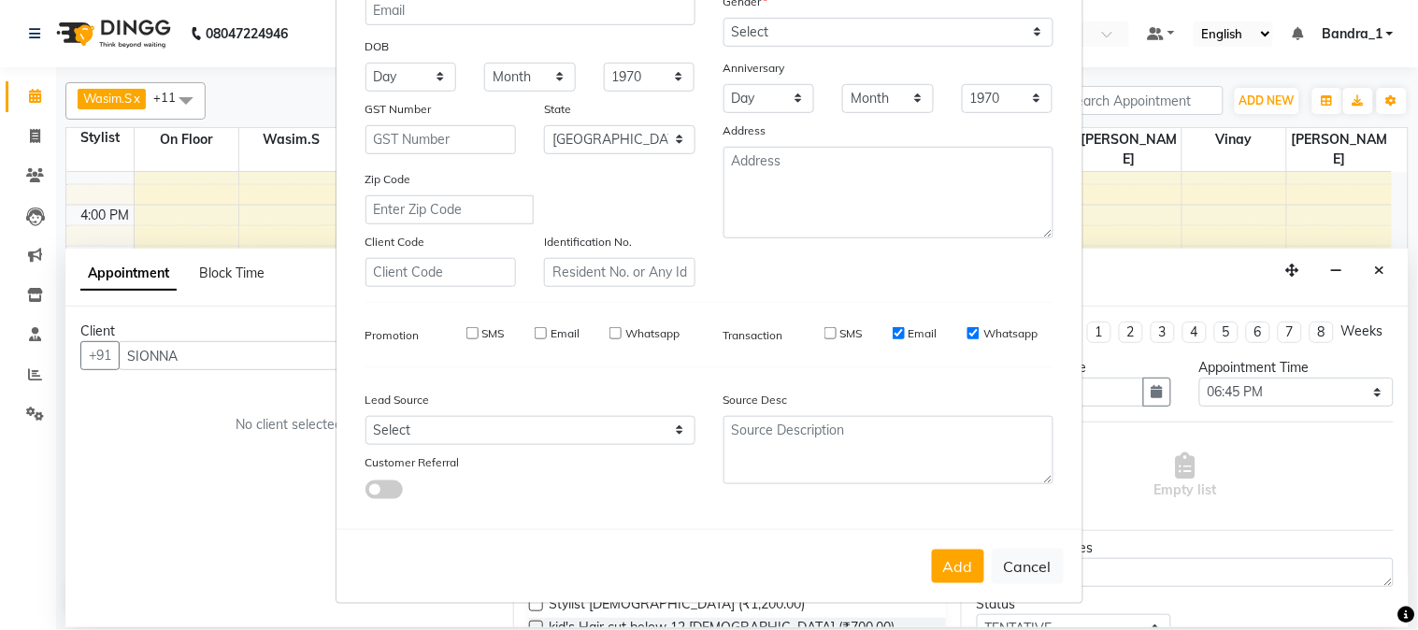
click at [895, 332] on input "Email" at bounding box center [899, 333] width 12 height 12
checkbox input "false"
click at [968, 330] on input "Whatsapp" at bounding box center [974, 333] width 12 height 12
checkbox input "false"
click at [957, 558] on button "Add" at bounding box center [958, 567] width 52 height 34
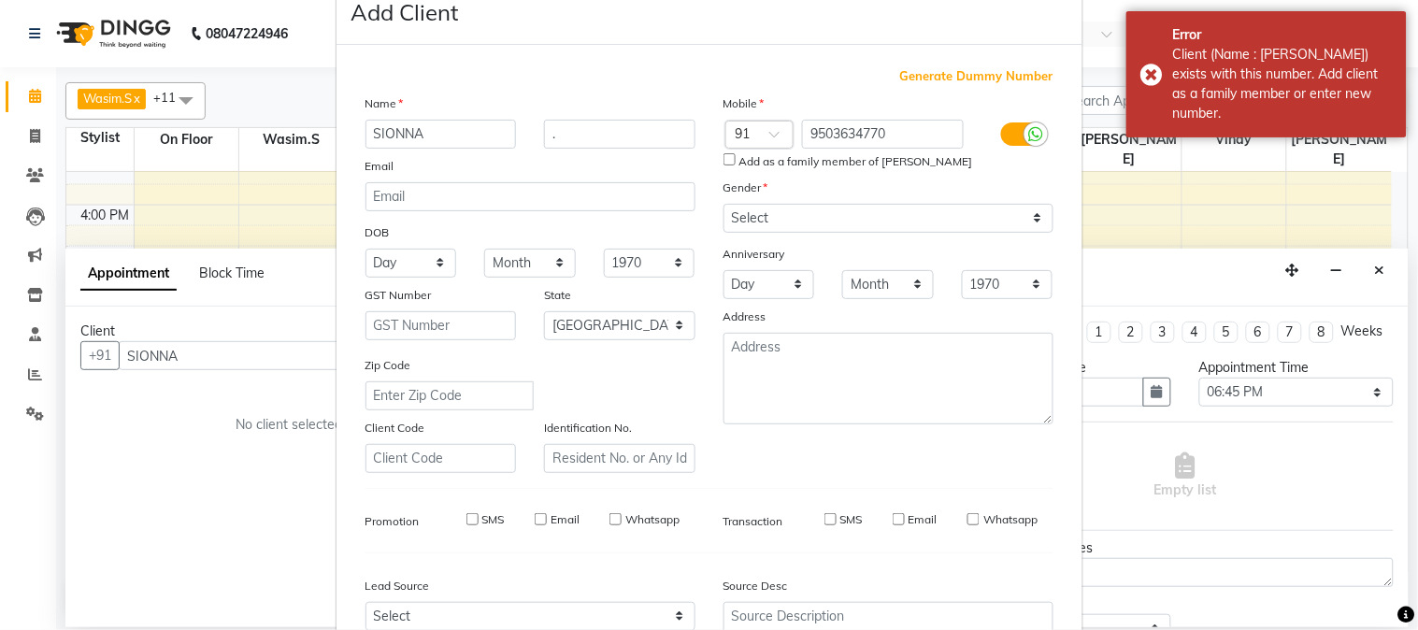
scroll to position [0, 0]
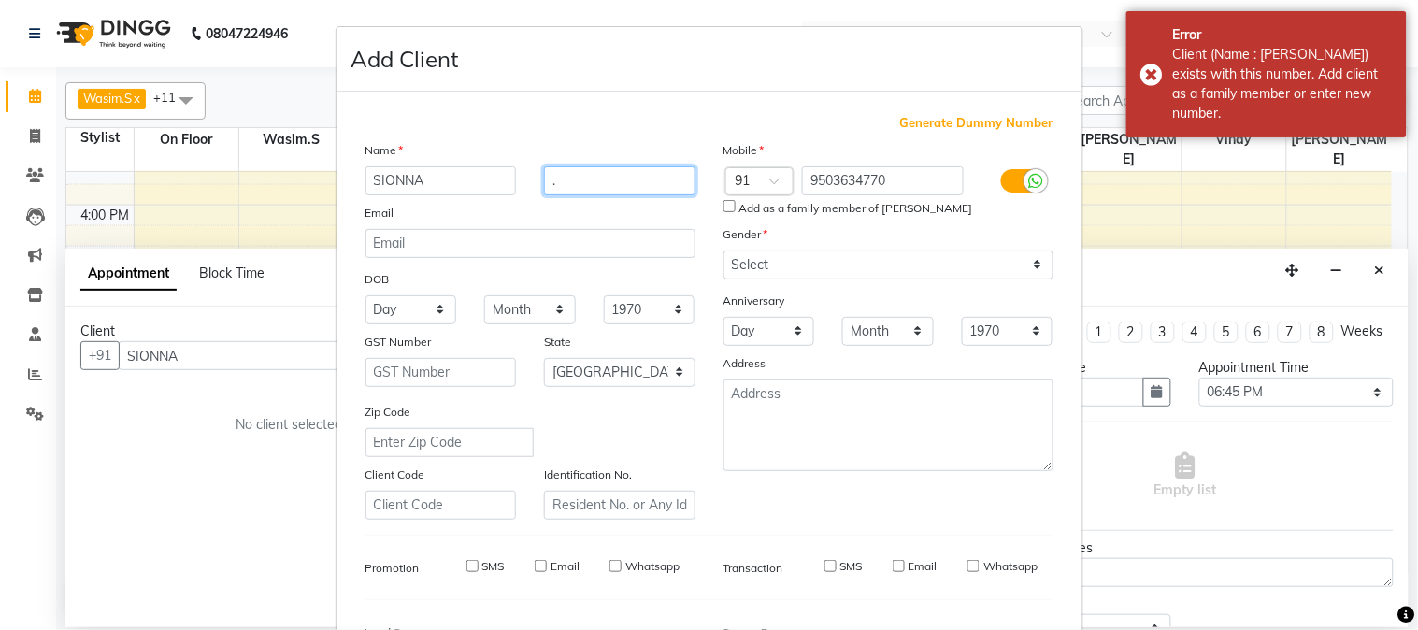
click at [596, 176] on input "." at bounding box center [619, 180] width 151 height 29
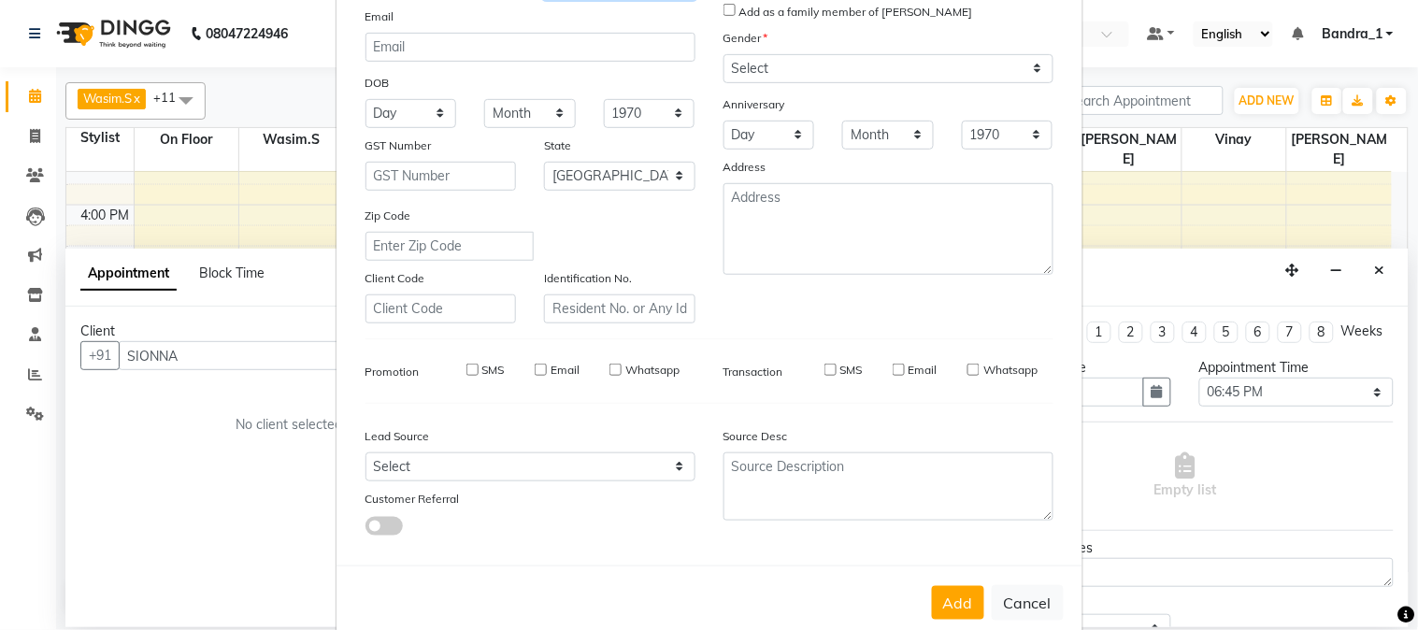
scroll to position [234, 0]
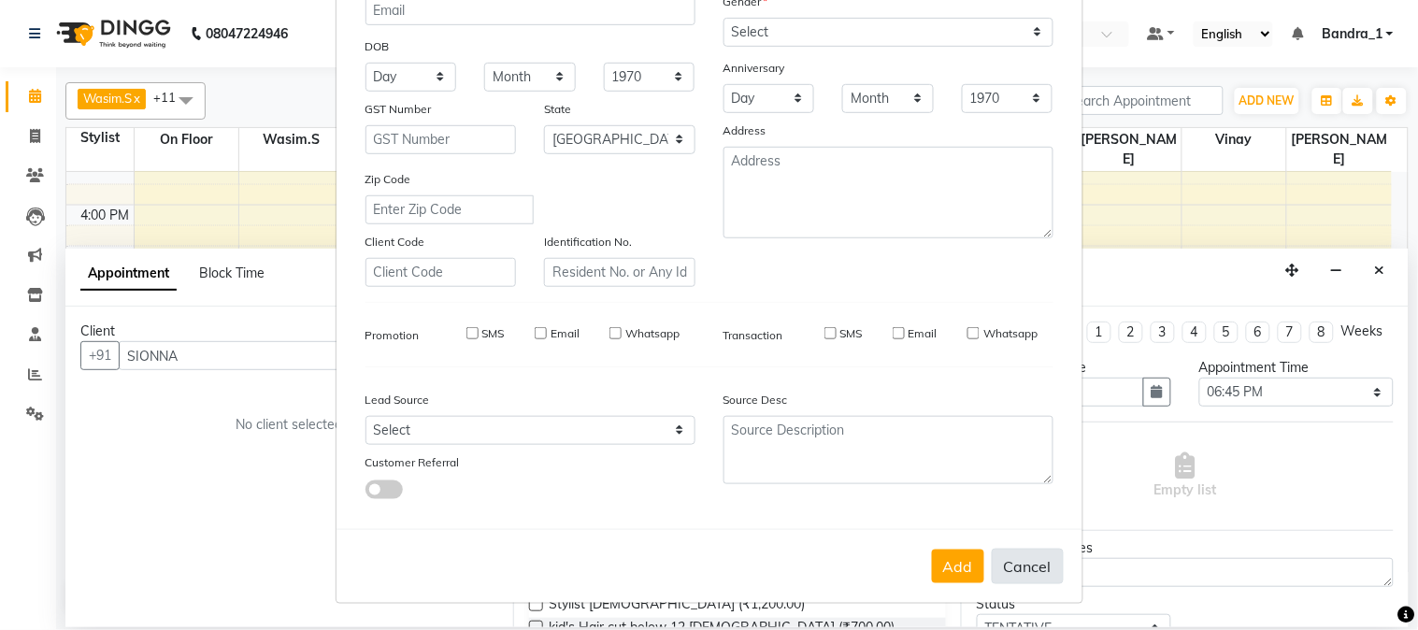
click at [1025, 554] on button "Cancel" at bounding box center [1028, 567] width 72 height 36
select select
select select "null"
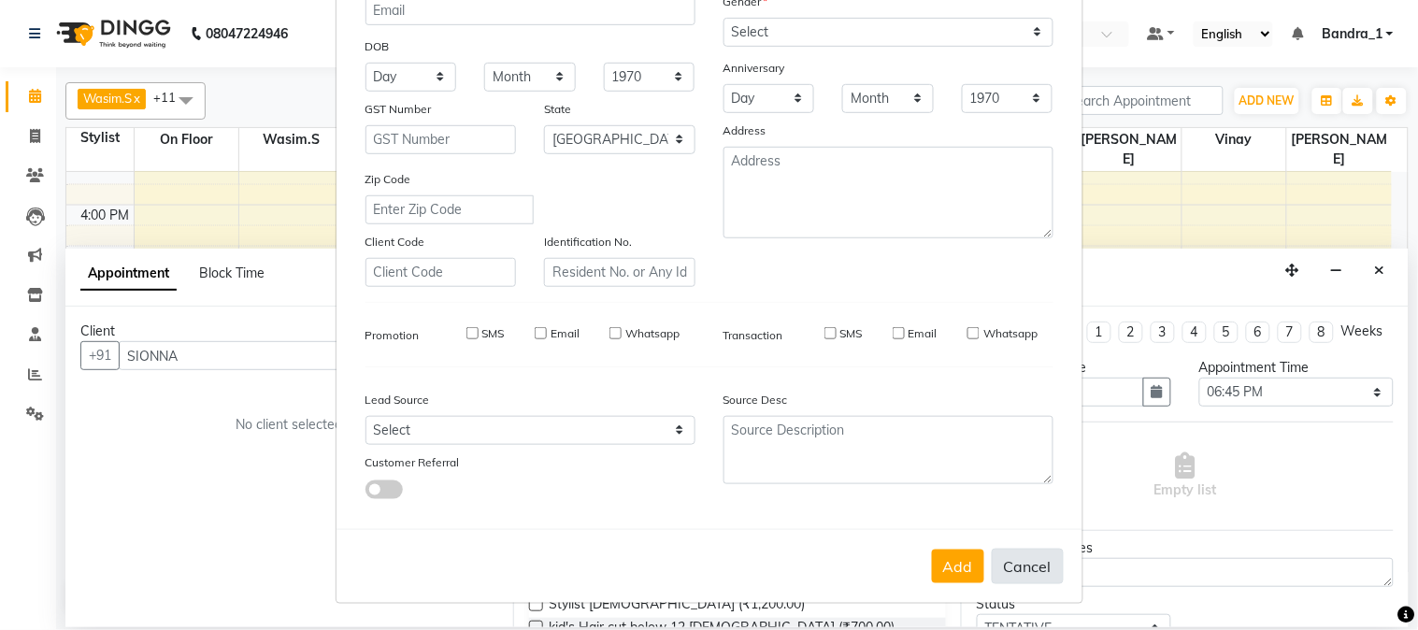
select select
checkbox input "false"
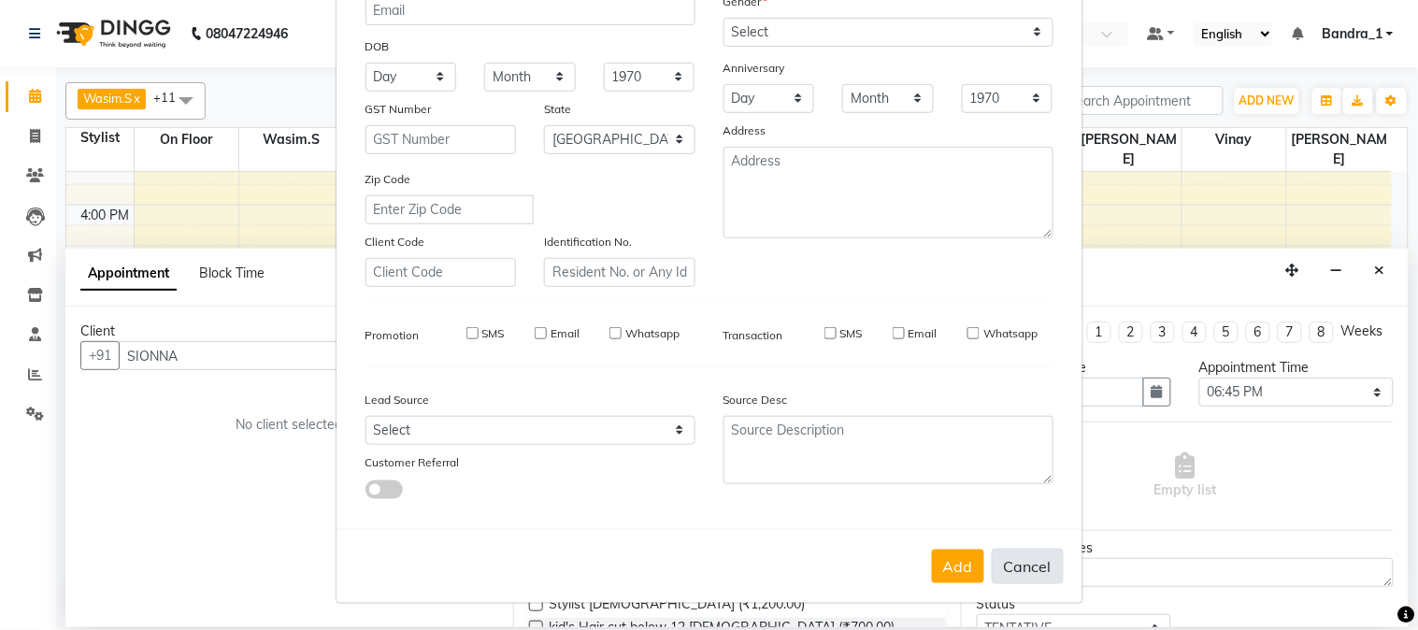
checkbox input "false"
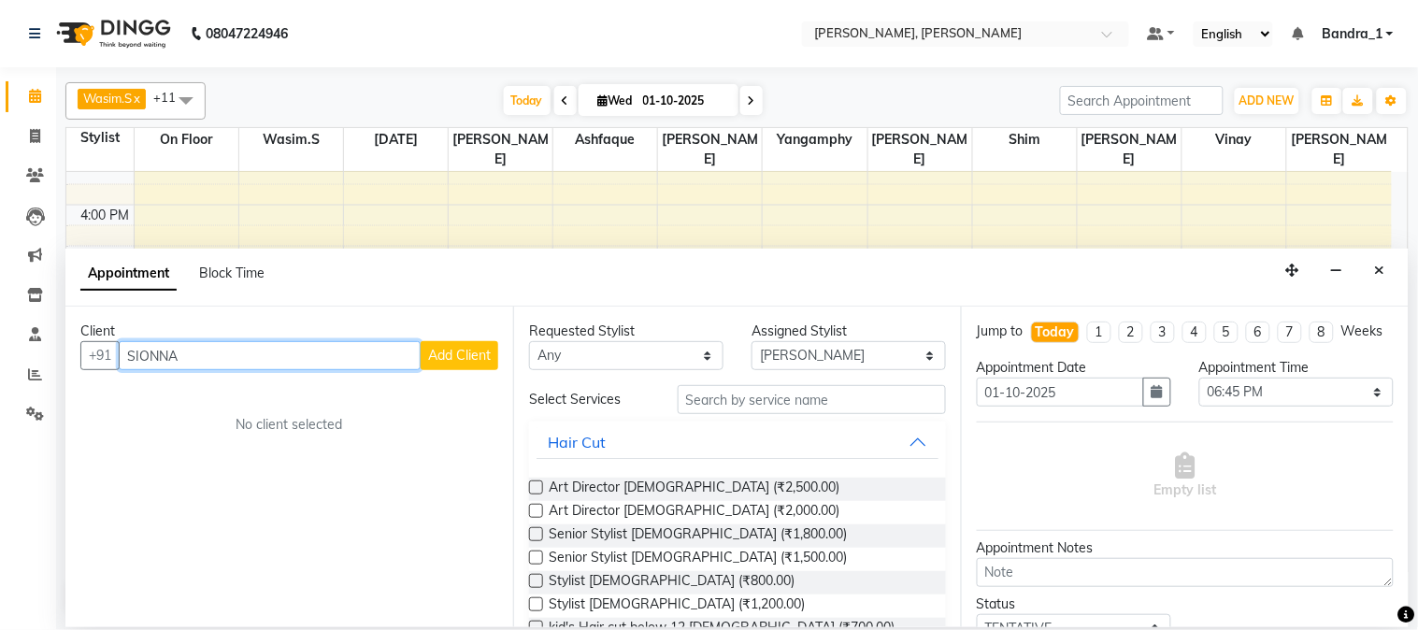
click at [299, 342] on input "SIONNA" at bounding box center [270, 355] width 302 height 29
type input "S"
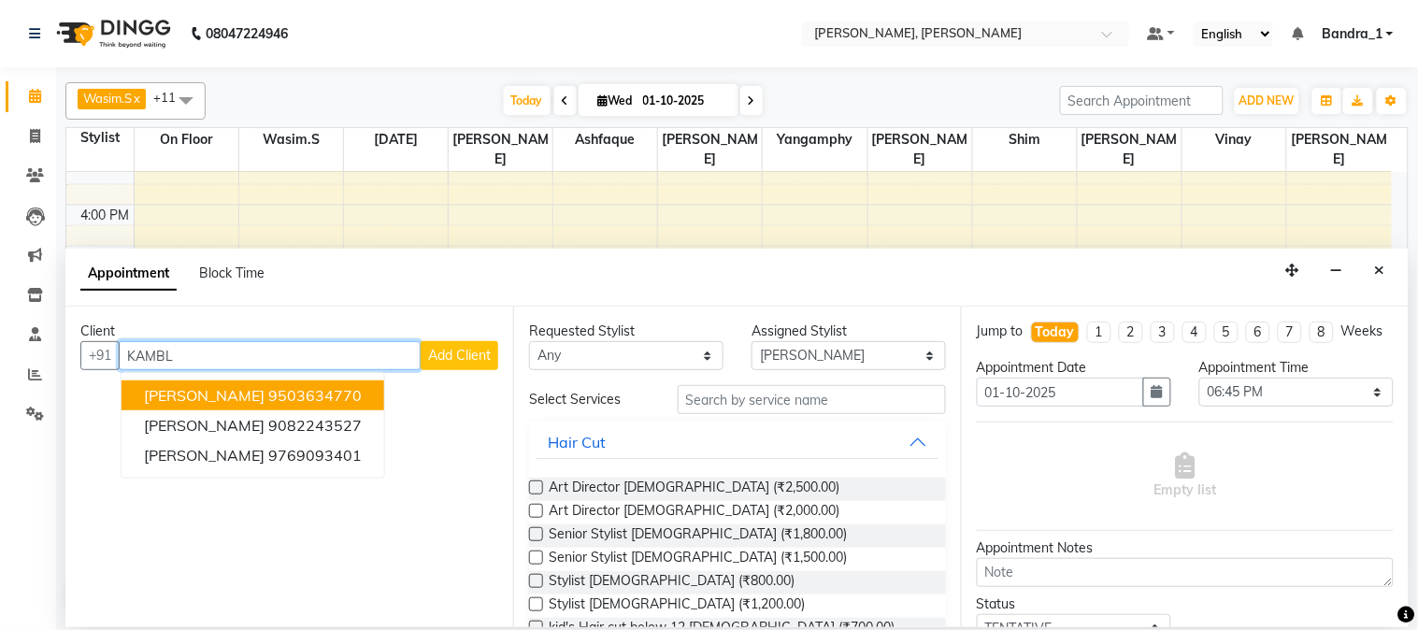
click at [295, 381] on button "SIYONA KAMBLE 9503634770" at bounding box center [253, 396] width 263 height 30
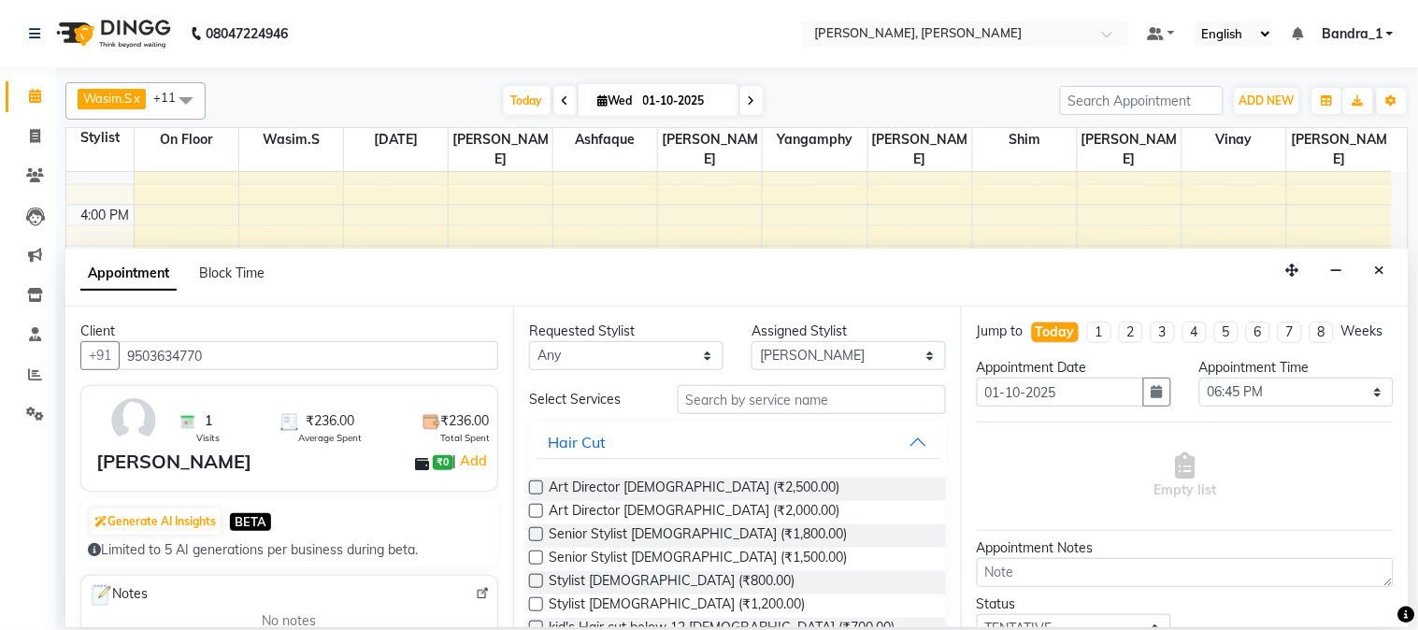
click at [853, 383] on div "Requested Stylist Any Abdul Afsha Arslan Ashfaque ASLAM Attham Catherine Eshan …" at bounding box center [737, 467] width 448 height 320
click at [839, 397] on input "text" at bounding box center [812, 399] width 268 height 29
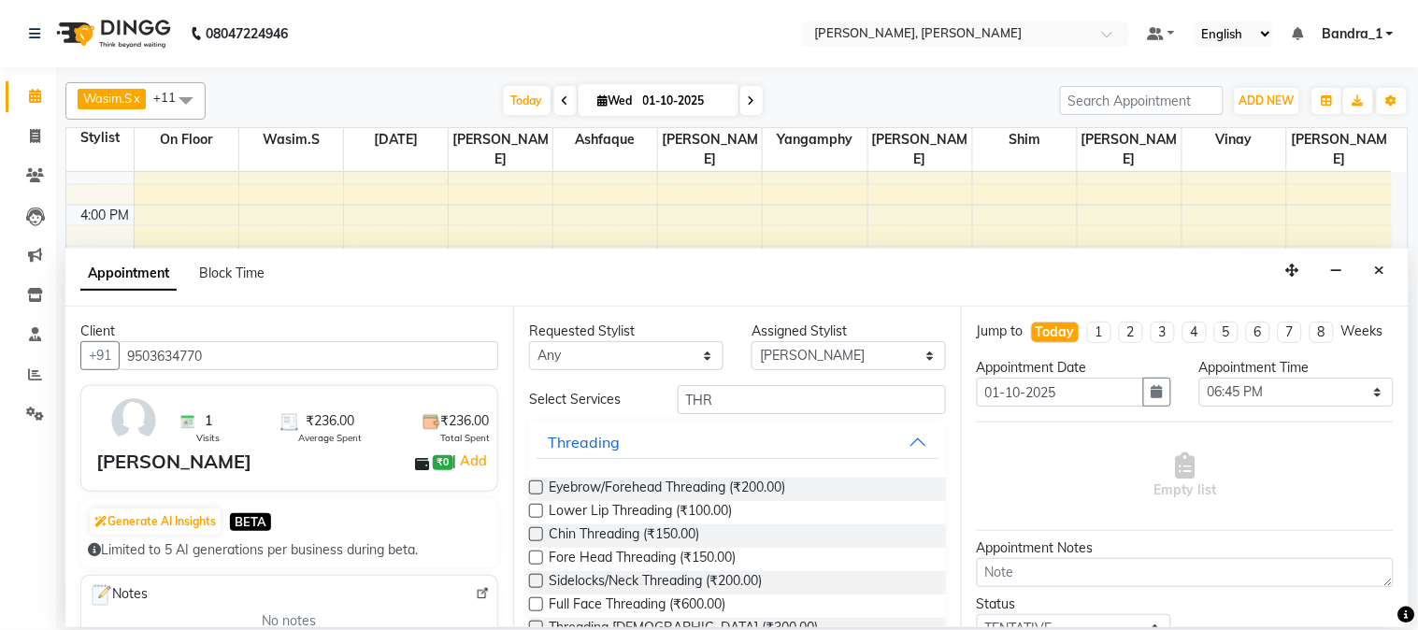
click at [531, 484] on label at bounding box center [536, 488] width 14 height 14
click at [531, 484] on input "checkbox" at bounding box center [535, 489] width 12 height 12
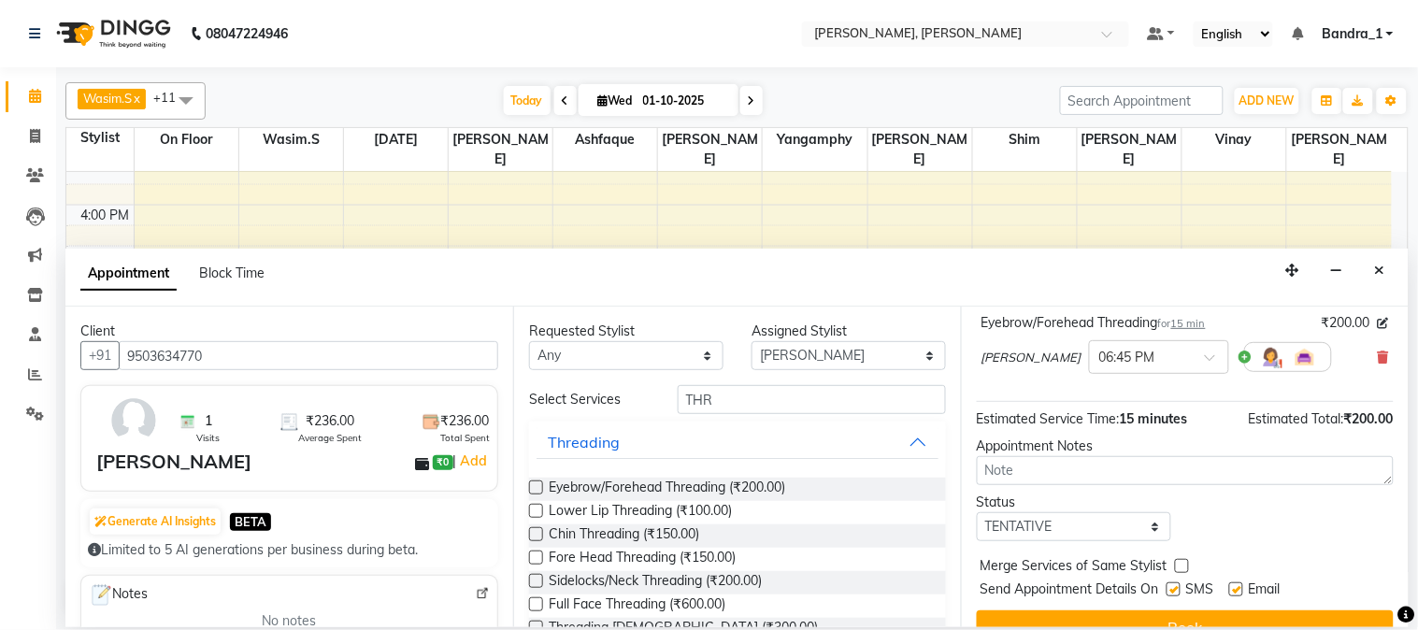
scroll to position [171, 0]
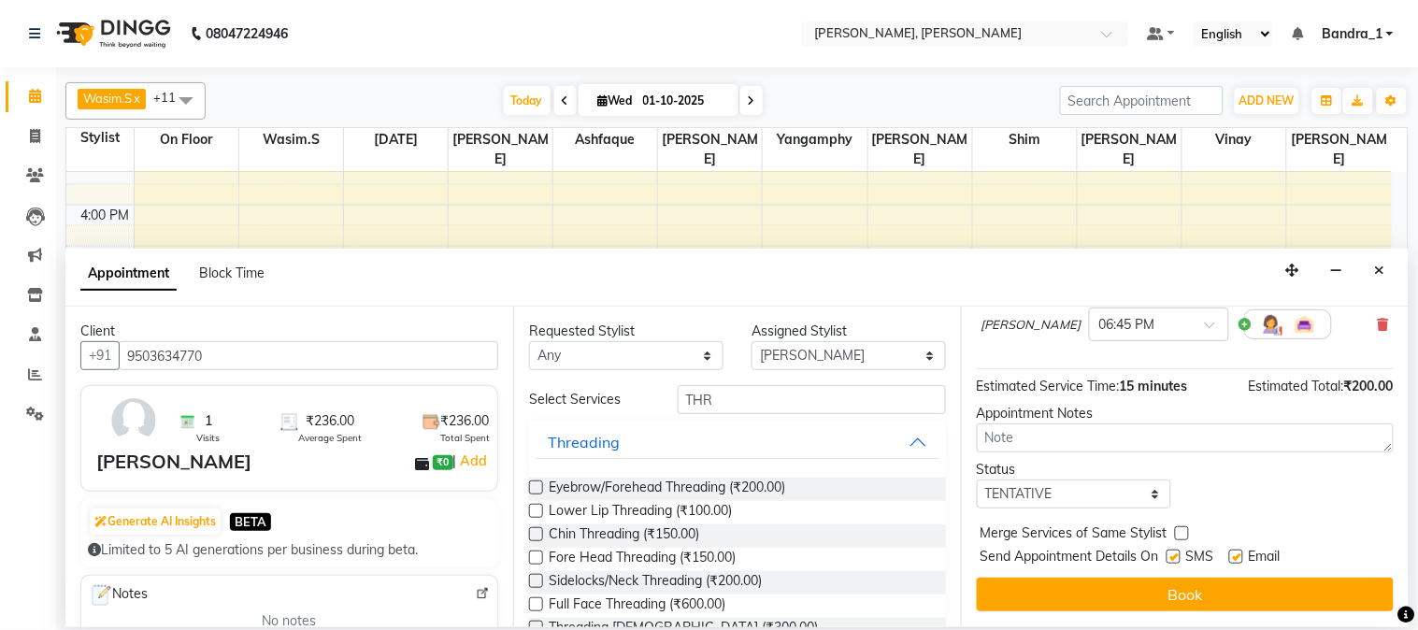
drag, startPoint x: 1176, startPoint y: 559, endPoint x: 1214, endPoint y: 554, distance: 37.7
click at [1179, 557] on label at bounding box center [1174, 557] width 14 height 14
click at [1179, 557] on input "checkbox" at bounding box center [1173, 559] width 12 height 12
click at [1236, 558] on label at bounding box center [1237, 557] width 14 height 14
click at [1236, 558] on input "checkbox" at bounding box center [1236, 559] width 12 height 12
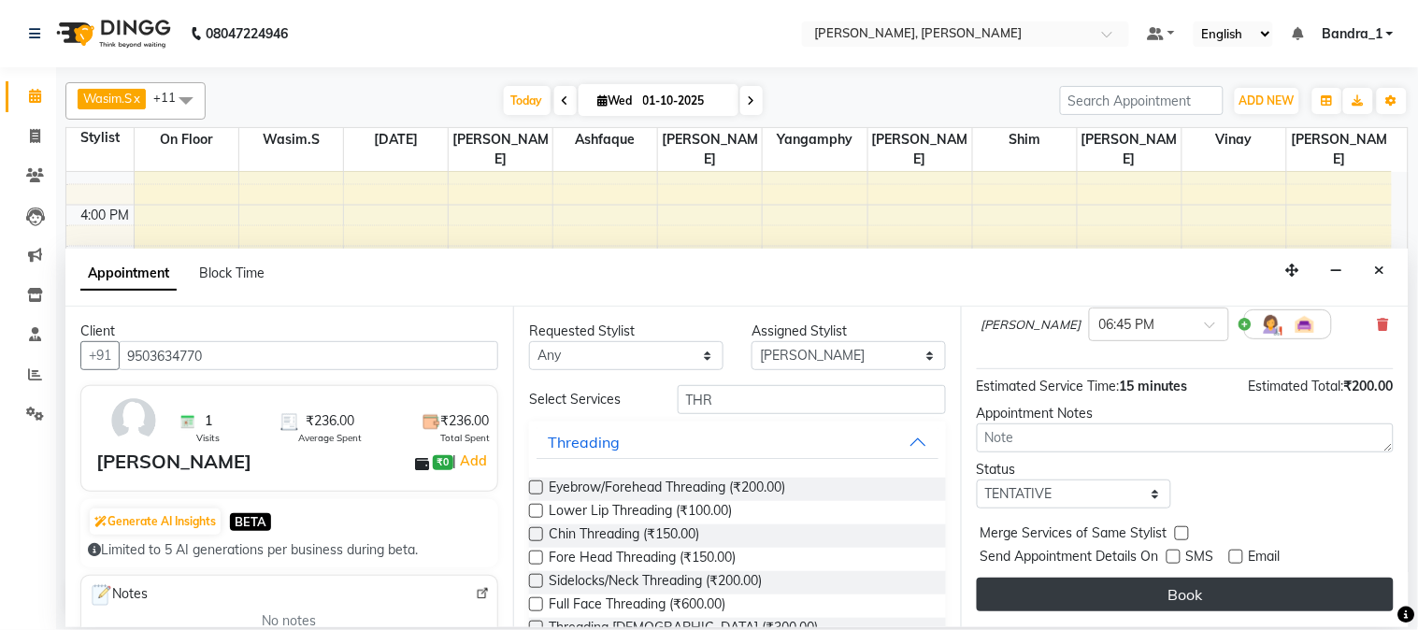
click at [1227, 608] on button "Book" at bounding box center [1185, 595] width 417 height 34
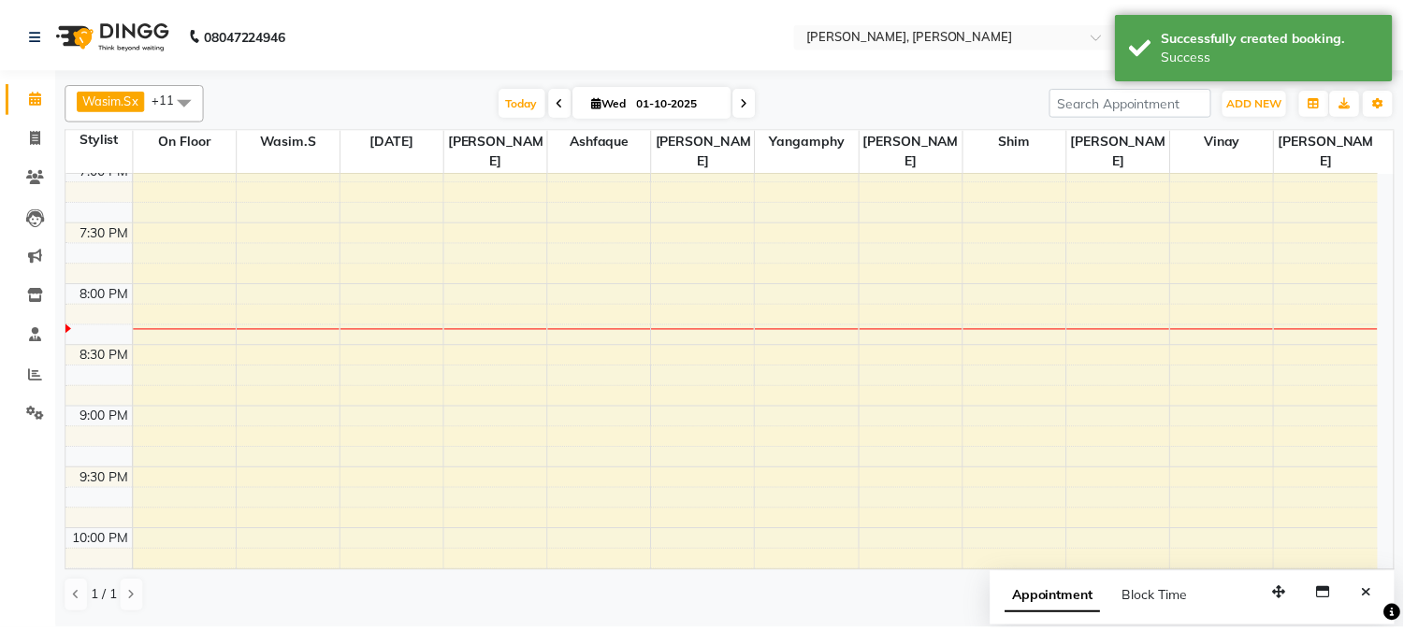
scroll to position [830, 0]
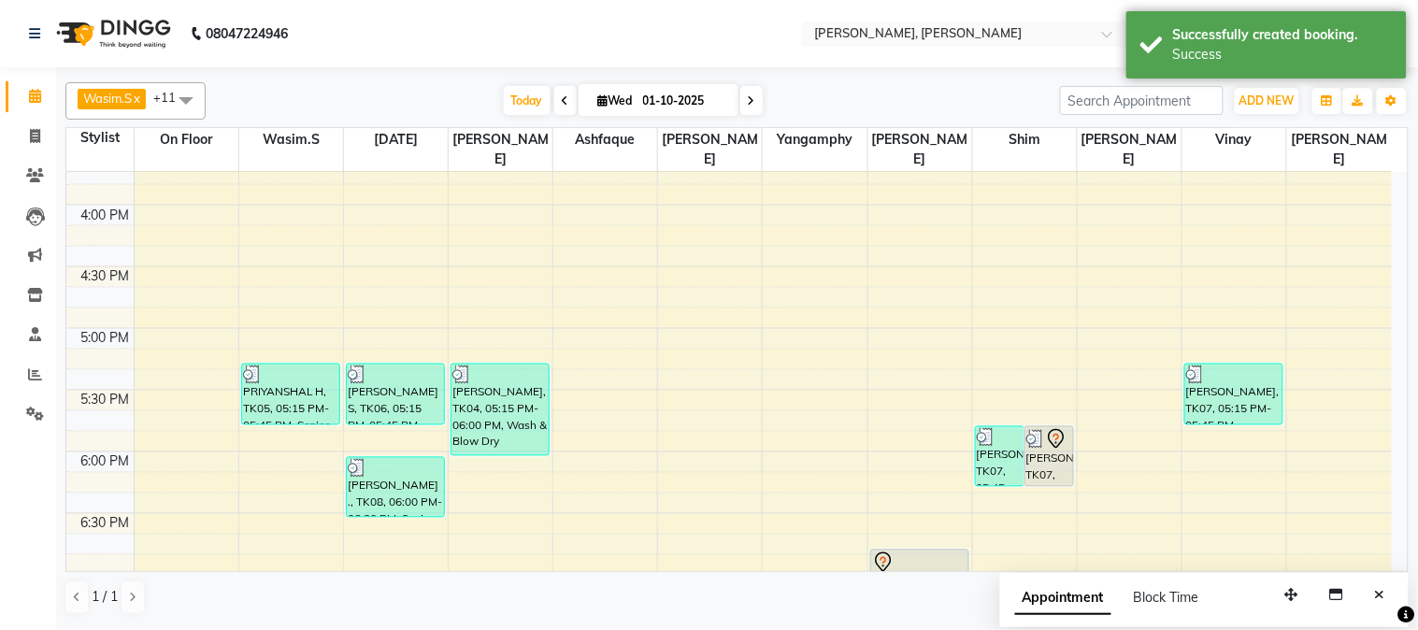
click at [916, 552] on div at bounding box center [919, 563] width 95 height 22
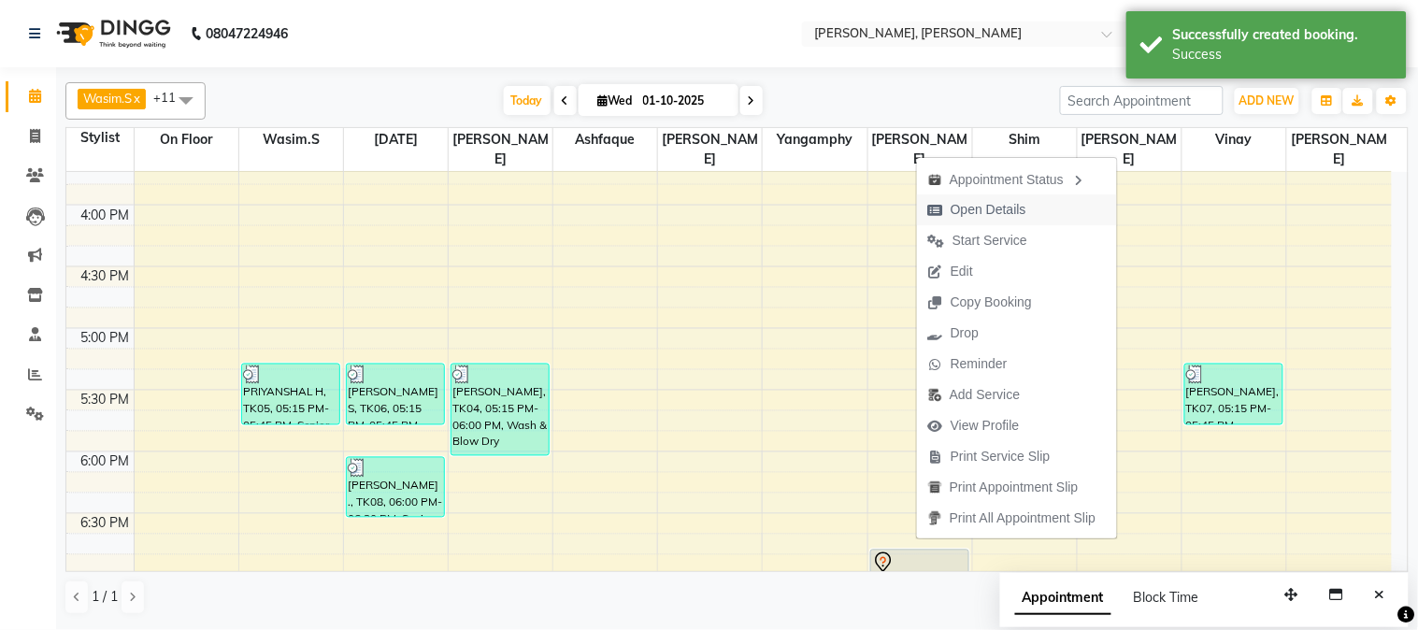
click at [998, 217] on span "Open Details" at bounding box center [989, 210] width 76 height 20
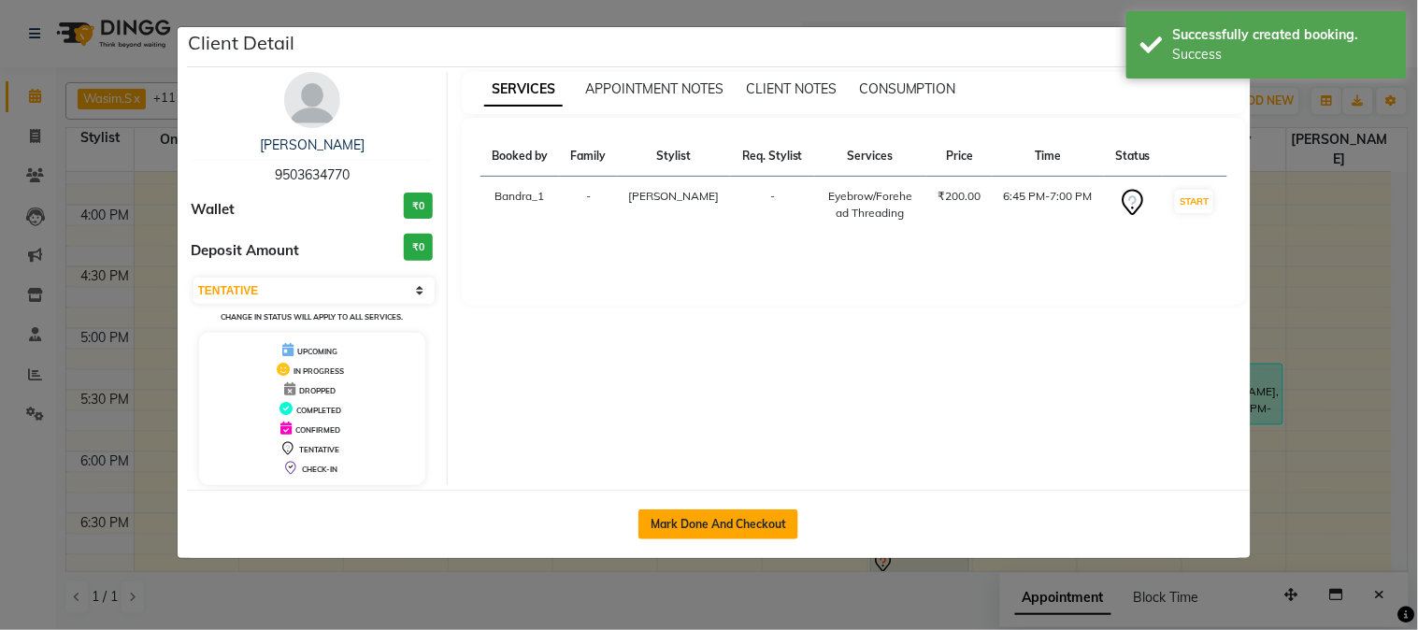
click at [704, 524] on button "Mark Done And Checkout" at bounding box center [719, 525] width 160 height 30
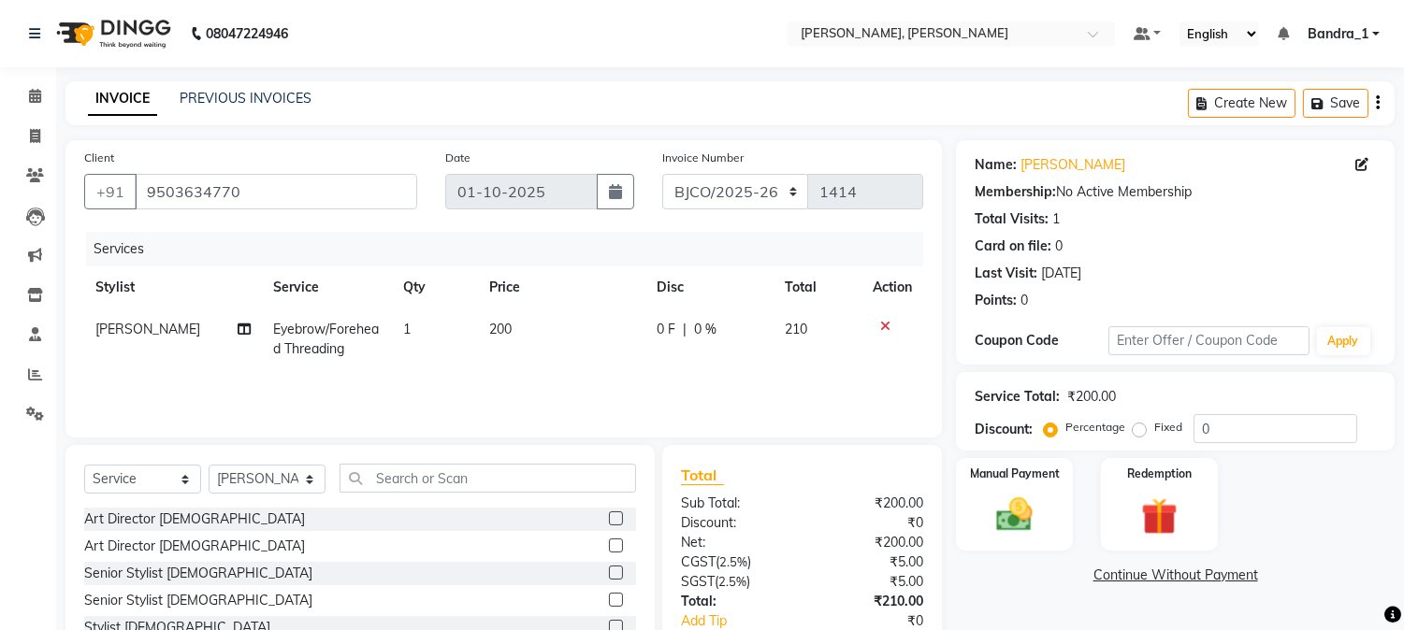
click at [509, 331] on td "200" at bounding box center [561, 340] width 167 height 62
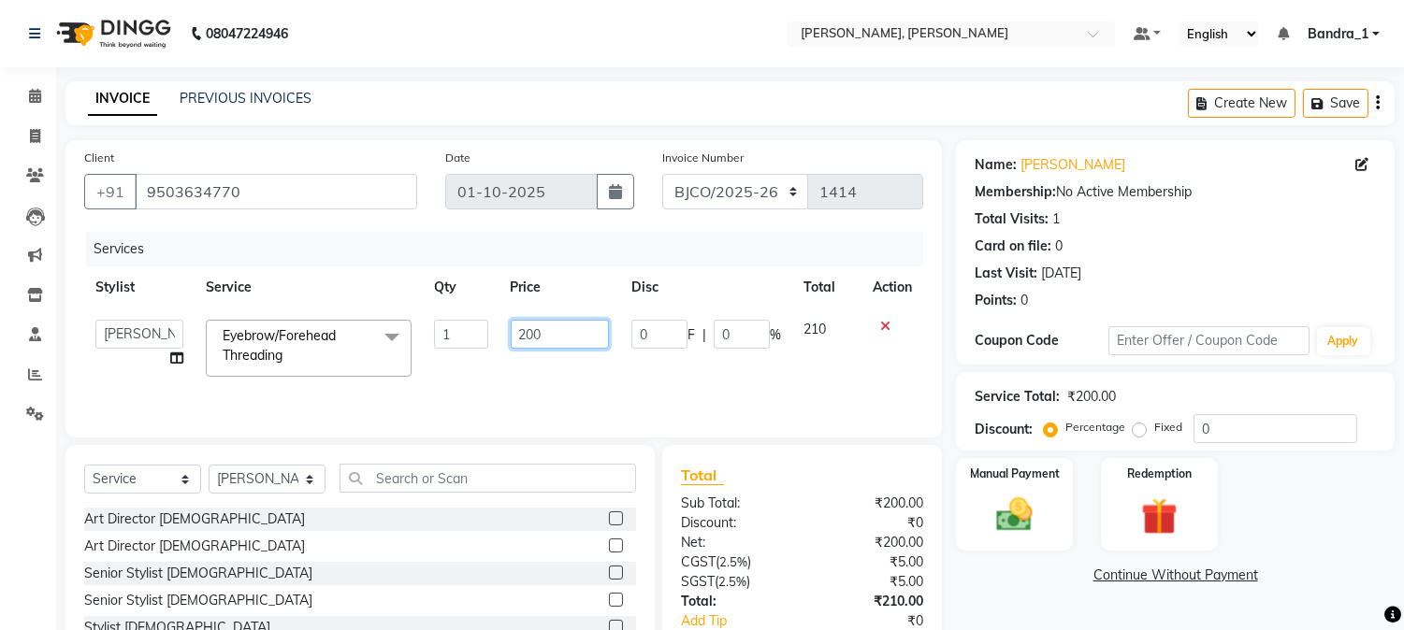
click at [581, 337] on input "200" at bounding box center [560, 334] width 98 height 29
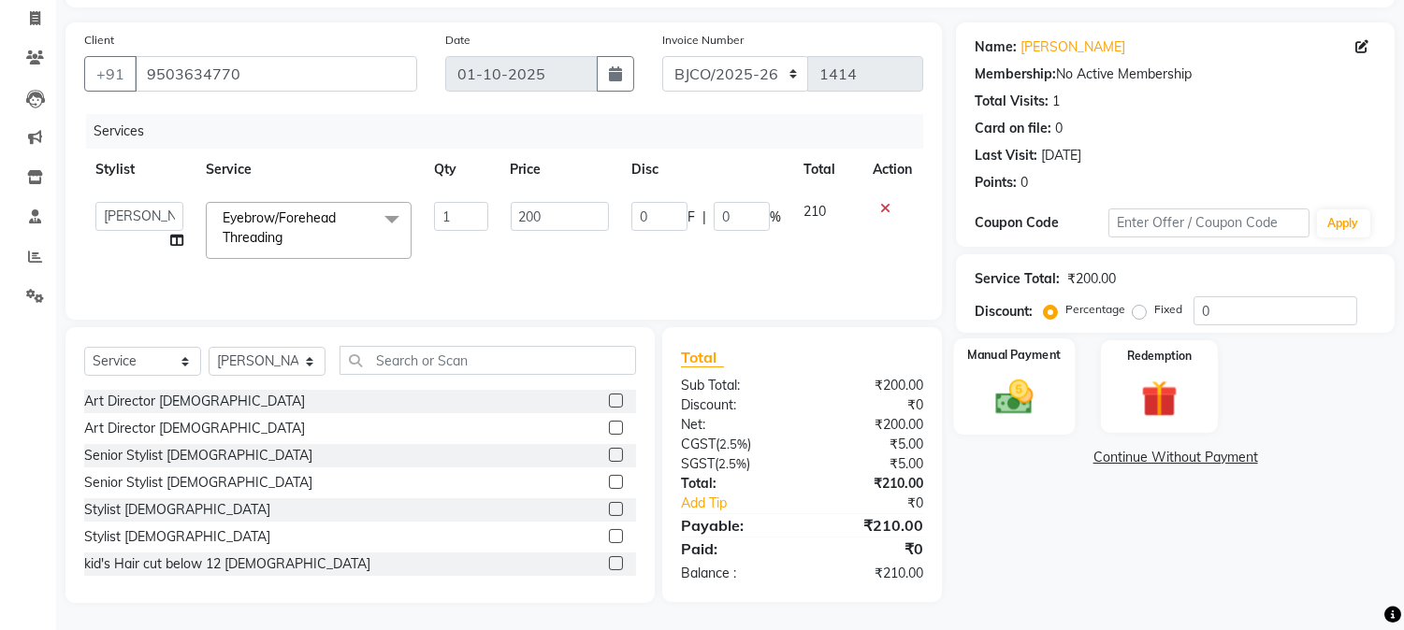
click at [1014, 370] on div "Manual Payment" at bounding box center [1015, 385] width 122 height 95
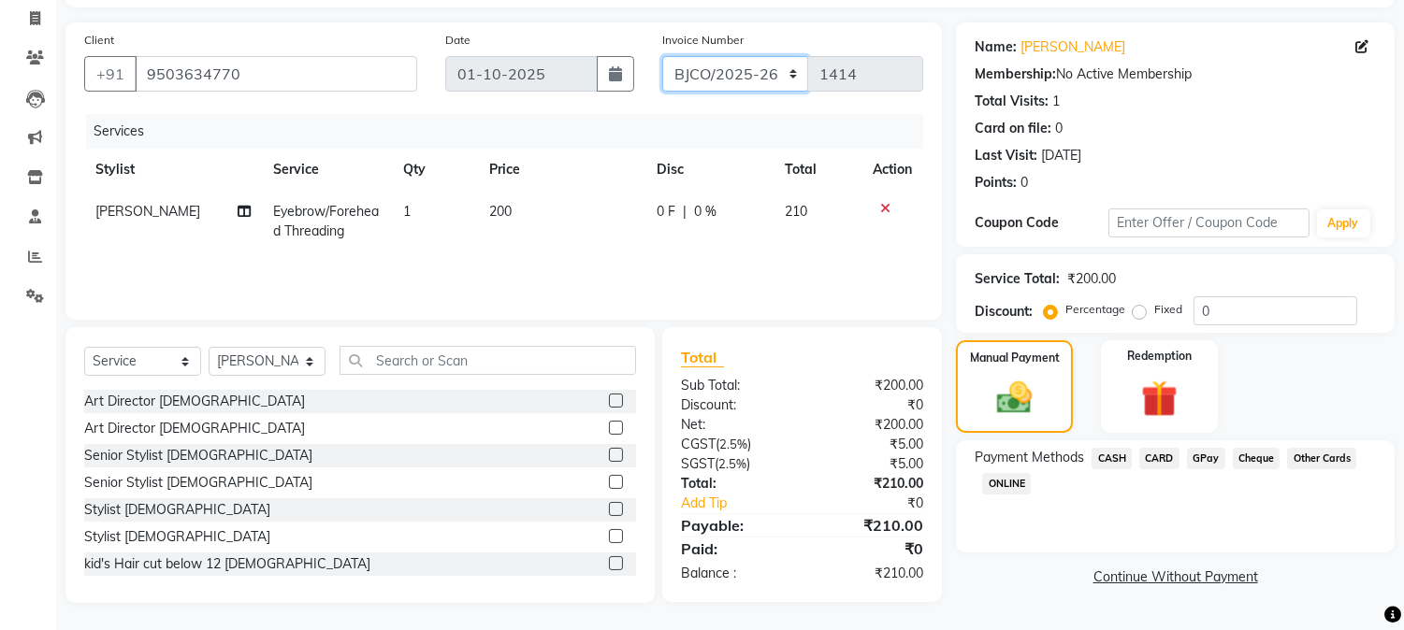
click at [703, 80] on select "CPGS/2025-26 BJCO/2025-26 Pre/2025" at bounding box center [735, 74] width 147 height 36
click at [662, 56] on select "CPGS/2025-26 BJCO/2025-26 Pre/2025" at bounding box center [735, 74] width 147 height 36
click at [1101, 453] on span "CASH" at bounding box center [1111, 459] width 40 height 22
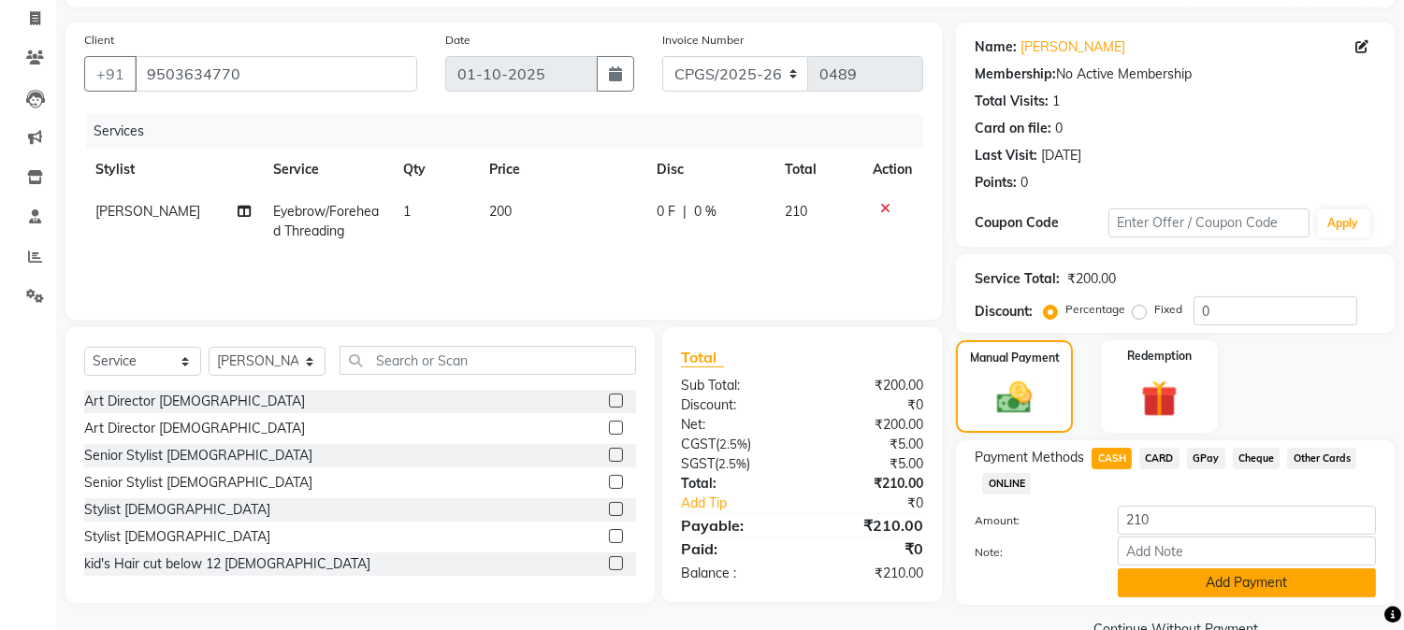
click at [1192, 569] on button "Add Payment" at bounding box center [1246, 583] width 258 height 29
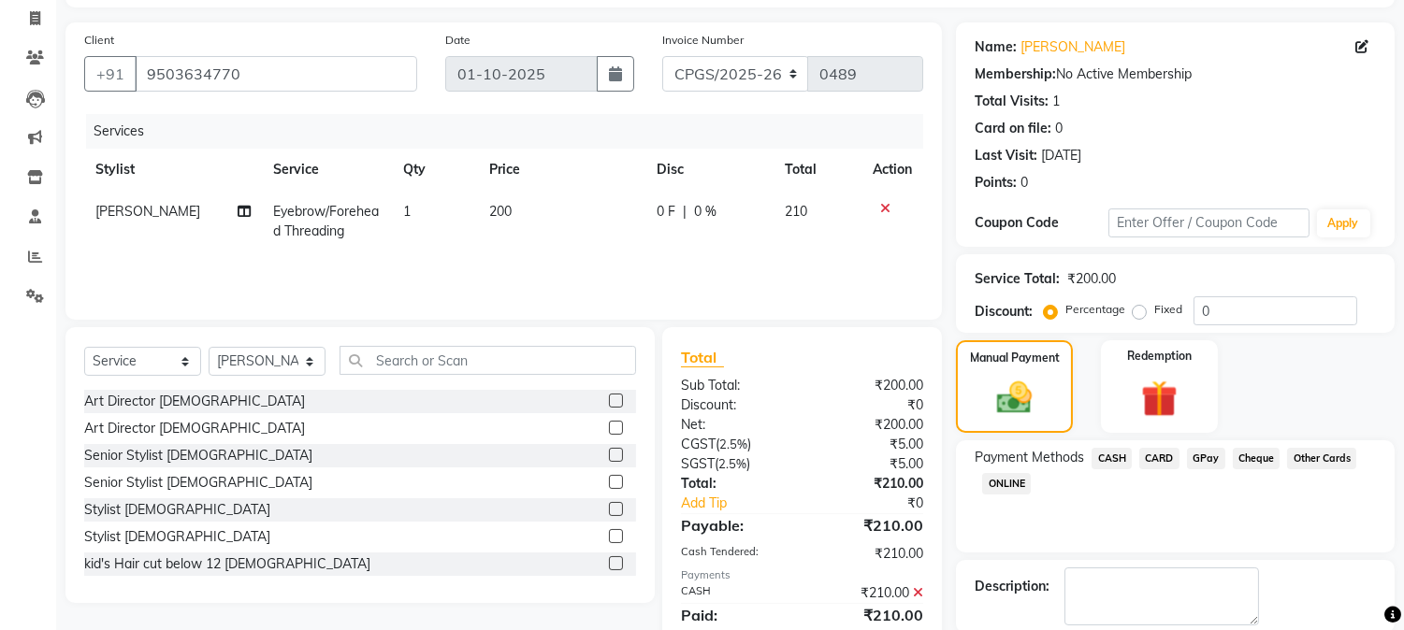
scroll to position [159, 0]
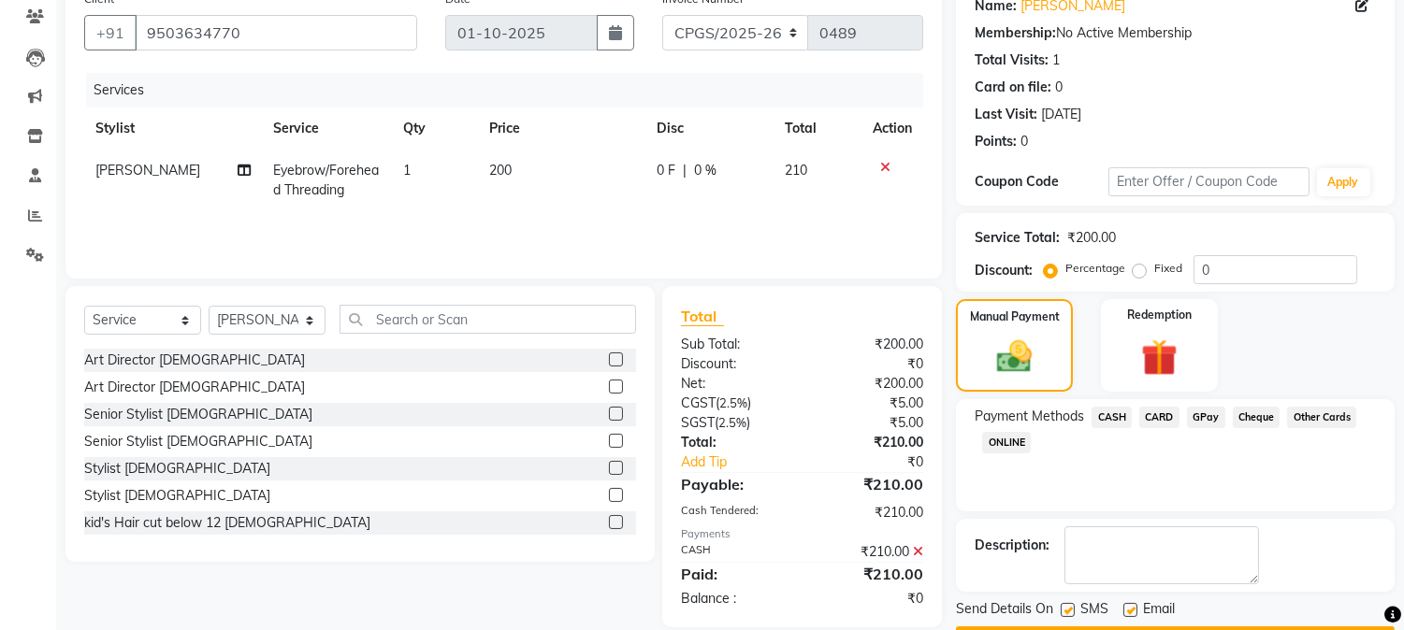
click at [1066, 603] on label at bounding box center [1067, 610] width 14 height 14
click at [1066, 605] on input "checkbox" at bounding box center [1066, 611] width 12 height 12
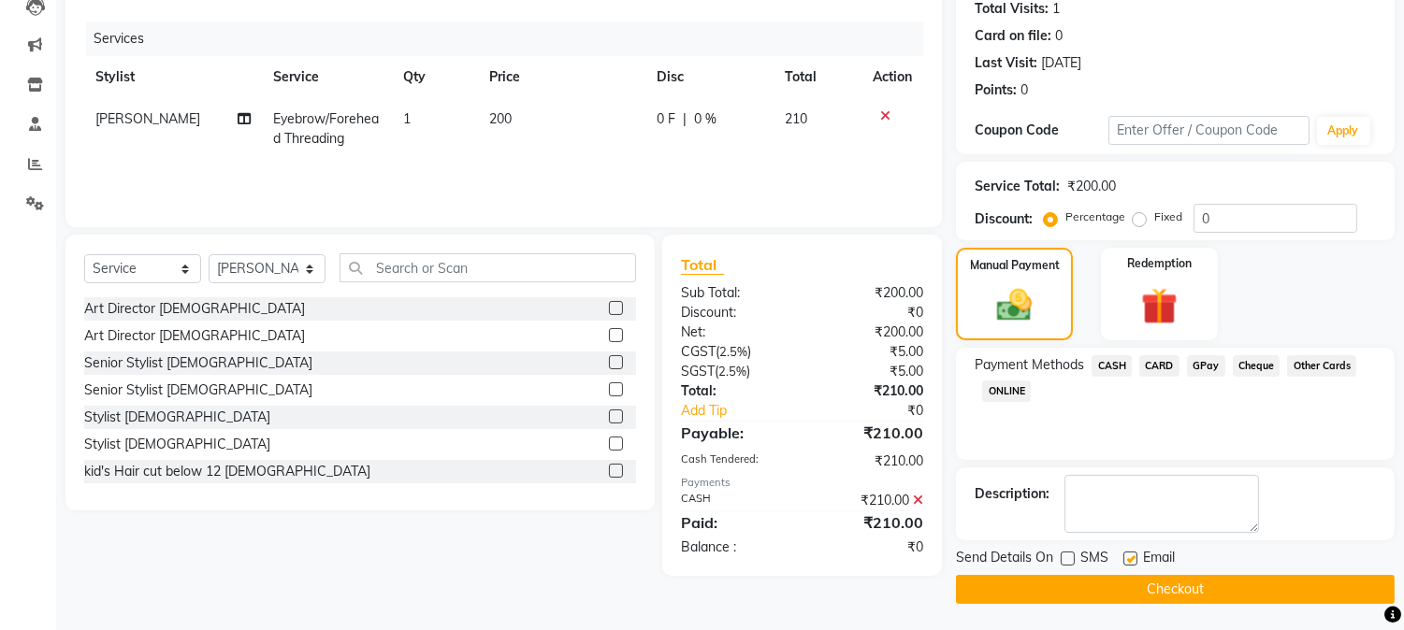
click at [1137, 556] on div "Email" at bounding box center [1156, 559] width 66 height 23
click at [1134, 556] on label at bounding box center [1130, 559] width 14 height 14
click at [1134, 556] on input "checkbox" at bounding box center [1129, 560] width 12 height 12
click at [1133, 577] on button "Checkout" at bounding box center [1175, 589] width 439 height 29
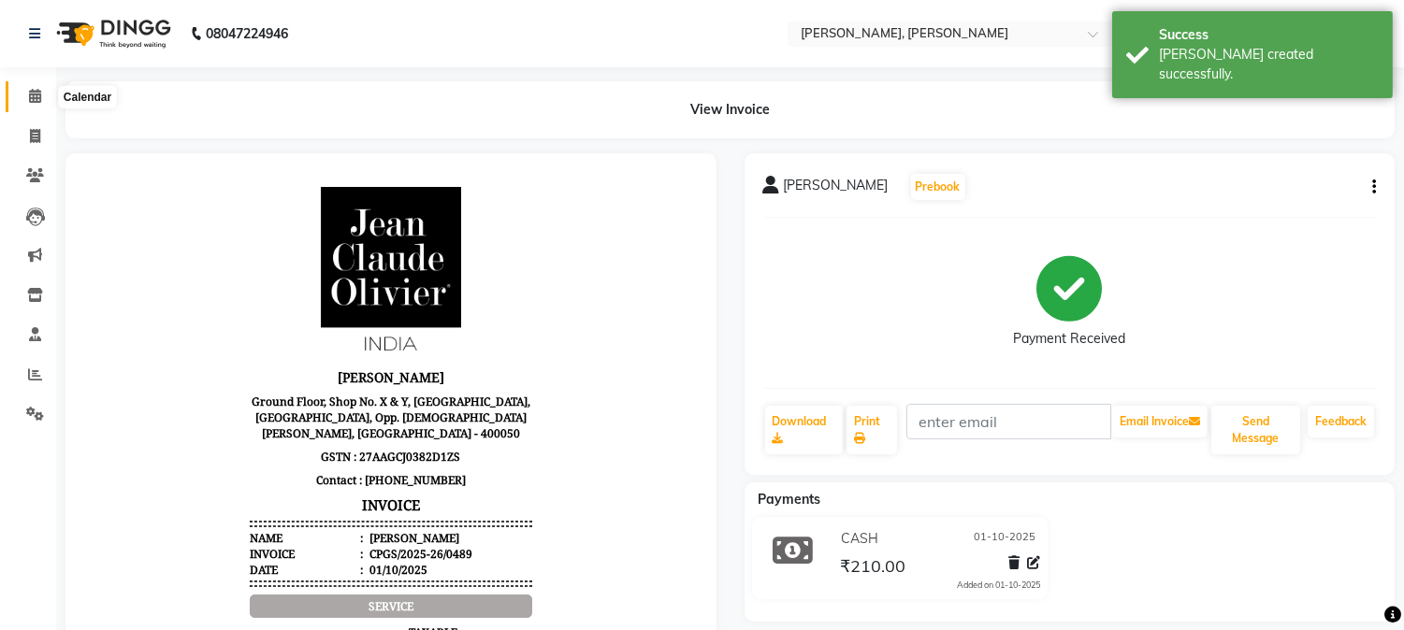
click at [40, 104] on span at bounding box center [35, 97] width 33 height 22
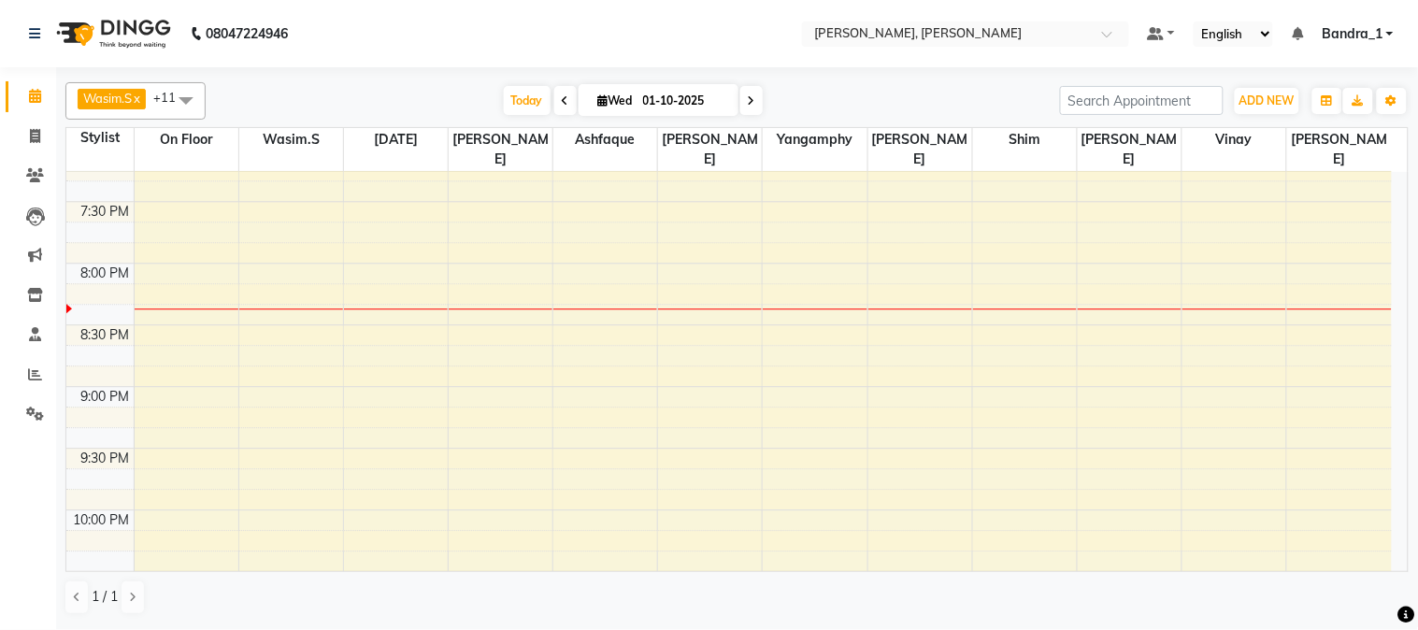
scroll to position [1281, 0]
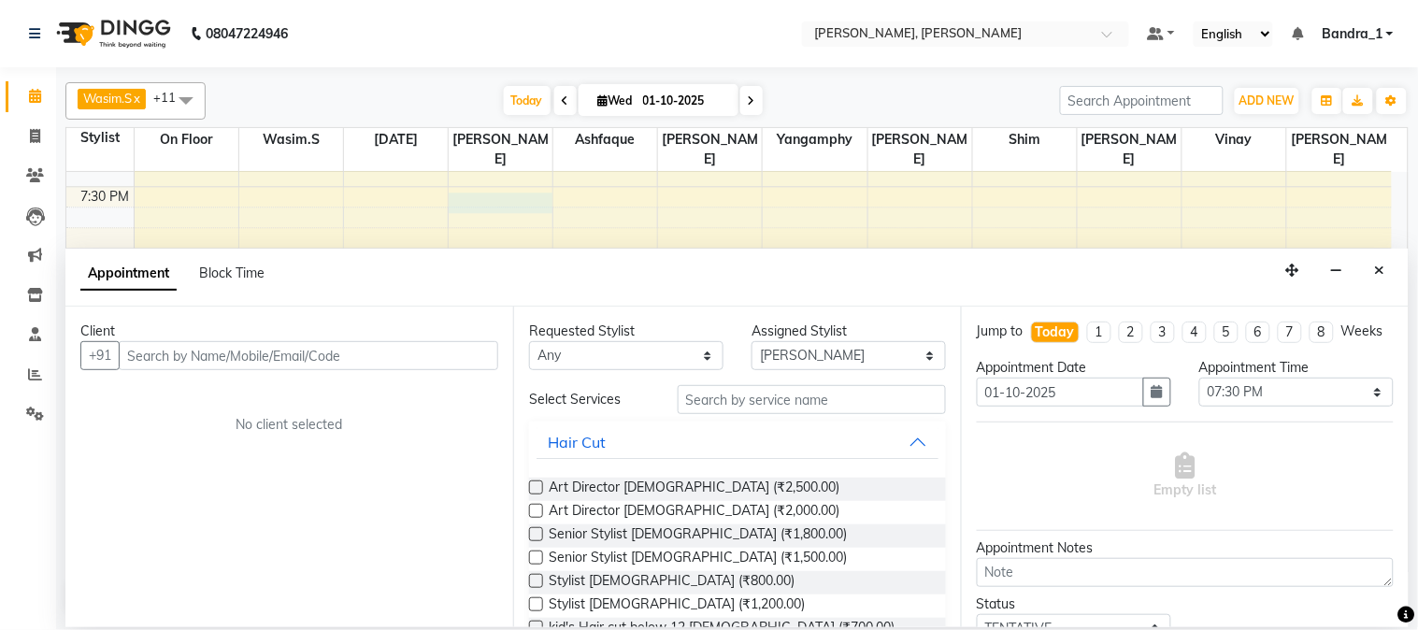
click at [269, 350] on input "text" at bounding box center [309, 355] width 380 height 29
click at [462, 351] on span "Add Client" at bounding box center [459, 355] width 63 height 17
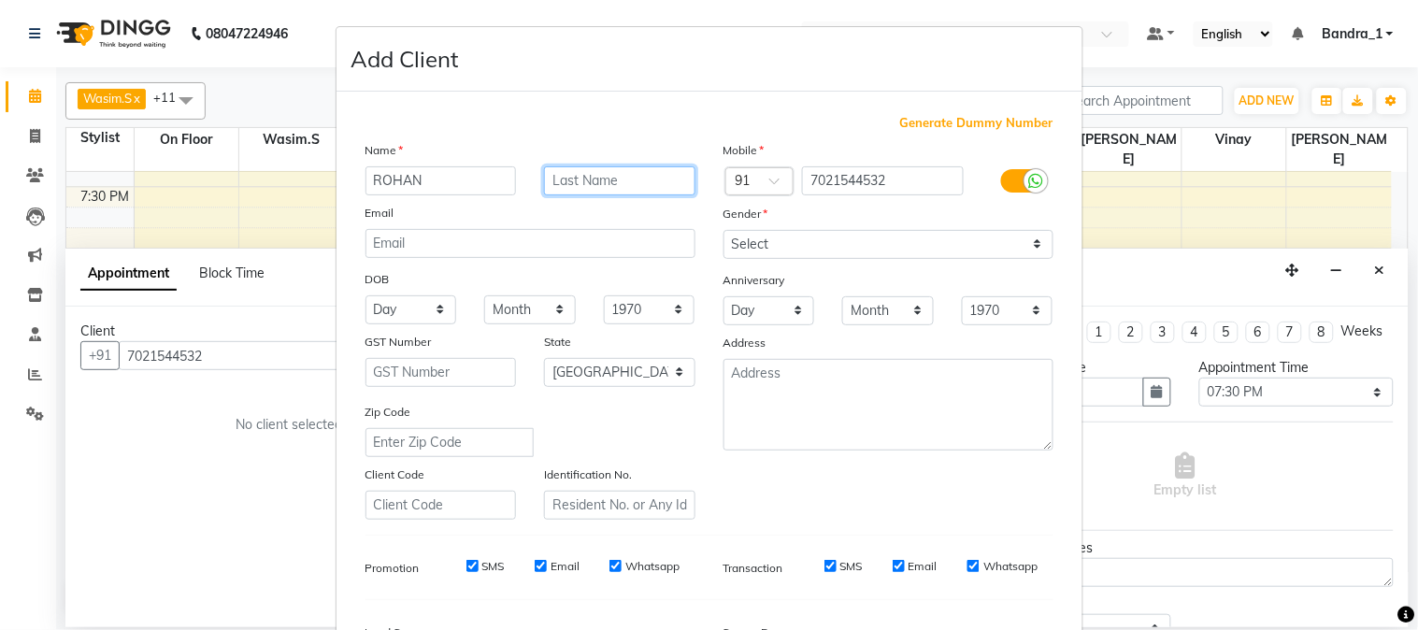
click at [554, 172] on input "text" at bounding box center [619, 180] width 151 height 29
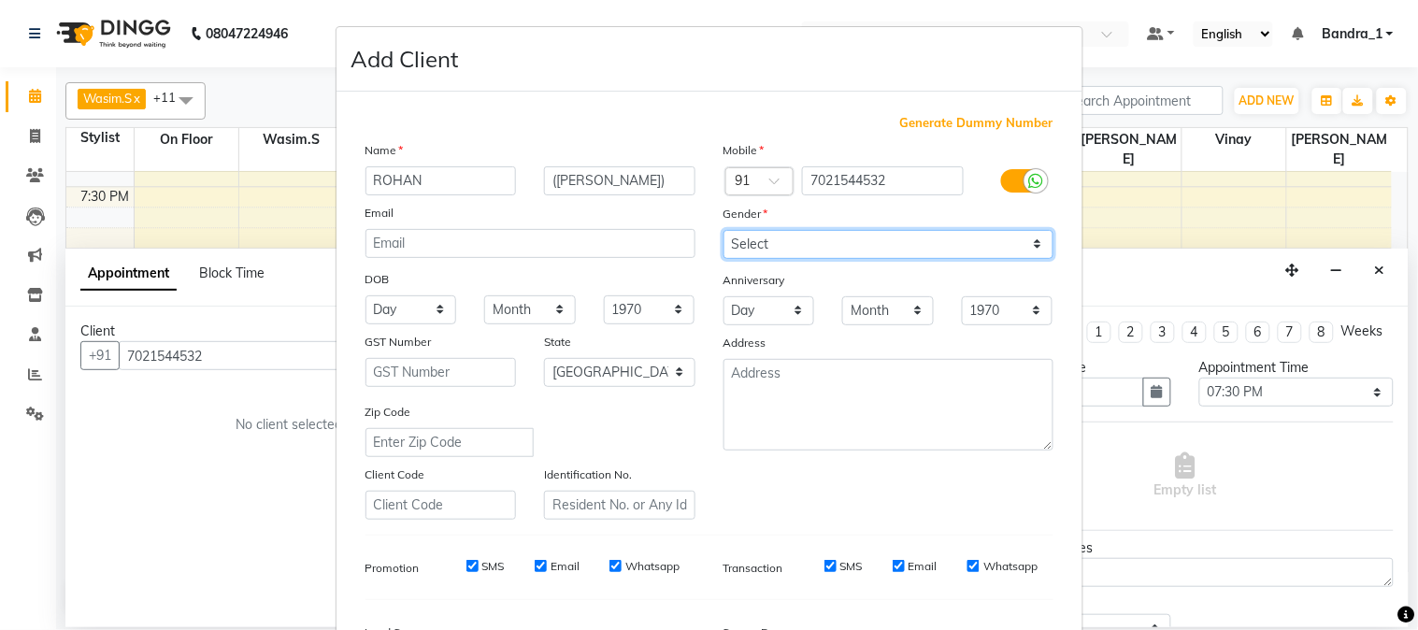
click at [856, 251] on select "Select Male Female Other Prefer Not To Say" at bounding box center [889, 244] width 330 height 29
click at [724, 230] on select "Select Male Female Other Prefer Not To Say" at bounding box center [889, 244] width 330 height 29
drag, startPoint x: 464, startPoint y: 575, endPoint x: 508, endPoint y: 567, distance: 44.7
click at [464, 574] on div "SMS" at bounding box center [472, 566] width 65 height 17
click at [535, 567] on input "Email" at bounding box center [541, 566] width 12 height 12
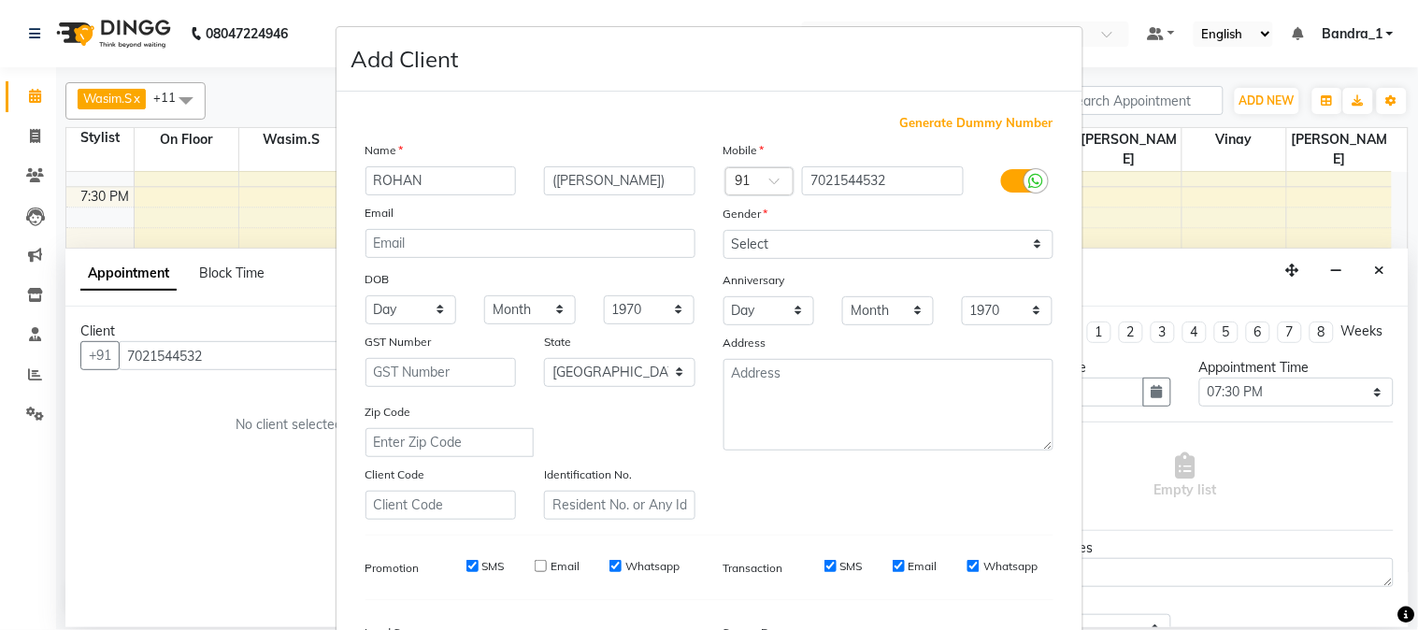
click at [612, 564] on input "Whatsapp" at bounding box center [616, 566] width 12 height 12
click at [825, 567] on input "SMS" at bounding box center [831, 566] width 12 height 12
click at [895, 570] on input "Email" at bounding box center [899, 566] width 12 height 12
drag, startPoint x: 959, startPoint y: 569, endPoint x: 972, endPoint y: 568, distance: 13.1
click at [972, 568] on div "Whatsapp" at bounding box center [1003, 566] width 70 height 17
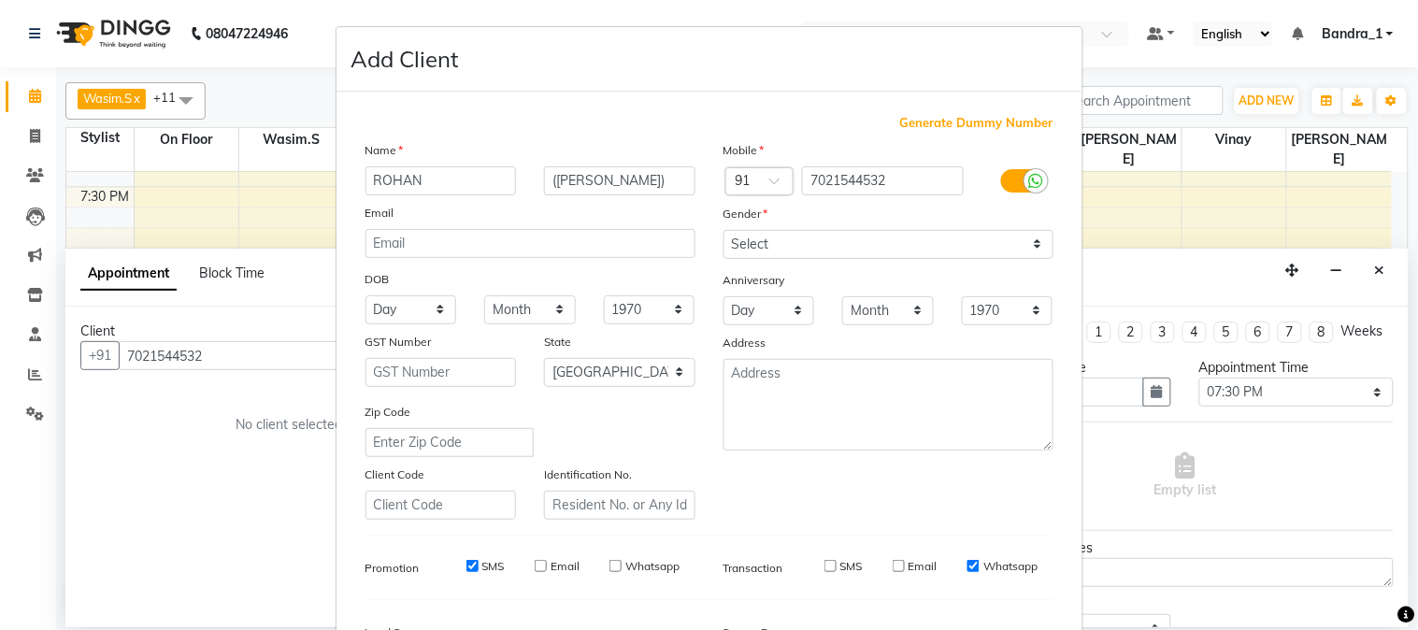
click at [968, 568] on input "Whatsapp" at bounding box center [974, 566] width 12 height 12
click at [467, 568] on input "SMS" at bounding box center [473, 566] width 12 height 12
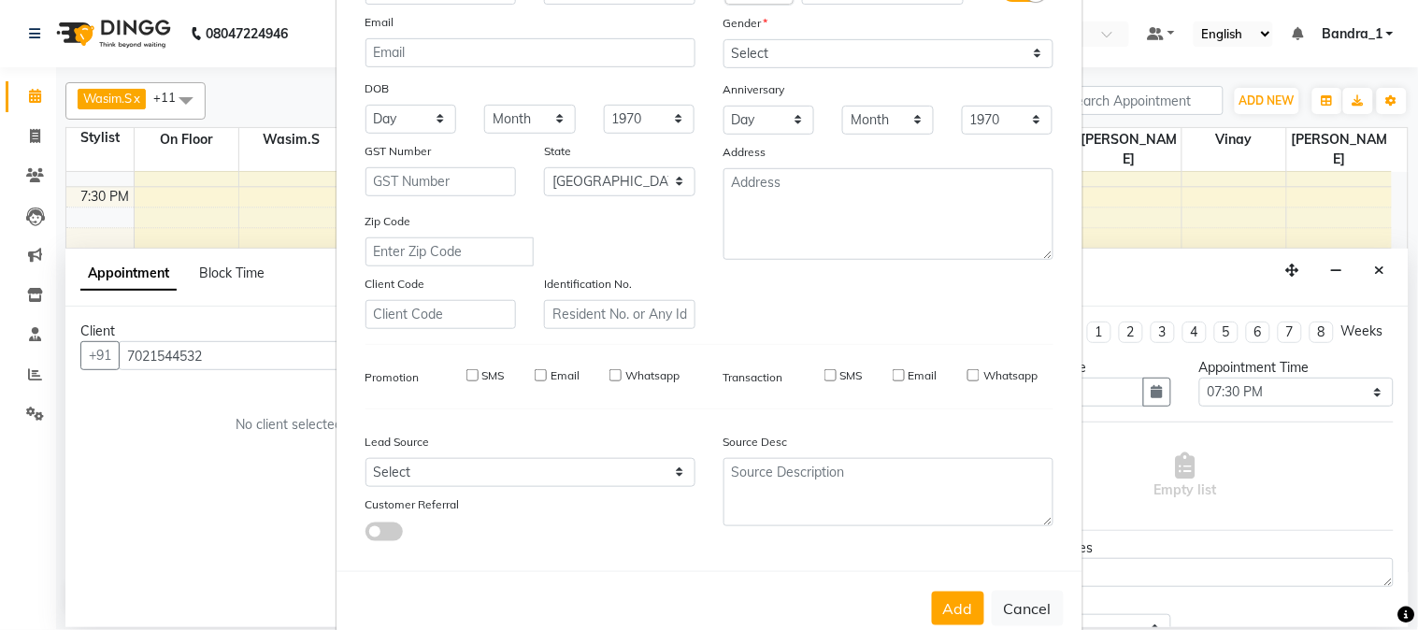
scroll to position [234, 0]
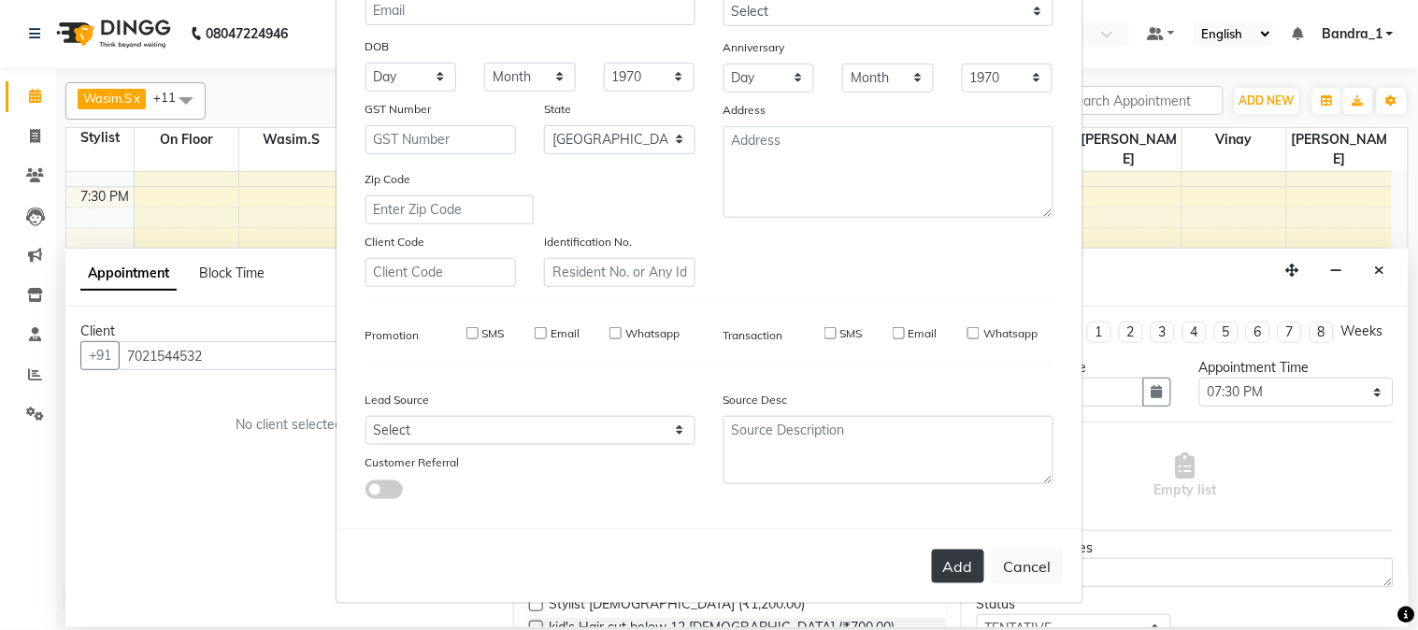
click at [940, 564] on button "Add" at bounding box center [958, 567] width 52 height 34
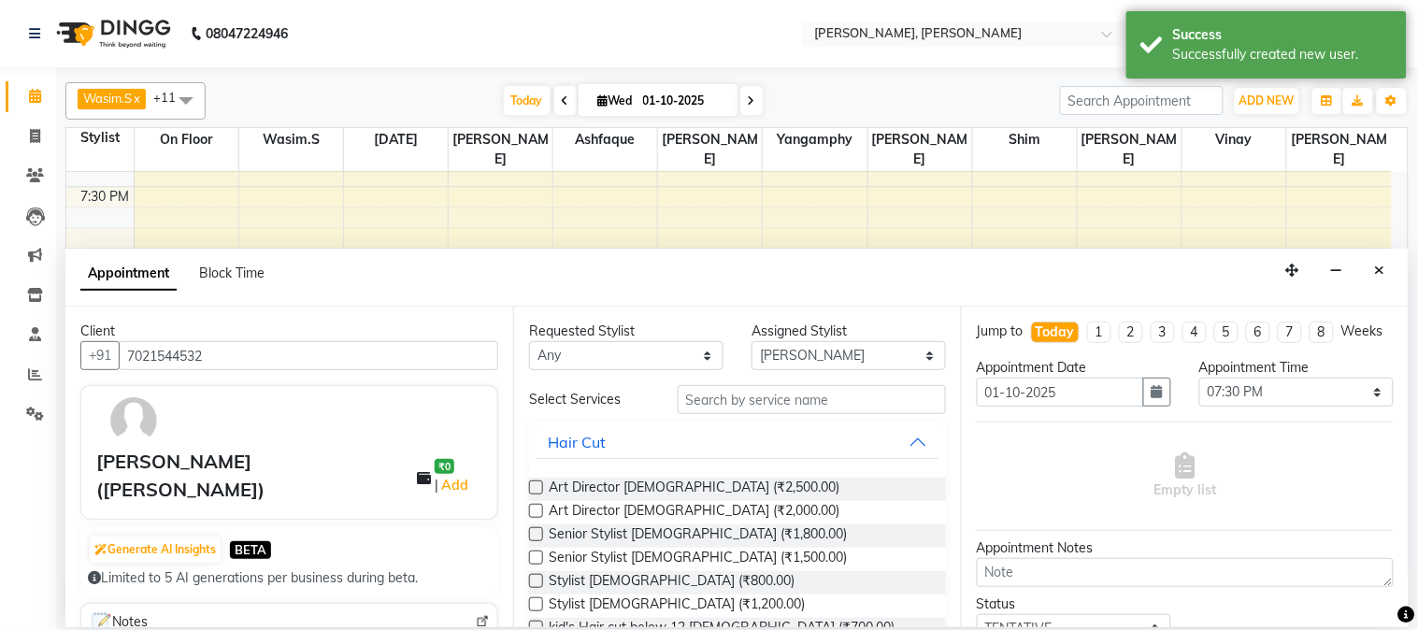
click at [540, 582] on label at bounding box center [536, 581] width 14 height 14
click at [540, 582] on input "checkbox" at bounding box center [535, 583] width 12 height 12
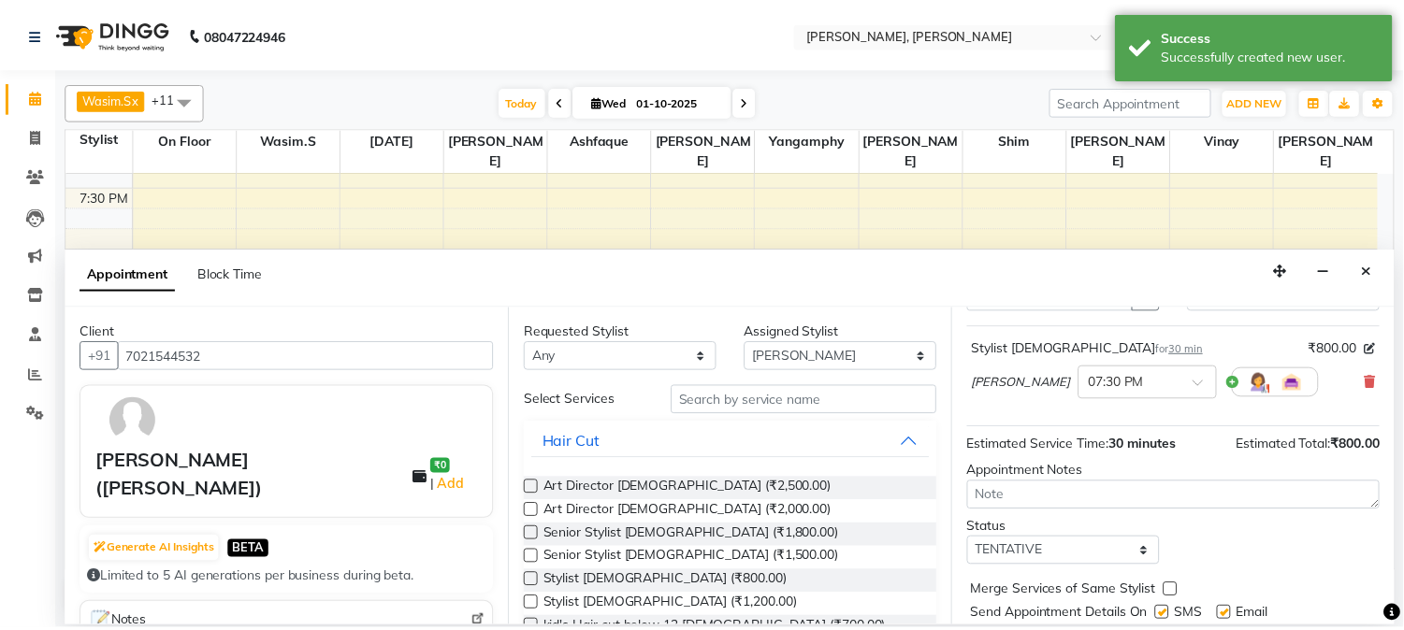
scroll to position [171, 0]
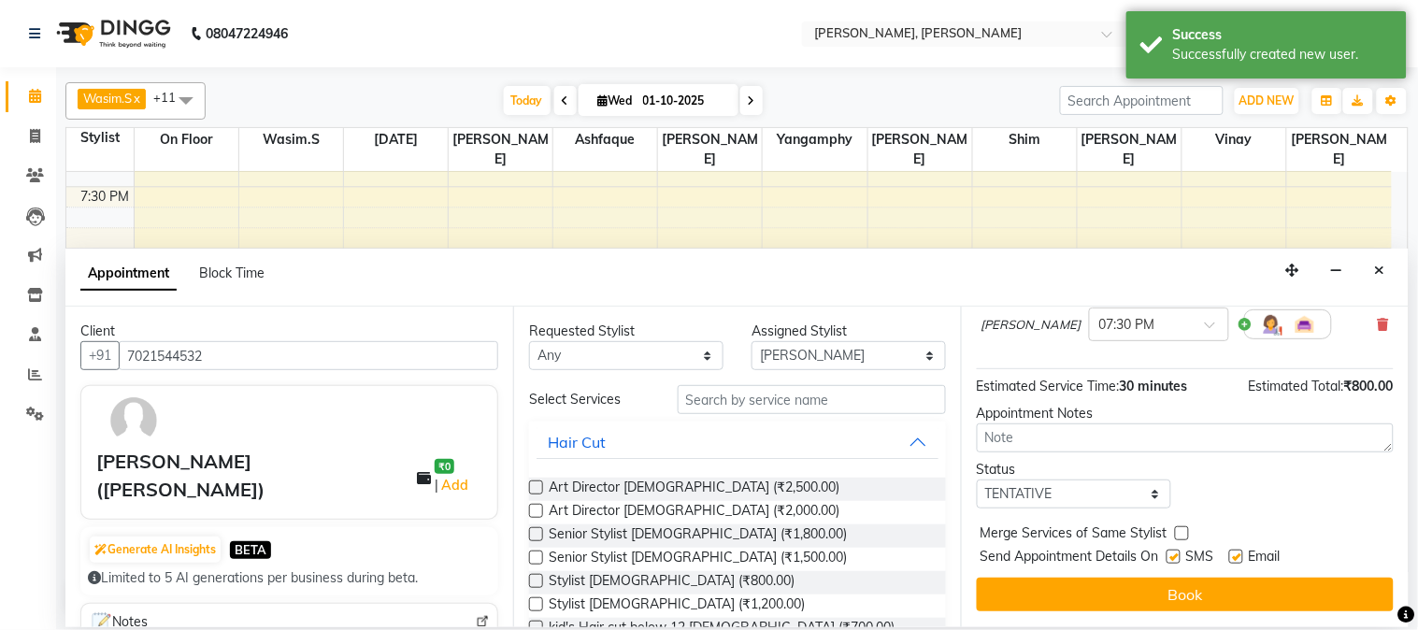
click at [1174, 562] on label at bounding box center [1174, 557] width 14 height 14
click at [1174, 562] on input "checkbox" at bounding box center [1173, 559] width 12 height 12
click at [1240, 553] on label at bounding box center [1237, 557] width 14 height 14
click at [1240, 553] on input "checkbox" at bounding box center [1236, 559] width 12 height 12
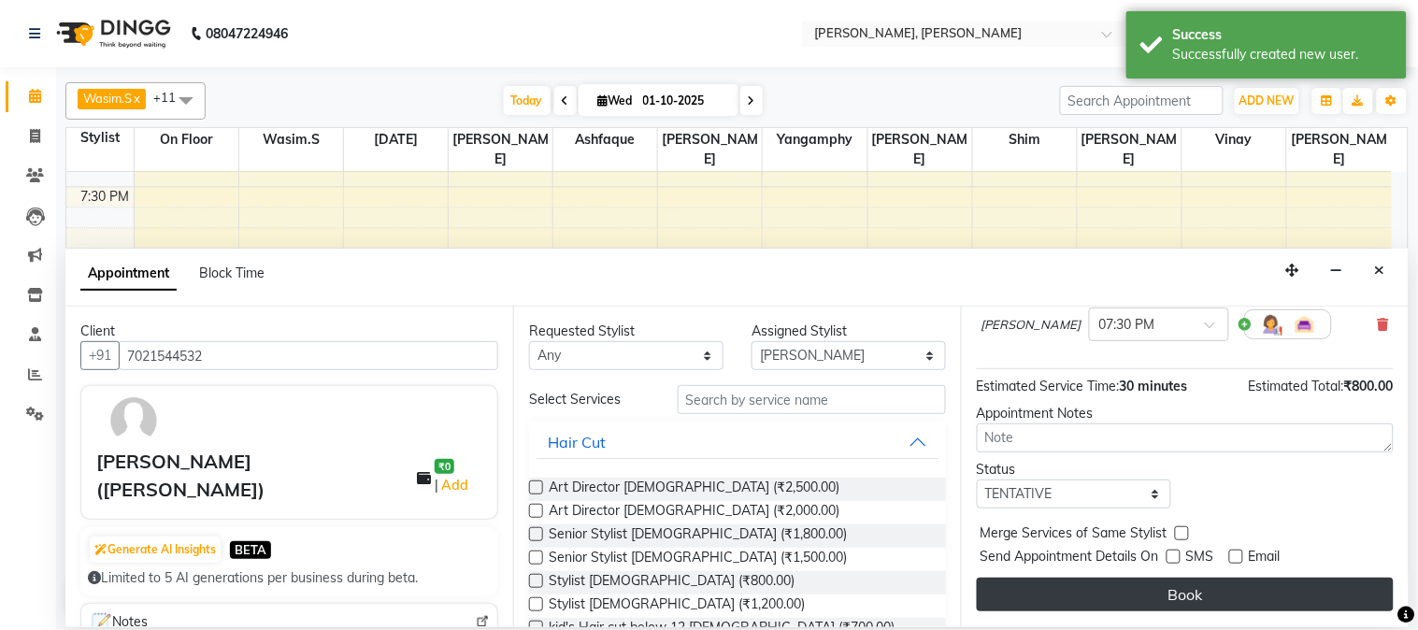
click at [1225, 592] on button "Book" at bounding box center [1185, 595] width 417 height 34
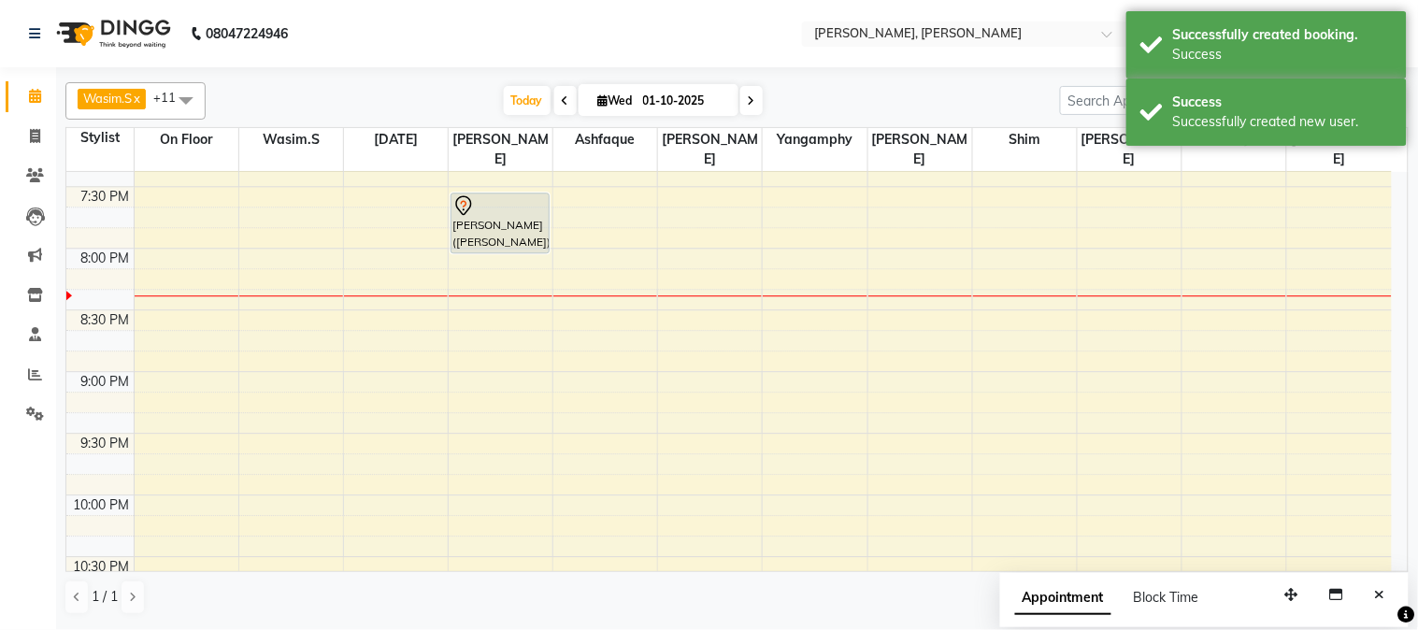
click at [470, 210] on div "[PERSON_NAME] ([PERSON_NAME]), TK10, 07:30 PM-08:00 PM, Stylist [DEMOGRAPHIC_DA…" at bounding box center [500, 223] width 97 height 59
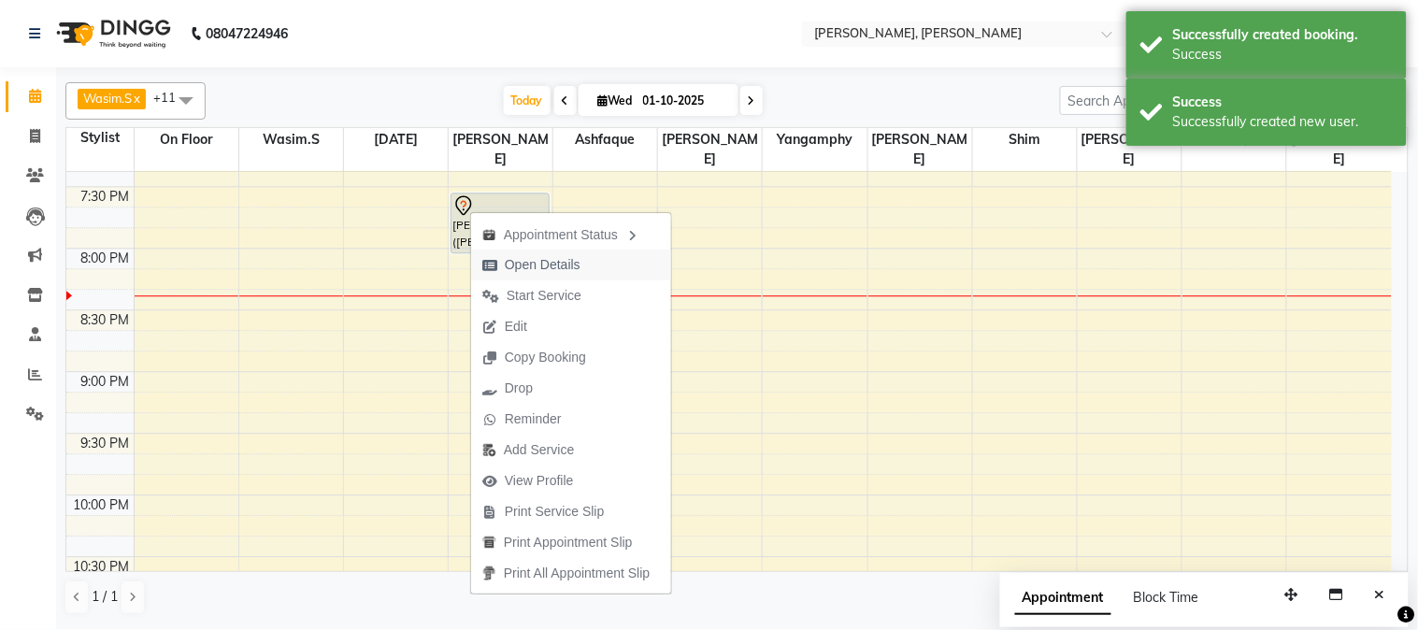
click at [558, 256] on span "Open Details" at bounding box center [543, 265] width 76 height 20
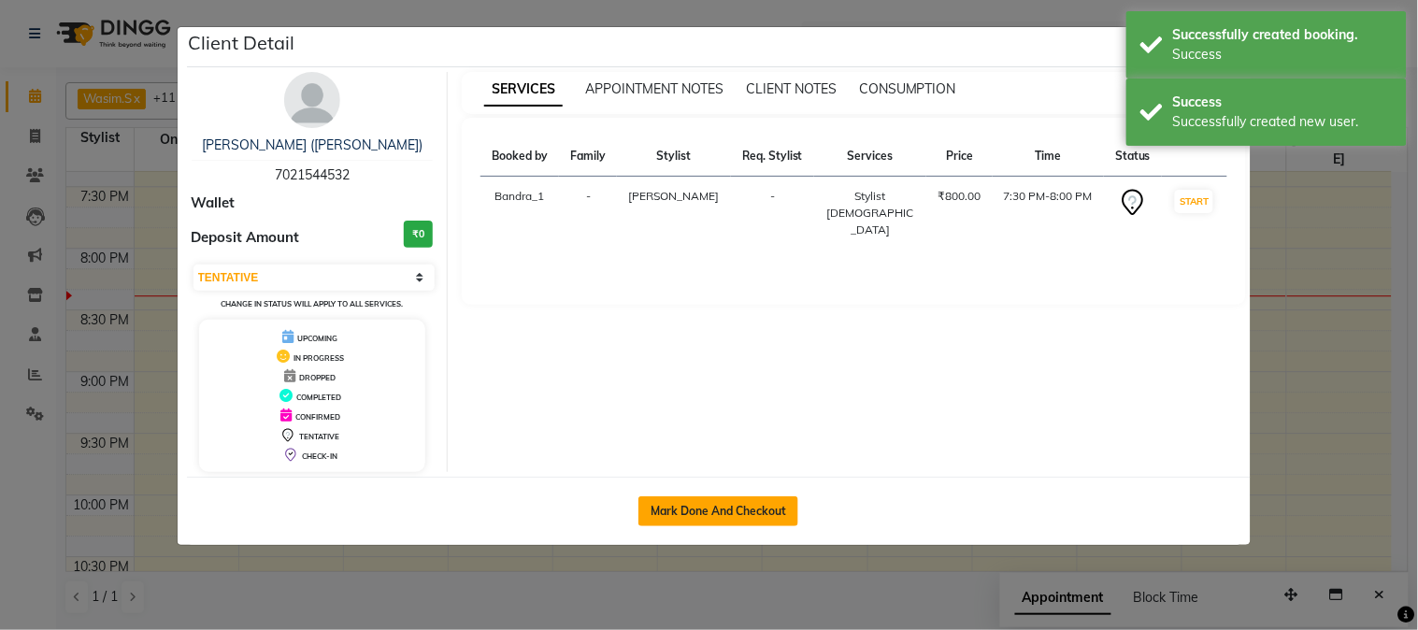
click at [677, 503] on button "Mark Done And Checkout" at bounding box center [719, 512] width 160 height 30
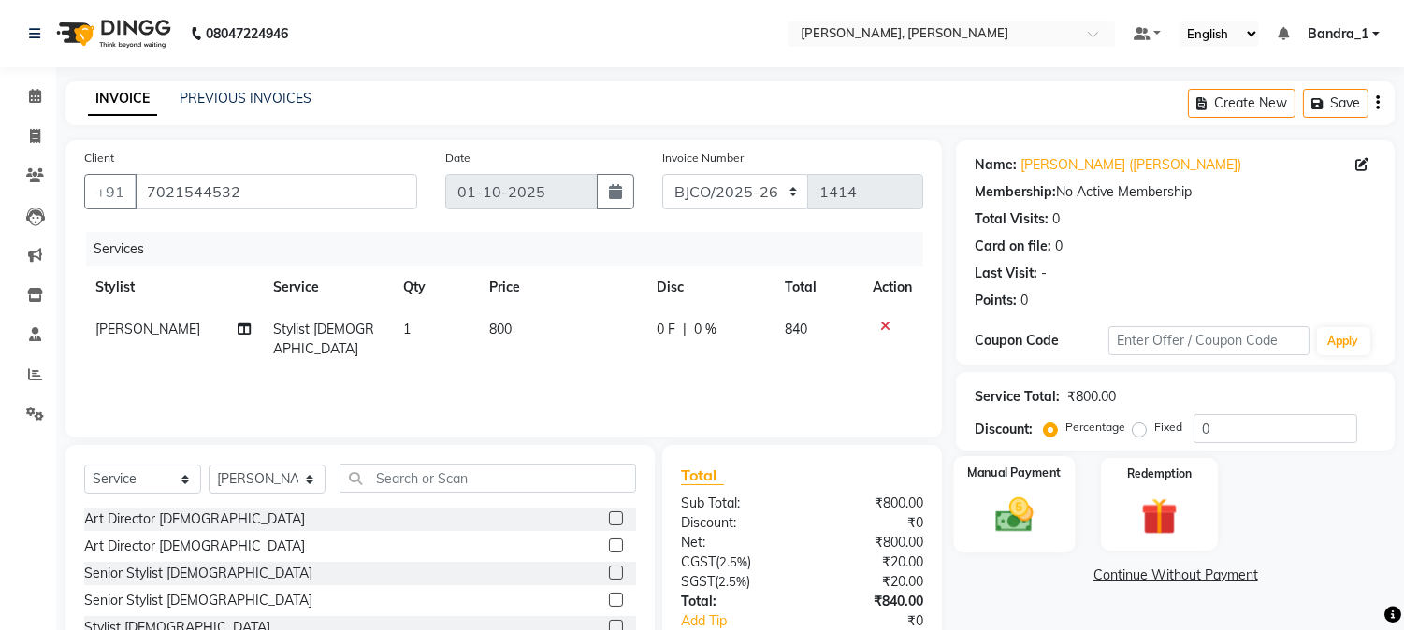
scroll to position [118, 0]
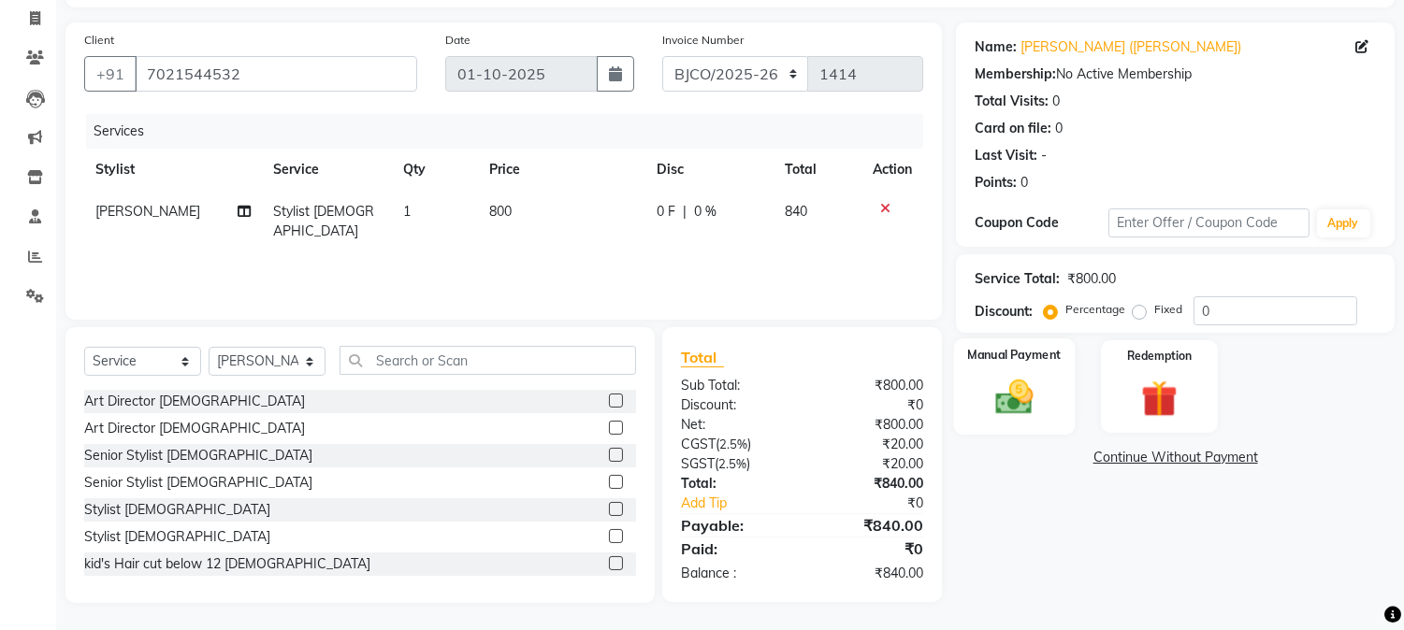
click at [1029, 395] on img at bounding box center [1015, 398] width 62 height 44
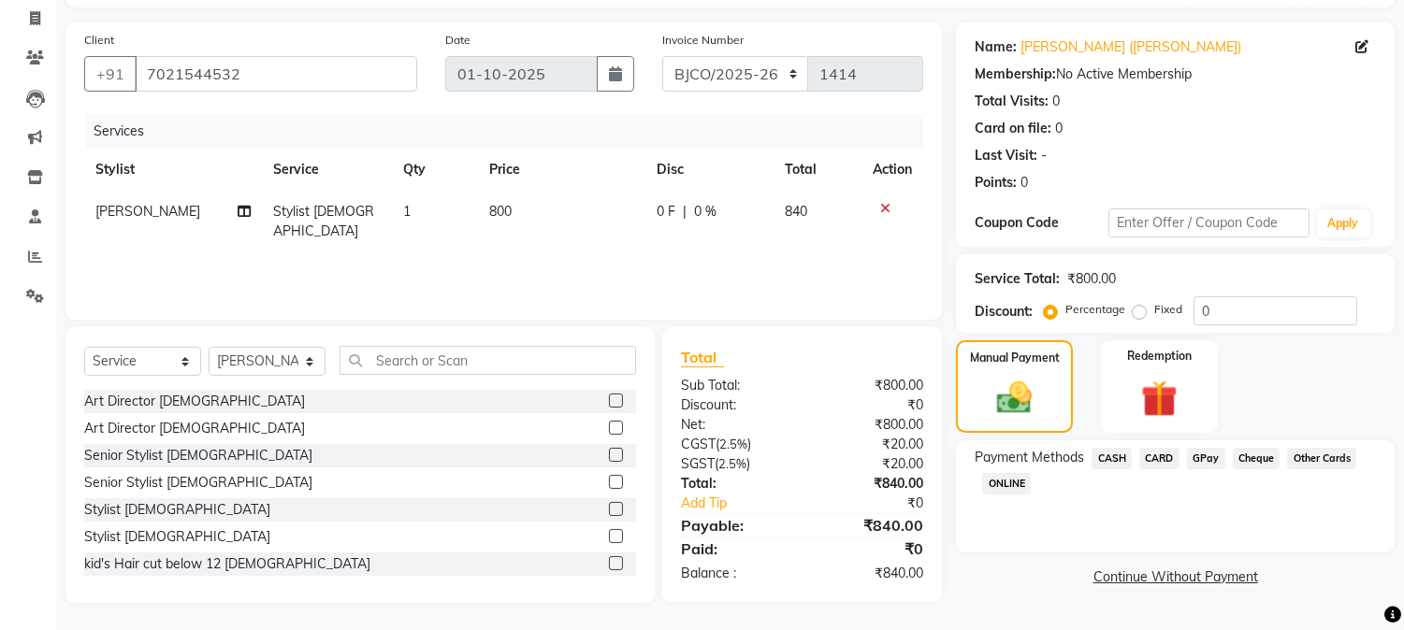
click at [1212, 455] on span "GPay" at bounding box center [1206, 459] width 38 height 22
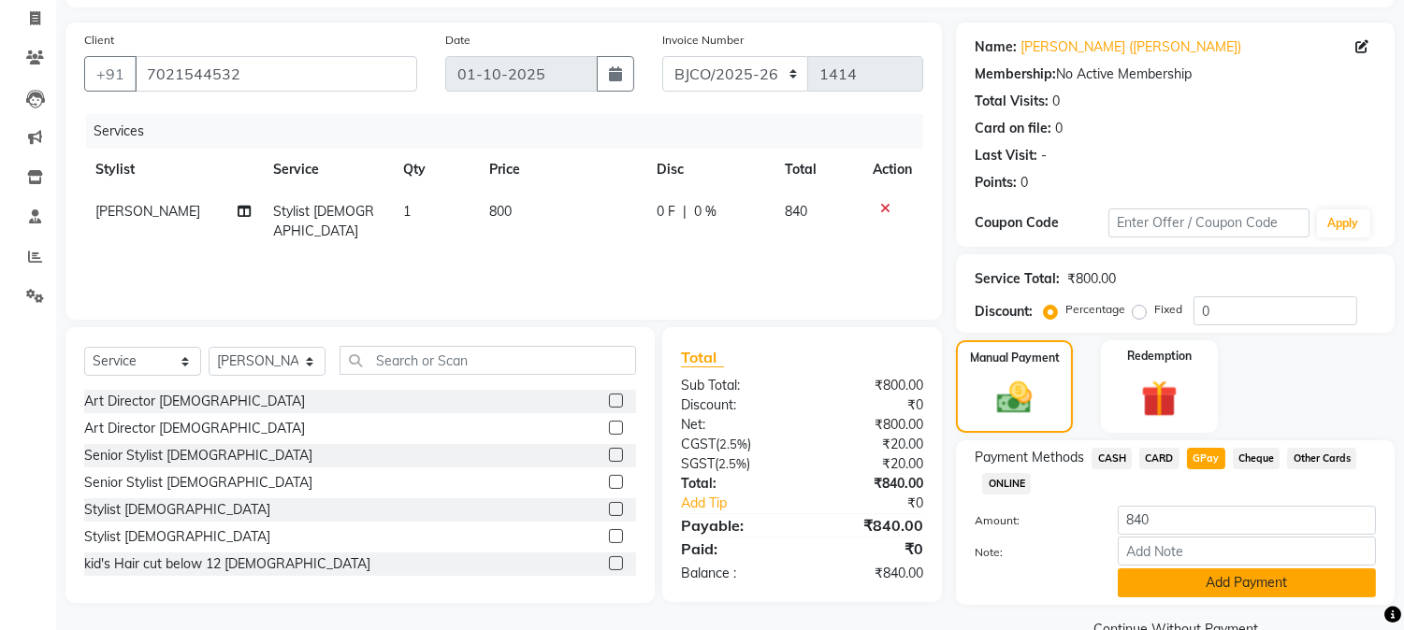
scroll to position [159, 0]
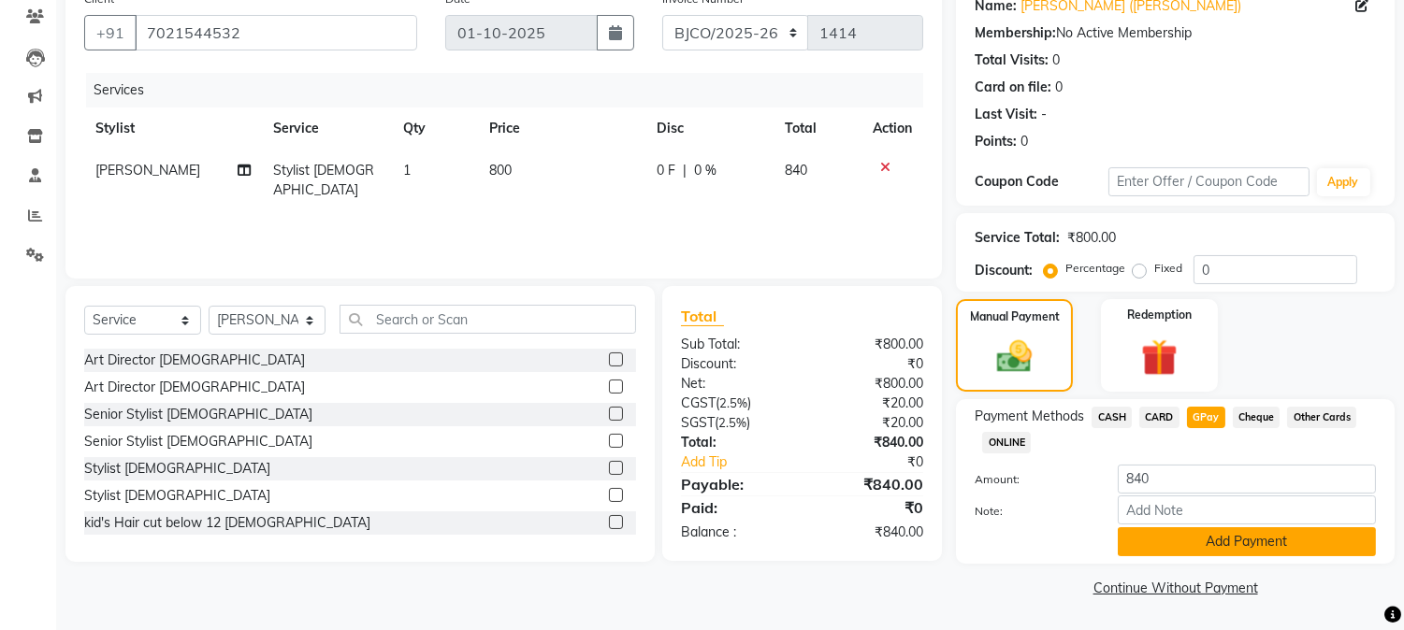
click at [1231, 544] on button "Add Payment" at bounding box center [1246, 541] width 258 height 29
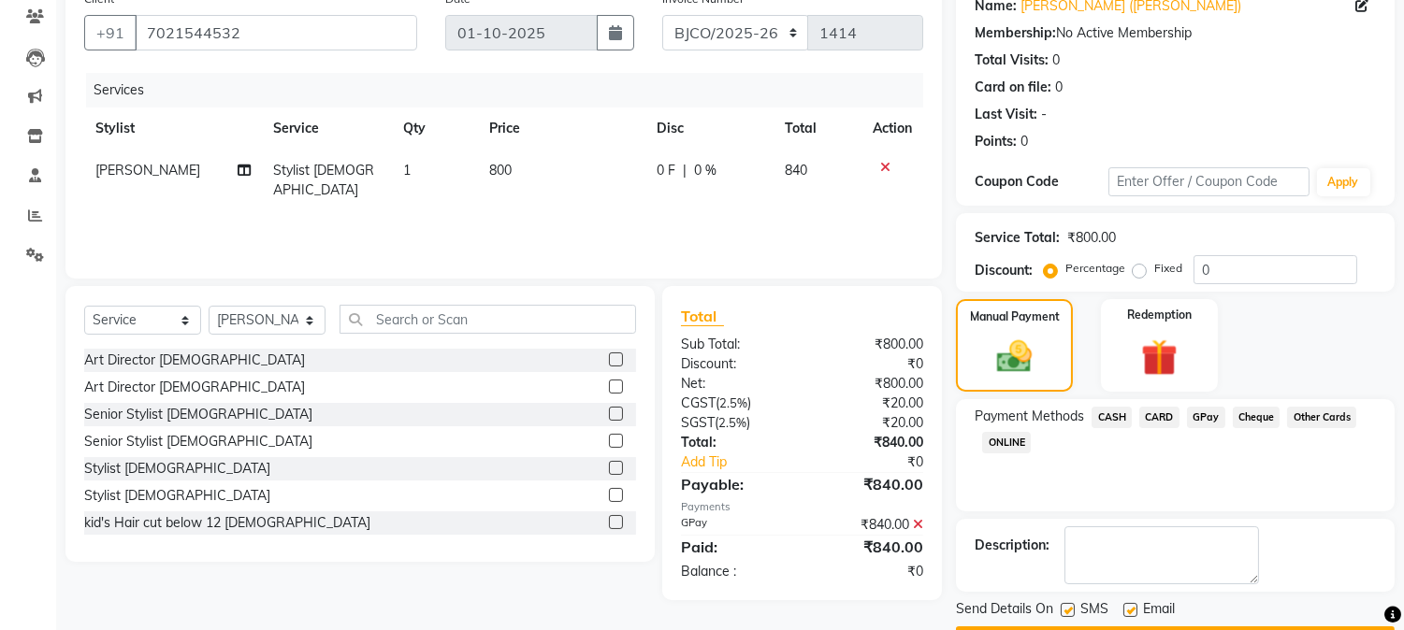
click at [1132, 603] on label at bounding box center [1130, 610] width 14 height 14
click at [1132, 605] on input "checkbox" at bounding box center [1129, 611] width 12 height 12
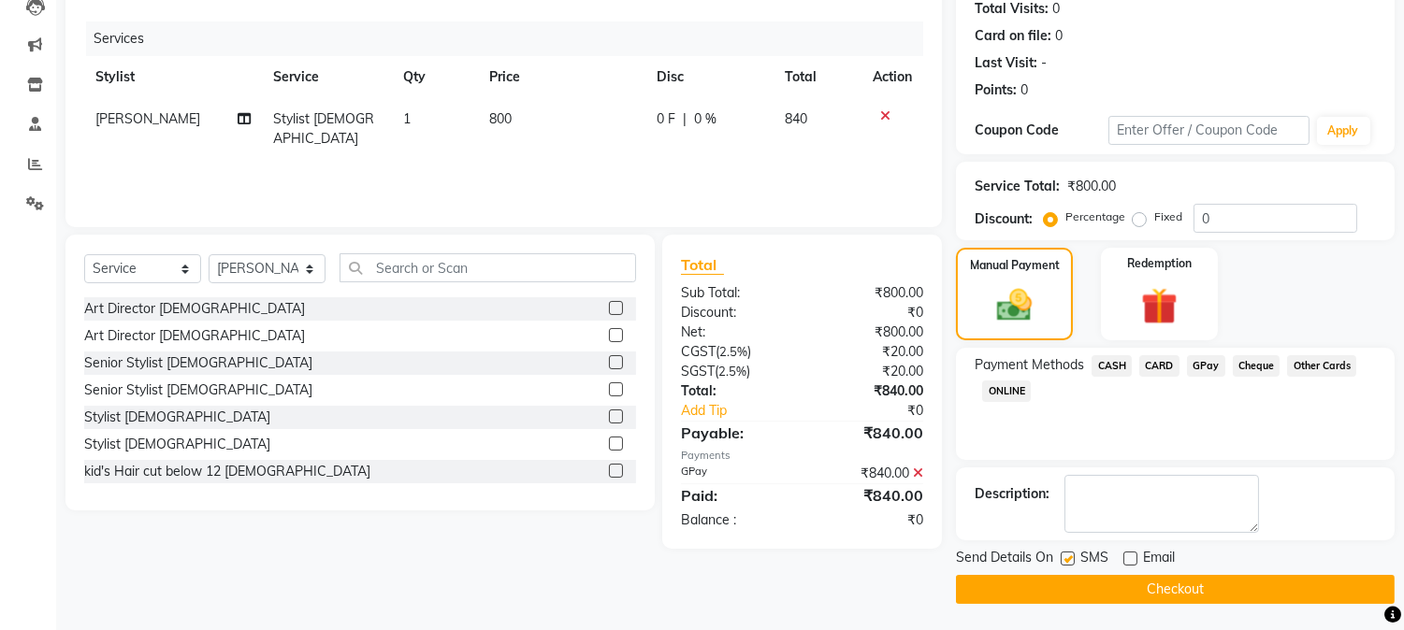
click at [1073, 556] on label at bounding box center [1067, 559] width 14 height 14
click at [1072, 556] on input "checkbox" at bounding box center [1066, 560] width 12 height 12
click at [1094, 591] on button "Checkout" at bounding box center [1175, 589] width 439 height 29
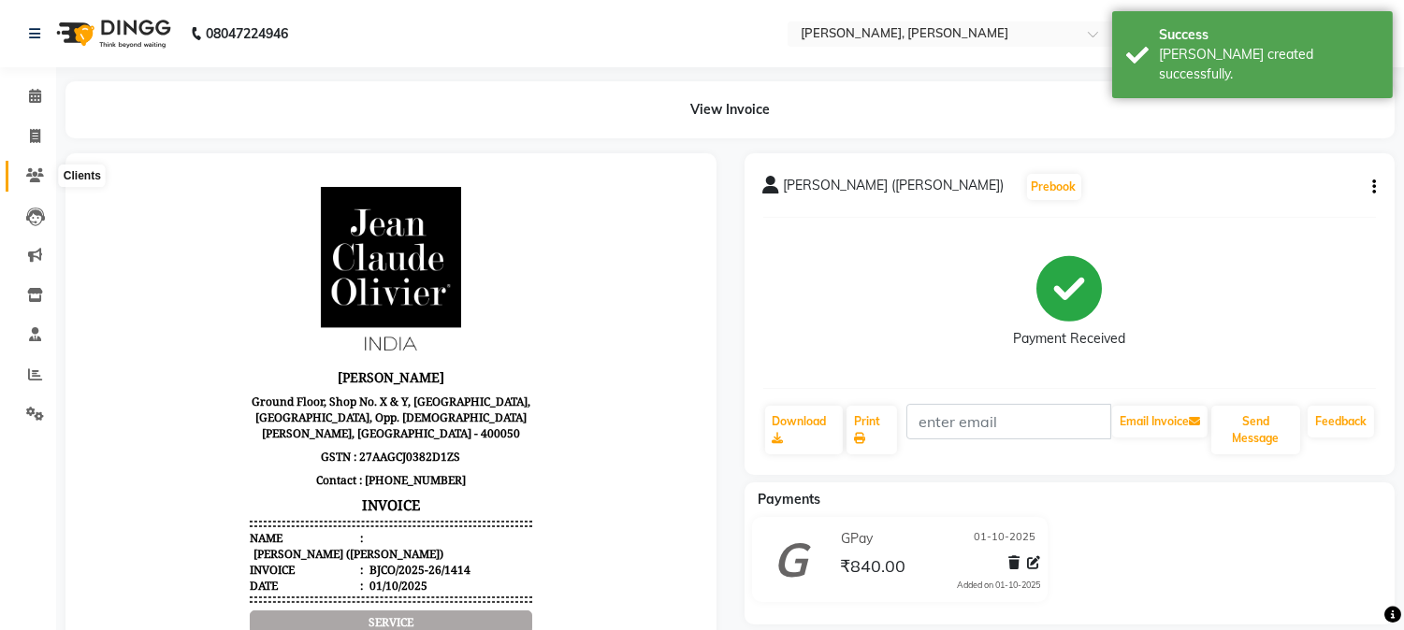
click at [42, 168] on span at bounding box center [35, 177] width 33 height 22
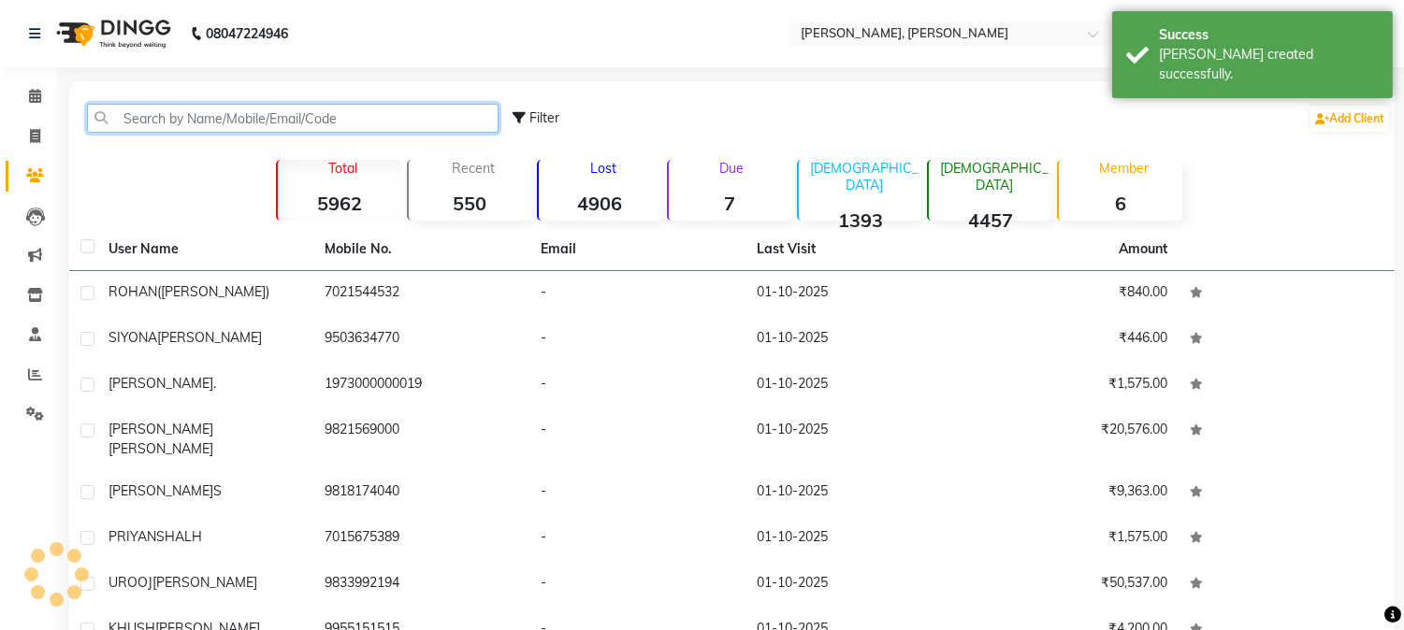
click at [250, 125] on input "text" at bounding box center [292, 118] width 411 height 29
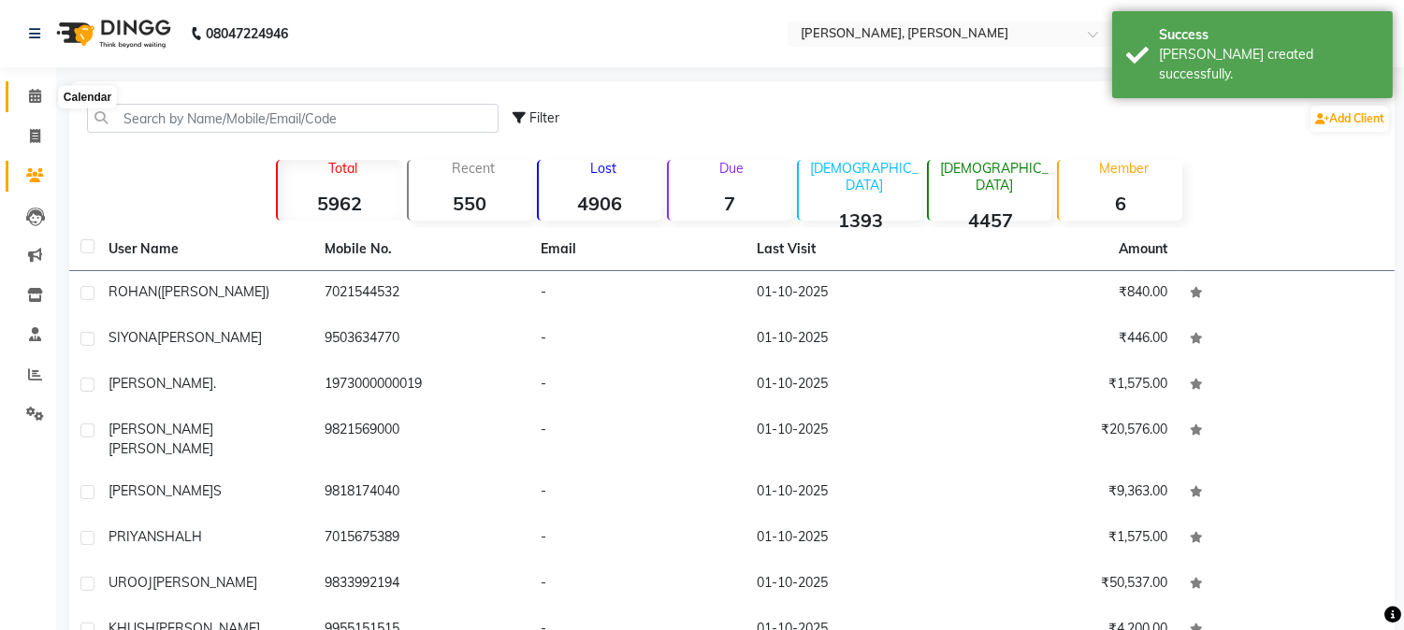
click at [26, 92] on span at bounding box center [35, 97] width 33 height 22
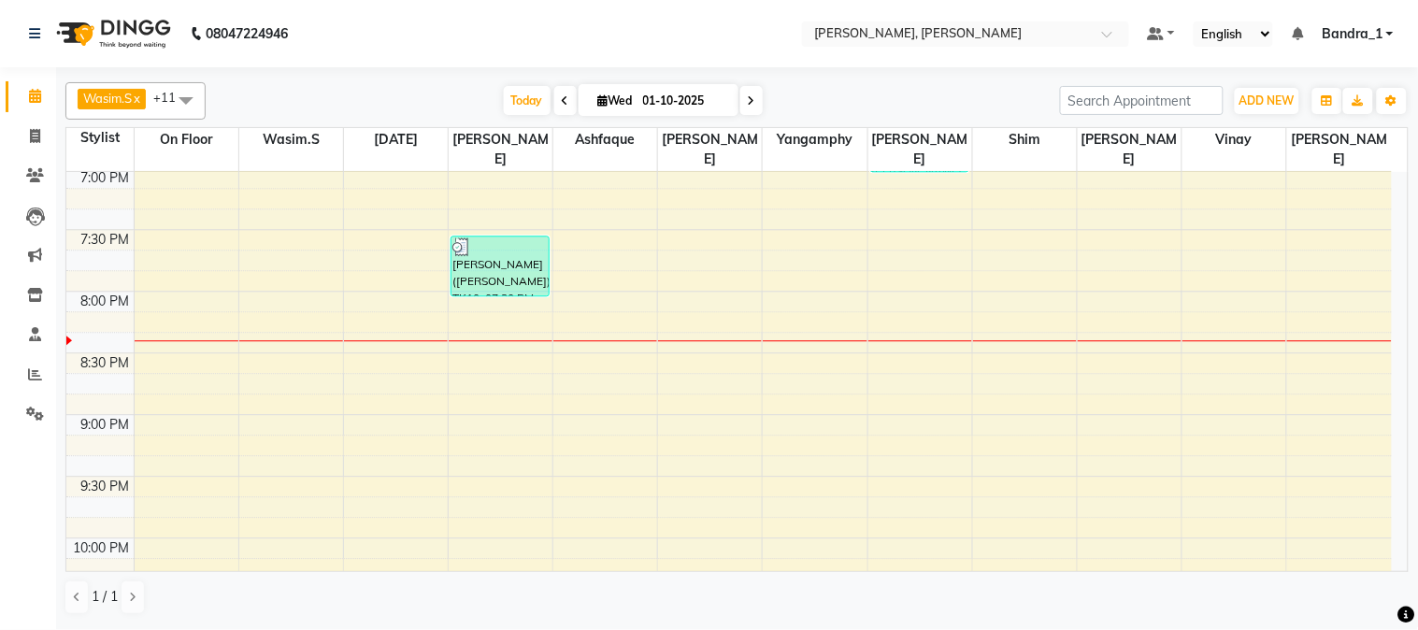
scroll to position [1246, 0]
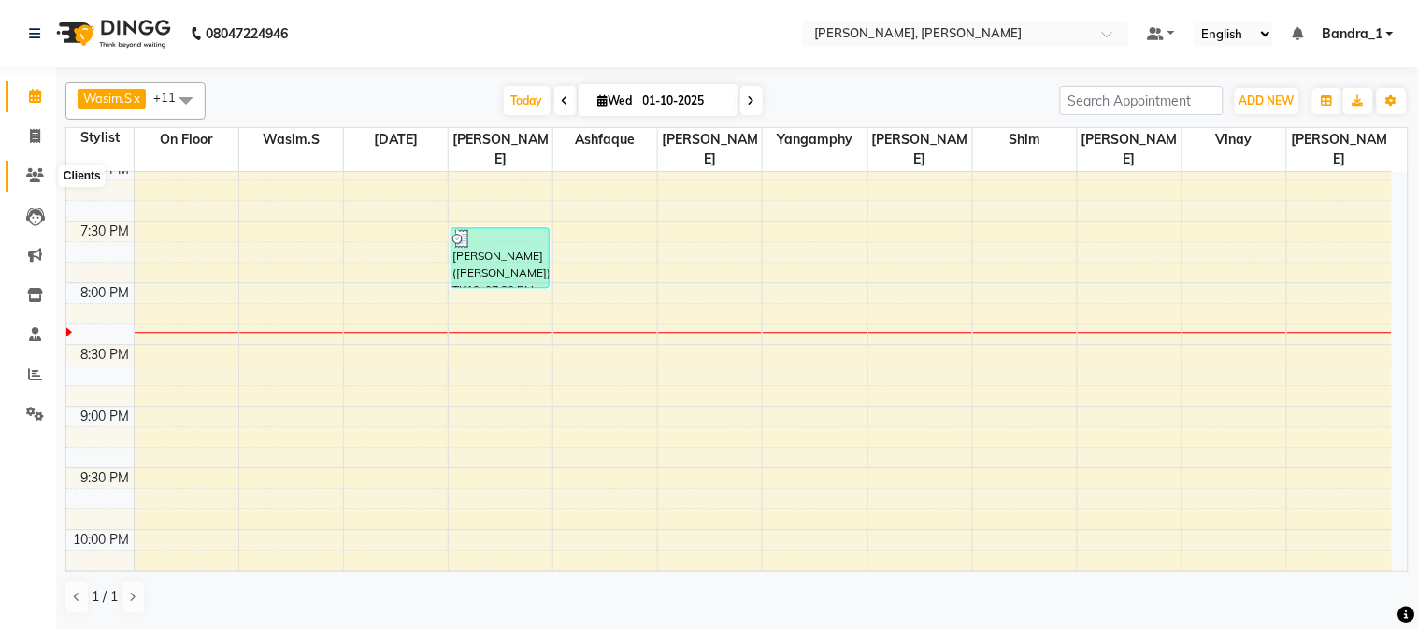
click at [37, 173] on icon at bounding box center [35, 175] width 18 height 14
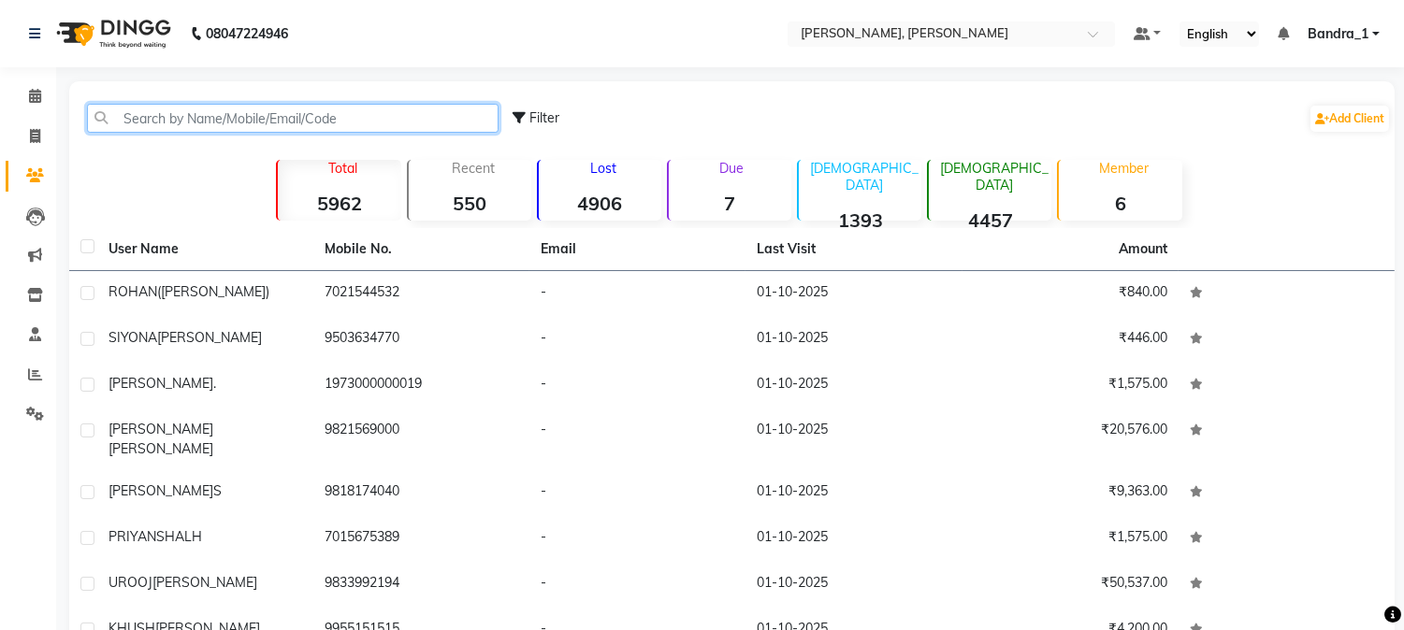
click at [220, 122] on input "text" at bounding box center [292, 118] width 411 height 29
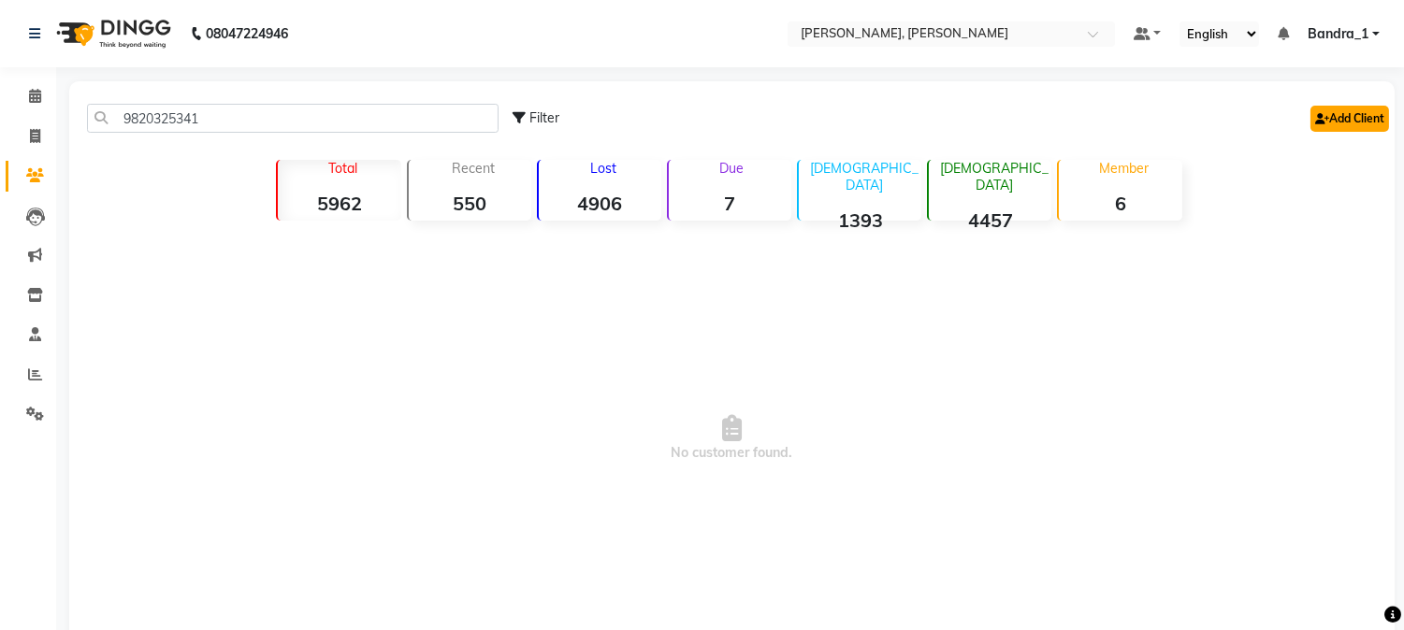
click at [1369, 108] on link "Add Client" at bounding box center [1349, 119] width 79 height 26
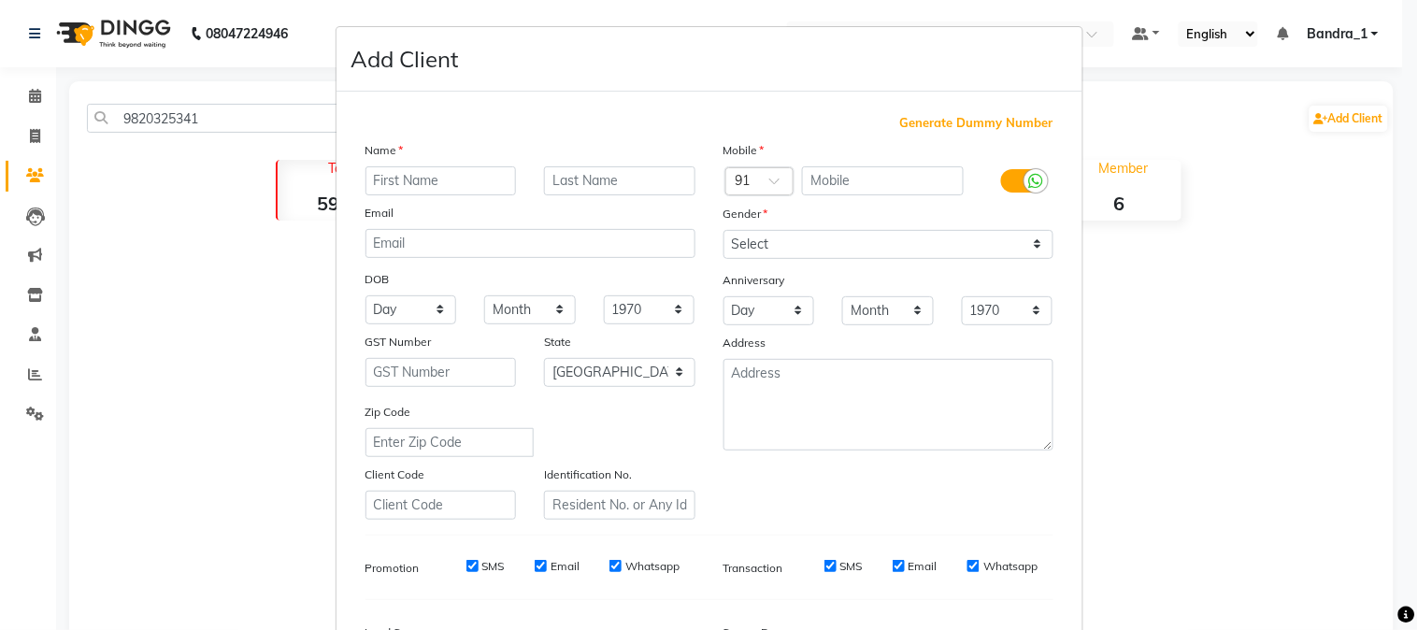
drag, startPoint x: 124, startPoint y: 113, endPoint x: 183, endPoint y: 127, distance: 60.6
click at [183, 127] on ngb-modal-window "Add Client Generate Dummy Number Name Email DOB Day 01 02 03 04 05 06 07 08 09 …" at bounding box center [709, 315] width 1418 height 630
click at [403, 183] on input "text" at bounding box center [441, 180] width 151 height 29
click at [552, 178] on input "text" at bounding box center [619, 180] width 151 height 29
click at [824, 194] on input "text" at bounding box center [883, 180] width 162 height 29
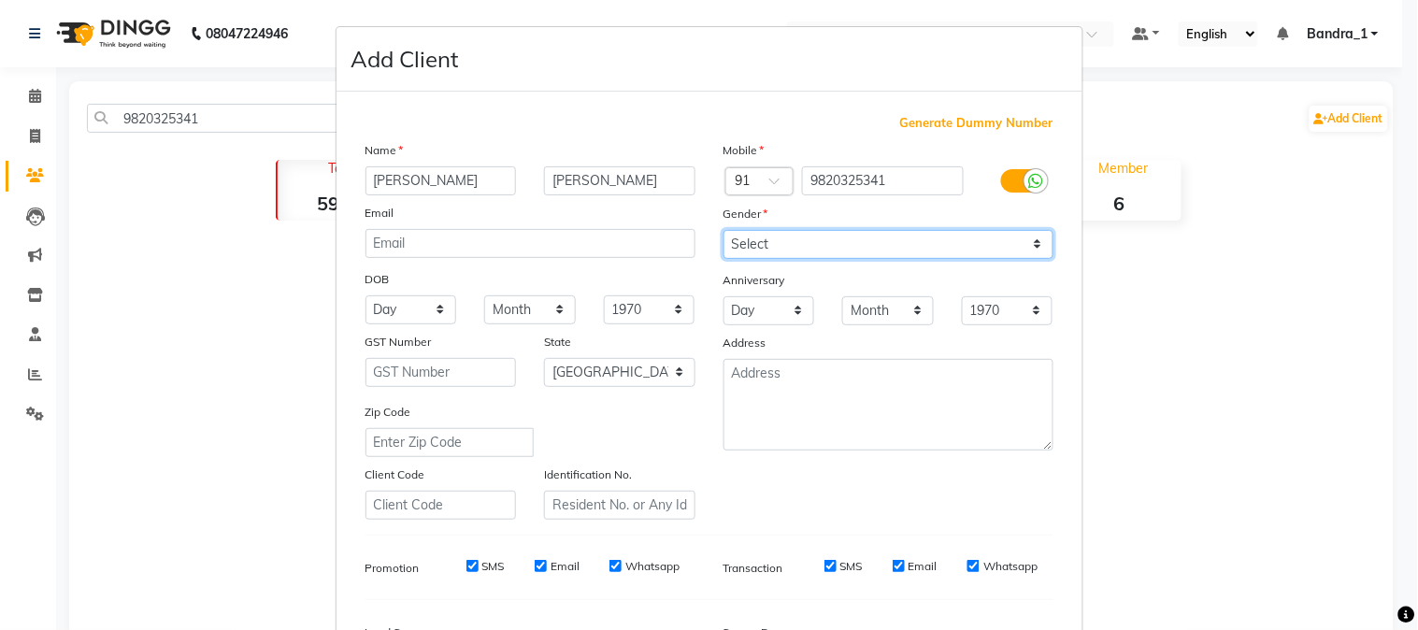
click at [815, 244] on select "Select Male Female Other Prefer Not To Say" at bounding box center [889, 244] width 330 height 29
click at [724, 230] on select "Select Male Female Other Prefer Not To Say" at bounding box center [889, 244] width 330 height 29
click at [467, 572] on input "SMS" at bounding box center [473, 566] width 12 height 12
click at [535, 572] on input "Email" at bounding box center [541, 566] width 12 height 12
click at [611, 563] on input "Whatsapp" at bounding box center [616, 566] width 12 height 12
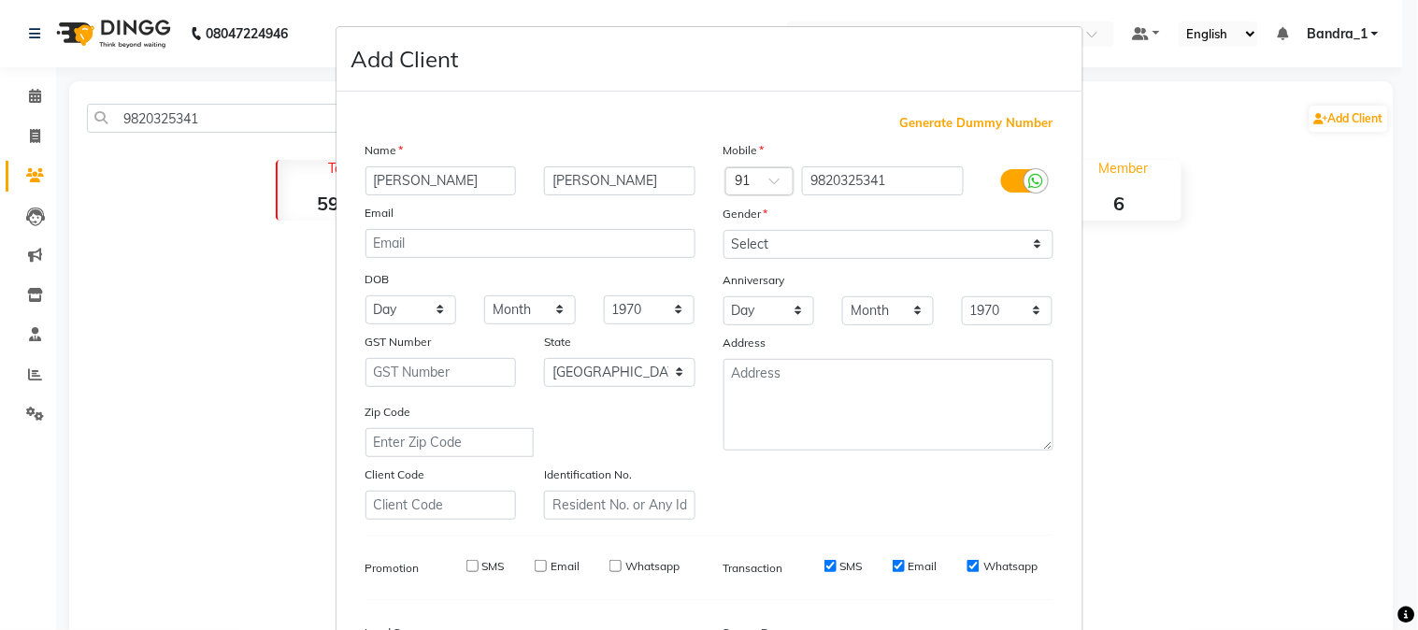
click at [825, 568] on input "SMS" at bounding box center [831, 566] width 12 height 12
click at [893, 566] on input "Email" at bounding box center [899, 566] width 12 height 12
click at [968, 570] on input "Whatsapp" at bounding box center [974, 566] width 12 height 12
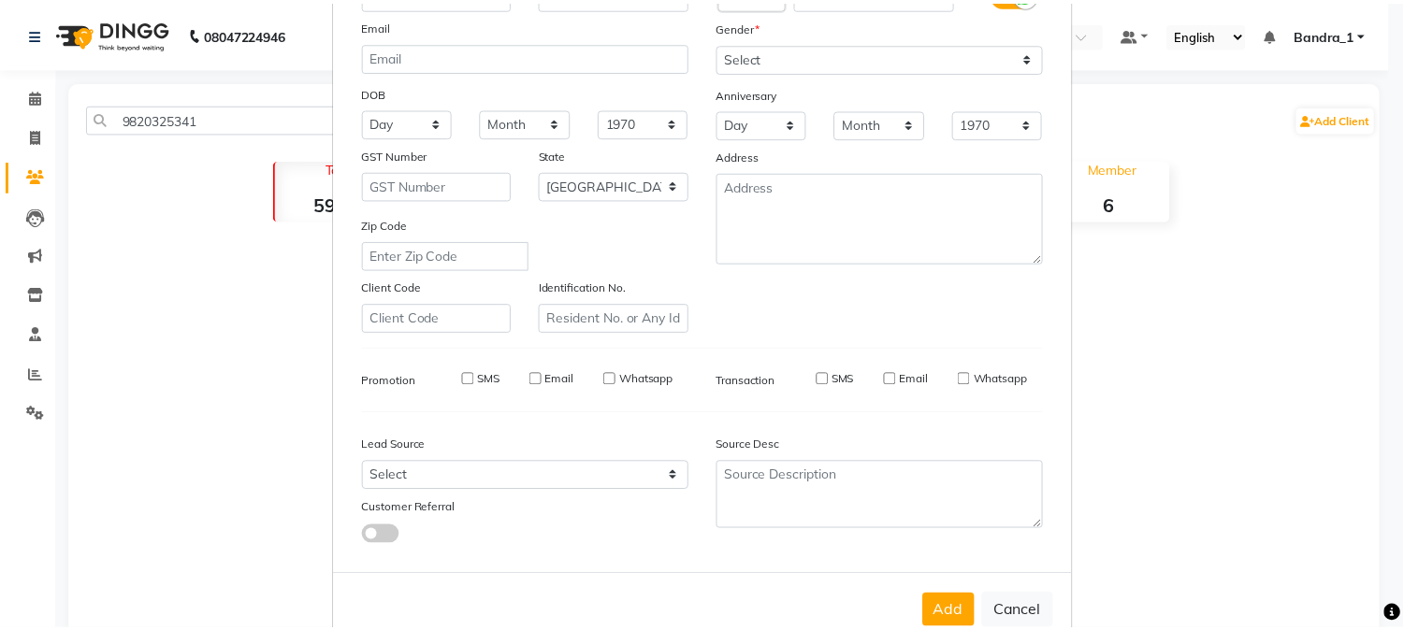
scroll to position [234, 0]
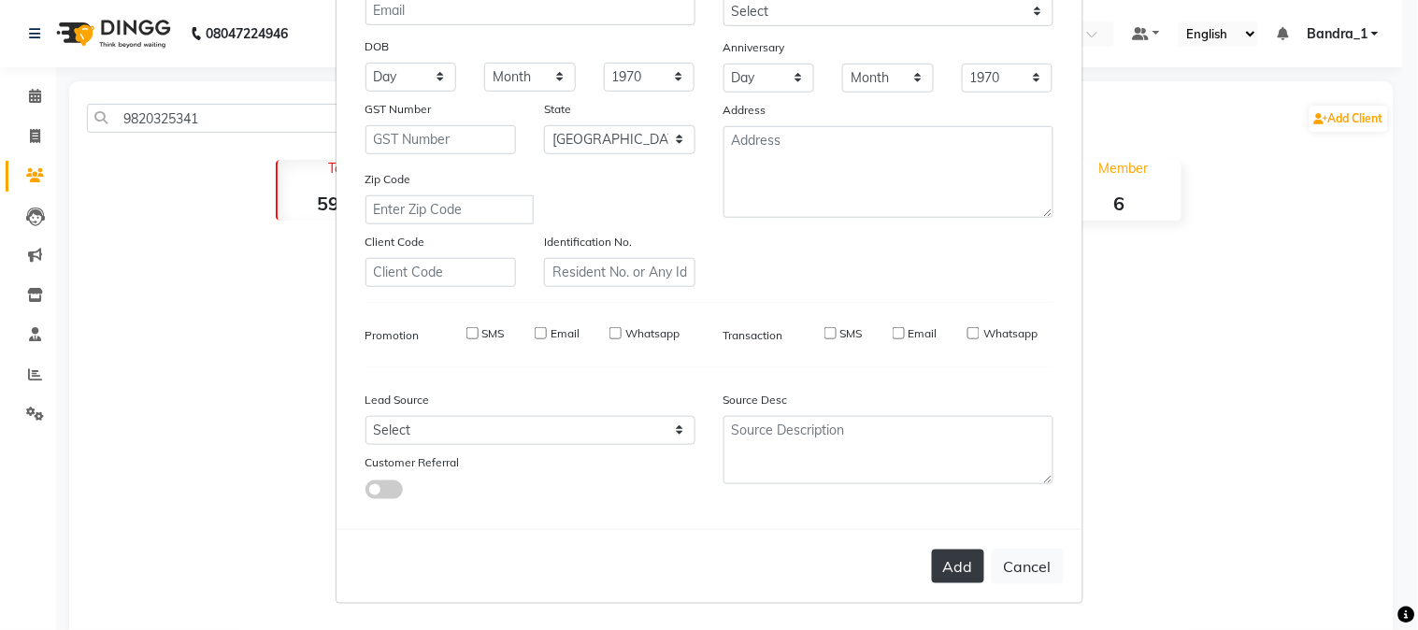
click at [960, 569] on button "Add" at bounding box center [958, 567] width 52 height 34
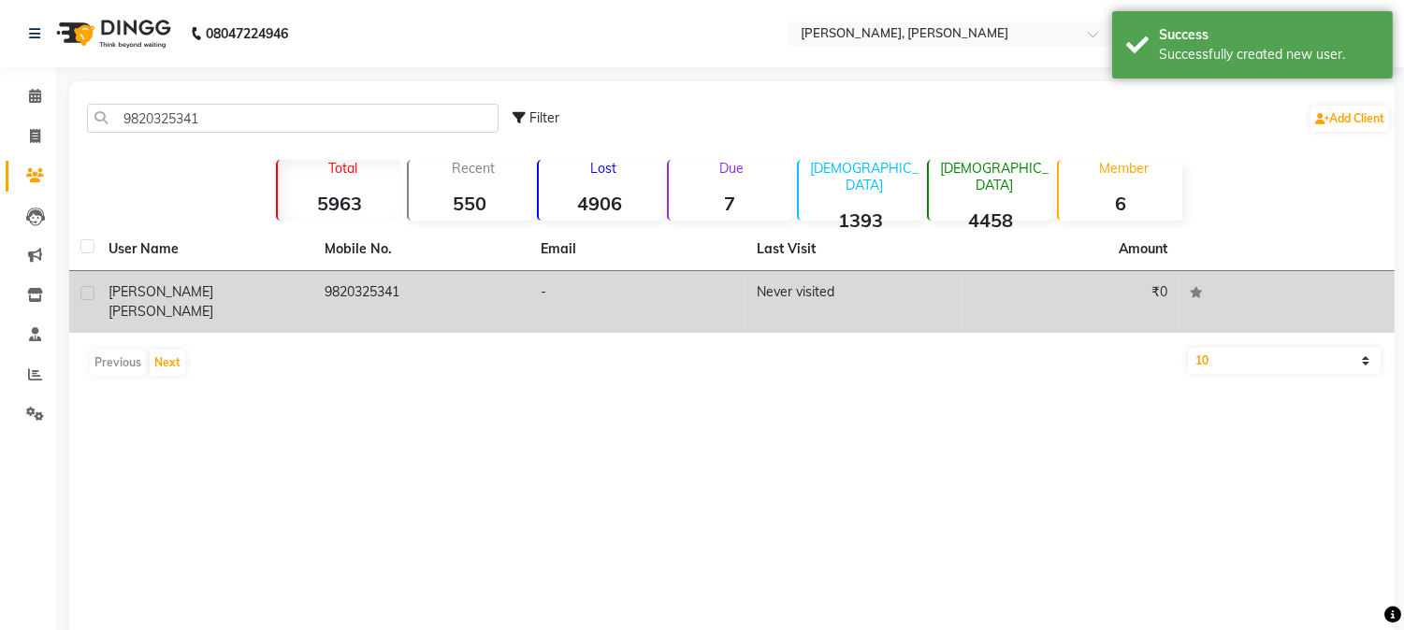
click at [793, 288] on td "Never visited" at bounding box center [853, 302] width 216 height 62
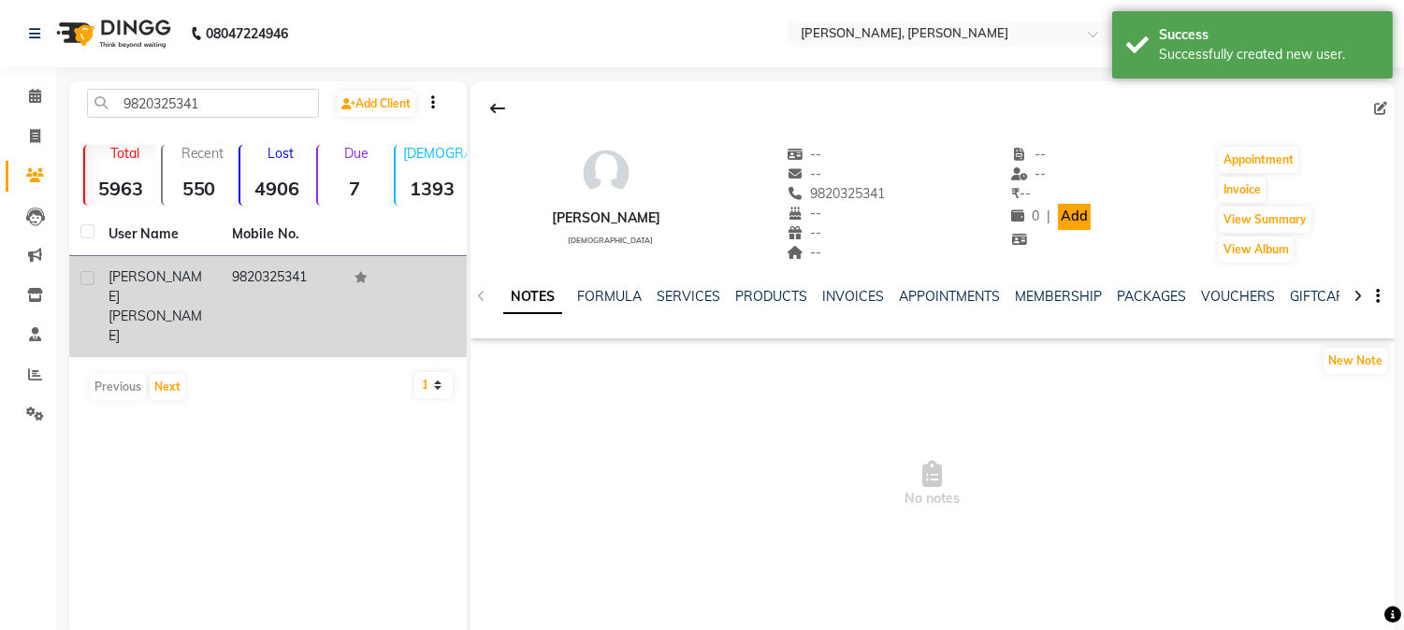
click at [1058, 219] on link "Add" at bounding box center [1074, 217] width 33 height 26
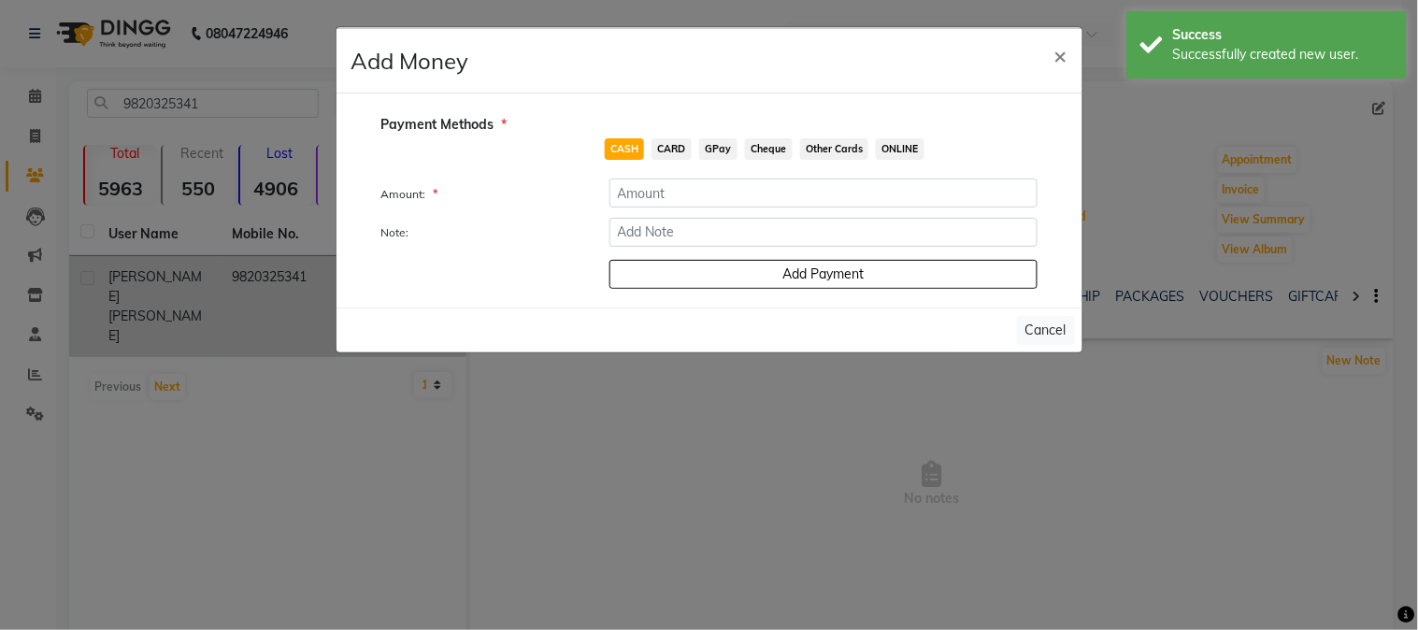
click at [706, 150] on span "GPay" at bounding box center [718, 149] width 38 height 22
click at [705, 194] on input "number" at bounding box center [824, 193] width 428 height 29
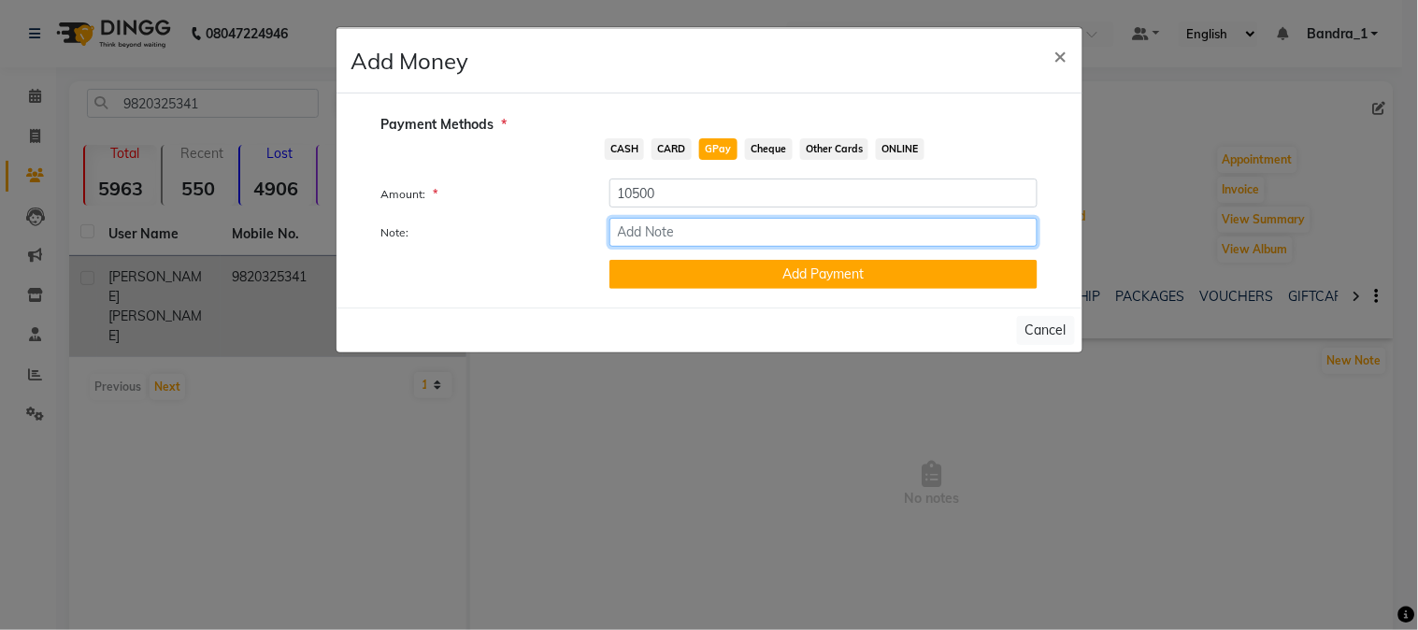
click at [678, 224] on input "Note:" at bounding box center [824, 232] width 428 height 29
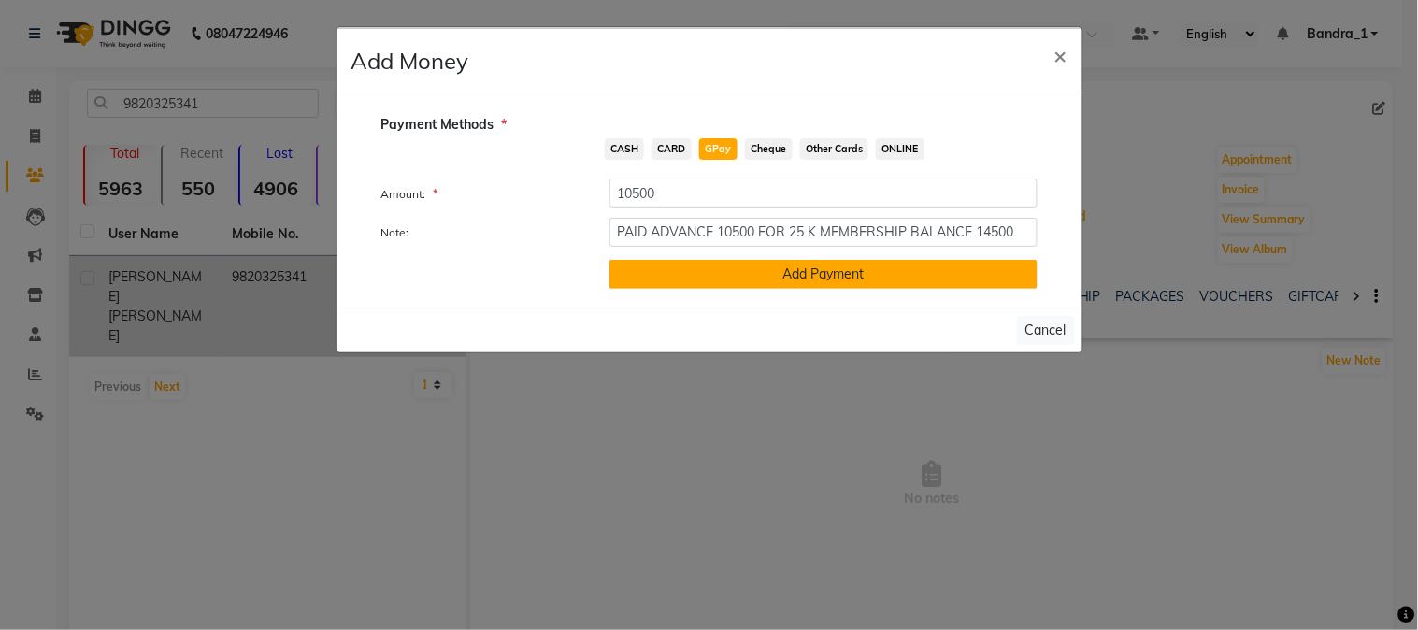
click at [819, 284] on button "Add Payment" at bounding box center [824, 274] width 428 height 29
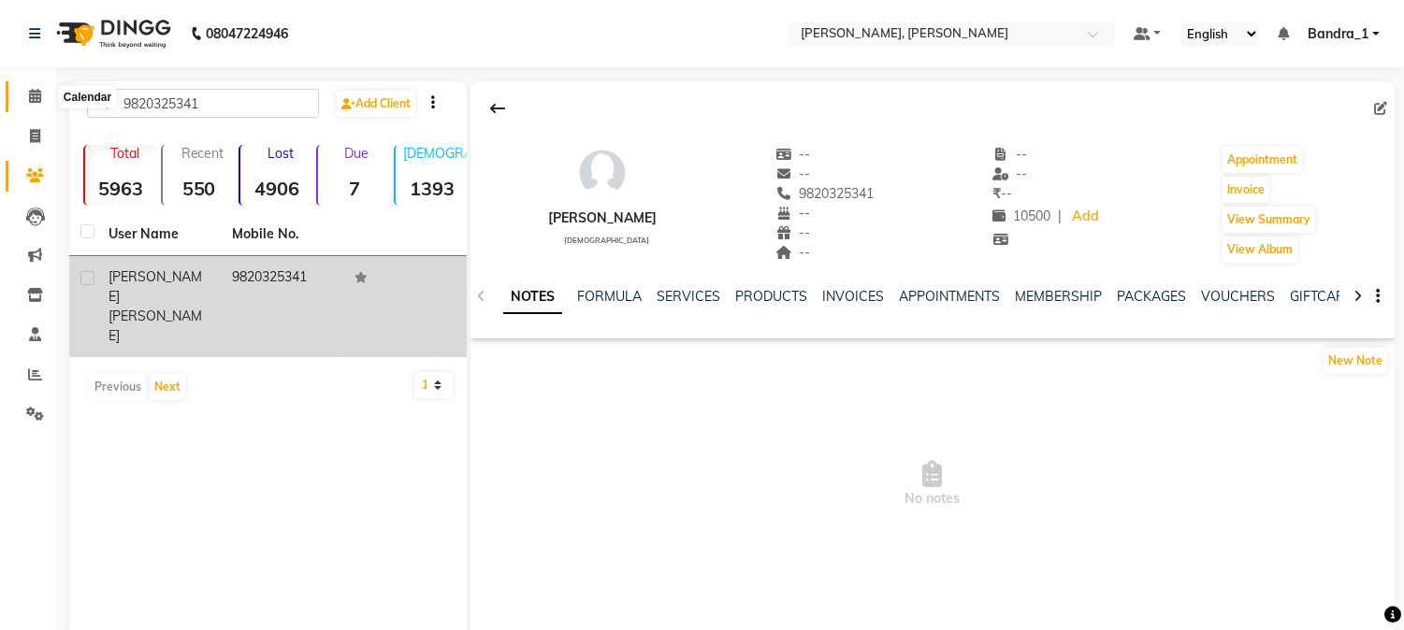
click at [37, 101] on icon at bounding box center [35, 96] width 12 height 14
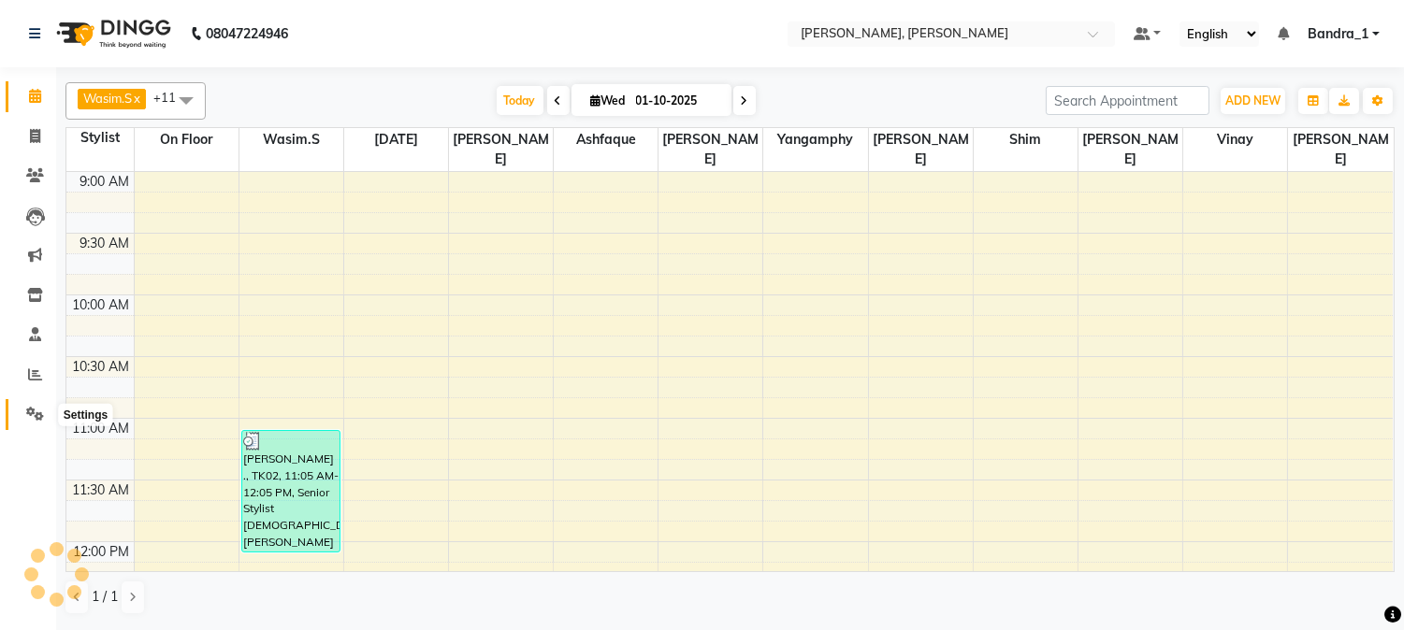
click at [26, 414] on icon at bounding box center [35, 414] width 18 height 14
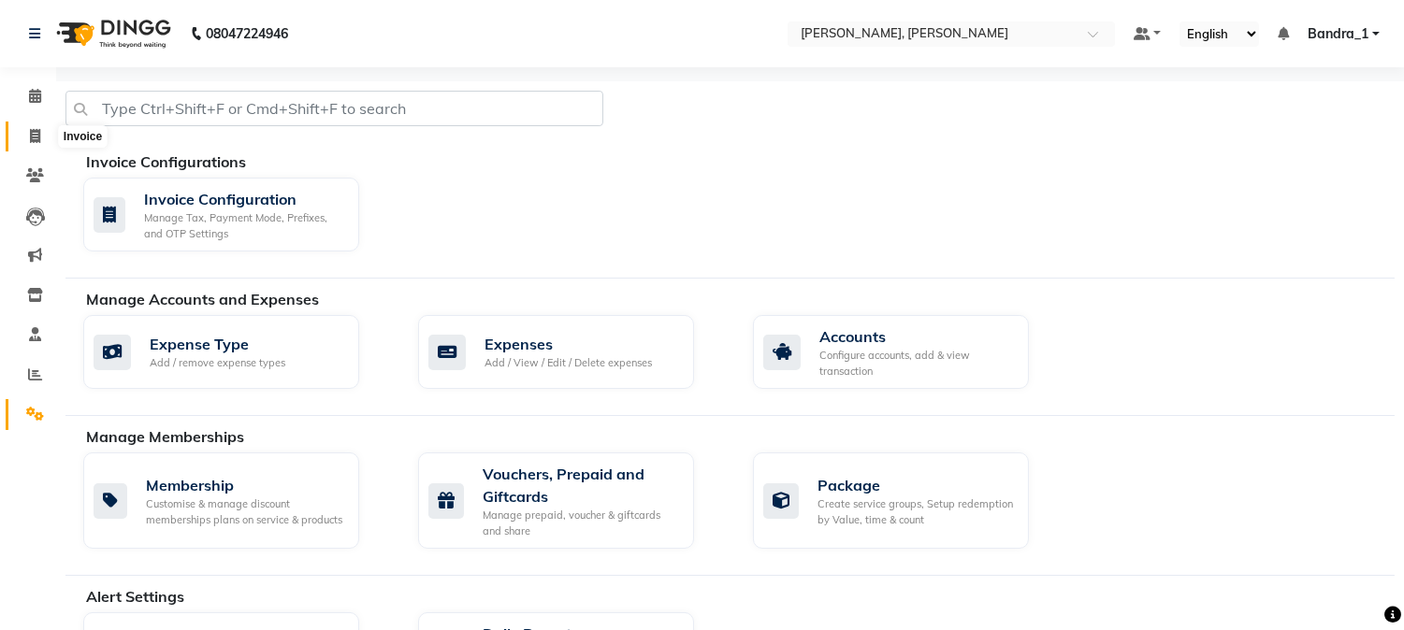
click at [37, 133] on icon at bounding box center [35, 136] width 10 height 14
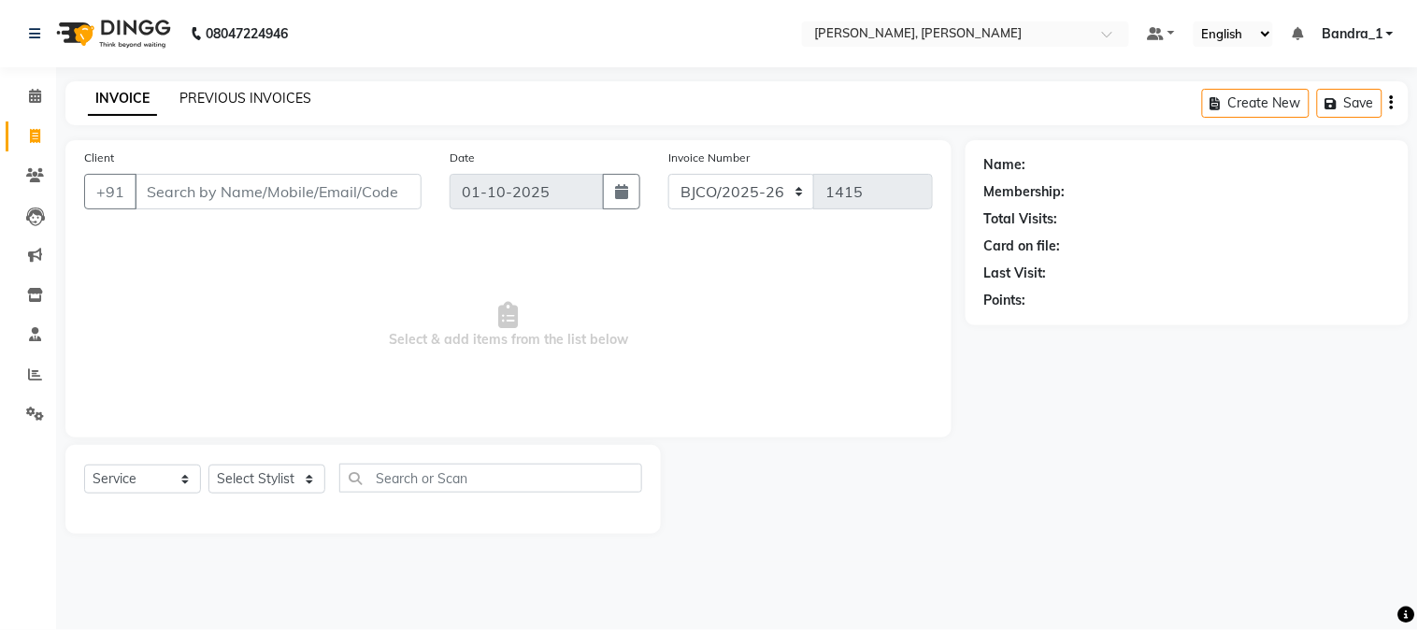
click at [213, 98] on link "PREVIOUS INVOICES" at bounding box center [246, 98] width 132 height 17
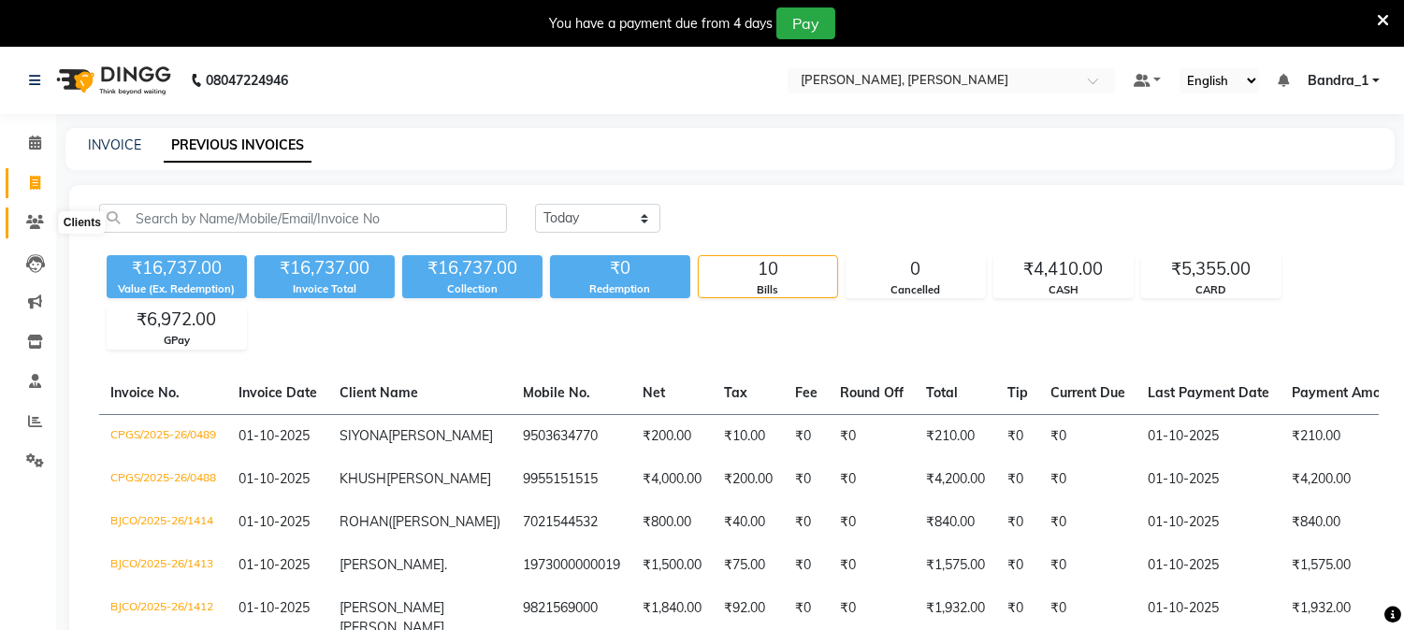
click at [34, 217] on icon at bounding box center [35, 222] width 18 height 14
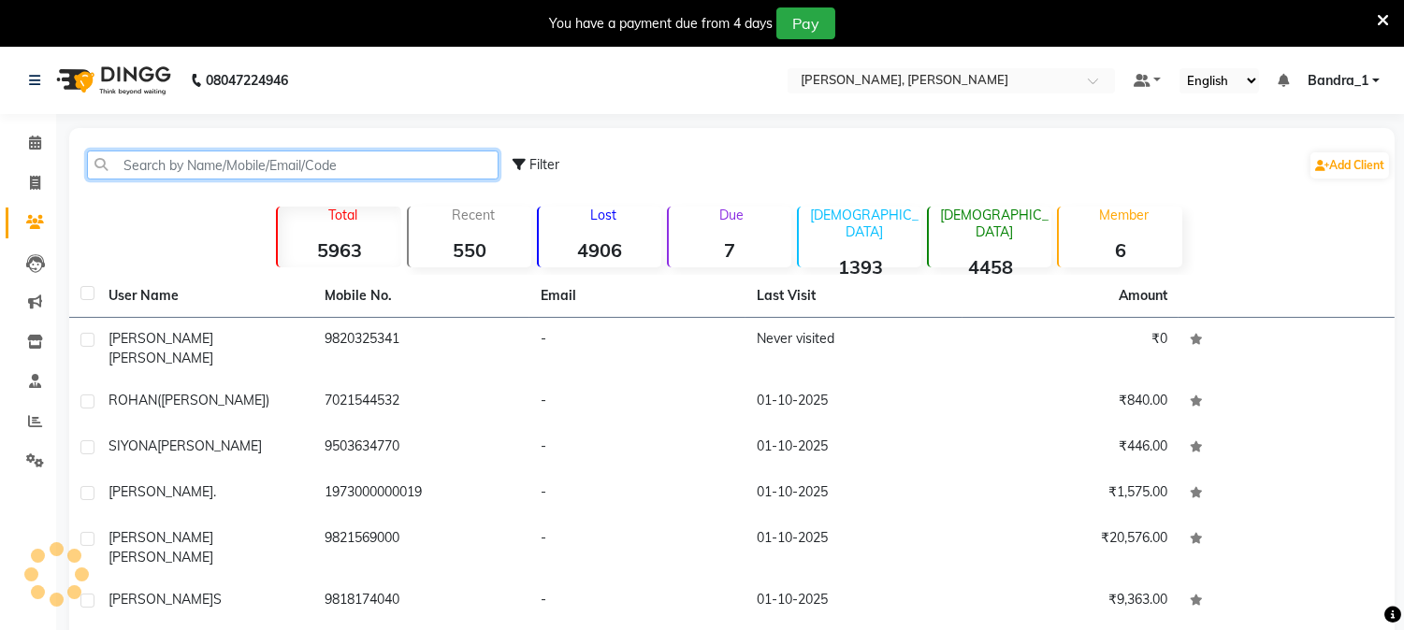
click at [143, 164] on input "text" at bounding box center [292, 165] width 411 height 29
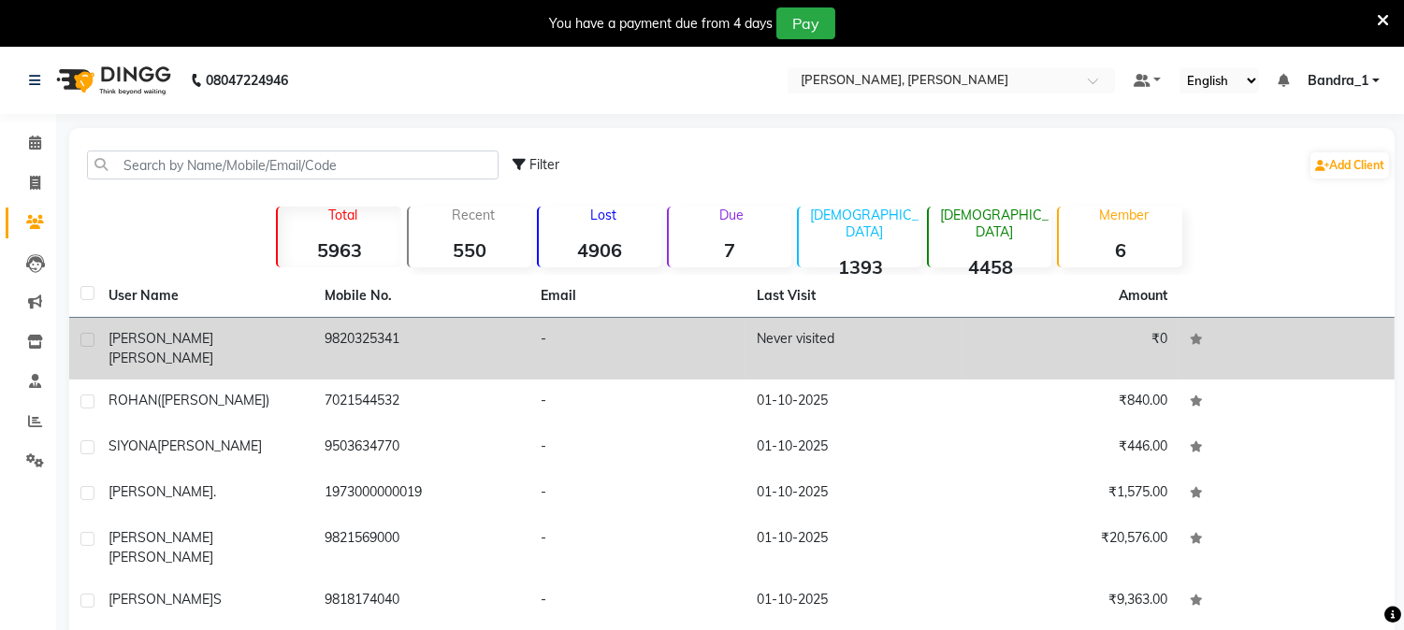
click at [226, 324] on td "[PERSON_NAME]" at bounding box center [205, 349] width 216 height 62
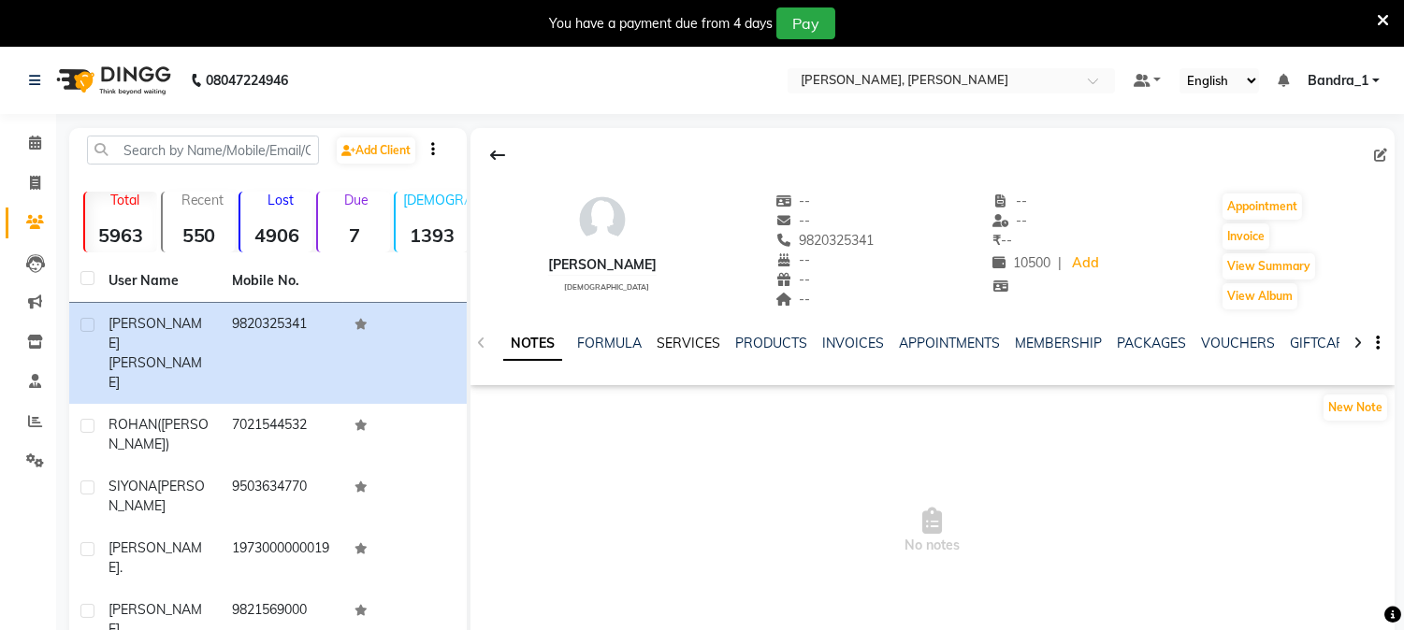
click at [677, 342] on link "SERVICES" at bounding box center [688, 343] width 64 height 17
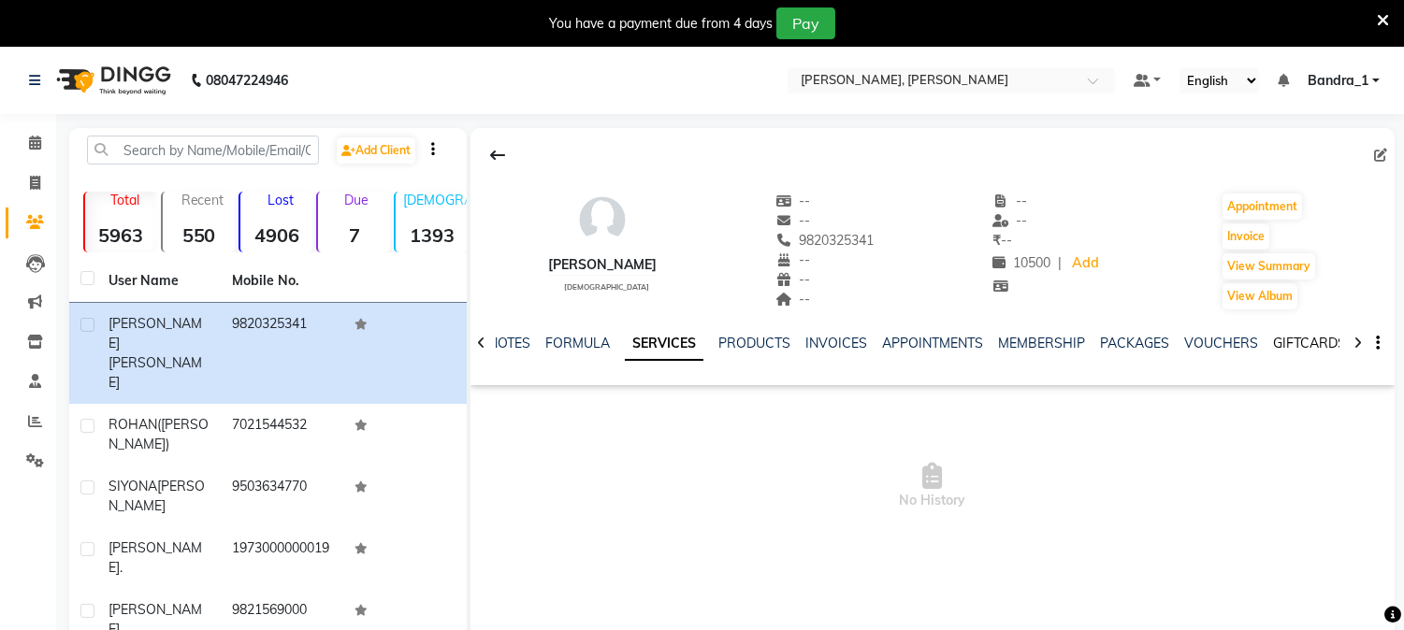
click at [1295, 340] on link "GIFTCARDS" at bounding box center [1309, 343] width 73 height 17
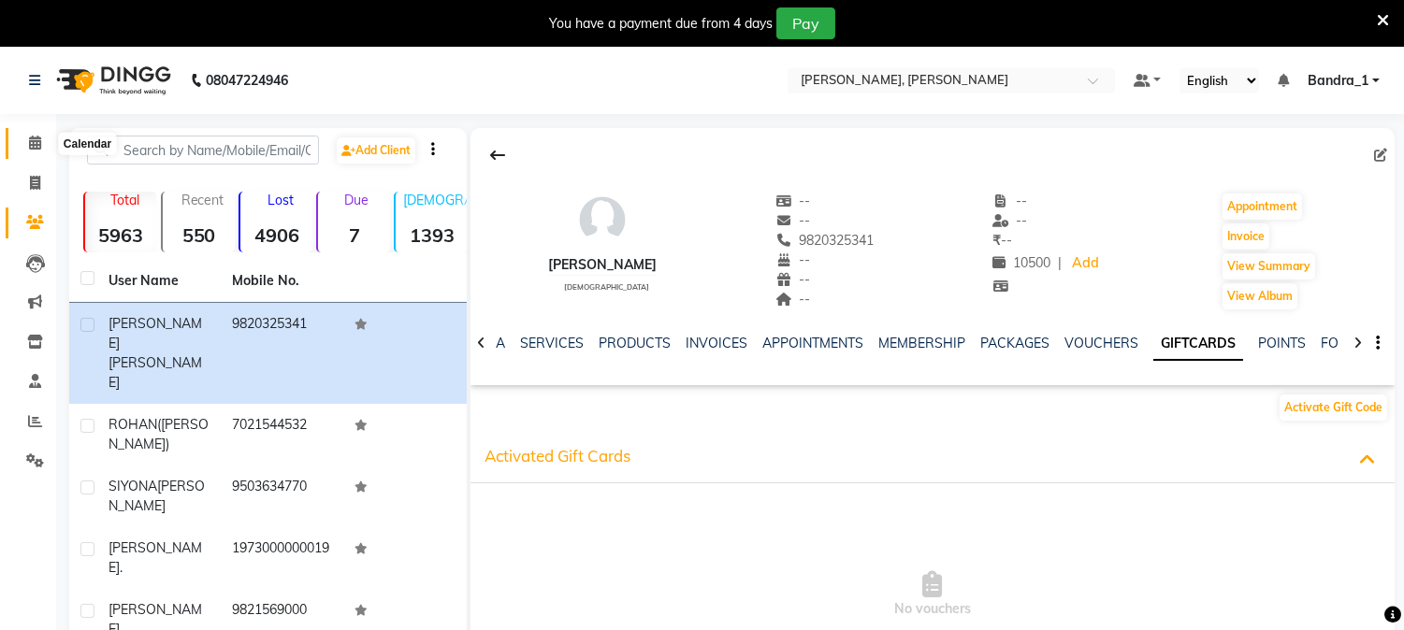
click at [31, 144] on icon at bounding box center [35, 143] width 12 height 14
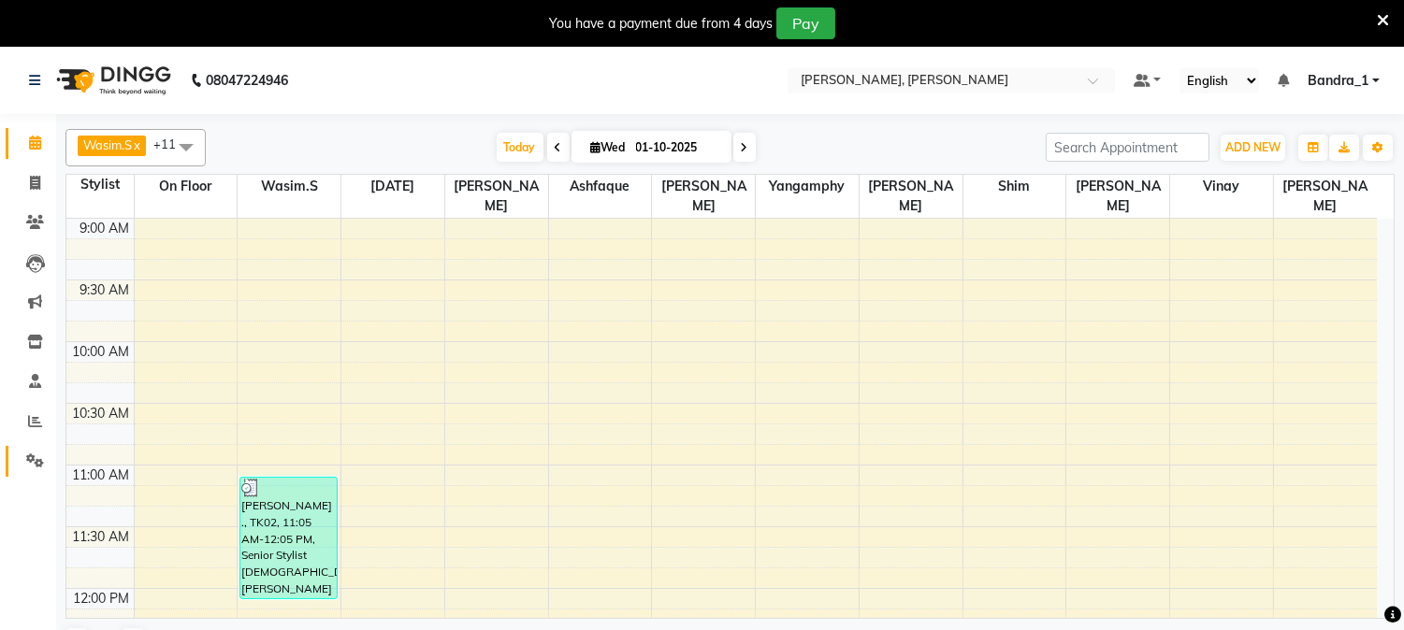
click at [36, 464] on icon at bounding box center [35, 460] width 18 height 14
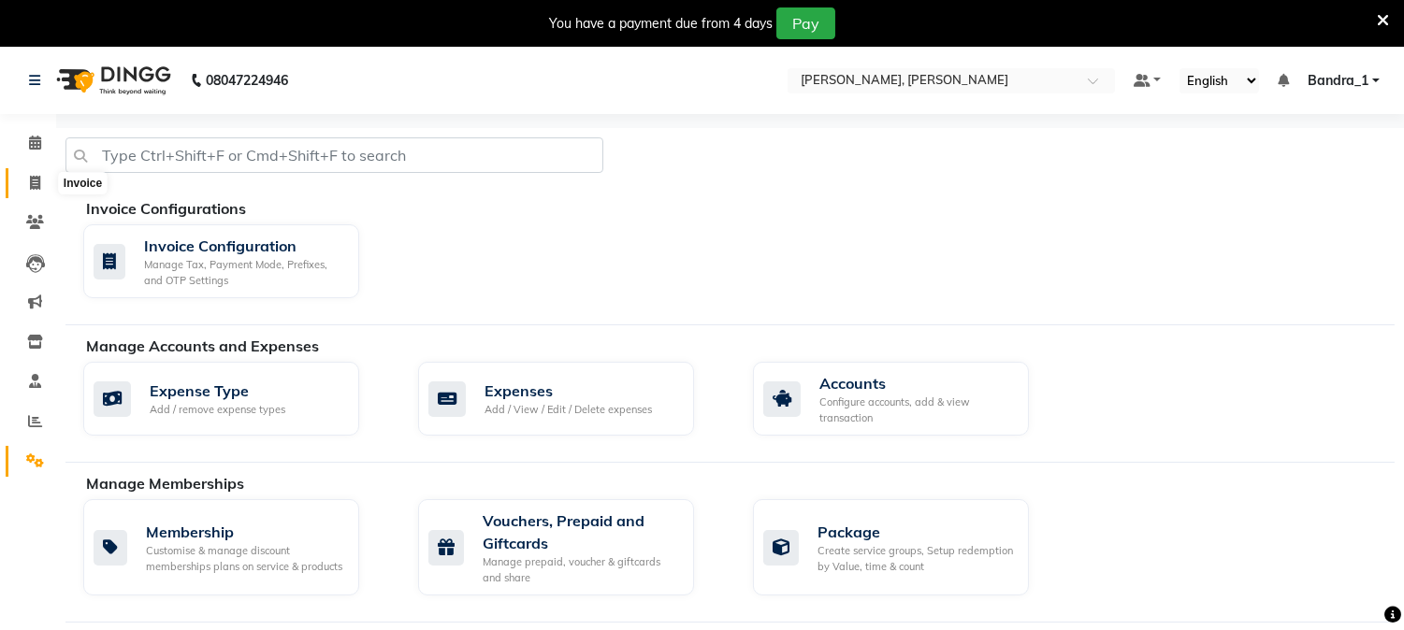
click at [32, 182] on icon at bounding box center [35, 183] width 10 height 14
select select "service"
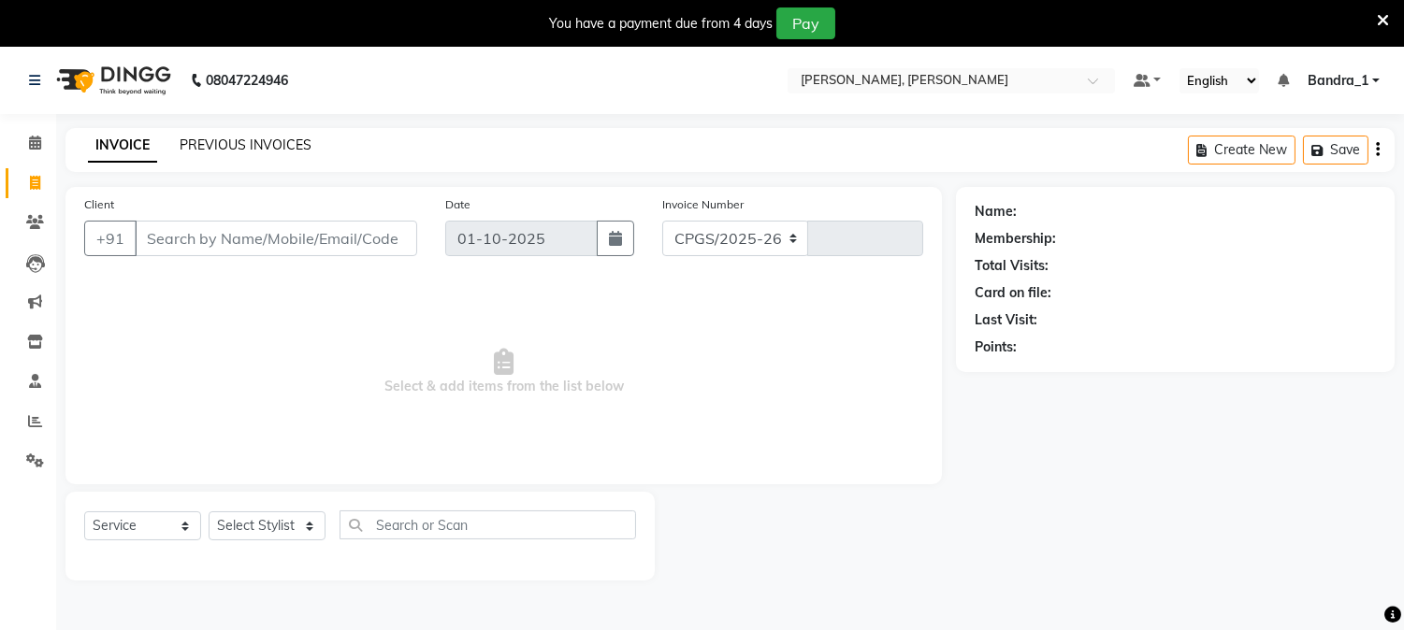
select select "7997"
type input "1415"
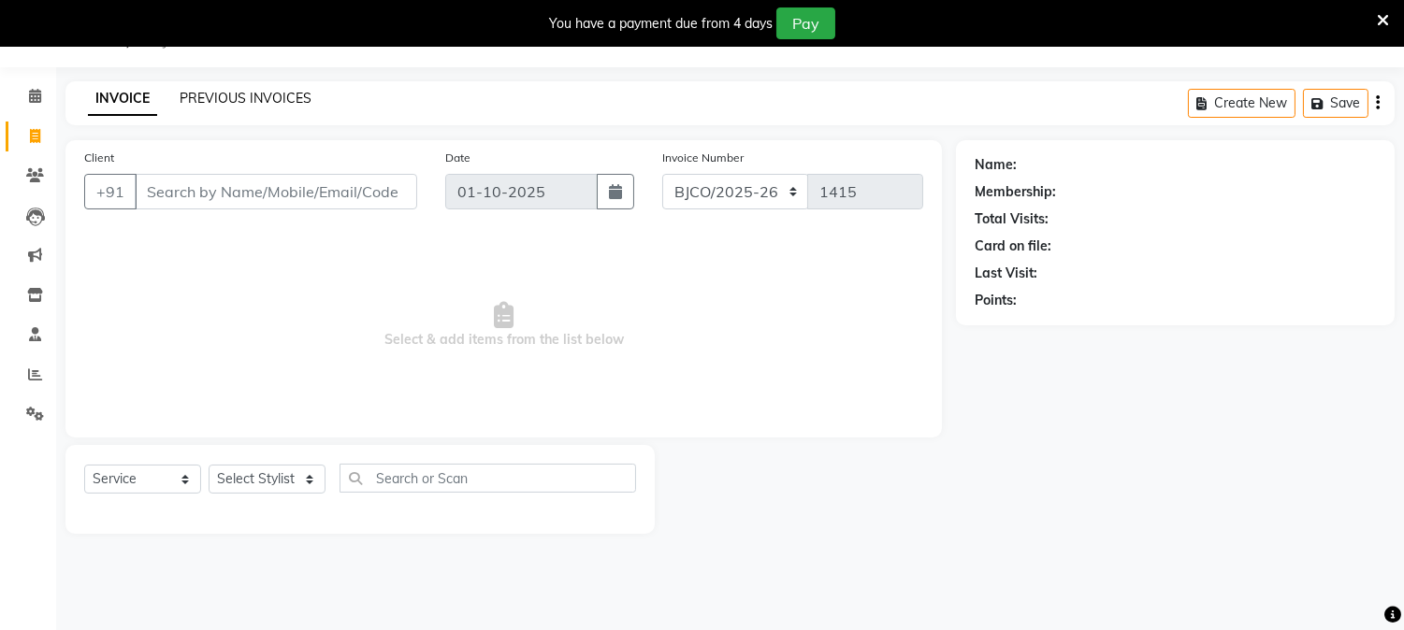
click at [278, 100] on link "PREVIOUS INVOICES" at bounding box center [246, 98] width 132 height 17
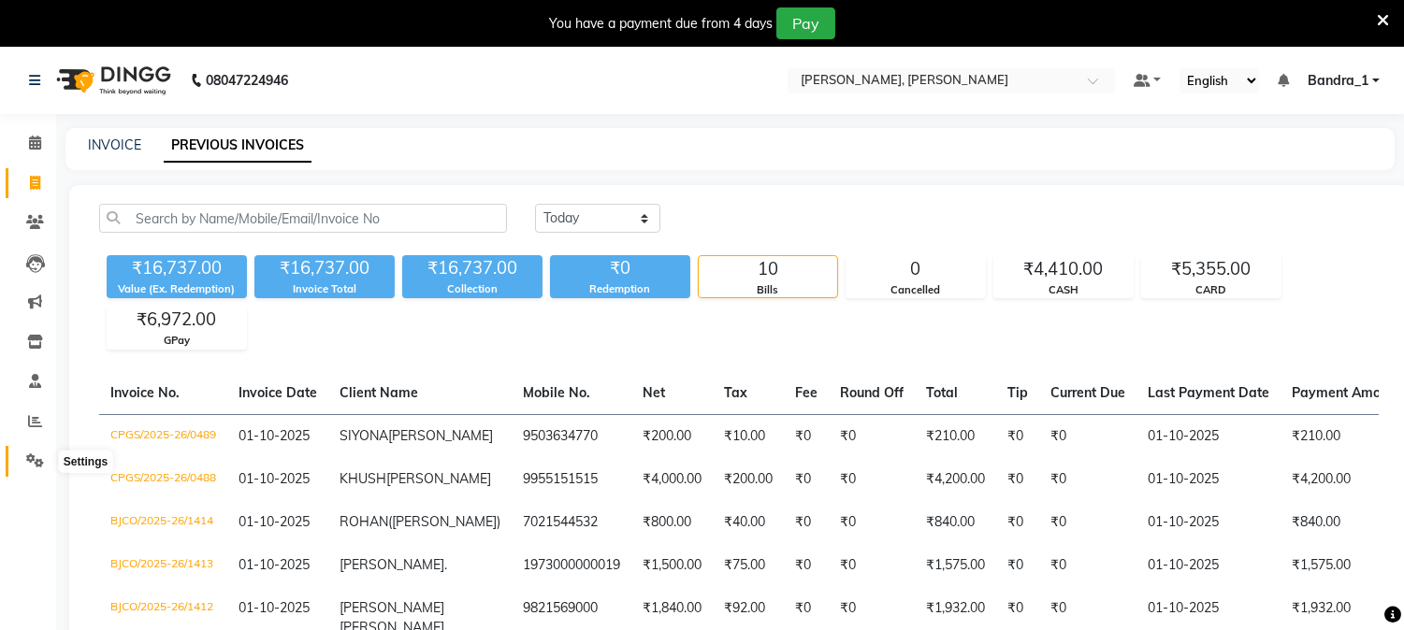
drag, startPoint x: 32, startPoint y: 465, endPoint x: 105, endPoint y: 462, distance: 73.0
click at [32, 462] on icon at bounding box center [35, 460] width 18 height 14
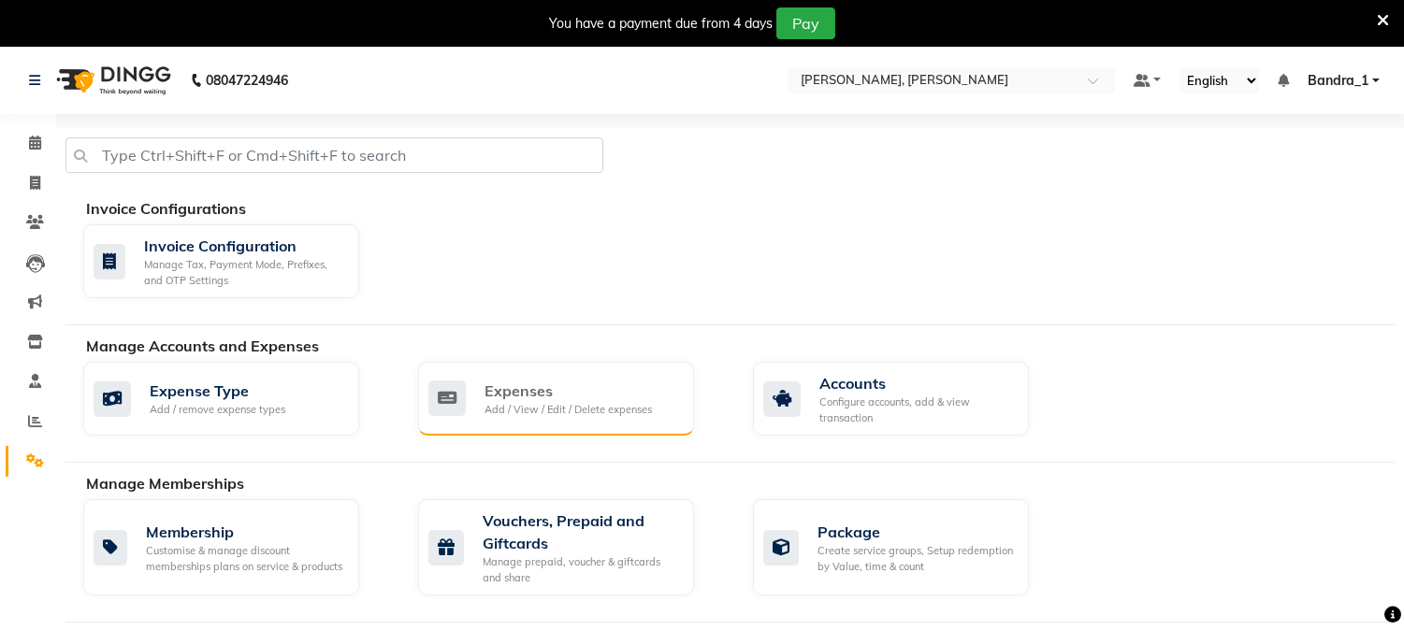
click at [492, 406] on div "Add / View / Edit / Delete expenses" at bounding box center [567, 410] width 167 height 16
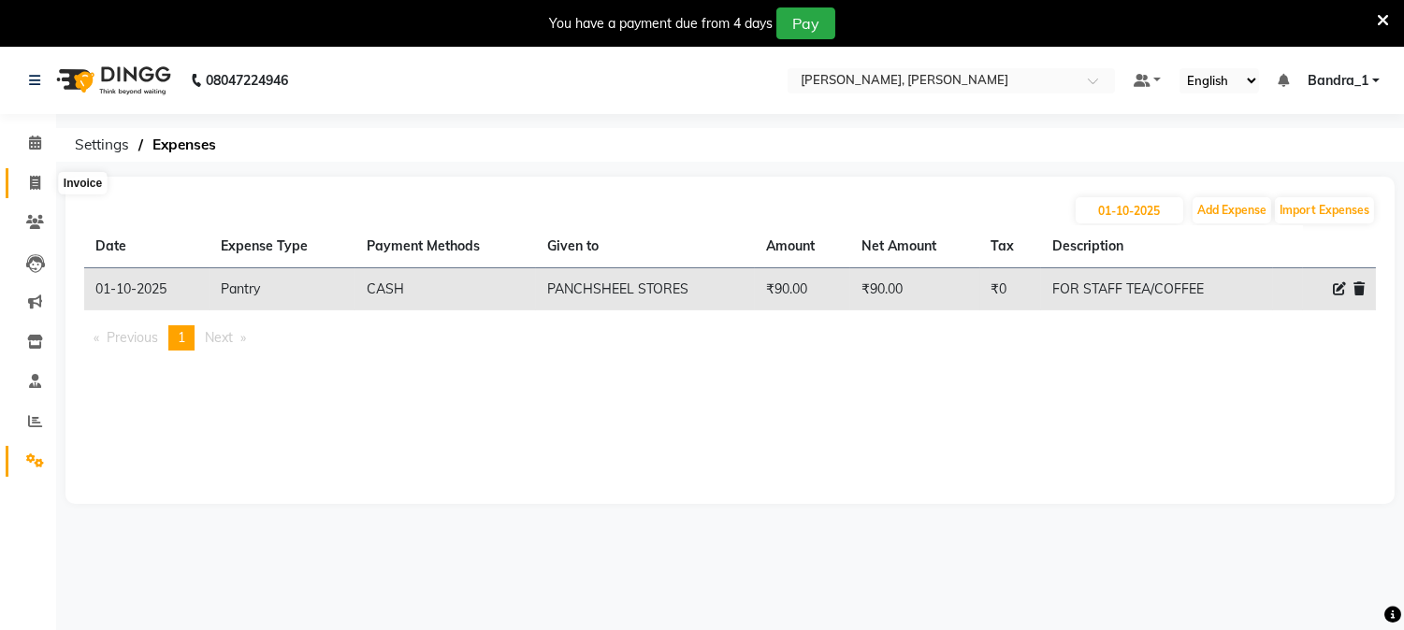
click at [40, 183] on span at bounding box center [35, 184] width 33 height 22
select select "service"
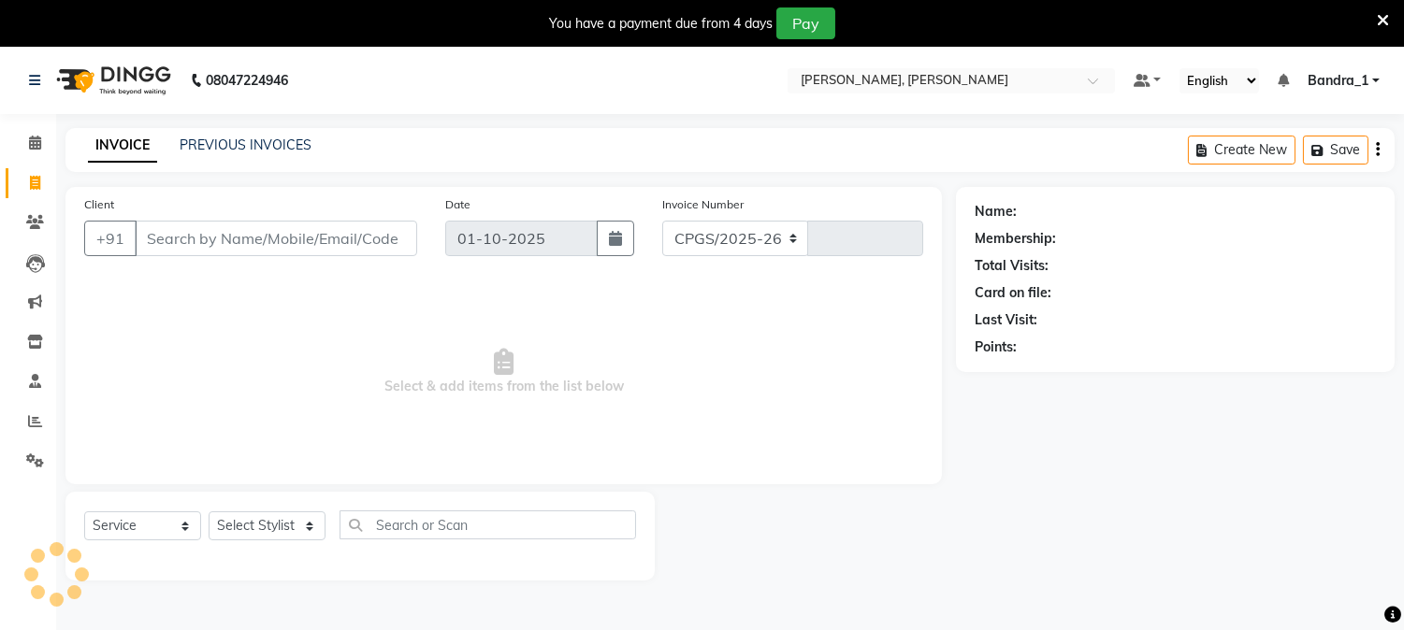
scroll to position [47, 0]
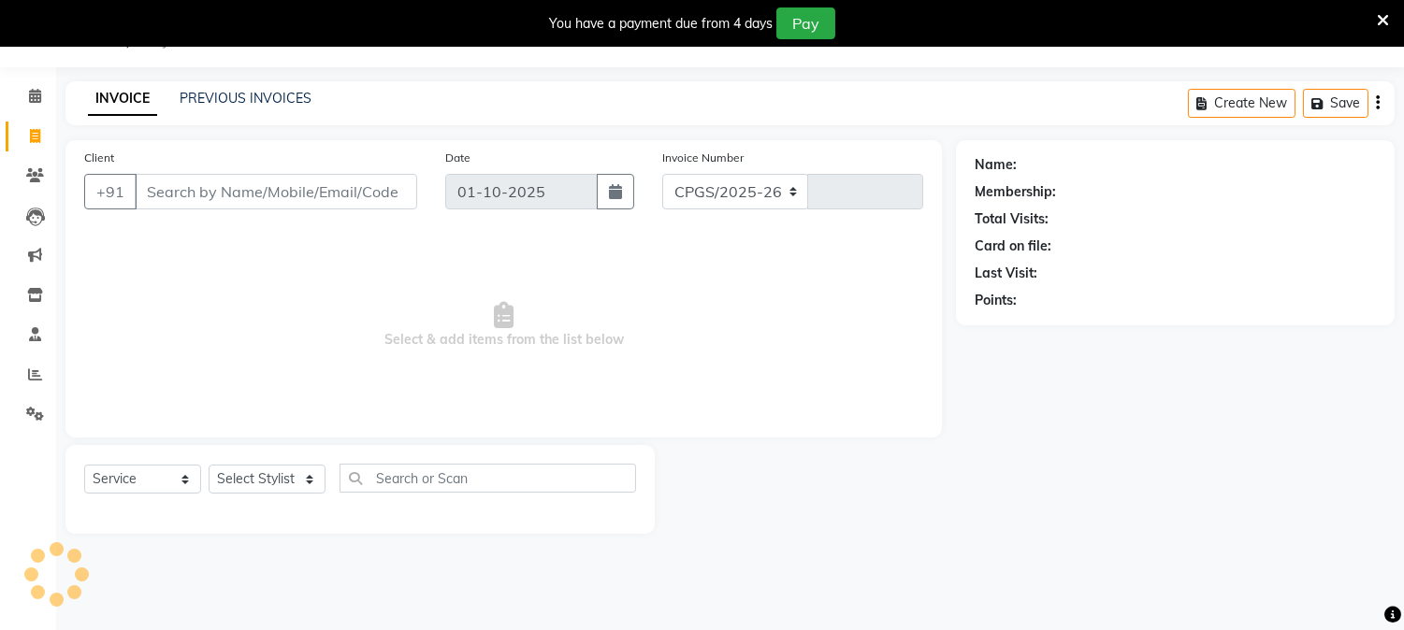
select select "7997"
type input "1415"
click at [290, 96] on link "PREVIOUS INVOICES" at bounding box center [246, 98] width 132 height 17
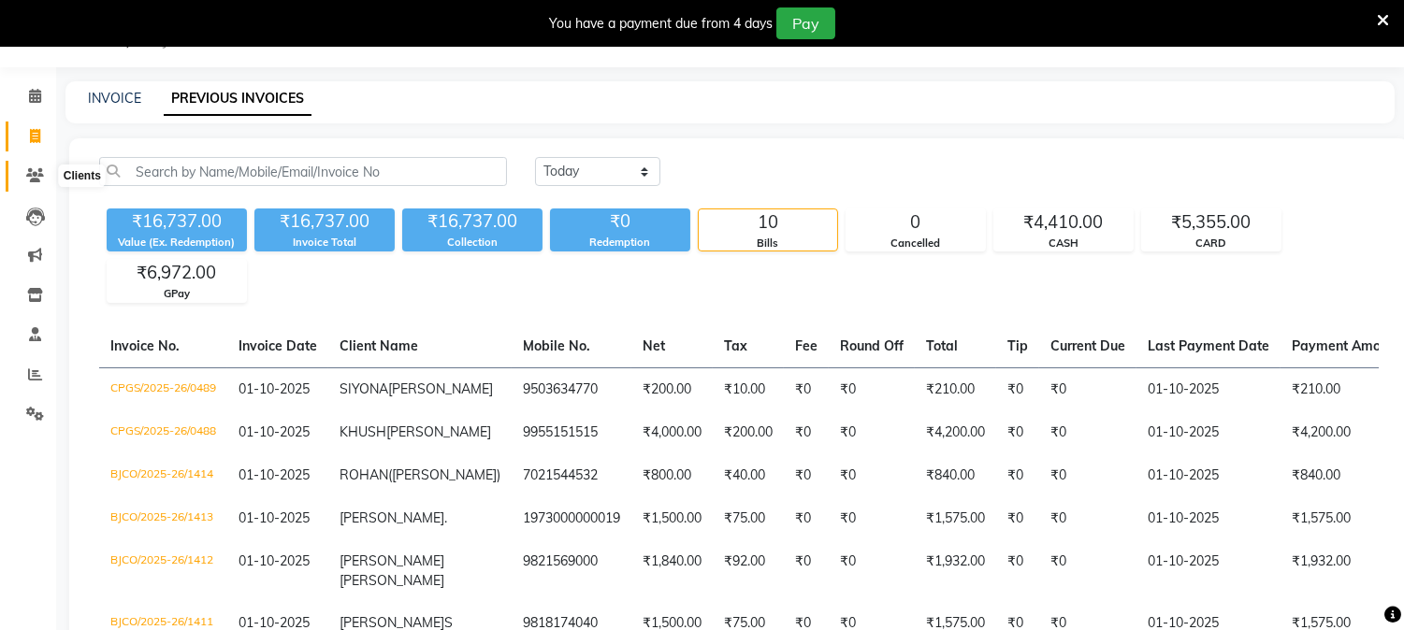
click at [42, 170] on icon at bounding box center [35, 175] width 18 height 14
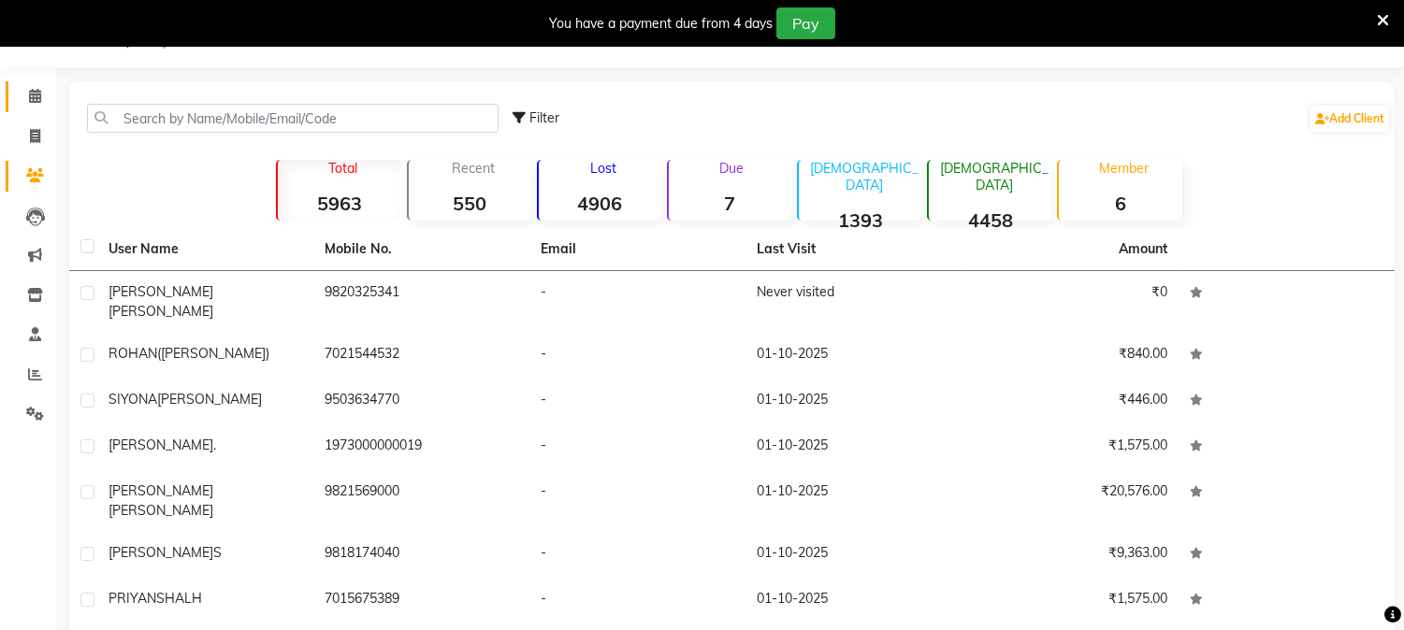
click at [33, 110] on link "Calendar" at bounding box center [28, 96] width 45 height 31
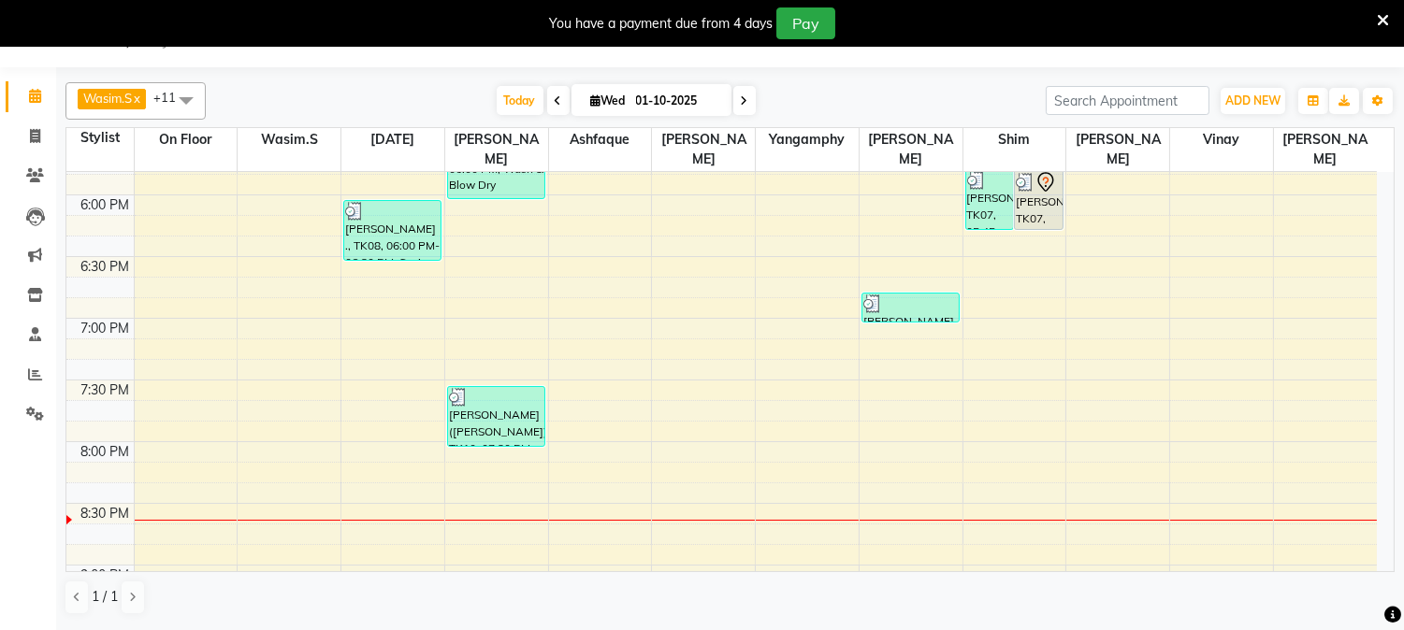
scroll to position [1246, 0]
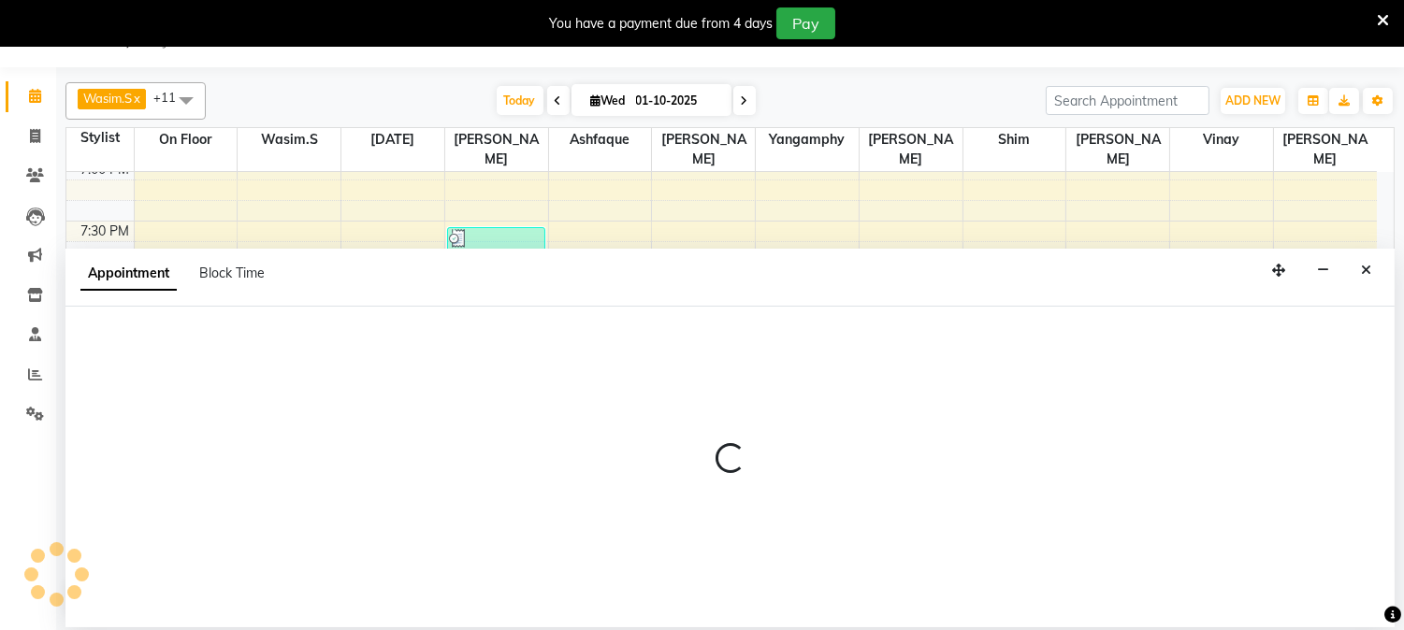
select select "54154"
select select "tentative"
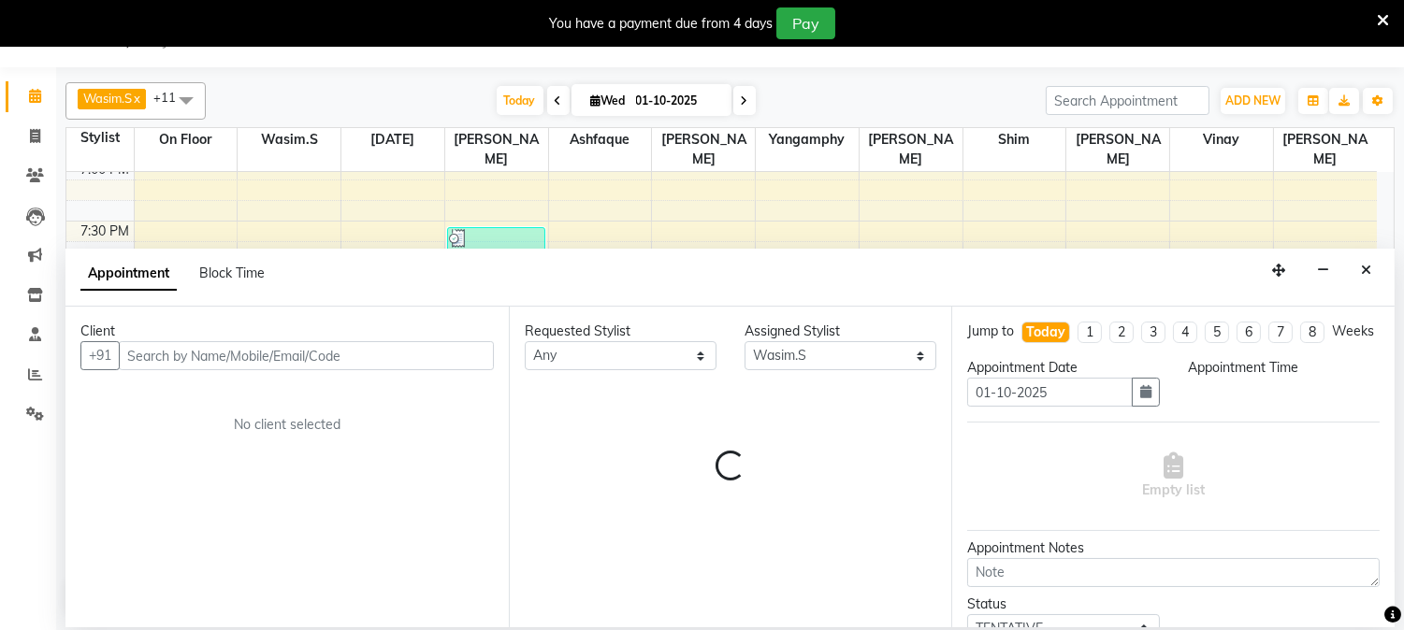
select select "1185"
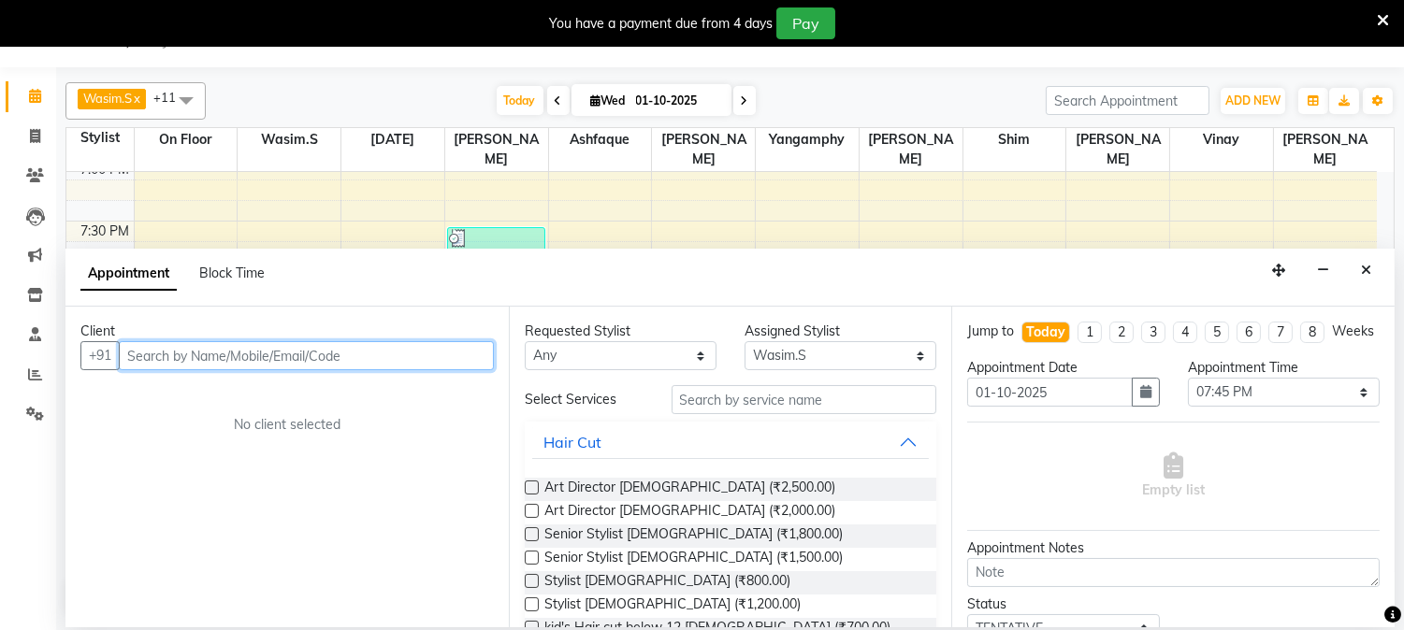
click at [210, 355] on input "text" at bounding box center [306, 355] width 375 height 29
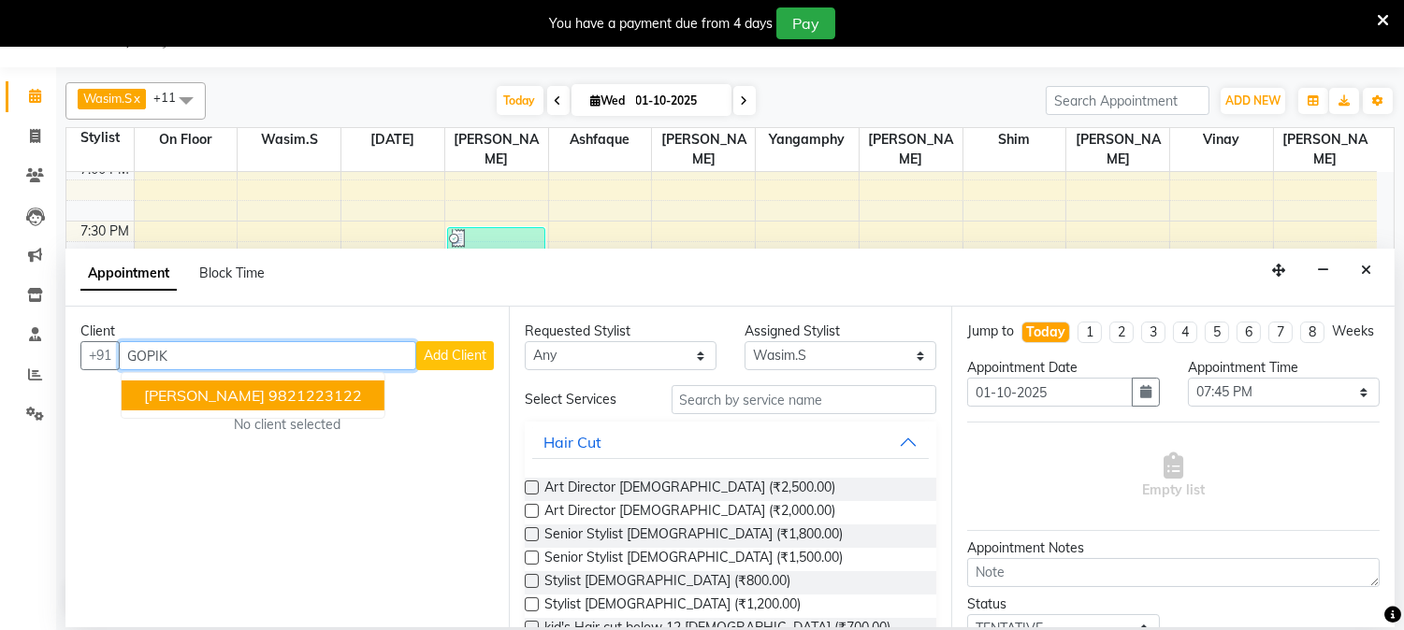
click at [255, 388] on span "[PERSON_NAME]" at bounding box center [204, 395] width 121 height 19
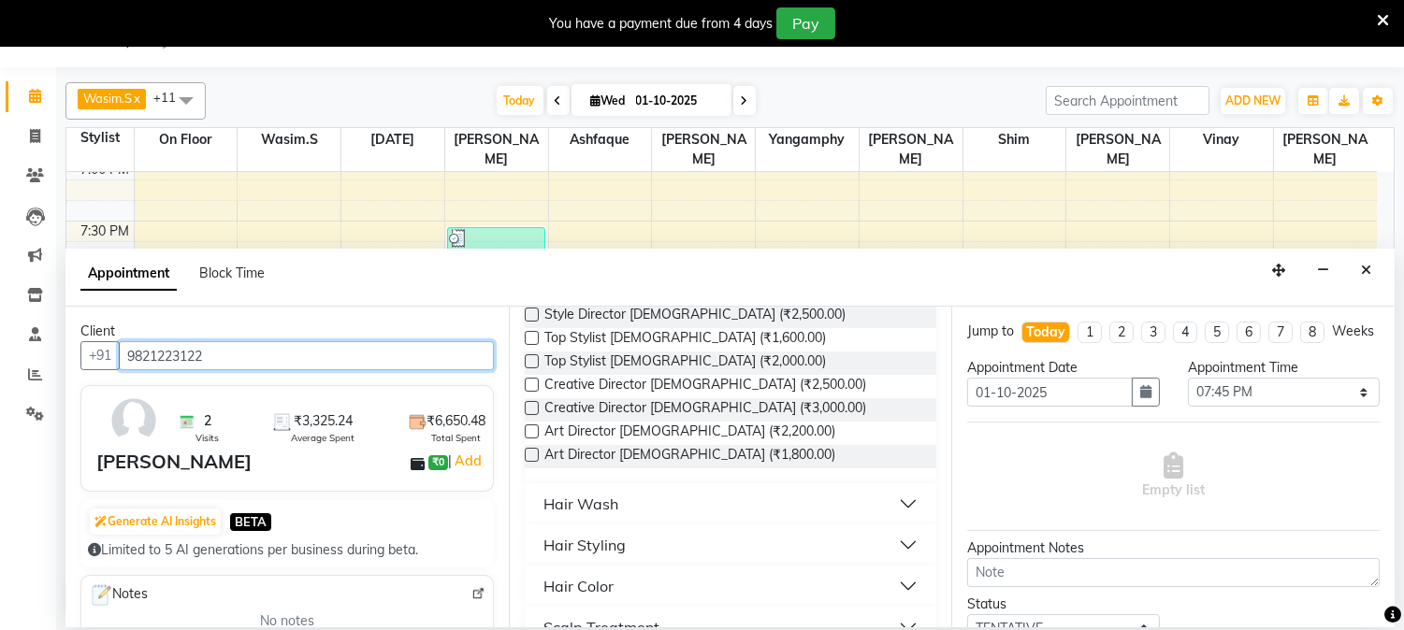
scroll to position [415, 0]
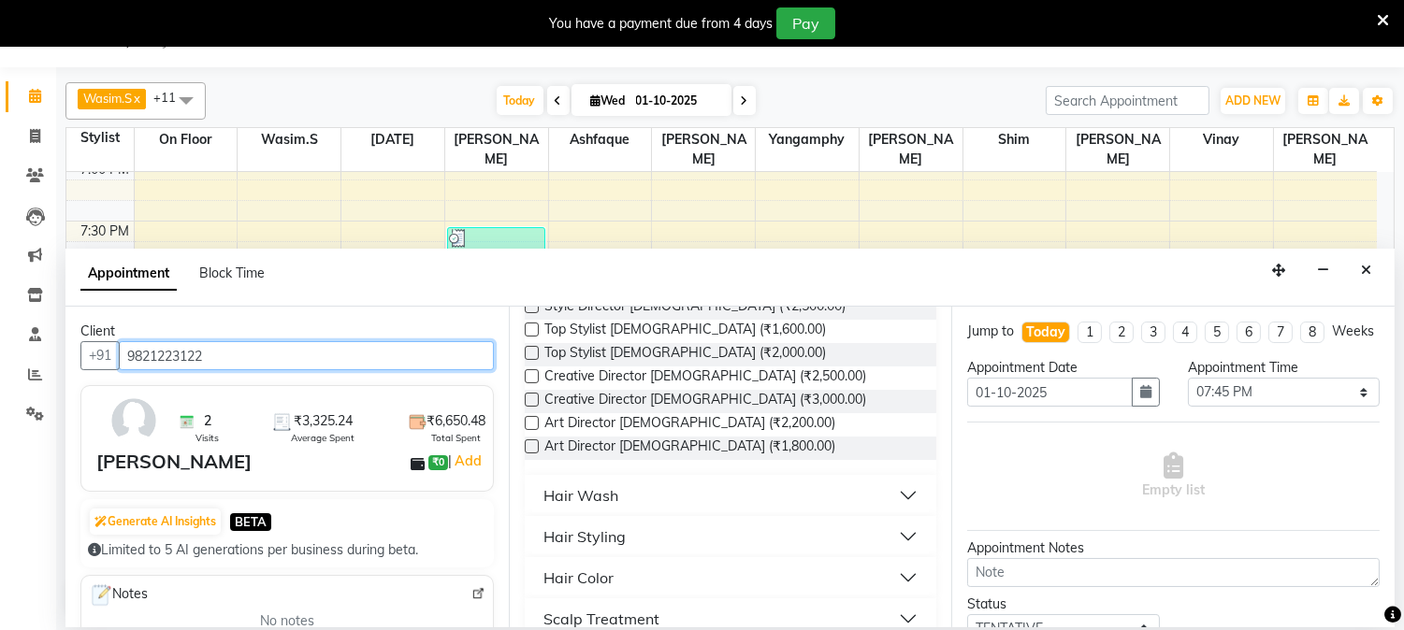
type input "9821223122"
click at [530, 348] on label at bounding box center [532, 353] width 14 height 14
click at [530, 349] on input "checkbox" at bounding box center [531, 355] width 12 height 12
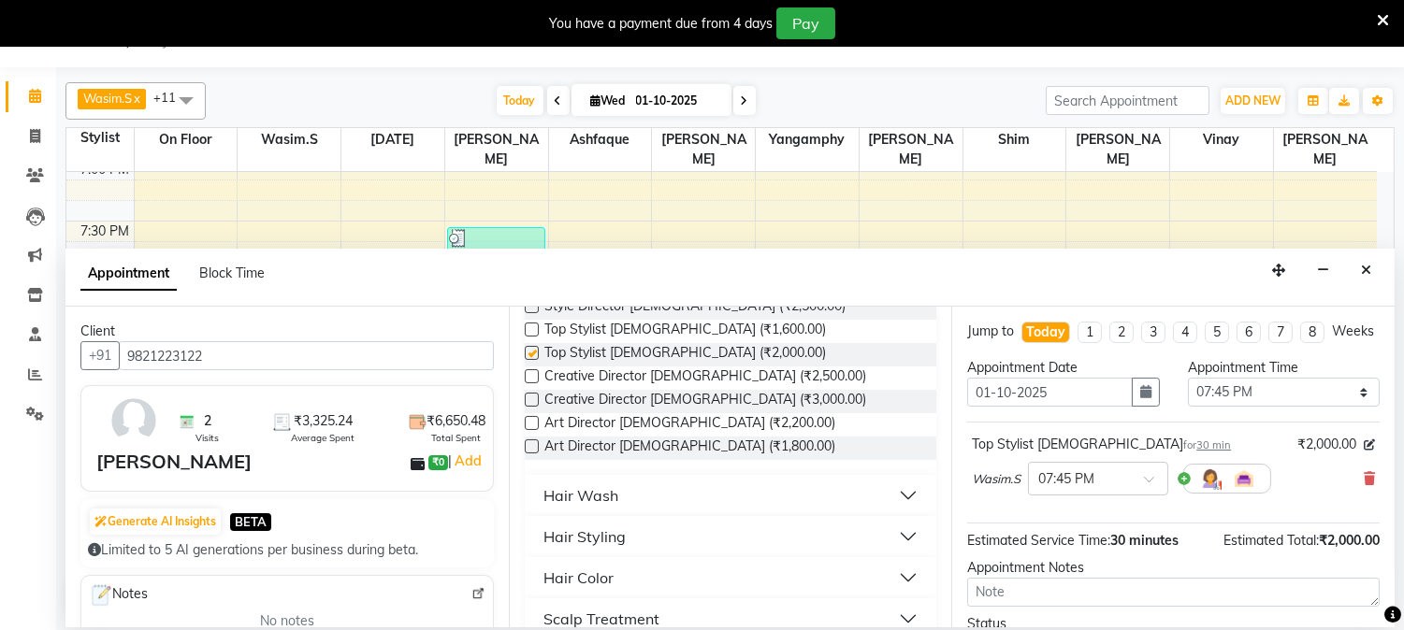
checkbox input "false"
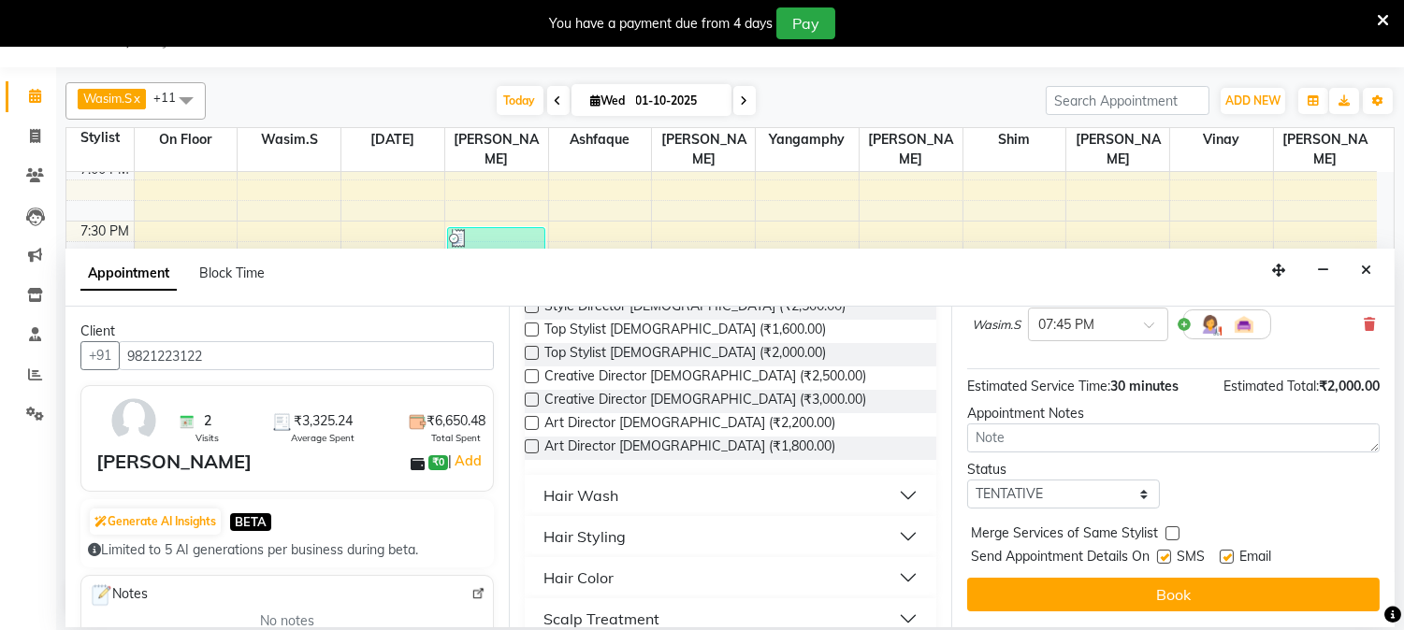
scroll to position [171, 0]
drag, startPoint x: 1158, startPoint y: 554, endPoint x: 1190, endPoint y: 554, distance: 32.7
click at [1169, 554] on label at bounding box center [1164, 557] width 14 height 14
click at [1169, 554] on input "checkbox" at bounding box center [1163, 559] width 12 height 12
checkbox input "false"
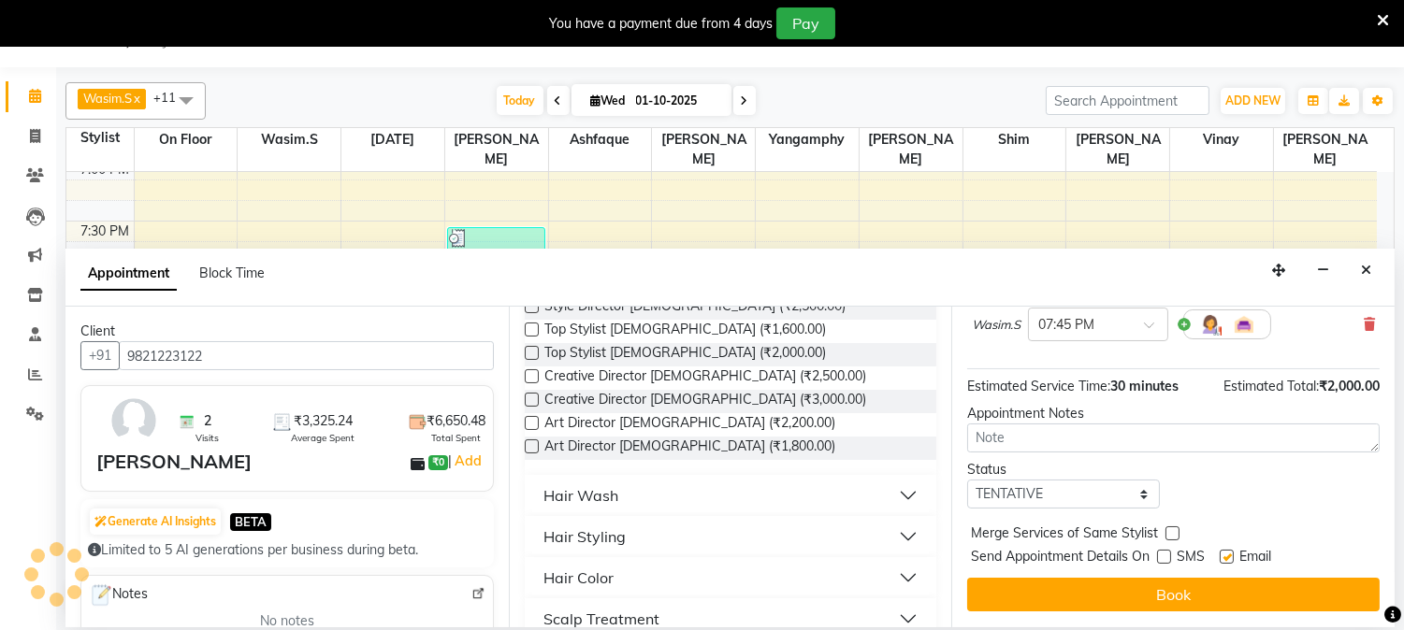
click at [1229, 558] on label at bounding box center [1226, 557] width 14 height 14
click at [1229, 558] on input "checkbox" at bounding box center [1225, 559] width 12 height 12
checkbox input "false"
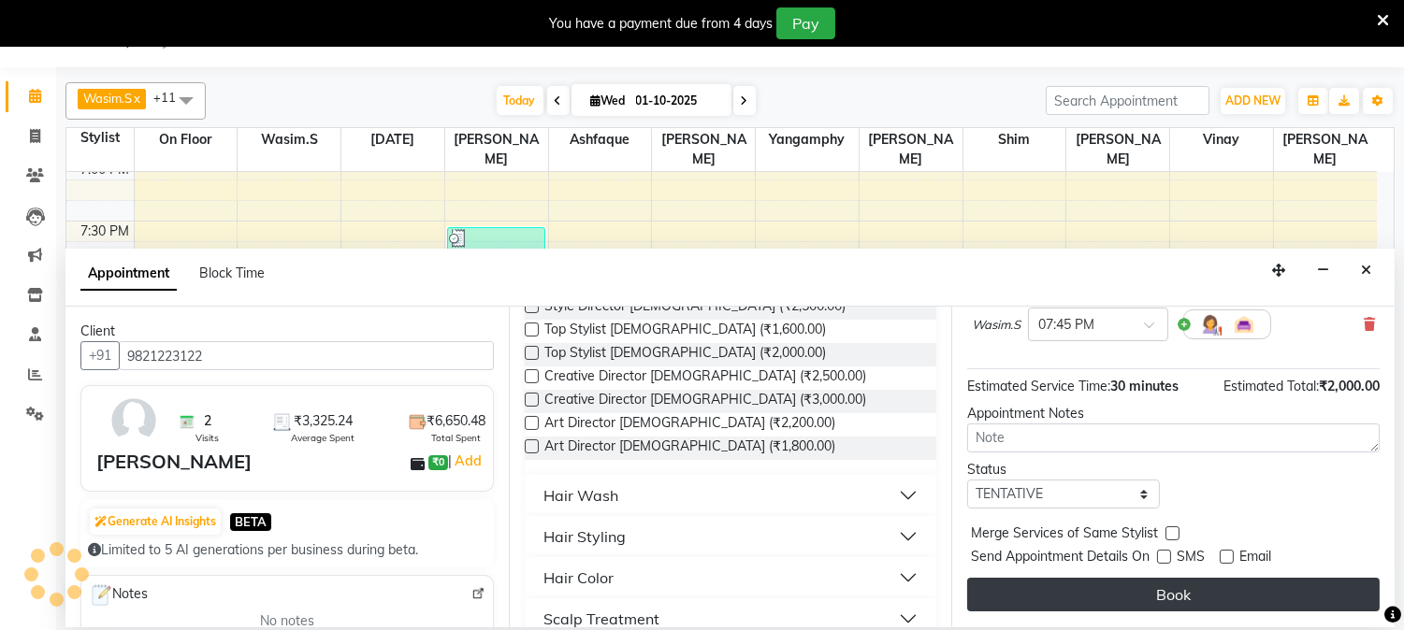
click at [1216, 598] on button "Book" at bounding box center [1173, 595] width 412 height 34
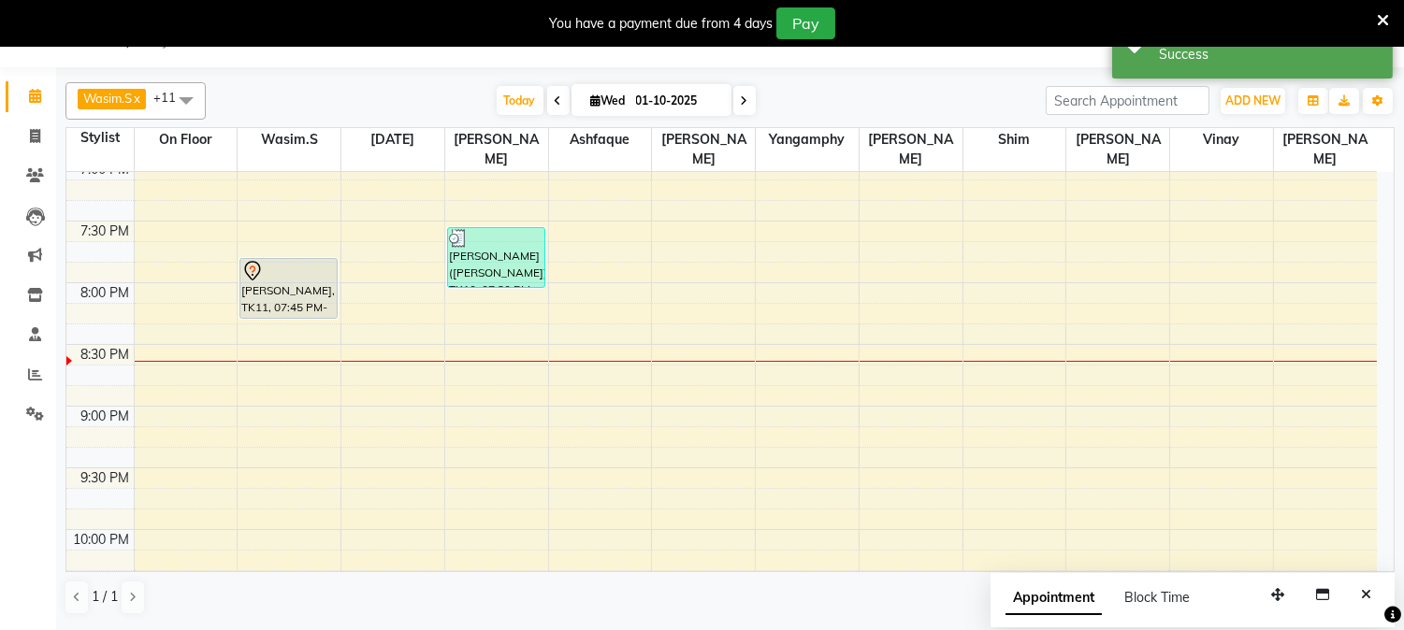
scroll to position [0, 0]
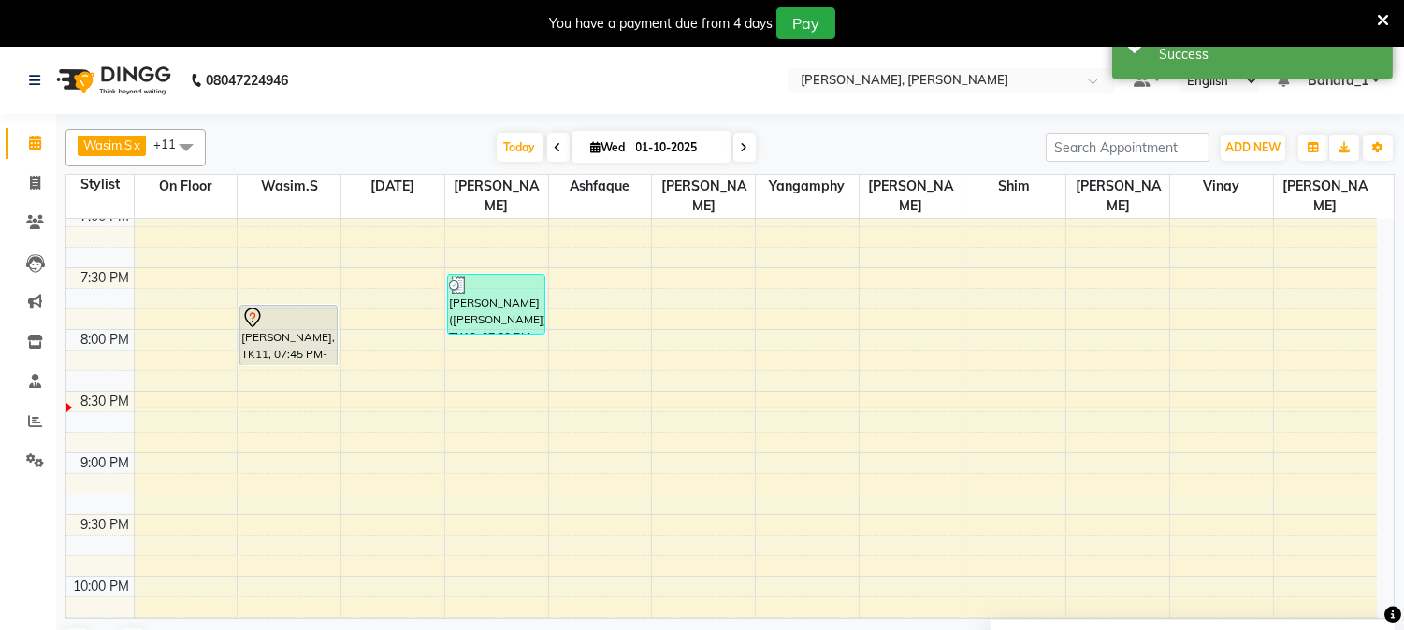
click at [310, 307] on div at bounding box center [288, 318] width 94 height 22
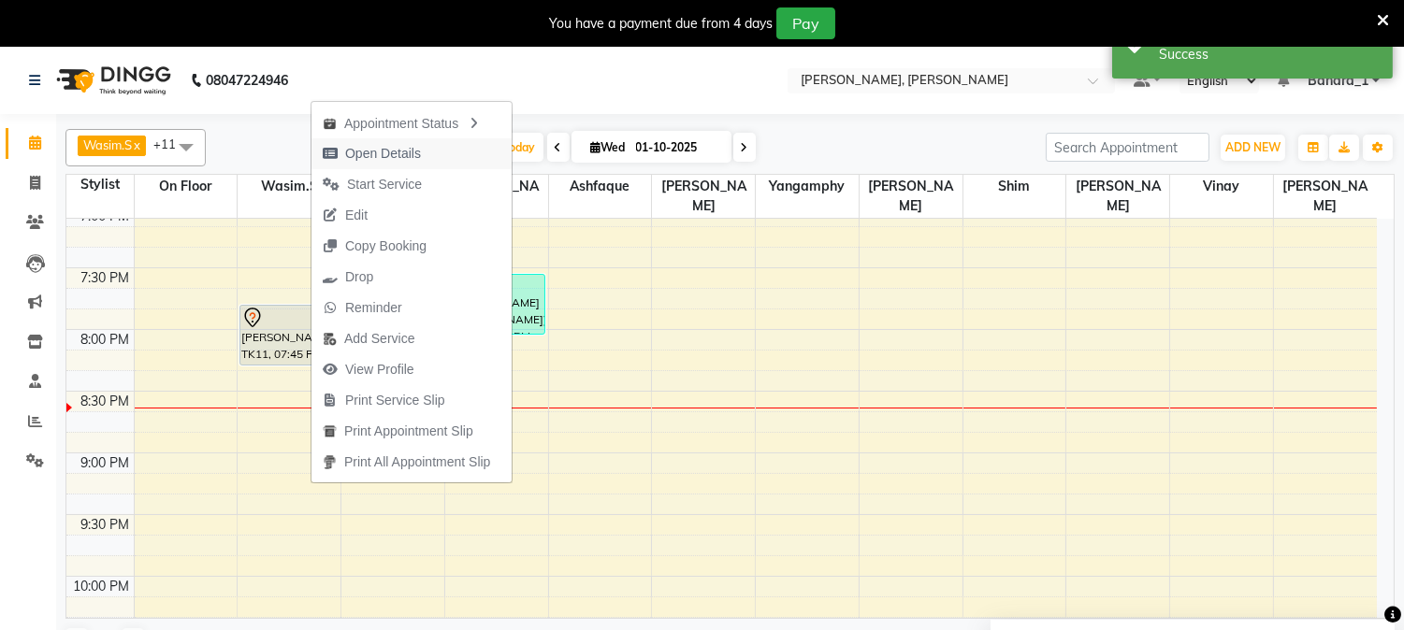
click at [387, 138] on span "Open Details" at bounding box center [371, 153] width 121 height 31
select select "7"
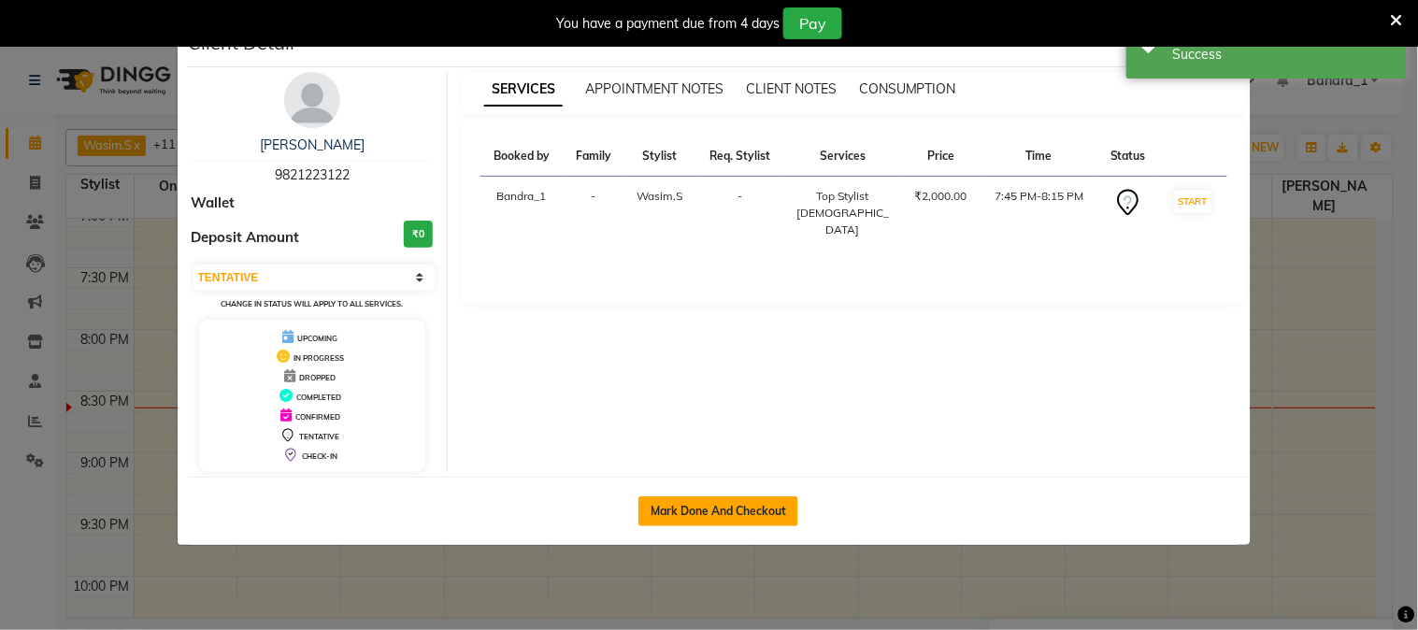
click at [770, 518] on button "Mark Done And Checkout" at bounding box center [719, 512] width 160 height 30
select select "7997"
select select "service"
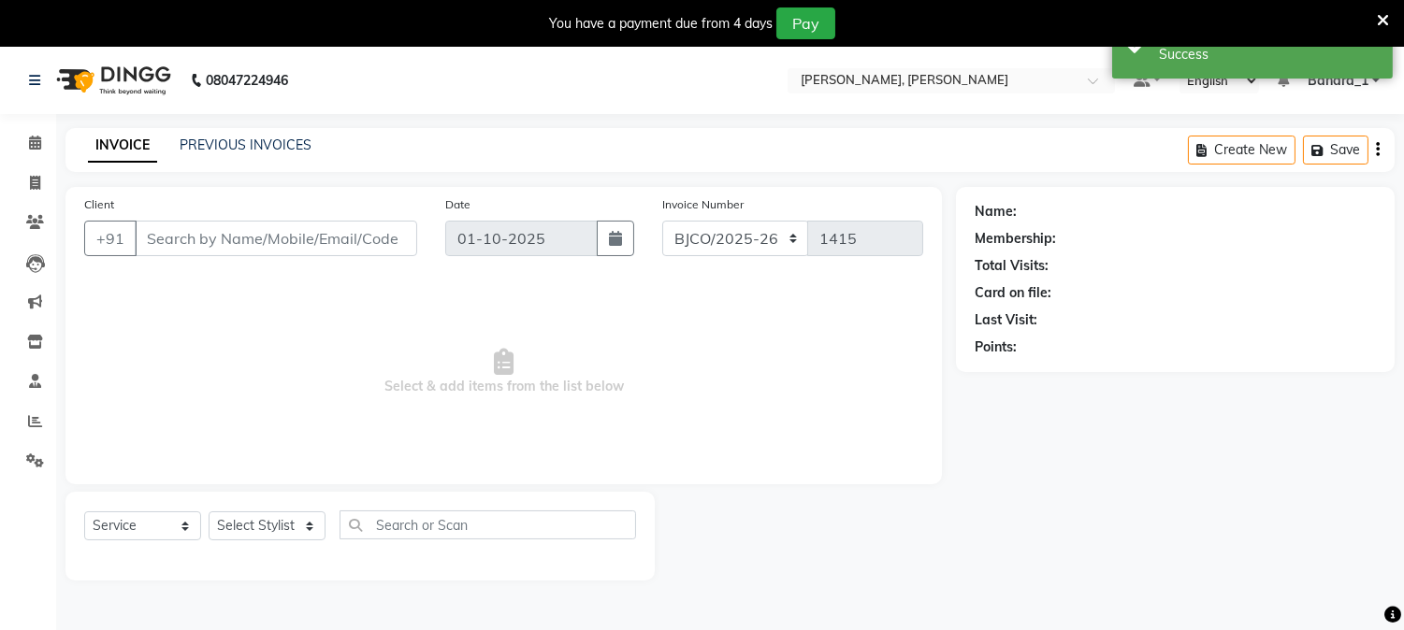
type input "9821223122"
select select "54154"
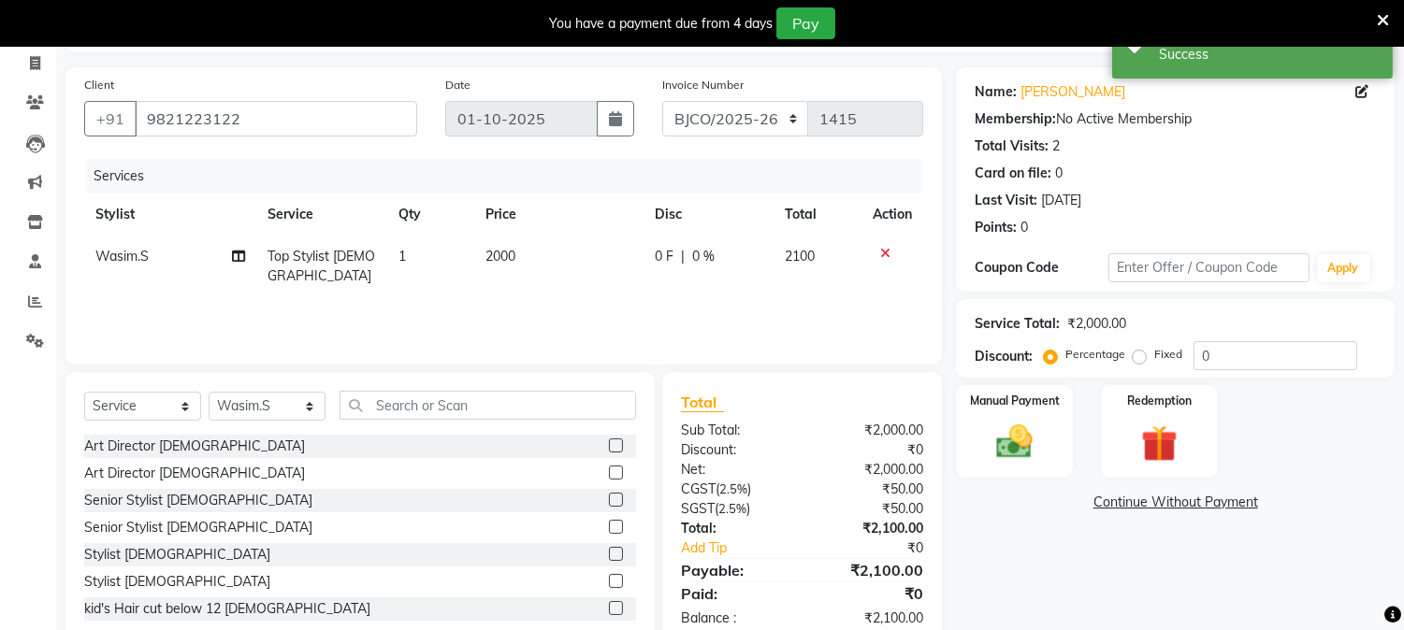
scroll to position [165, 0]
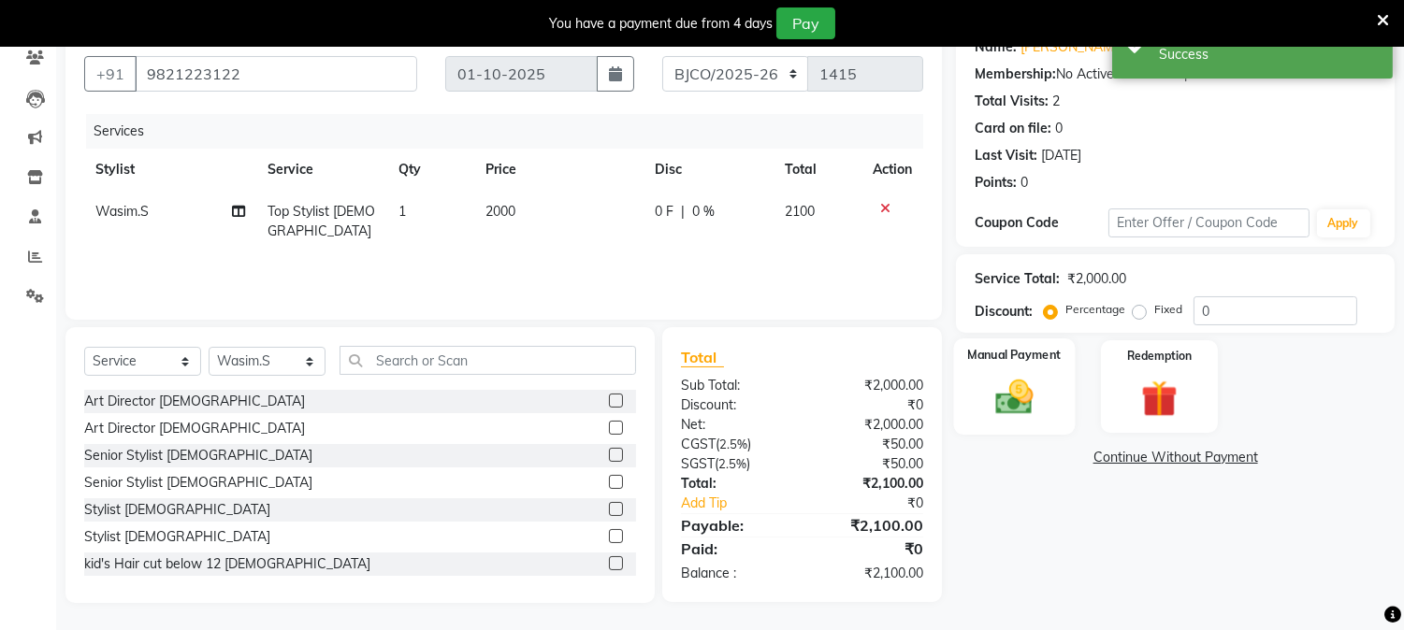
click at [1014, 391] on img at bounding box center [1015, 398] width 62 height 44
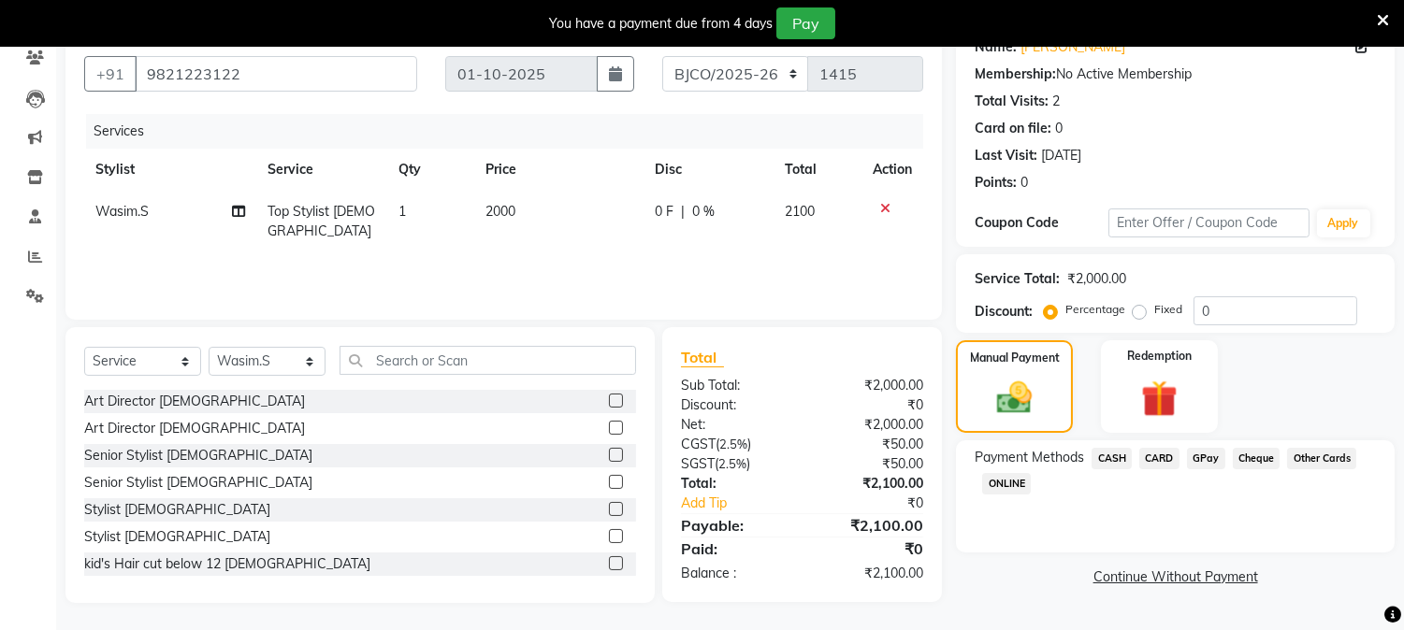
click at [1157, 448] on div "CARD" at bounding box center [1155, 460] width 48 height 25
click at [1158, 450] on span "CARD" at bounding box center [1159, 459] width 40 height 22
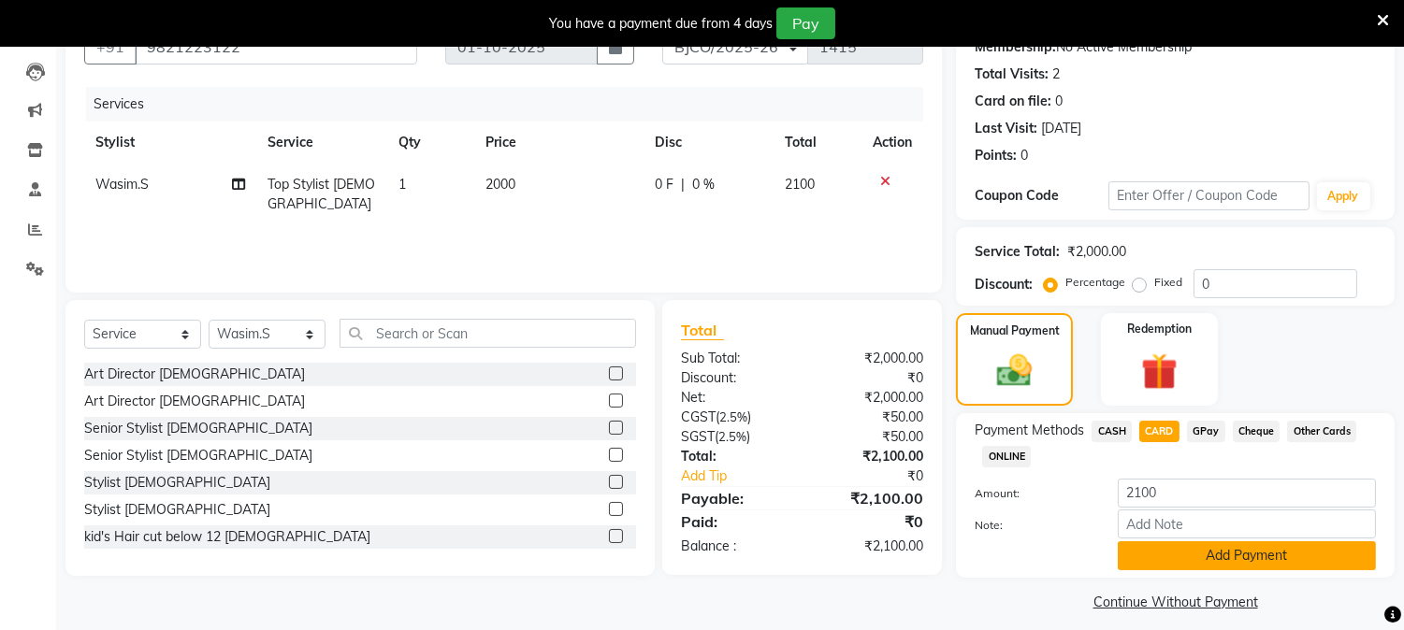
scroll to position [206, 0]
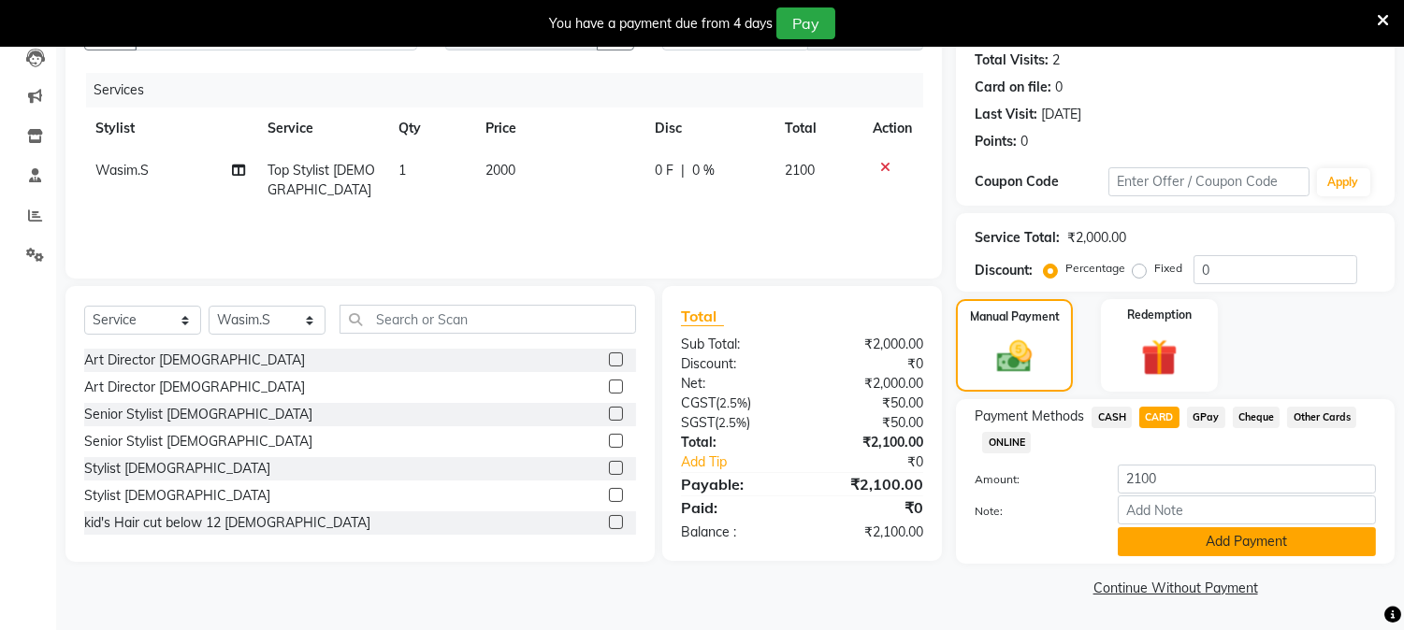
click at [1184, 539] on button "Add Payment" at bounding box center [1246, 541] width 258 height 29
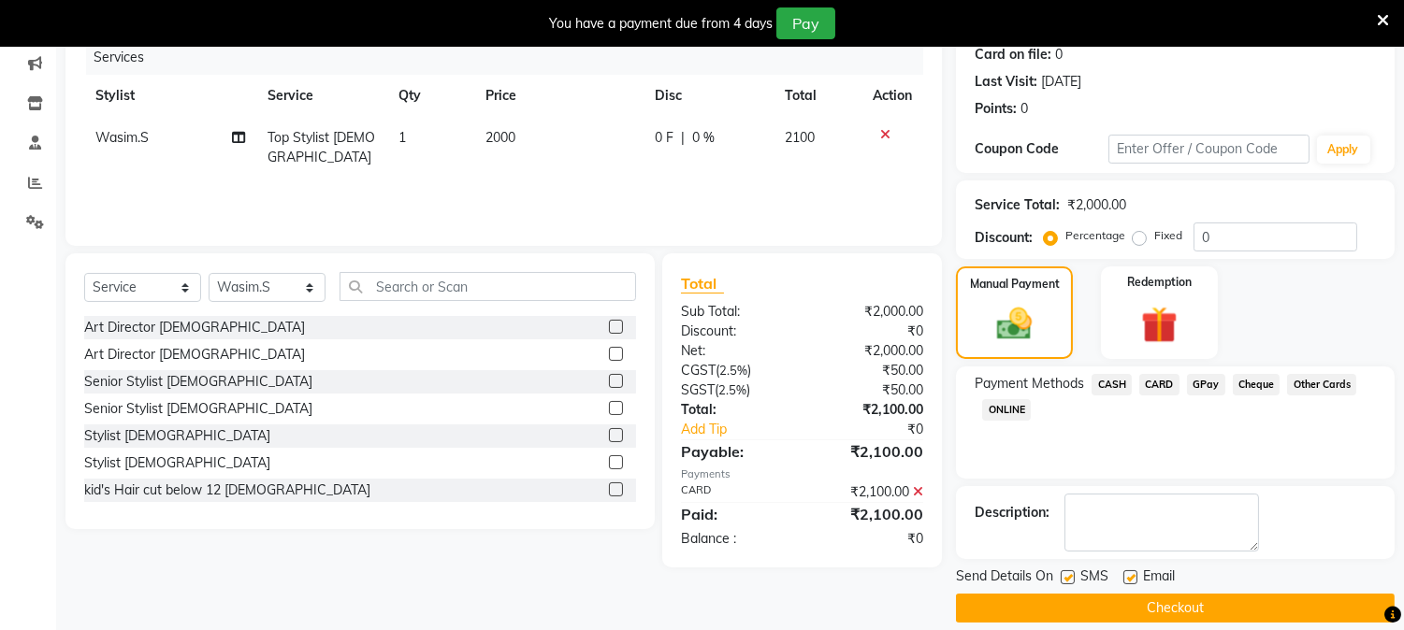
scroll to position [257, 0]
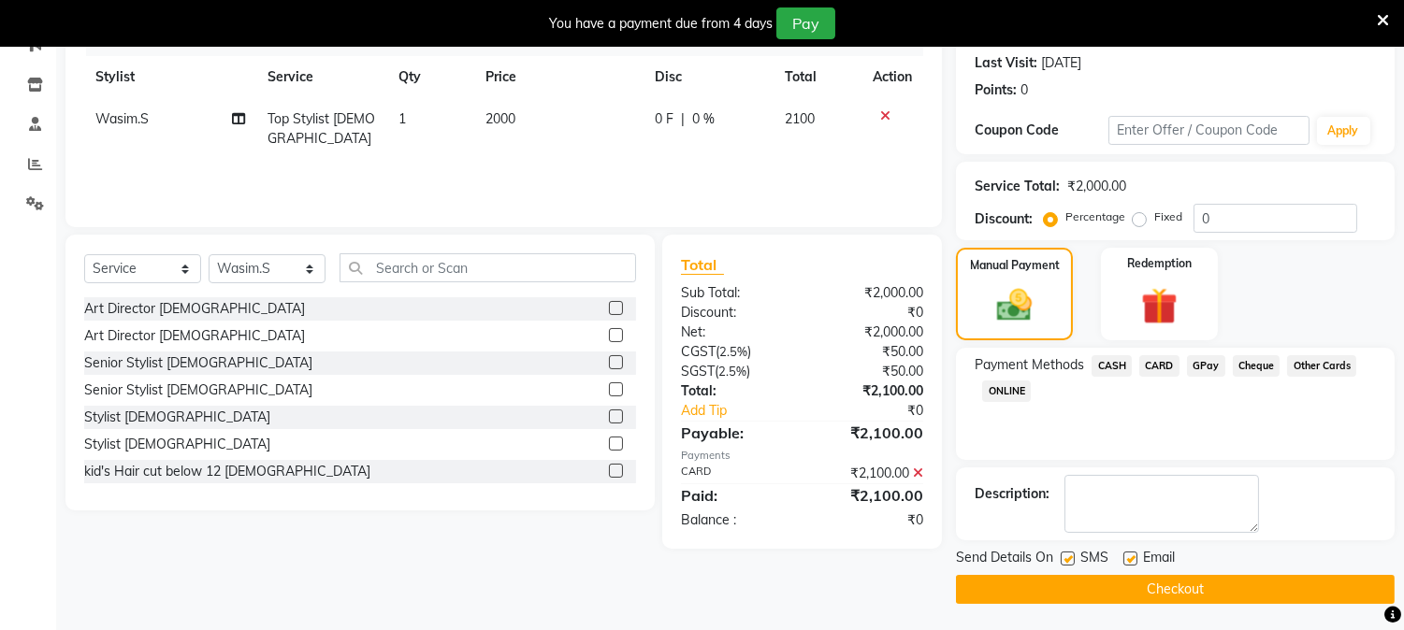
click at [1130, 555] on label at bounding box center [1130, 559] width 14 height 14
click at [1130, 555] on input "checkbox" at bounding box center [1129, 560] width 12 height 12
checkbox input "false"
click at [1066, 554] on label at bounding box center [1067, 559] width 14 height 14
click at [1066, 554] on input "checkbox" at bounding box center [1066, 560] width 12 height 12
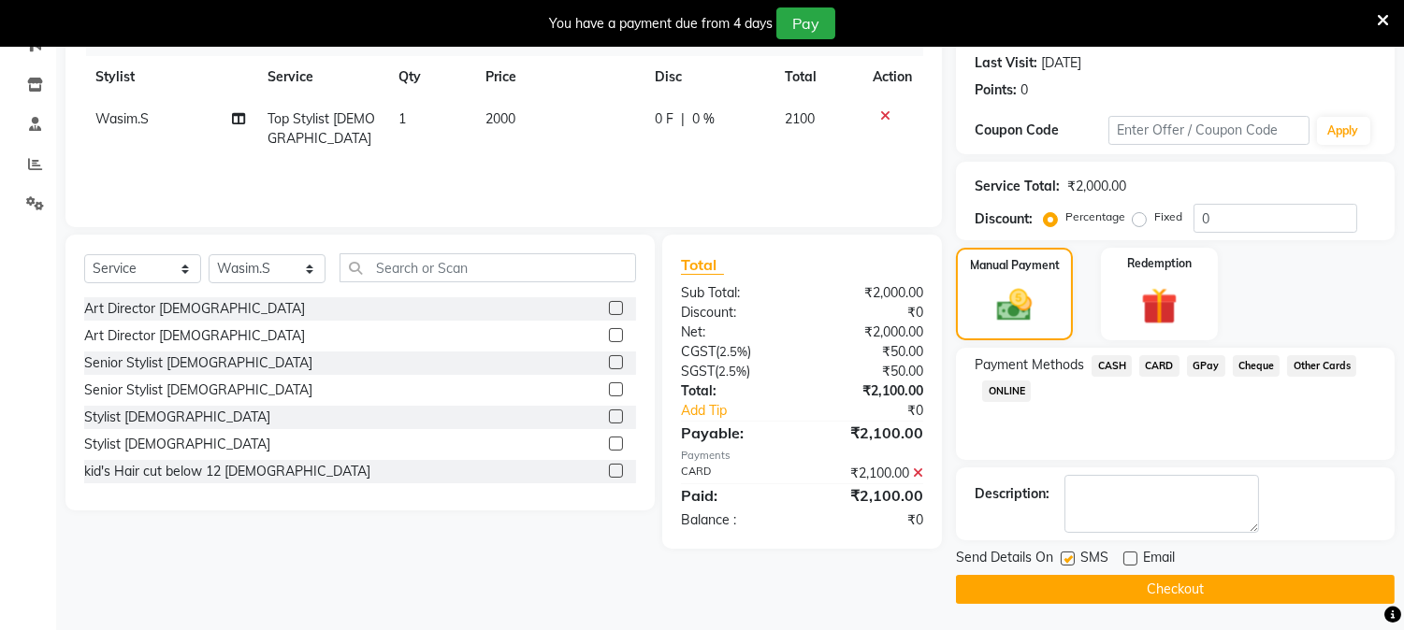
checkbox input "false"
drag, startPoint x: 1082, startPoint y: 584, endPoint x: 1055, endPoint y: 581, distance: 27.4
click at [1082, 583] on button "Checkout" at bounding box center [1175, 589] width 439 height 29
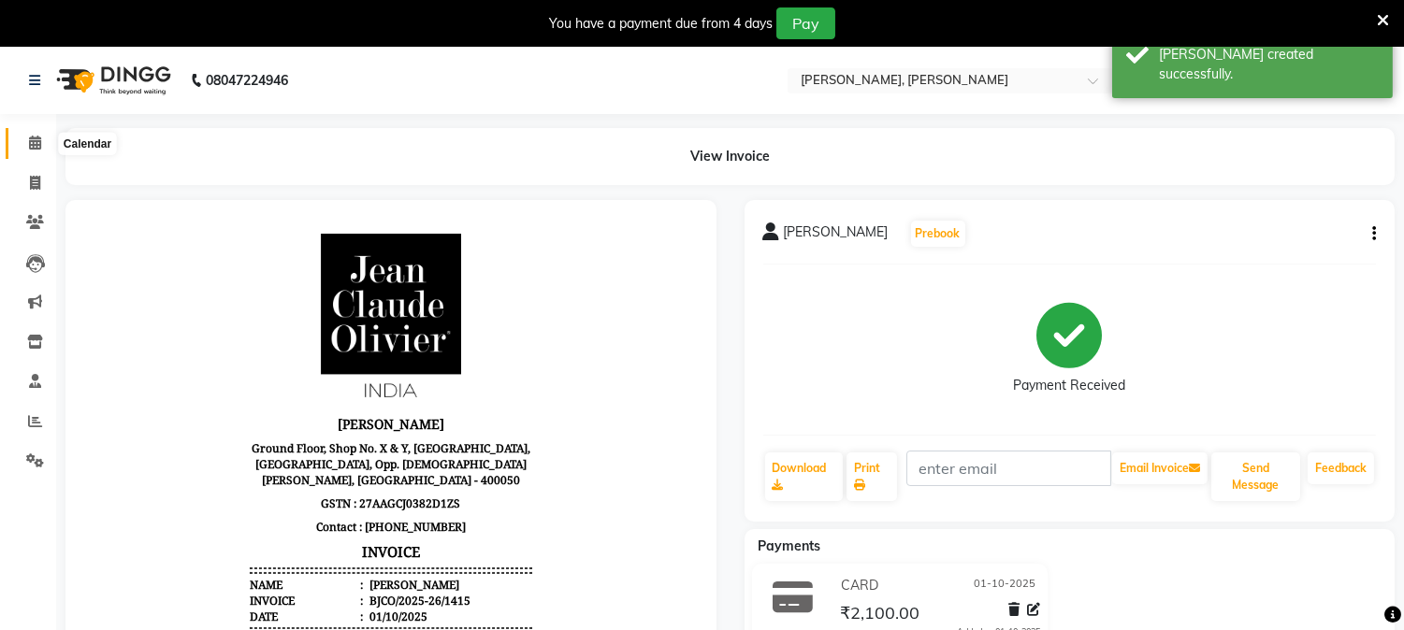
click at [41, 150] on span at bounding box center [35, 144] width 33 height 22
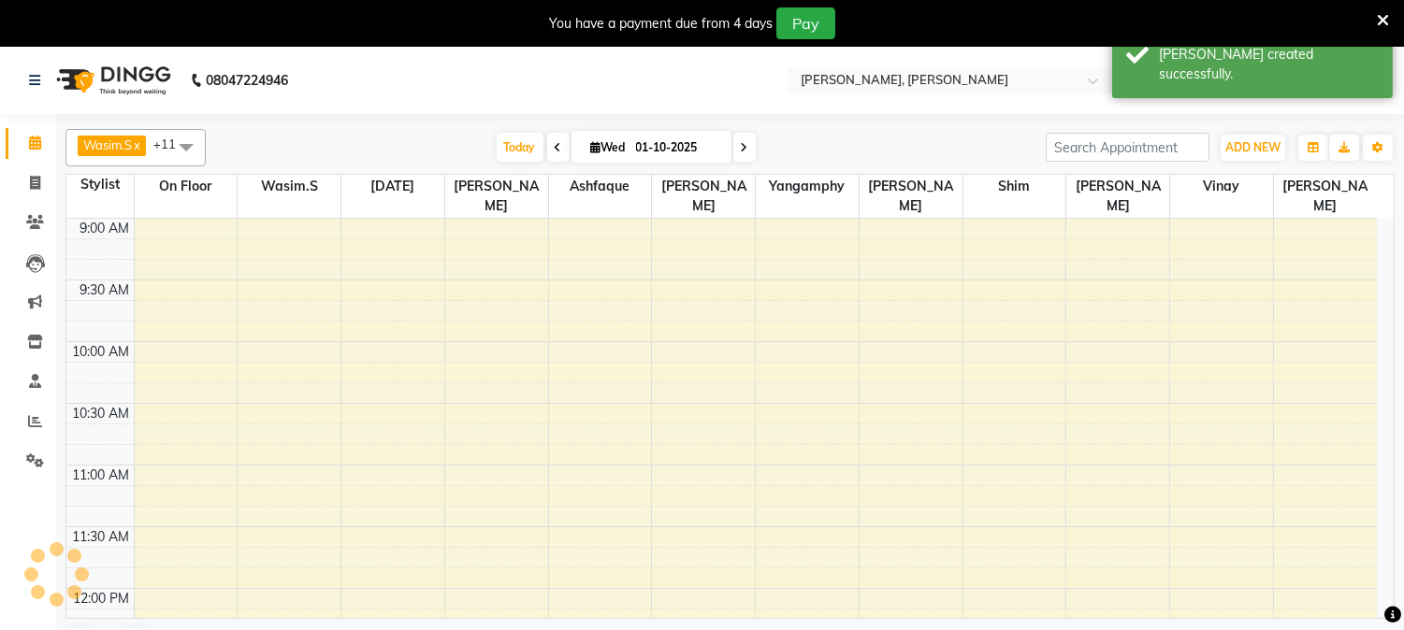
click at [1386, 19] on icon at bounding box center [1382, 20] width 12 height 17
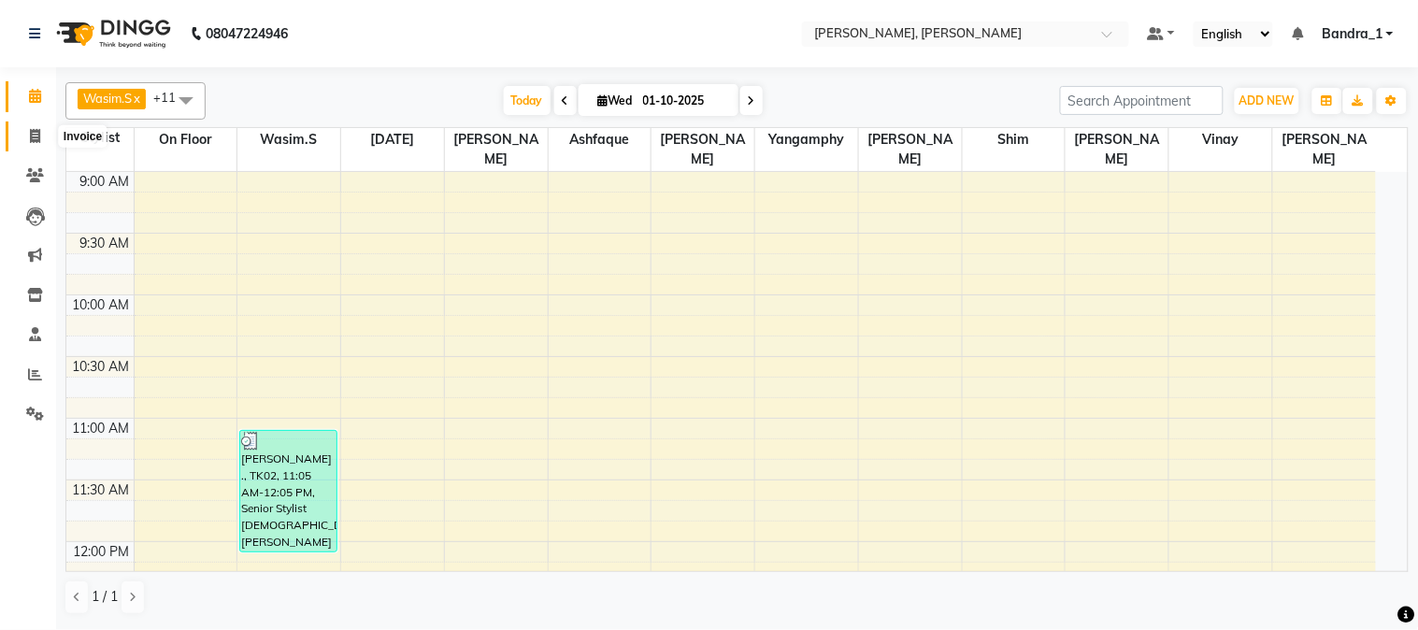
click at [30, 134] on icon at bounding box center [35, 136] width 10 height 14
select select "7997"
select select "service"
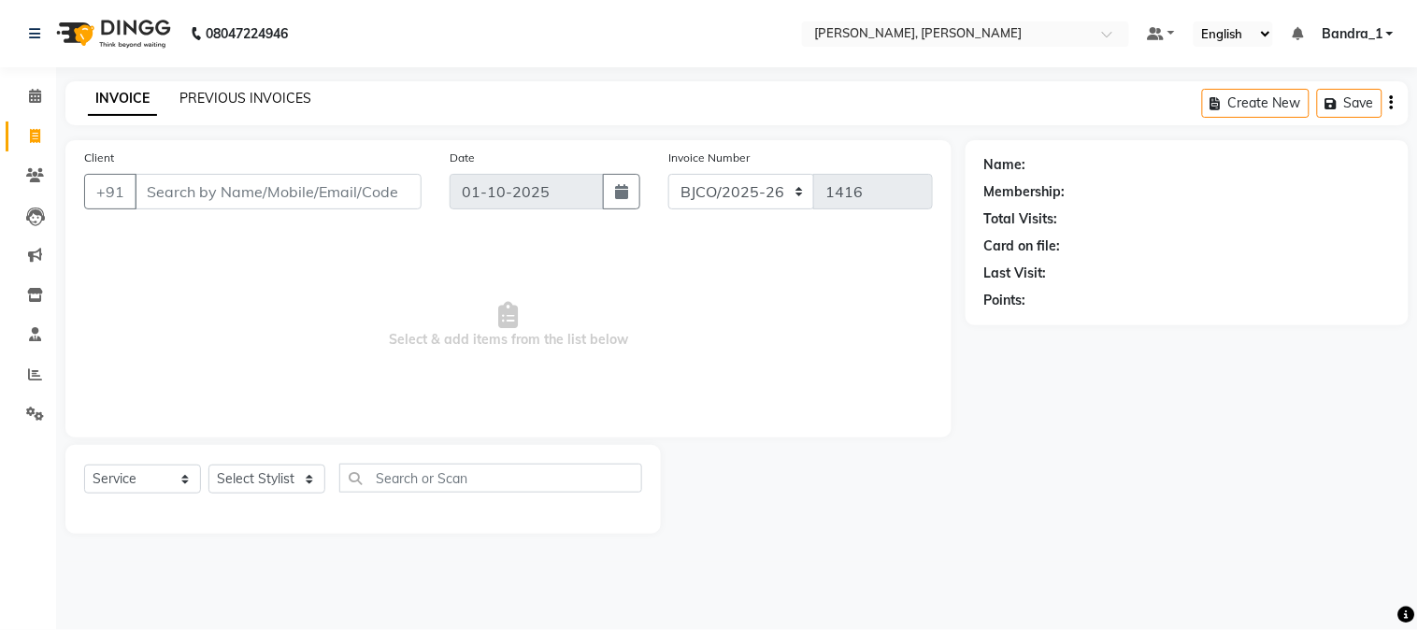
click at [210, 94] on link "PREVIOUS INVOICES" at bounding box center [246, 98] width 132 height 17
